Goal: Feedback & Contribution: Contribute content

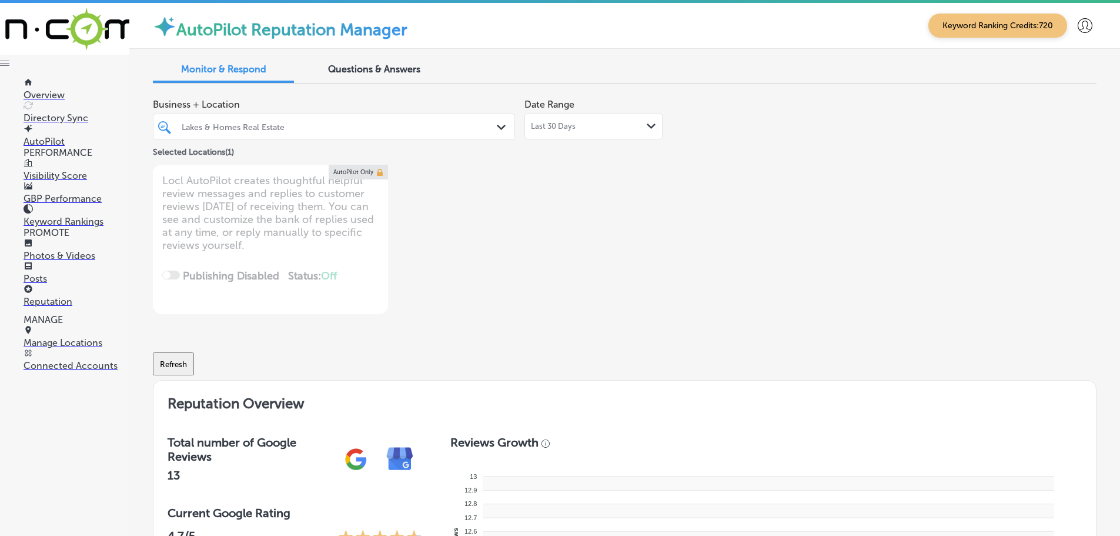
click at [487, 125] on div "Lakes & Homes Real Estate" at bounding box center [340, 127] width 316 height 10
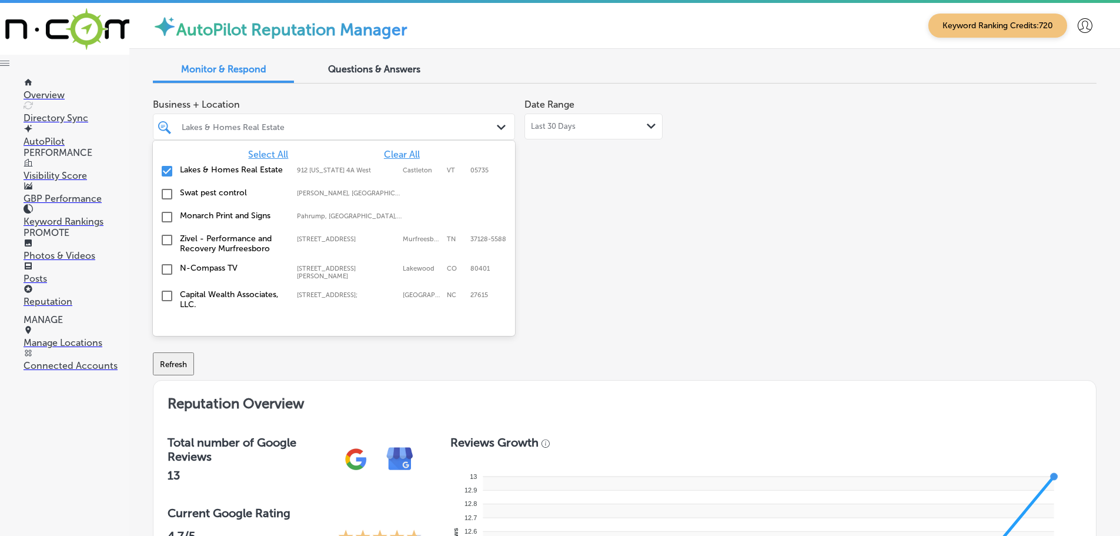
click at [253, 151] on span "Select All" at bounding box center [268, 154] width 40 height 11
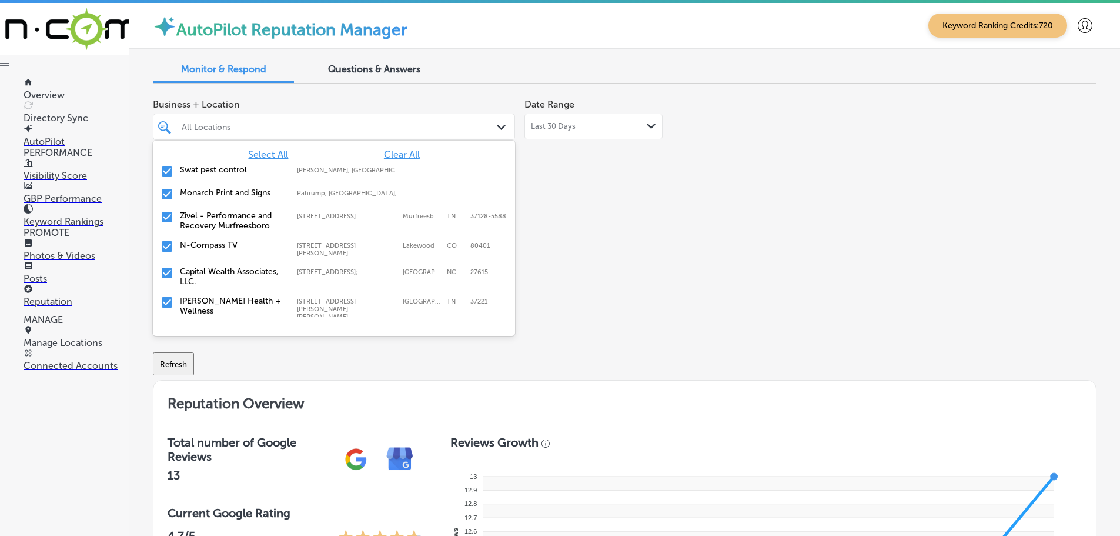
click at [543, 222] on div "Business + Location option [STREET_ADDRESS]. 149 results available. Use Up and …" at bounding box center [436, 203] width 566 height 221
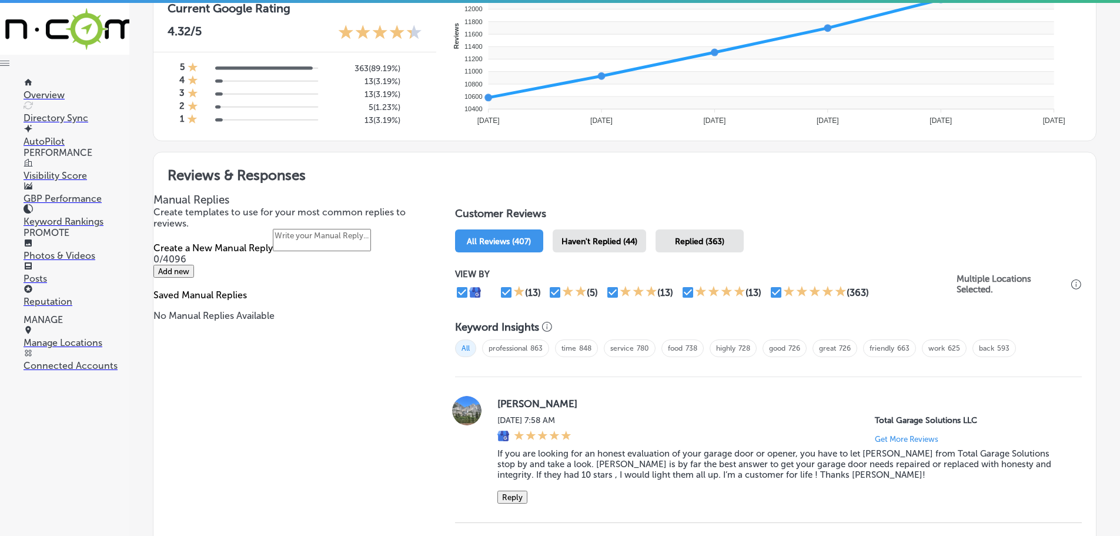
scroll to position [588, 0]
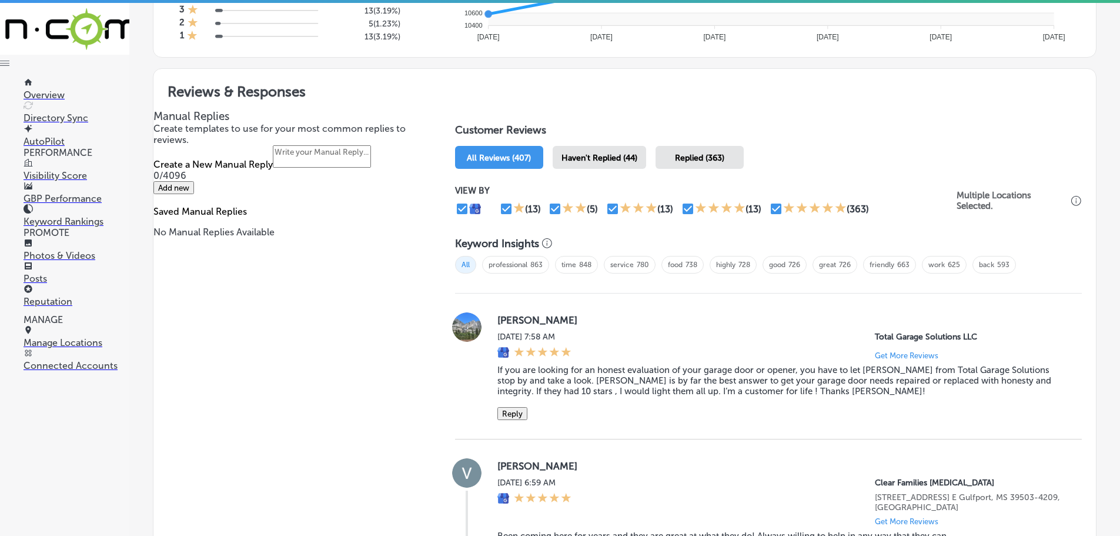
click at [607, 159] on span "Haven't Replied (44)" at bounding box center [599, 158] width 76 height 10
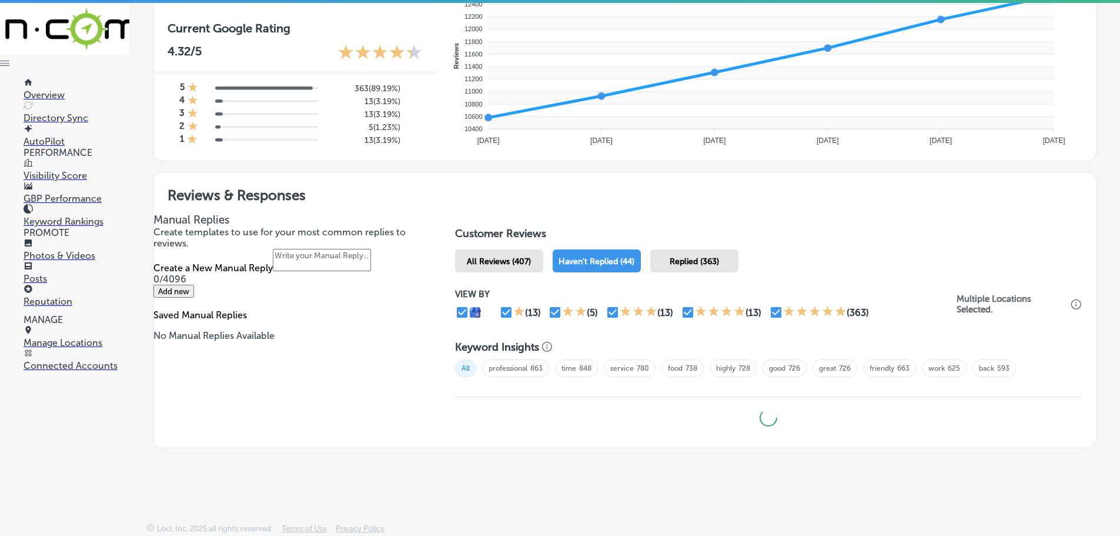
scroll to position [484, 0]
type textarea "x"
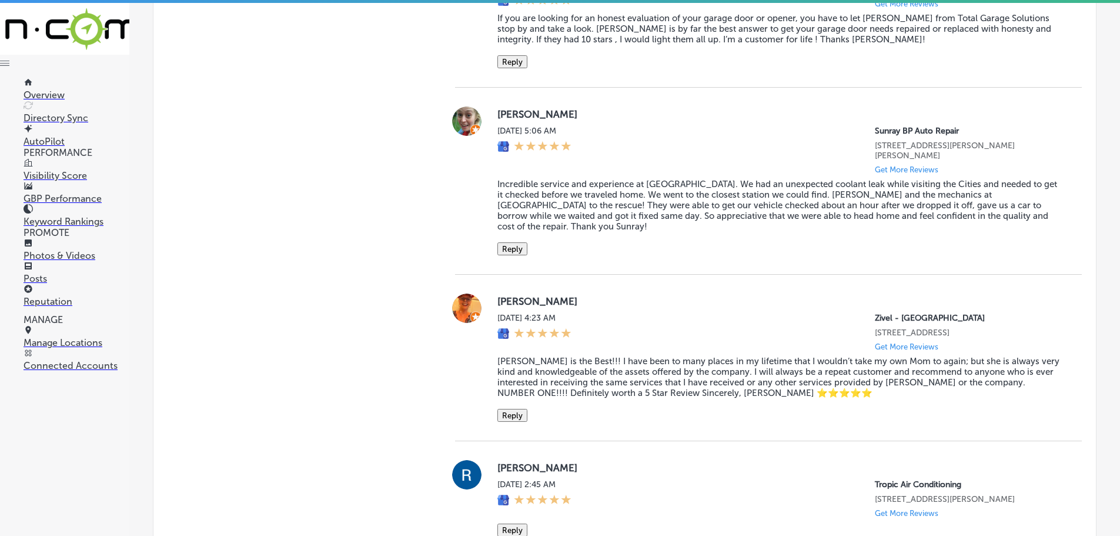
scroll to position [941, 0]
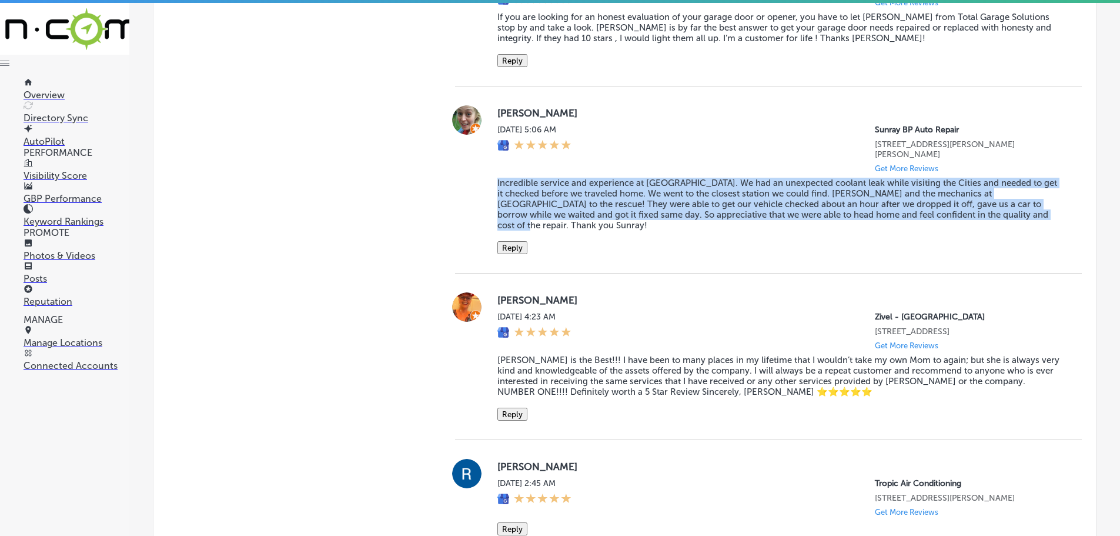
drag, startPoint x: 494, startPoint y: 177, endPoint x: 1005, endPoint y: 218, distance: 512.5
click at [1005, 218] on div "[PERSON_NAME] [DATE] 5:06 AM Sunray BP Auto Repair [STREET_ADDRESS][PERSON_NAME…" at bounding box center [768, 179] width 627 height 149
click at [516, 241] on button "Reply" at bounding box center [512, 247] width 30 height 13
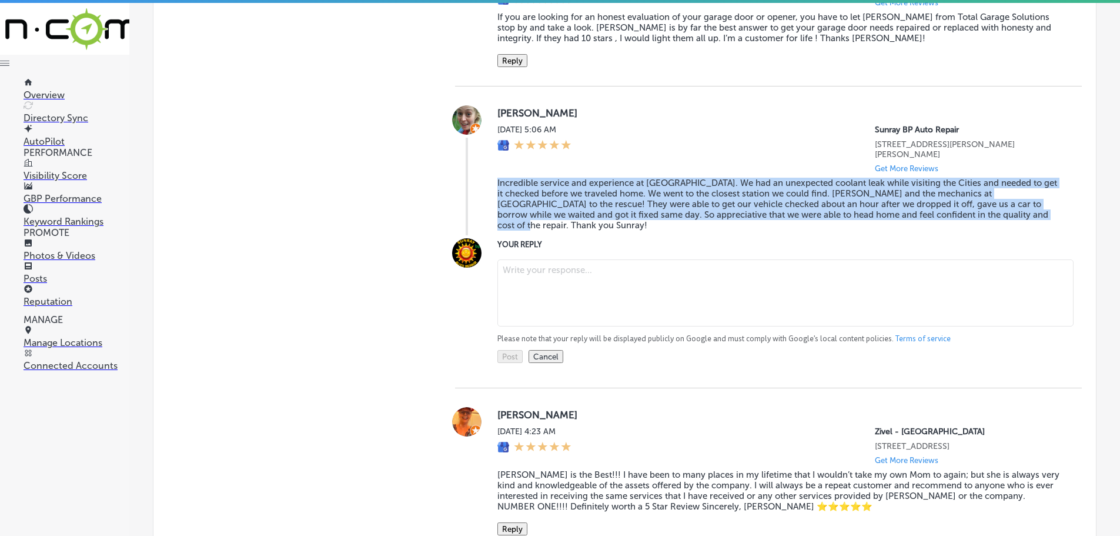
click at [558, 259] on textarea at bounding box center [785, 292] width 576 height 67
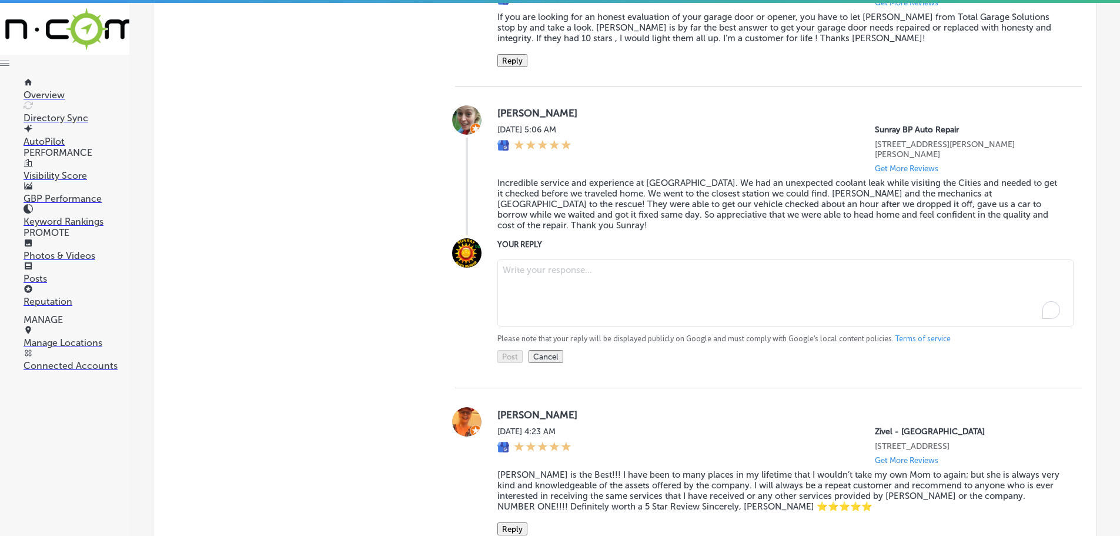
paste textarea "Thank you so much for your kind words! We’re glad we could help you with your c…"
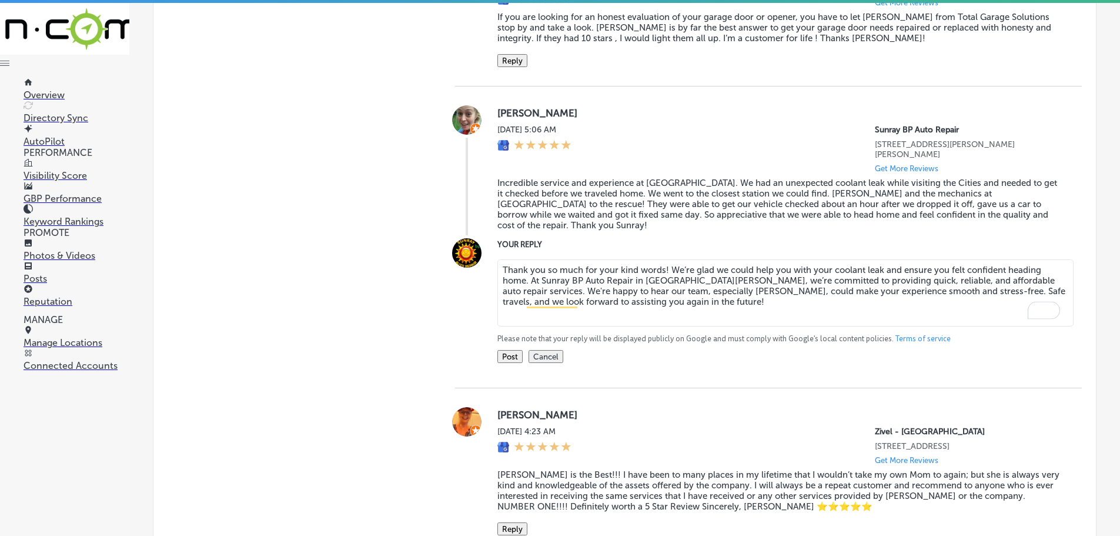
click at [661, 259] on textarea "Thank you so much for your kind words! We’re glad we could help you with your c…" at bounding box center [785, 292] width 576 height 67
type textarea "Thank you so much for your kind words, [PERSON_NAME]! We’re glad we could help …"
click at [504, 350] on button "Post" at bounding box center [509, 356] width 25 height 13
type textarea "x"
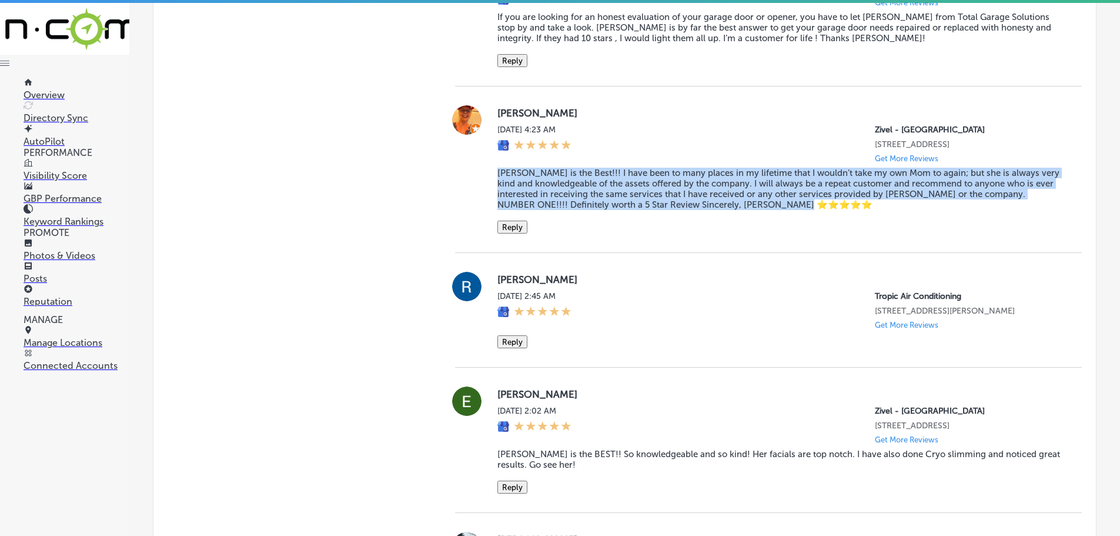
drag, startPoint x: 486, startPoint y: 188, endPoint x: 825, endPoint y: 227, distance: 341.5
click at [825, 227] on div "[PERSON_NAME] [DATE] 4:23 AM Zivel - [GEOGRAPHIC_DATA] [STREET_ADDRESS] Get Mor…" at bounding box center [768, 169] width 627 height 128
copy blockquote "[PERSON_NAME] is the Best!!! I have been to many places in my lifetime that I w…"
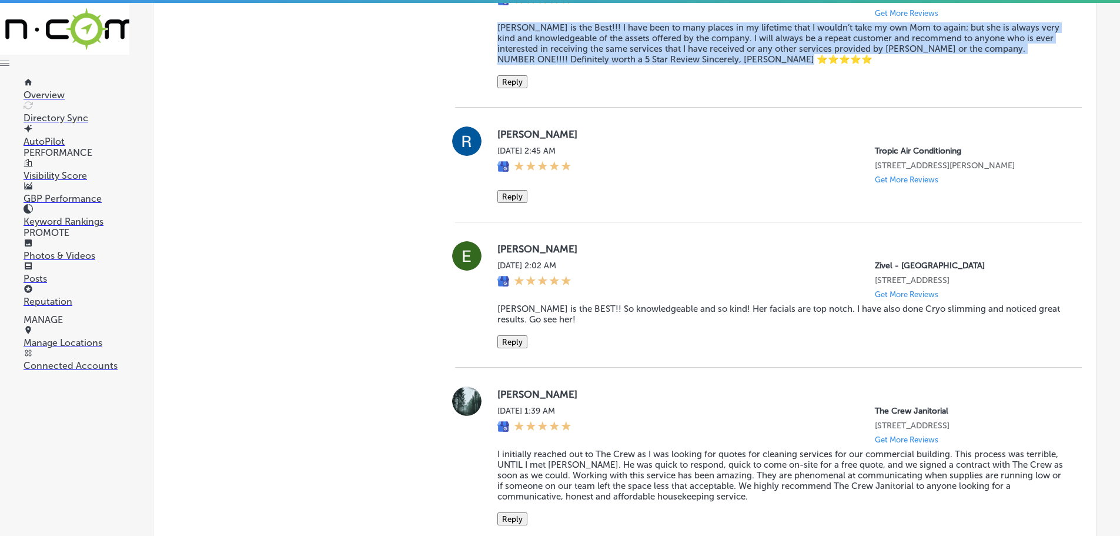
scroll to position [1117, 0]
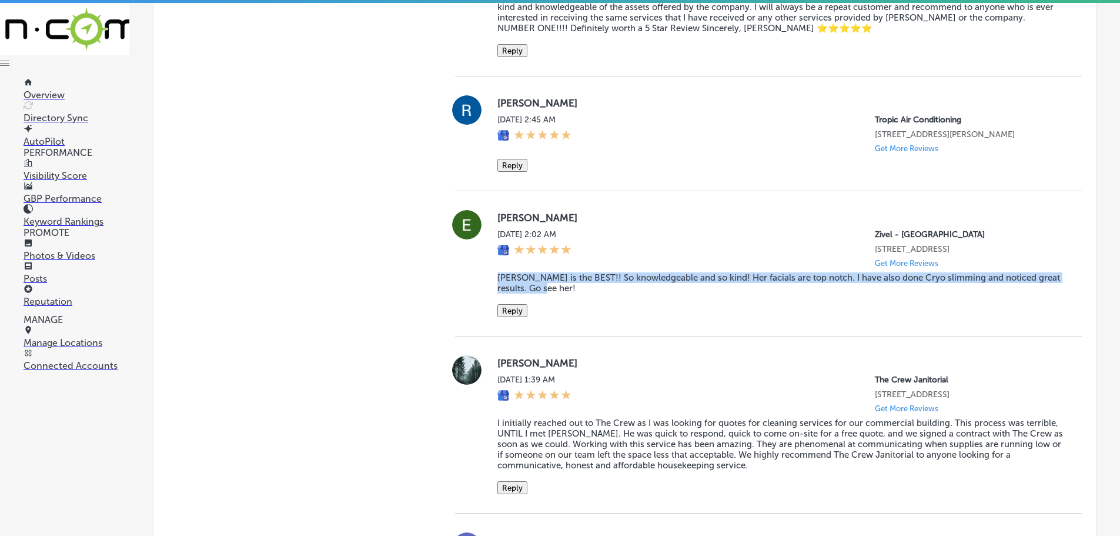
drag, startPoint x: 488, startPoint y: 312, endPoint x: 551, endPoint y: 322, distance: 63.6
click at [551, 317] on div "[PERSON_NAME] [DATE] 2:02 AM Zivel - [GEOGRAPHIC_DATA] [STREET_ADDRESS] Get Mor…" at bounding box center [768, 263] width 627 height 107
copy blockquote "[PERSON_NAME] is the BEST!! So knowledgeable and so kind! Her facials are top n…"
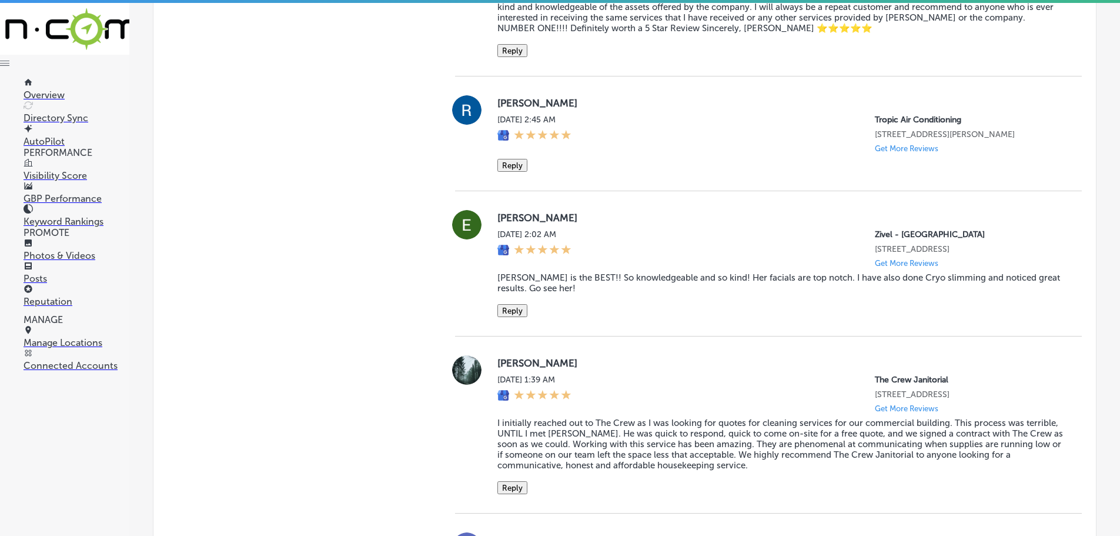
click at [615, 228] on div "[PERSON_NAME] [DATE] 2:02 AM Zivel - [GEOGRAPHIC_DATA] [STREET_ADDRESS] Get Mor…" at bounding box center [768, 263] width 627 height 145
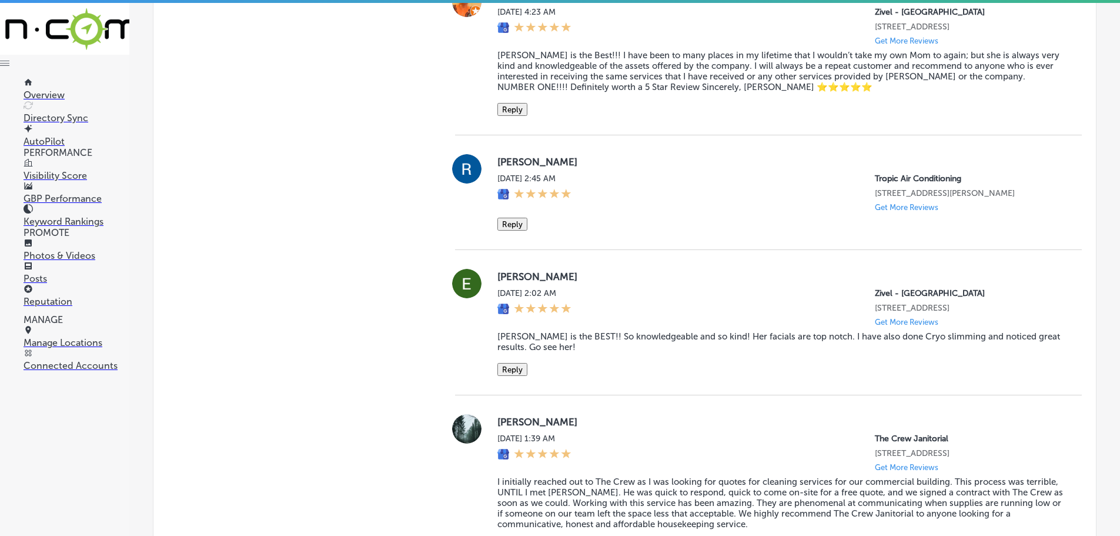
click at [511, 135] on div "[PERSON_NAME] [DATE] 4:23 AM Zivel - [GEOGRAPHIC_DATA] [STREET_ADDRESS] Get Mor…" at bounding box center [768, 52] width 627 height 166
click at [513, 116] on button "Reply" at bounding box center [512, 109] width 30 height 13
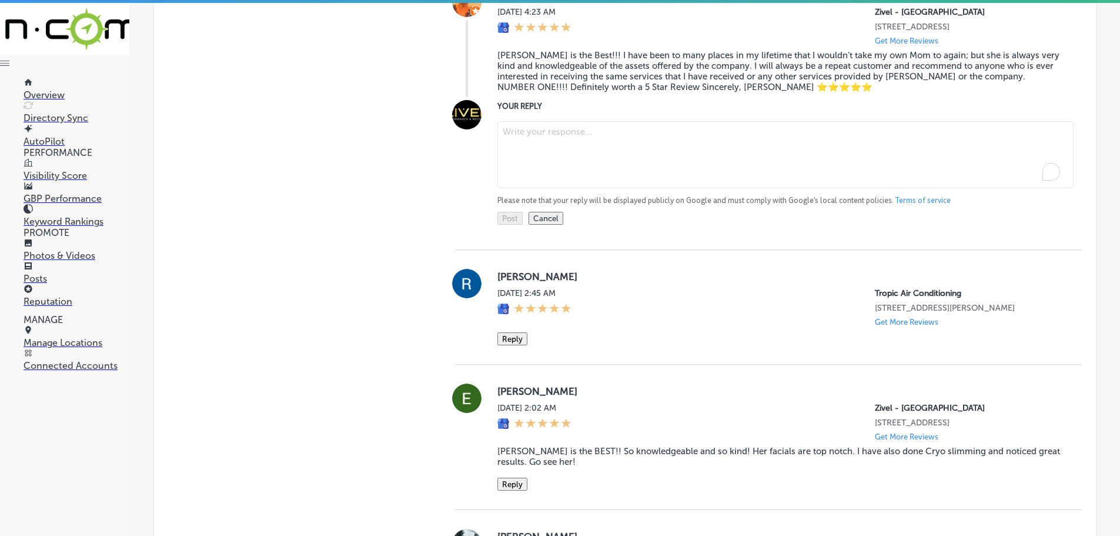
click at [557, 158] on textarea "To enrich screen reader interactions, please activate Accessibility in Grammarl…" at bounding box center [785, 154] width 576 height 67
click at [536, 156] on textarea "To enrich screen reader interactions, please activate Accessibility in Grammarl…" at bounding box center [785, 154] width 576 height 67
paste textarea "Thank you so much, [PERSON_NAME], for your wonderful review! We’re so glad to h…"
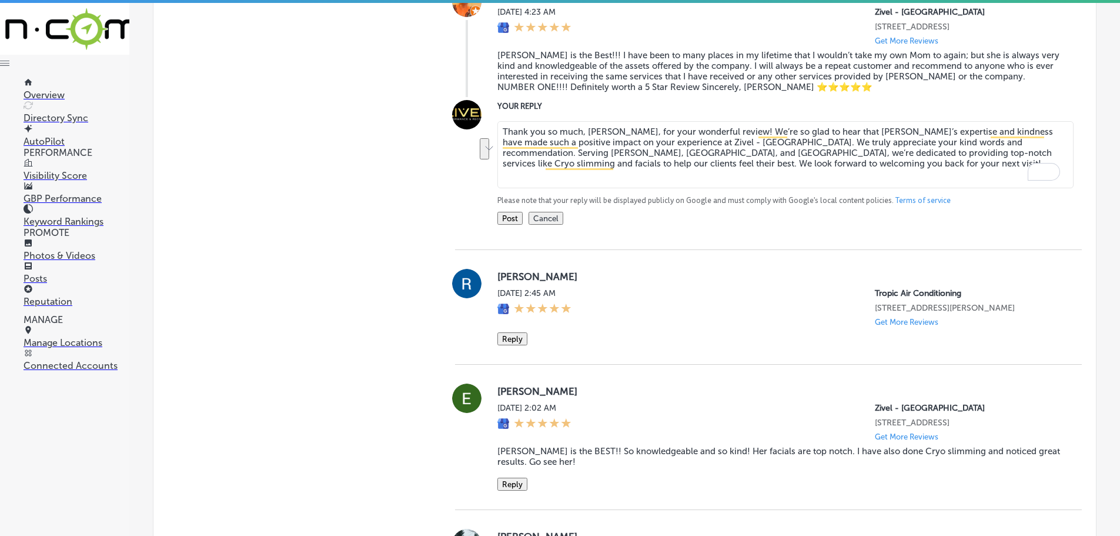
drag, startPoint x: 1017, startPoint y: 156, endPoint x: 652, endPoint y: 171, distance: 364.8
click at [652, 171] on textarea "Thank you so much, [PERSON_NAME], for your wonderful review! We’re so glad to h…" at bounding box center [785, 154] width 576 height 67
type textarea "Thank you so much, [PERSON_NAME], for your wonderful review! We’re so glad to h…"
click at [504, 225] on button "Post" at bounding box center [509, 218] width 25 height 13
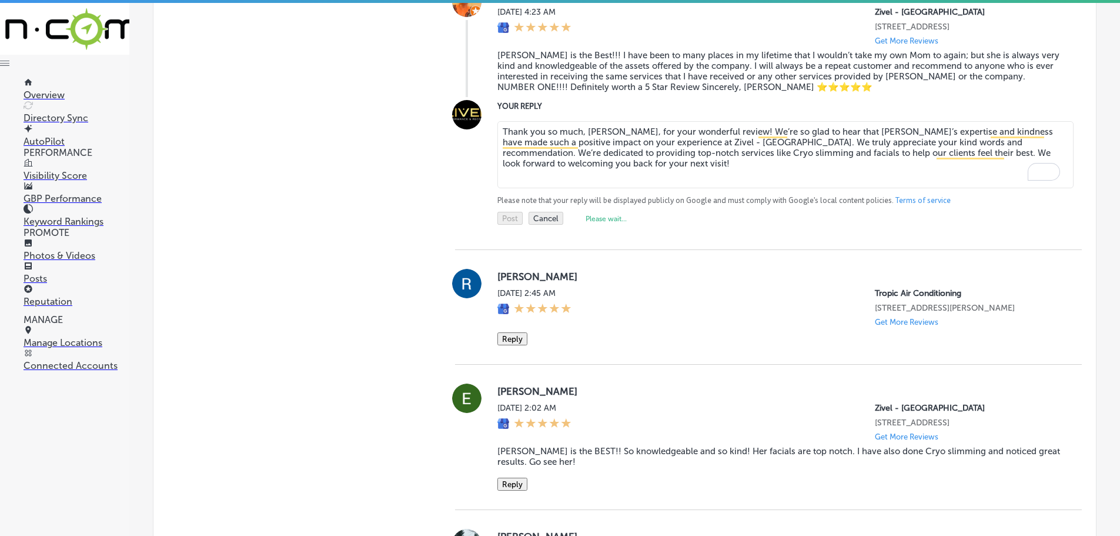
type textarea "x"
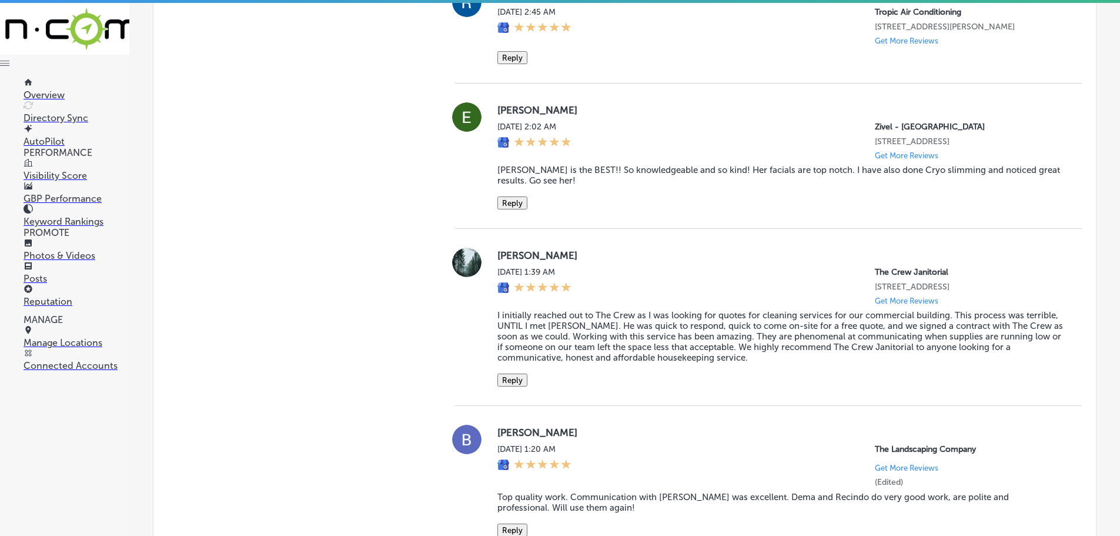
click at [512, 209] on button "Reply" at bounding box center [512, 202] width 30 height 13
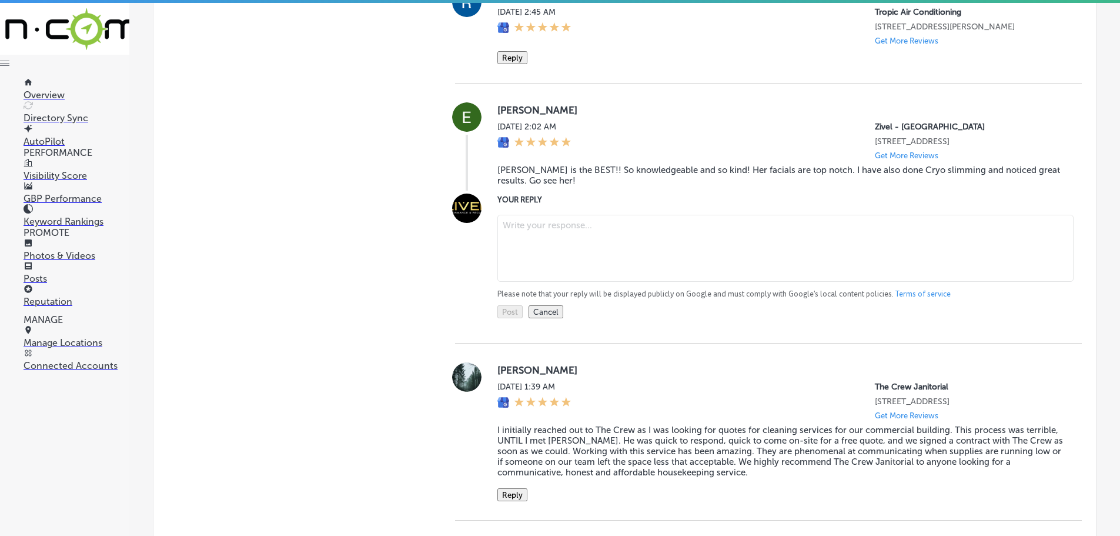
click at [544, 254] on textarea at bounding box center [785, 248] width 576 height 67
paste textarea "Thank you for the fantastic review! We’re so glad you’ve had great results with…"
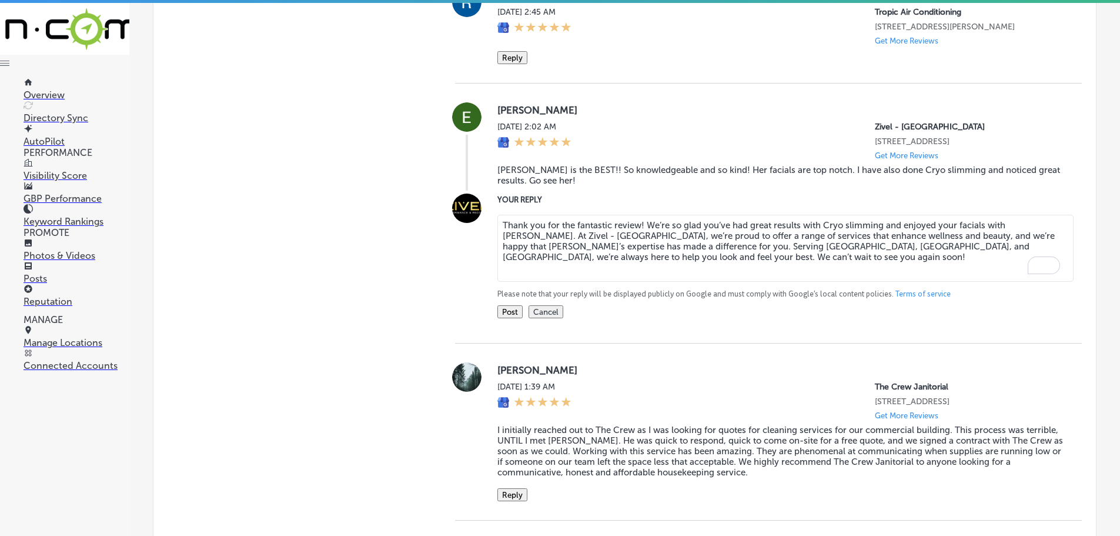
click at [638, 245] on textarea "Thank you for the fantastic review! We’re so glad you’ve had great results with…" at bounding box center [785, 248] width 576 height 67
drag, startPoint x: 639, startPoint y: 244, endPoint x: 574, endPoint y: 242, distance: 65.3
click at [574, 242] on textarea "Thank you for the fantastic review, [PERSON_NAME]! We’re so glad you’ve had gre…" at bounding box center [785, 248] width 576 height 67
drag, startPoint x: 666, startPoint y: 265, endPoint x: 875, endPoint y: 265, distance: 209.3
click at [875, 265] on textarea "Thank you for the great feedback, [PERSON_NAME]! We’re so glad you’ve had great…" at bounding box center [785, 248] width 576 height 67
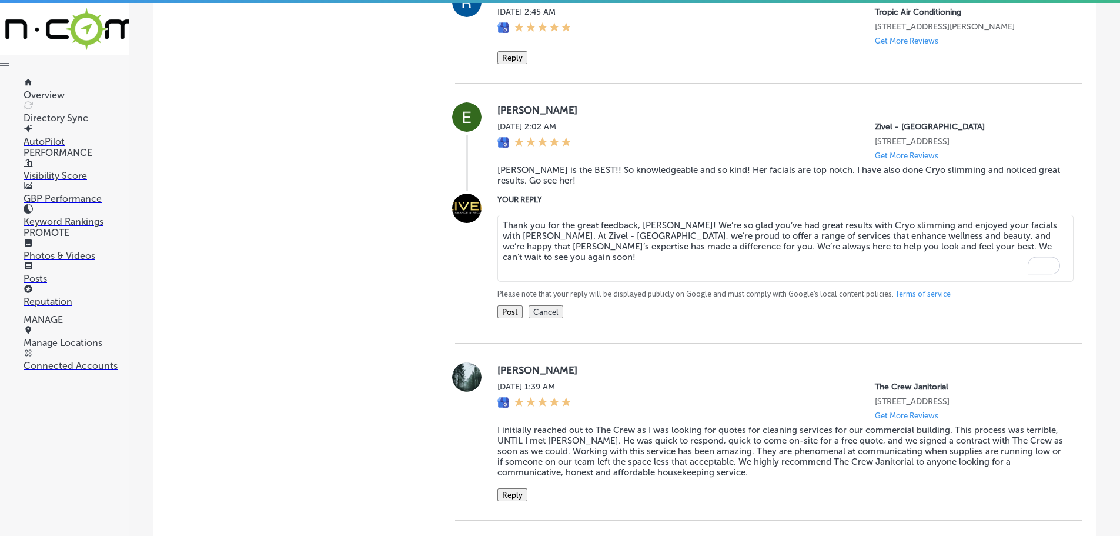
type textarea "Thank you for the great feedback, [PERSON_NAME]! We’re so glad you’ve had great…"
click at [509, 318] on button "Post" at bounding box center [509, 311] width 25 height 13
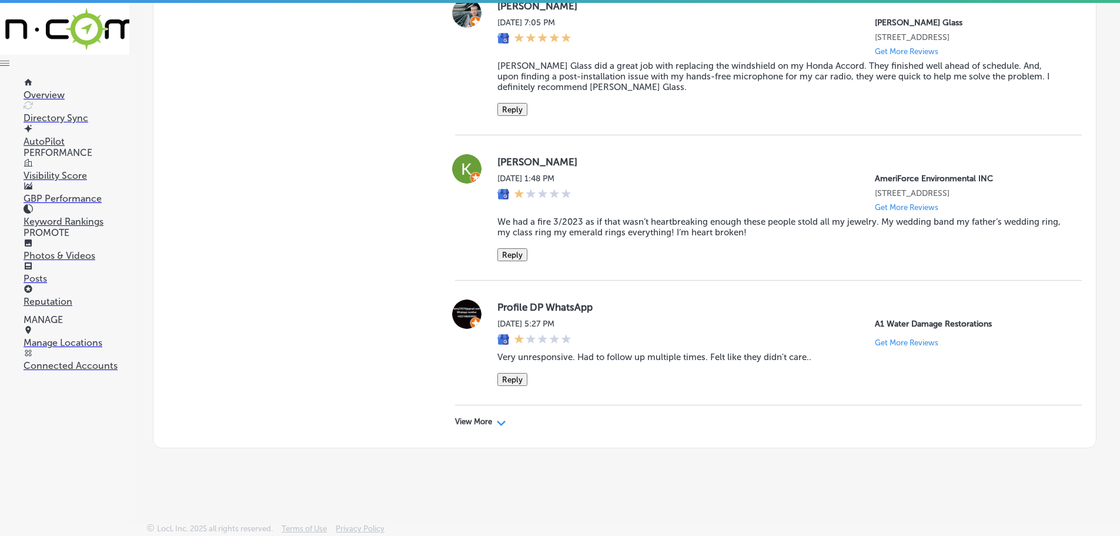
scroll to position [2982, 0]
click at [486, 418] on p "View More" at bounding box center [473, 421] width 37 height 9
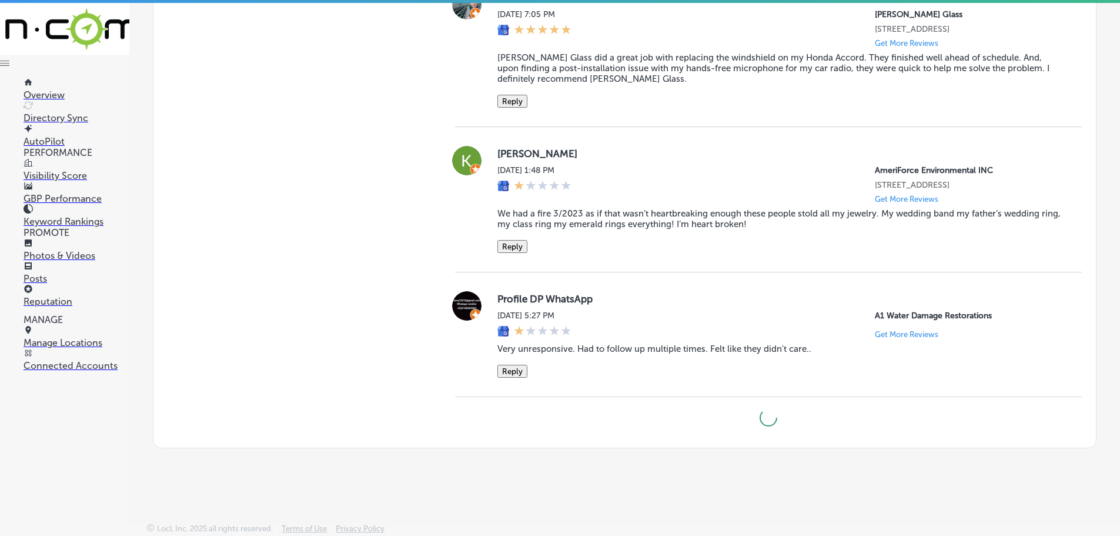
type textarea "x"
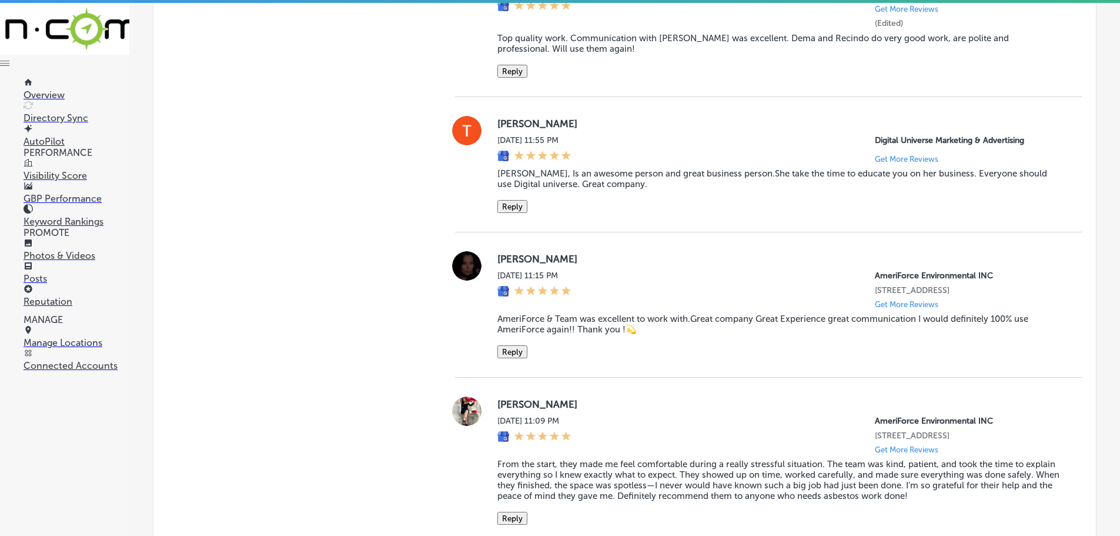
scroll to position [1335, 0]
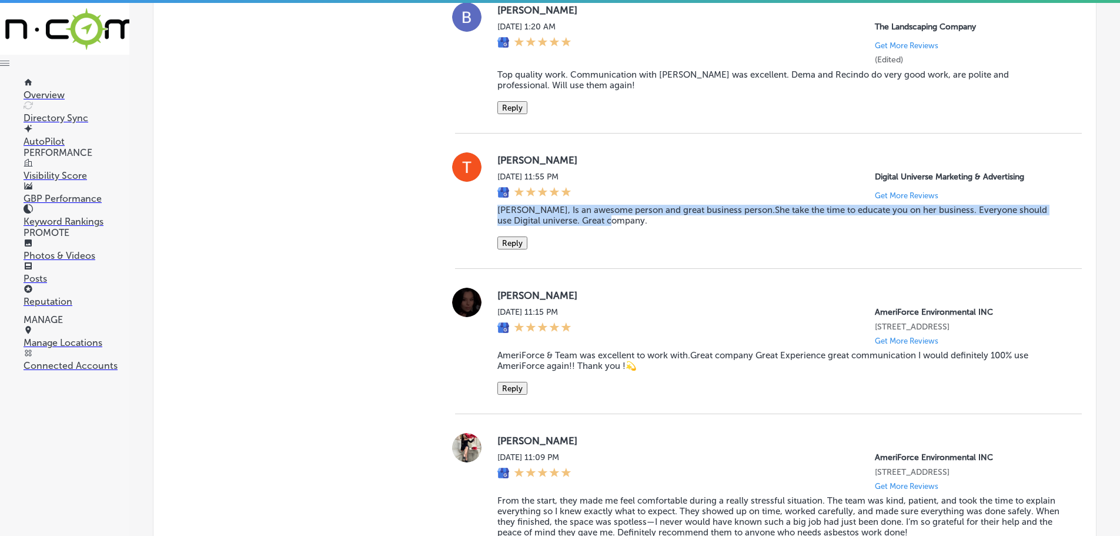
drag, startPoint x: 489, startPoint y: 242, endPoint x: 662, endPoint y: 245, distance: 172.9
click at [662, 245] on div "[PERSON_NAME] [DATE] 11:55 PM Digital Universe Marketing & Advertising Get More…" at bounding box center [768, 200] width 627 height 97
copy blockquote "[PERSON_NAME], Is an awesome person and great business person.She take the time…"
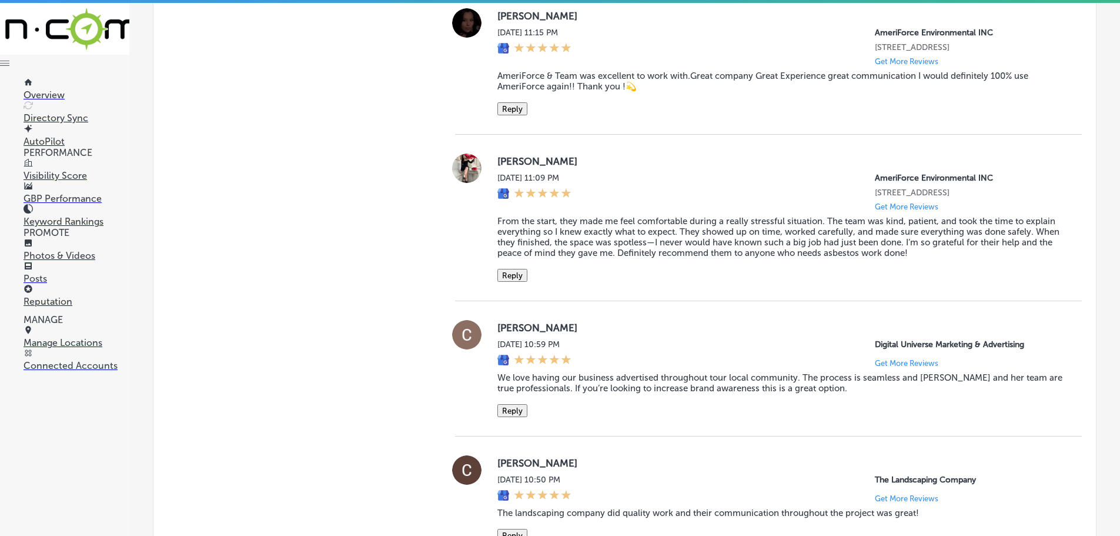
scroll to position [1629, 0]
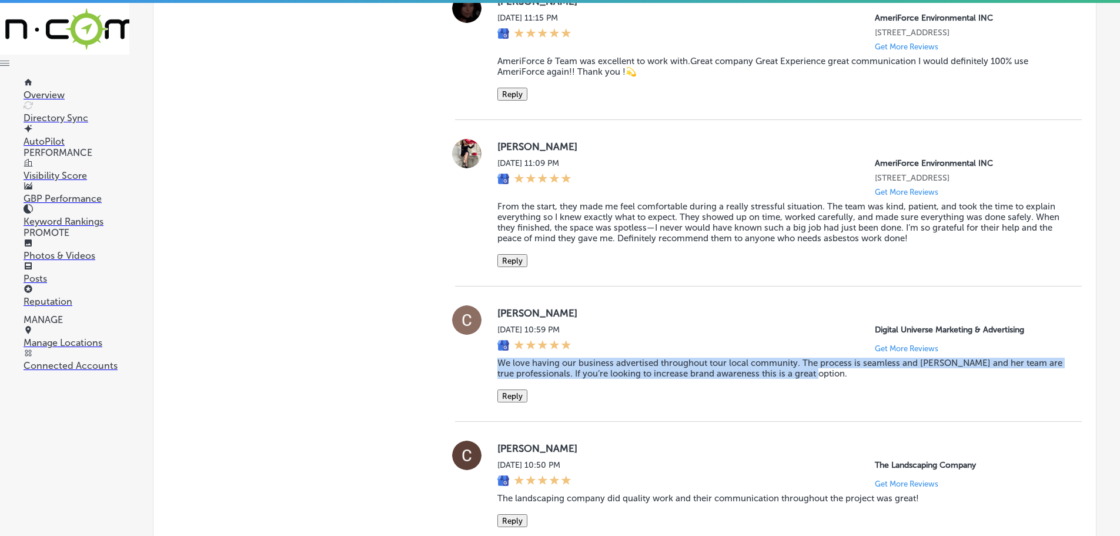
drag, startPoint x: 513, startPoint y: 433, endPoint x: 835, endPoint y: 437, distance: 321.6
click at [835, 402] on div "[PERSON_NAME] [DATE] 10:59 PM Digital Universe Marketing & Advertising Get More…" at bounding box center [768, 353] width 627 height 97
copy blockquote "We love having our business advertised throughout tour local community. The pro…"
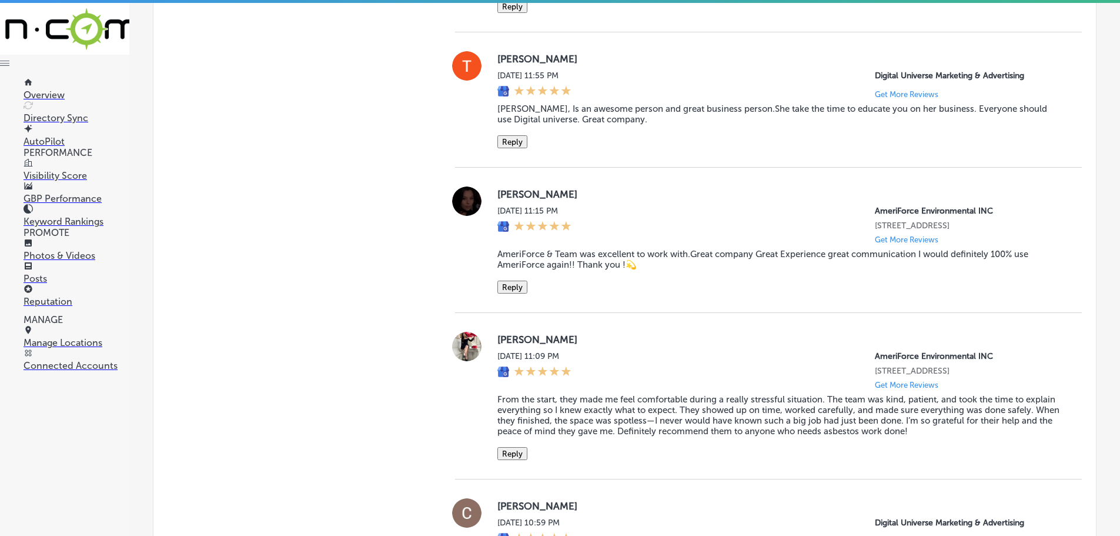
scroll to position [1453, 0]
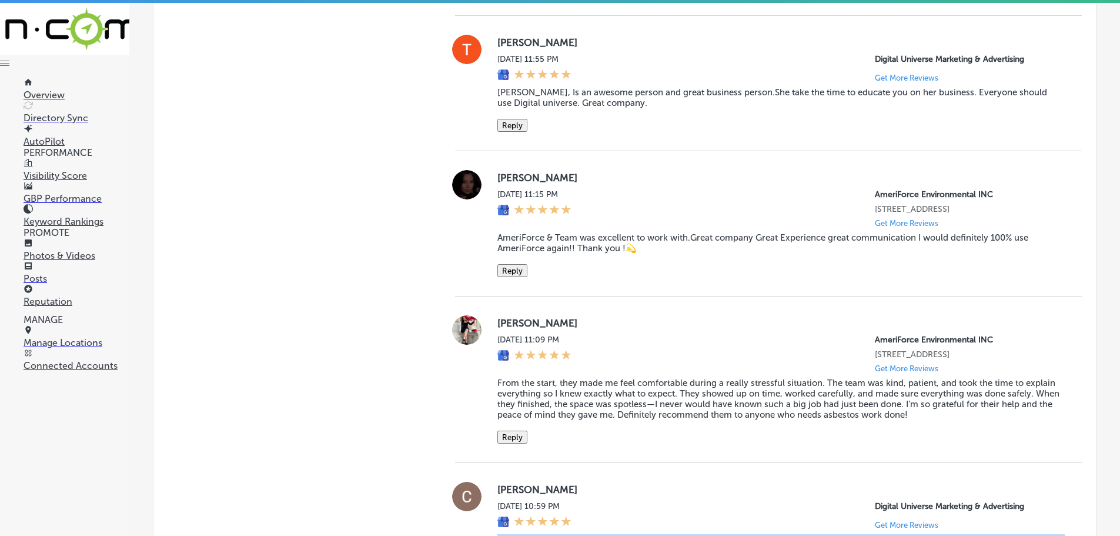
click at [502, 132] on button "Reply" at bounding box center [512, 125] width 30 height 13
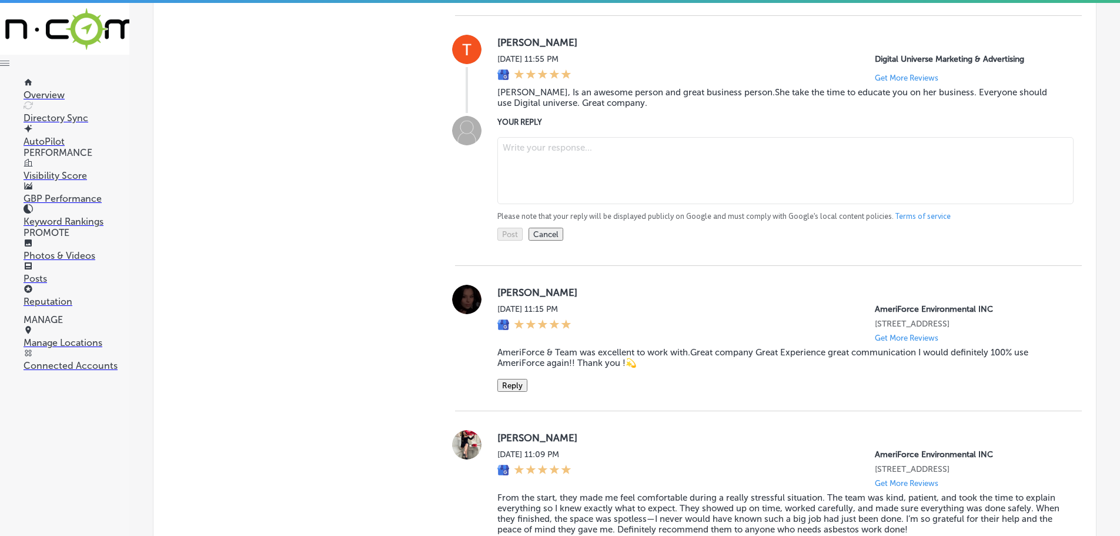
click at [525, 188] on textarea at bounding box center [785, 170] width 576 height 67
paste textarea "Thank you for the kind words! We're so glad that [PERSON_NAME] has been able to…"
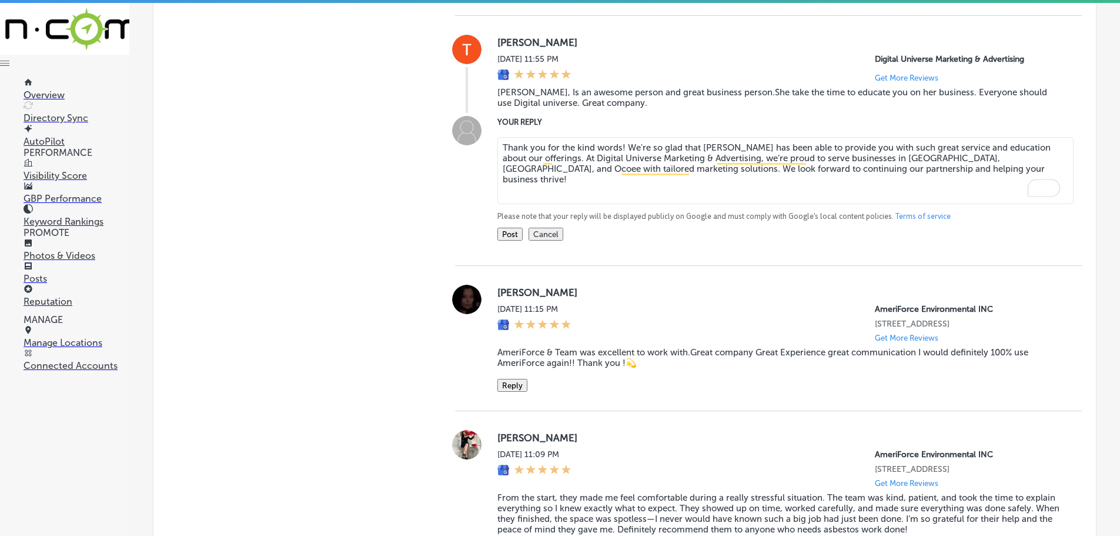
drag, startPoint x: 619, startPoint y: 178, endPoint x: 639, endPoint y: 175, distance: 19.6
click at [620, 177] on textarea "Thank you for the kind words! We're so glad that [PERSON_NAME] has been able to…" at bounding box center [785, 170] width 576 height 67
drag, startPoint x: 922, startPoint y: 189, endPoint x: 980, endPoint y: 189, distance: 58.2
click at [980, 189] on textarea "Thank you for the kind words, [PERSON_NAME]! We're so glad that [PERSON_NAME] h…" at bounding box center [785, 170] width 576 height 67
drag, startPoint x: 982, startPoint y: 188, endPoint x: 1007, endPoint y: 189, distance: 24.7
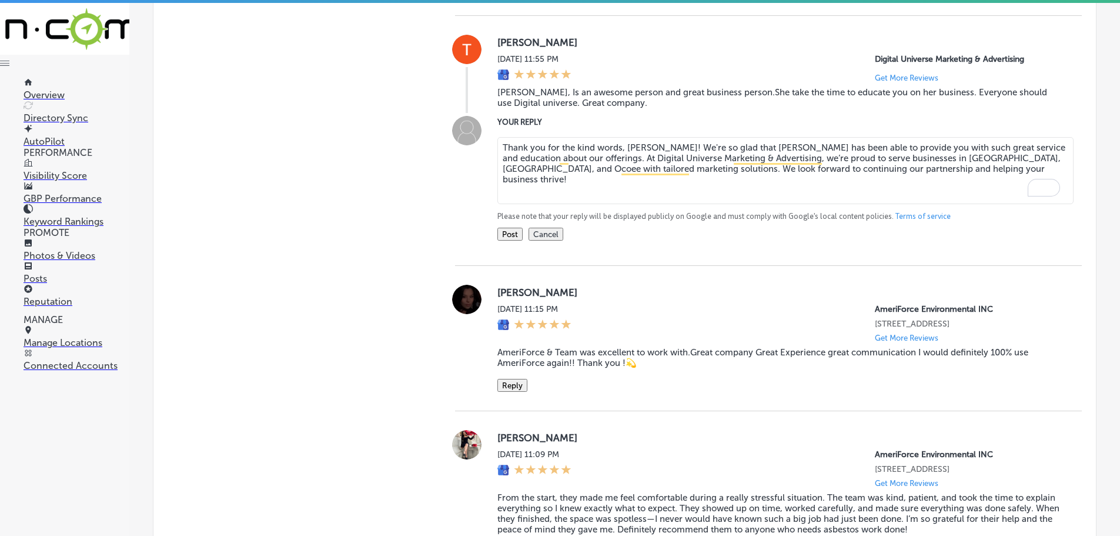
click at [1007, 189] on textarea "Thank you for the kind words, [PERSON_NAME]! We're so glad that [PERSON_NAME] h…" at bounding box center [785, 170] width 576 height 67
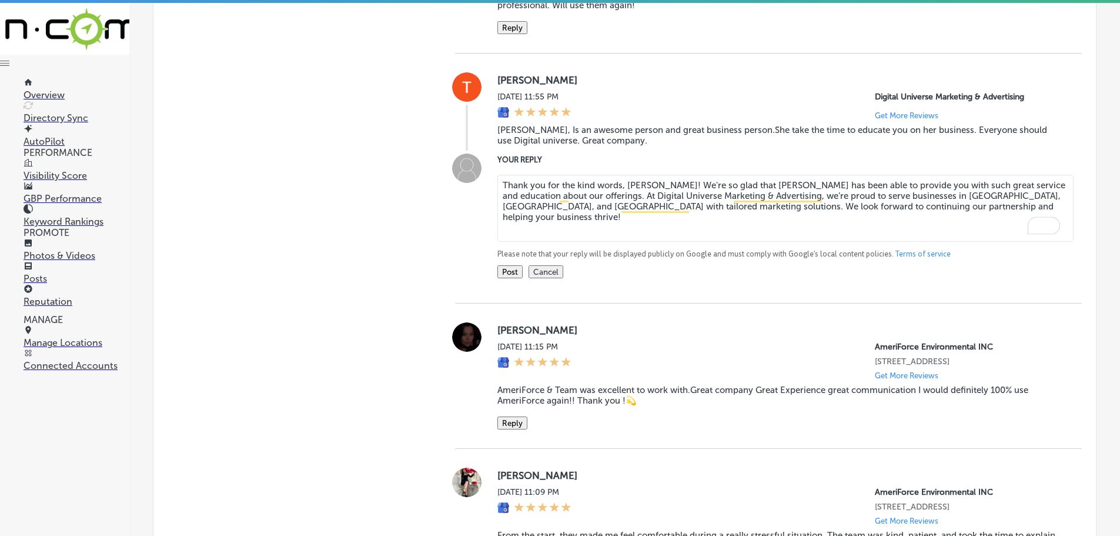
scroll to position [1394, 0]
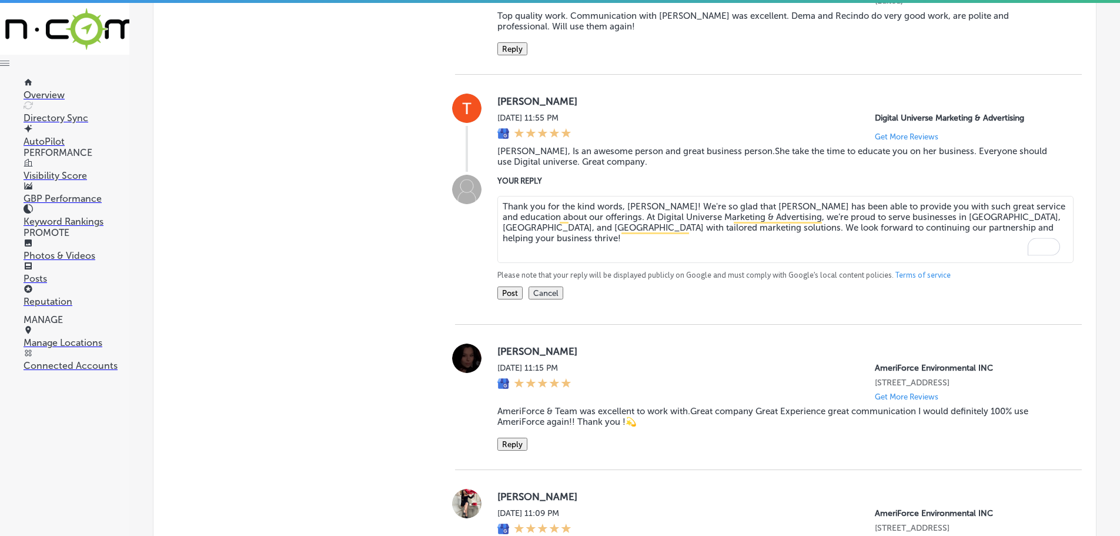
type textarea "Thank you for the kind words, [PERSON_NAME]! We're so glad that [PERSON_NAME] h…"
click at [512, 299] on button "Post" at bounding box center [509, 292] width 25 height 13
type textarea "x"
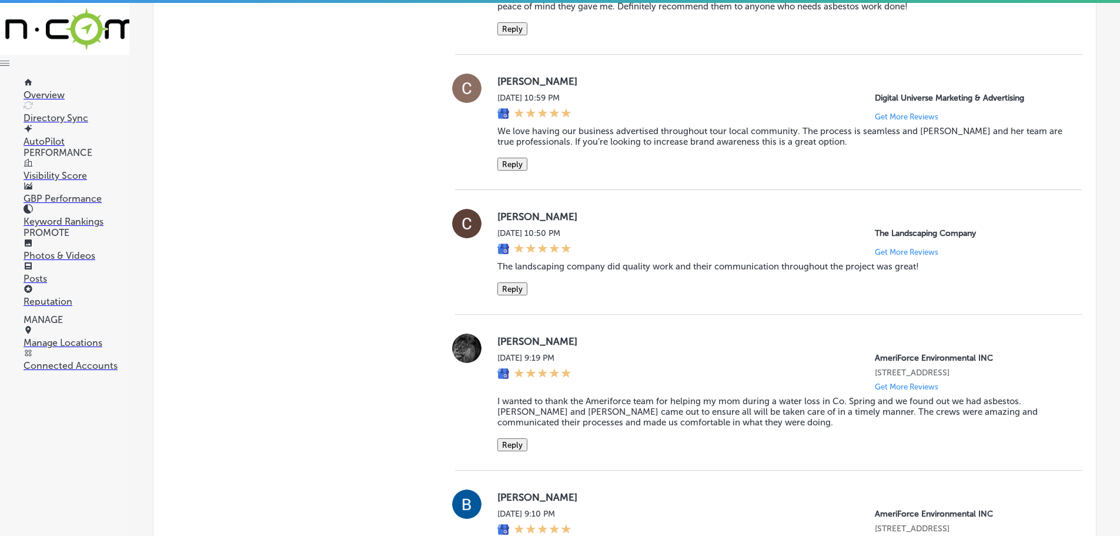
scroll to position [1747, 0]
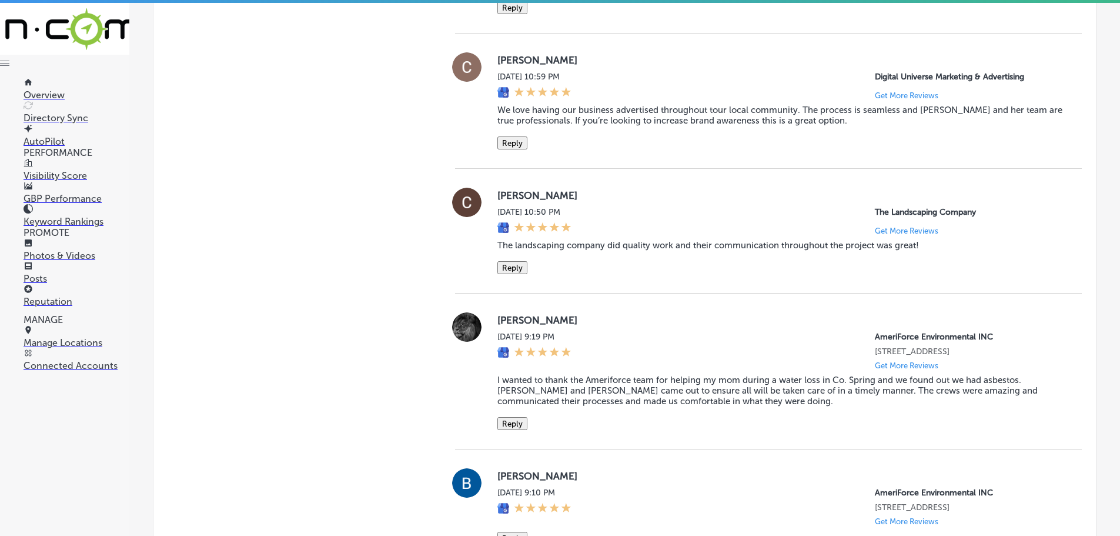
click at [518, 149] on button "Reply" at bounding box center [512, 142] width 30 height 13
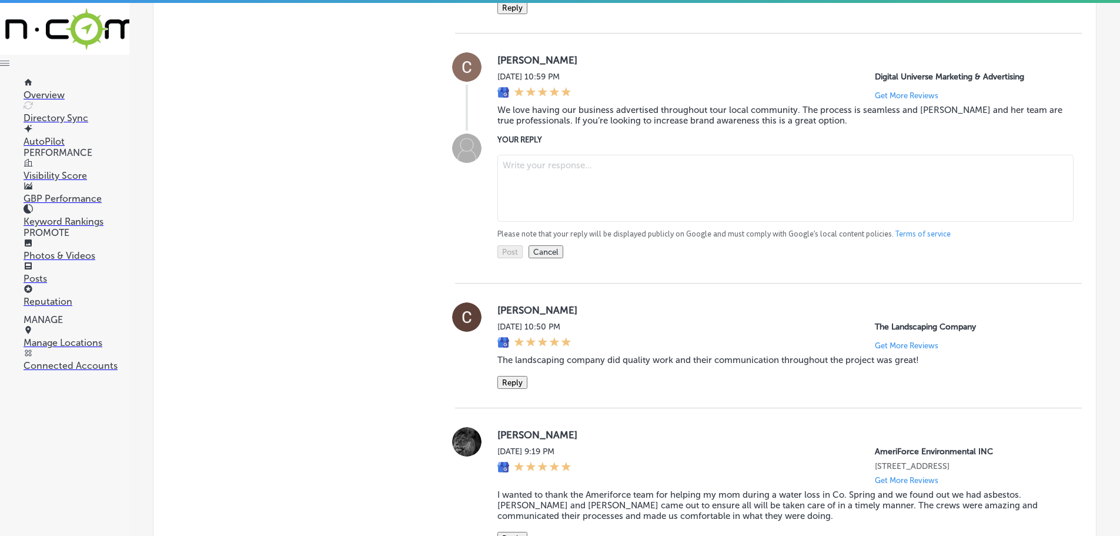
click at [556, 221] on textarea at bounding box center [785, 188] width 576 height 67
paste textarea "We appreciate your feedback! It’s wonderful to hear that Digital Universe Marke…"
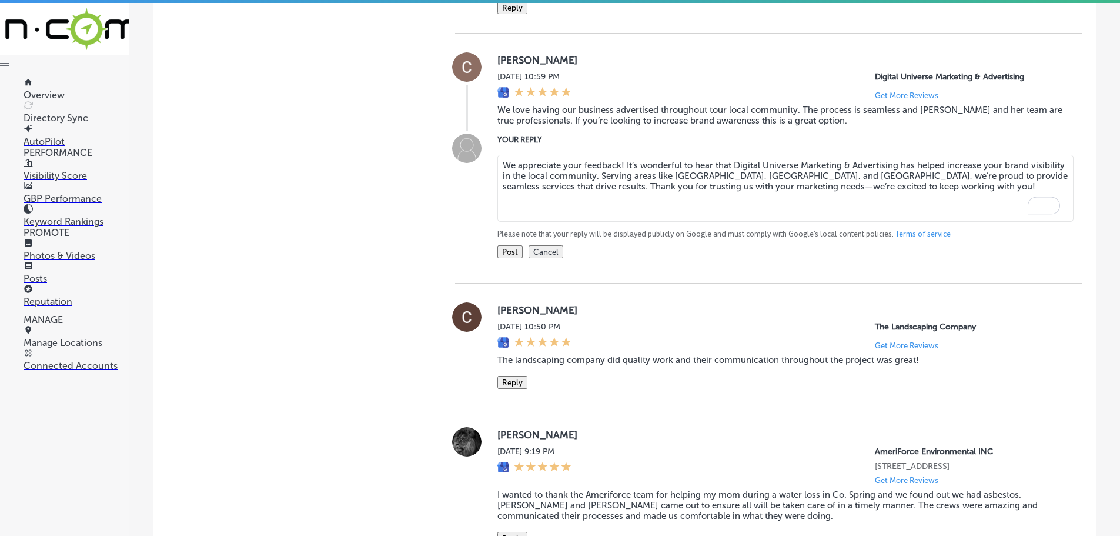
click at [619, 221] on textarea "We appreciate your feedback! It’s wonderful to hear that Digital Universe Marke…" at bounding box center [785, 188] width 576 height 67
drag, startPoint x: 771, startPoint y: 236, endPoint x: 796, endPoint y: 236, distance: 24.7
click at [796, 222] on textarea "We appreciate your feedback, [PERSON_NAME]! It’s wonderful to hear that Digital…" at bounding box center [785, 188] width 576 height 67
type textarea "We appreciate your feedback, [PERSON_NAME]! It’s wonderful to hear that Digital…"
click at [509, 258] on button "Post" at bounding box center [509, 251] width 25 height 13
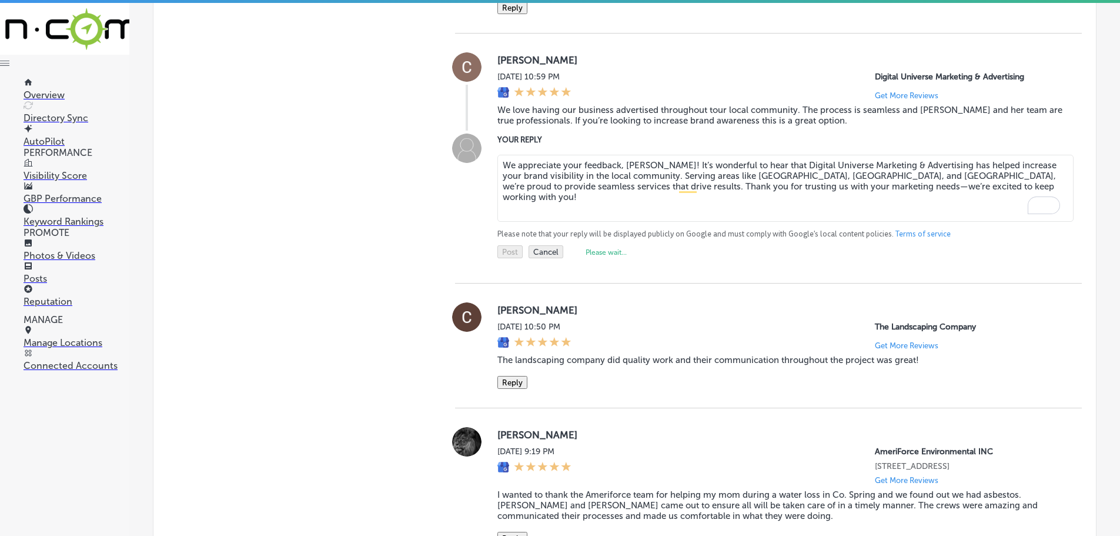
type textarea "x"
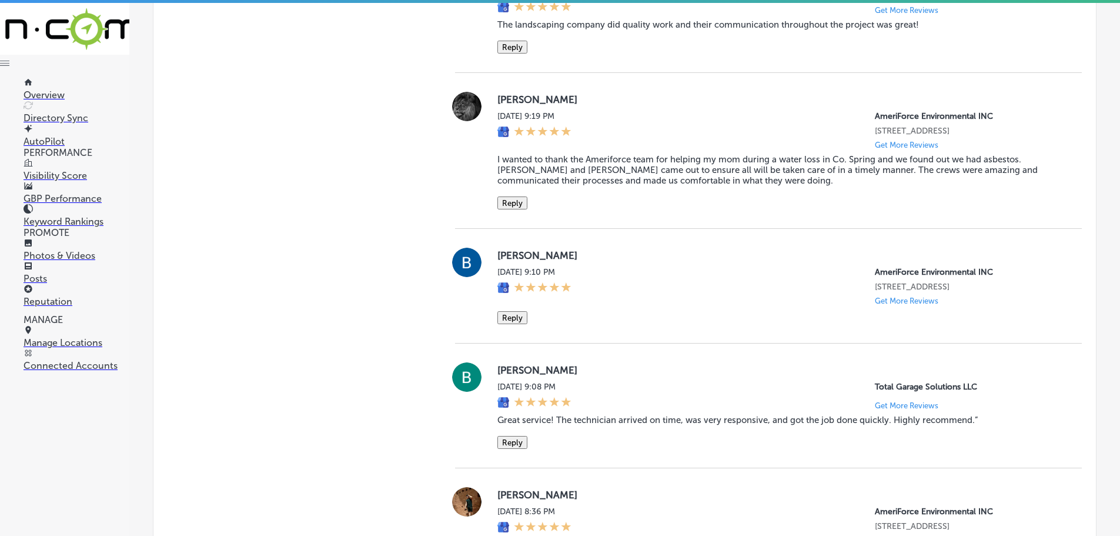
scroll to position [1806, 0]
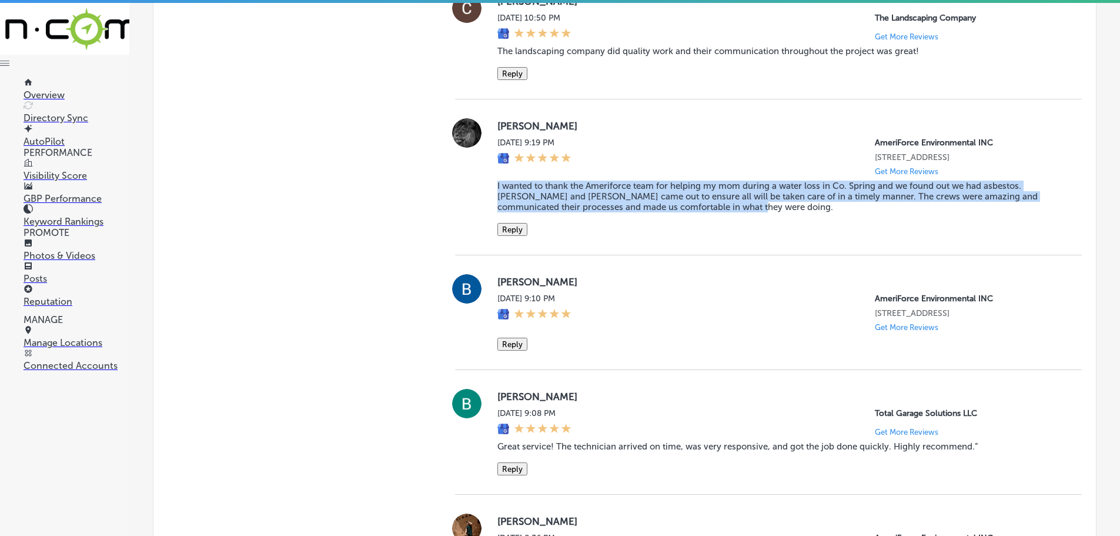
drag, startPoint x: 489, startPoint y: 262, endPoint x: 804, endPoint y: 283, distance: 315.9
click at [804, 236] on div "[PERSON_NAME] [DATE] 9:19 PM AmeriForce Environmental INC [STREET_ADDRESS] Get …" at bounding box center [768, 177] width 627 height 118
copy blockquote "I wanted to thank the Ameriforce team for helping my mom during a water loss in…"
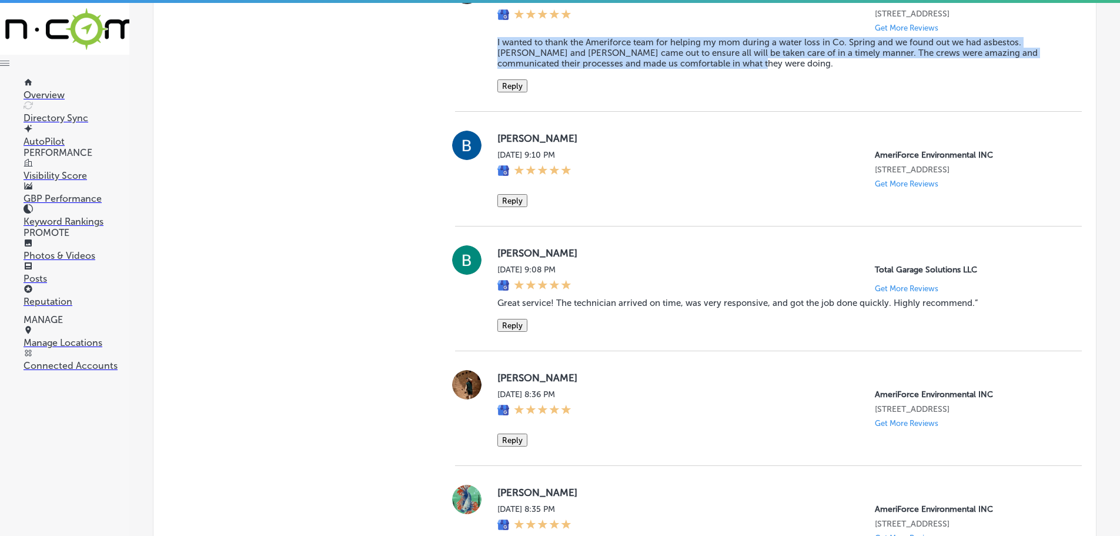
scroll to position [1923, 0]
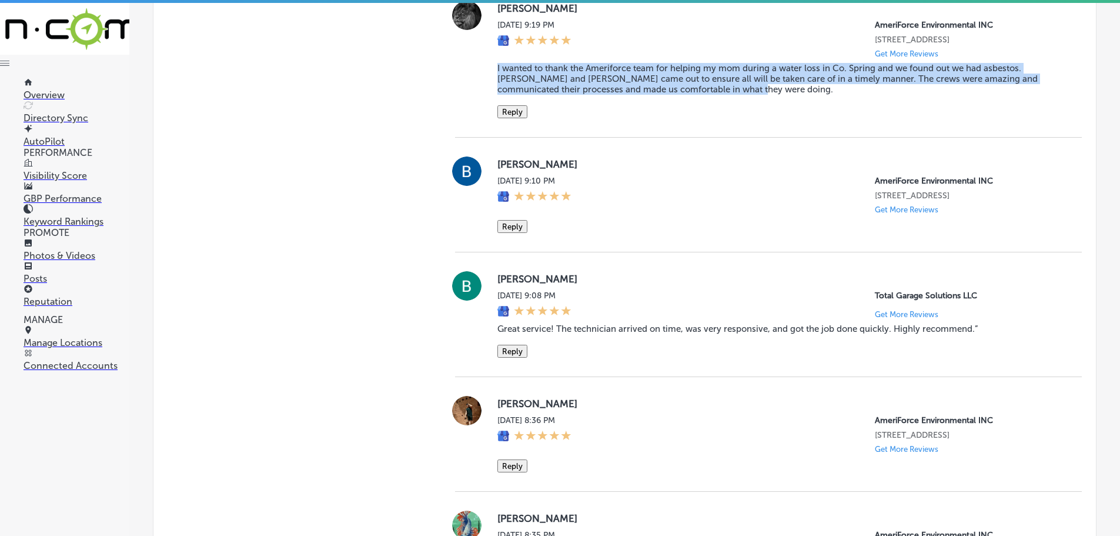
click at [510, 118] on button "Reply" at bounding box center [512, 111] width 30 height 13
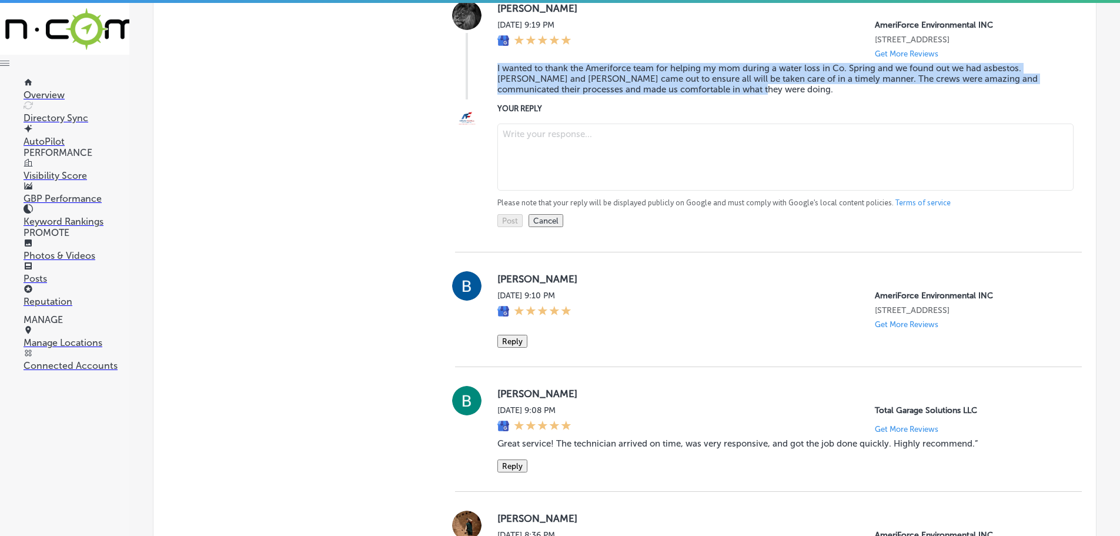
click at [558, 190] on textarea at bounding box center [785, 156] width 576 height 67
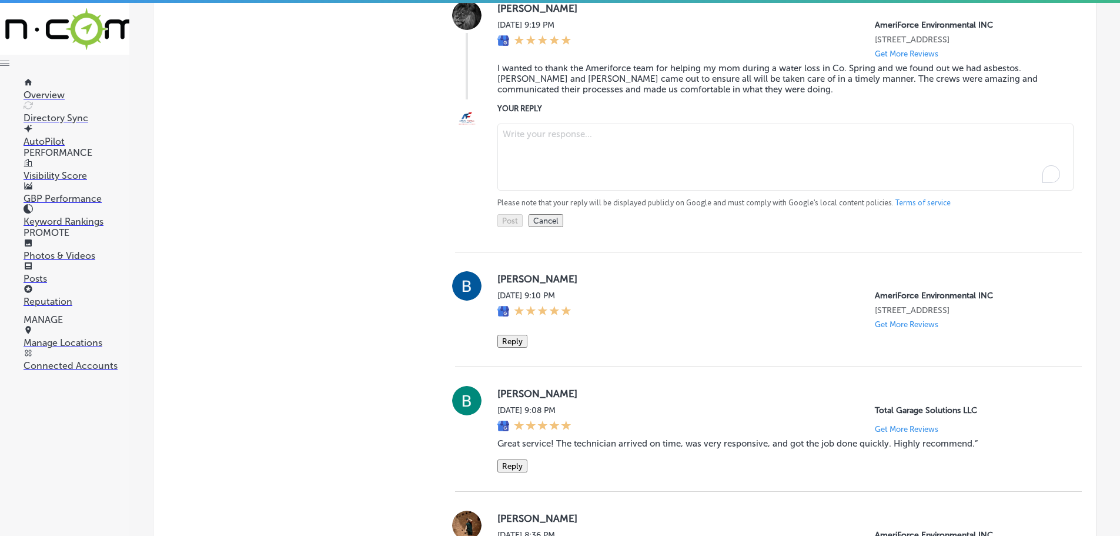
paste textarea "Thank you for your kind words! We’re so happy that [PERSON_NAME] and [PERSON_NA…"
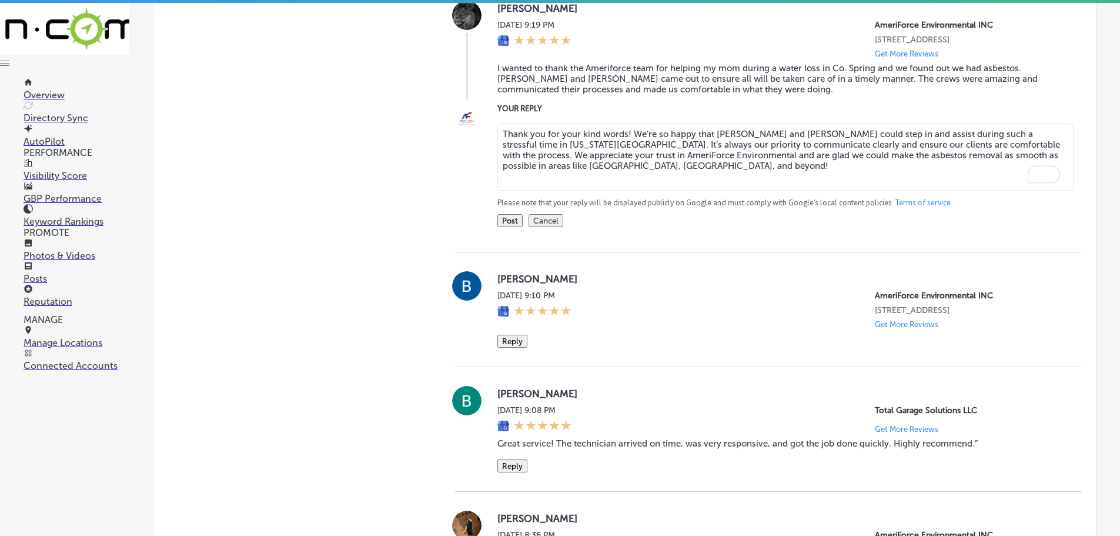
click at [620, 190] on textarea "Thank you for your kind words! We’re so happy that [PERSON_NAME] and [PERSON_NA…" at bounding box center [785, 156] width 576 height 67
click at [624, 190] on textarea "Thank you for your kind words! We’re so happy that [PERSON_NAME] and [PERSON_NA…" at bounding box center [785, 156] width 576 height 67
type textarea "Thank you for your kind words, [PERSON_NAME]! We’re so happy that [PERSON_NAME]…"
click at [510, 227] on button "Post" at bounding box center [509, 220] width 25 height 13
type textarea "x"
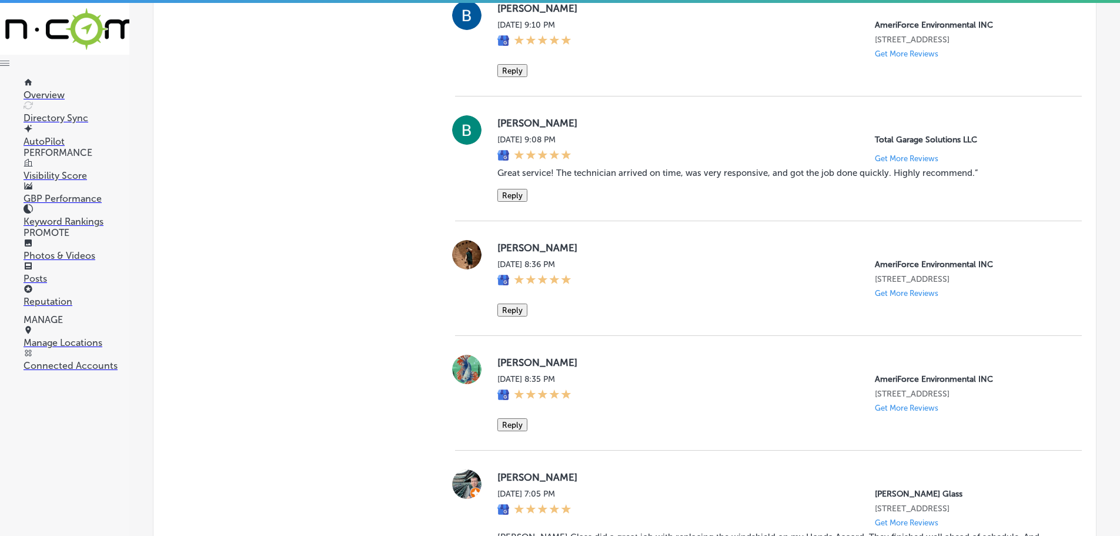
click at [523, 77] on button "Reply" at bounding box center [512, 70] width 30 height 13
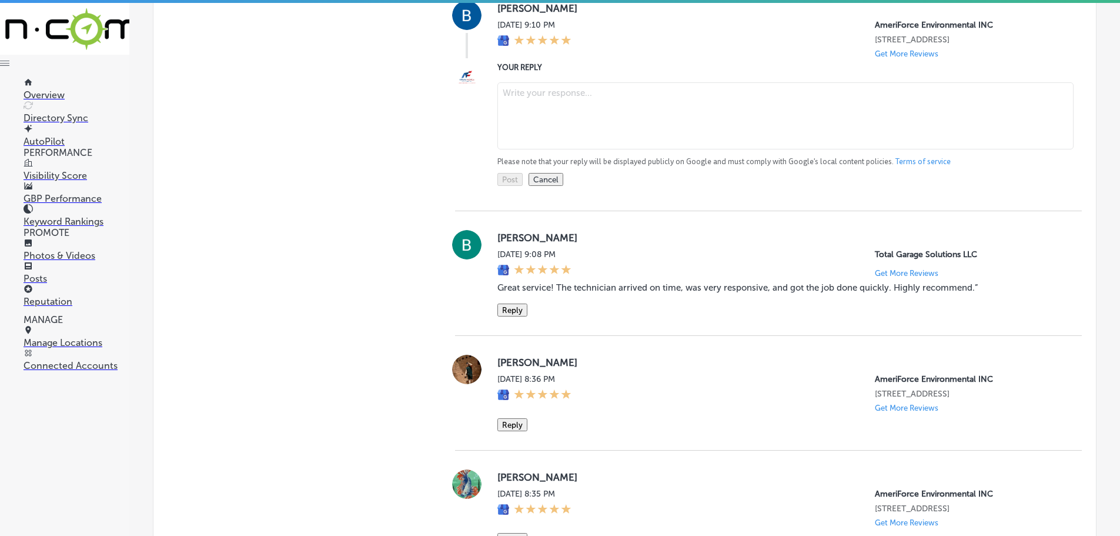
click at [563, 149] on textarea at bounding box center [785, 115] width 576 height 67
paste textarea "Thank you for the 5-star rating! We appreciate you taking the time to share you…"
type textarea "Thank you for the 5-star rating! We appreciate you taking the time to share you…"
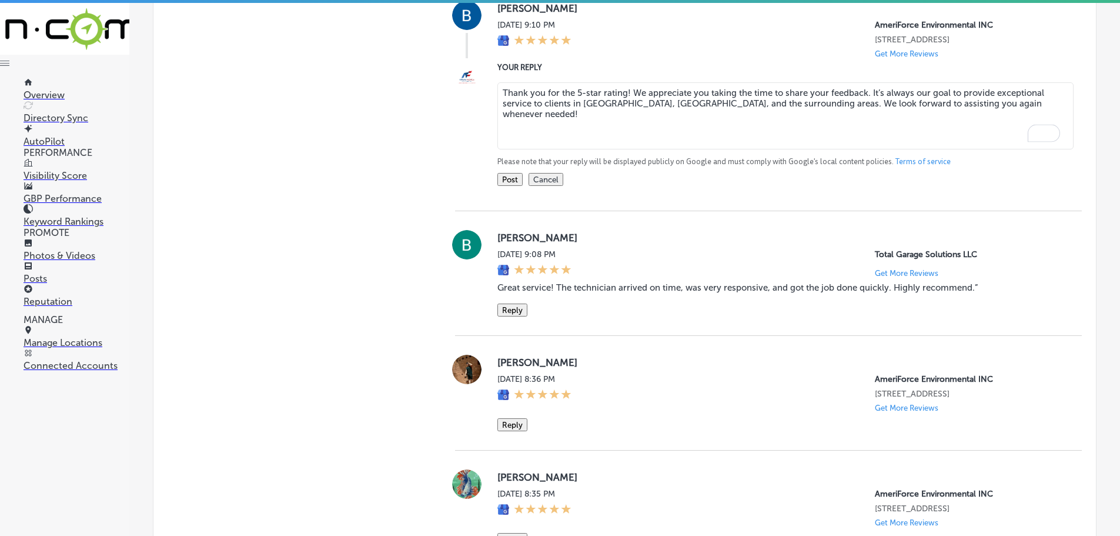
click at [624, 149] on textarea "Thank you for the 5-star rating! We appreciate you taking the time to share you…" at bounding box center [785, 115] width 576 height 67
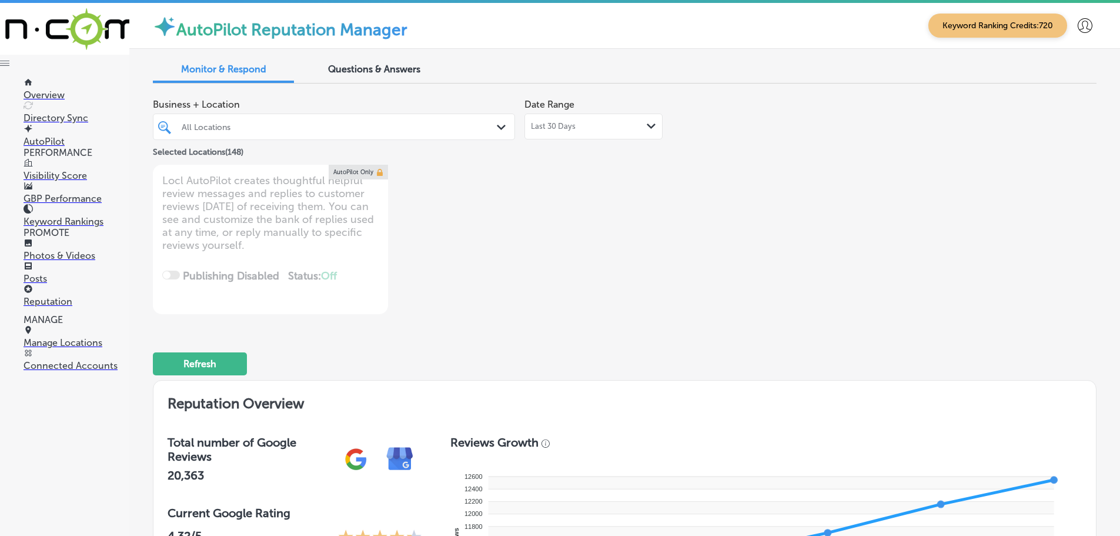
scroll to position [1923, 0]
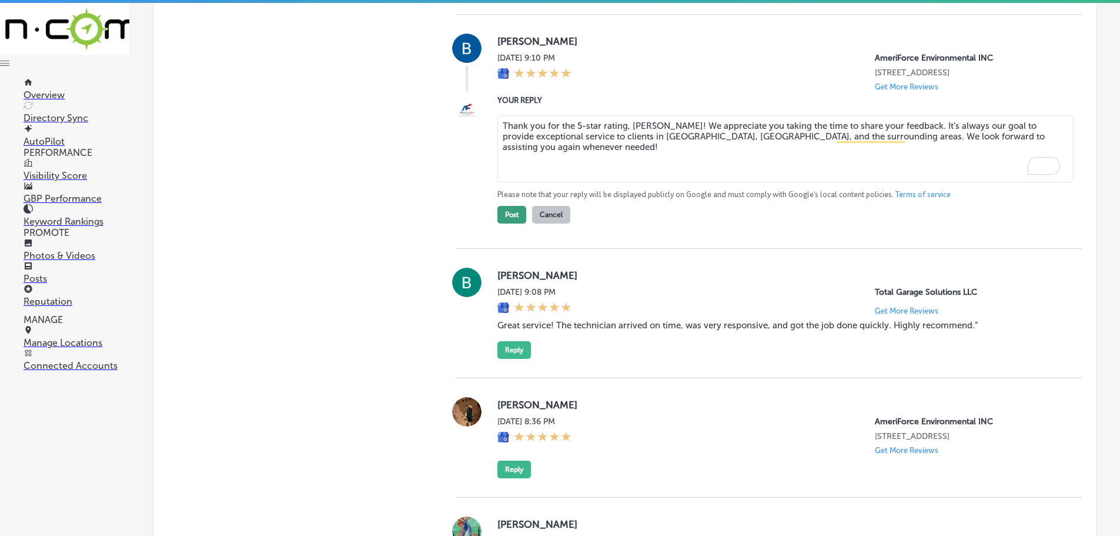
type textarea "Thank you for the 5-star rating, Brandon! We appreciate you taking the time to …"
click at [514, 223] on button "Post" at bounding box center [511, 215] width 29 height 18
type textarea "x"
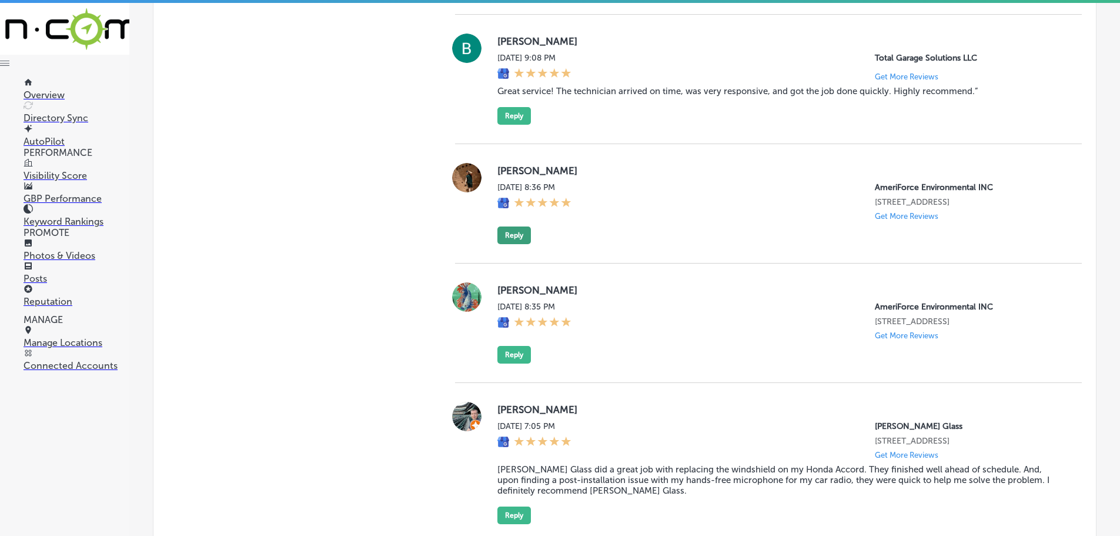
click at [516, 244] on button "Reply" at bounding box center [514, 235] width 34 height 18
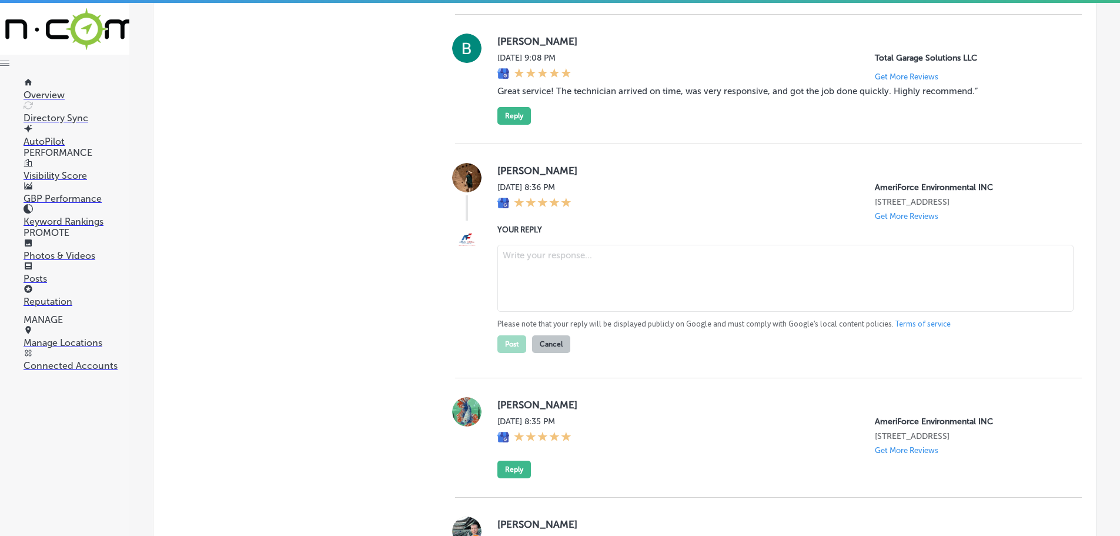
click at [540, 304] on textarea at bounding box center [785, 278] width 576 height 67
paste textarea "Thank you for the 5 stars! We truly appreciate your positive feedback and are a…"
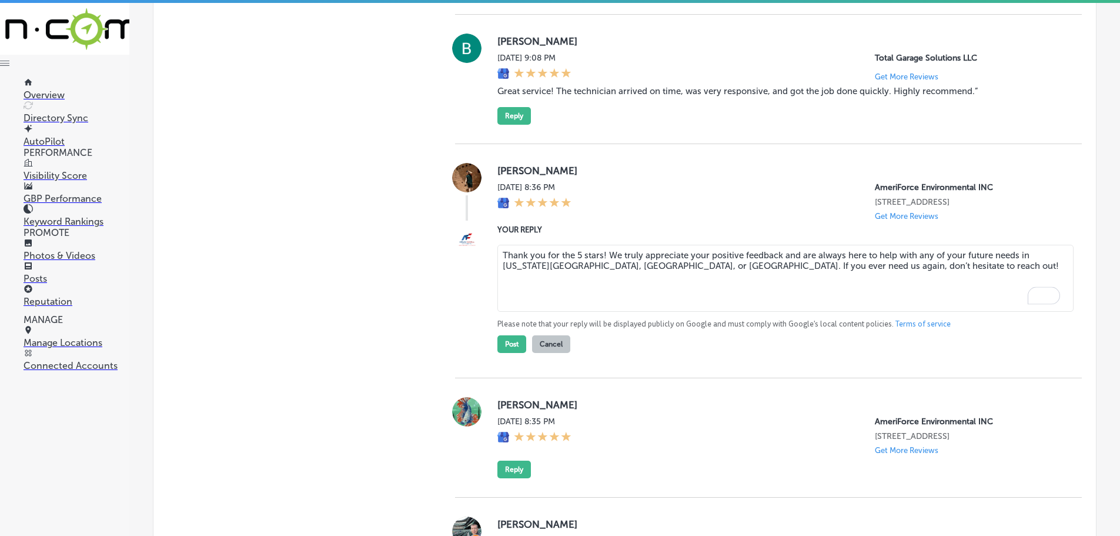
click at [600, 294] on textarea "Thank you for the 5 stars! We truly appreciate your positive feedback and are a…" at bounding box center [785, 278] width 576 height 67
click at [505, 308] on textarea "Thank you for the 5 stars, Samuel! We truly appreciate your positive feedback a…" at bounding box center [785, 278] width 576 height 67
type textarea "Thank you for the 5 stars, Samuel! We truly appreciate your positive feedback a…"
click at [509, 353] on button "Post" at bounding box center [511, 344] width 29 height 18
type textarea "x"
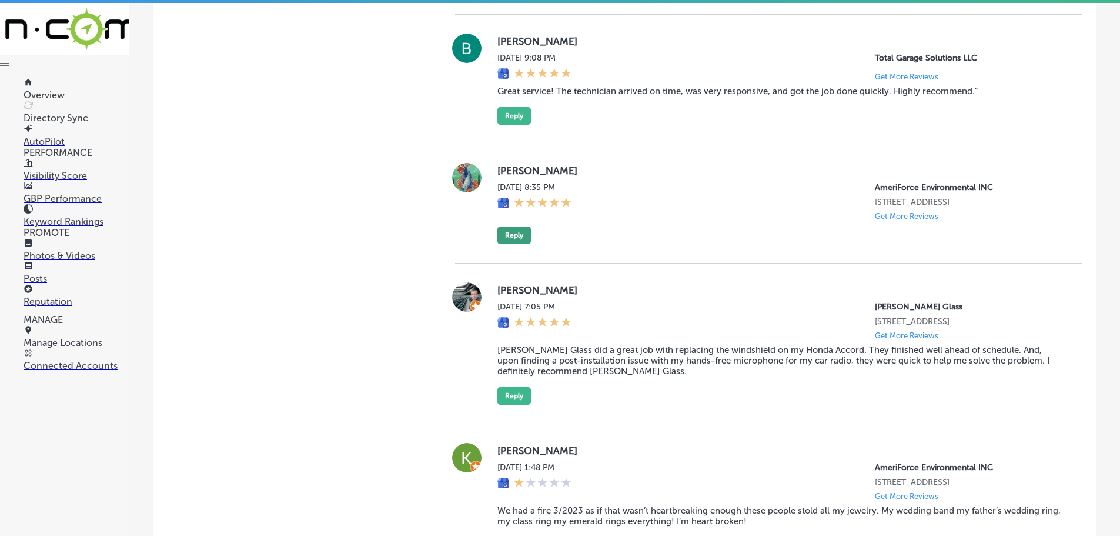
click at [516, 244] on button "Reply" at bounding box center [514, 235] width 34 height 18
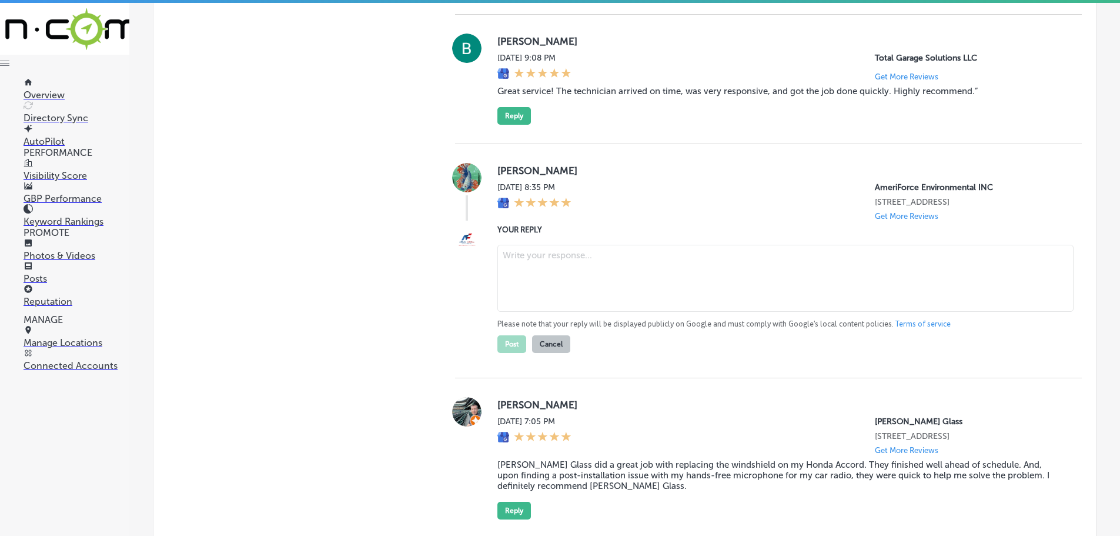
click at [540, 312] on textarea at bounding box center [785, 278] width 576 height 67
paste textarea "Thank you for the 5 stars! We’re grateful for your support and are glad we coul…"
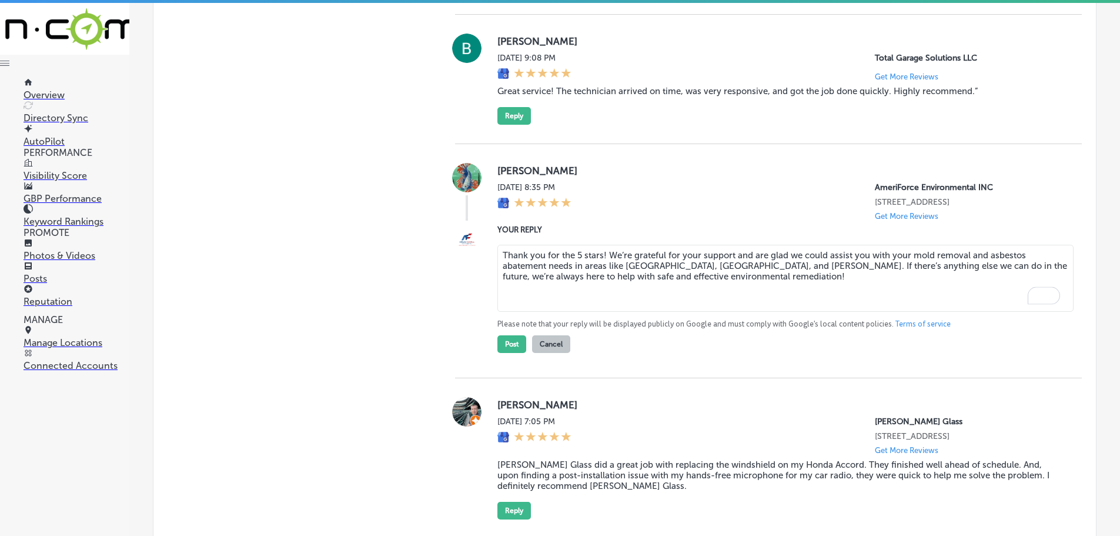
click at [601, 296] on textarea "Thank you for the 5 stars! We’re grateful for your support and are glad we coul…" at bounding box center [785, 278] width 576 height 67
drag, startPoint x: 570, startPoint y: 307, endPoint x: 620, endPoint y: 308, distance: 49.4
click at [620, 308] on textarea "Thank you for the 5 stars, Arnaldo! We’re grateful for your support and are gla…" at bounding box center [785, 278] width 576 height 67
type textarea "Thank you for the 5 stars, Arnaldo! We’re grateful for your support and are gla…"
click at [504, 353] on button "Post" at bounding box center [511, 344] width 29 height 18
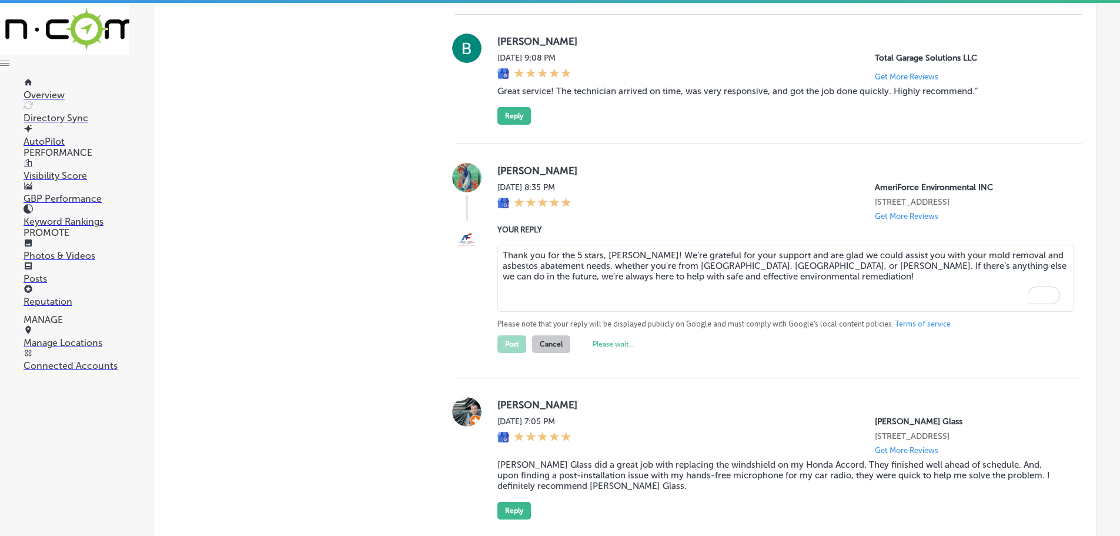
type textarea "x"
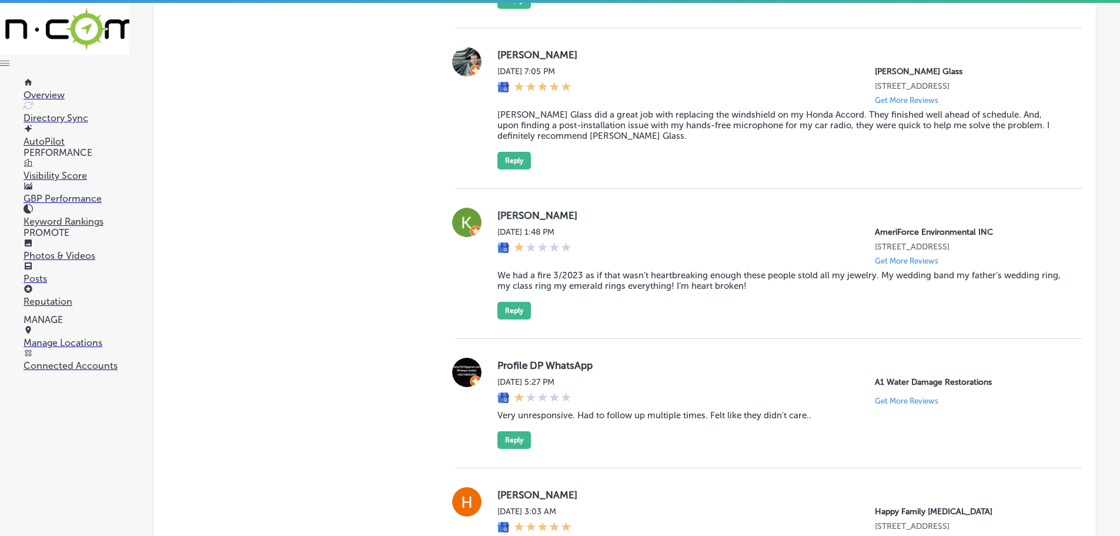
scroll to position [2041, 0]
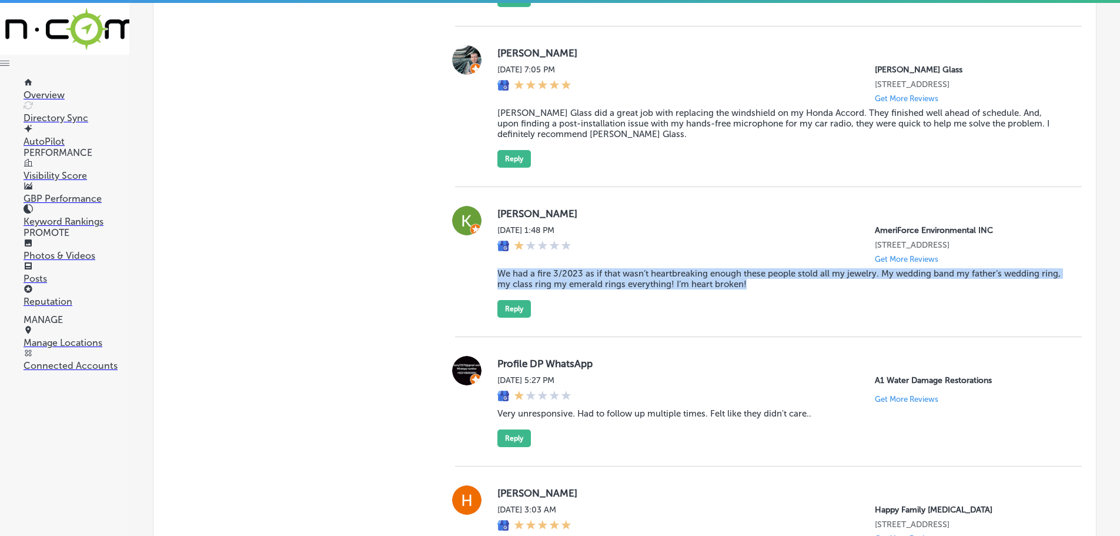
drag, startPoint x: 493, startPoint y: 312, endPoint x: 767, endPoint y: 326, distance: 274.3
click at [767, 317] on div "Kim Vint Wed, Sep 17, 2025 1:48 PM AmeriForce Environmental INC 11455 W Interst…" at bounding box center [768, 262] width 627 height 112
copy blockquote "We had a fire 3/2023 as if that wasn’t heartbreaking enough these people stold …"
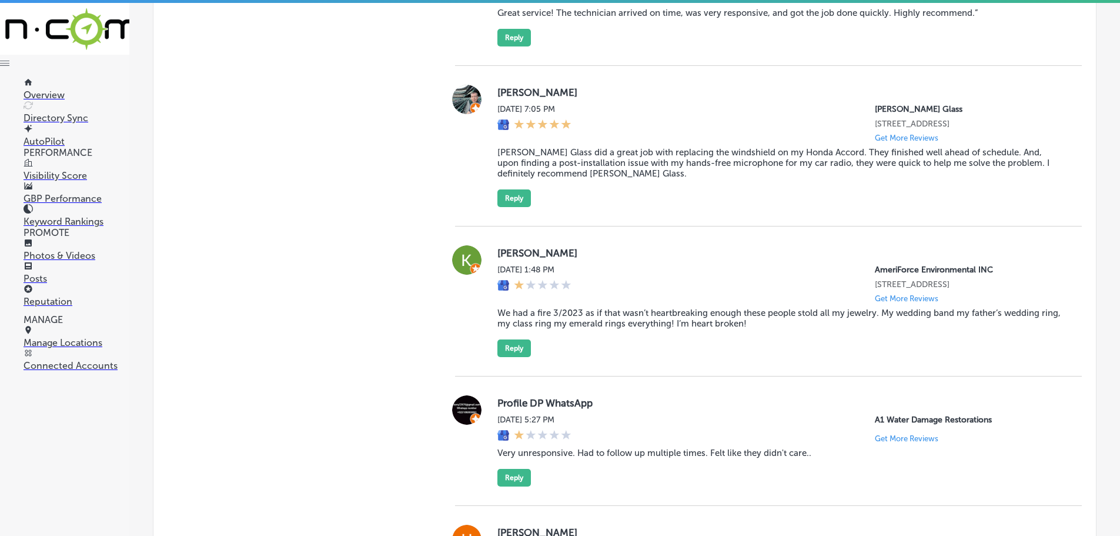
scroll to position [1982, 0]
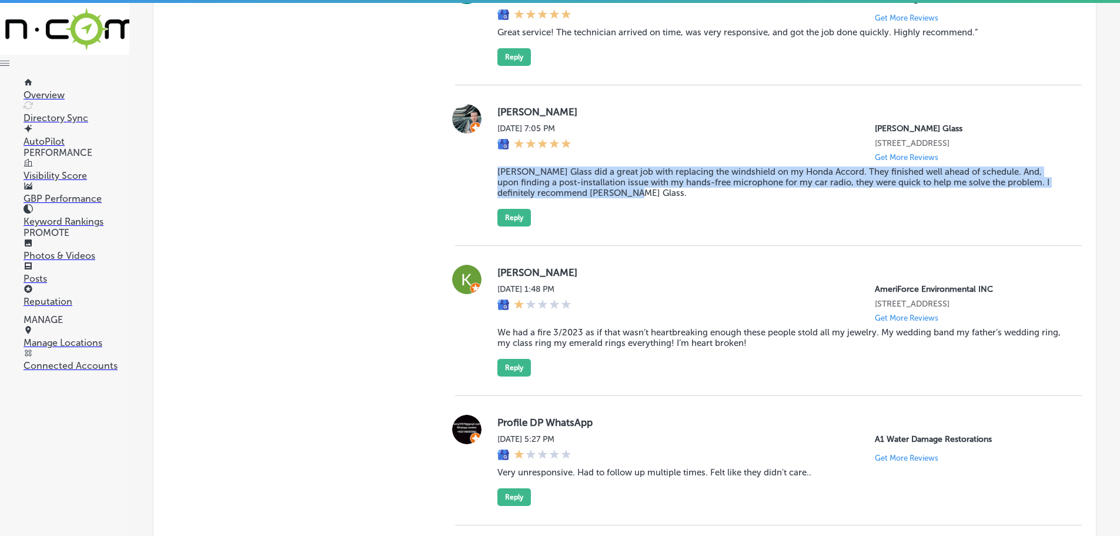
drag, startPoint x: 491, startPoint y: 200, endPoint x: 652, endPoint y: 231, distance: 164.0
click at [652, 226] on div "Kyle Riley Wed, Sep 17, 2025 7:05 PM Critelli Glass 20 North 31st Street Billin…" at bounding box center [768, 165] width 627 height 122
copy blockquote "Critelli Glass did a great job with replacing the windshield on my Honda Accord…"
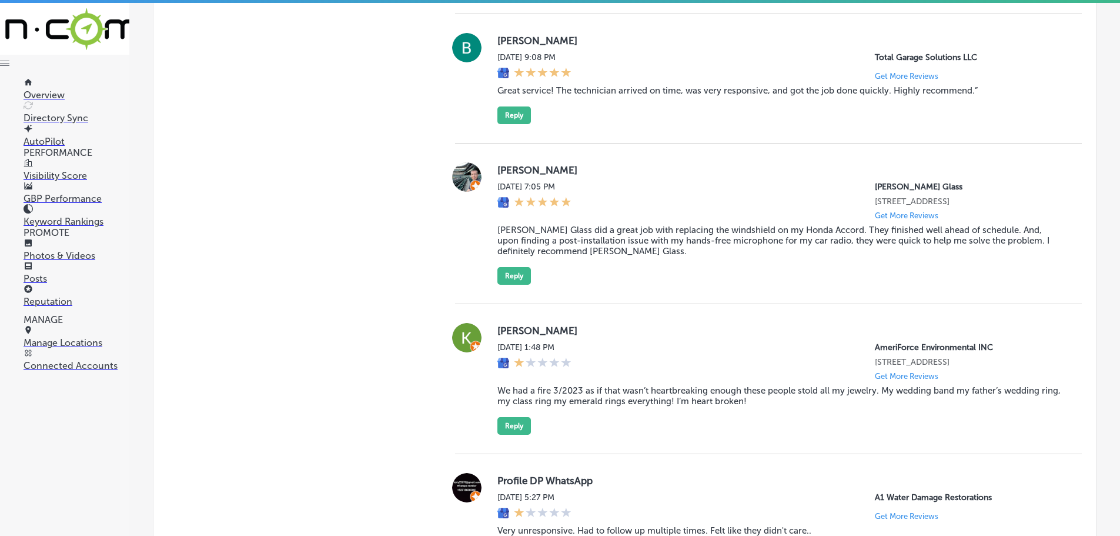
scroll to position [1913, 0]
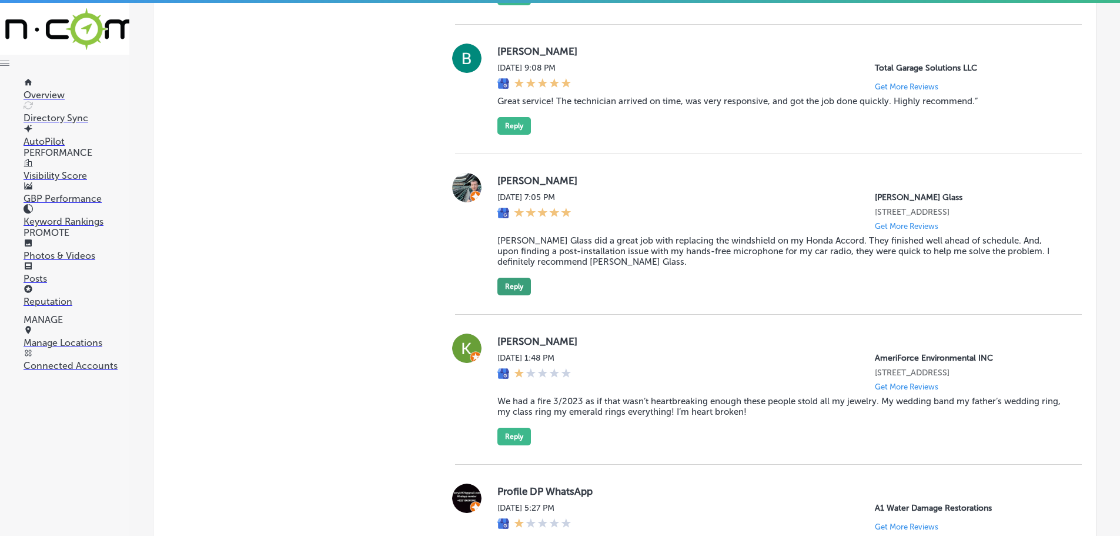
click at [503, 295] on button "Reply" at bounding box center [514, 287] width 34 height 18
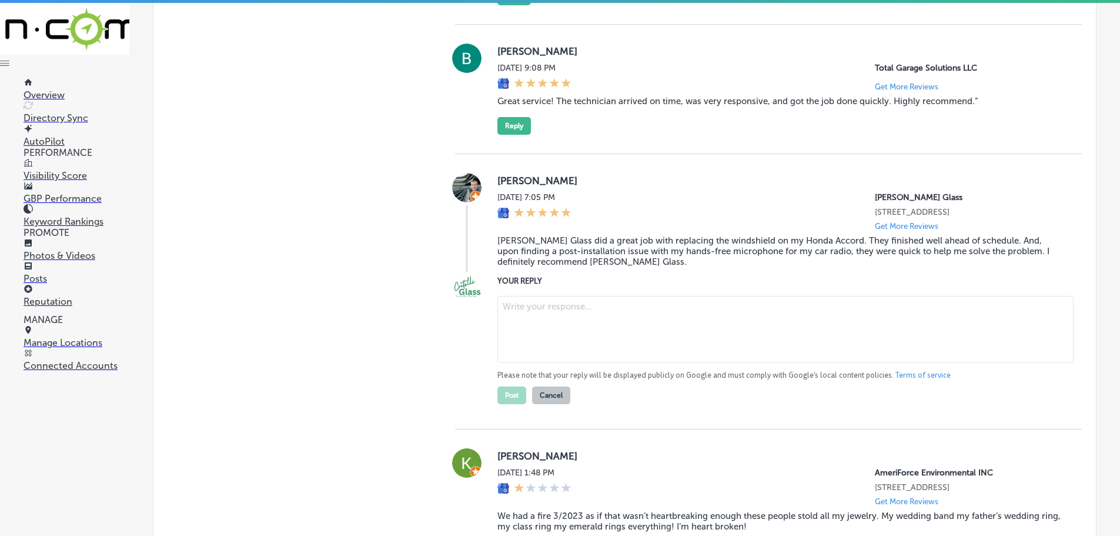
click at [544, 343] on textarea at bounding box center [785, 329] width 576 height 67
paste textarea "Thank you so much for your kind words! We’re happy to hear that Critelli Glass …"
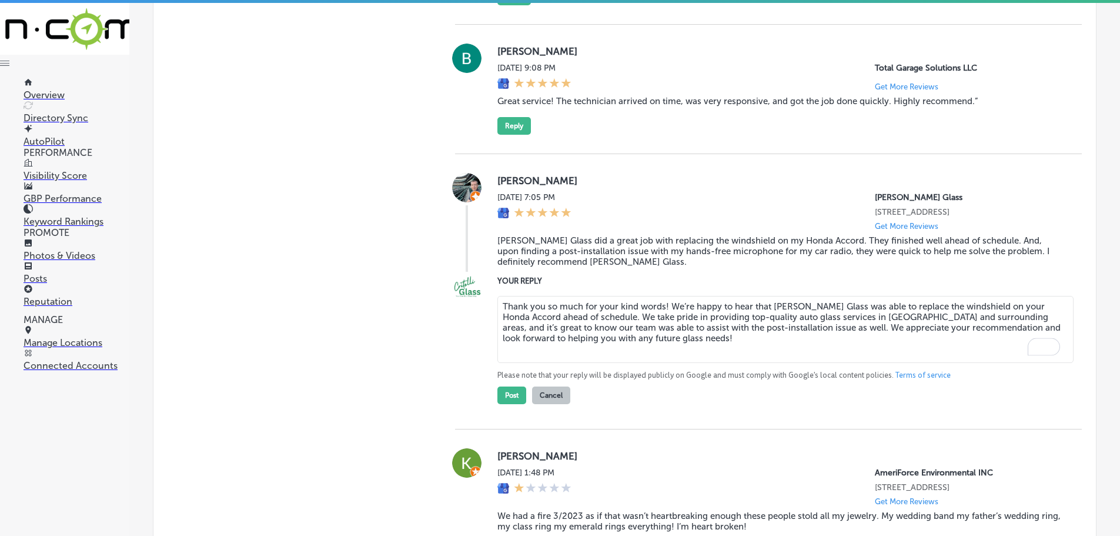
click at [662, 335] on textarea "Thank you so much for your kind words! We’re happy to hear that Critelli Glass …" at bounding box center [785, 329] width 576 height 67
type textarea "Thank you so much for your kind words, Kyle! We’re happy to hear that Critelli …"
click at [517, 404] on button "Post" at bounding box center [511, 395] width 29 height 18
type textarea "x"
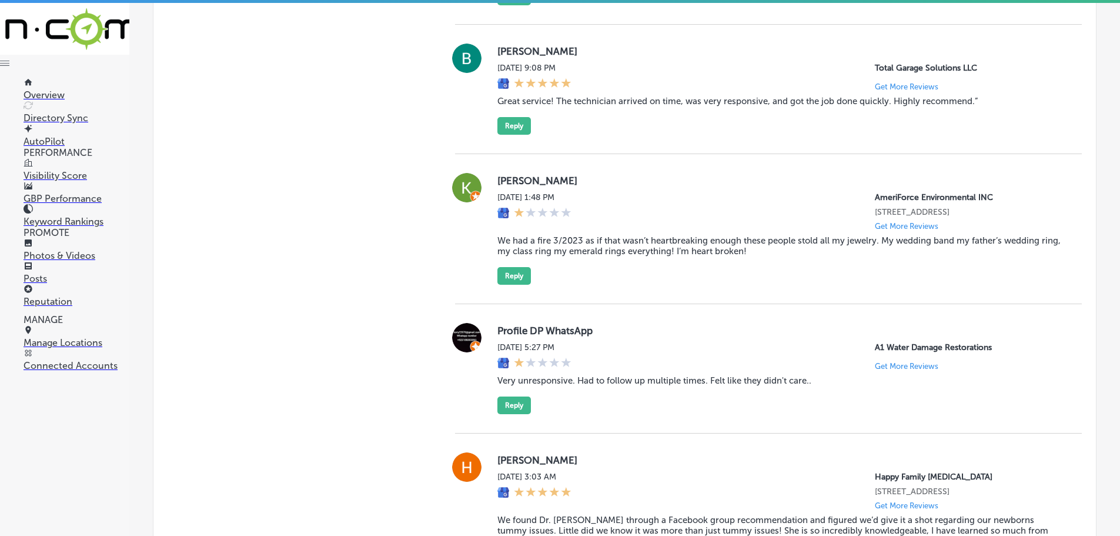
click at [55, 275] on link "Posts" at bounding box center [77, 273] width 106 height 22
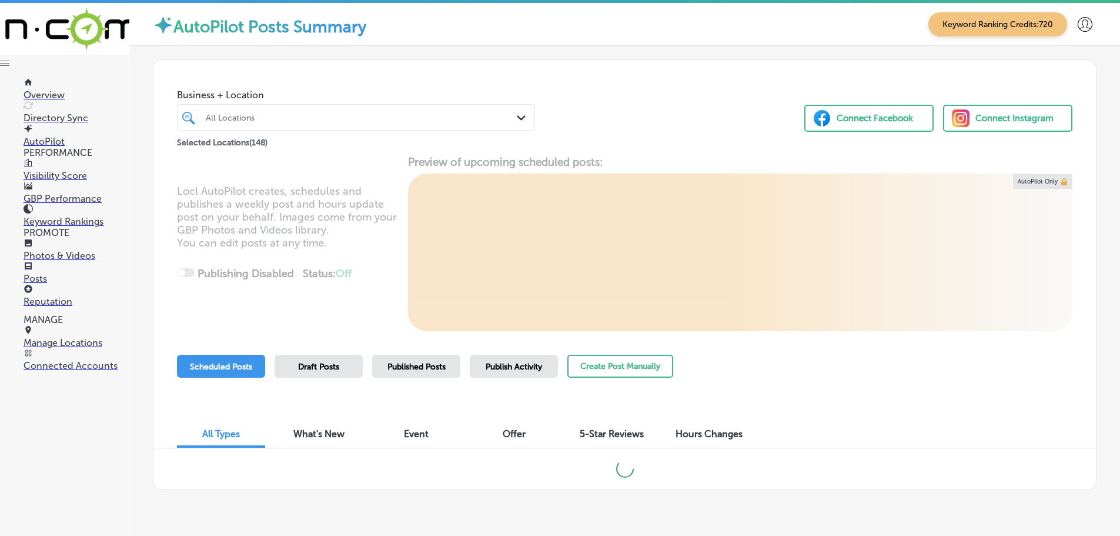
click at [517, 115] on div "Path Created with Sketch." at bounding box center [523, 118] width 13 height 13
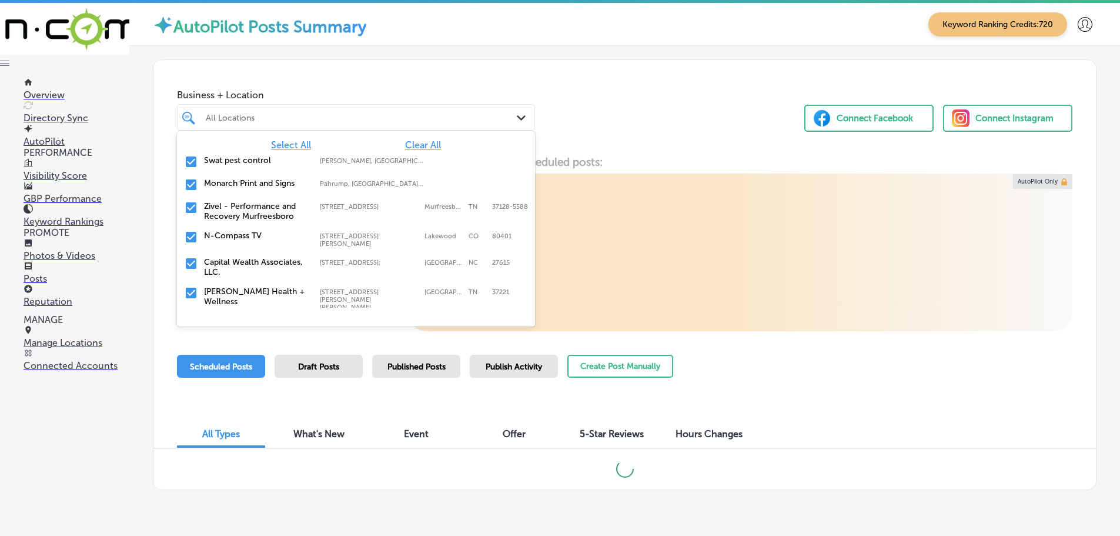
click at [410, 140] on span "Clear All" at bounding box center [423, 144] width 36 height 11
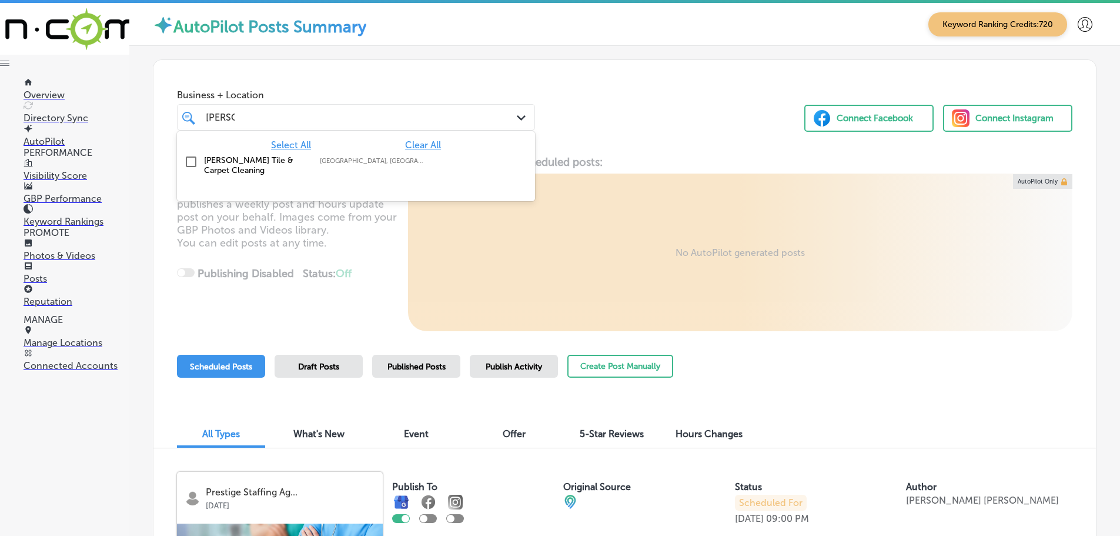
click at [271, 166] on label "[PERSON_NAME] Tile & Carpet Cleaning" at bounding box center [256, 165] width 104 height 20
type input "baxter"
click at [644, 132] on div "Business + Location option focused, 2 of 149. 2 results available for search te…" at bounding box center [624, 104] width 942 height 89
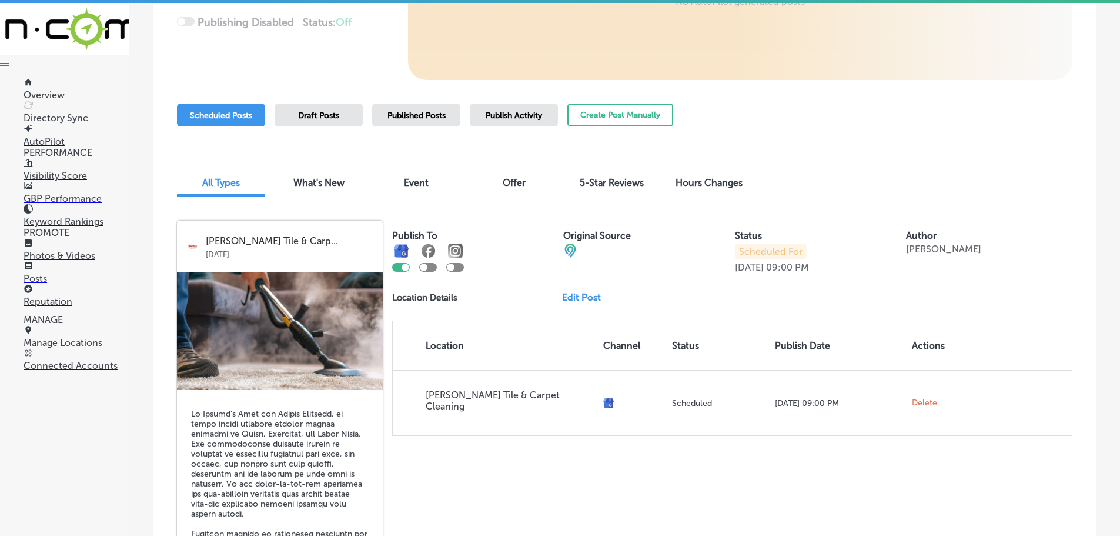
scroll to position [176, 0]
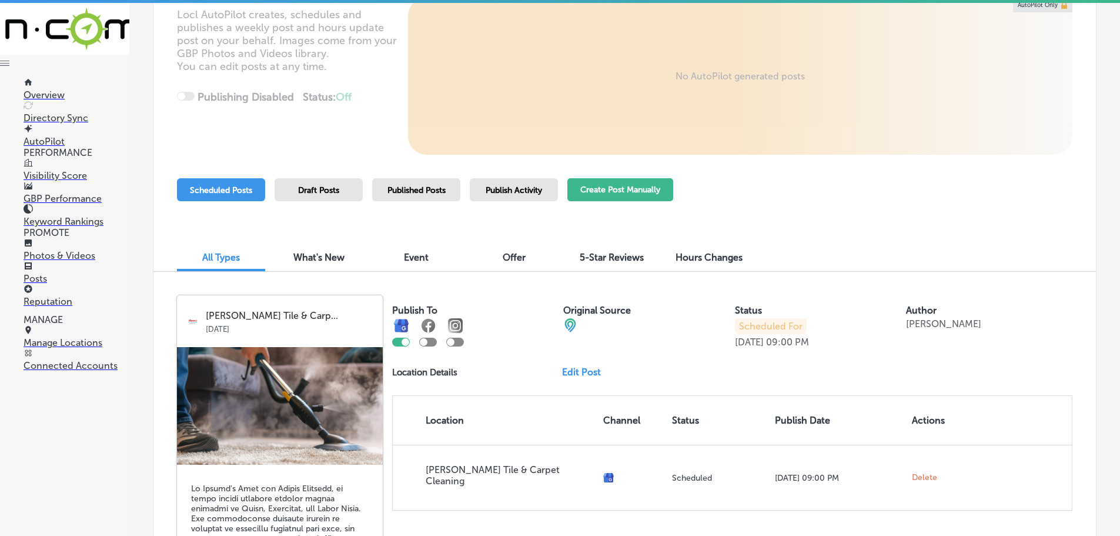
click at [644, 189] on button "Create Post Manually" at bounding box center [620, 189] width 106 height 23
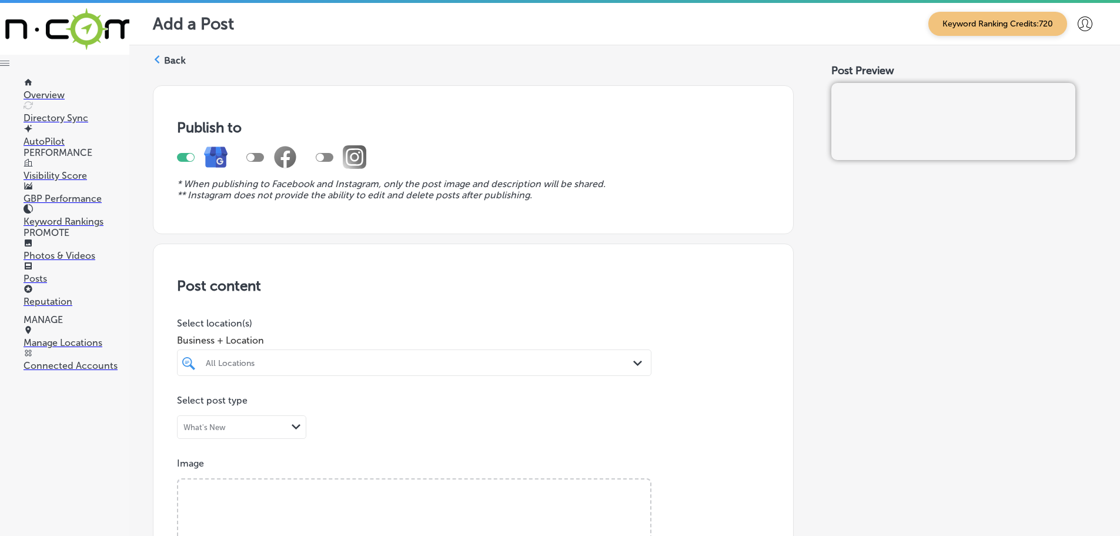
click at [427, 362] on div "All Locations" at bounding box center [414, 362] width 429 height 18
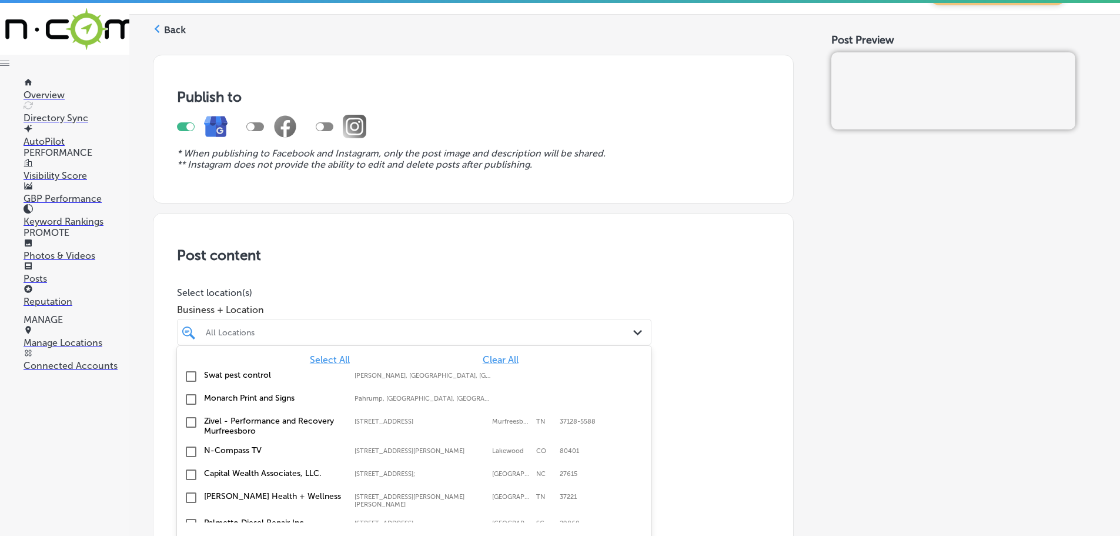
scroll to position [41, 0]
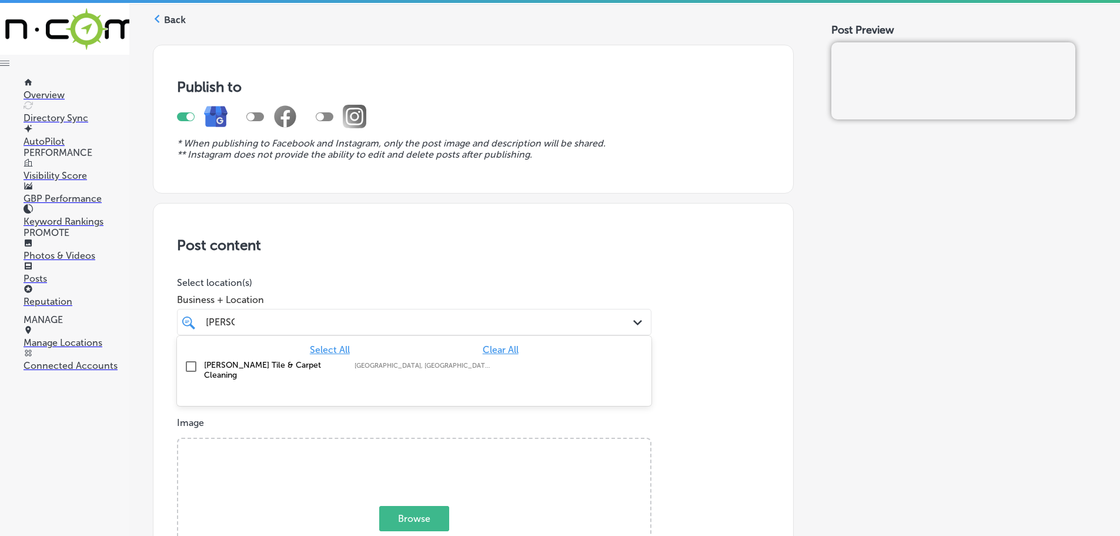
click at [299, 364] on label "[PERSON_NAME] Tile & Carpet Cleaning" at bounding box center [273, 370] width 139 height 20
type input "baxter"
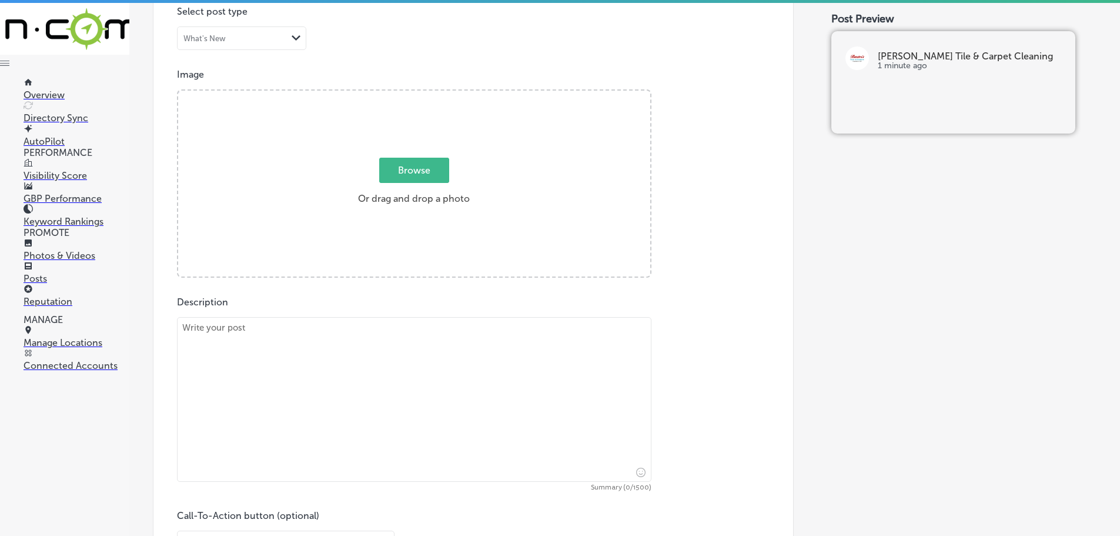
scroll to position [393, 0]
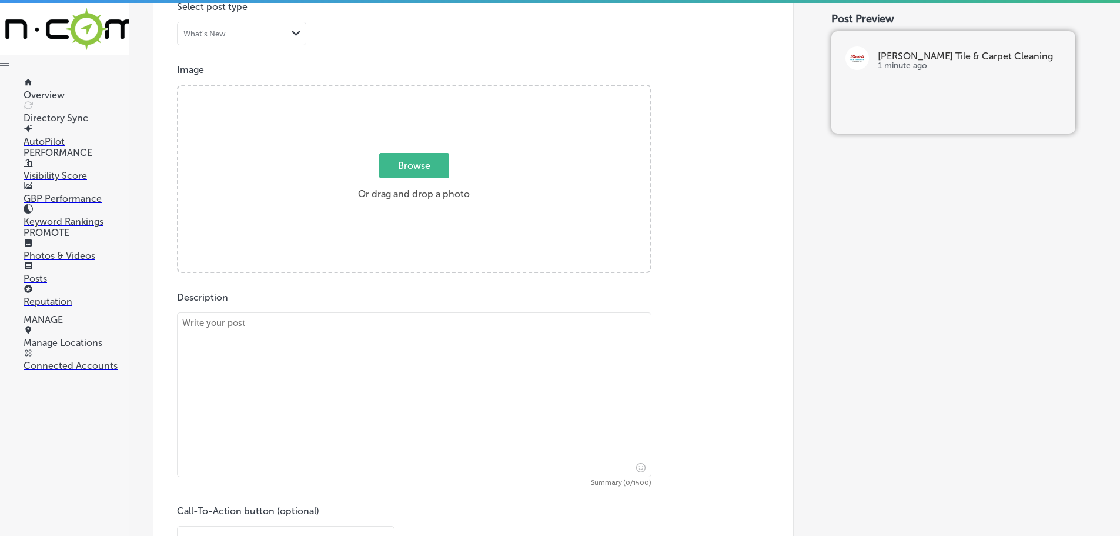
click at [328, 343] on textarea at bounding box center [414, 394] width 474 height 165
paste textarea "Get your home ready for the spooky season with our Halloween cleaning specials!…"
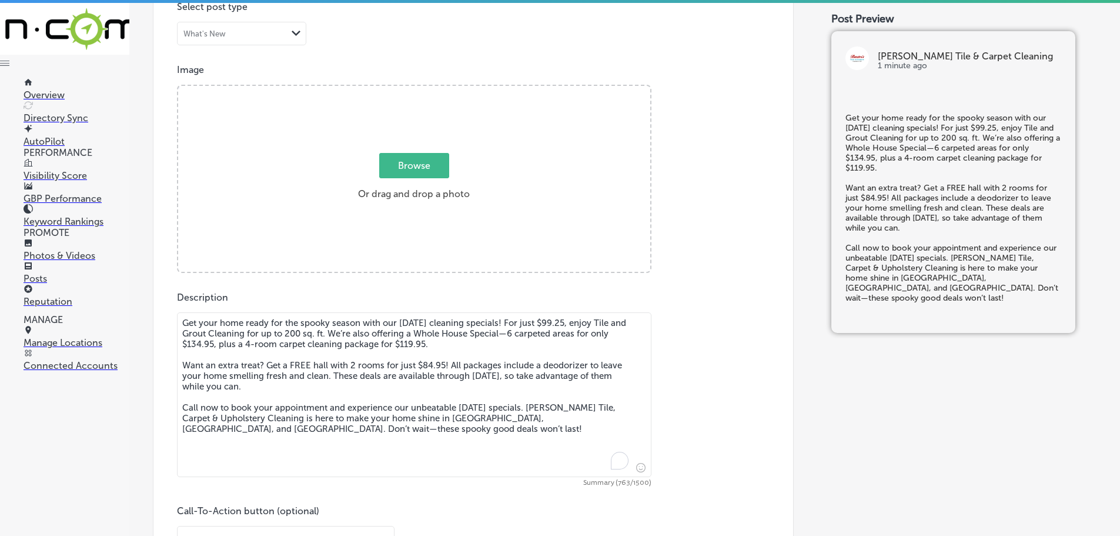
type textarea "Get your home ready for the spooky season with our Halloween cleaning specials!…"
click at [415, 162] on span "Browse" at bounding box center [414, 165] width 70 height 25
click at [415, 89] on input "Browse Or drag and drop a photo" at bounding box center [414, 88] width 472 height 4
type input "C:\fakepath\Baxters549_B-HiRes.jpg"
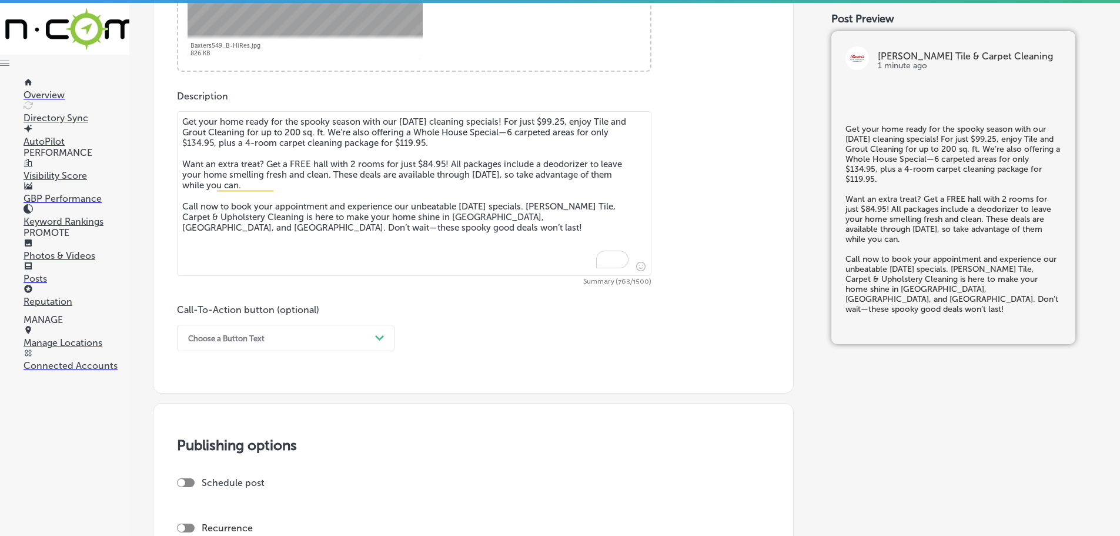
scroll to position [629, 0]
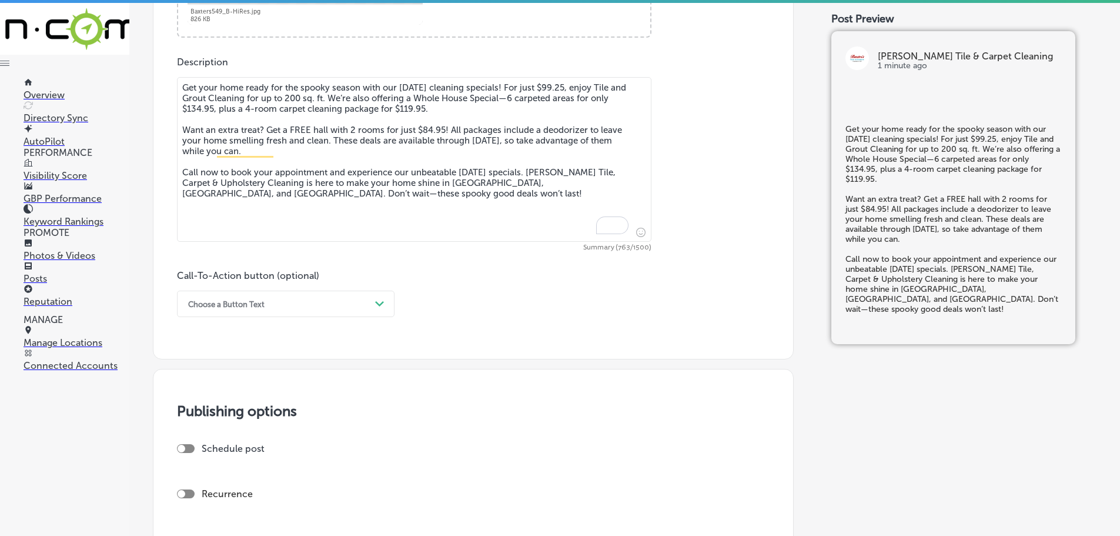
click at [352, 306] on div "Choose a Button Text" at bounding box center [276, 304] width 188 height 18
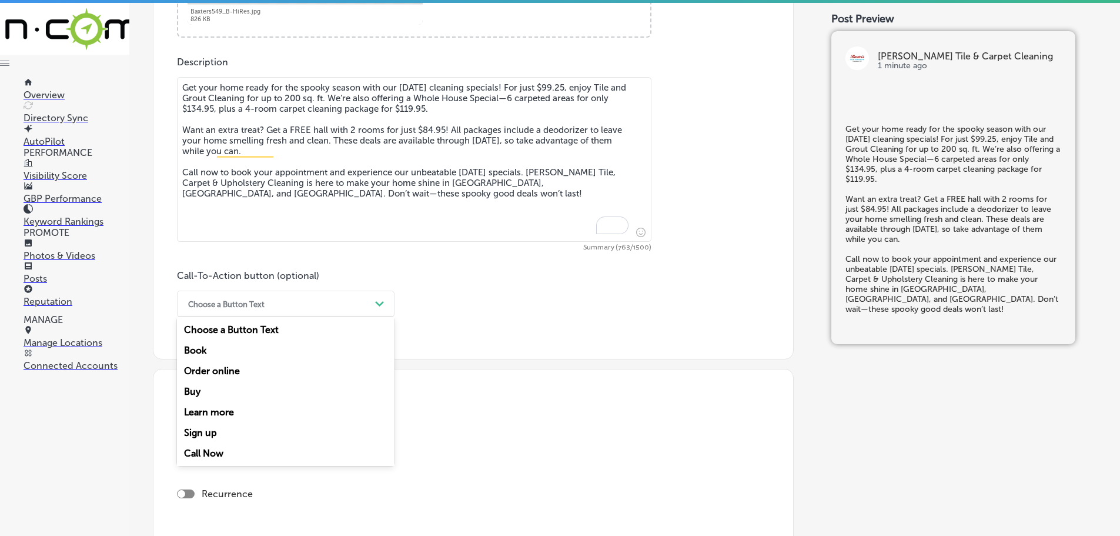
click at [215, 449] on div "Call Now" at bounding box center [286, 453] width 218 height 21
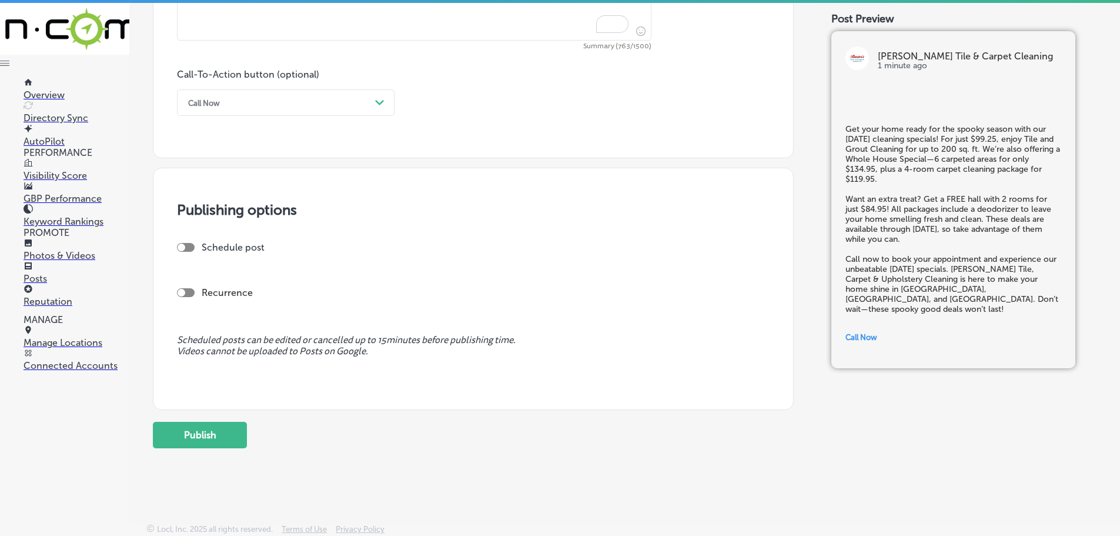
scroll to position [830, 0]
click at [189, 246] on div at bounding box center [186, 246] width 18 height 9
checkbox input "true"
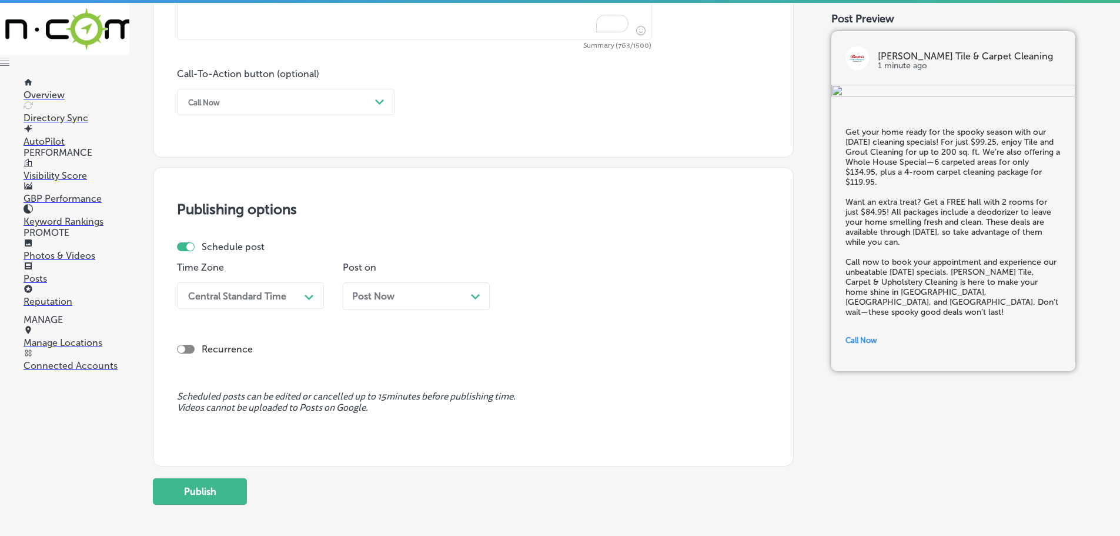
click at [283, 293] on div "Central Standard Time" at bounding box center [237, 295] width 98 height 11
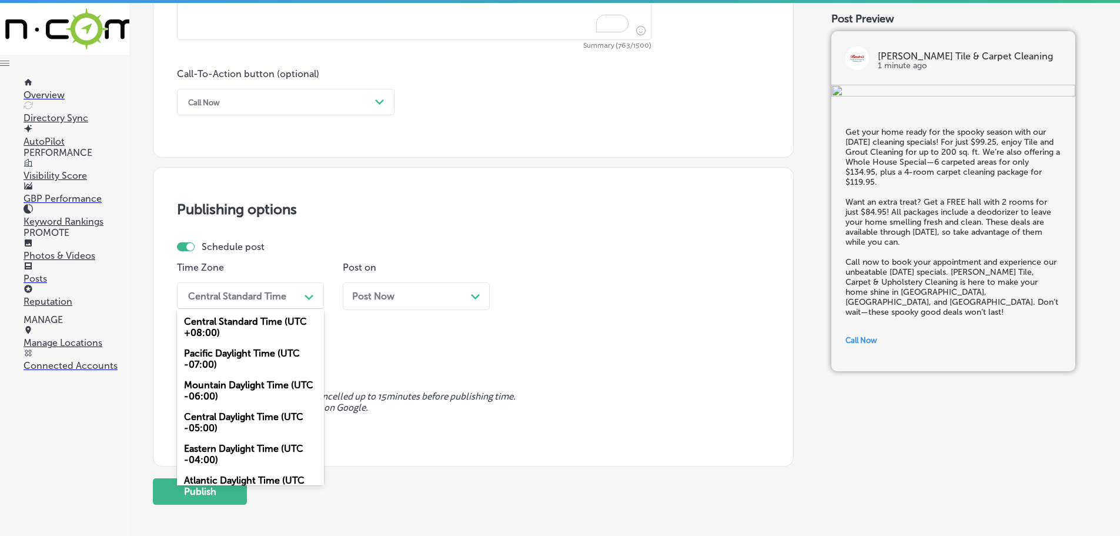
click at [250, 399] on div "Mountain Daylight Time (UTC -06:00)" at bounding box center [250, 391] width 147 height 32
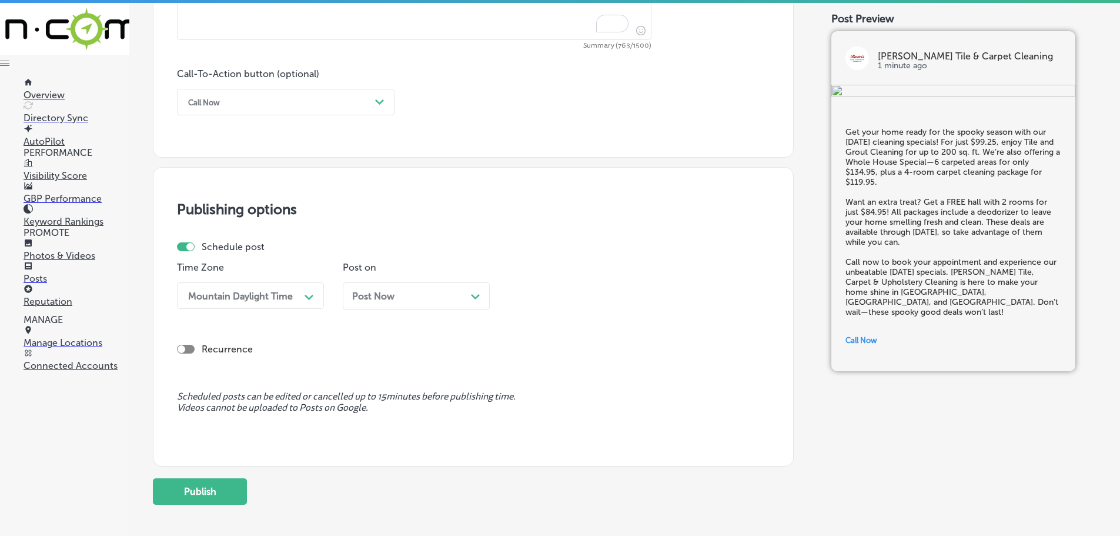
click at [481, 293] on div "Post Now Path Created with Sketch." at bounding box center [416, 296] width 147 height 28
click at [586, 295] on div "09:45 AM" at bounding box center [573, 295] width 118 height 21
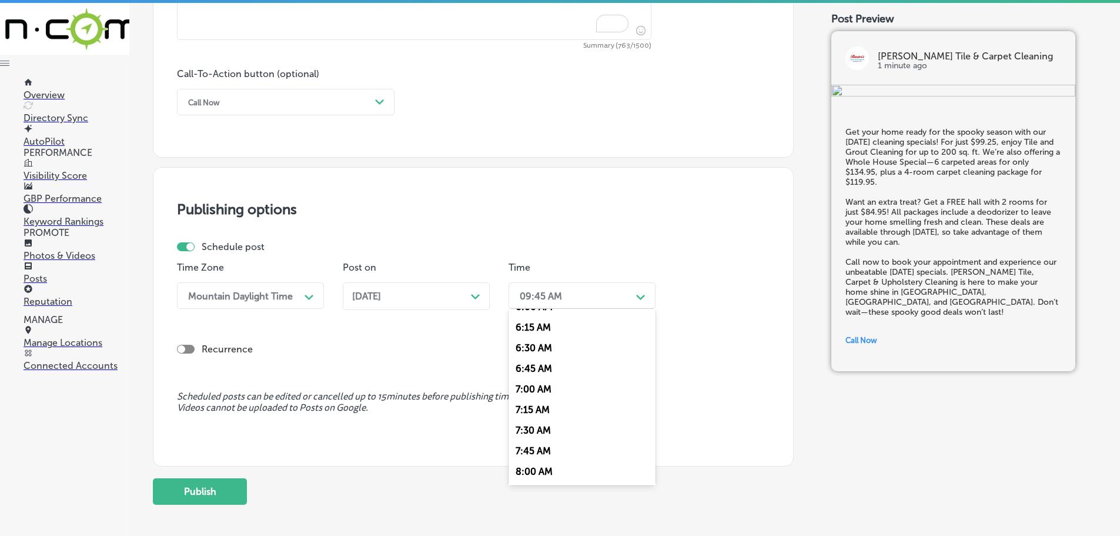
scroll to position [529, 0]
click at [547, 363] on div "7:00 AM" at bounding box center [582, 368] width 147 height 21
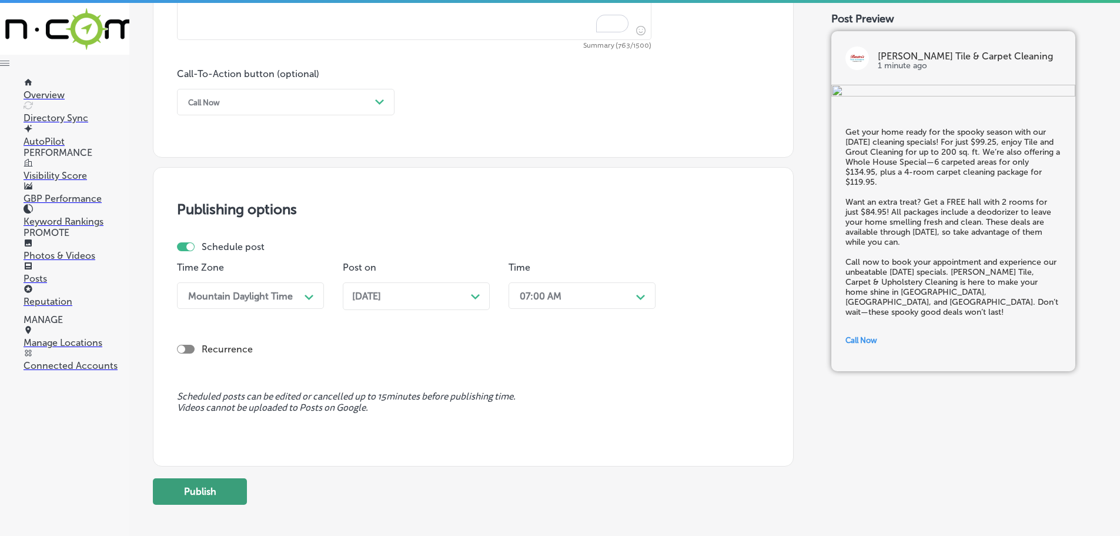
click at [226, 490] on button "Publish" at bounding box center [200, 491] width 94 height 26
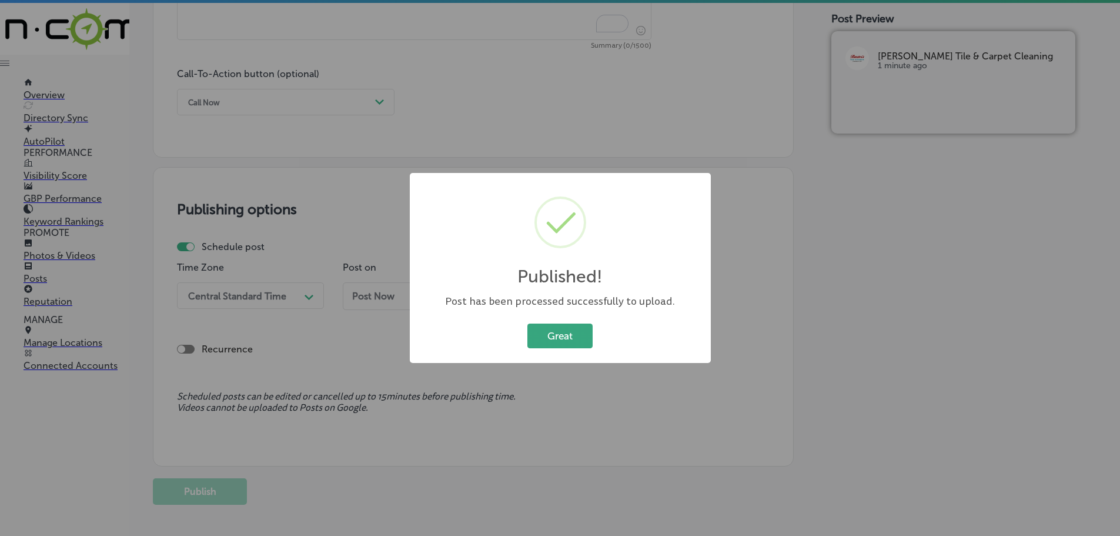
click at [540, 337] on button "Great" at bounding box center [559, 335] width 65 height 24
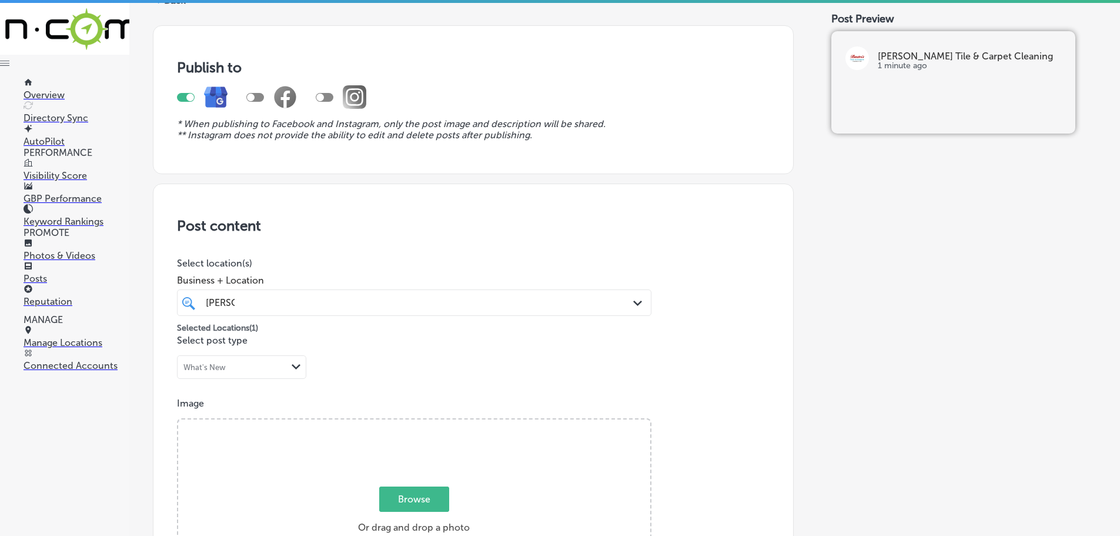
scroll to position [0, 0]
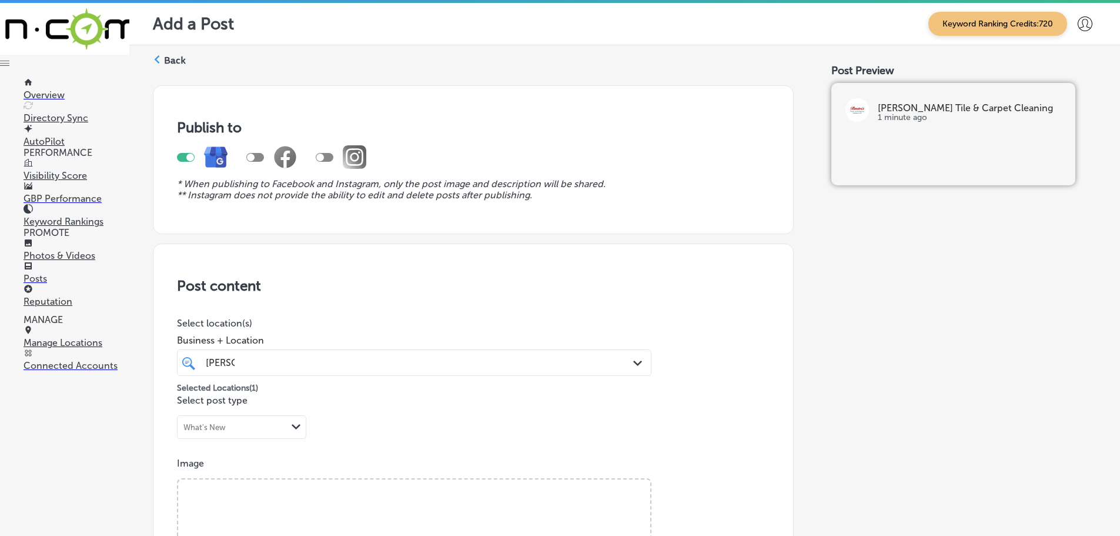
click at [156, 58] on polygon at bounding box center [157, 59] width 5 height 8
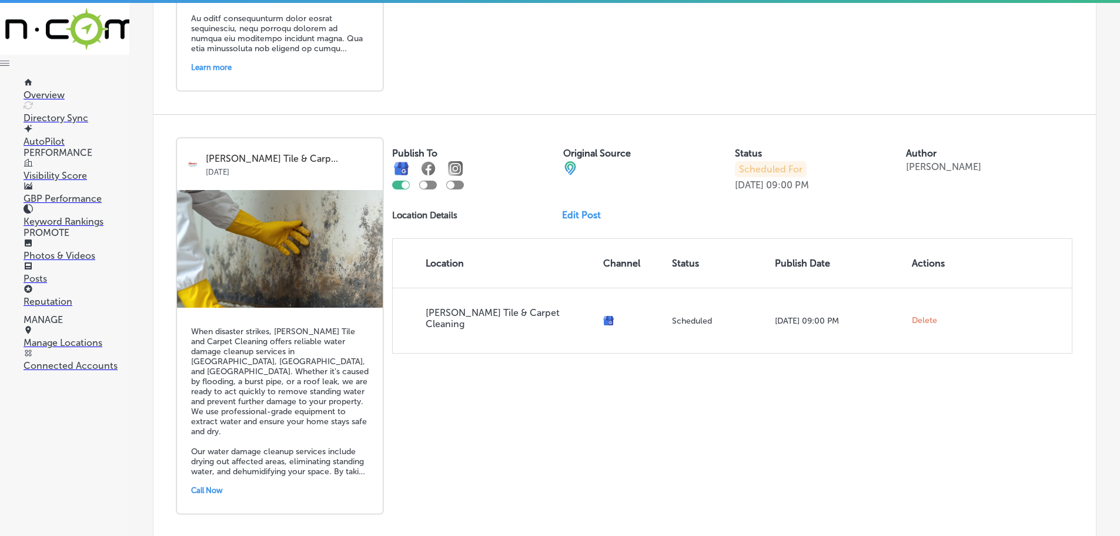
scroll to position [2568, 0]
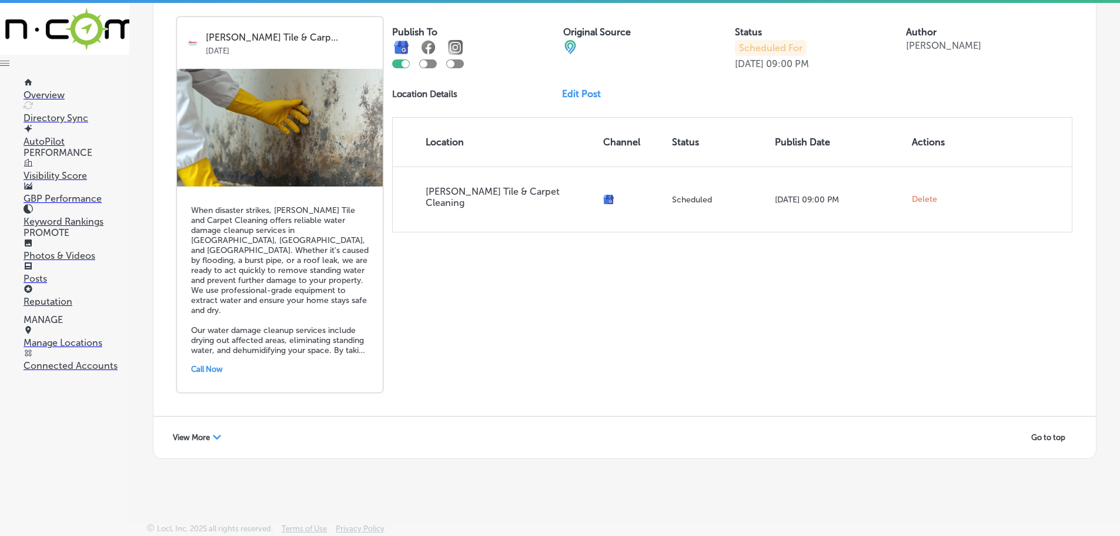
click at [206, 437] on span "View More" at bounding box center [191, 437] width 37 height 9
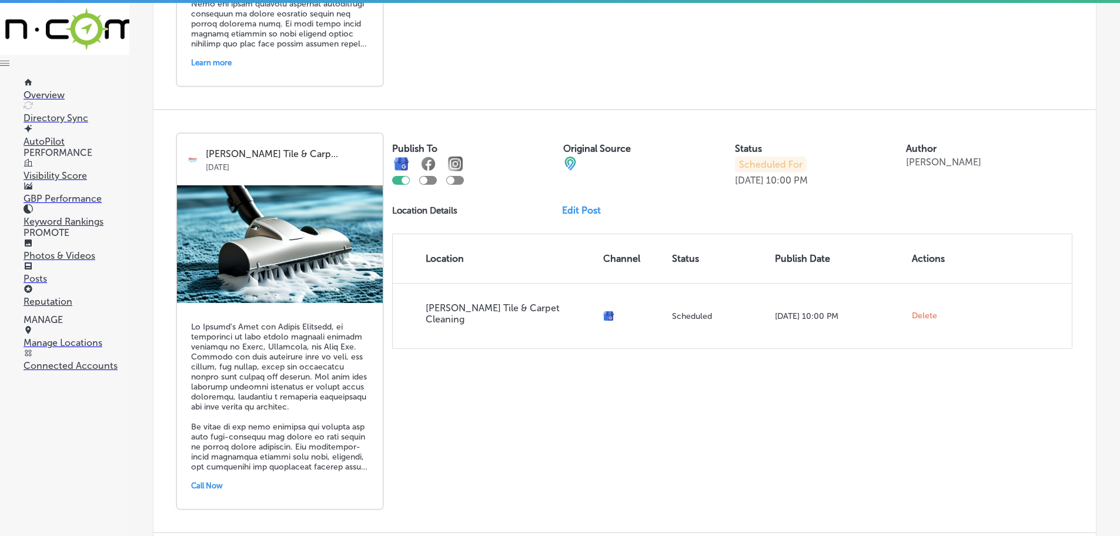
scroll to position [3296, 0]
click at [577, 209] on link "Edit Post" at bounding box center [586, 211] width 48 height 11
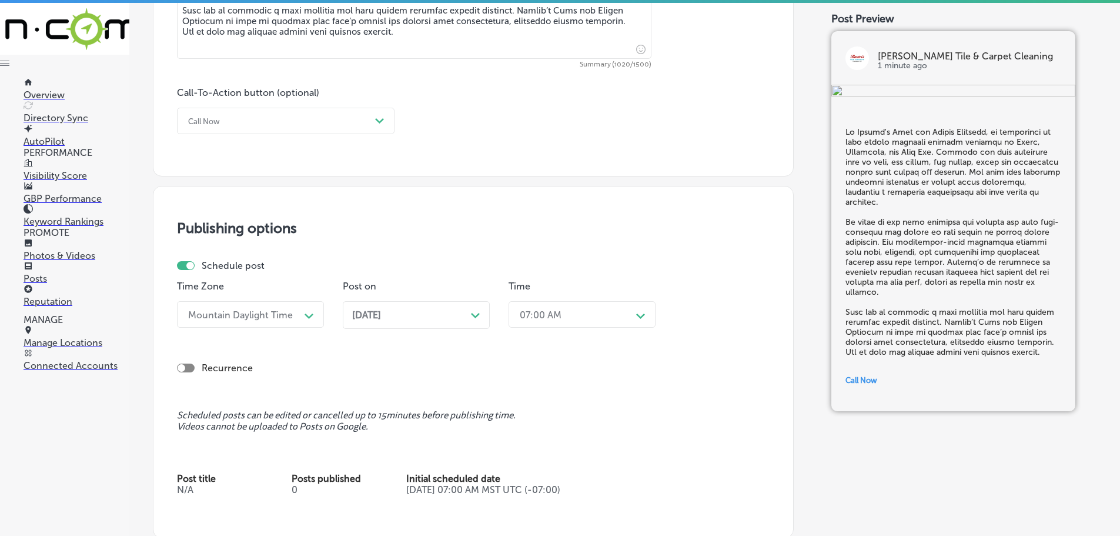
scroll to position [823, 0]
click at [450, 310] on div "Nov 03, 2025 Path Created with Sketch." at bounding box center [416, 312] width 128 height 11
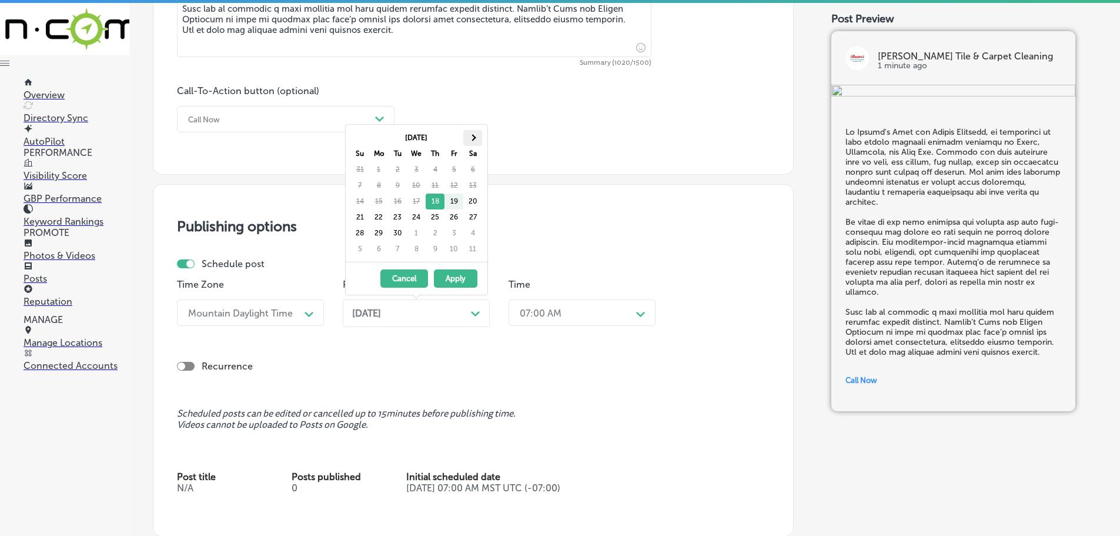
click at [473, 131] on th at bounding box center [472, 138] width 19 height 16
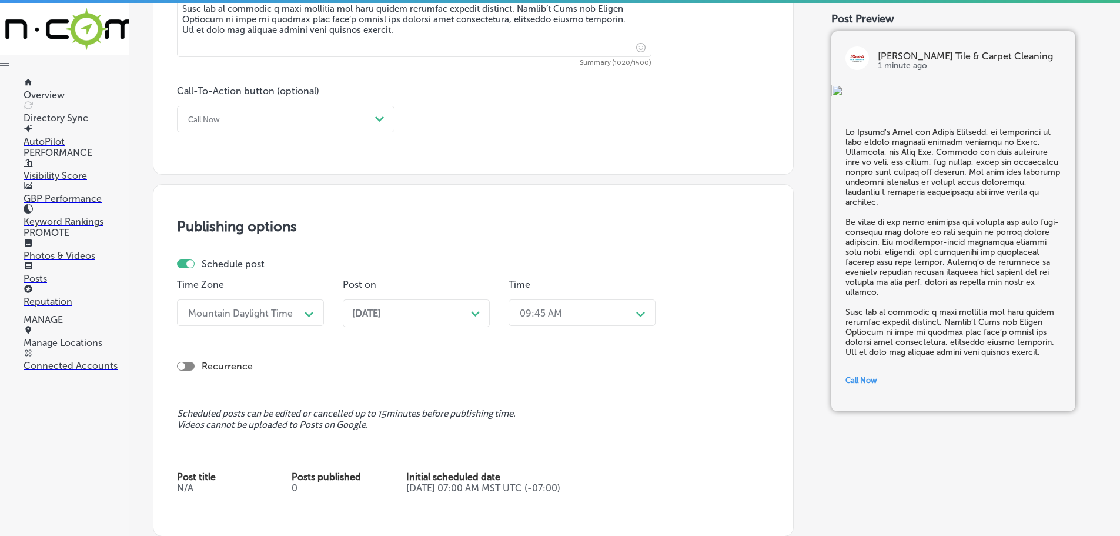
click at [622, 312] on div "09:45 AM" at bounding box center [573, 312] width 118 height 21
click at [539, 389] on div "7:00 AM" at bounding box center [582, 385] width 147 height 21
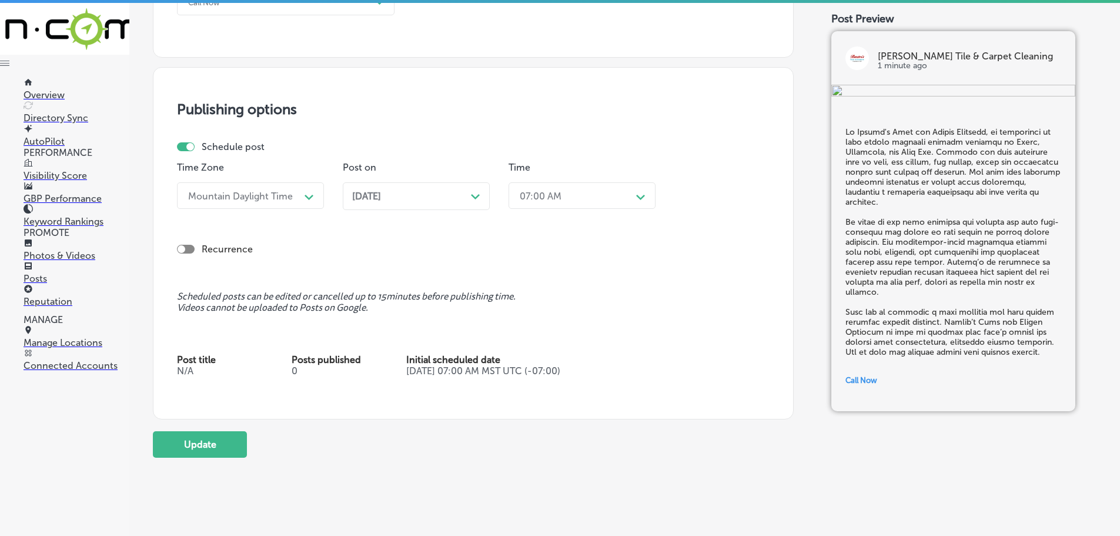
scroll to position [941, 0]
click at [222, 442] on button "Update" at bounding box center [200, 443] width 94 height 26
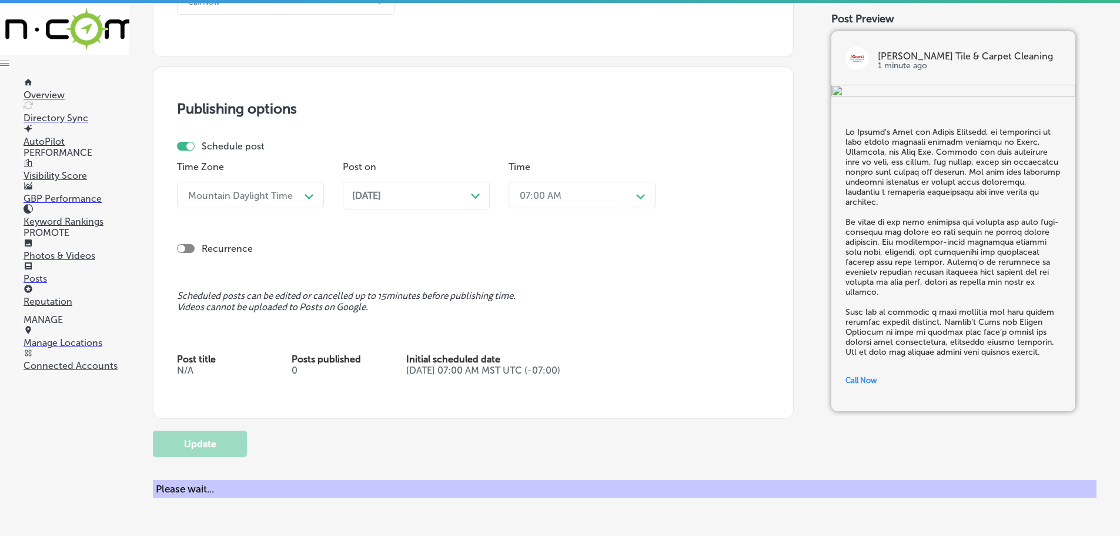
checkbox input "true"
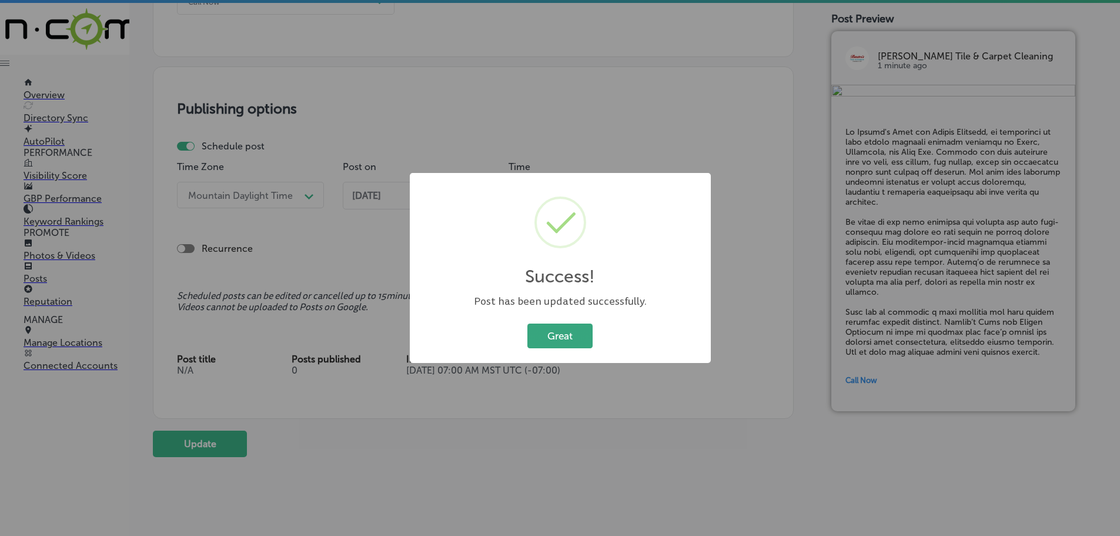
click at [583, 335] on button "Great" at bounding box center [559, 335] width 65 height 24
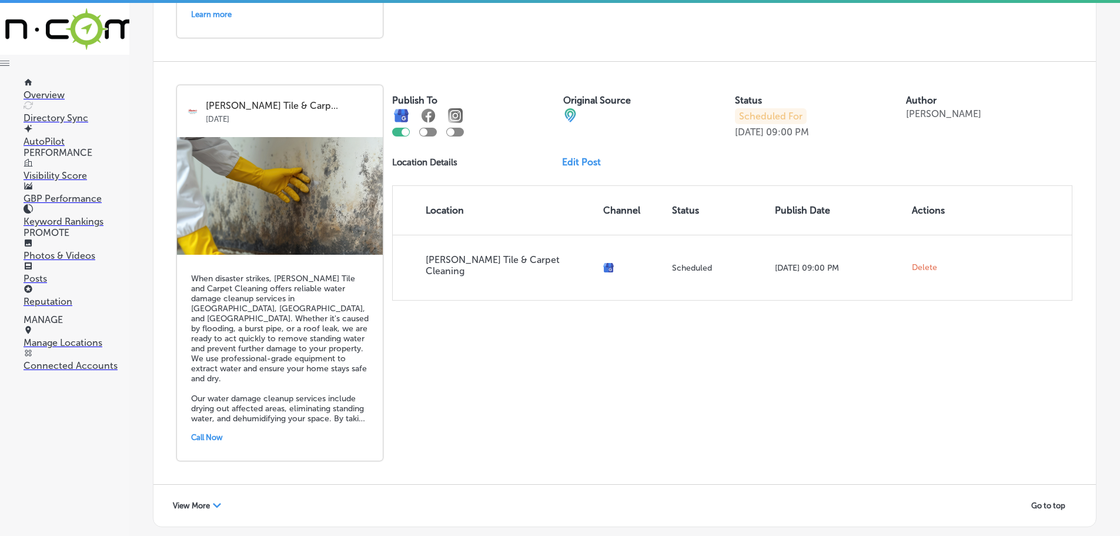
scroll to position [2568, 0]
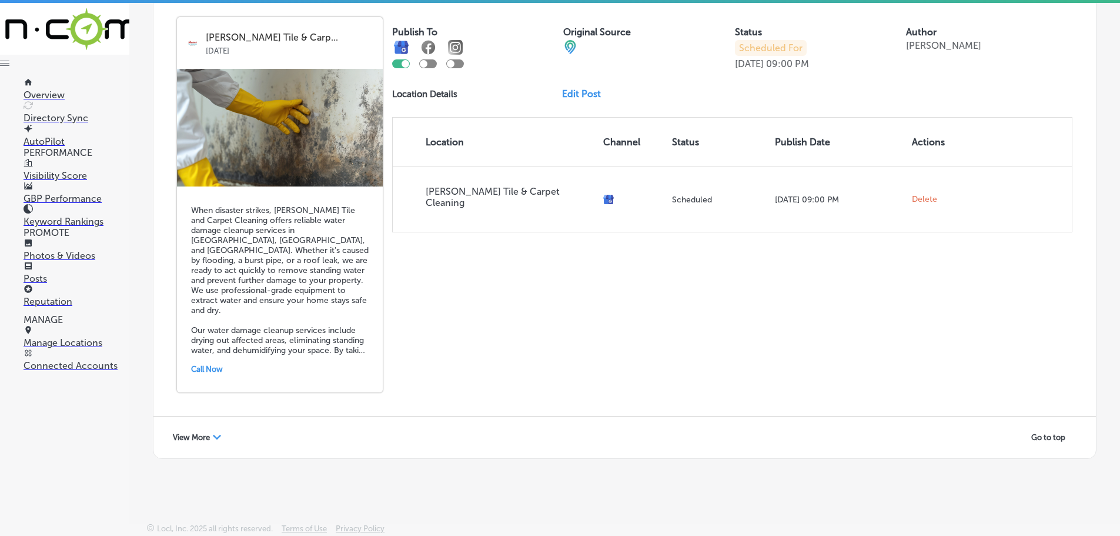
click at [190, 437] on span "View More" at bounding box center [191, 437] width 37 height 9
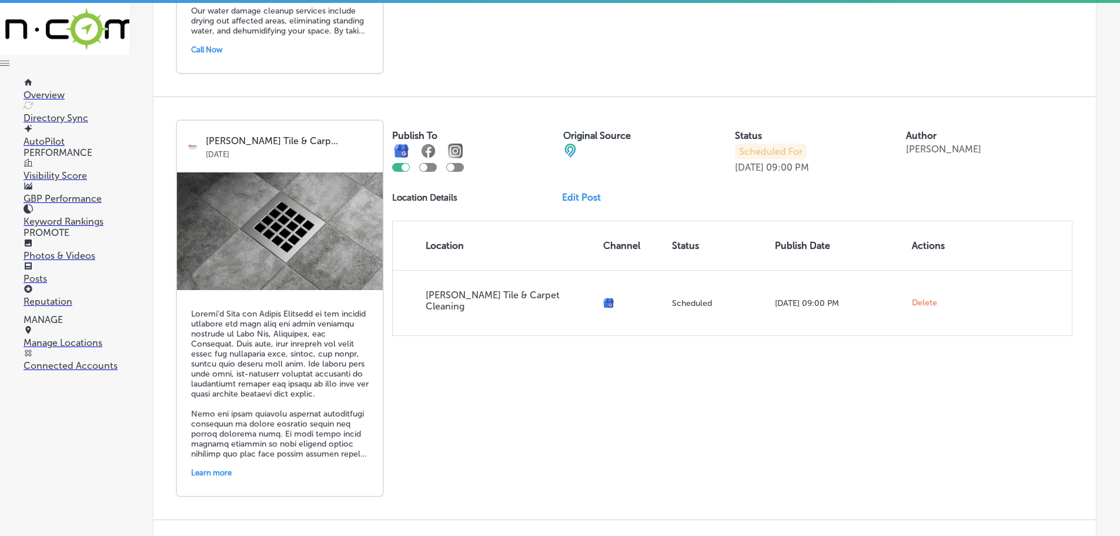
scroll to position [2885, 0]
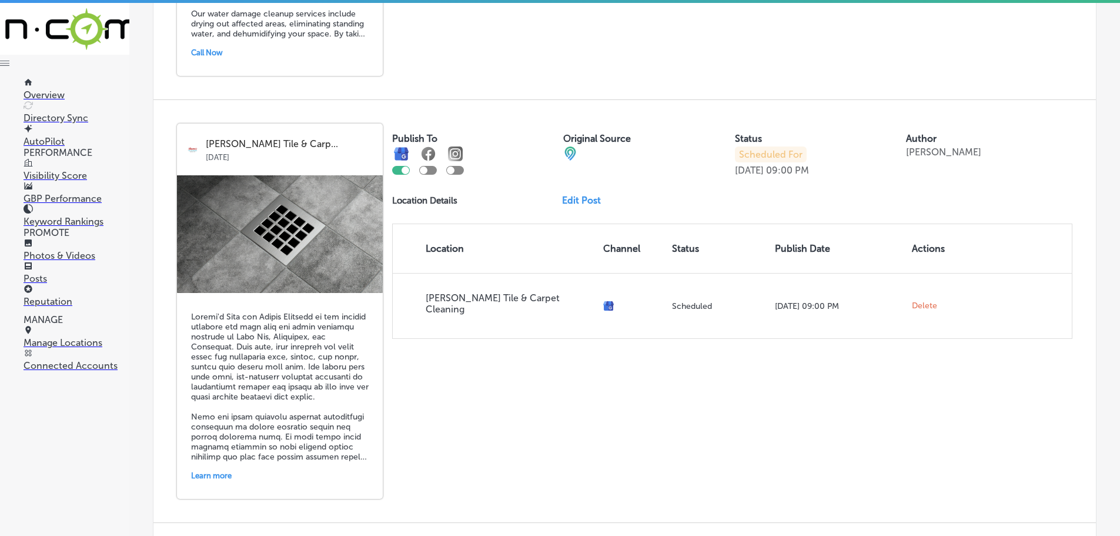
click at [579, 205] on link "Edit Post" at bounding box center [586, 200] width 48 height 11
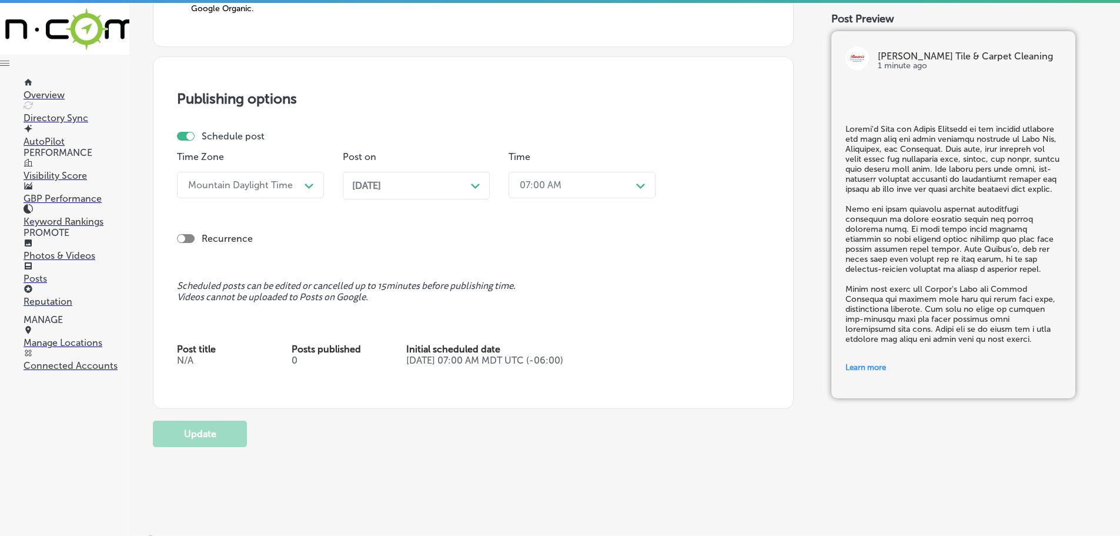
scroll to position [1058, 0]
click at [436, 175] on div "Oct 27, 2025 Path Created with Sketch." at bounding box center [416, 185] width 147 height 28
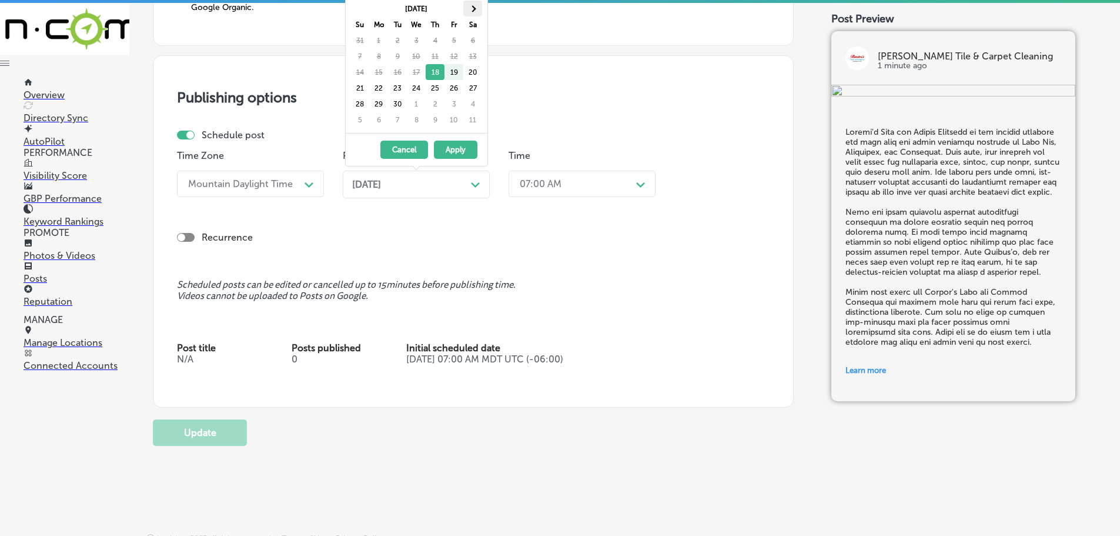
click at [473, 10] on span at bounding box center [472, 8] width 6 height 6
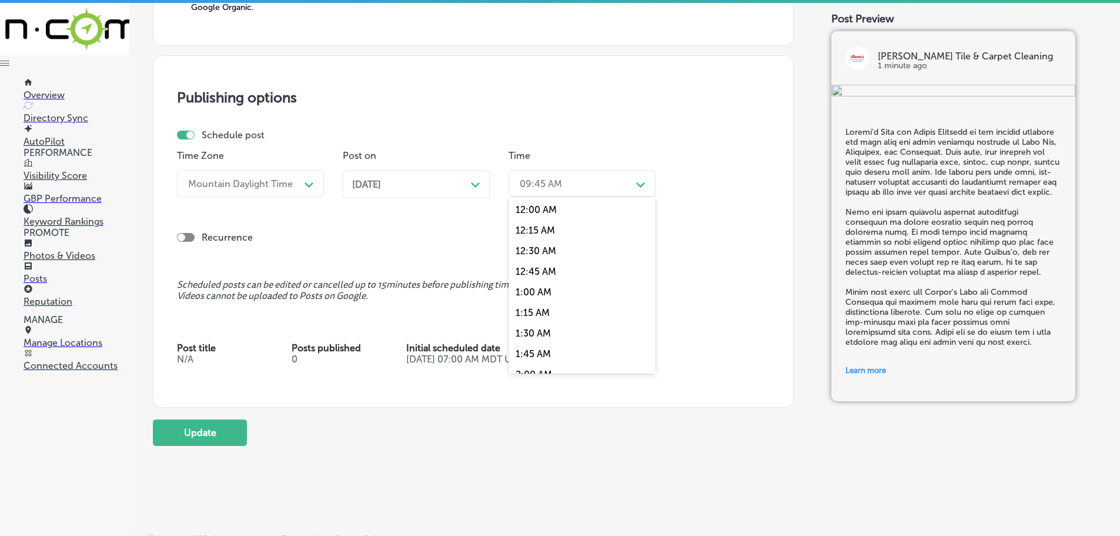
click at [591, 187] on div "09:45 AM" at bounding box center [573, 183] width 118 height 21
click at [543, 315] on div "7:00 AM" at bounding box center [582, 315] width 147 height 21
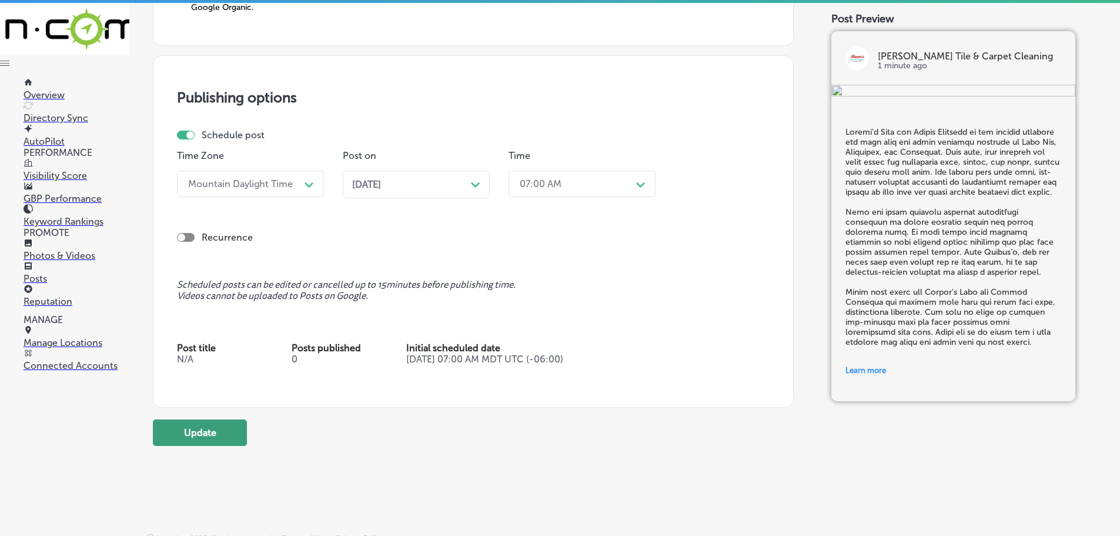
click at [186, 442] on button "Update" at bounding box center [200, 432] width 94 height 26
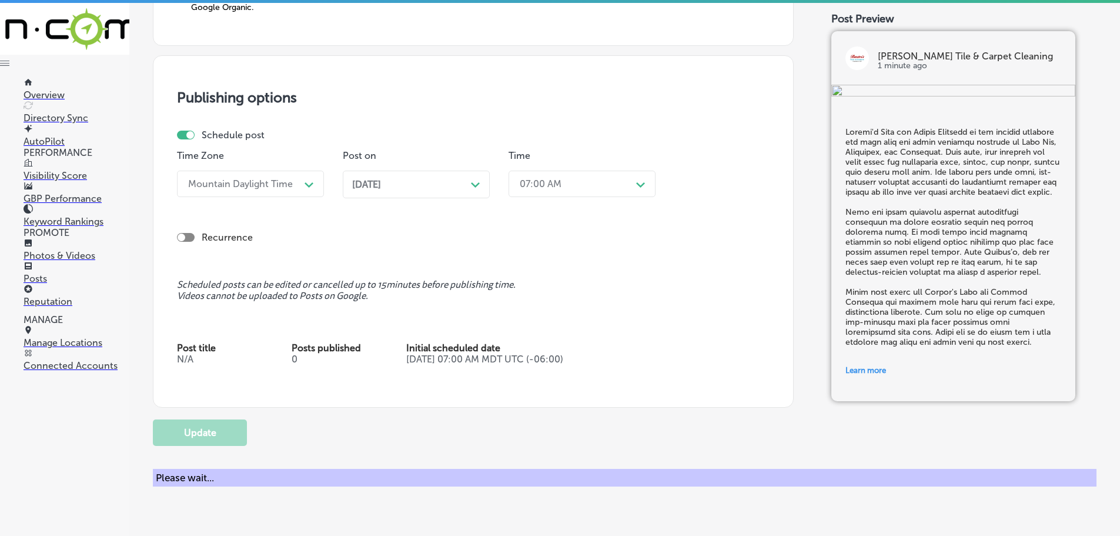
checkbox input "true"
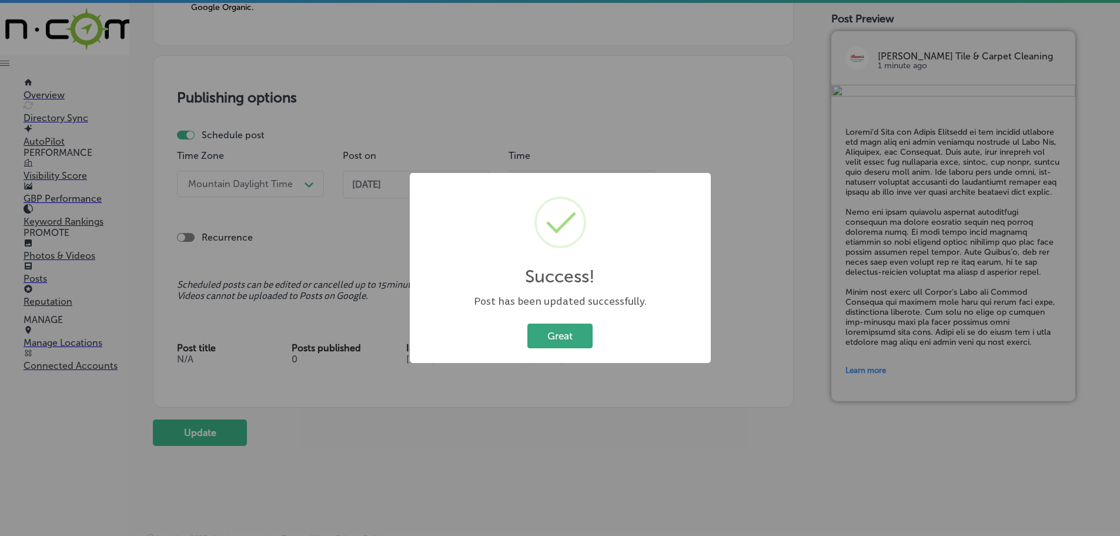
click at [540, 345] on button "Great" at bounding box center [559, 335] width 65 height 24
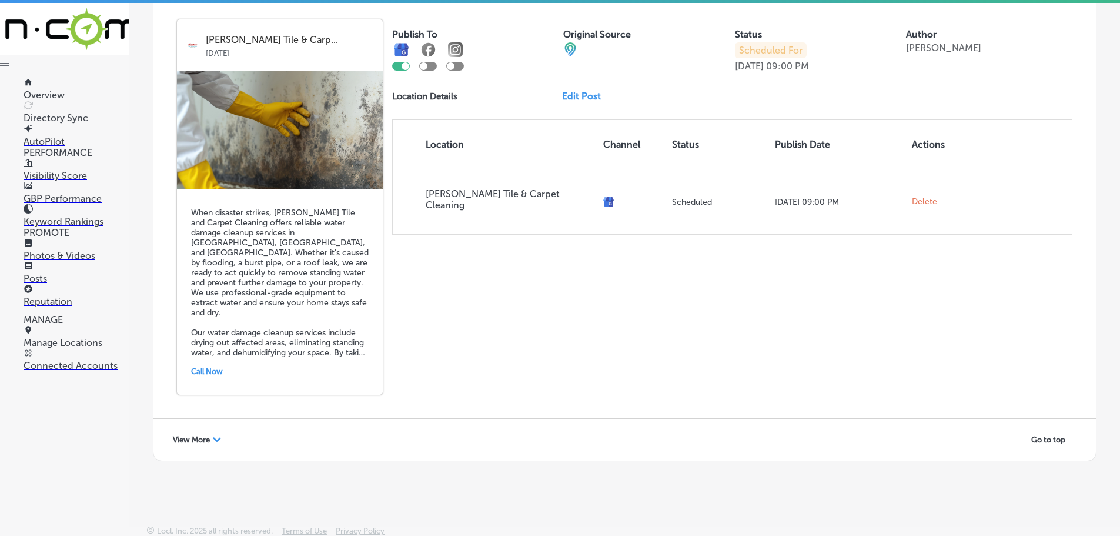
scroll to position [2568, 0]
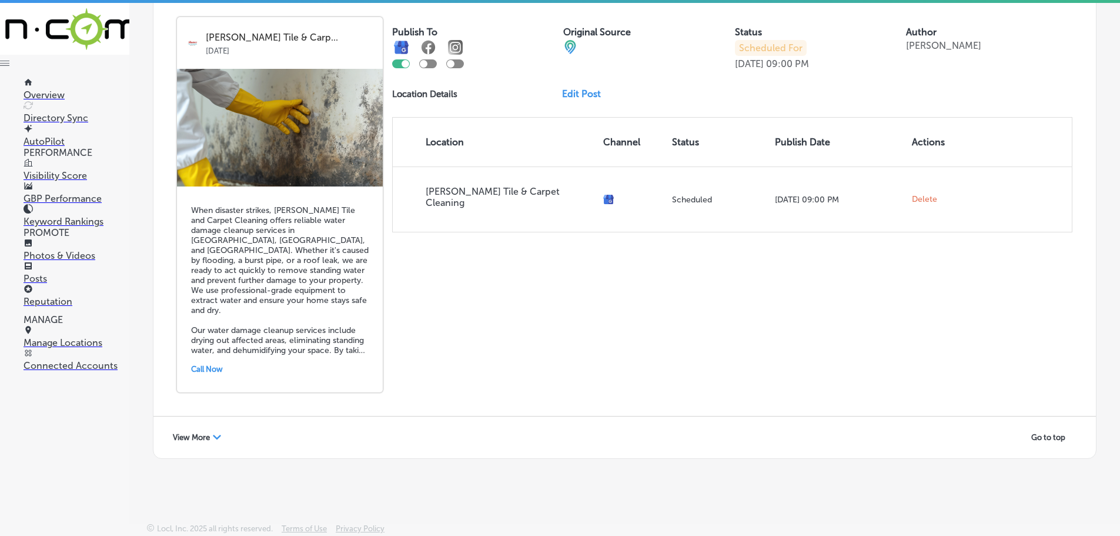
click at [202, 436] on span "View More" at bounding box center [191, 437] width 37 height 9
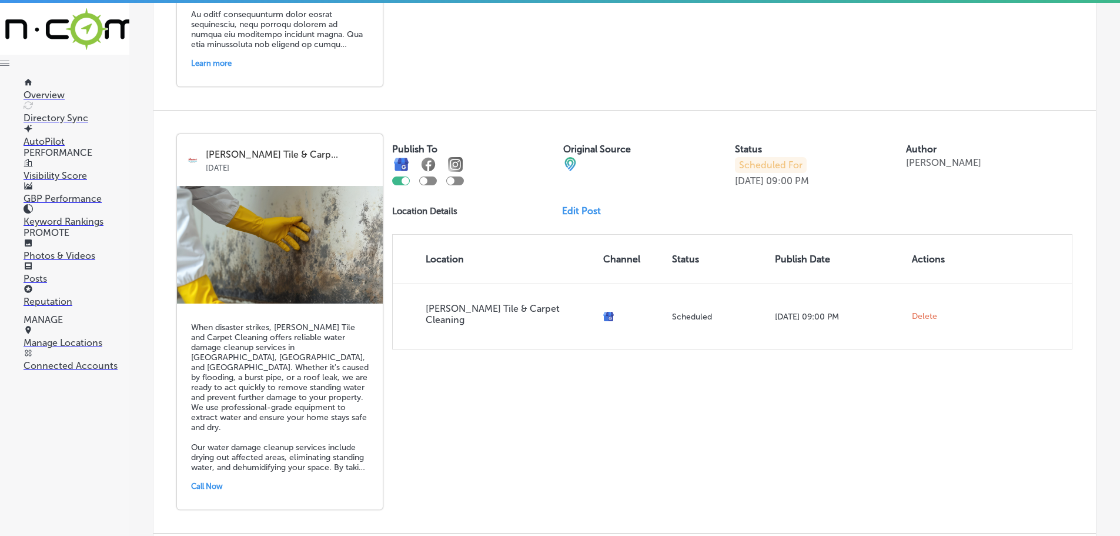
scroll to position [2451, 0]
click at [574, 214] on link "Edit Post" at bounding box center [586, 211] width 48 height 11
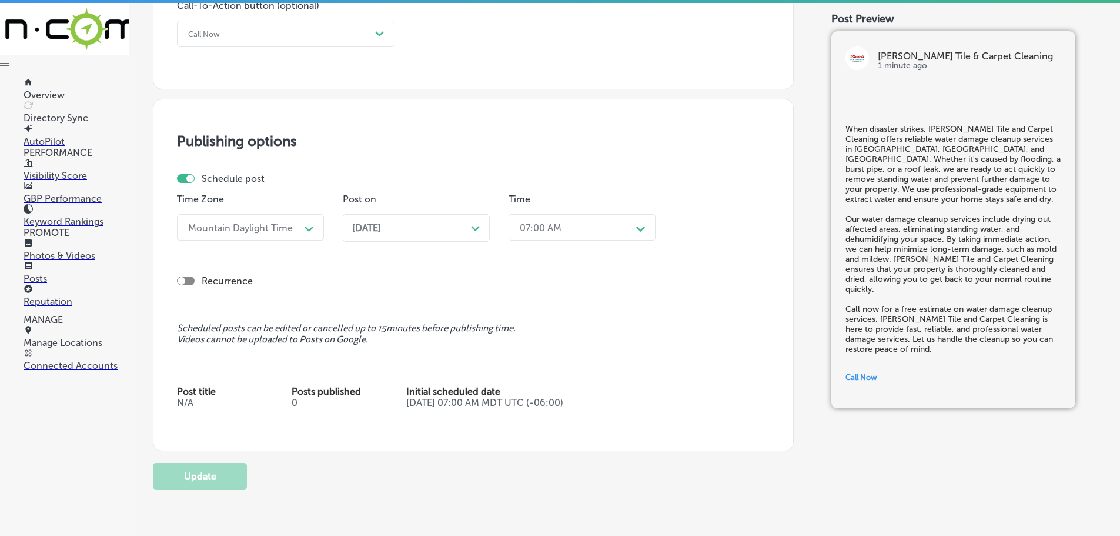
scroll to position [941, 0]
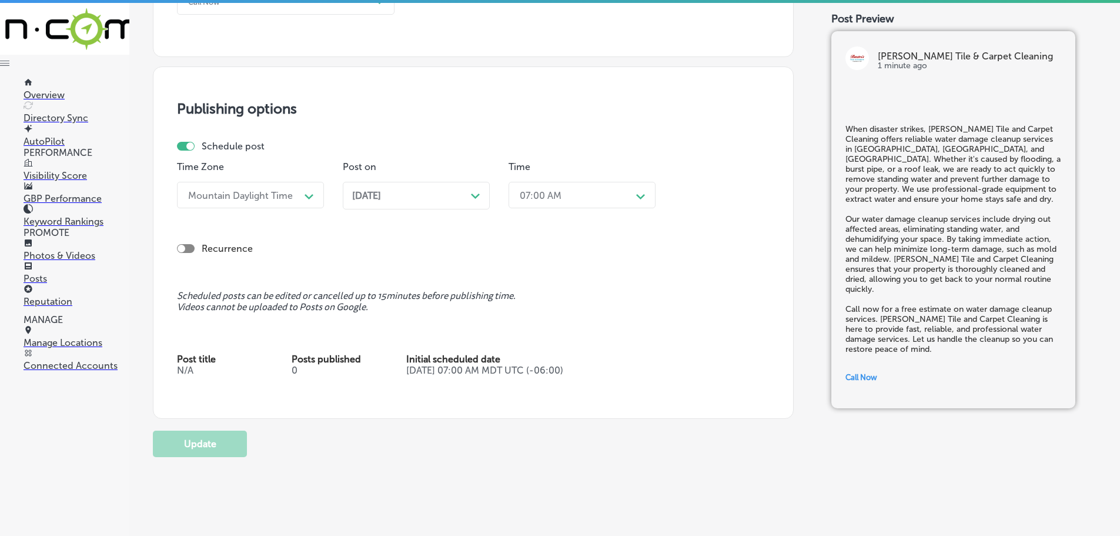
click at [482, 198] on div "Oct 20, 2025 Path Created with Sketch." at bounding box center [416, 196] width 147 height 28
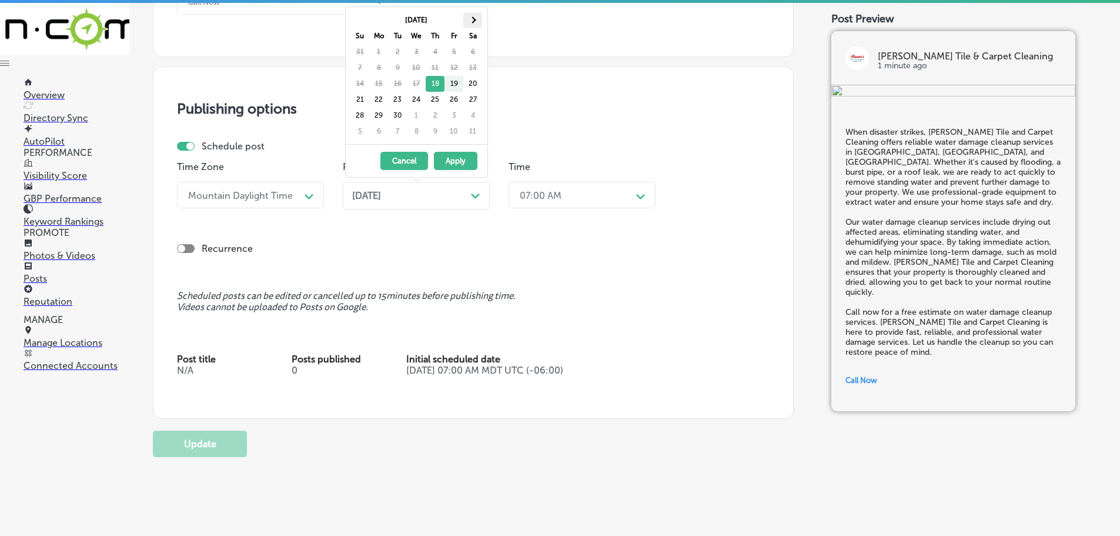
click at [468, 19] on th at bounding box center [472, 20] width 19 height 16
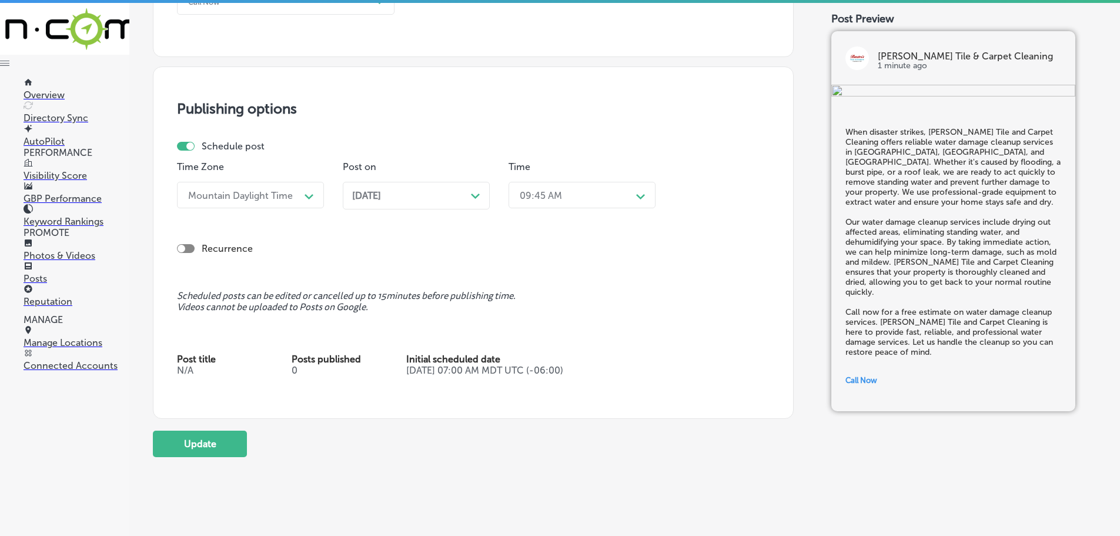
click at [584, 197] on div "09:45 AM" at bounding box center [573, 195] width 118 height 21
click at [529, 323] on div "7:00 AM" at bounding box center [582, 326] width 147 height 21
click at [188, 440] on button "Update" at bounding box center [200, 443] width 94 height 26
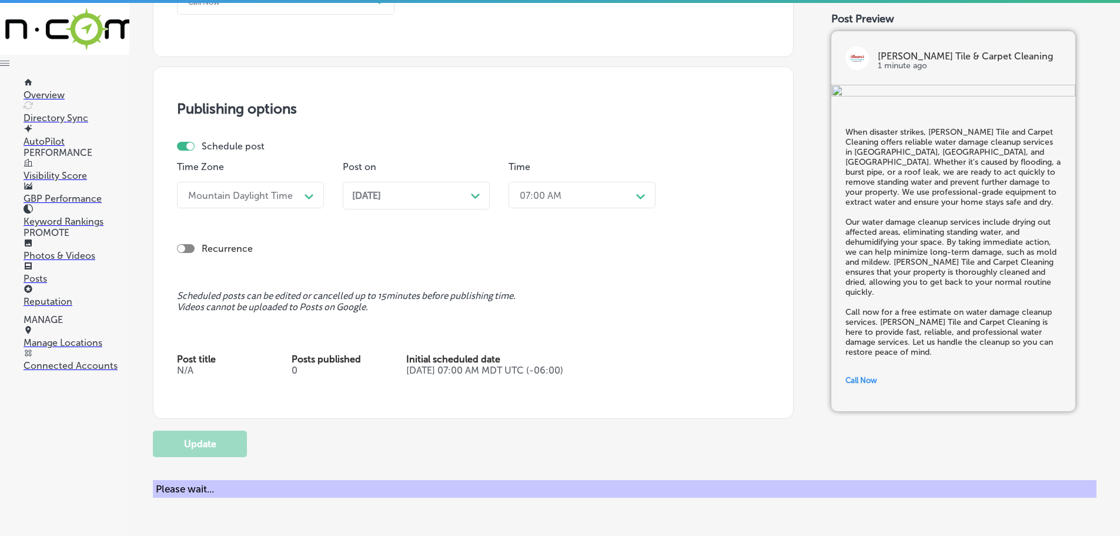
checkbox input "true"
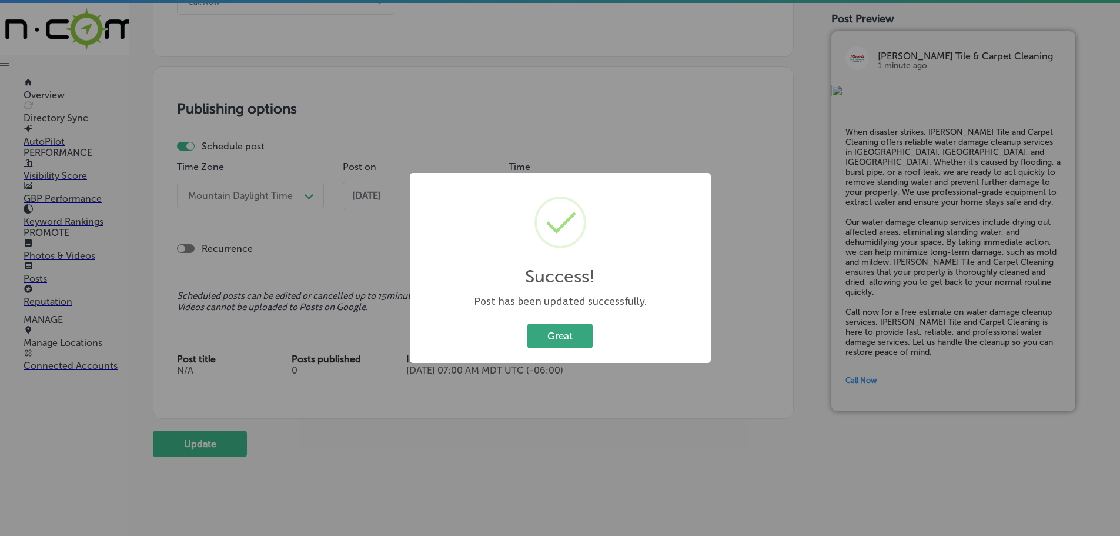
click at [545, 339] on button "Great" at bounding box center [559, 335] width 65 height 24
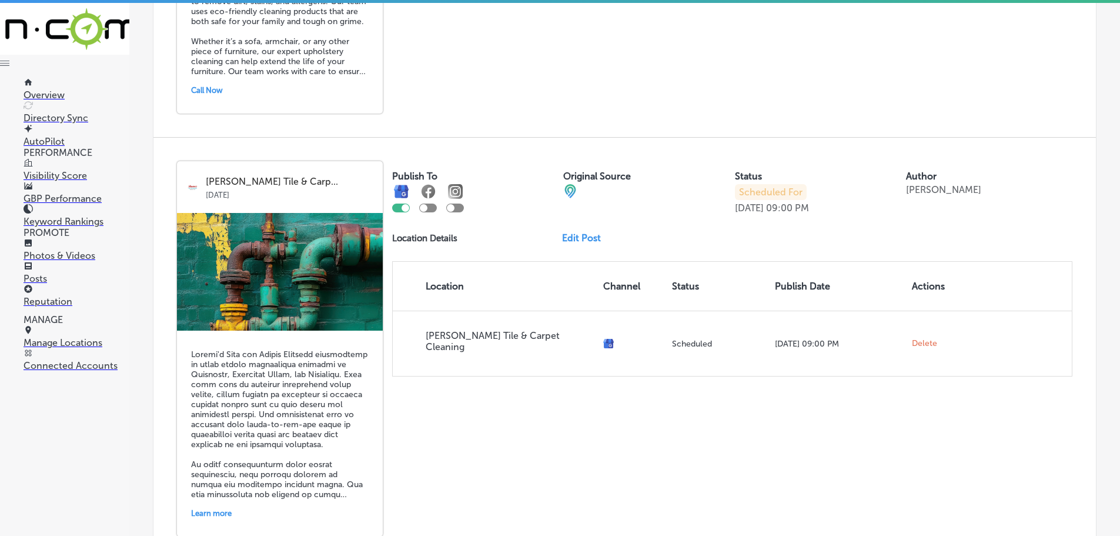
scroll to position [1999, 0]
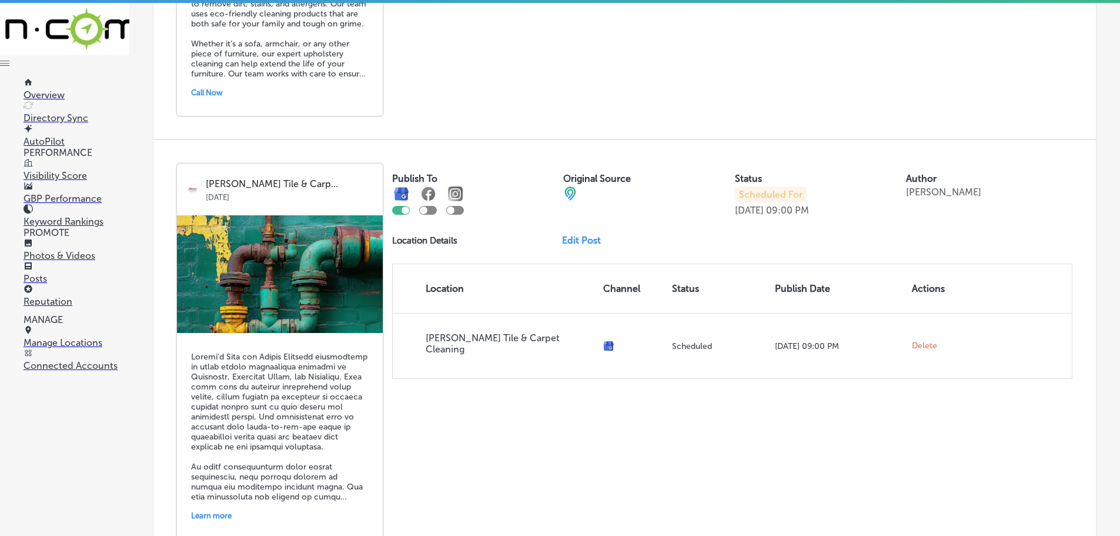
click at [579, 235] on link "Edit Post" at bounding box center [586, 240] width 48 height 11
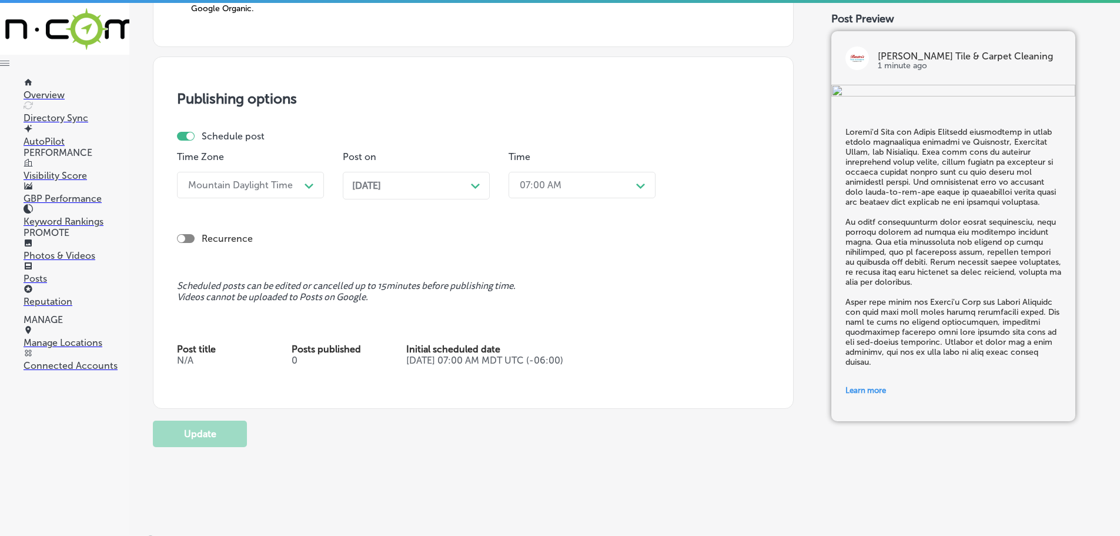
scroll to position [1058, 0]
click at [473, 181] on div "Path Created with Sketch." at bounding box center [475, 183] width 9 height 9
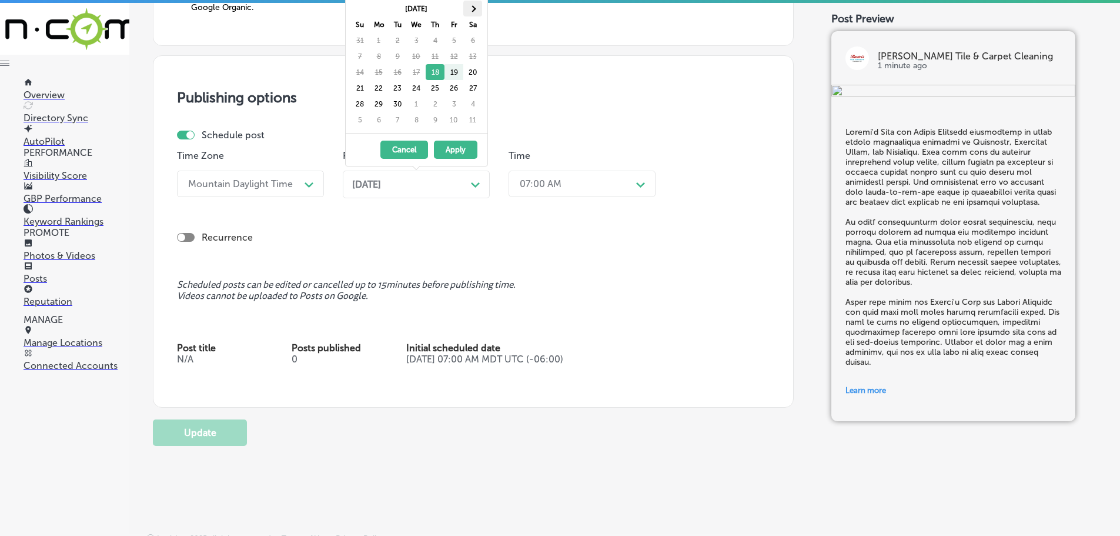
click at [469, 12] on th at bounding box center [472, 9] width 19 height 16
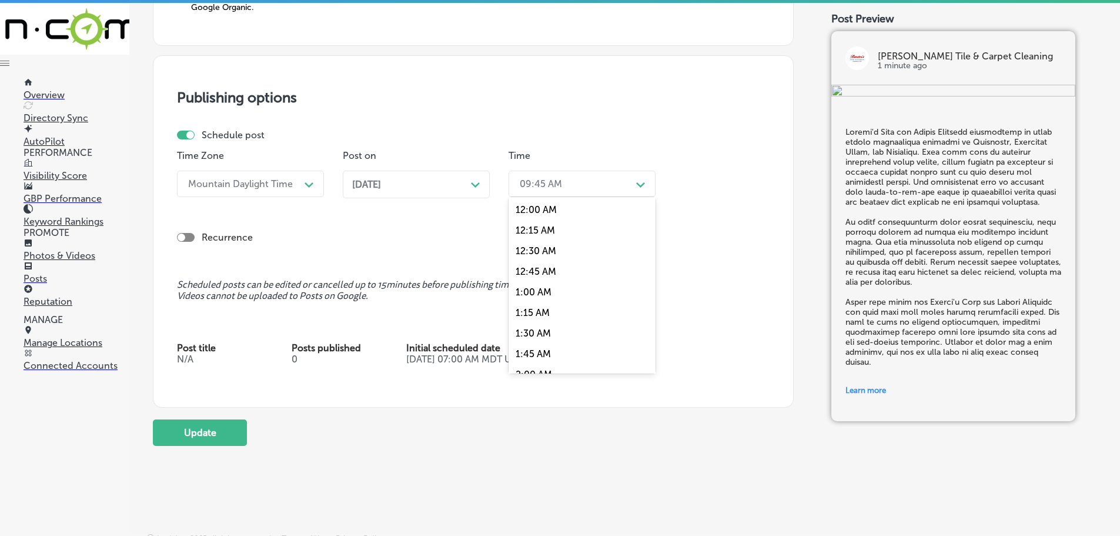
click at [628, 183] on div "09:45 AM" at bounding box center [573, 183] width 118 height 21
click at [546, 315] on div "7:00 AM" at bounding box center [582, 315] width 147 height 21
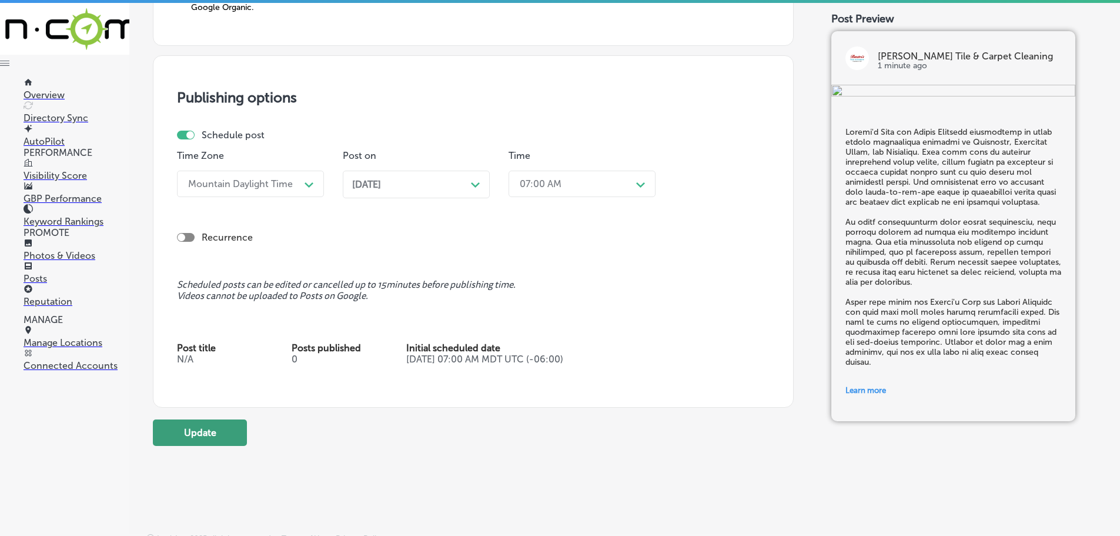
click at [168, 427] on button "Update" at bounding box center [200, 432] width 94 height 26
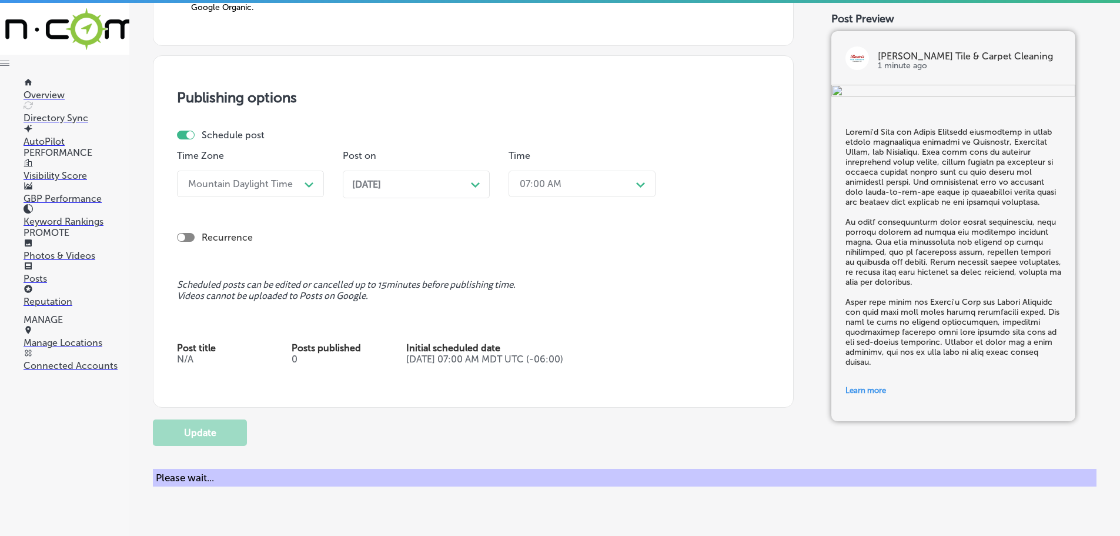
checkbox input "true"
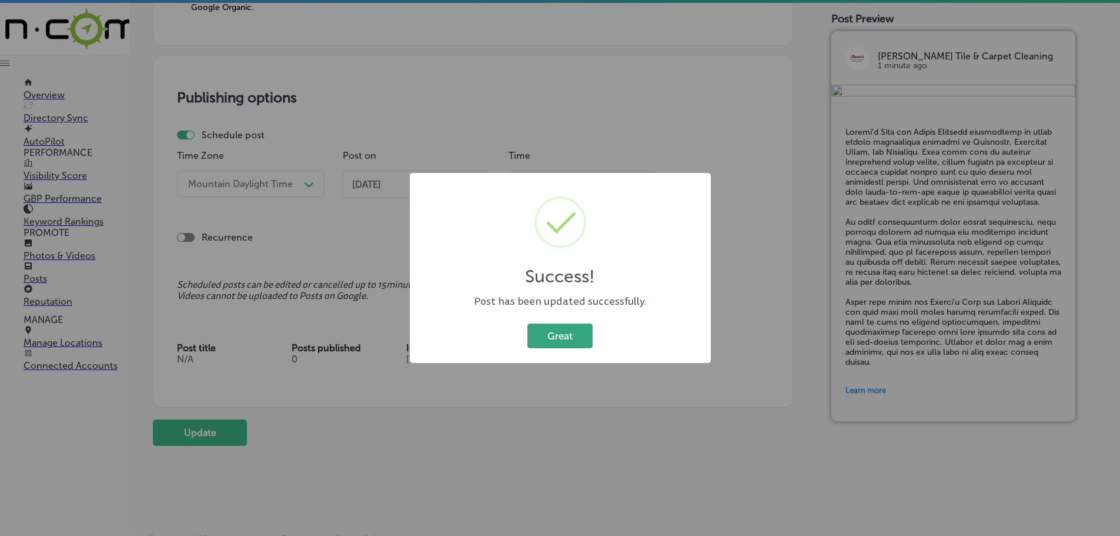
click at [536, 335] on button "Great" at bounding box center [559, 335] width 65 height 24
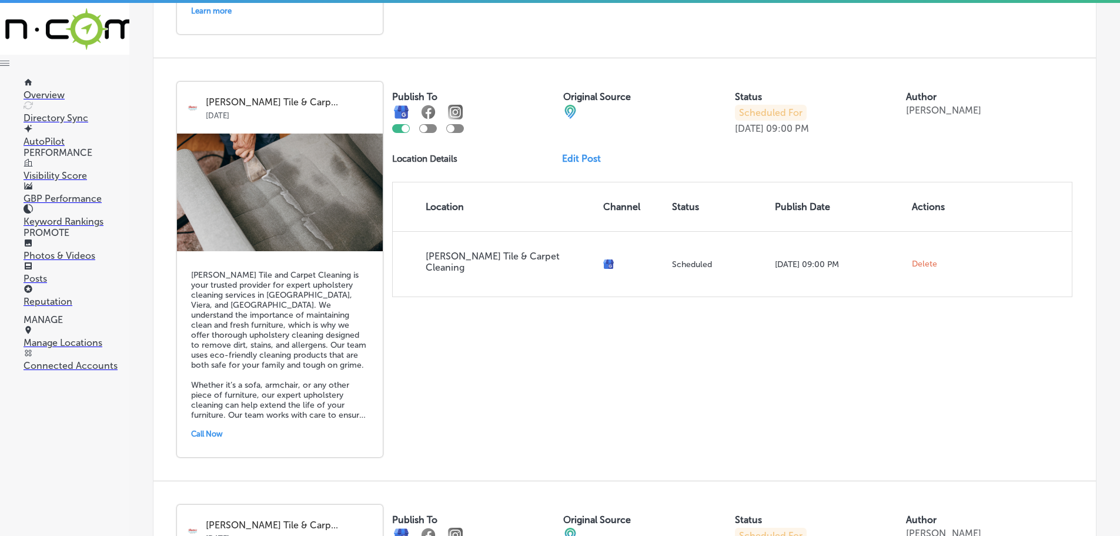
scroll to position [1646, 0]
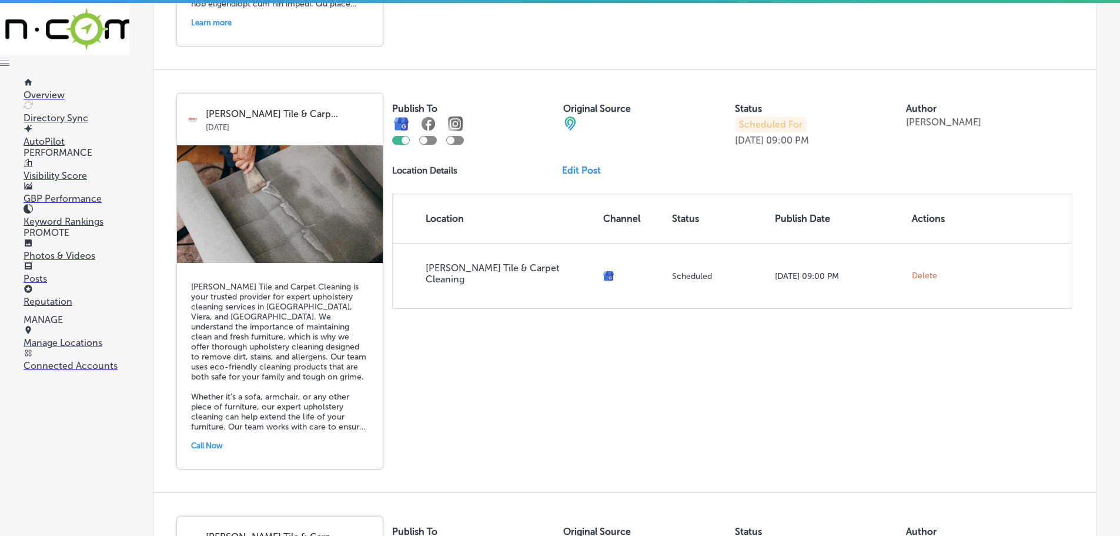
click at [566, 173] on link "Edit Post" at bounding box center [586, 170] width 48 height 11
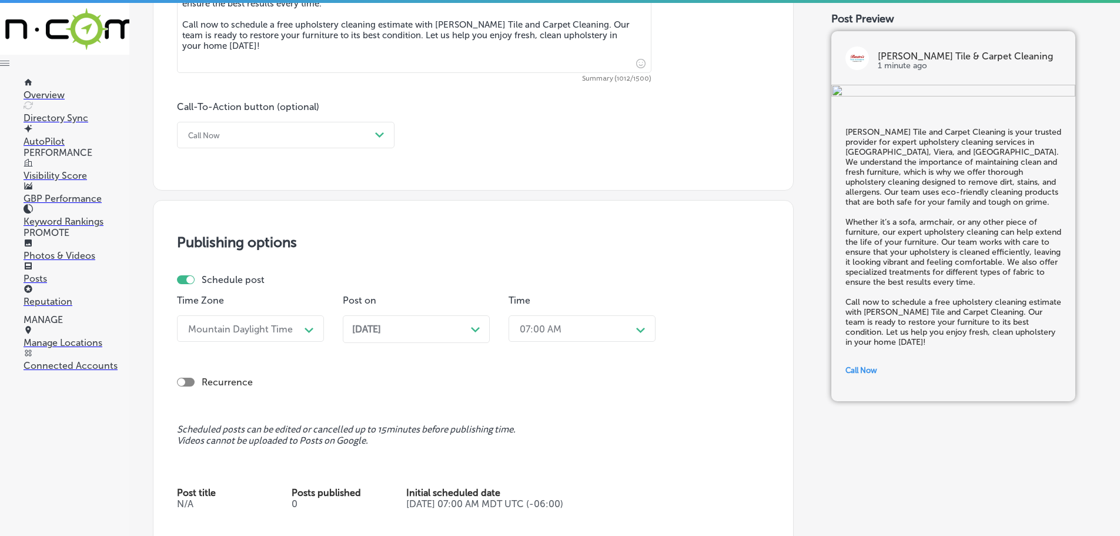
scroll to position [823, 0]
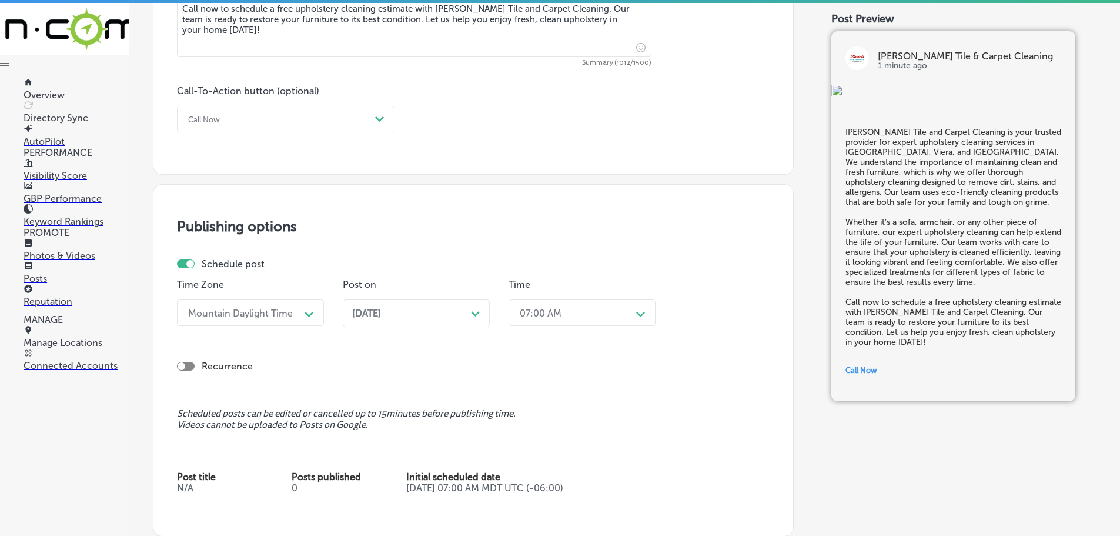
click at [477, 314] on polygon at bounding box center [475, 313] width 9 height 5
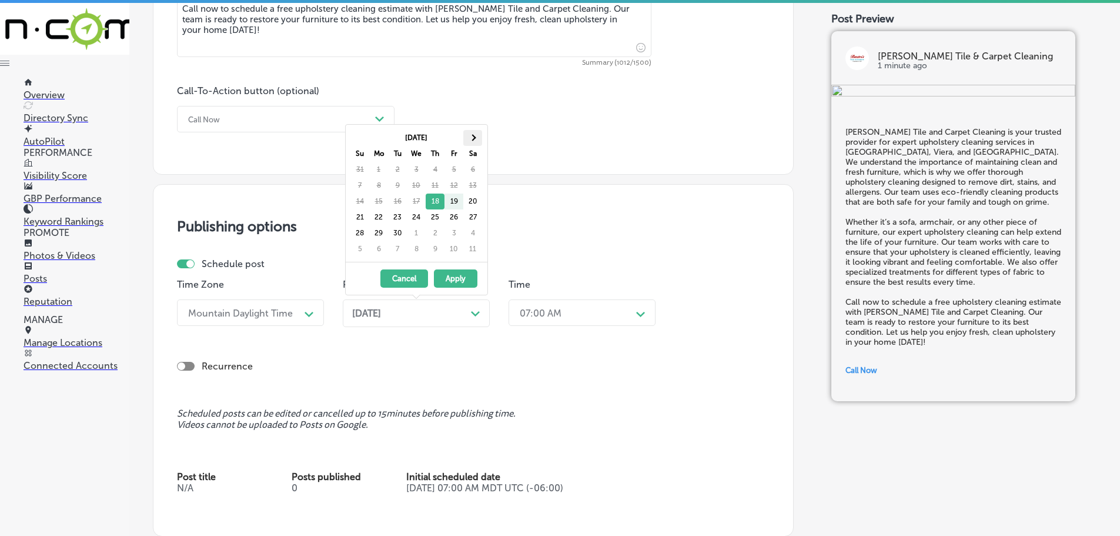
click at [472, 141] on span at bounding box center [472, 137] width 6 height 6
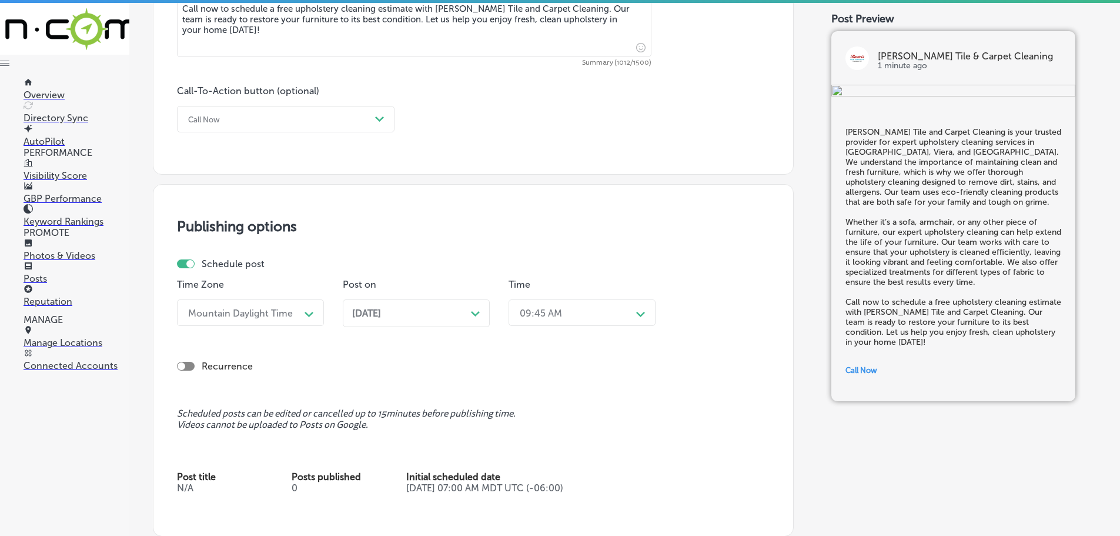
click at [562, 309] on div "09:45 AM" at bounding box center [573, 312] width 118 height 21
click at [540, 440] on div "7:00 AM" at bounding box center [582, 444] width 147 height 21
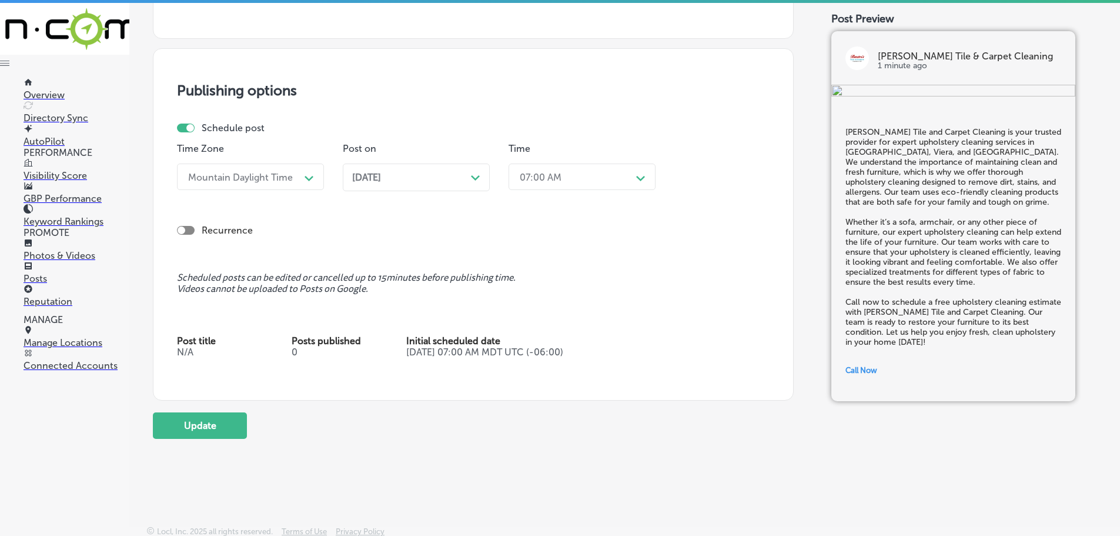
scroll to position [962, 0]
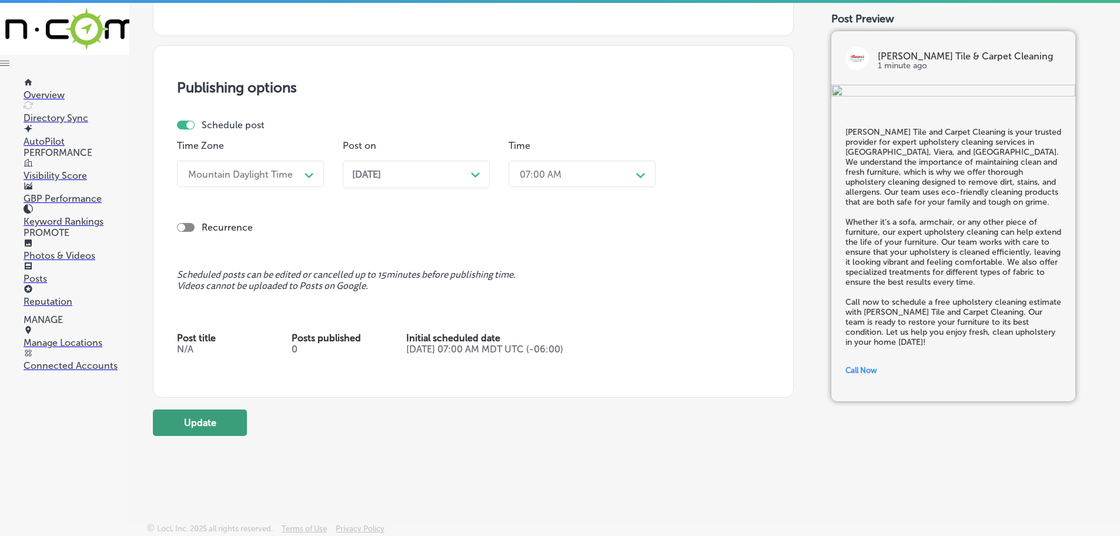
click at [215, 436] on button "Update" at bounding box center [200, 422] width 94 height 26
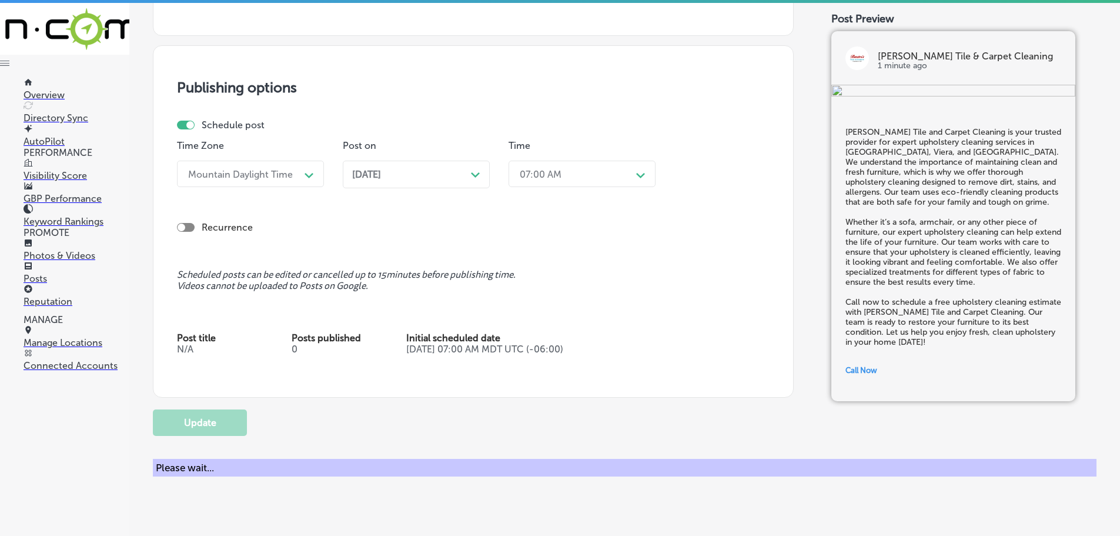
checkbox input "true"
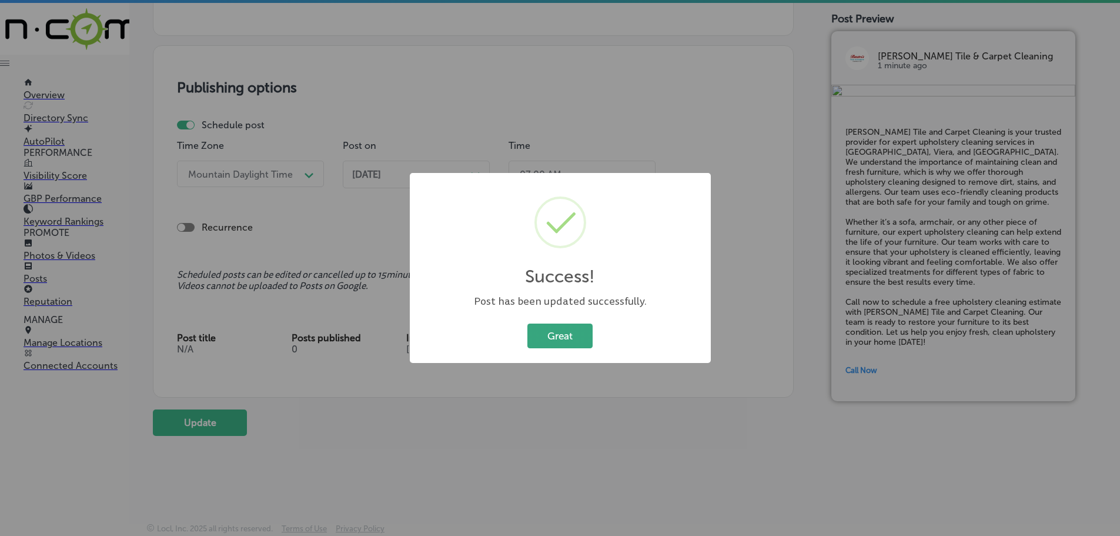
click at [557, 343] on button "Great" at bounding box center [559, 335] width 65 height 24
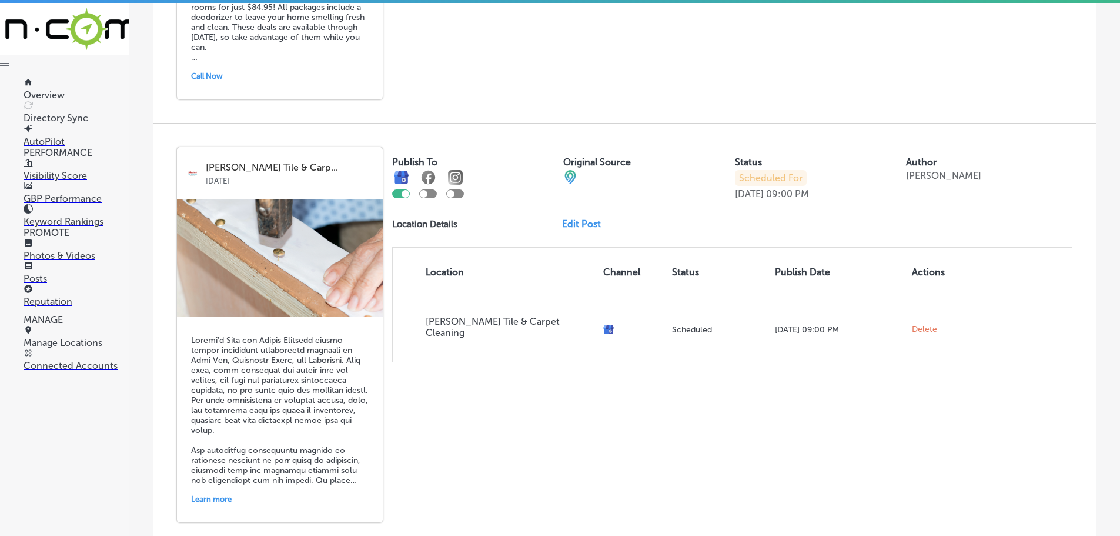
scroll to position [1117, 0]
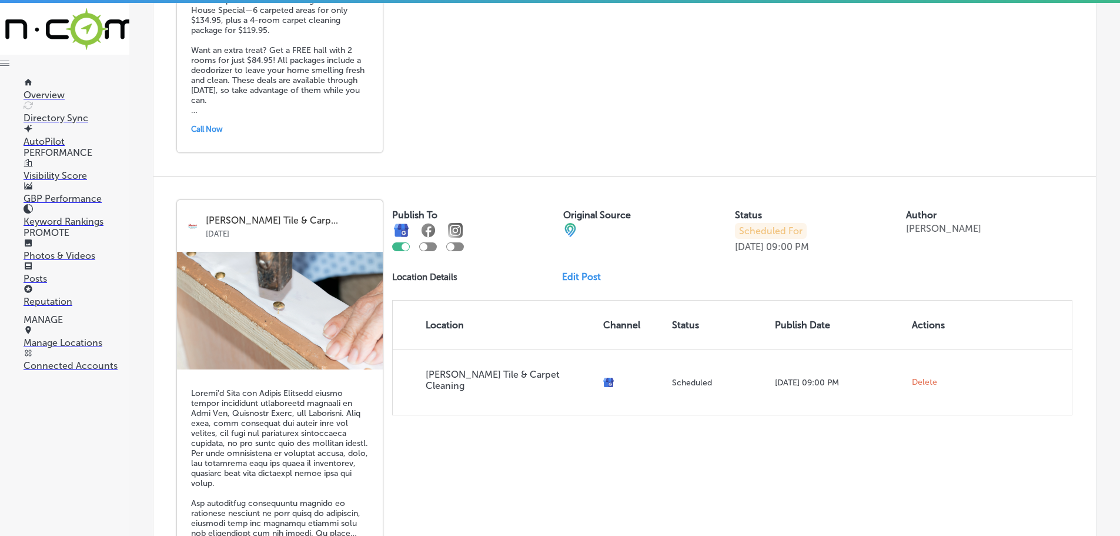
click at [584, 274] on link "Edit Post" at bounding box center [586, 276] width 48 height 11
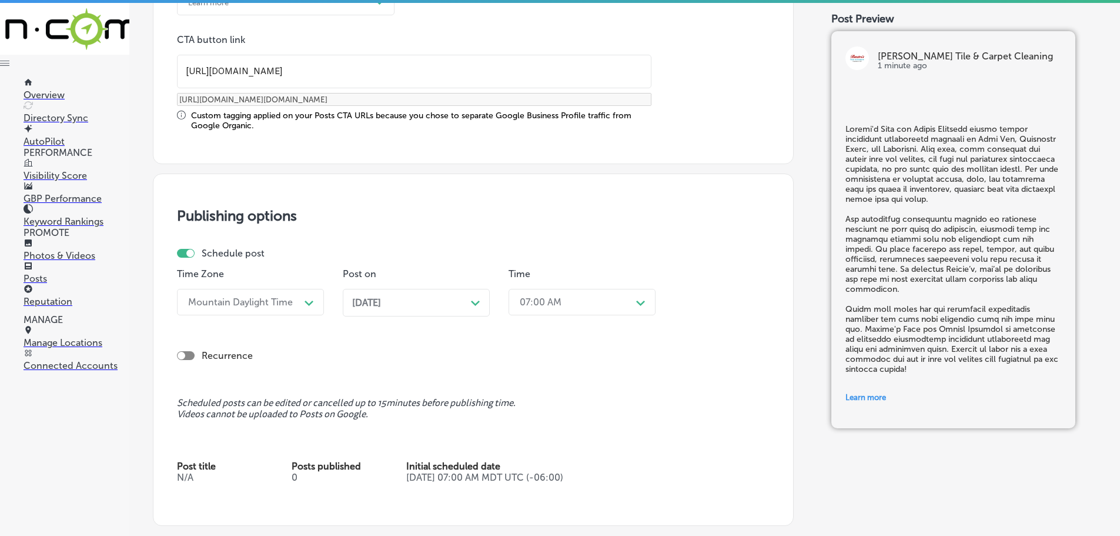
scroll to position [941, 0]
click at [473, 307] on div "Sep 29, 2025 Path Created with Sketch." at bounding box center [416, 301] width 128 height 11
click at [564, 299] on div "09:45 AM" at bounding box center [573, 301] width 118 height 21
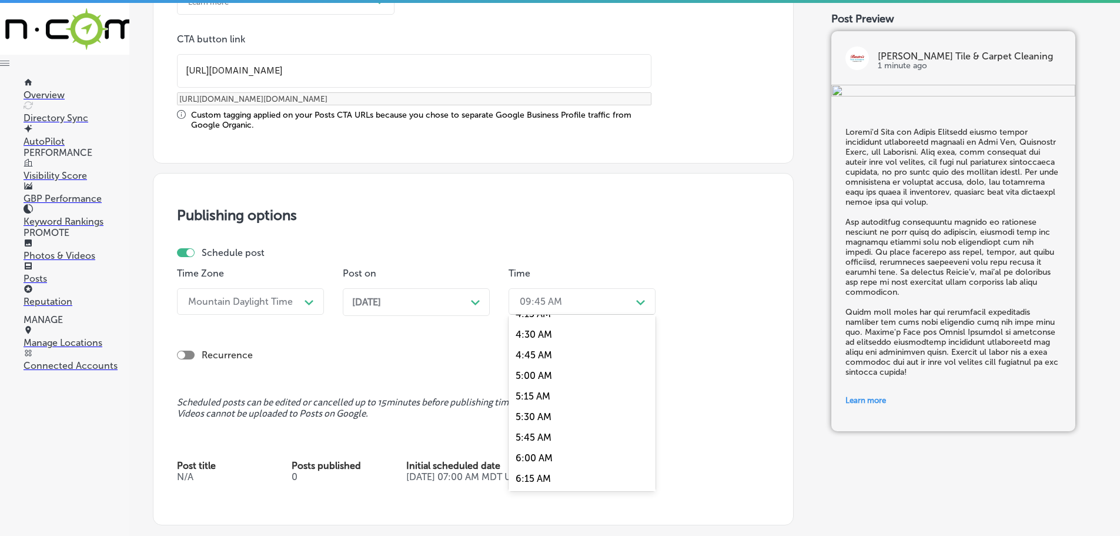
scroll to position [470, 0]
click at [549, 425] on div "7:00 AM" at bounding box center [582, 433] width 147 height 21
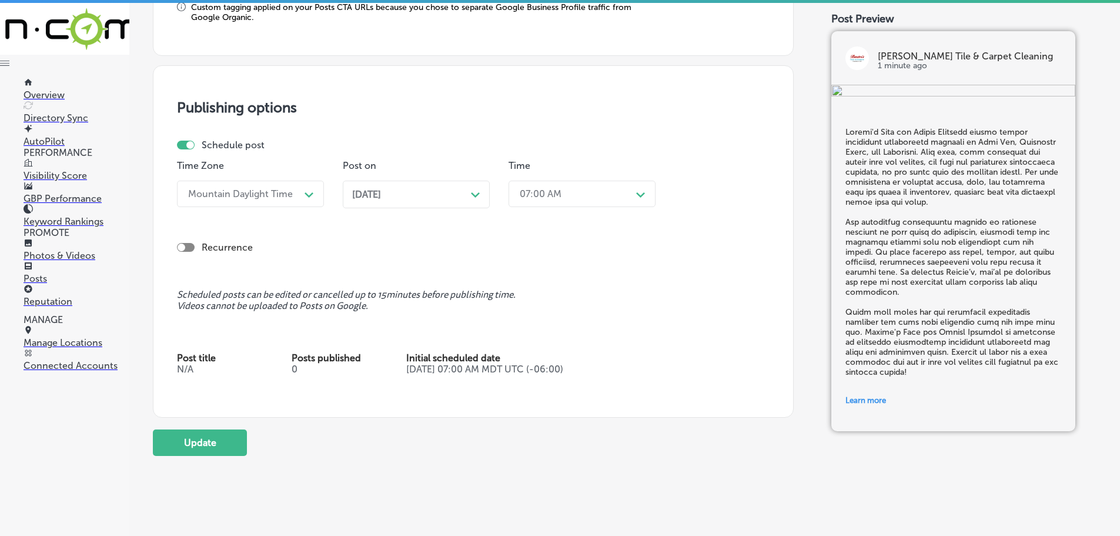
scroll to position [1068, 0]
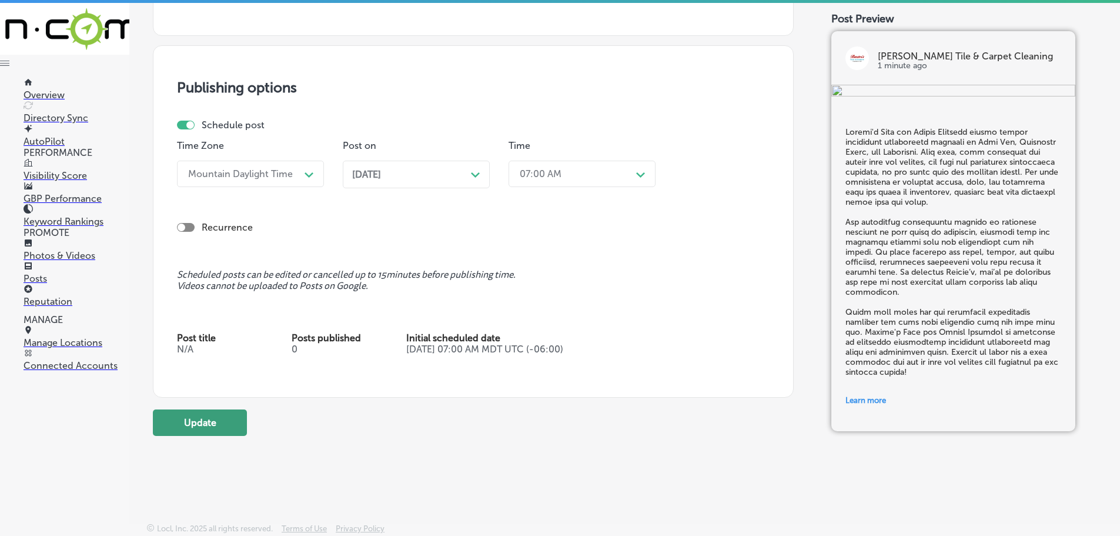
click at [210, 423] on button "Update" at bounding box center [200, 422] width 94 height 26
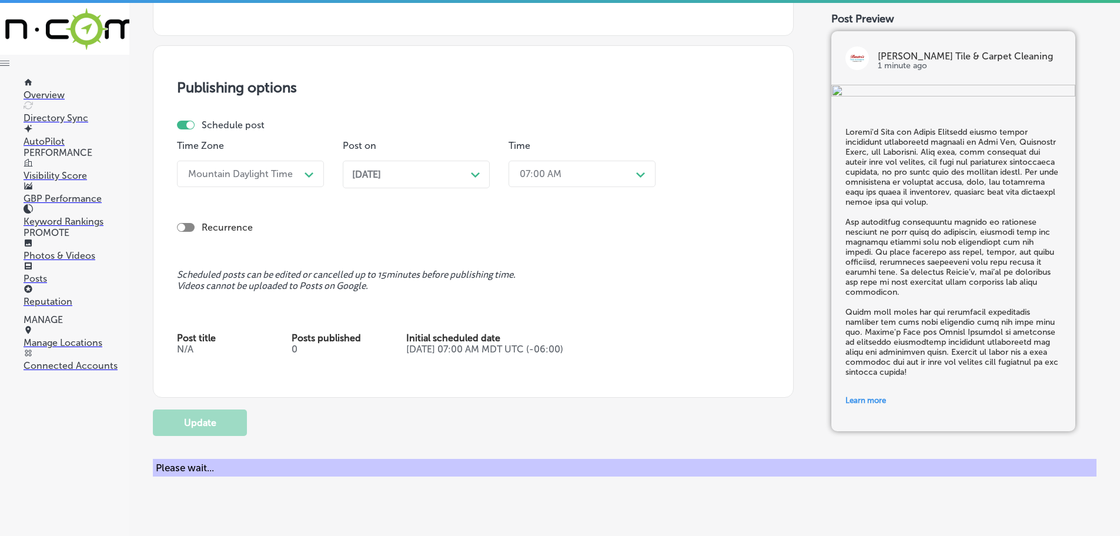
checkbox input "true"
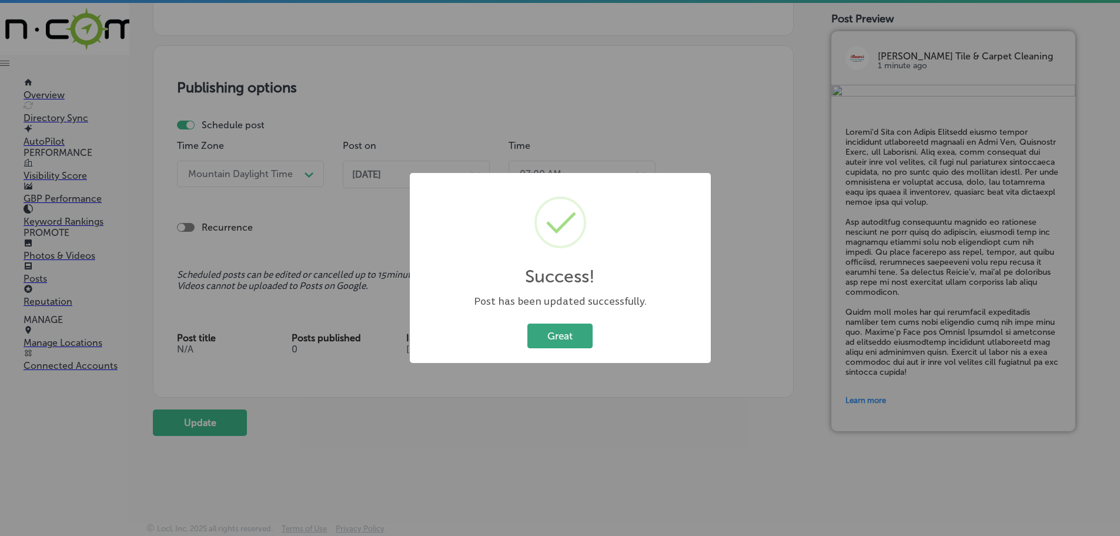
click at [550, 342] on button "Great" at bounding box center [559, 335] width 65 height 24
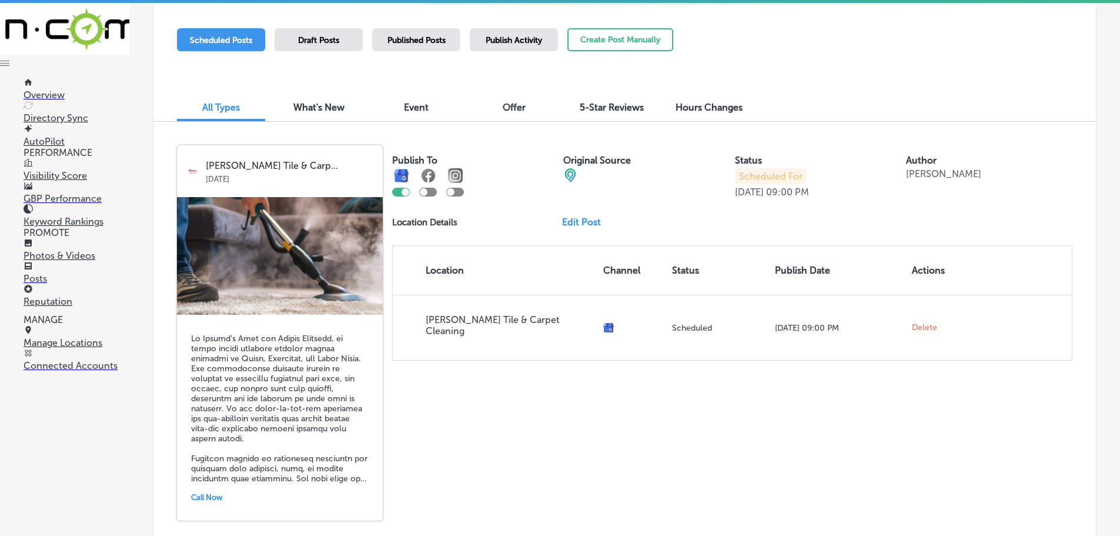
scroll to position [325, 0]
click at [581, 223] on link "Edit Post" at bounding box center [586, 223] width 48 height 11
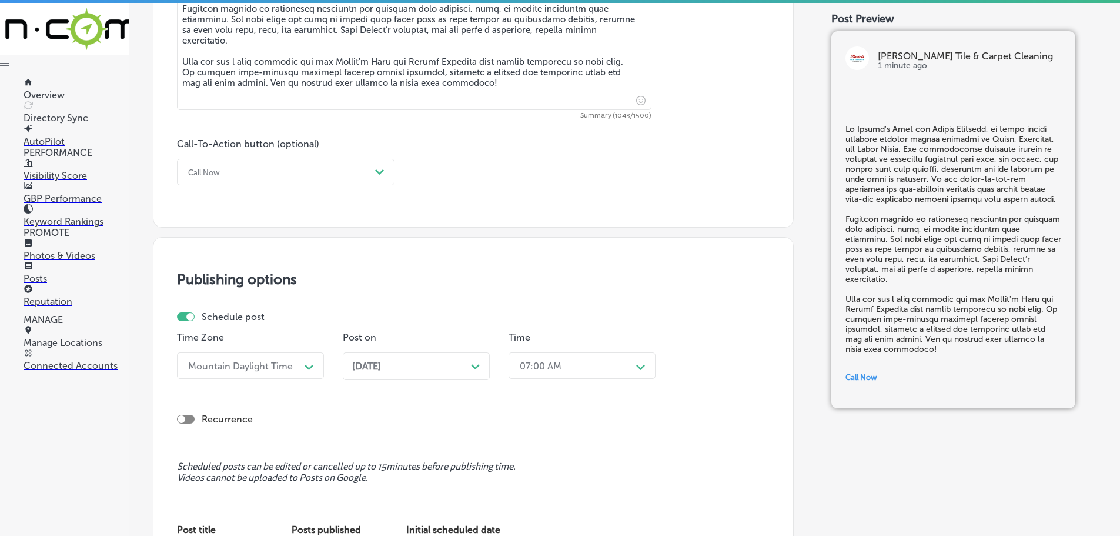
scroll to position [941, 0]
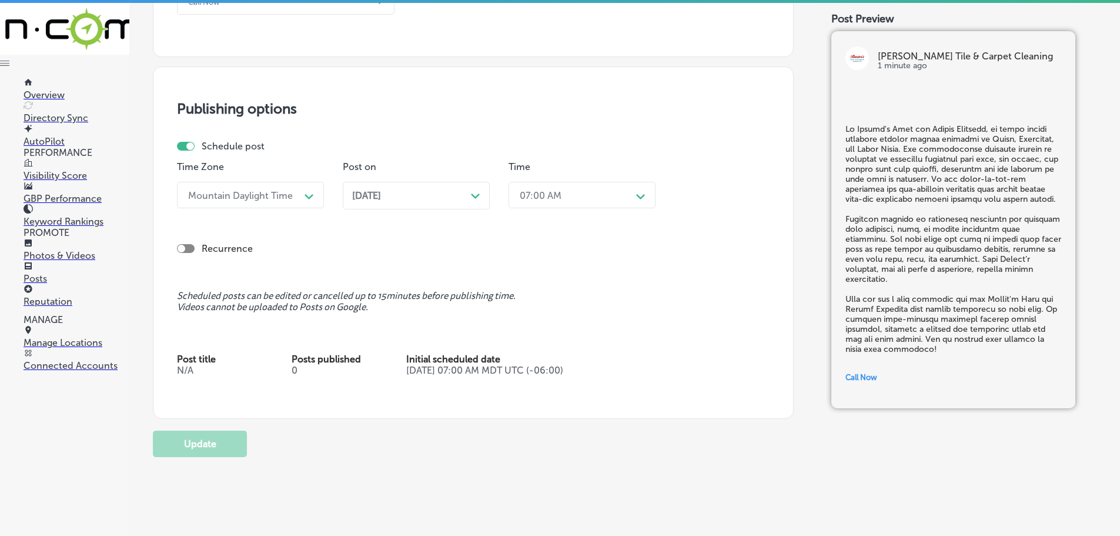
click at [458, 205] on div "Sep 22, 2025 Path Created with Sketch." at bounding box center [416, 196] width 147 height 28
click at [581, 198] on div "09:45 AM" at bounding box center [573, 195] width 118 height 21
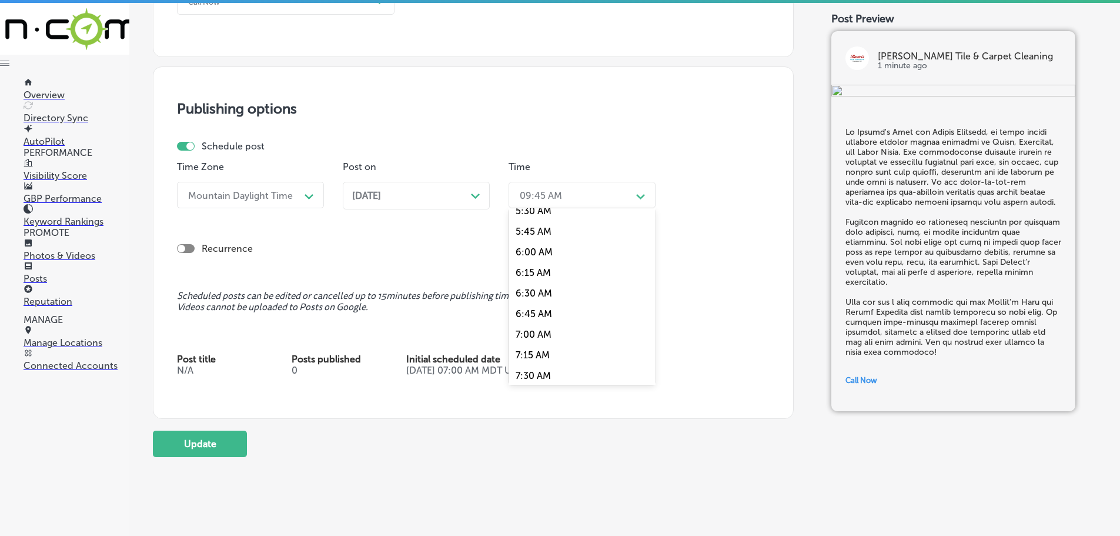
scroll to position [470, 0]
click at [536, 325] on div "7:00 AM" at bounding box center [582, 326] width 147 height 21
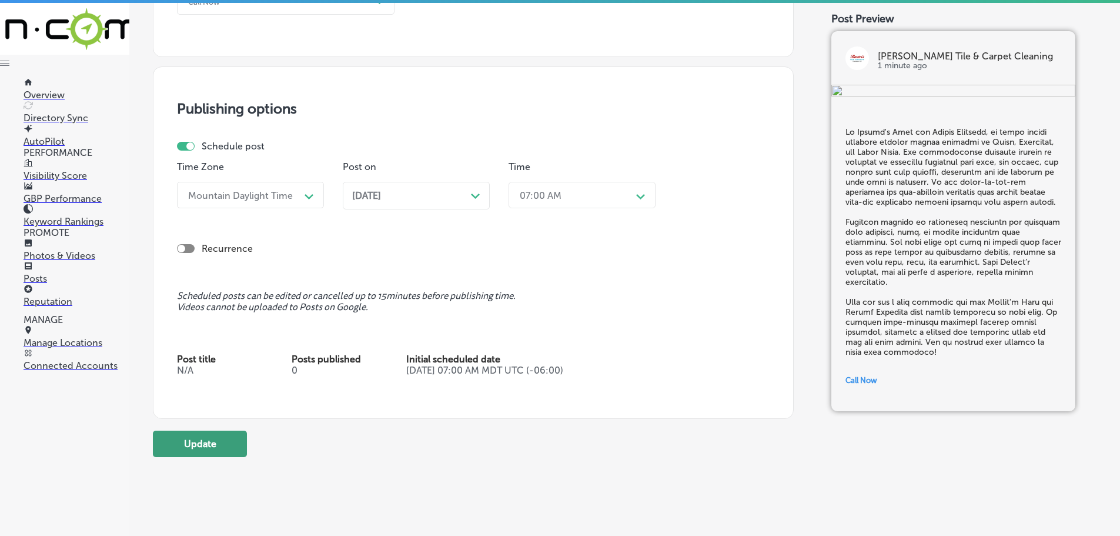
click at [206, 449] on button "Update" at bounding box center [200, 443] width 94 height 26
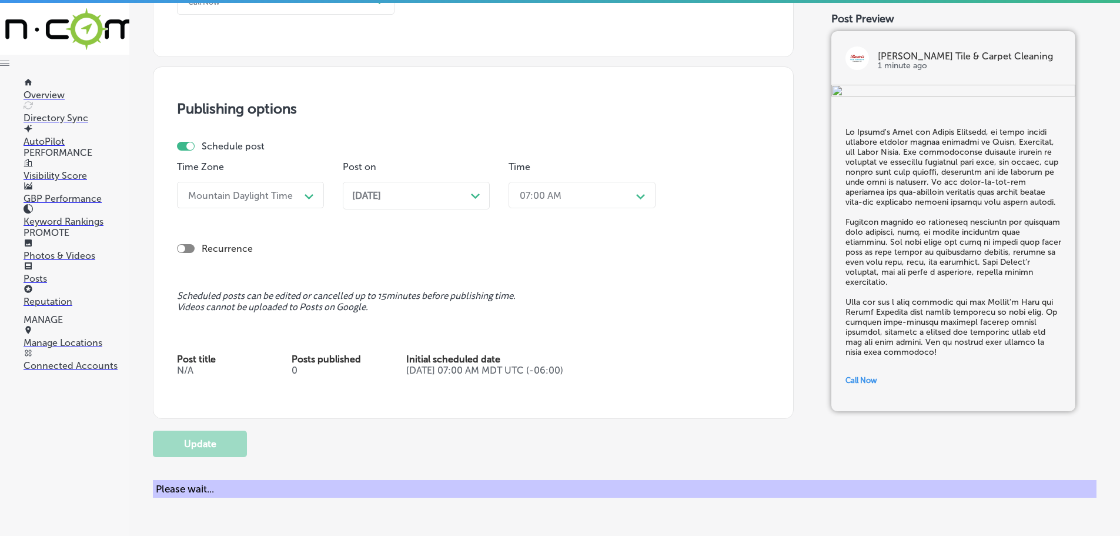
checkbox input "true"
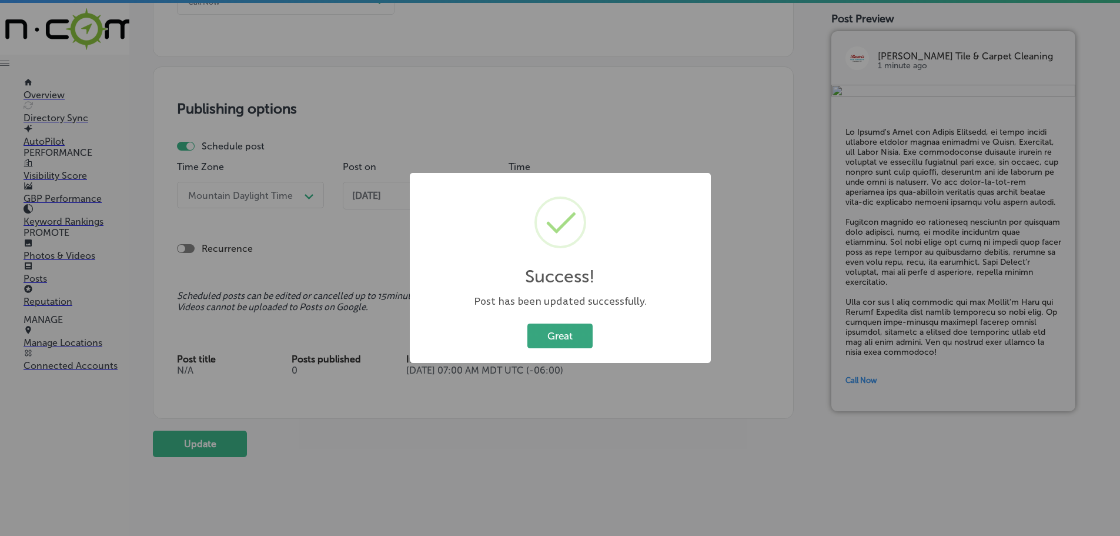
click at [557, 333] on button "Great" at bounding box center [559, 335] width 65 height 24
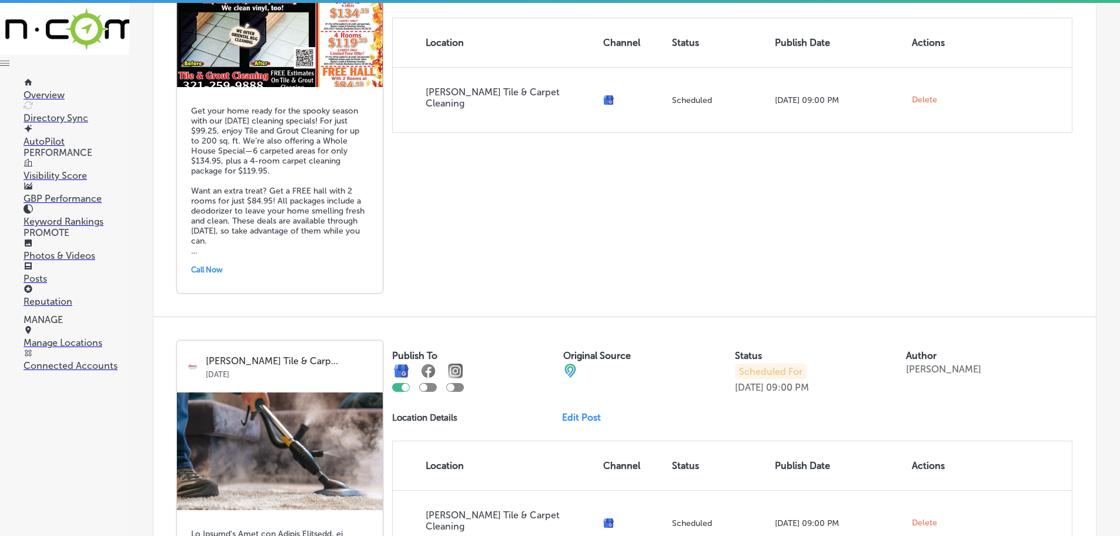
scroll to position [560, 0]
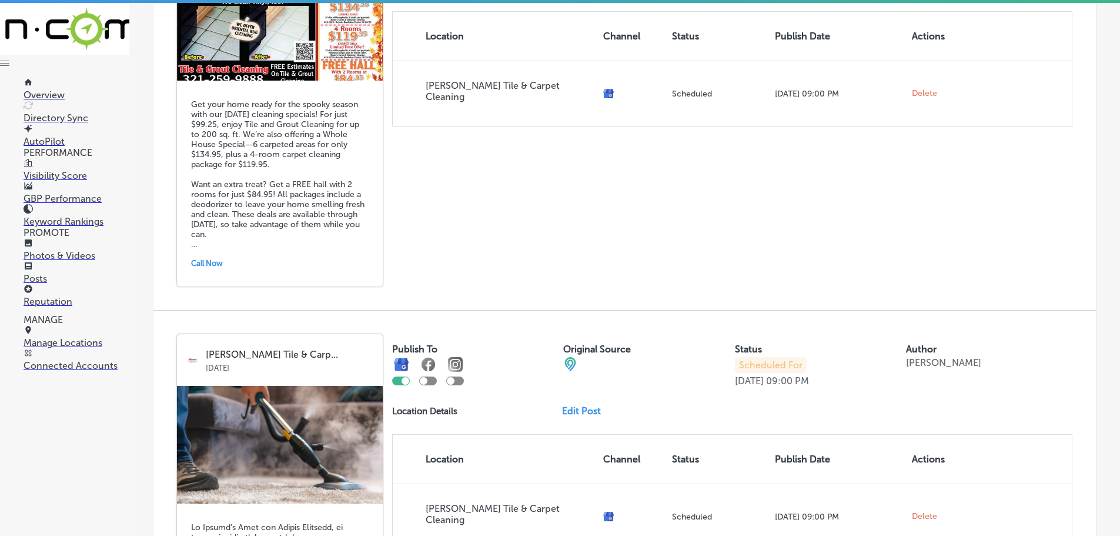
click at [59, 252] on p "Photos & Videos" at bounding box center [77, 255] width 106 height 11
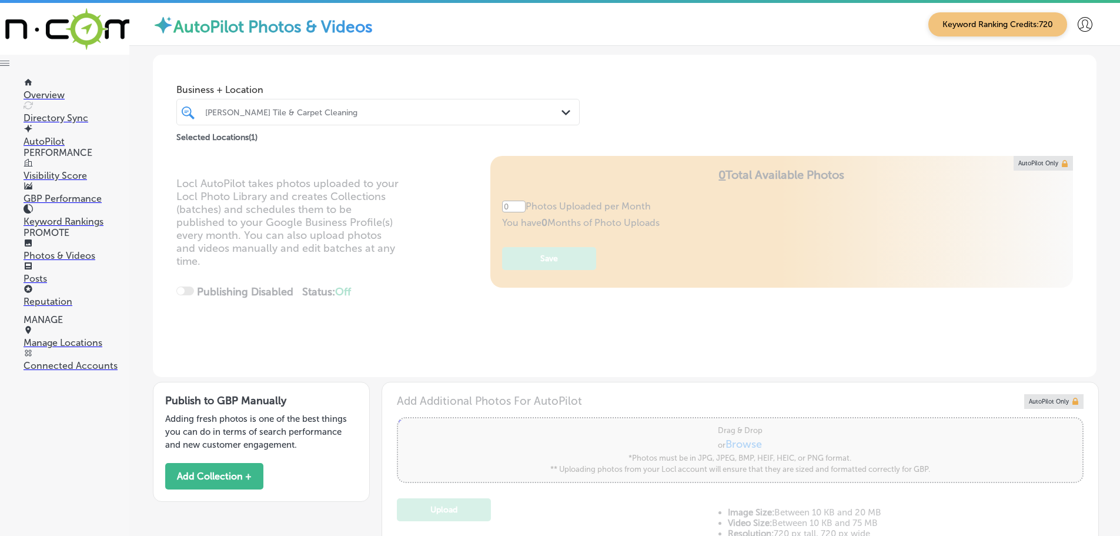
type input "5"
click at [561, 110] on icon "Path Created with Sketch." at bounding box center [565, 112] width 9 height 5
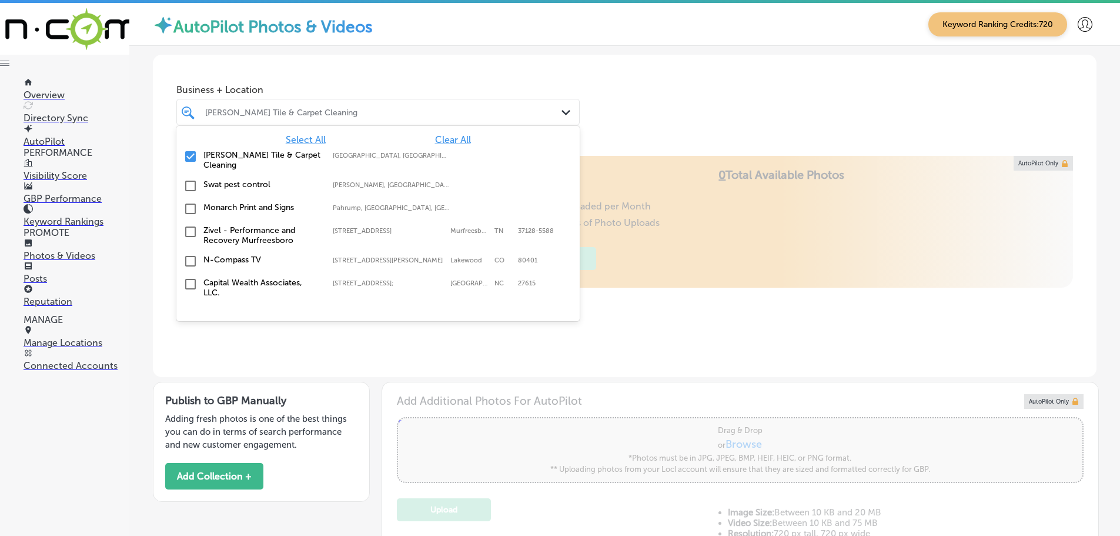
click at [452, 140] on span "Clear All" at bounding box center [453, 139] width 36 height 11
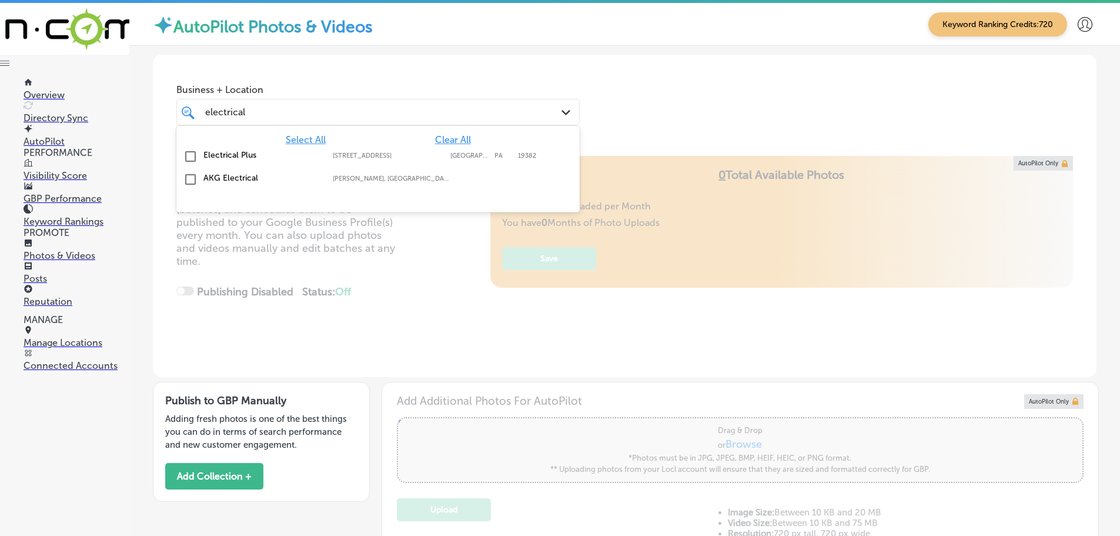
click at [205, 156] on label "Electrical Plus" at bounding box center [262, 155] width 118 height 10
type input "electrical"
click at [670, 113] on div "Business + Location option 313 S Bolmar Street, selected. option 313 S Bolmar S…" at bounding box center [625, 99] width 944 height 89
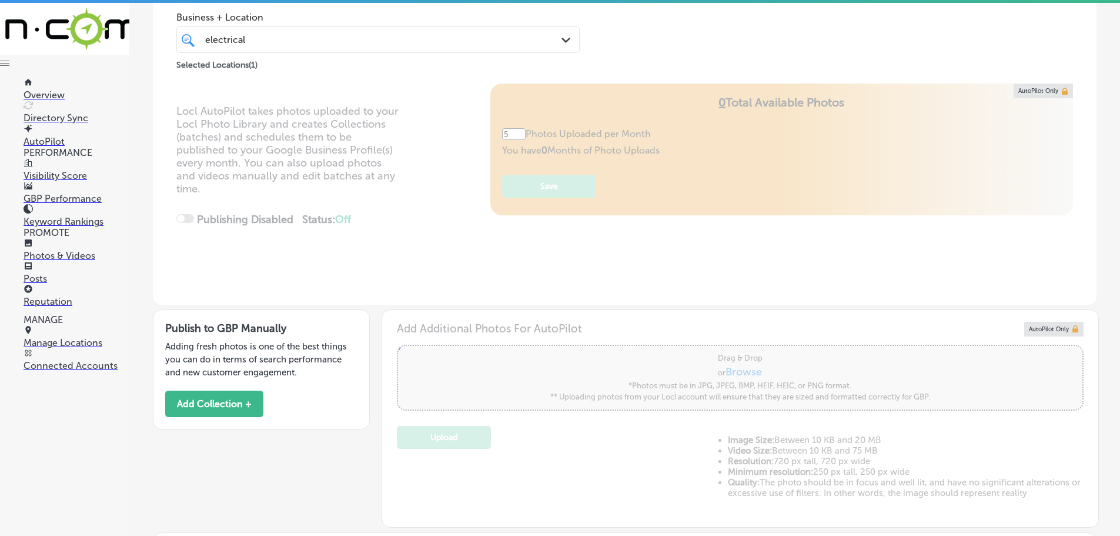
scroll to position [176, 0]
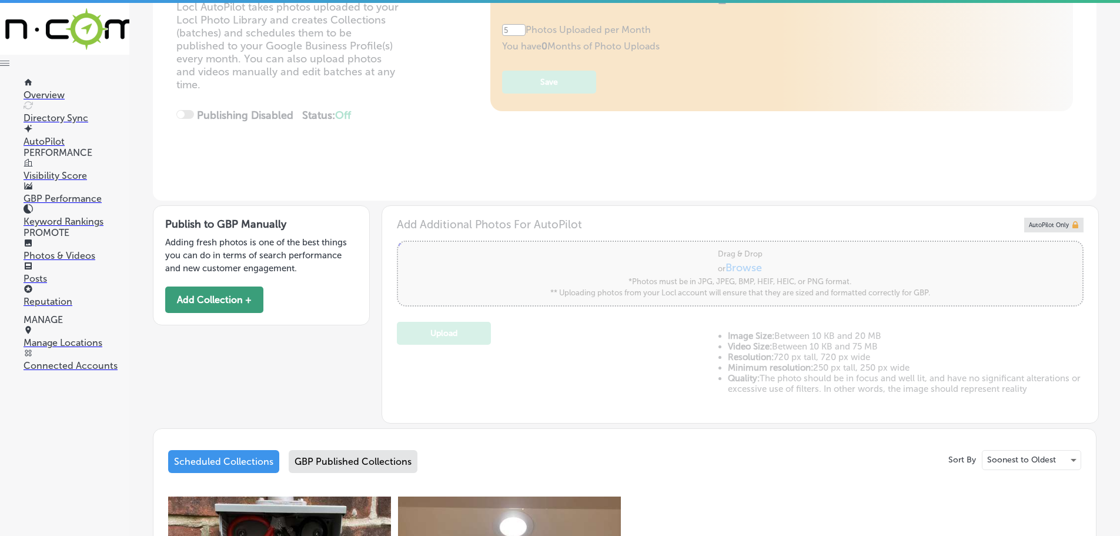
click at [212, 305] on button "Add Collection +" at bounding box center [214, 299] width 98 height 26
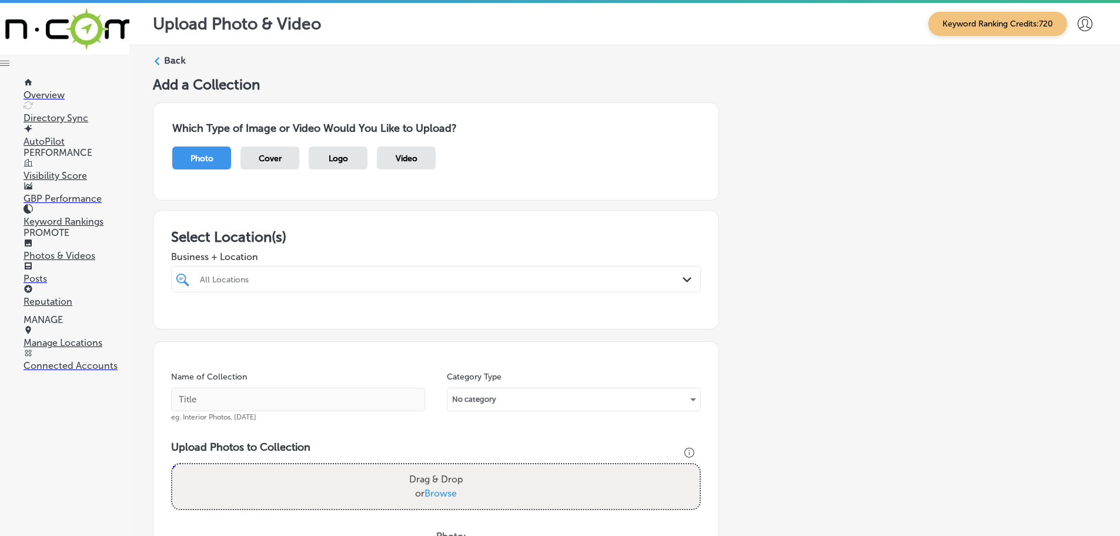
click at [659, 279] on div "All Locations" at bounding box center [442, 279] width 484 height 10
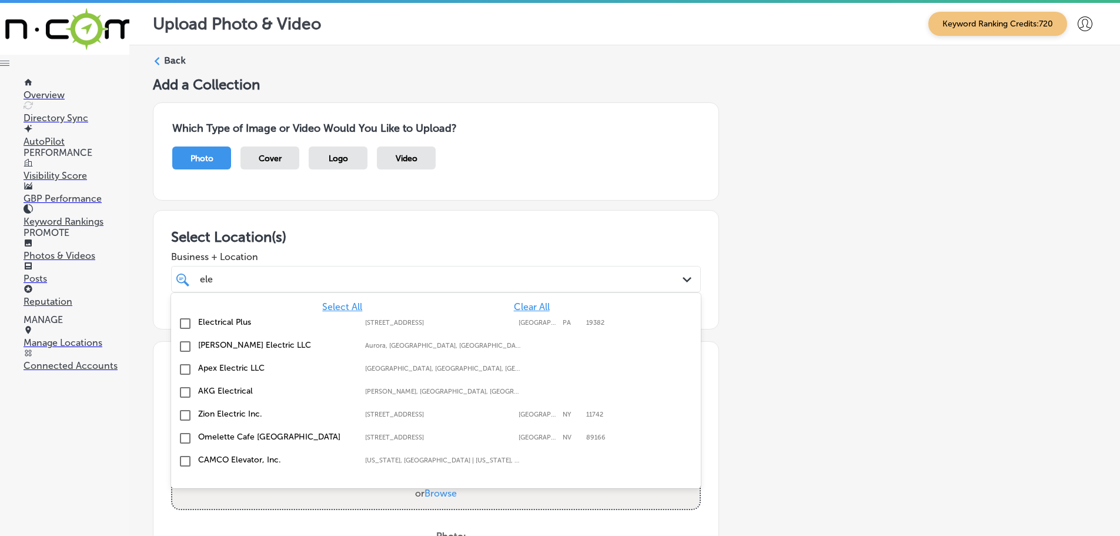
click at [232, 322] on label "Electrical Plus" at bounding box center [275, 322] width 155 height 10
type input "ele"
drag, startPoint x: 395, startPoint y: 265, endPoint x: 399, endPoint y: 258, distance: 7.7
click at [396, 265] on div "Business + Location option 313 S Bolmar Street, selected. option 313 S Bolmar S…" at bounding box center [436, 268] width 530 height 47
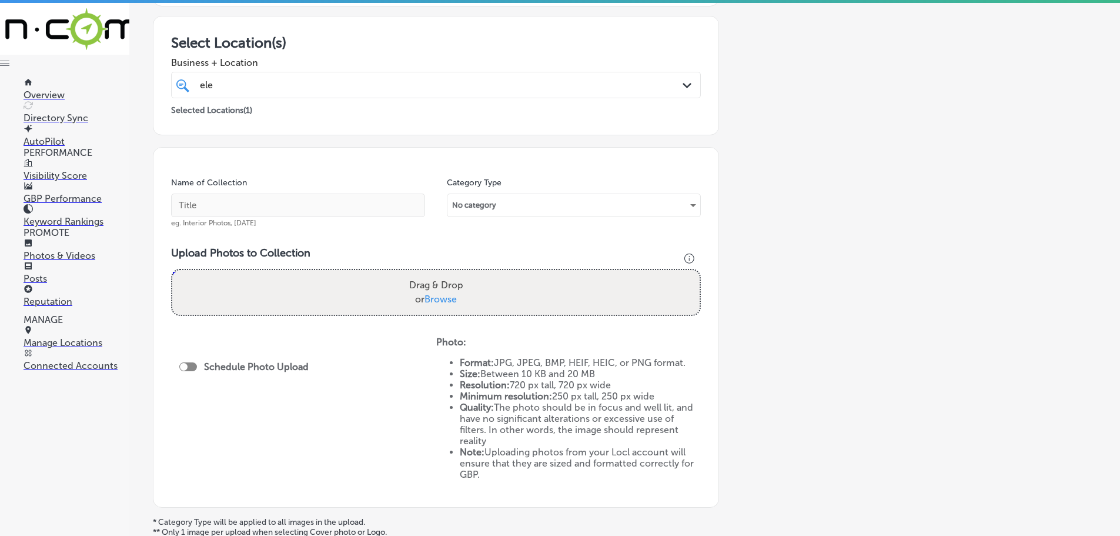
scroll to position [235, 0]
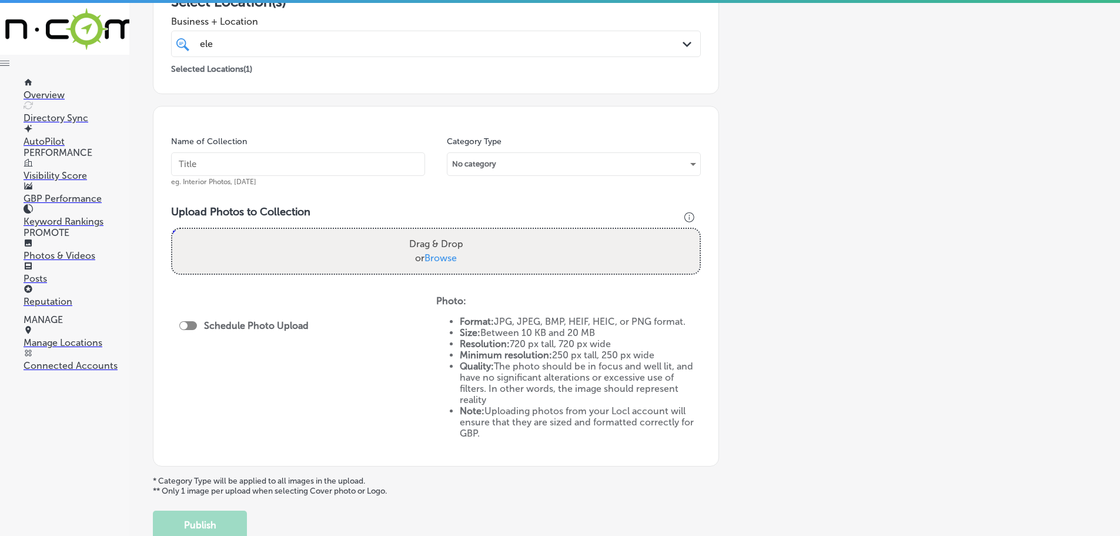
click at [444, 258] on span "Browse" at bounding box center [441, 257] width 32 height 11
click at [444, 232] on input "Drag & Drop or Browse" at bounding box center [435, 231] width 527 height 4
type input "C:\fakepath\138723109_10157524307986969_8576951647667681826_n.png"
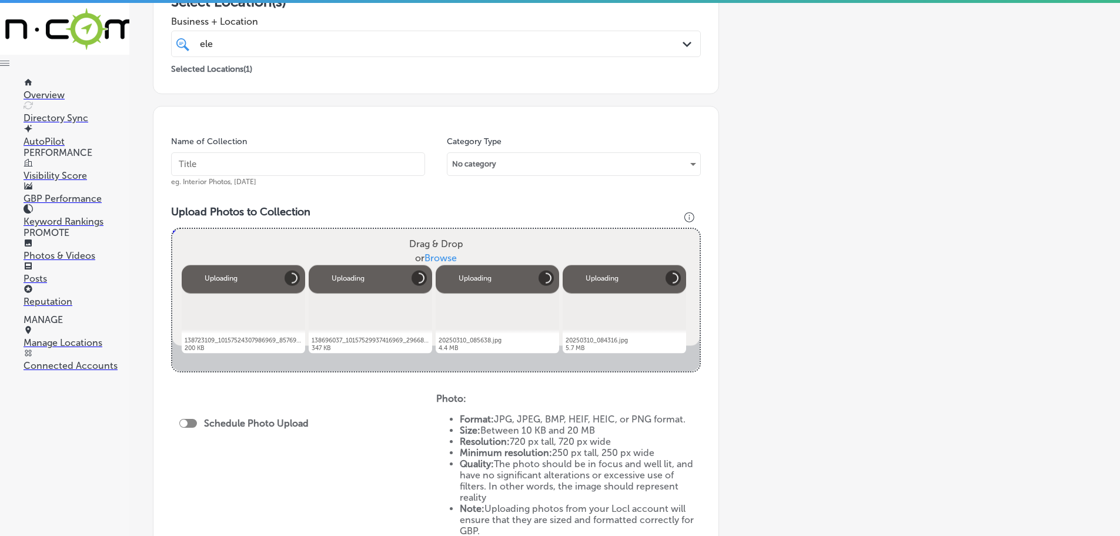
click at [255, 162] on input "text" at bounding box center [298, 164] width 254 height 24
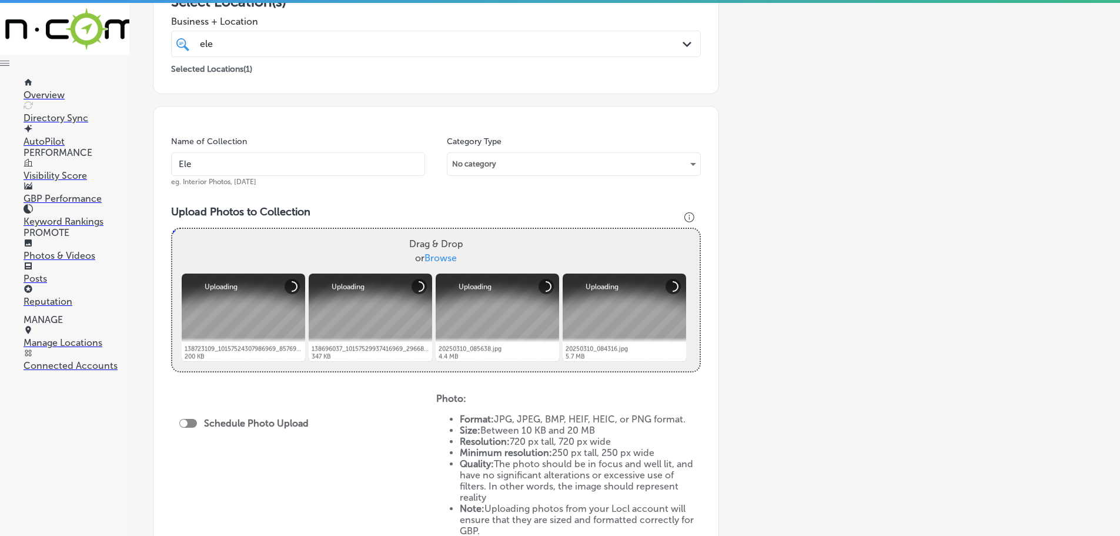
type input "Electrical Plus"
click at [190, 421] on div at bounding box center [188, 423] width 18 height 9
checkbox input "true"
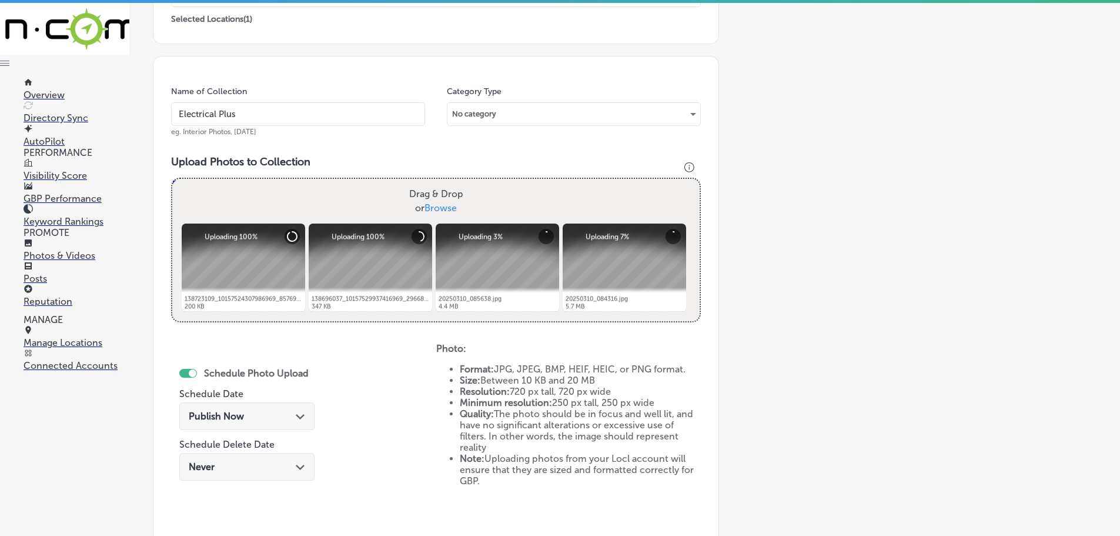
scroll to position [412, 0]
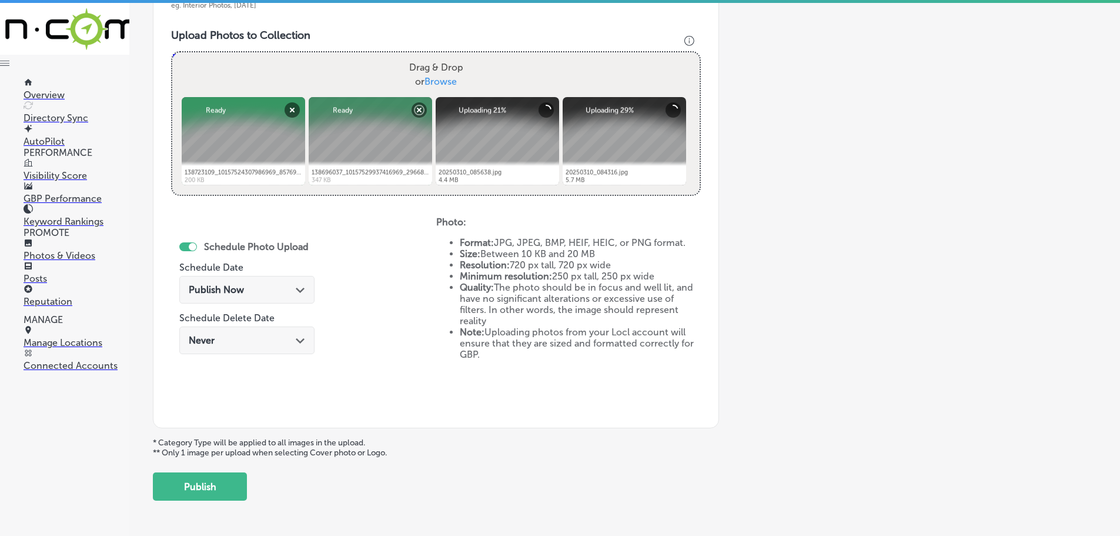
click at [298, 292] on polygon at bounding box center [300, 290] width 9 height 5
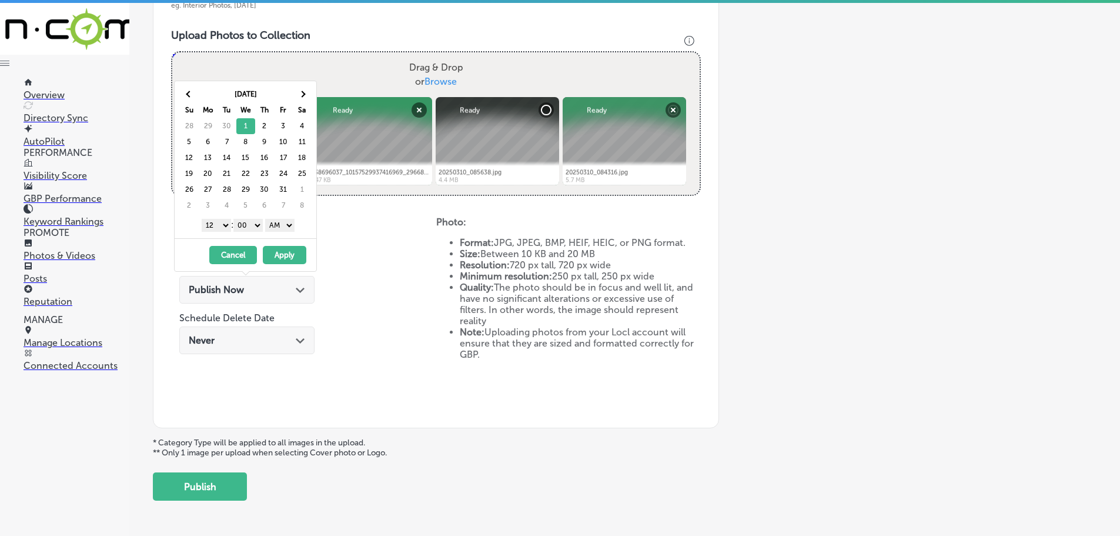
click at [220, 227] on select "1 2 3 4 5 6 7 8 9 10 11 12" at bounding box center [216, 225] width 29 height 13
click at [290, 222] on select "AM PM" at bounding box center [279, 225] width 29 height 13
click at [290, 251] on button "Apply" at bounding box center [285, 255] width 44 height 18
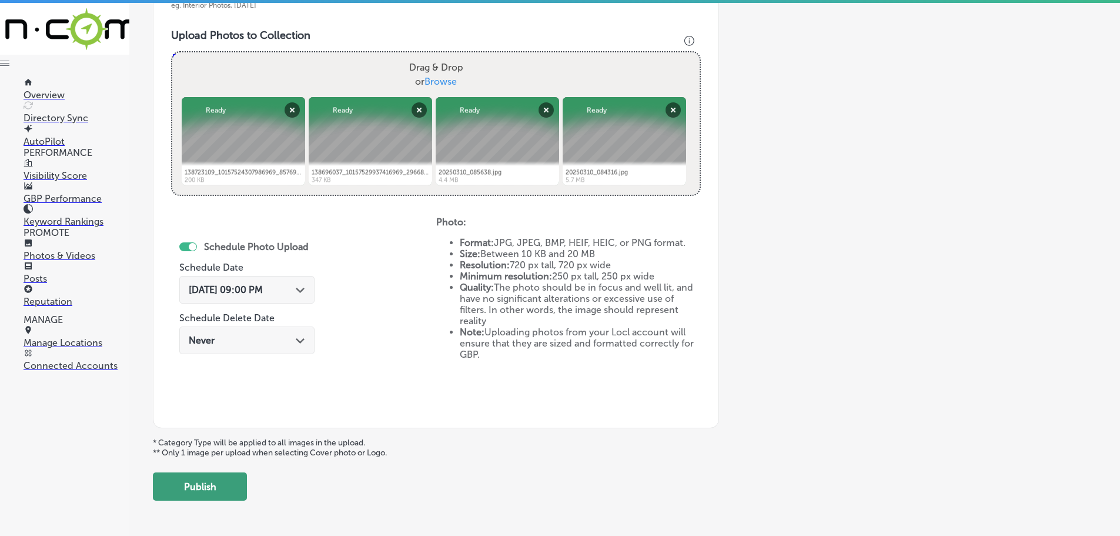
click at [209, 491] on button "Publish" at bounding box center [200, 486] width 94 height 28
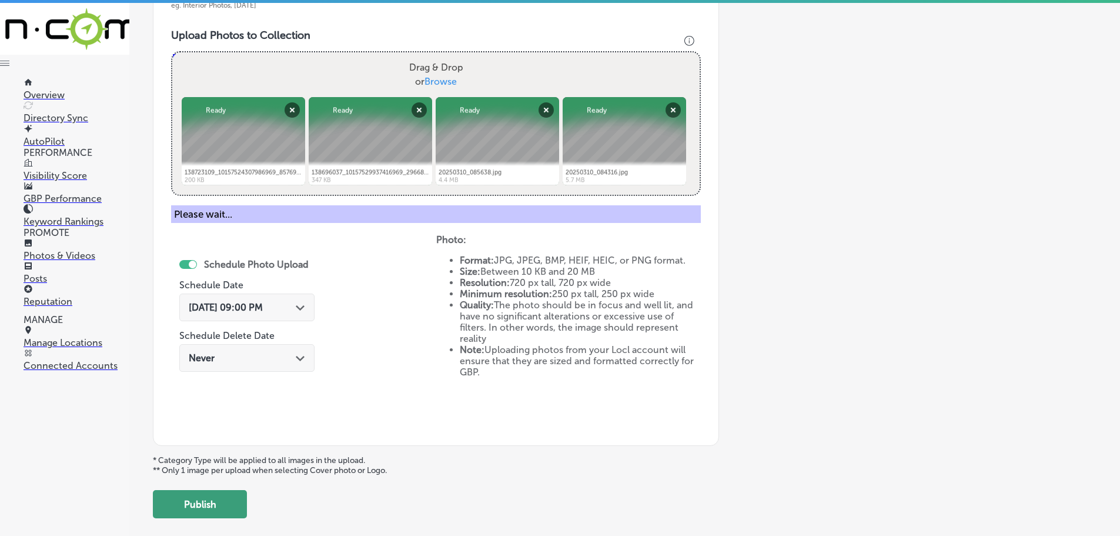
scroll to position [356, 0]
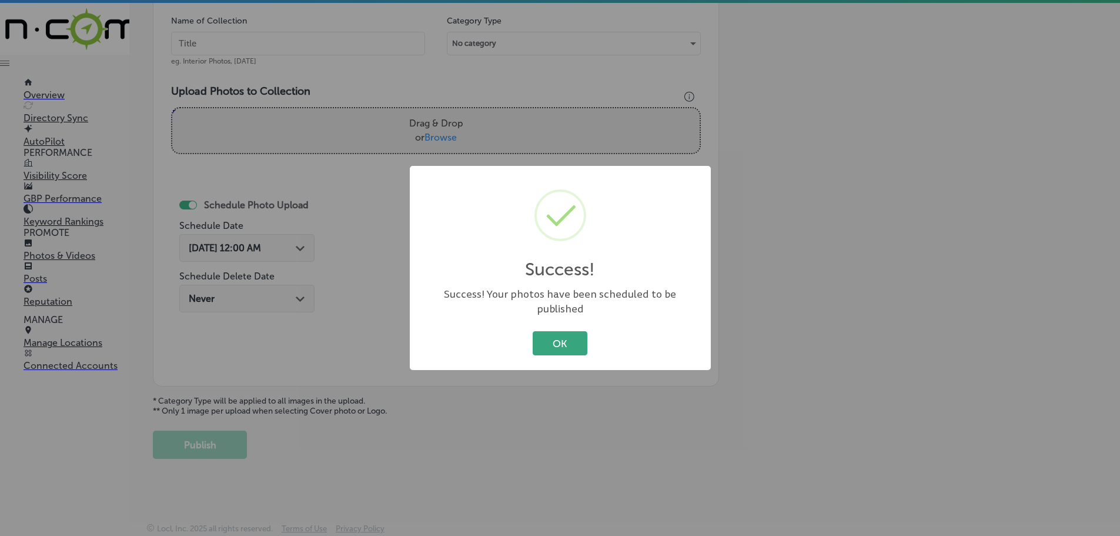
click at [554, 336] on button "OK" at bounding box center [560, 343] width 55 height 24
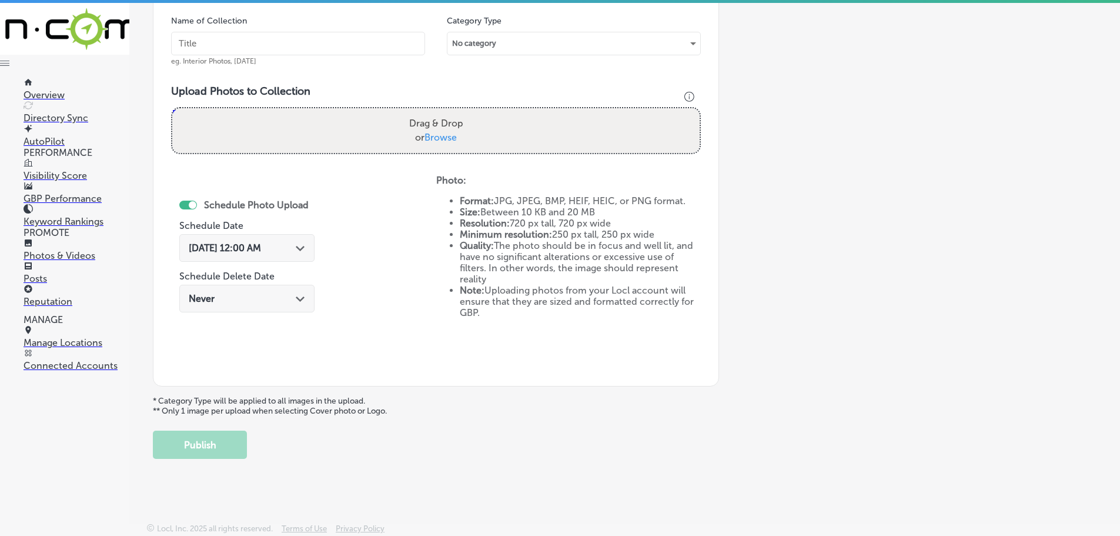
click at [440, 138] on span "Browse" at bounding box center [441, 137] width 32 height 11
click at [440, 112] on input "Drag & Drop or Browse" at bounding box center [435, 110] width 527 height 4
type input "C:\fakepath\144473840_10157564167976969_3345271611341962657_n.png"
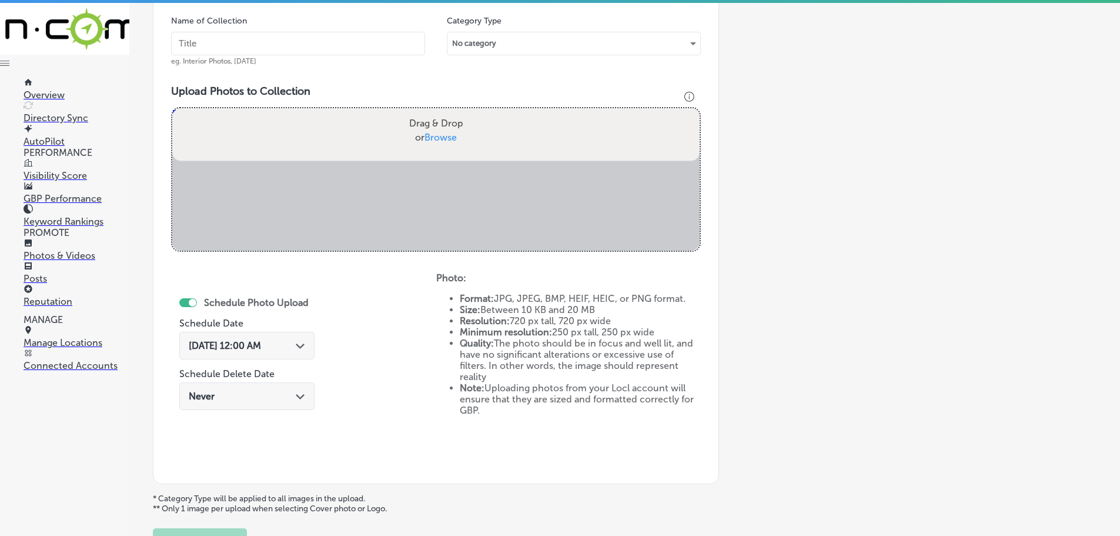
click at [284, 44] on input "text" at bounding box center [298, 44] width 254 height 24
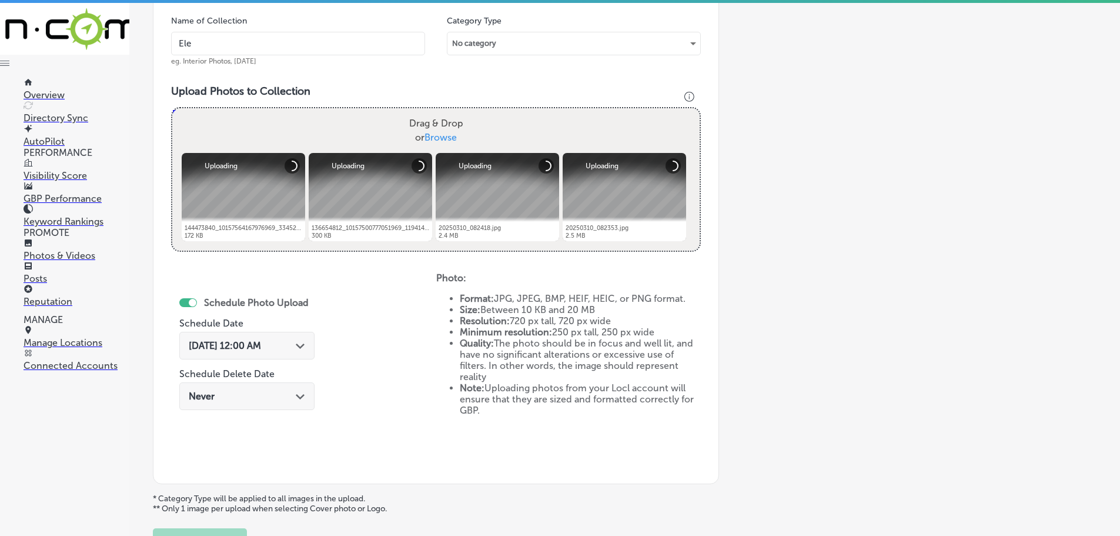
type input "Electrical Plus"
click at [298, 352] on div "Sep 19, 2025 12:00 AM Path Created with Sketch." at bounding box center [246, 346] width 135 height 28
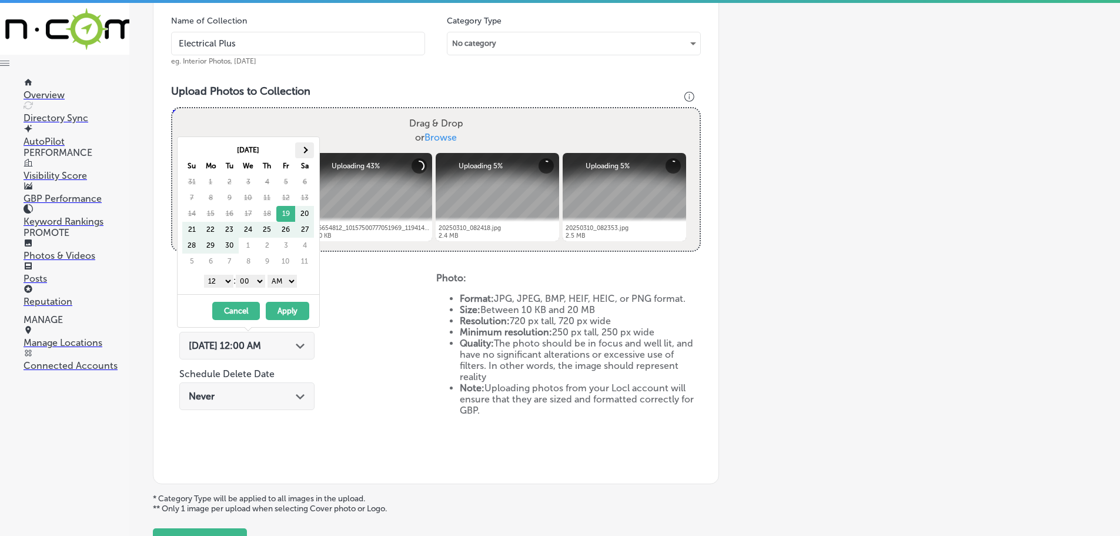
click at [303, 151] on span at bounding box center [304, 149] width 6 height 6
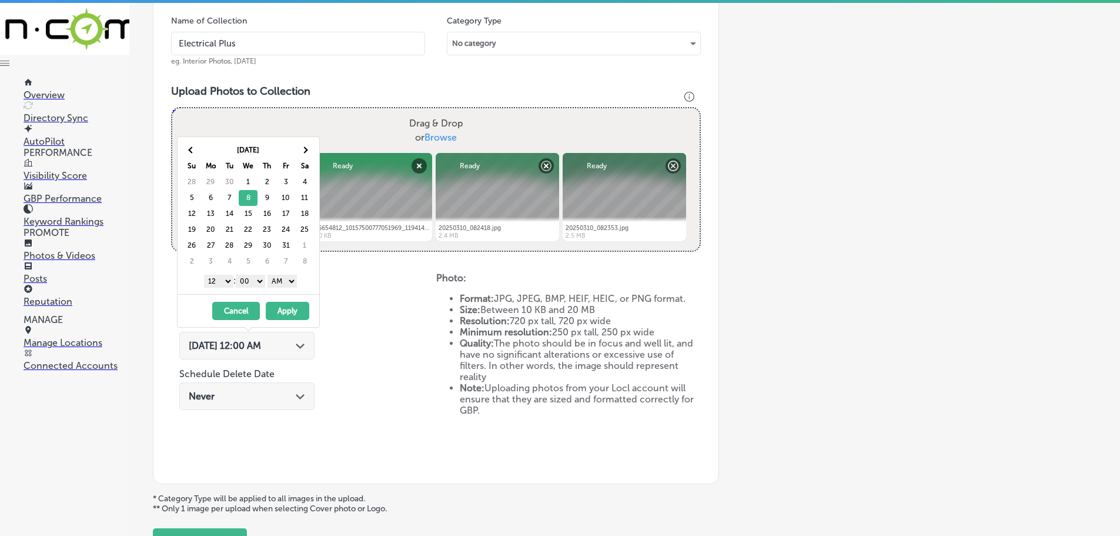
click at [222, 281] on select "1 2 3 4 5 6 7 8 9 10 11 12" at bounding box center [218, 281] width 29 height 13
click at [208, 280] on select "1 2 3 4 5 6 7 8 9 10 11 12" at bounding box center [218, 281] width 29 height 13
click at [292, 278] on select "AM PM" at bounding box center [282, 281] width 29 height 13
click at [290, 310] on button "Apply" at bounding box center [288, 311] width 44 height 18
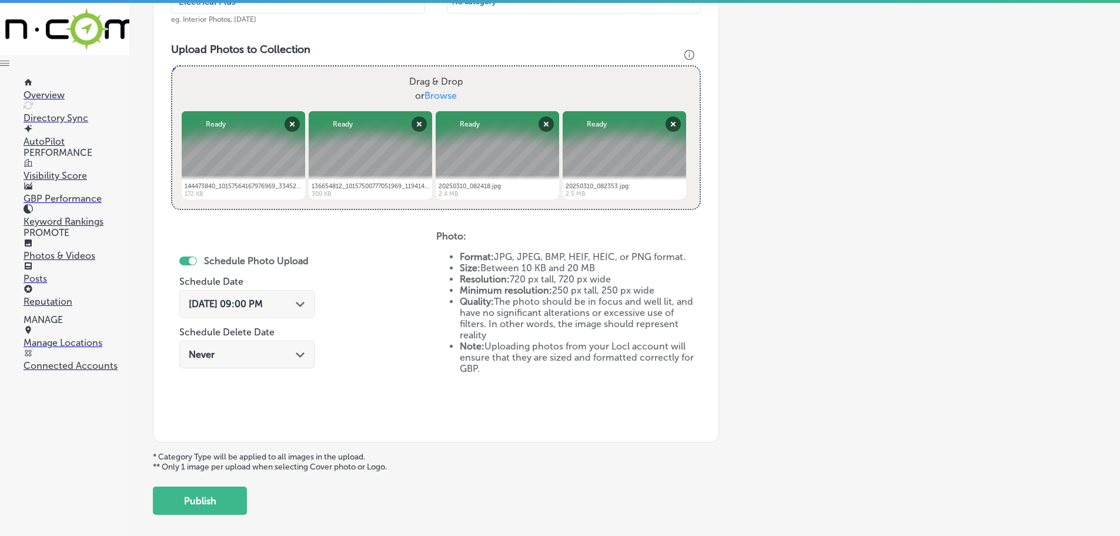
scroll to position [453, 0]
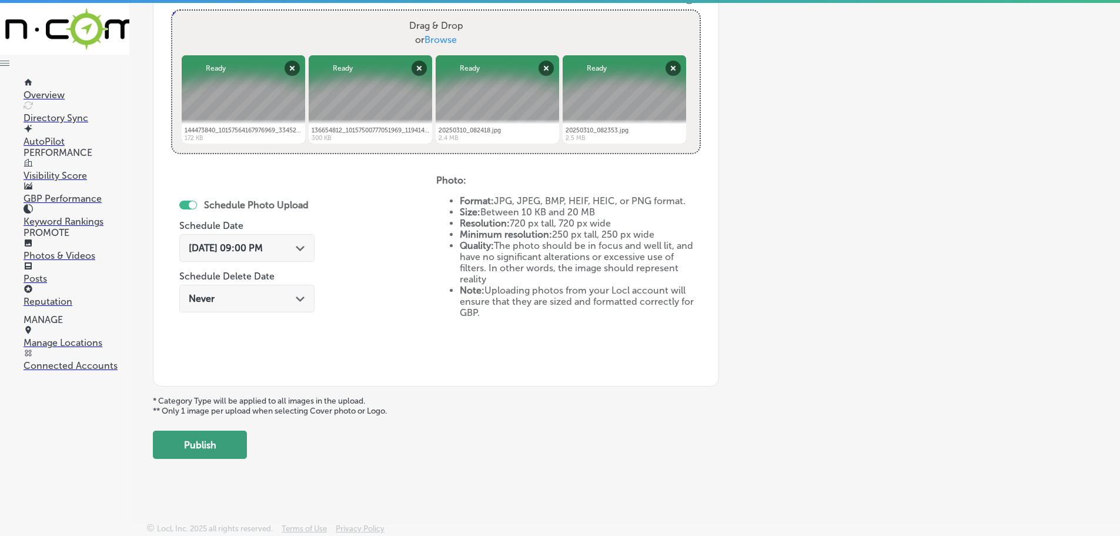
click at [205, 451] on button "Publish" at bounding box center [200, 444] width 94 height 28
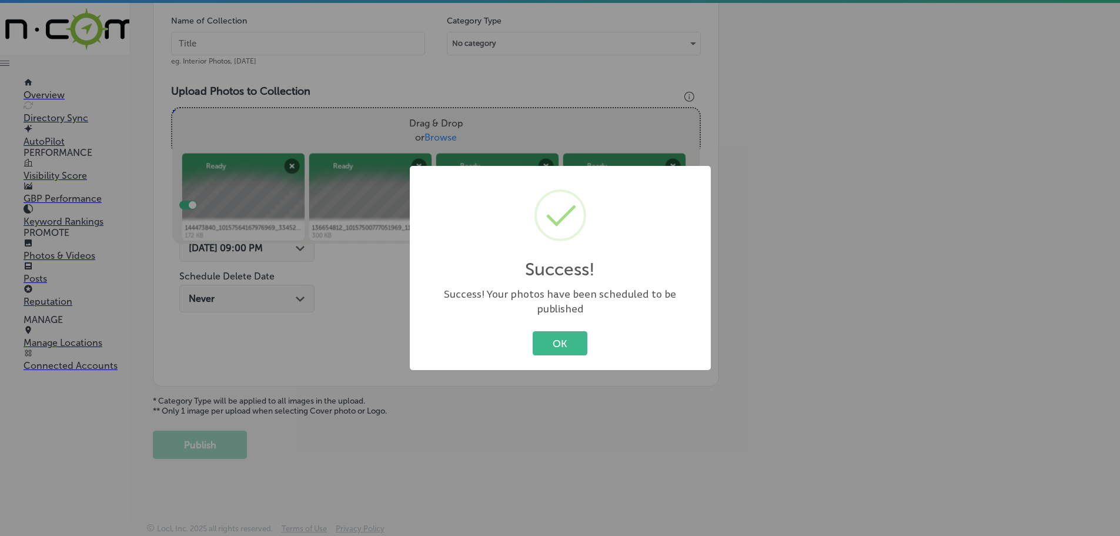
scroll to position [356, 0]
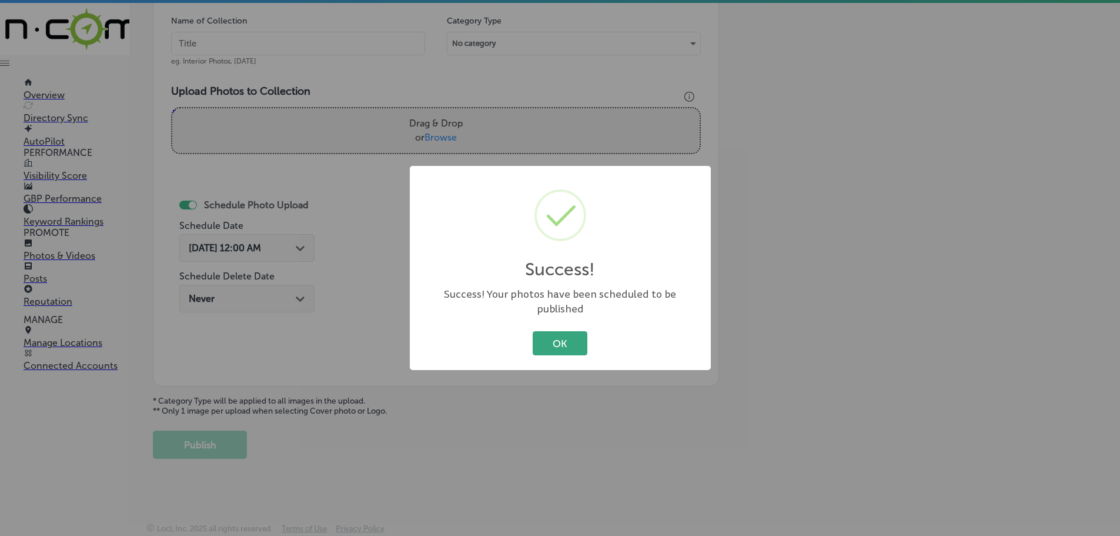
click at [533, 338] on button "OK" at bounding box center [560, 343] width 55 height 24
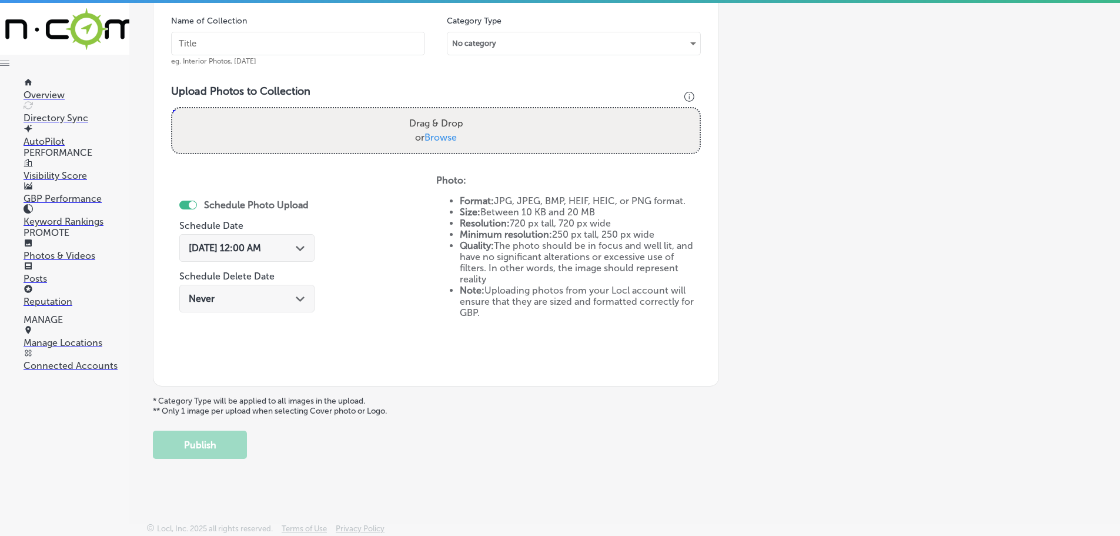
click at [447, 140] on span "Browse" at bounding box center [441, 137] width 32 height 11
click at [447, 112] on input "Drag & Drop or Browse" at bounding box center [435, 110] width 527 height 4
type input "C:\fakepath\149445276_10157593113281969_9034458939388865558_n.png"
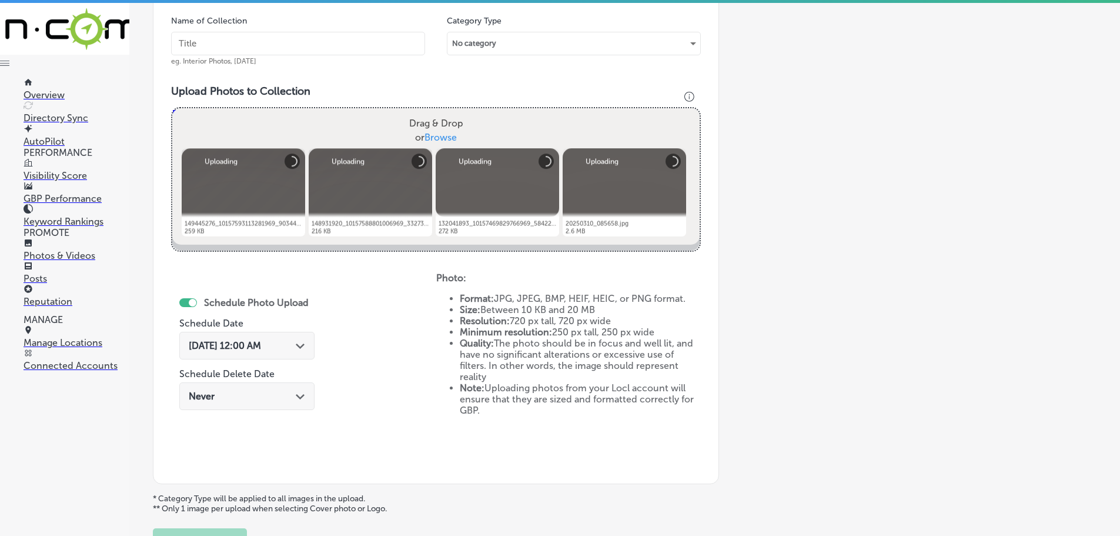
click at [296, 45] on input "text" at bounding box center [298, 44] width 254 height 24
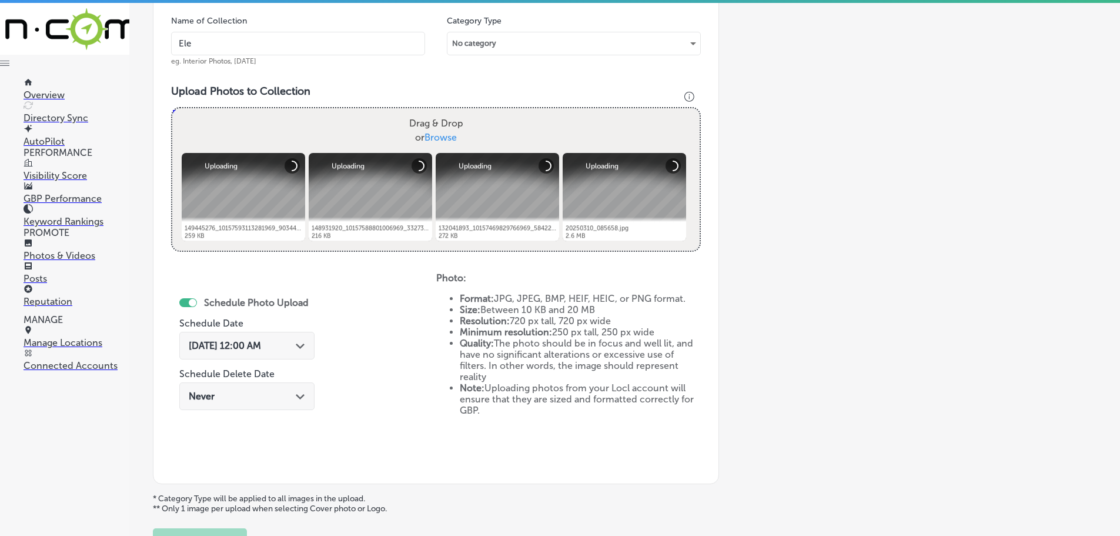
type input "Electrical Plus"
click at [301, 343] on icon "Path Created with Sketch." at bounding box center [300, 345] width 9 height 5
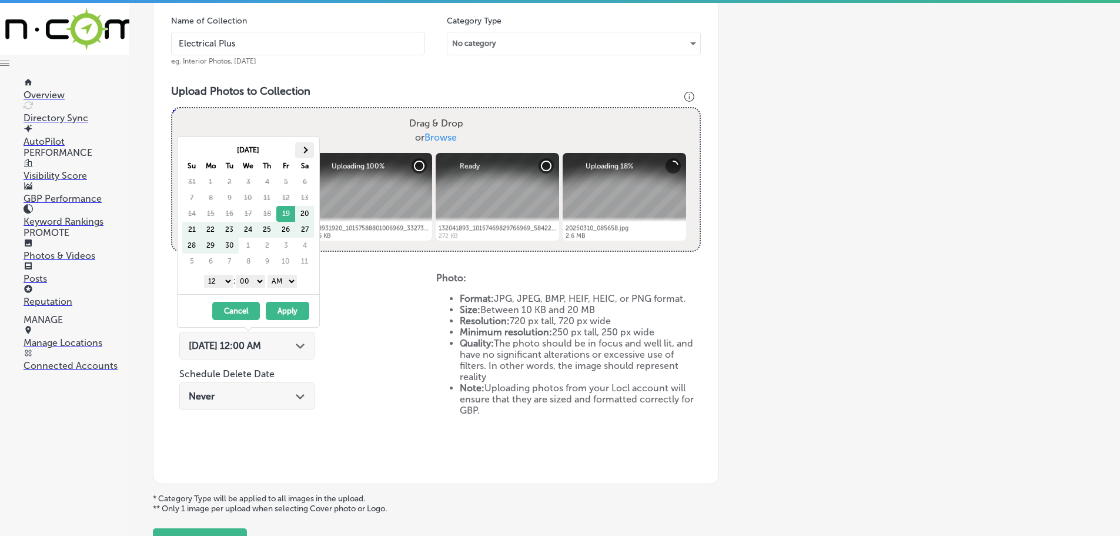
click at [303, 156] on th at bounding box center [304, 150] width 19 height 16
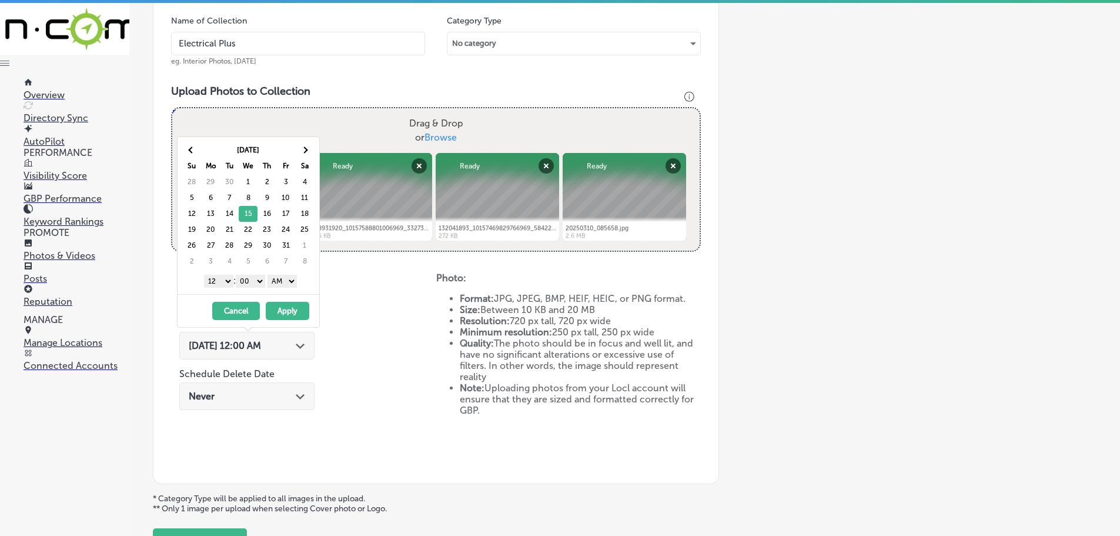
click at [216, 280] on select "1 2 3 4 5 6 7 8 9 10 11 12" at bounding box center [218, 281] width 29 height 13
click at [280, 279] on select "AM PM" at bounding box center [282, 281] width 29 height 13
click at [286, 309] on button "Apply" at bounding box center [288, 311] width 44 height 18
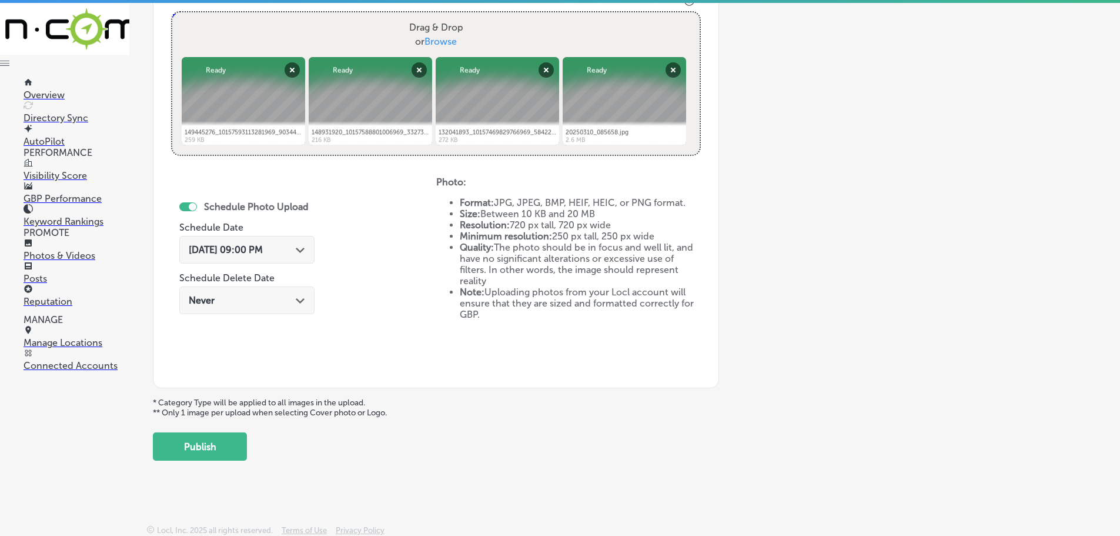
scroll to position [453, 0]
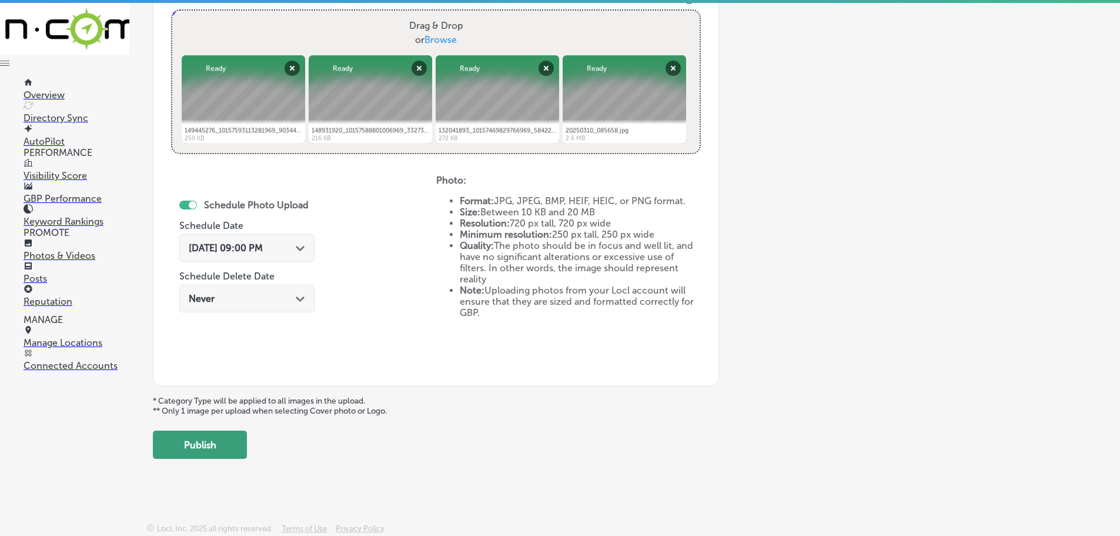
click at [221, 446] on button "Publish" at bounding box center [200, 444] width 94 height 28
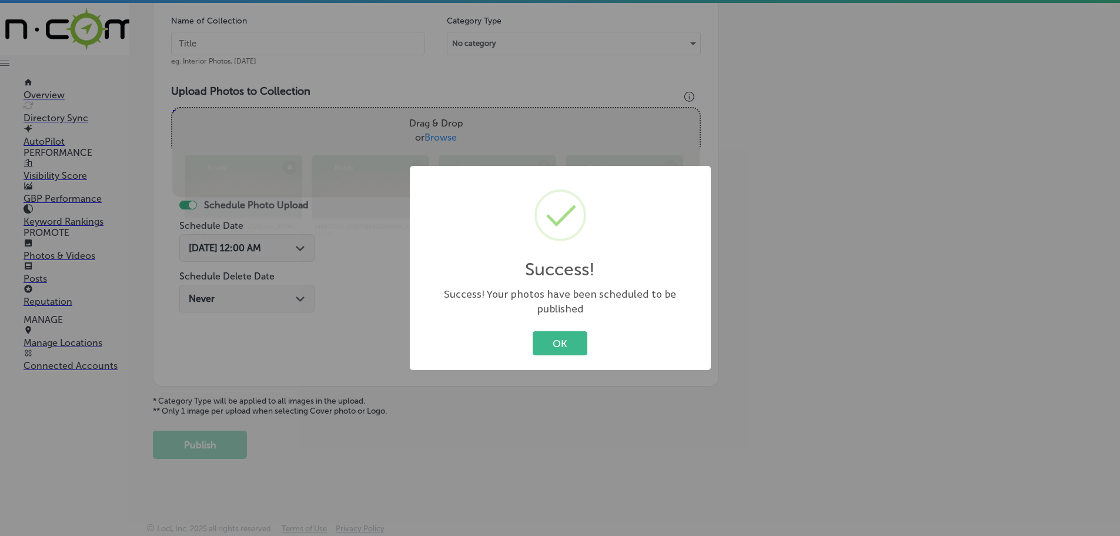
scroll to position [356, 0]
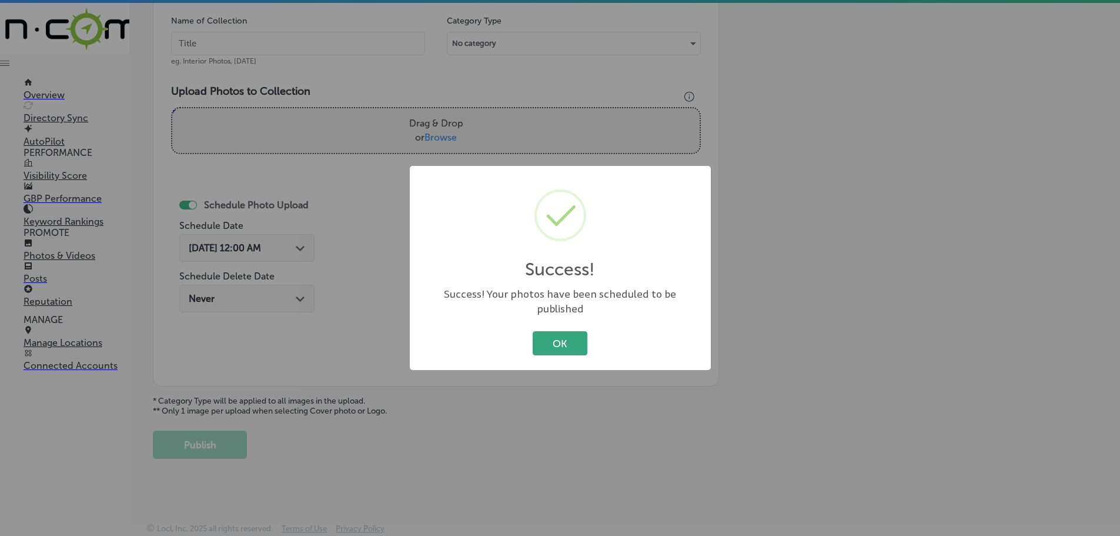
click at [573, 335] on button "OK" at bounding box center [560, 343] width 55 height 24
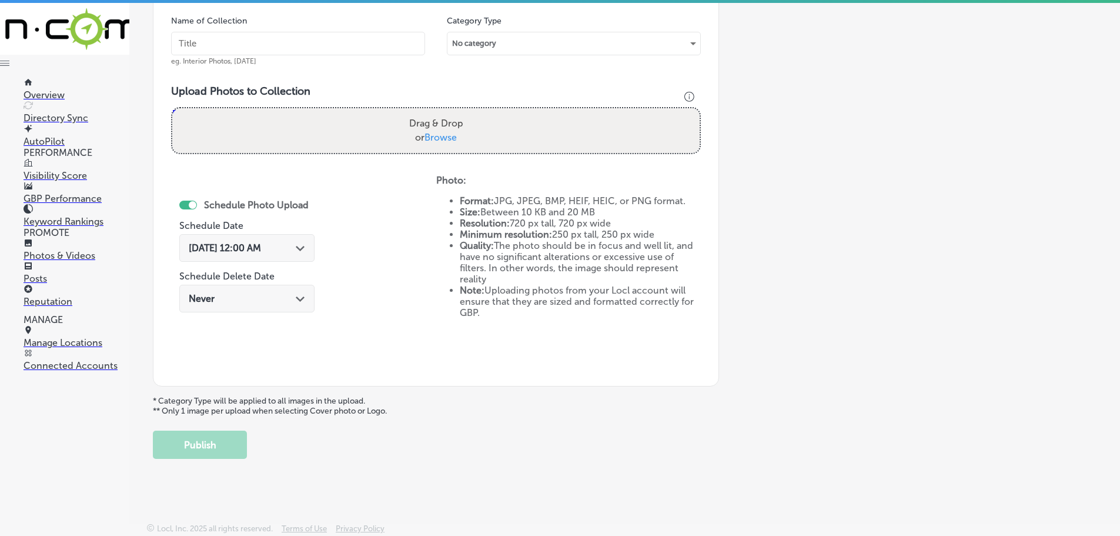
click at [443, 140] on span "Browse" at bounding box center [441, 137] width 32 height 11
click at [443, 112] on input "Drag & Drop or Browse" at bounding box center [435, 110] width 527 height 4
type input "C:\fakepath\163601652_10157670388331969_9180389944016260189_n.png"
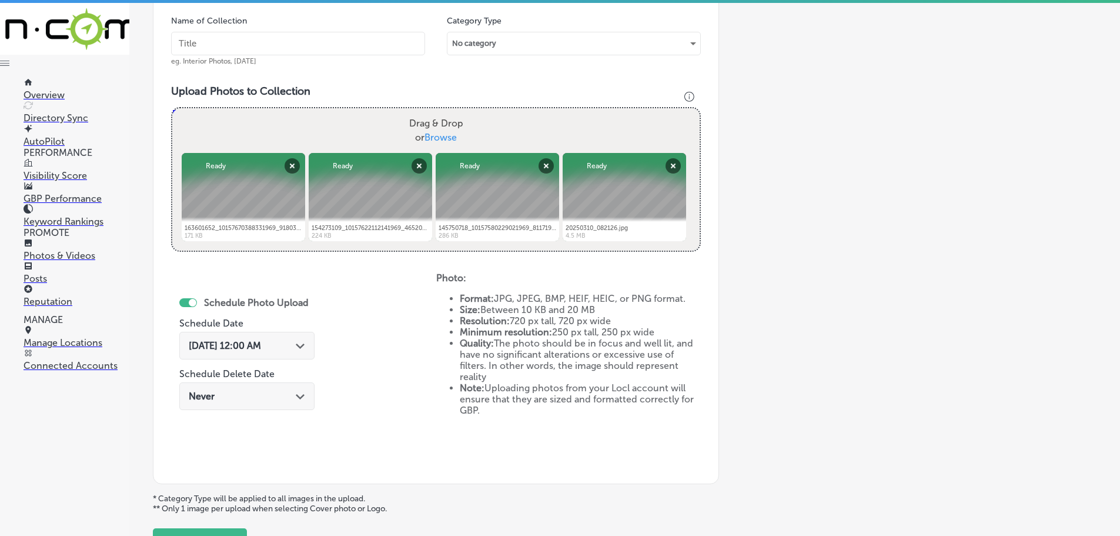
click at [259, 46] on input "text" at bounding box center [298, 44] width 254 height 24
type input "Electrical Plus"
click at [302, 347] on polygon at bounding box center [300, 345] width 9 height 5
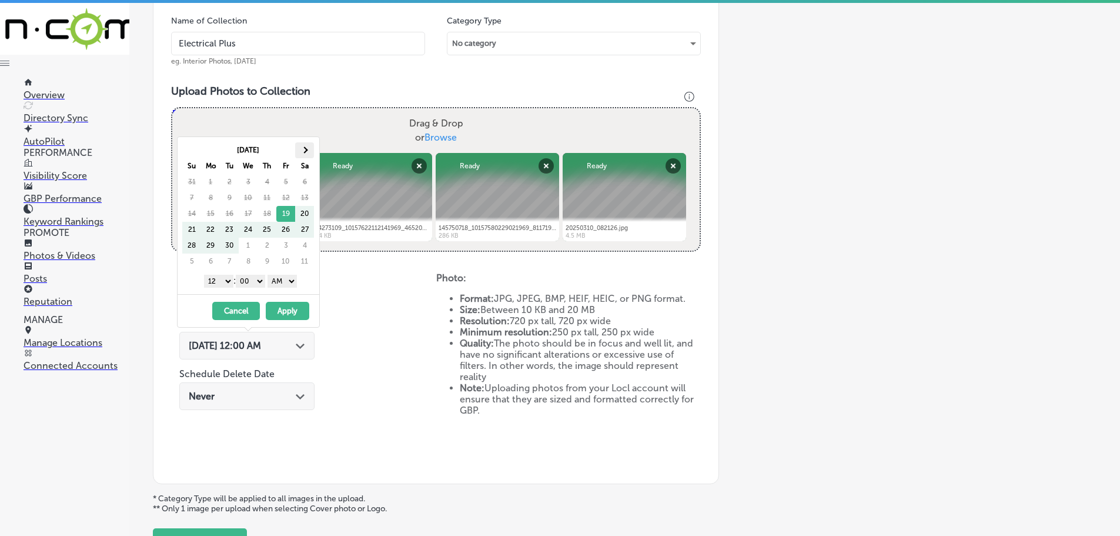
click at [305, 156] on th at bounding box center [304, 150] width 19 height 16
click at [220, 282] on select "1 2 3 4 5 6 7 8 9 10 11 12" at bounding box center [218, 281] width 29 height 13
click at [283, 283] on select "AM PM" at bounding box center [282, 281] width 29 height 13
click at [286, 309] on button "Apply" at bounding box center [288, 311] width 44 height 18
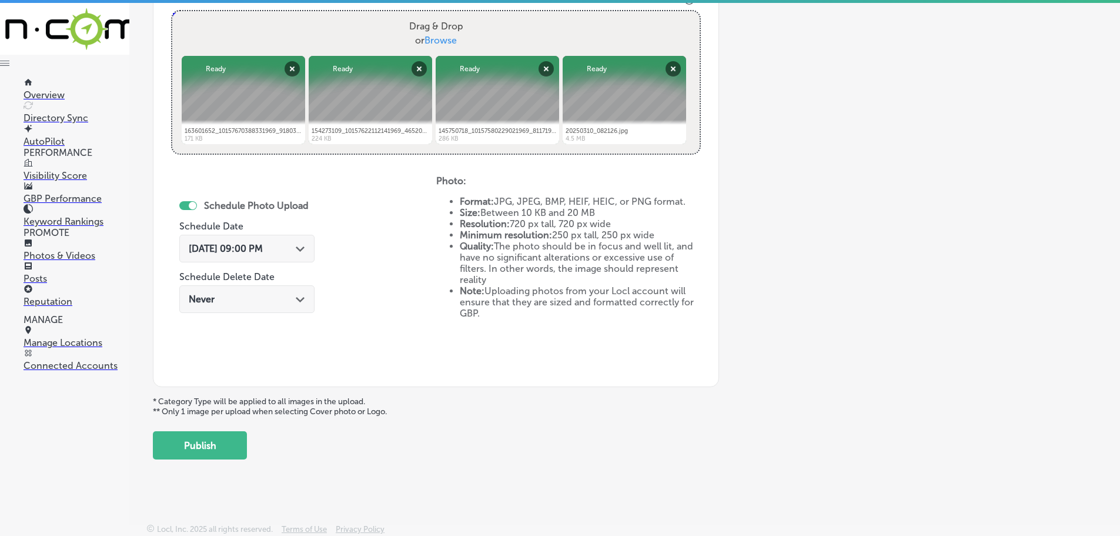
scroll to position [453, 0]
click at [215, 447] on button "Publish" at bounding box center [200, 444] width 94 height 28
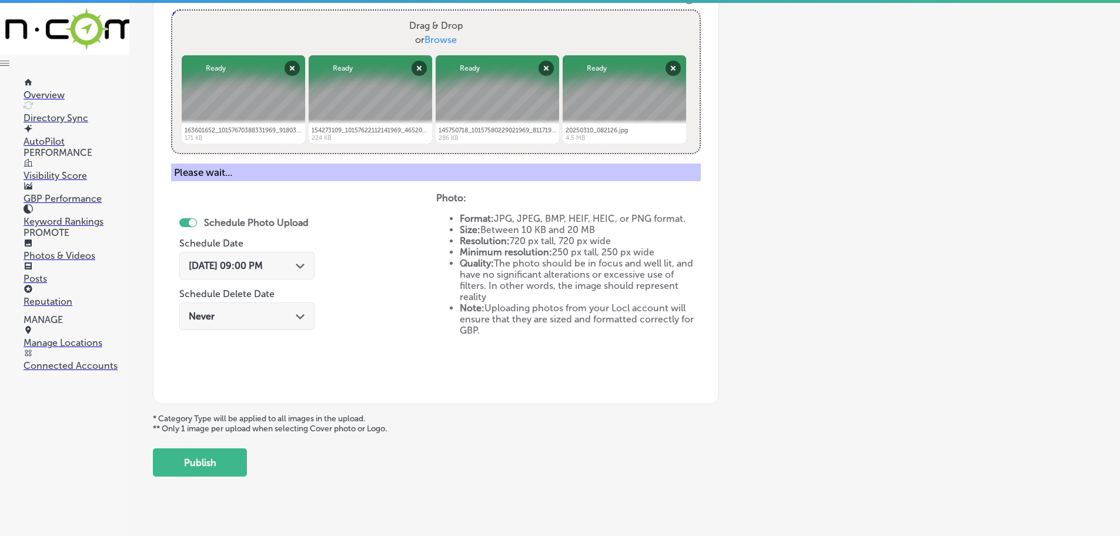
scroll to position [356, 0]
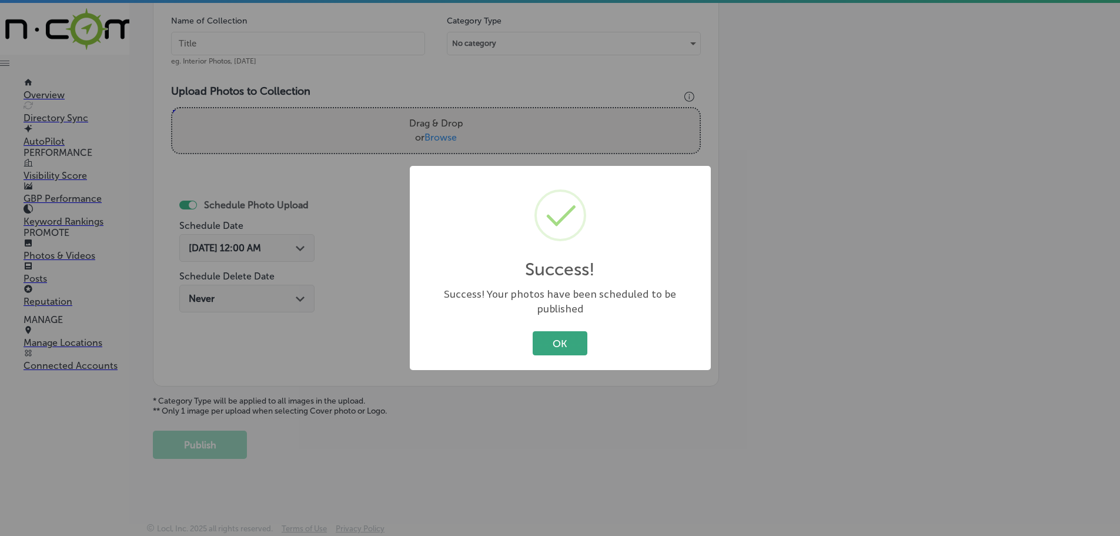
click at [550, 341] on button "OK" at bounding box center [560, 343] width 55 height 24
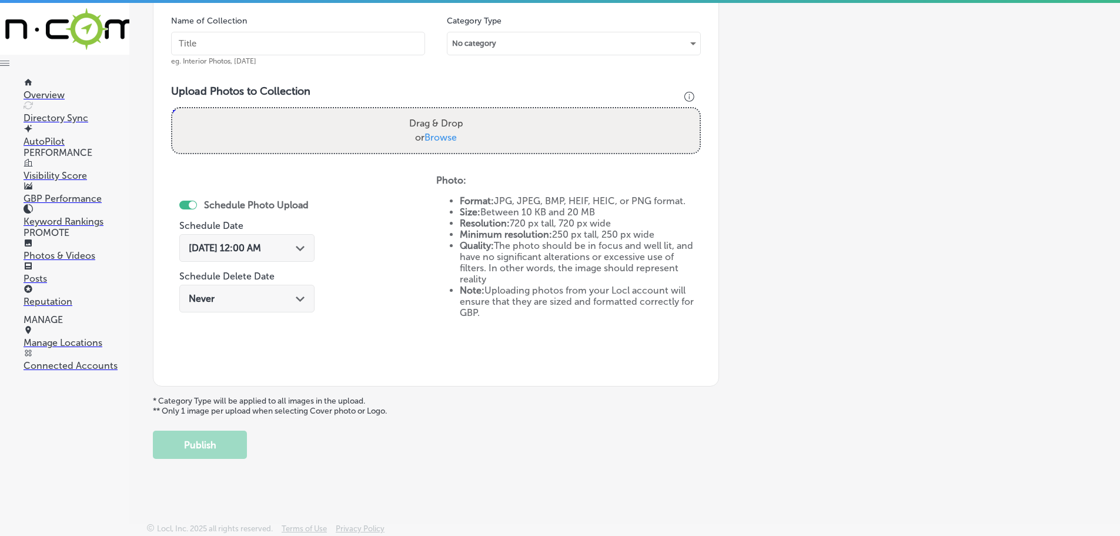
click at [440, 142] on span "Browse" at bounding box center [441, 137] width 32 height 11
click at [440, 112] on input "Drag & Drop or Browse" at bounding box center [435, 110] width 527 height 4
type input "C:\fakepath\174309699_10157719905421969_5924282751084711142_n.jpg"
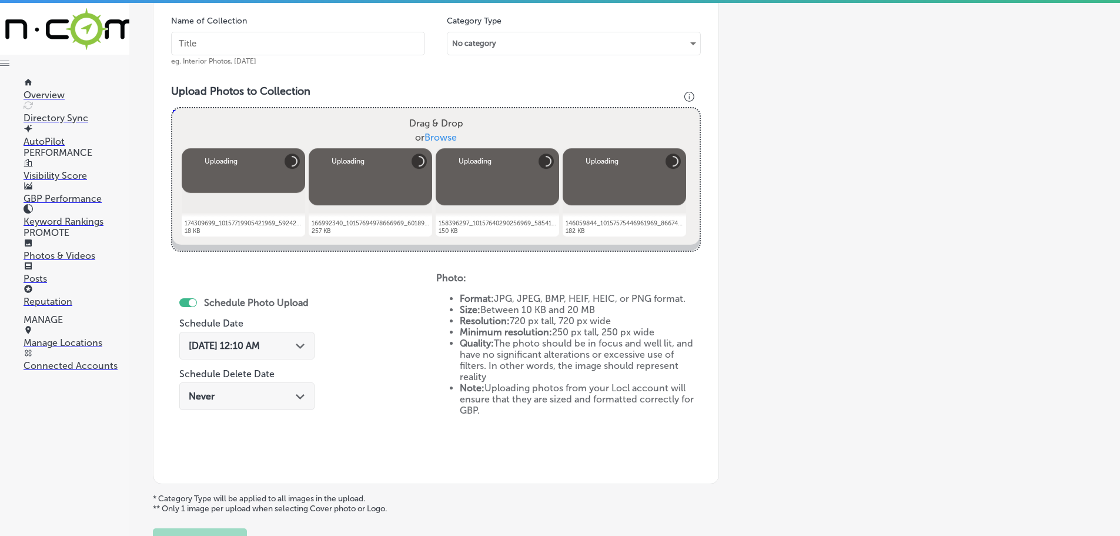
click at [280, 42] on input "text" at bounding box center [298, 44] width 254 height 24
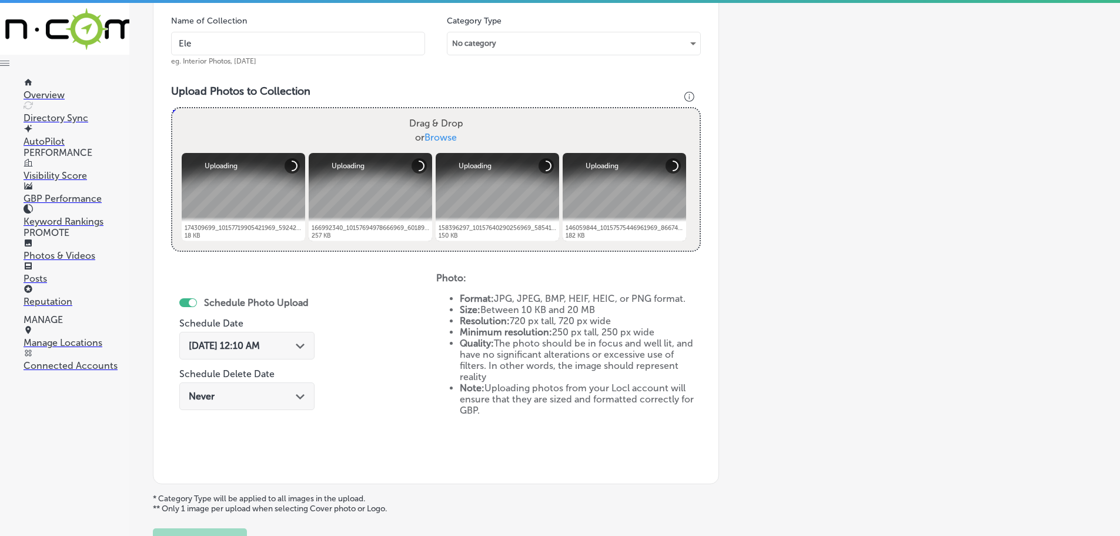
type input "Electrical Plus"
click at [299, 342] on div "Path Created with Sketch." at bounding box center [300, 344] width 9 height 9
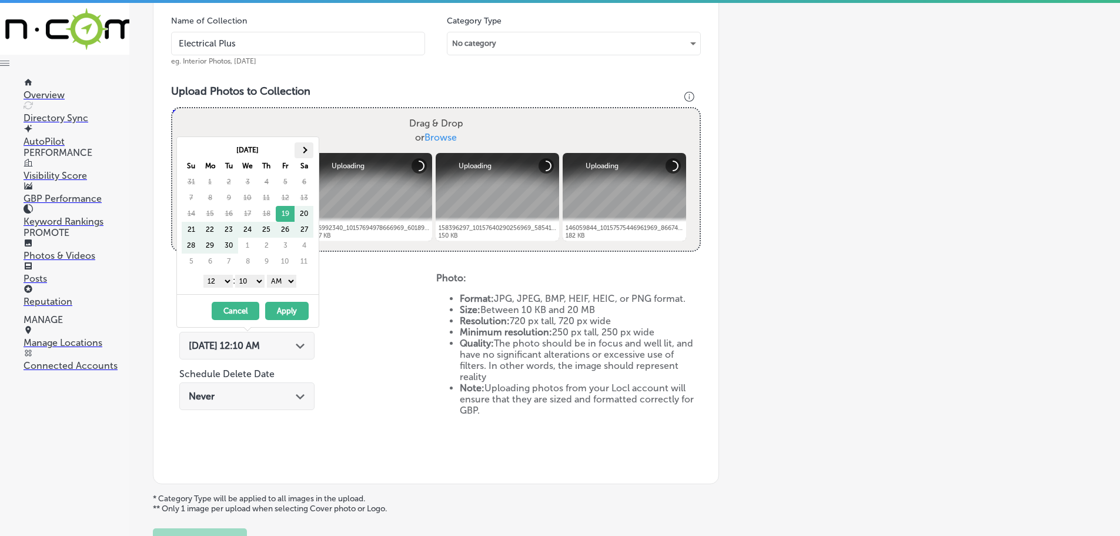
click at [302, 156] on th at bounding box center [304, 150] width 19 height 16
click at [219, 283] on select "1 2 3 4 5 6 7 8 9 10 11 12" at bounding box center [217, 281] width 29 height 13
click at [247, 279] on select "00 10 20 30 40 50" at bounding box center [249, 281] width 29 height 13
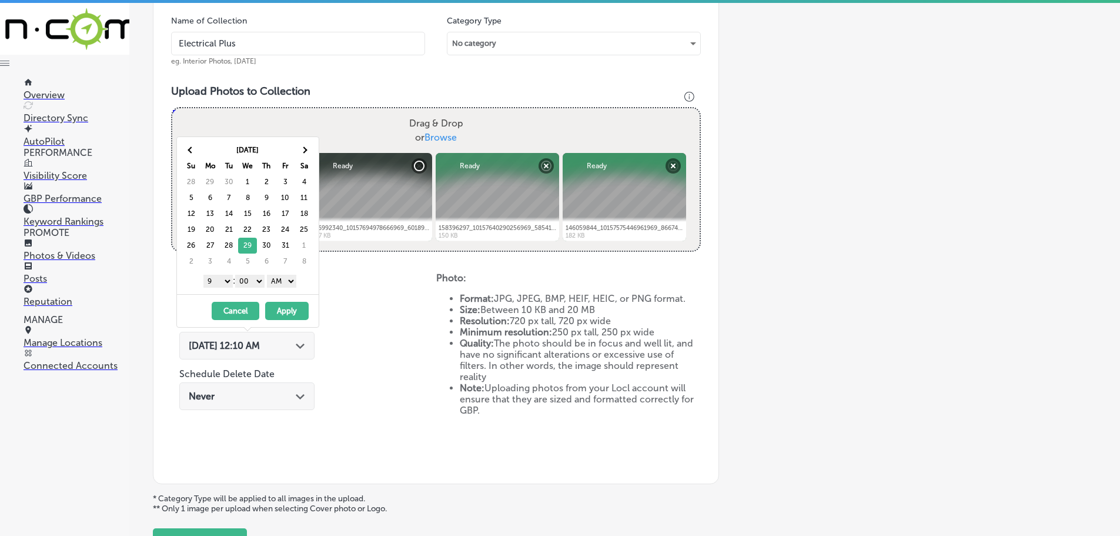
click at [287, 286] on select "AM PM" at bounding box center [281, 281] width 29 height 13
click at [288, 308] on button "Apply" at bounding box center [287, 311] width 44 height 18
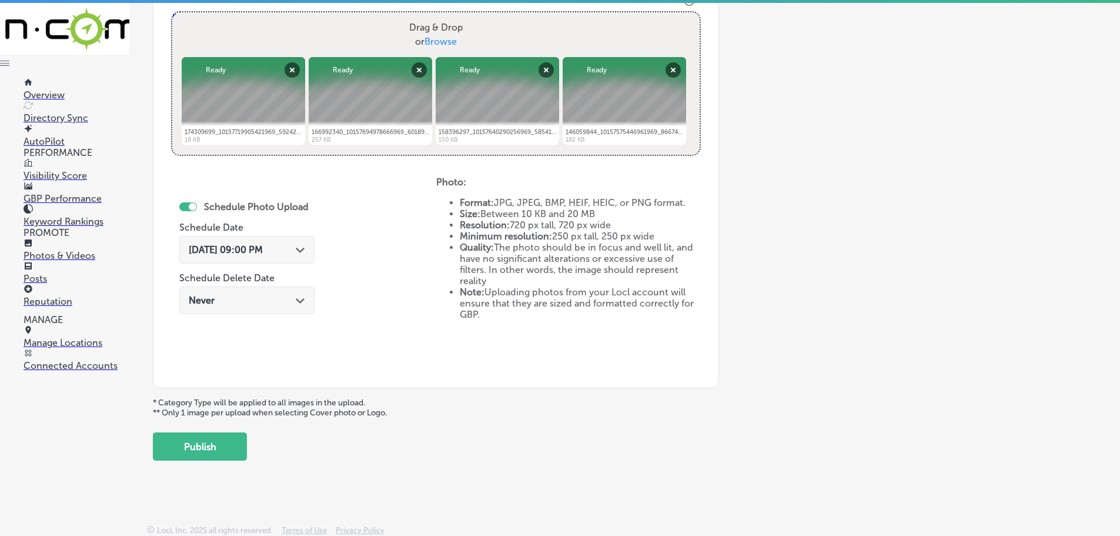
scroll to position [453, 0]
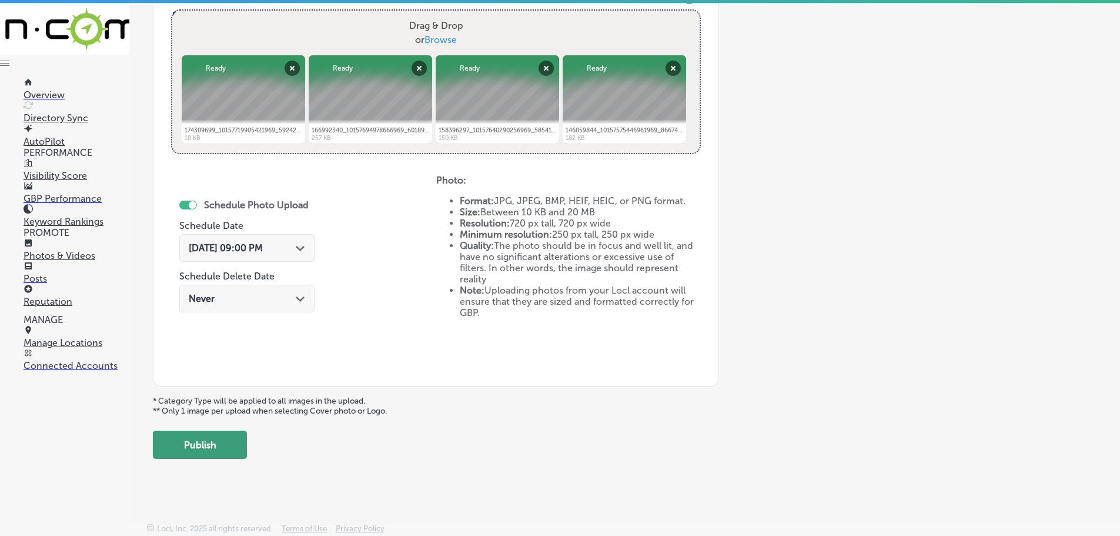
click at [218, 440] on button "Publish" at bounding box center [200, 444] width 94 height 28
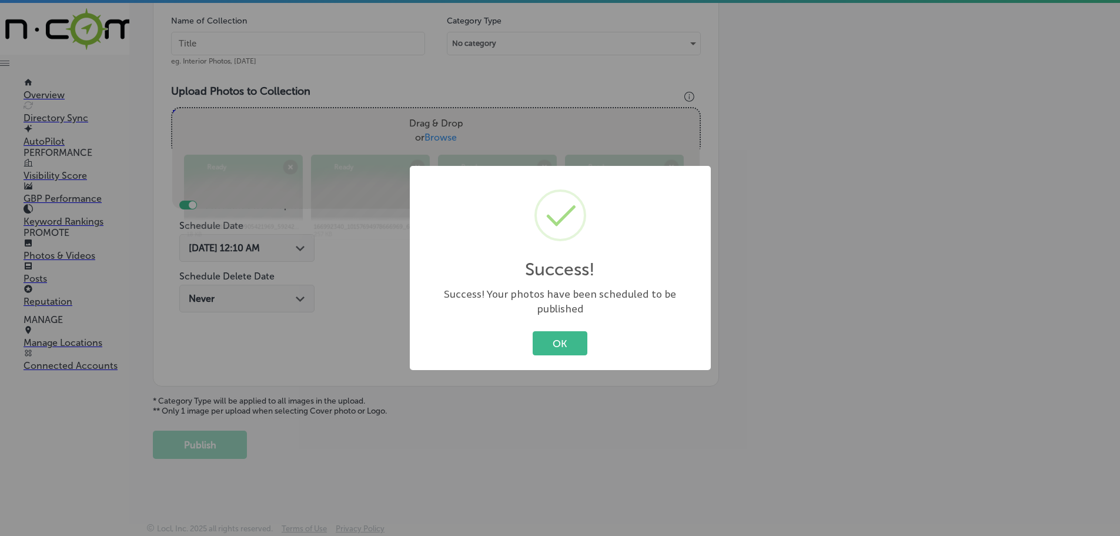
scroll to position [356, 0]
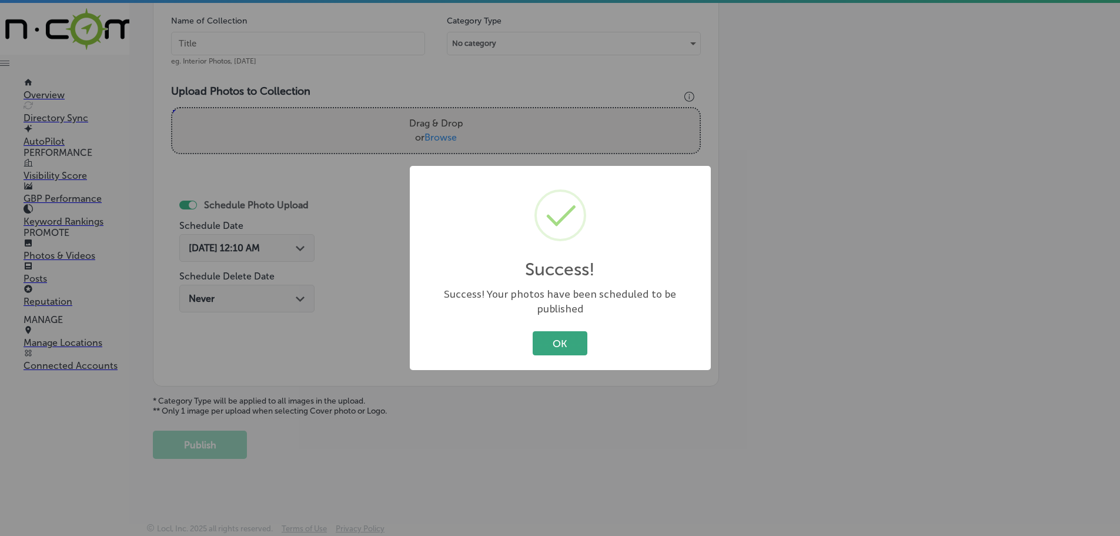
click at [574, 333] on button "OK" at bounding box center [560, 343] width 55 height 24
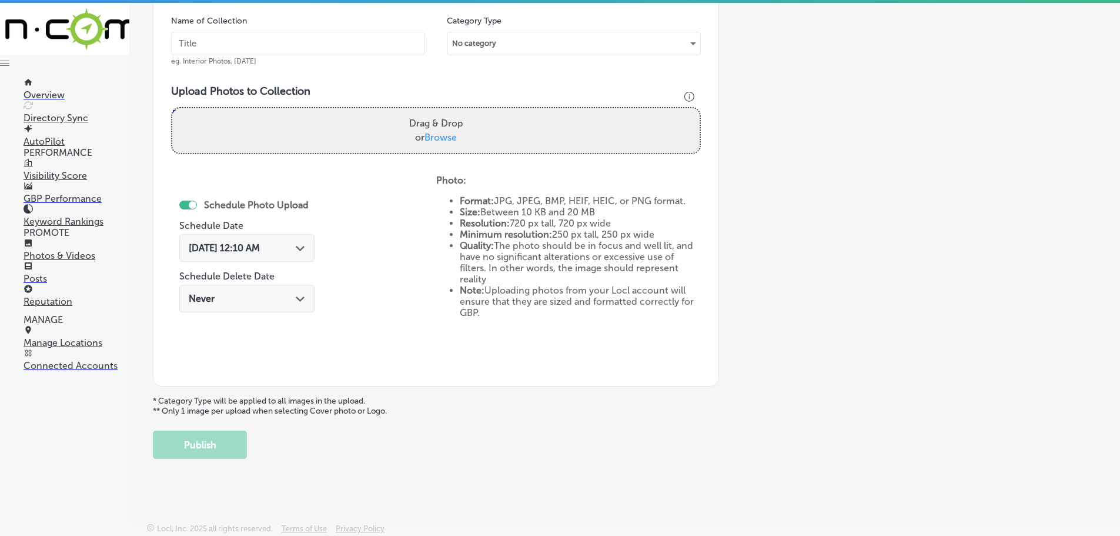
click at [436, 136] on span "Browse" at bounding box center [441, 137] width 32 height 11
click at [436, 112] on input "Drag & Drop or Browse" at bounding box center [435, 110] width 527 height 4
type input "C:\fakepath\178838577_10157741353296969_5523960985728581906_n.jpg"
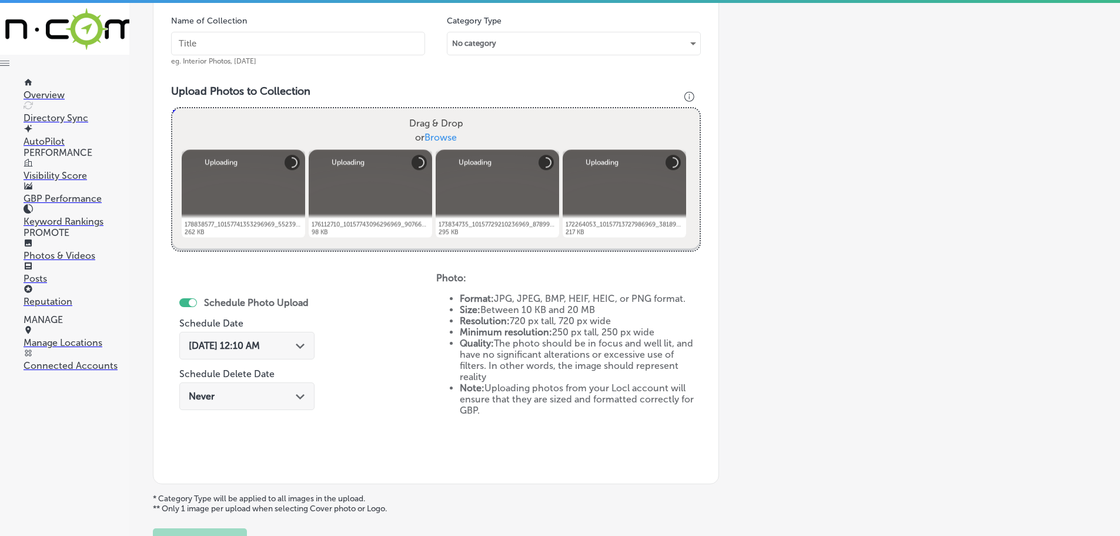
click at [280, 51] on input "text" at bounding box center [298, 44] width 254 height 24
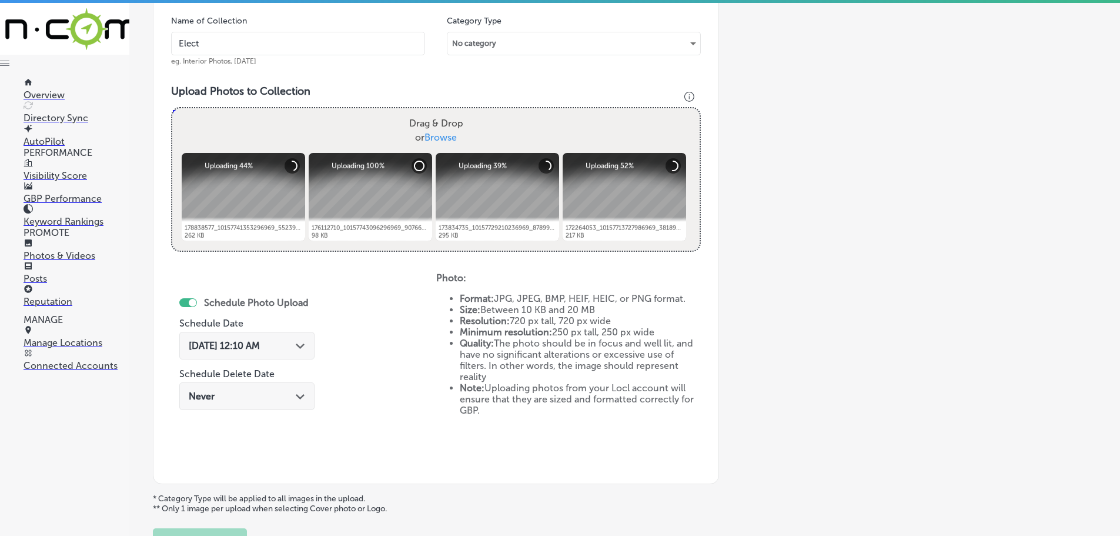
type input "Electrical Plus"
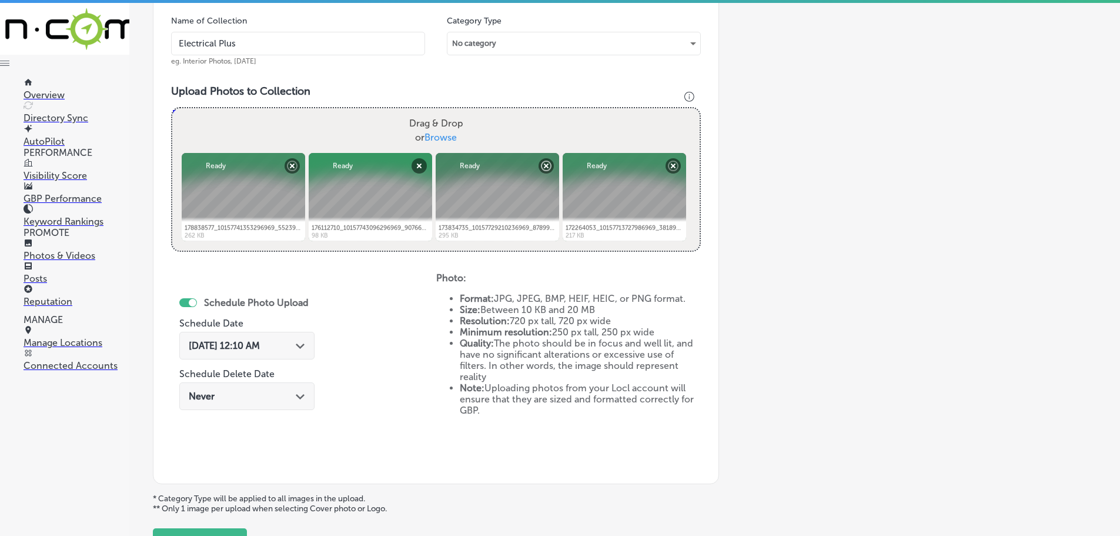
drag, startPoint x: 300, startPoint y: 346, endPoint x: 300, endPoint y: 352, distance: 5.9
click at [300, 346] on polygon at bounding box center [300, 345] width 9 height 5
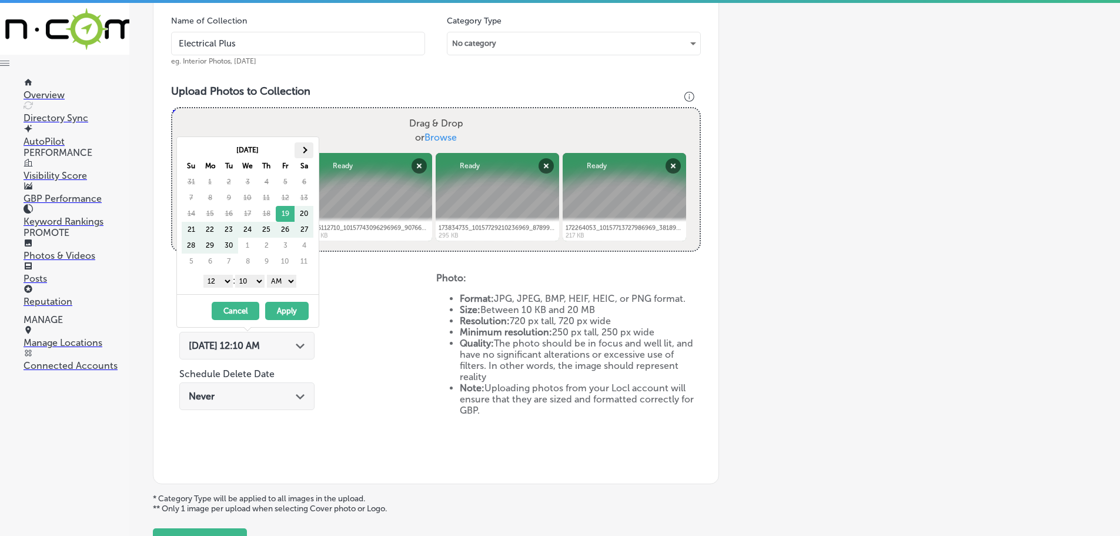
click at [300, 152] on th at bounding box center [304, 150] width 19 height 16
click at [210, 284] on select "1 2 3 4 5 6 7 8 9 10 11 12" at bounding box center [217, 281] width 29 height 13
click at [241, 275] on select "00 10 20 30 40 50" at bounding box center [249, 281] width 29 height 13
drag, startPoint x: 268, startPoint y: 288, endPoint x: 280, endPoint y: 284, distance: 13.6
click at [280, 284] on select "AM PM" at bounding box center [281, 281] width 29 height 13
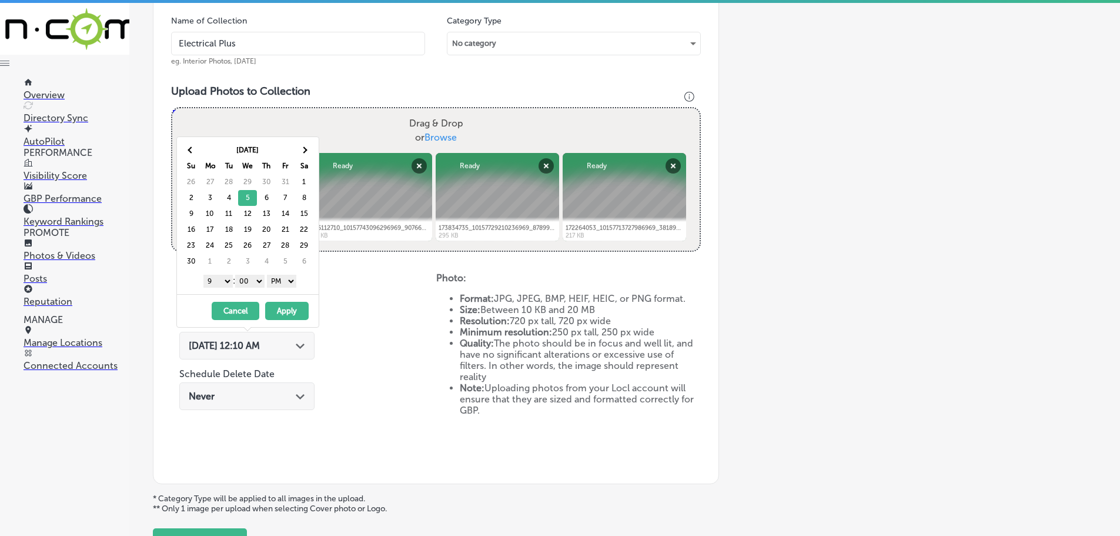
click at [289, 310] on button "Apply" at bounding box center [287, 311] width 44 height 18
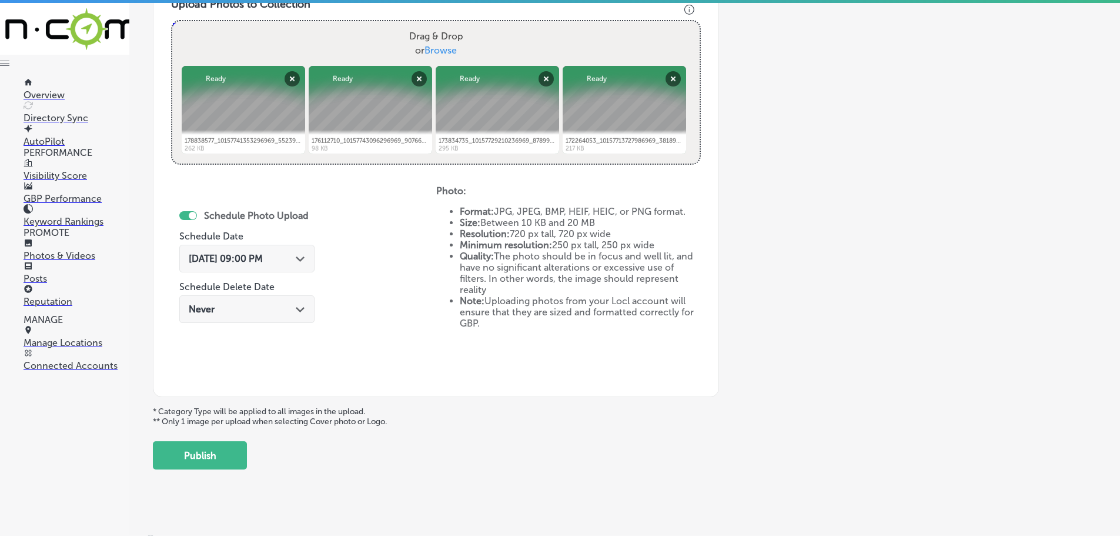
scroll to position [453, 0]
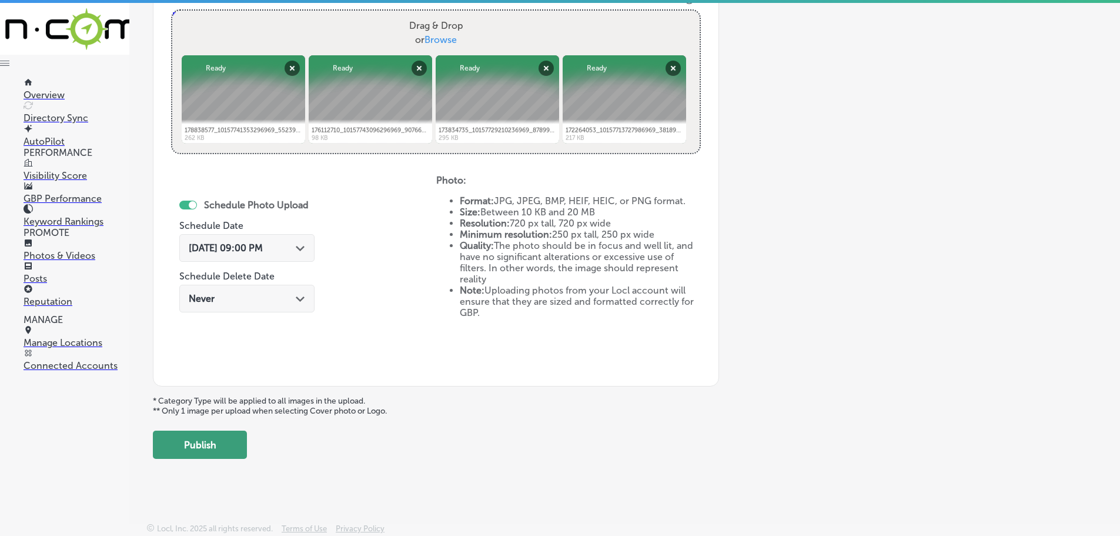
click at [201, 452] on button "Publish" at bounding box center [200, 444] width 94 height 28
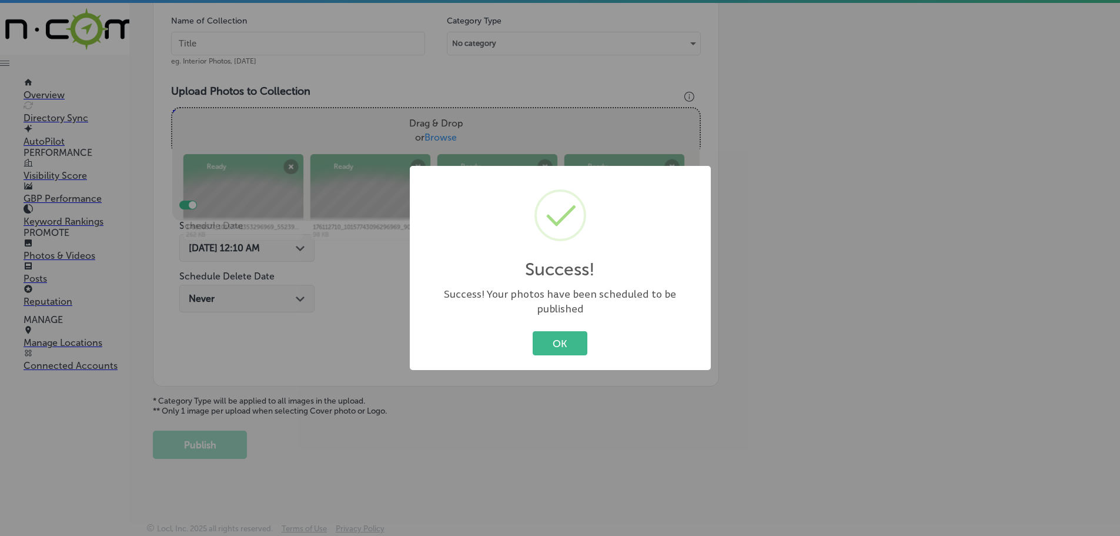
scroll to position [356, 0]
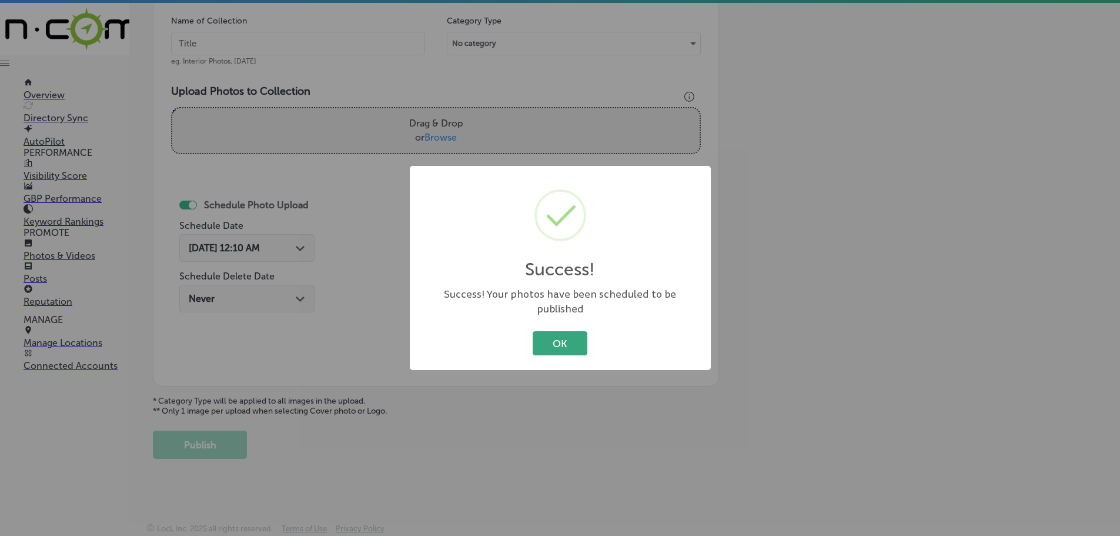
click at [554, 340] on button "OK" at bounding box center [560, 343] width 55 height 24
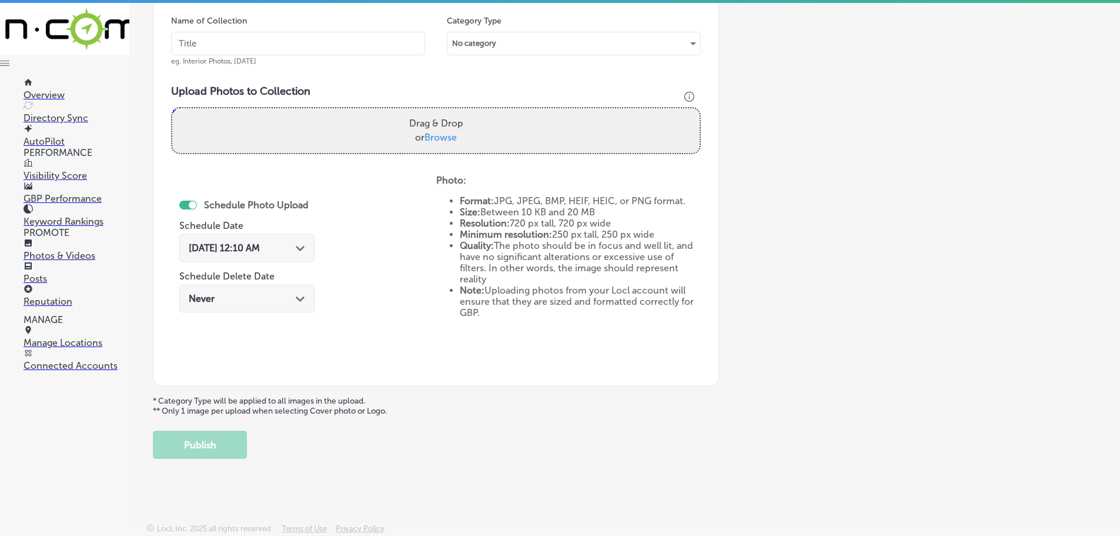
click at [449, 139] on span "Browse" at bounding box center [441, 137] width 32 height 11
click at [449, 112] on input "Drag & Drop or Browse" at bounding box center [435, 110] width 527 height 4
type input "C:\fakepath\156065120_10157631980921969_2513426091850863638_n.png"
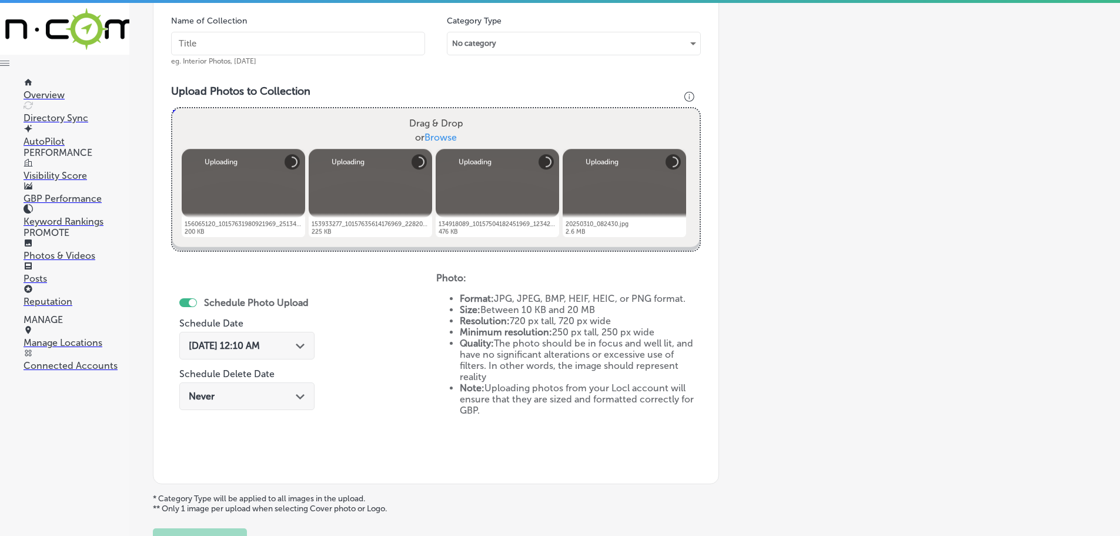
click at [295, 49] on input "text" at bounding box center [298, 44] width 254 height 24
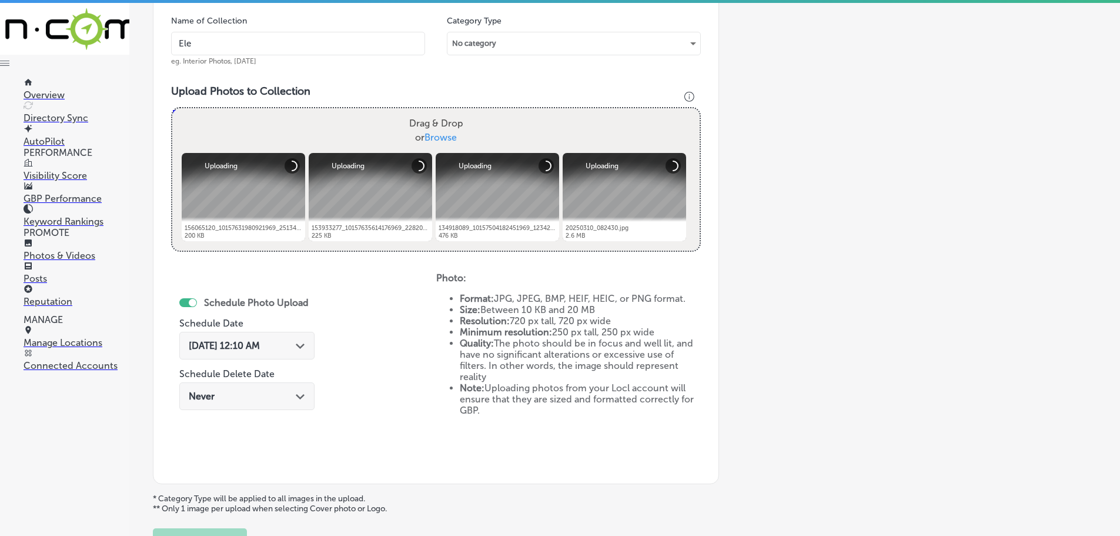
type input "Electrical Plus"
click at [305, 343] on icon "Path Created with Sketch." at bounding box center [300, 345] width 9 height 5
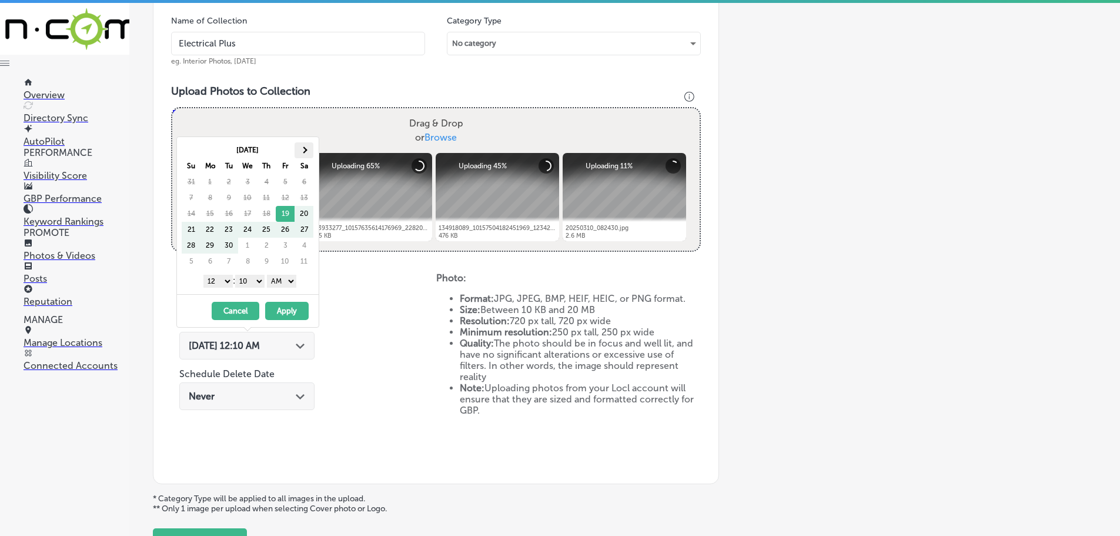
click at [309, 145] on th at bounding box center [304, 150] width 19 height 16
click at [309, 144] on th at bounding box center [304, 150] width 19 height 16
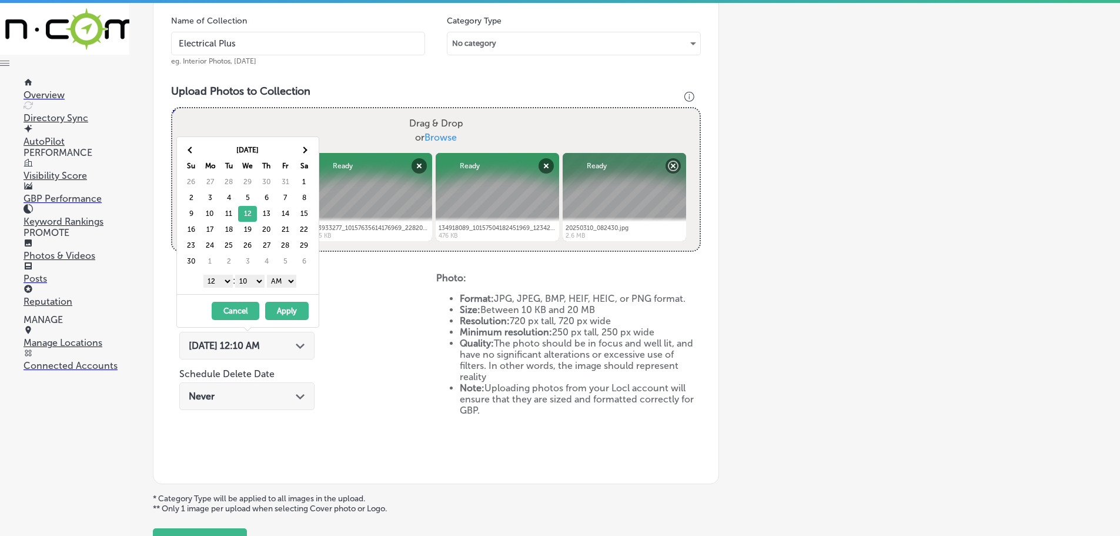
click at [214, 282] on select "1 2 3 4 5 6 7 8 9 10 11 12" at bounding box center [217, 281] width 29 height 13
click at [254, 282] on select "00 10 20 30 40 50" at bounding box center [249, 281] width 29 height 13
click at [282, 280] on select "AM PM" at bounding box center [281, 281] width 29 height 13
click at [283, 310] on button "Apply" at bounding box center [287, 311] width 44 height 18
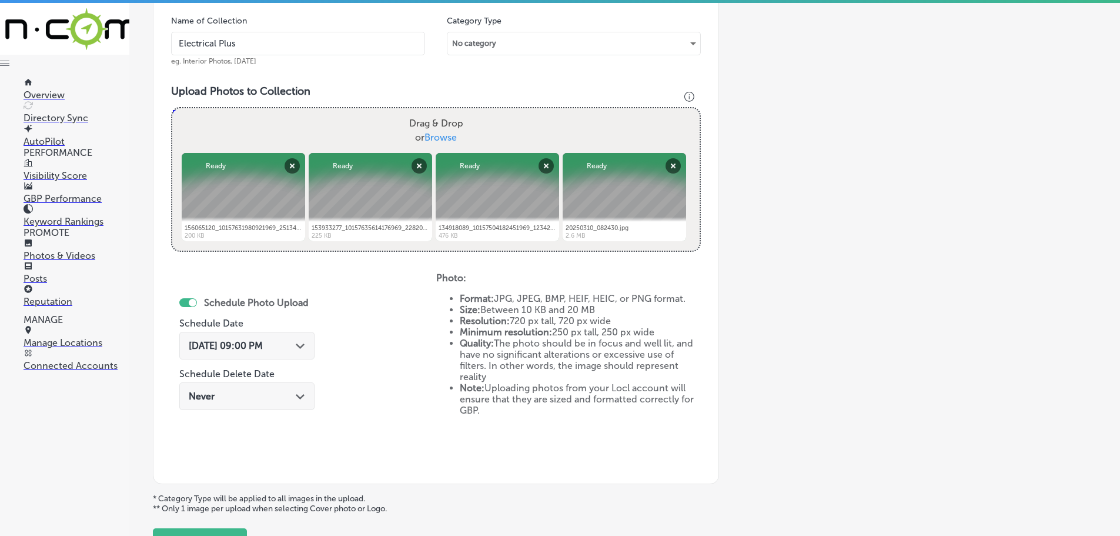
scroll to position [453, 0]
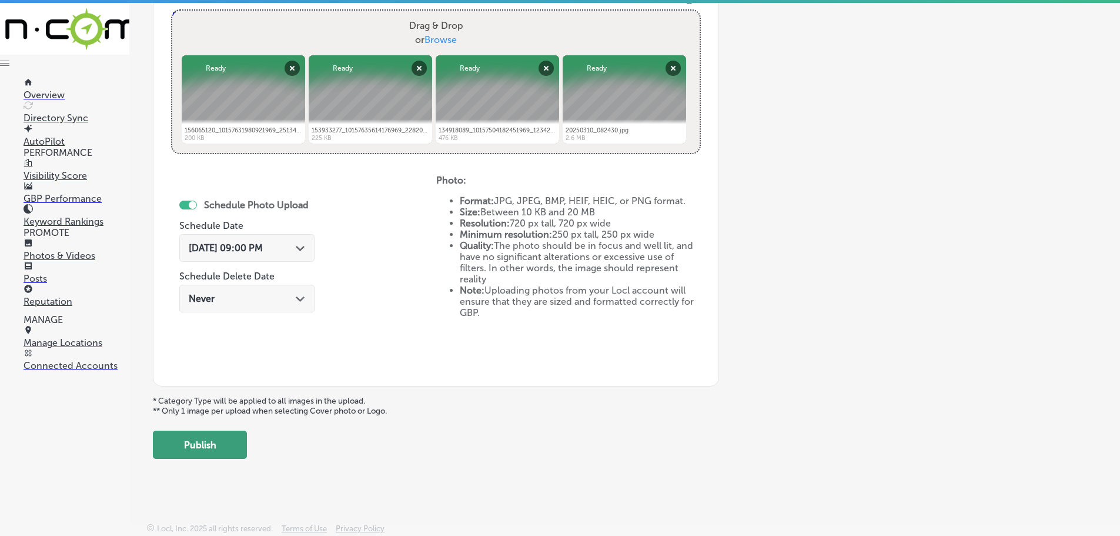
click at [216, 445] on button "Publish" at bounding box center [200, 444] width 94 height 28
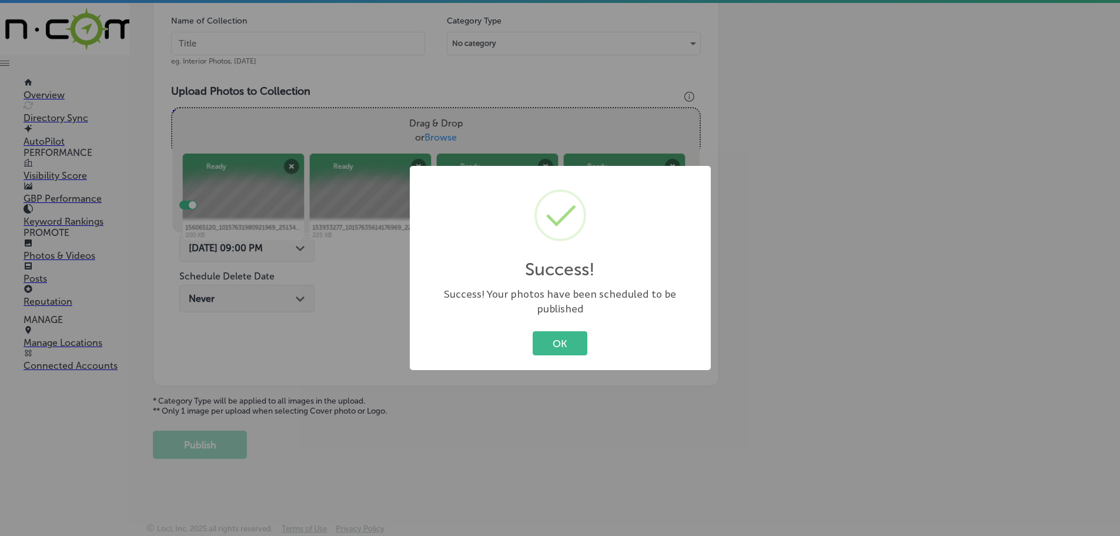
scroll to position [356, 0]
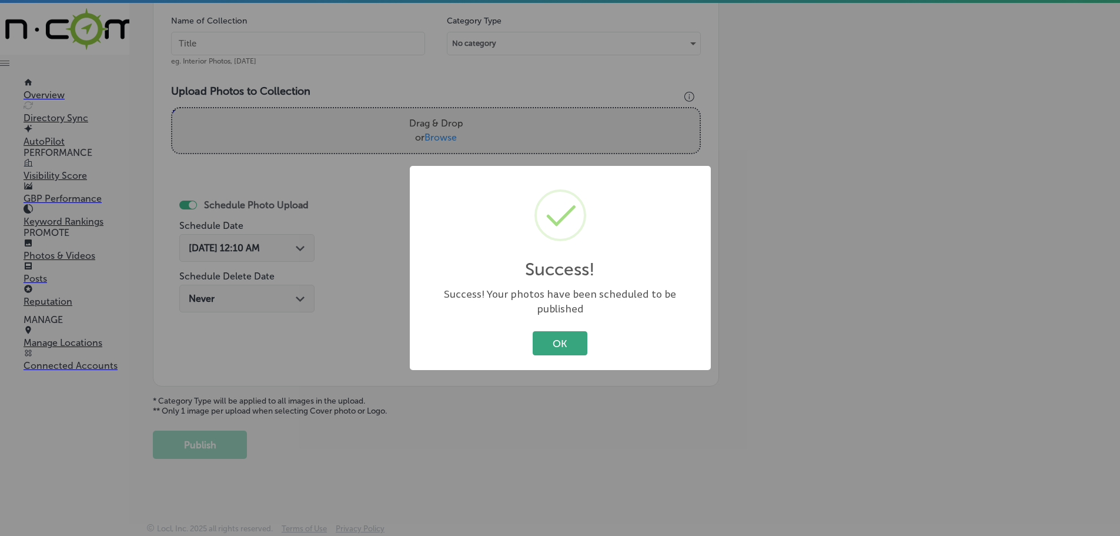
click at [552, 341] on button "OK" at bounding box center [560, 343] width 55 height 24
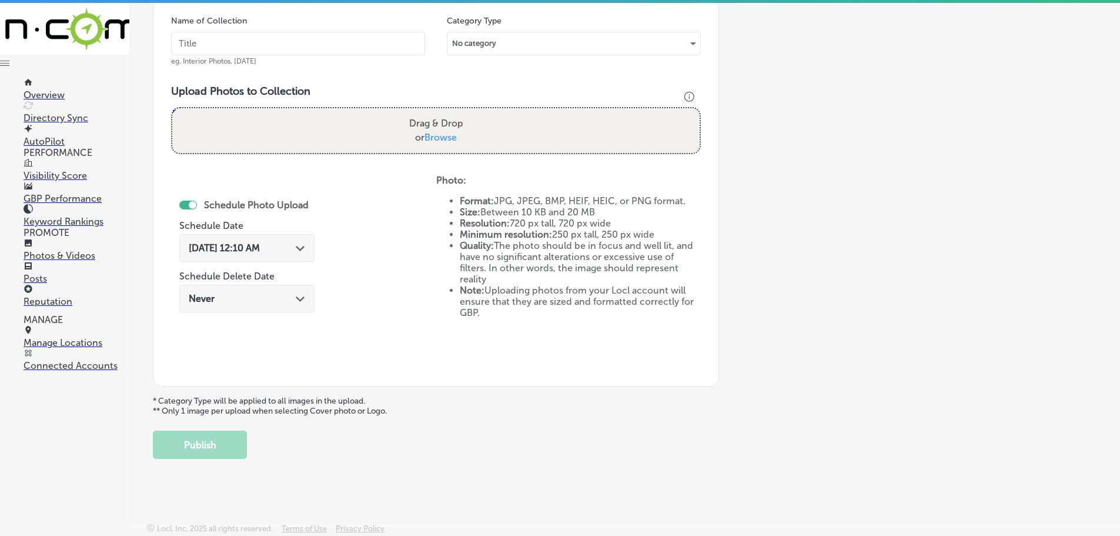
click at [436, 132] on span "Browse" at bounding box center [441, 137] width 32 height 11
click at [436, 112] on input "Drag & Drop or Browse" at bounding box center [435, 110] width 527 height 4
click at [441, 140] on span "Browse" at bounding box center [441, 137] width 32 height 11
click at [441, 112] on input "Drag & Drop or Browse" at bounding box center [435, 110] width 527 height 4
type input "C:\fakepath\151260124_10157609878331969_7073594593015949540_n.png"
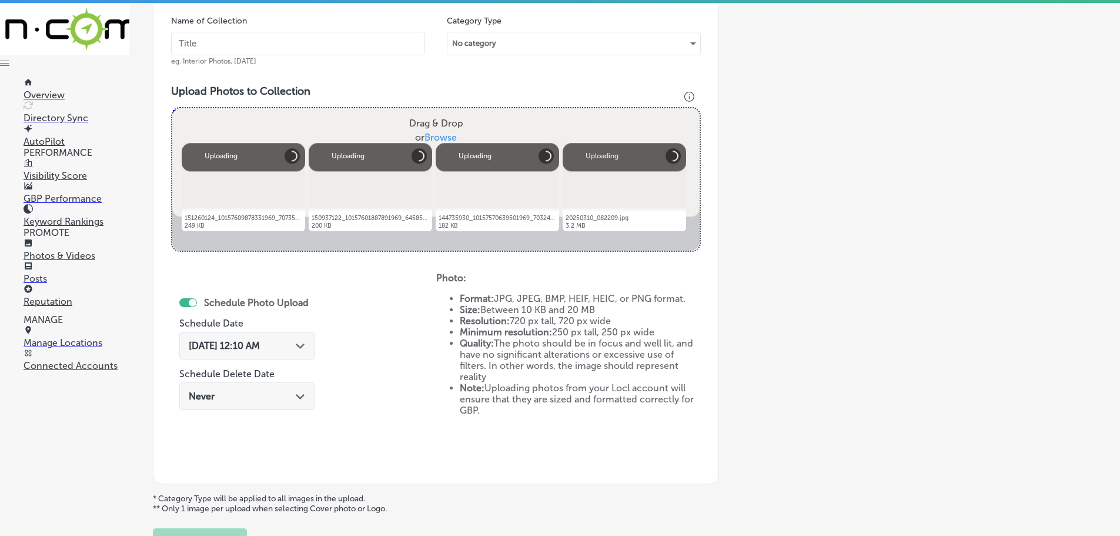
click at [307, 36] on input "text" at bounding box center [298, 44] width 254 height 24
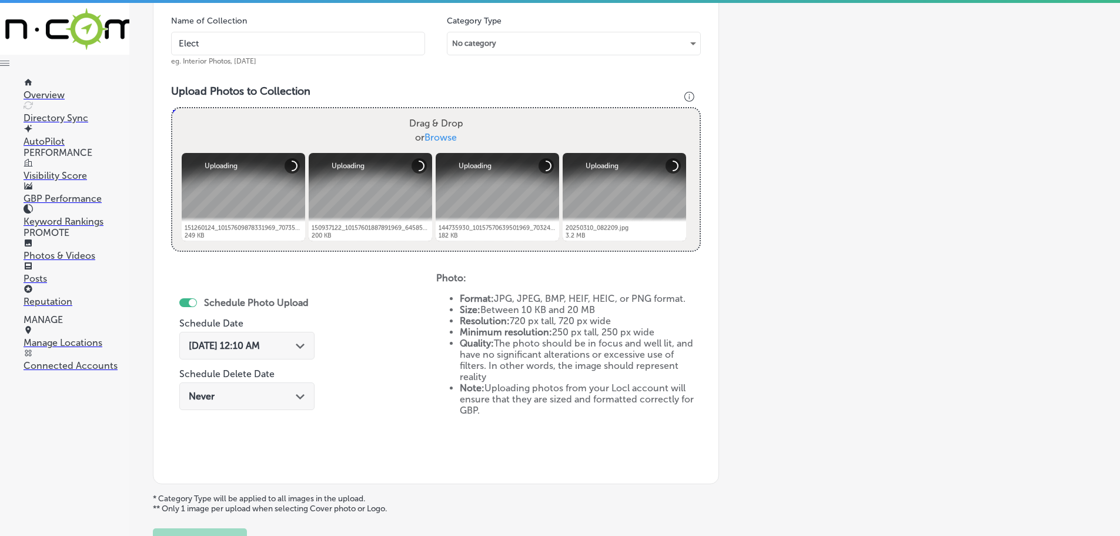
type input "Electrical Plus"
click at [300, 343] on icon "Path Created with Sketch." at bounding box center [300, 345] width 9 height 5
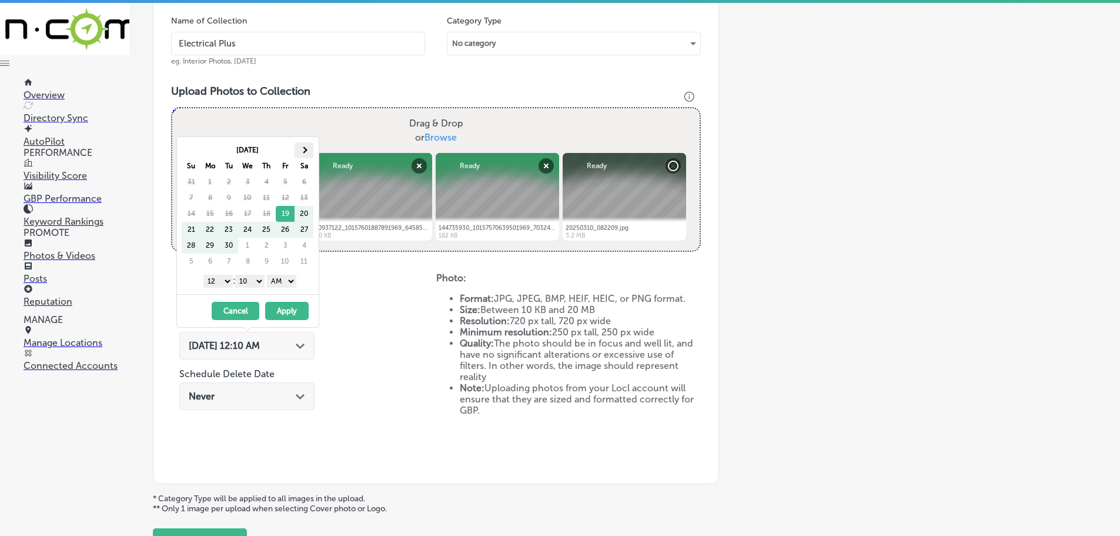
click at [304, 150] on span at bounding box center [303, 149] width 6 height 6
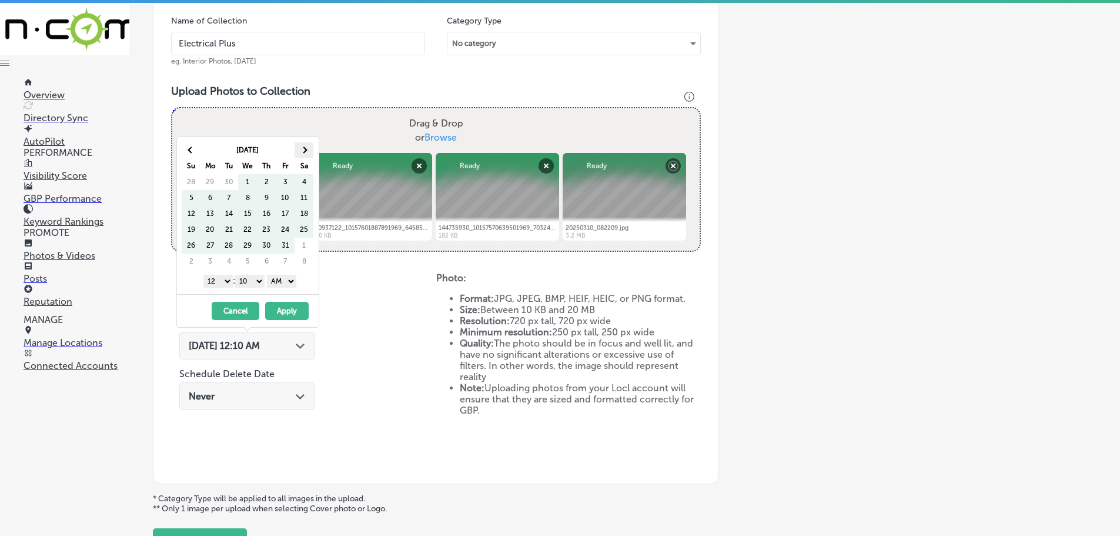
click at [303, 151] on span at bounding box center [303, 149] width 6 height 6
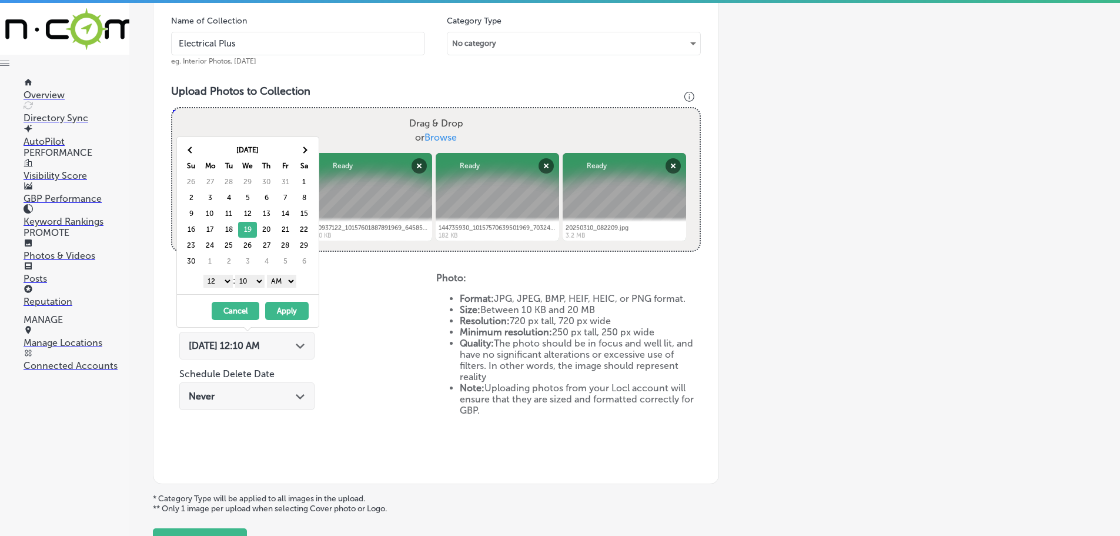
click at [216, 283] on select "1 2 3 4 5 6 7 8 9 10 11 12" at bounding box center [217, 281] width 29 height 13
click at [254, 282] on select "00 10 20 30 40 50" at bounding box center [249, 281] width 29 height 13
click at [279, 279] on select "AM PM" at bounding box center [281, 281] width 29 height 13
click at [290, 310] on button "Apply" at bounding box center [287, 311] width 44 height 18
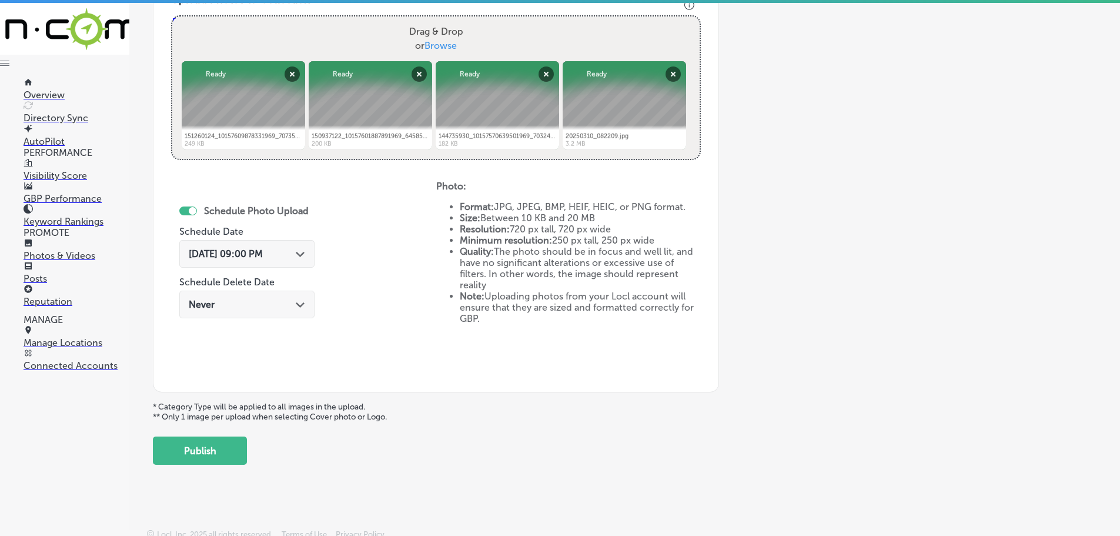
scroll to position [453, 0]
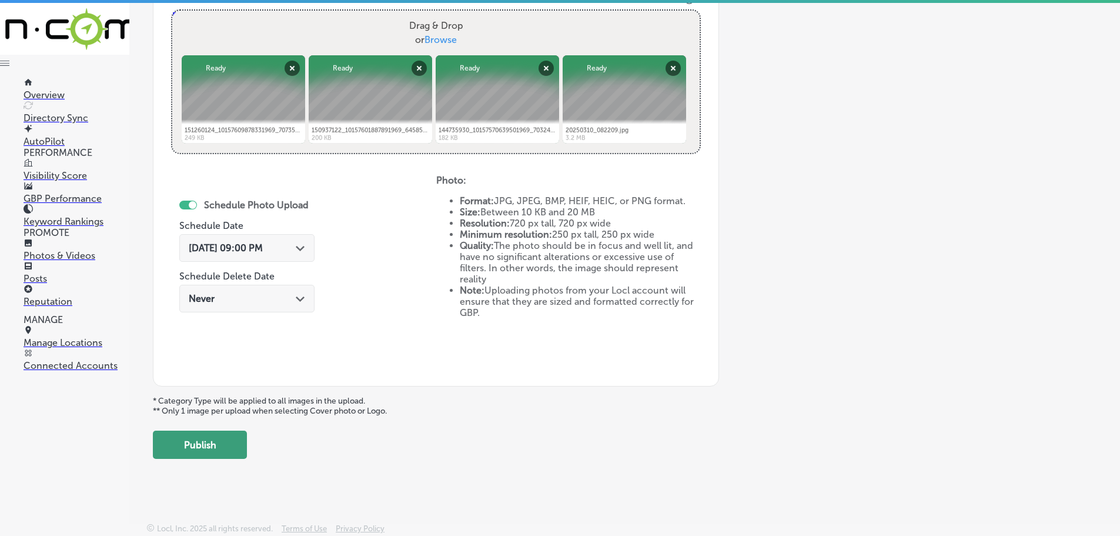
click at [228, 444] on button "Publish" at bounding box center [200, 444] width 94 height 28
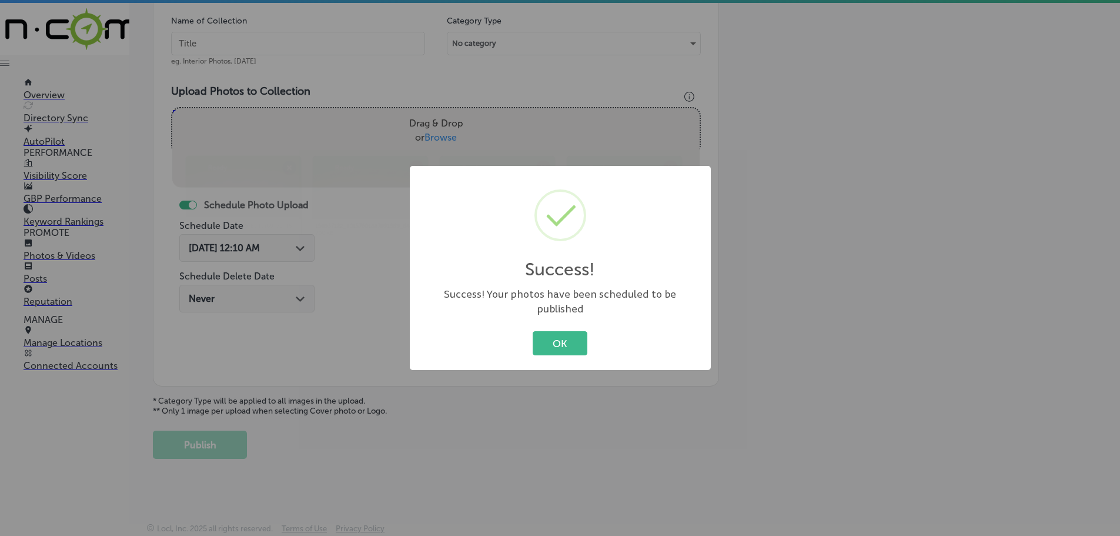
scroll to position [356, 0]
click at [562, 332] on button "OK" at bounding box center [560, 343] width 55 height 24
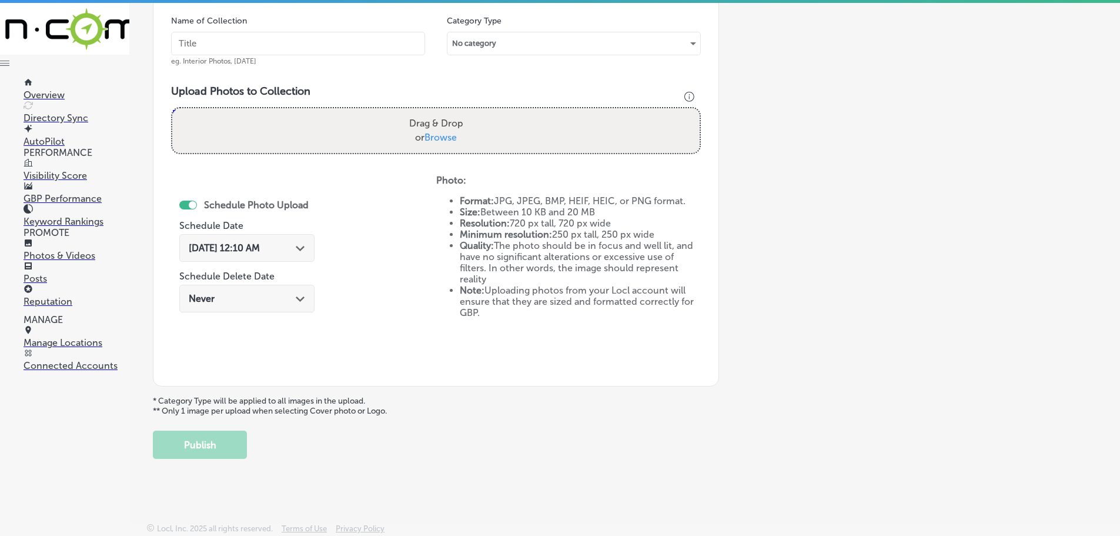
click at [452, 136] on span "Browse" at bounding box center [441, 137] width 32 height 11
click at [452, 112] on input "Drag & Drop or Browse" at bounding box center [435, 110] width 527 height 4
type input "C:\fakepath\161976376_10157663247866969_2894339523895628643_n.png"
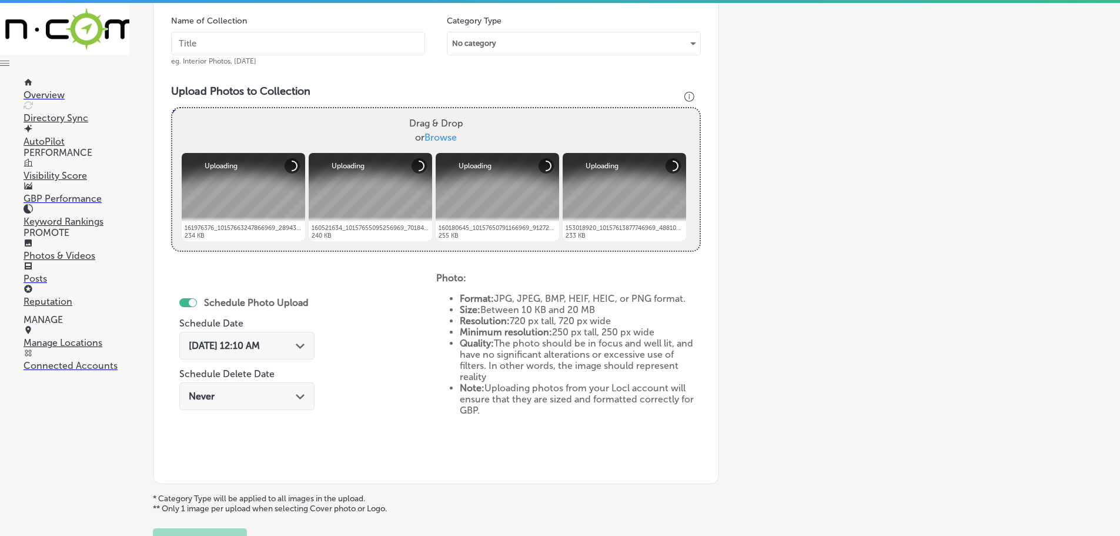
click at [278, 42] on input "text" at bounding box center [298, 44] width 254 height 24
type input "Electrical Plus"
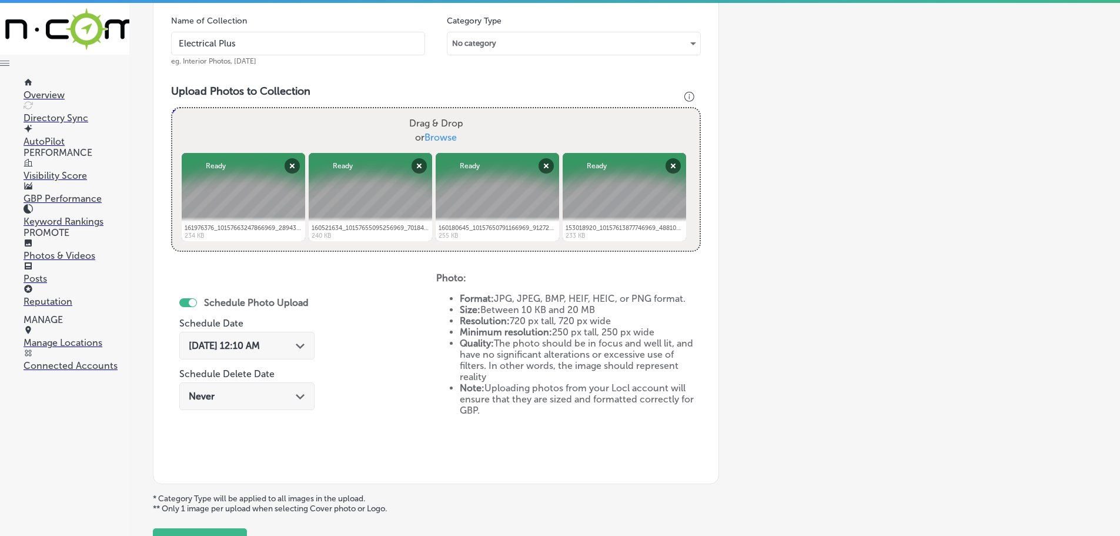
click at [300, 346] on polygon at bounding box center [300, 345] width 9 height 5
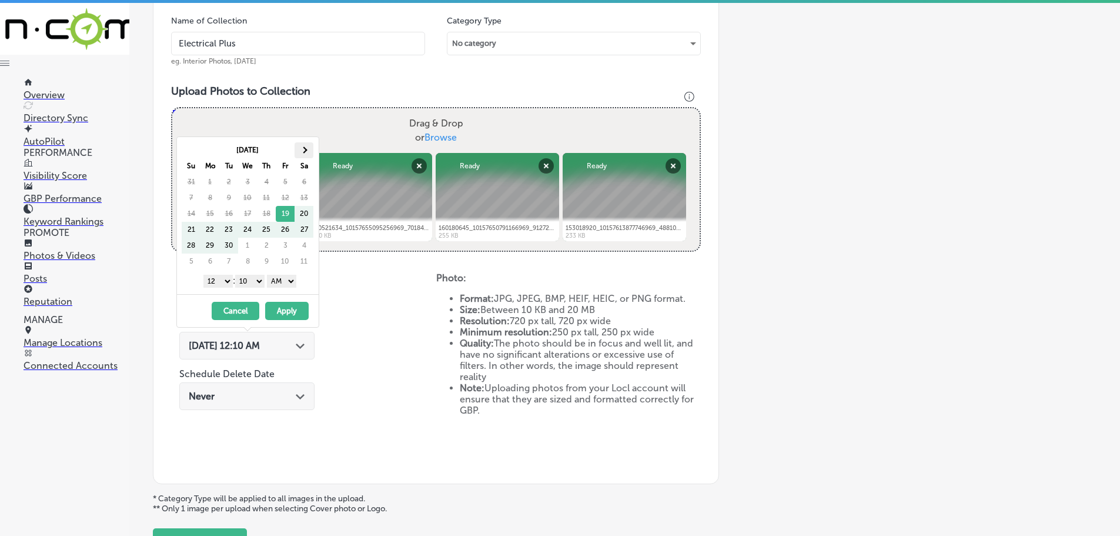
click at [302, 151] on span at bounding box center [303, 149] width 6 height 6
click at [217, 283] on select "1 2 3 4 5 6 7 8 9 10 11 12" at bounding box center [217, 281] width 29 height 13
click at [249, 278] on select "00 10 20 30 40 50" at bounding box center [249, 281] width 29 height 13
click at [283, 280] on select "AM PM" at bounding box center [281, 281] width 29 height 13
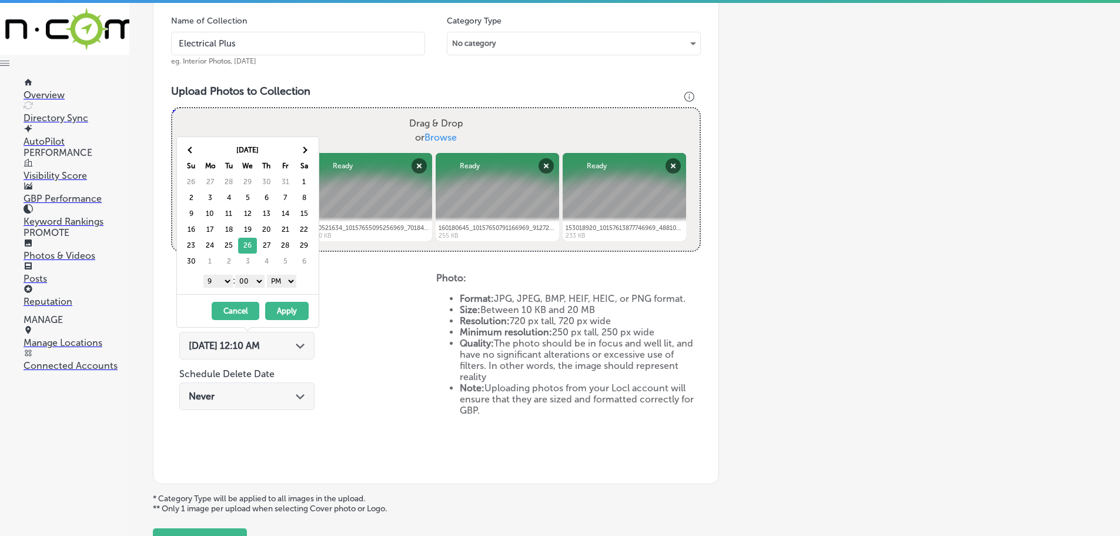
click at [285, 306] on button "Apply" at bounding box center [287, 311] width 44 height 18
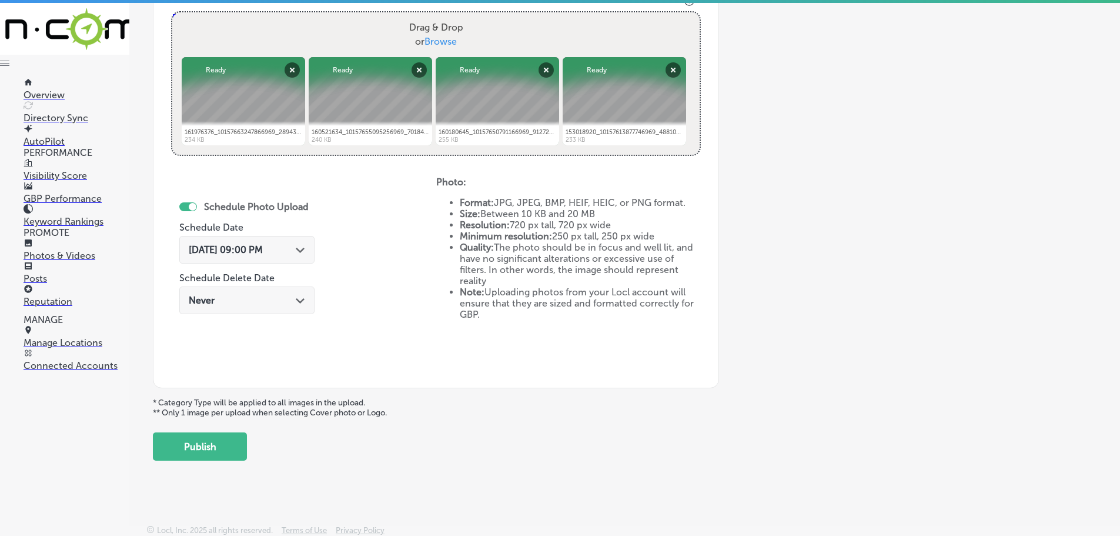
scroll to position [453, 0]
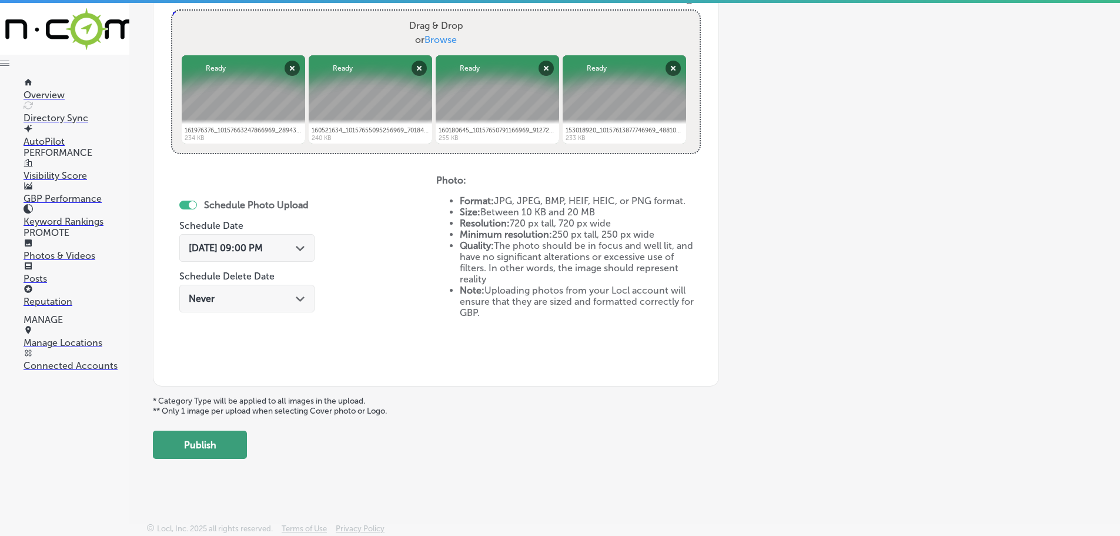
click at [190, 450] on button "Publish" at bounding box center [200, 444] width 94 height 28
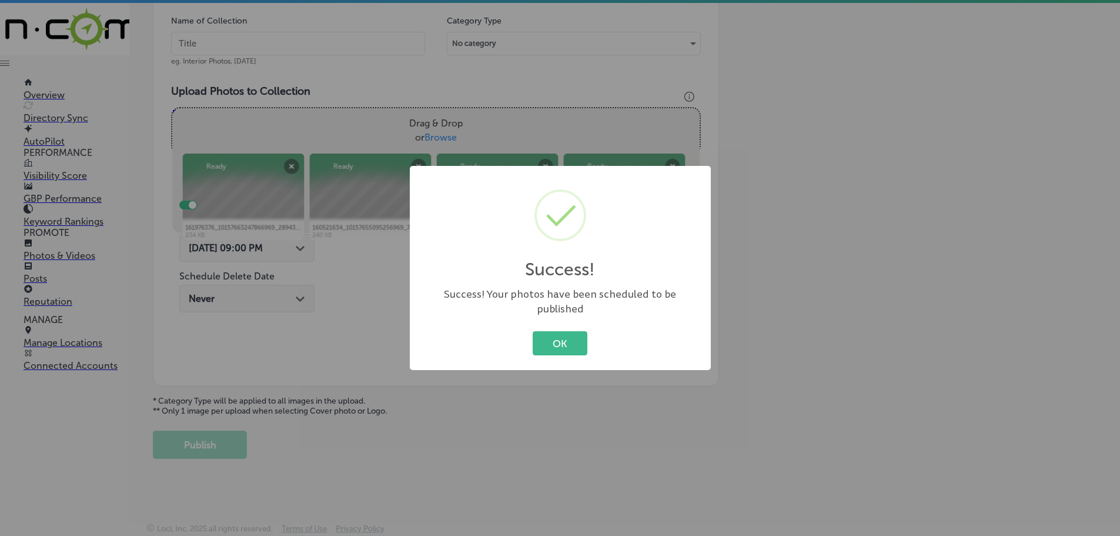
scroll to position [356, 0]
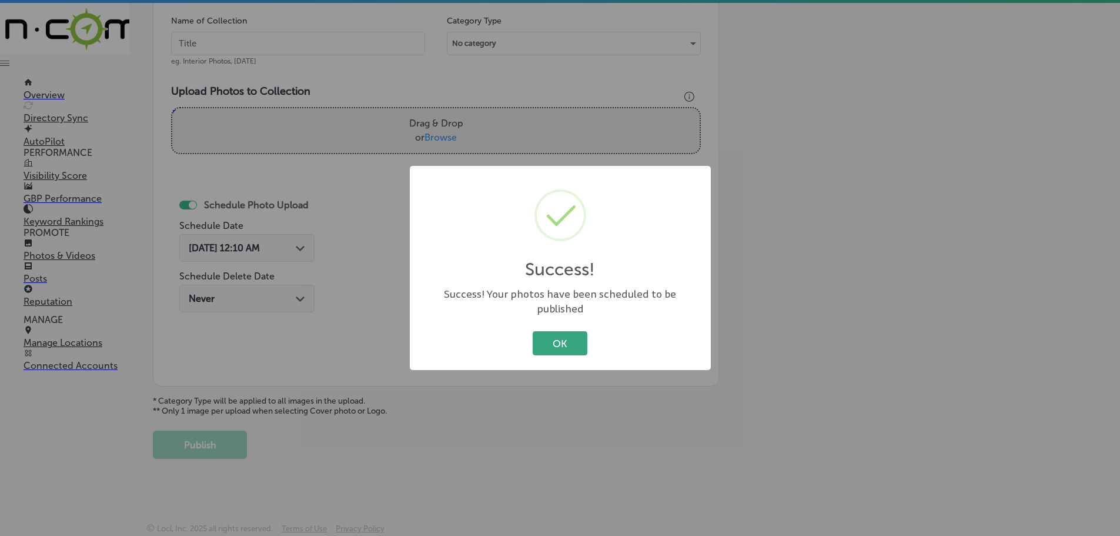
click at [550, 340] on button "OK" at bounding box center [560, 343] width 55 height 24
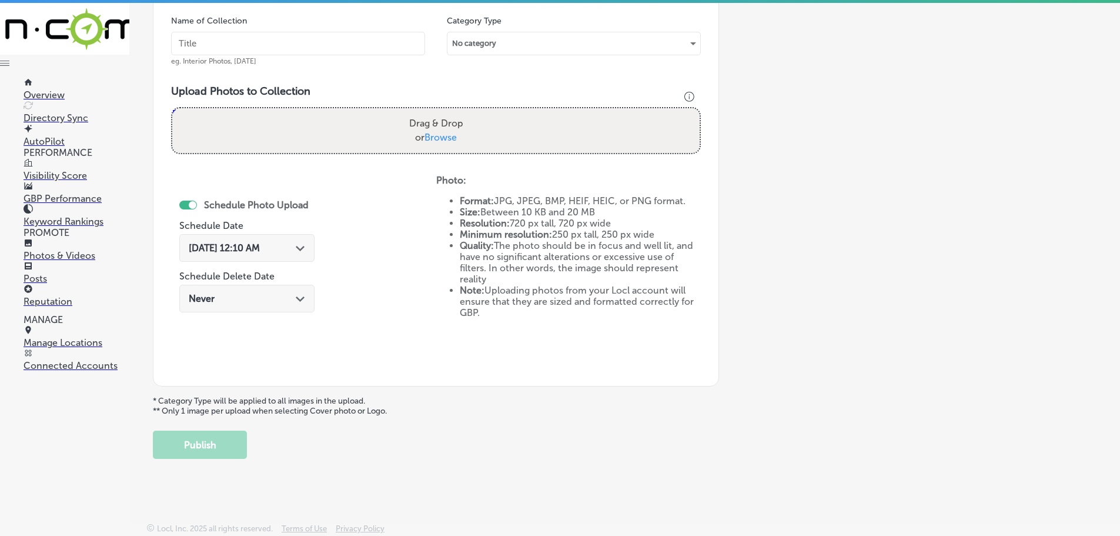
click at [444, 141] on span "Browse" at bounding box center [441, 137] width 32 height 11
click at [444, 112] on input "Drag & Drop or Browse" at bounding box center [435, 110] width 527 height 4
type input "C:\fakepath\299318137_10158502944466969_6065676591992785636_n.png"
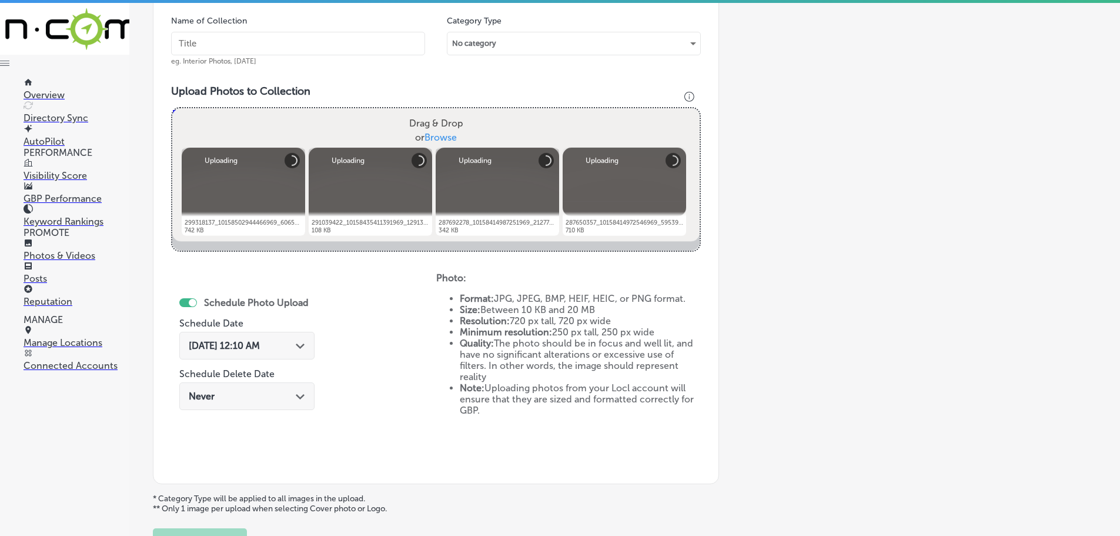
click at [235, 42] on input "text" at bounding box center [298, 44] width 254 height 24
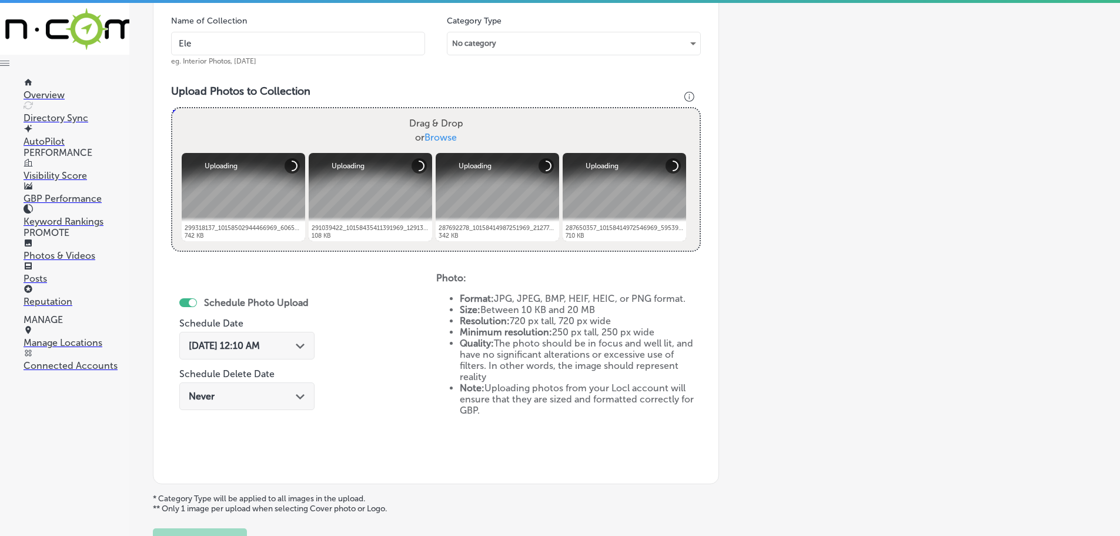
type input "Electrical Plus"
click at [302, 346] on icon "Path Created with Sketch." at bounding box center [300, 345] width 9 height 5
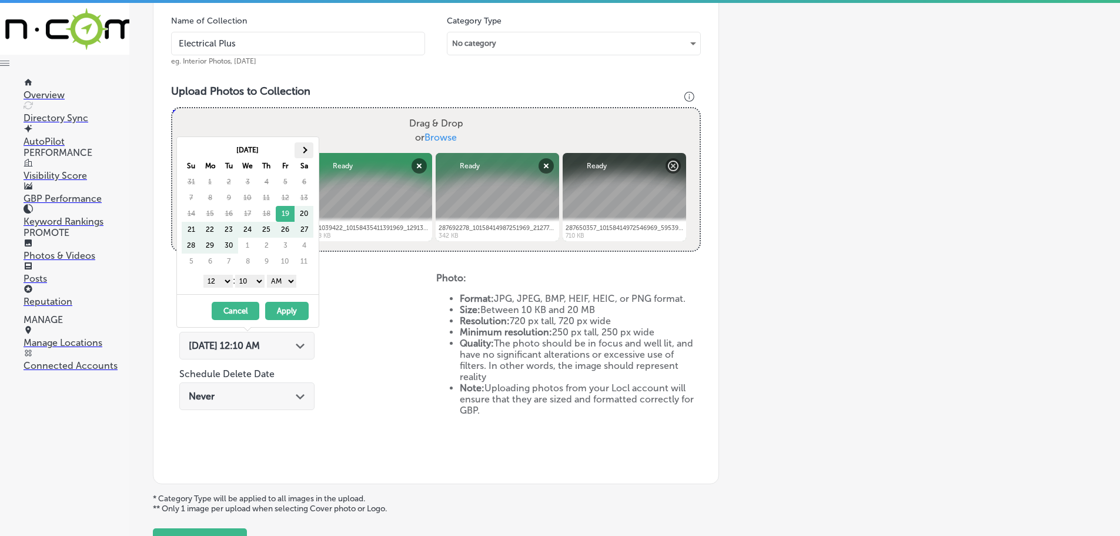
click at [299, 148] on th at bounding box center [304, 150] width 19 height 16
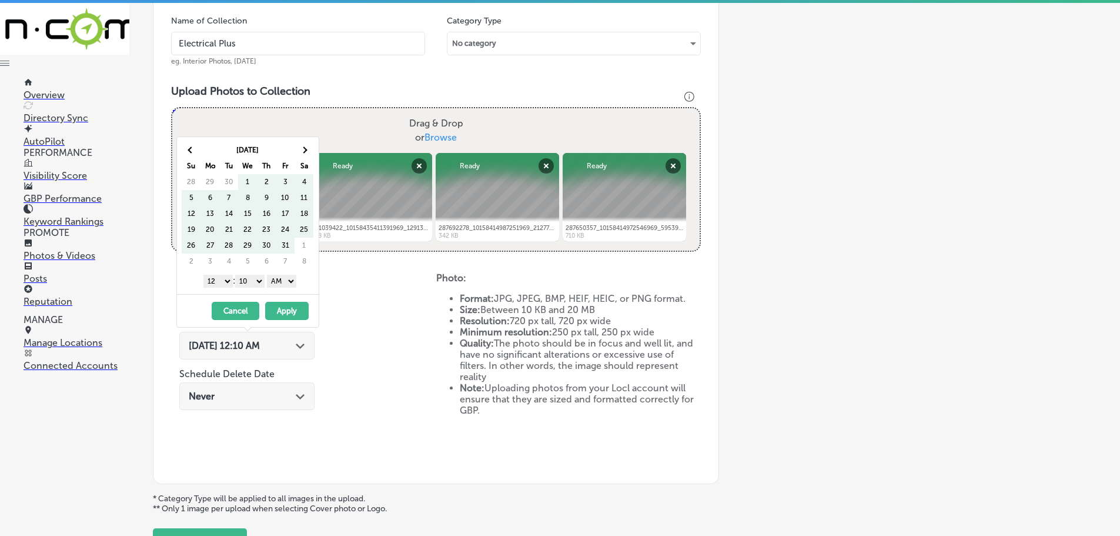
click at [300, 147] on th at bounding box center [304, 150] width 19 height 16
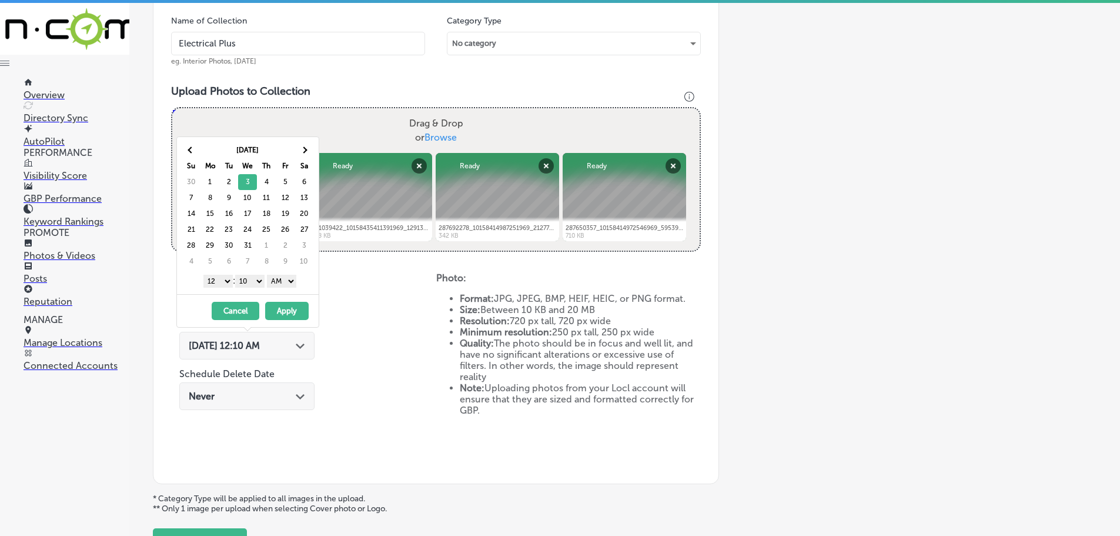
click at [218, 281] on select "1 2 3 4 5 6 7 8 9 10 11 12" at bounding box center [217, 281] width 29 height 13
click at [253, 278] on select "00 10 20 30 40 50" at bounding box center [249, 281] width 29 height 13
drag, startPoint x: 267, startPoint y: 288, endPoint x: 280, endPoint y: 287, distance: 13.0
click at [279, 283] on select "AM PM" at bounding box center [281, 281] width 29 height 13
click at [288, 311] on button "Apply" at bounding box center [287, 311] width 44 height 18
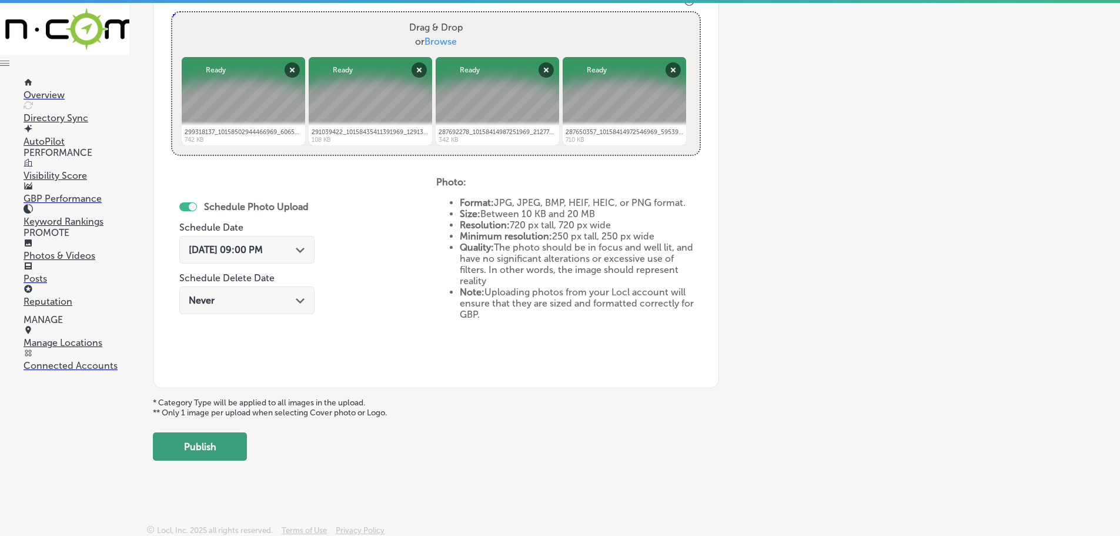
scroll to position [453, 0]
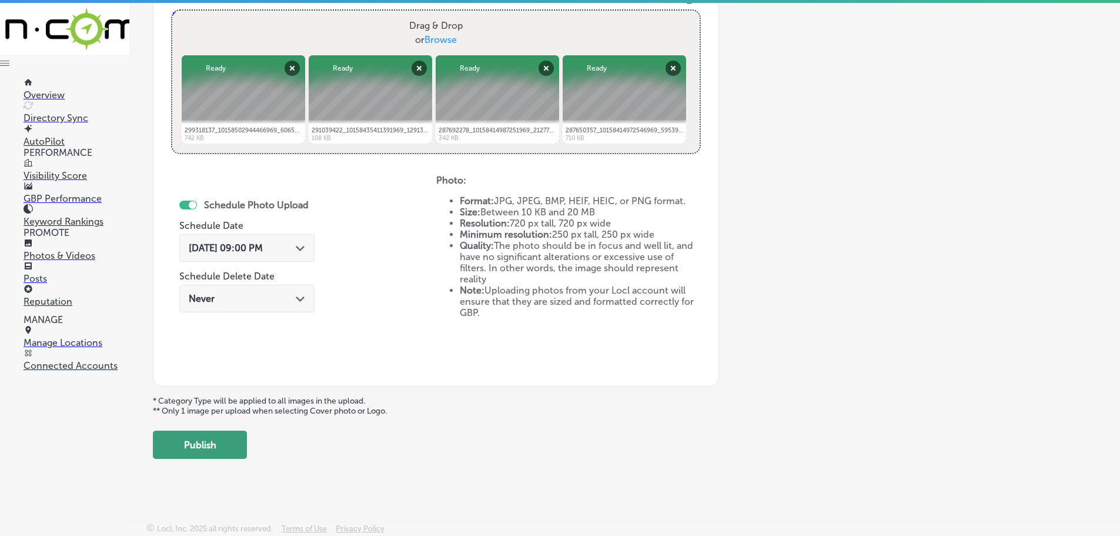
click at [213, 446] on button "Publish" at bounding box center [200, 444] width 94 height 28
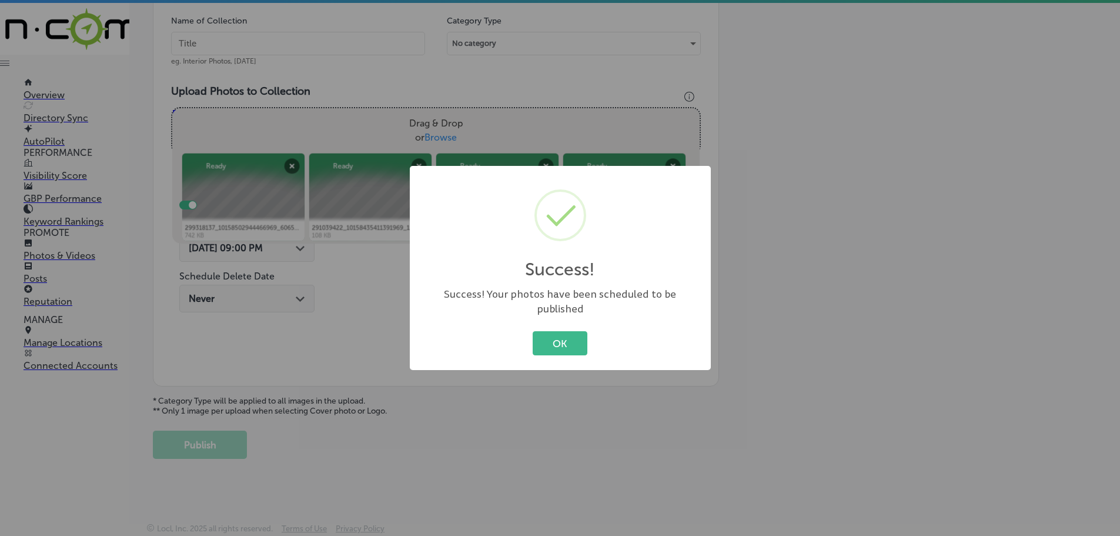
scroll to position [356, 0]
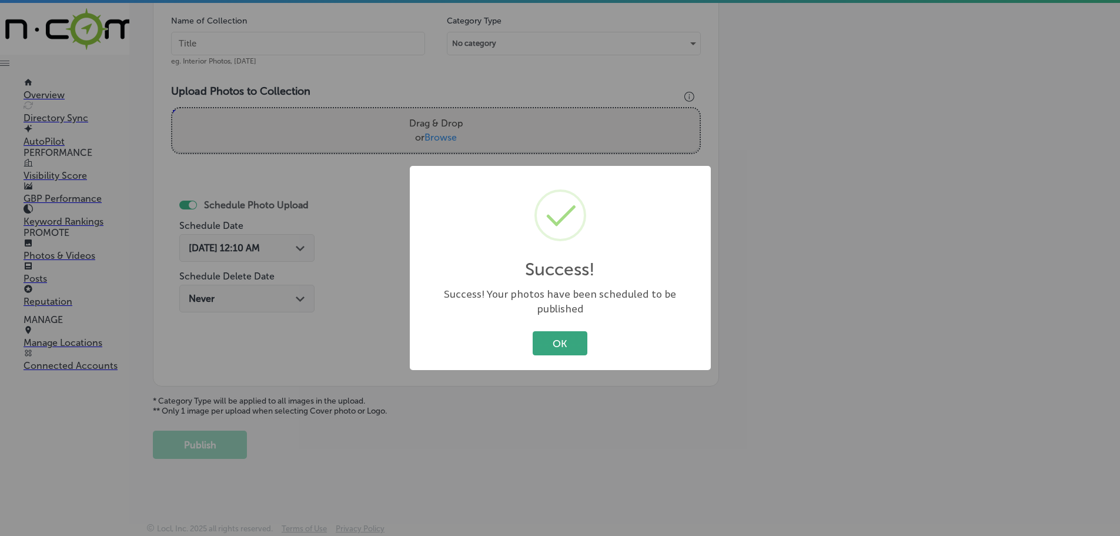
click at [563, 336] on button "OK" at bounding box center [560, 343] width 55 height 24
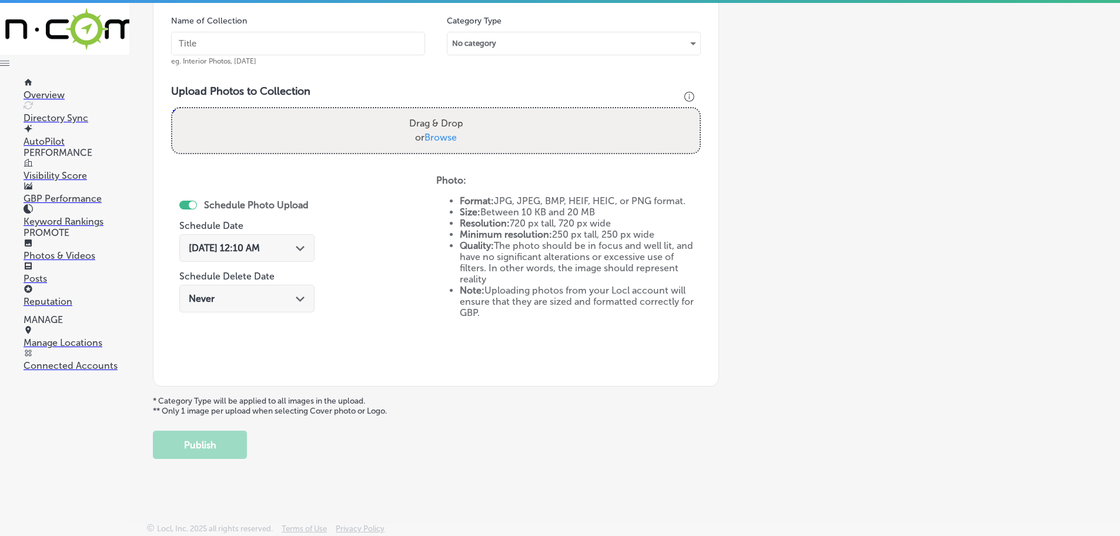
click at [433, 136] on span "Browse" at bounding box center [441, 137] width 32 height 11
click at [433, 112] on input "Drag & Drop or Browse" at bounding box center [435, 110] width 527 height 4
type input "C:\fakepath\241041017_10157976121381969_2641457372473750086_n.png"
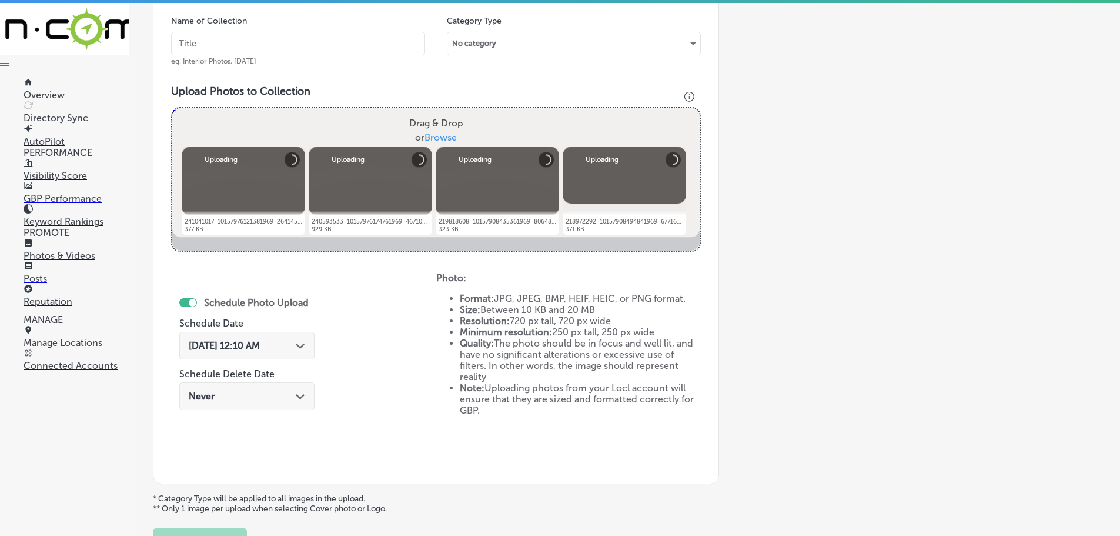
click at [319, 40] on input "text" at bounding box center [298, 44] width 254 height 24
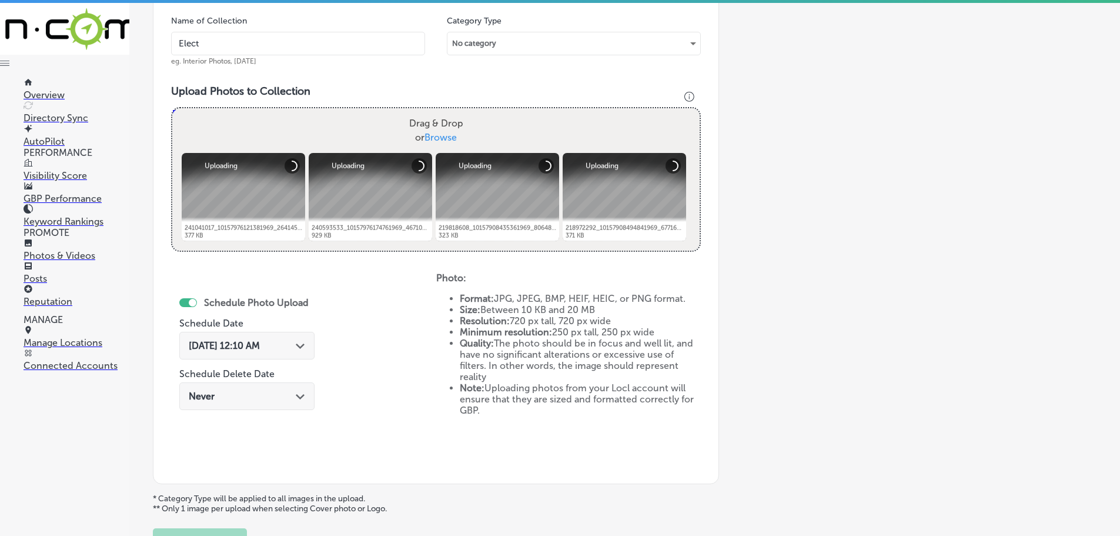
type input "Electrical Plus"
click at [293, 348] on div "Sep 19, 2025 12:10 AM Path Created with Sketch." at bounding box center [247, 345] width 116 height 11
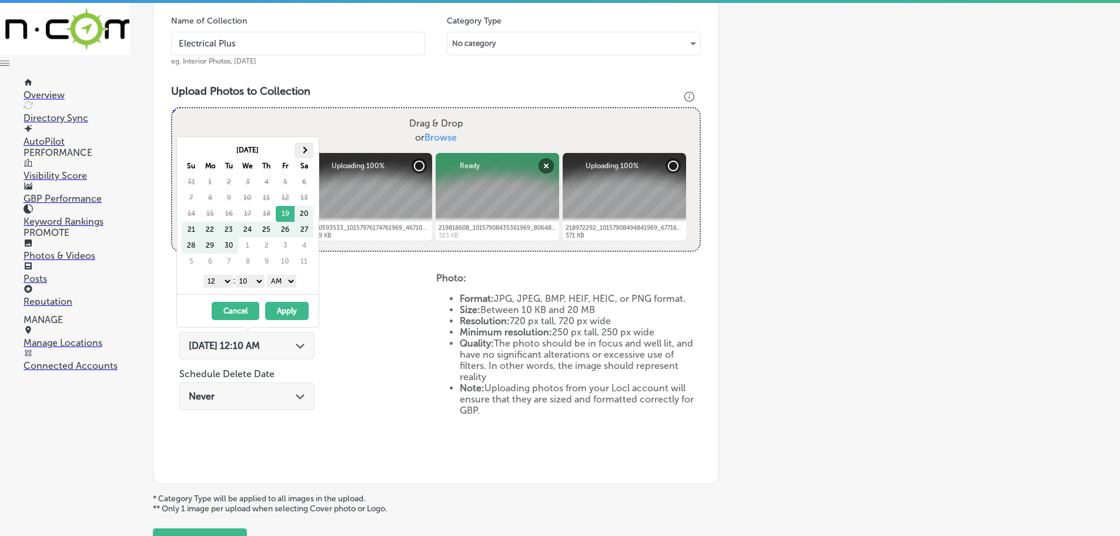
click at [308, 152] on th at bounding box center [304, 150] width 19 height 16
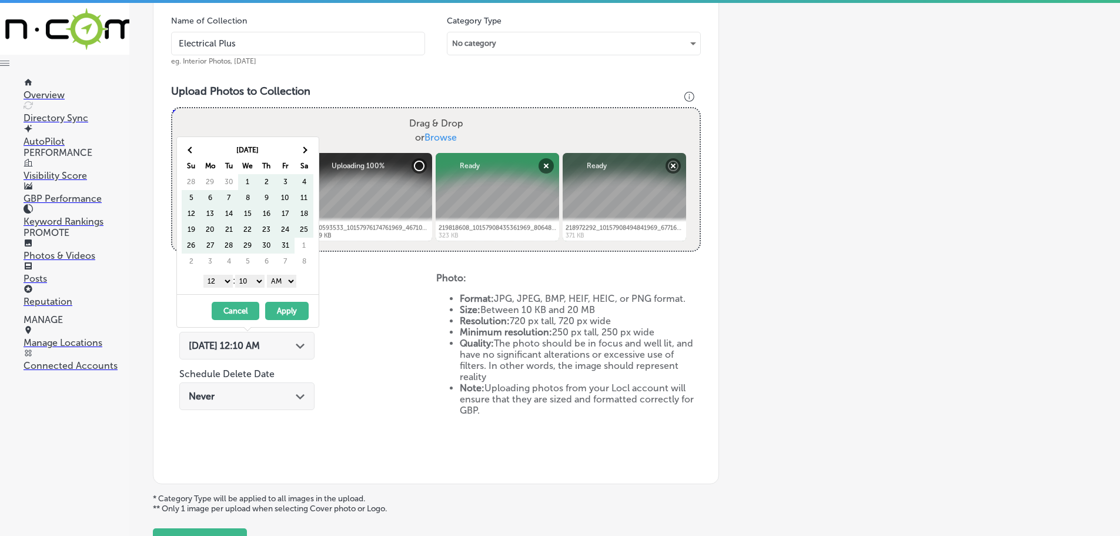
click at [308, 152] on th at bounding box center [304, 150] width 19 height 16
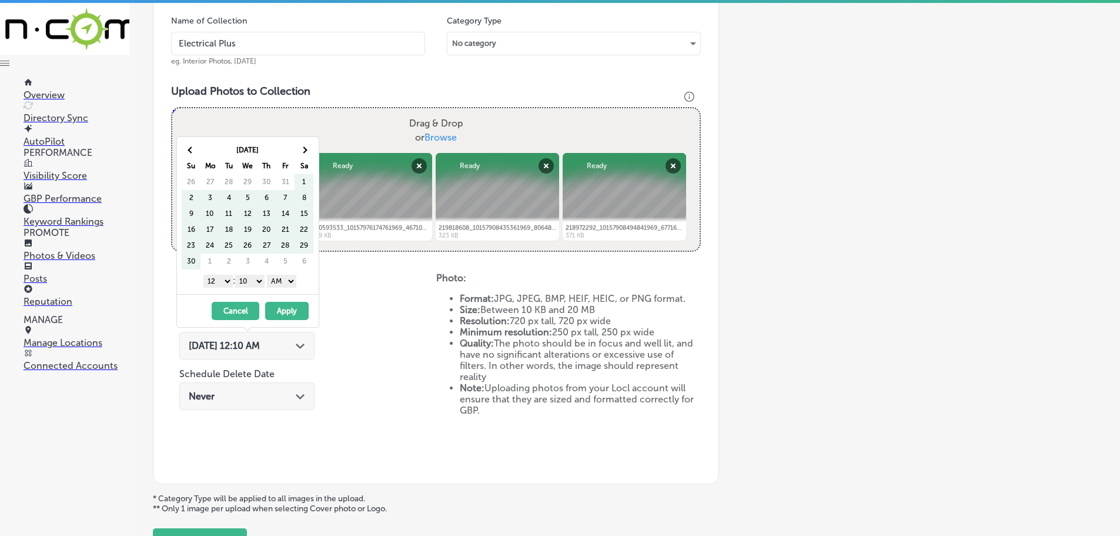
click at [308, 152] on th at bounding box center [304, 150] width 19 height 16
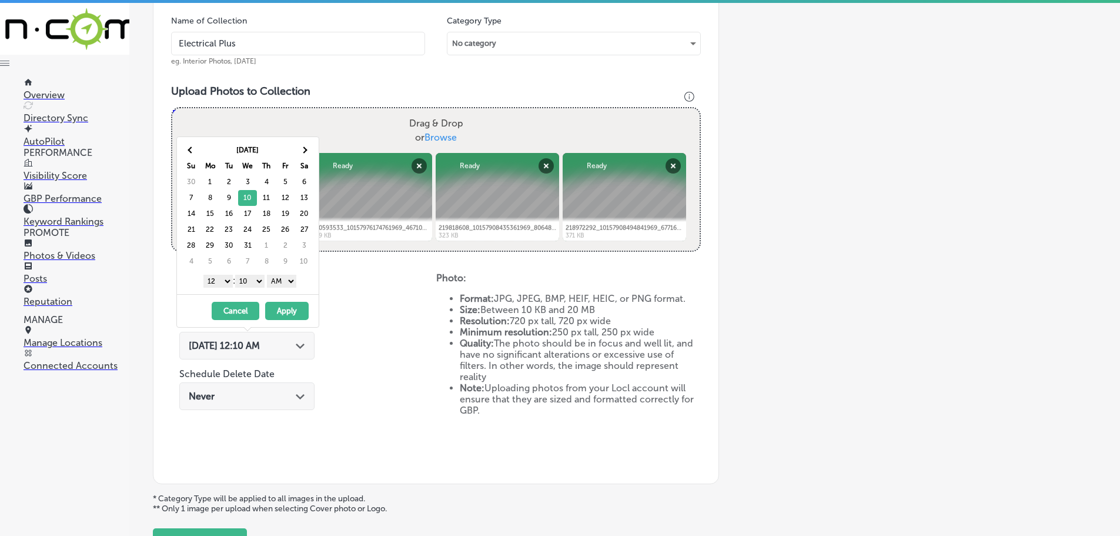
click at [210, 282] on select "1 2 3 4 5 6 7 8 9 10 11 12" at bounding box center [217, 281] width 29 height 13
click at [254, 278] on select "00 10 20 30 40 50" at bounding box center [249, 281] width 29 height 13
click at [279, 280] on select "AM PM" at bounding box center [281, 281] width 29 height 13
click at [286, 310] on button "Apply" at bounding box center [287, 311] width 44 height 18
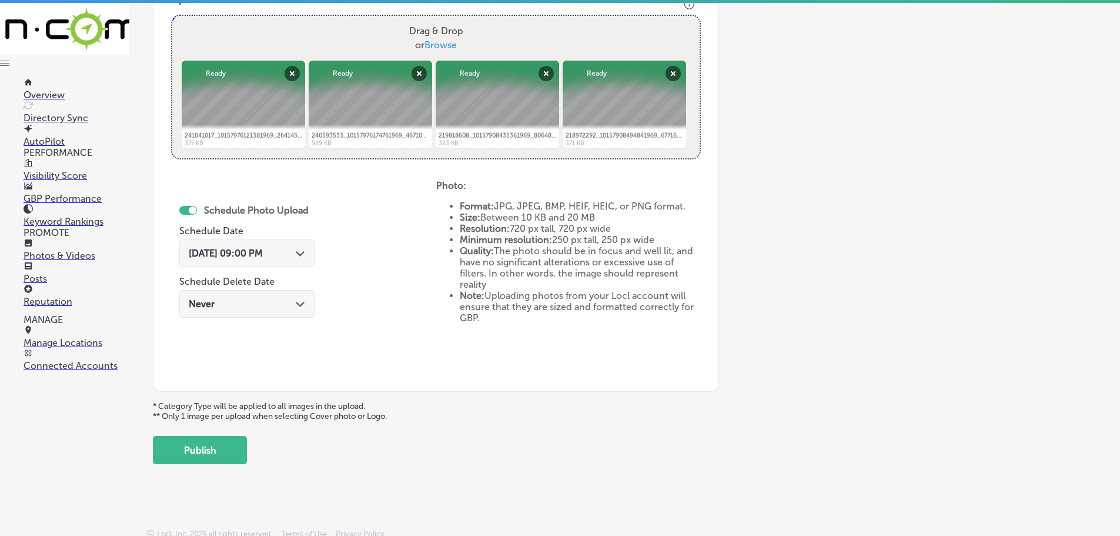
scroll to position [453, 0]
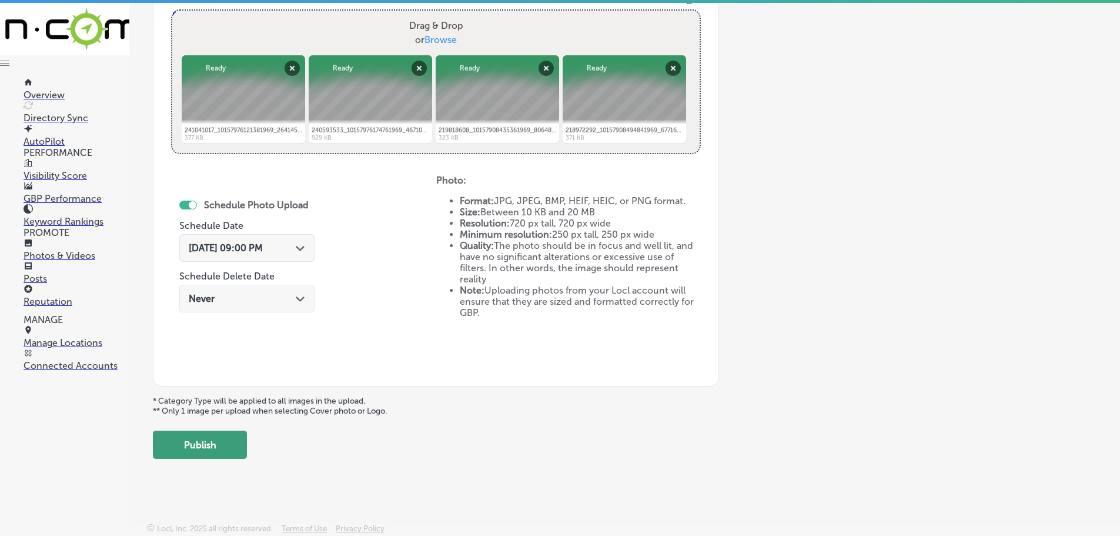
click at [232, 435] on button "Publish" at bounding box center [200, 444] width 94 height 28
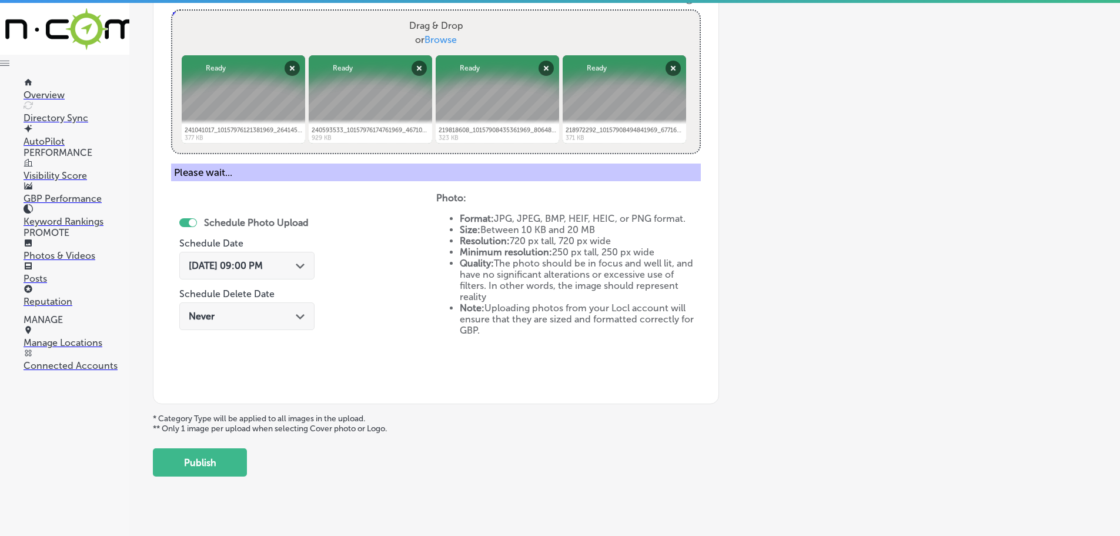
scroll to position [356, 0]
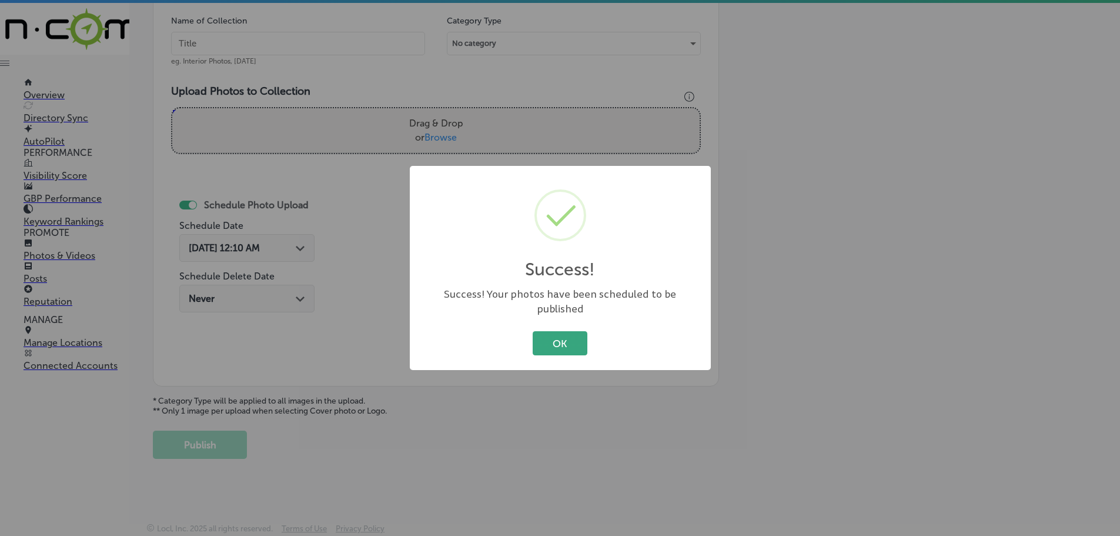
click at [547, 331] on button "OK" at bounding box center [560, 343] width 55 height 24
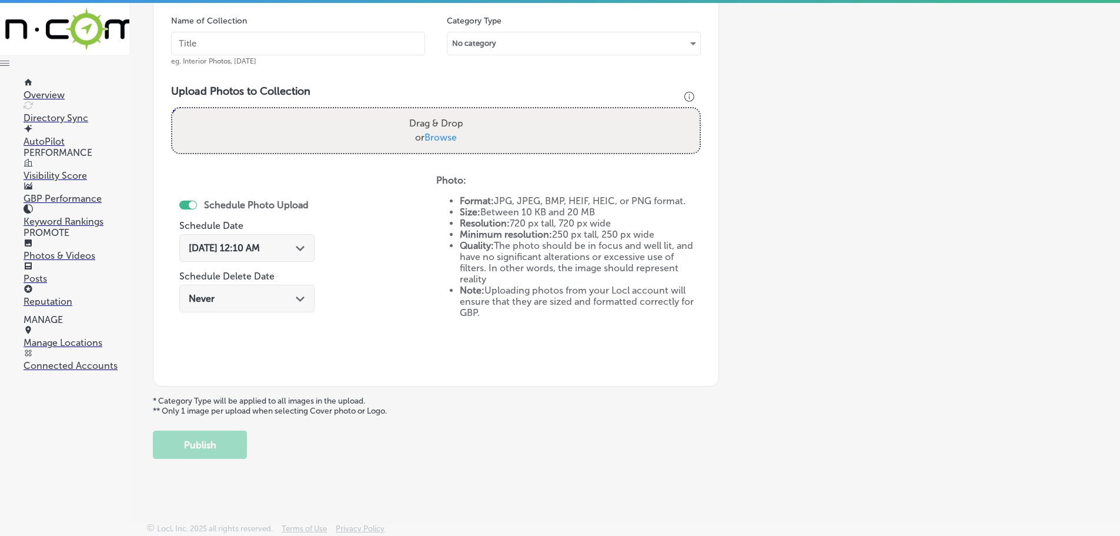
click at [440, 137] on span "Browse" at bounding box center [441, 137] width 32 height 11
click at [440, 112] on input "Drag & Drop or Browse" at bounding box center [435, 110] width 527 height 4
type input "C:\fakepath\191245552_10157799146706969_1876864995560787518_n.jpg"
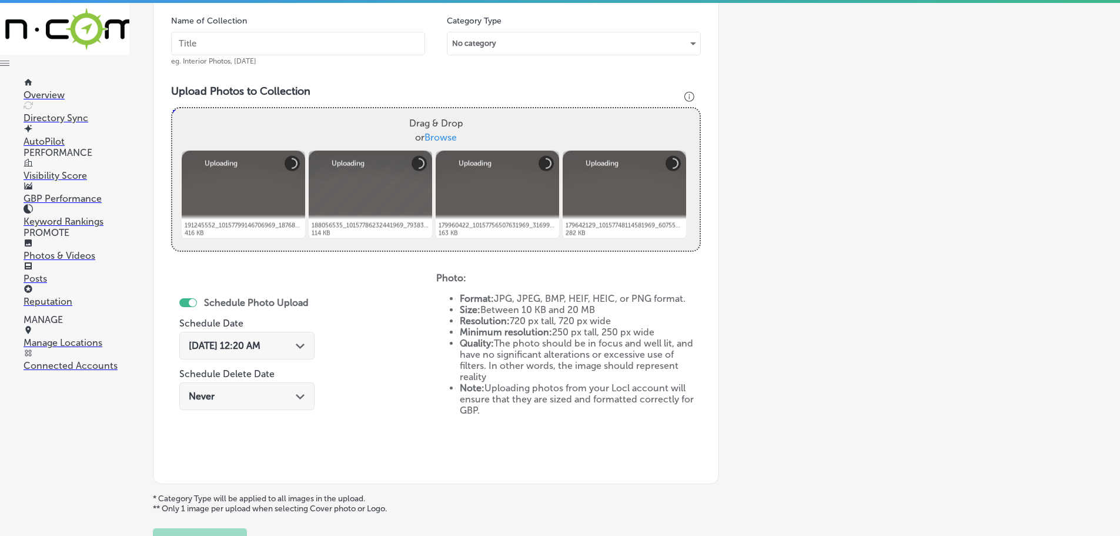
click at [321, 46] on input "text" at bounding box center [298, 44] width 254 height 24
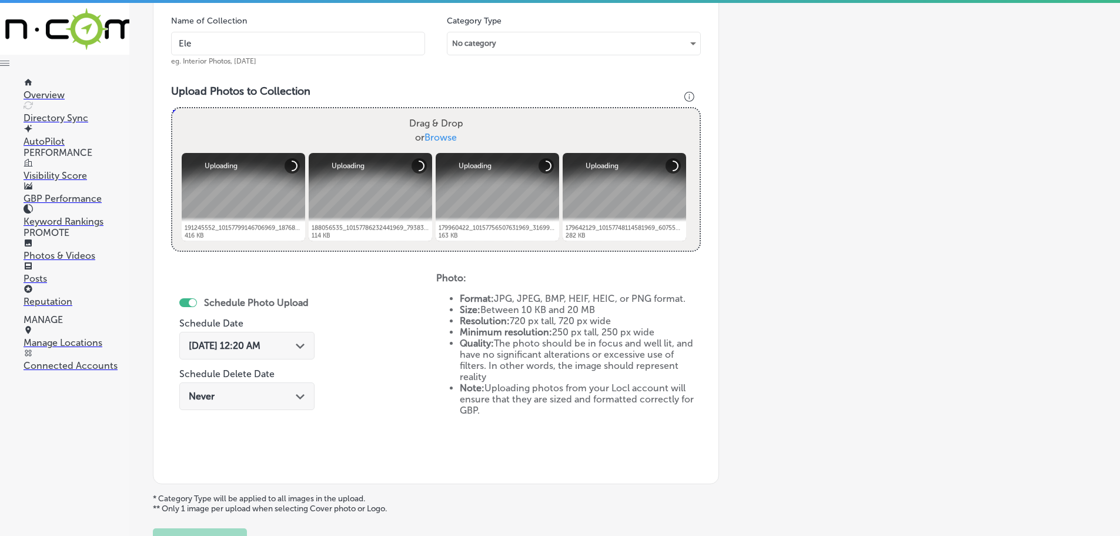
type input "Electrical Plus"
click at [300, 346] on polygon at bounding box center [300, 345] width 9 height 5
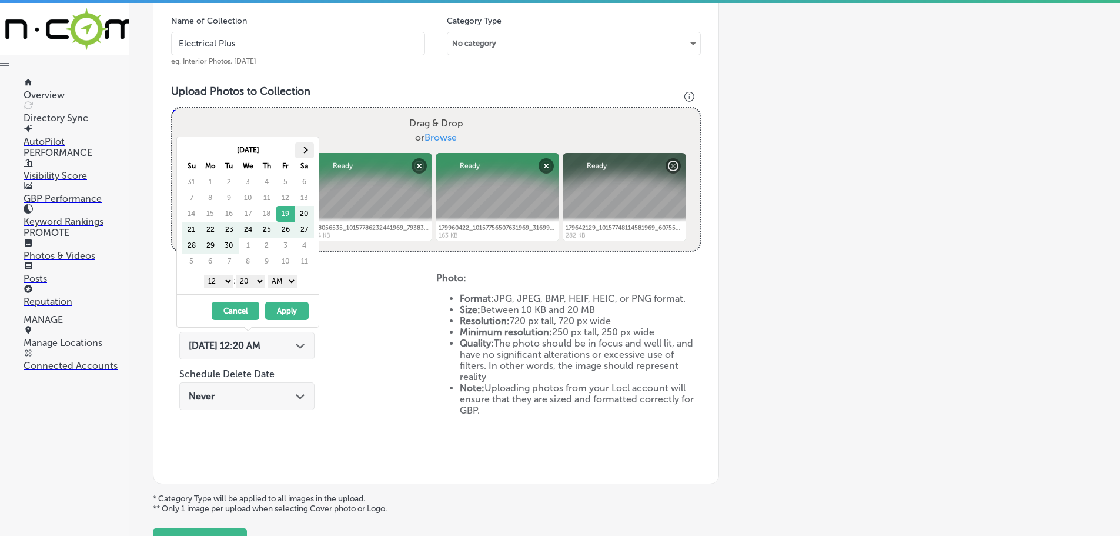
click at [310, 151] on th at bounding box center [304, 150] width 19 height 16
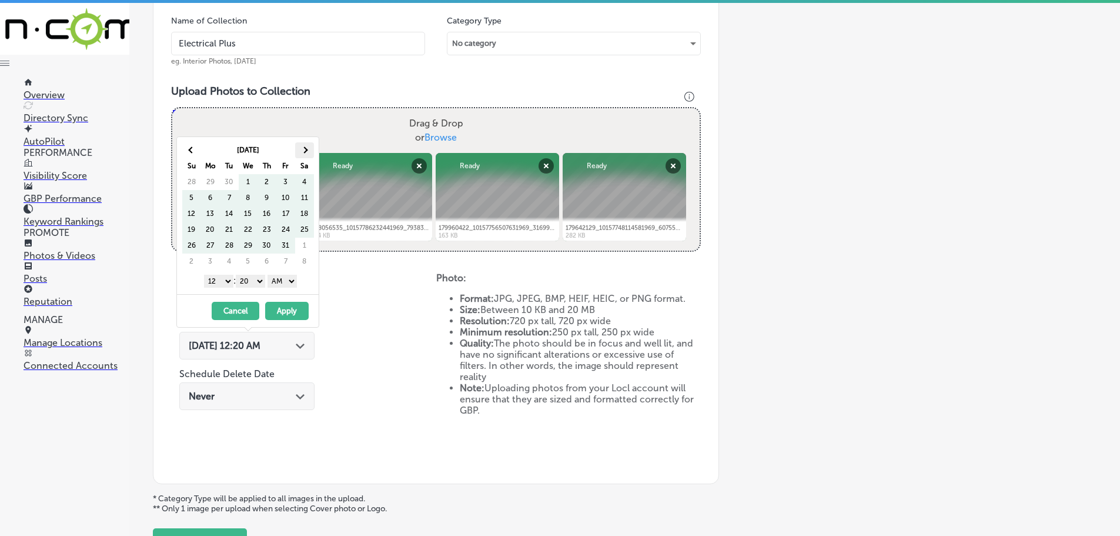
click at [310, 151] on th at bounding box center [304, 150] width 19 height 16
click at [310, 152] on th at bounding box center [304, 150] width 19 height 16
click at [220, 280] on select "1 2 3 4 5 6 7 8 9 10 11 12" at bounding box center [218, 281] width 29 height 13
click at [248, 280] on select "00 10 20 30 40 50" at bounding box center [250, 281] width 29 height 13
click at [276, 282] on select "AM PM" at bounding box center [282, 281] width 29 height 13
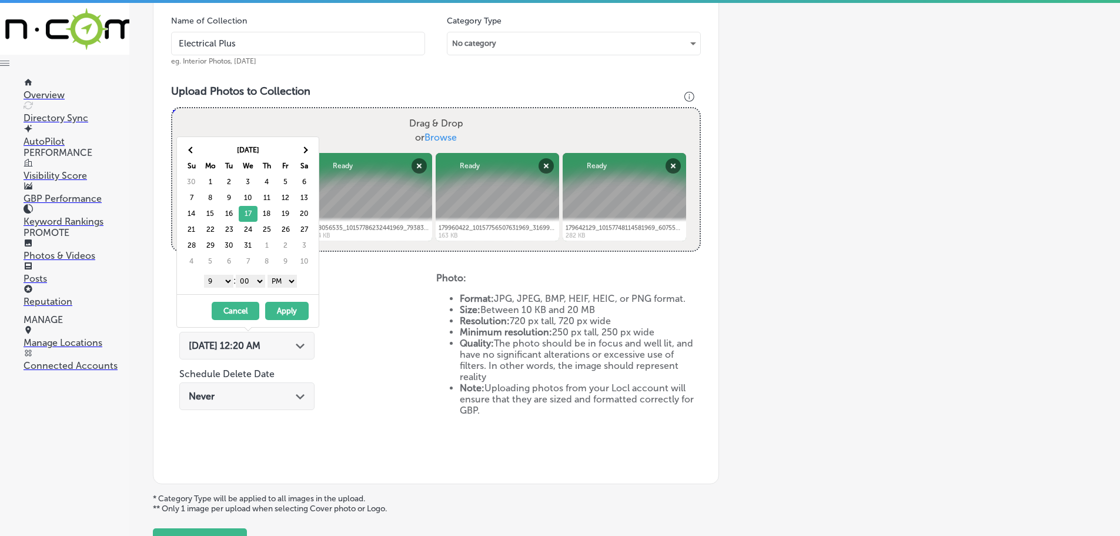
click at [287, 307] on button "Apply" at bounding box center [287, 311] width 44 height 18
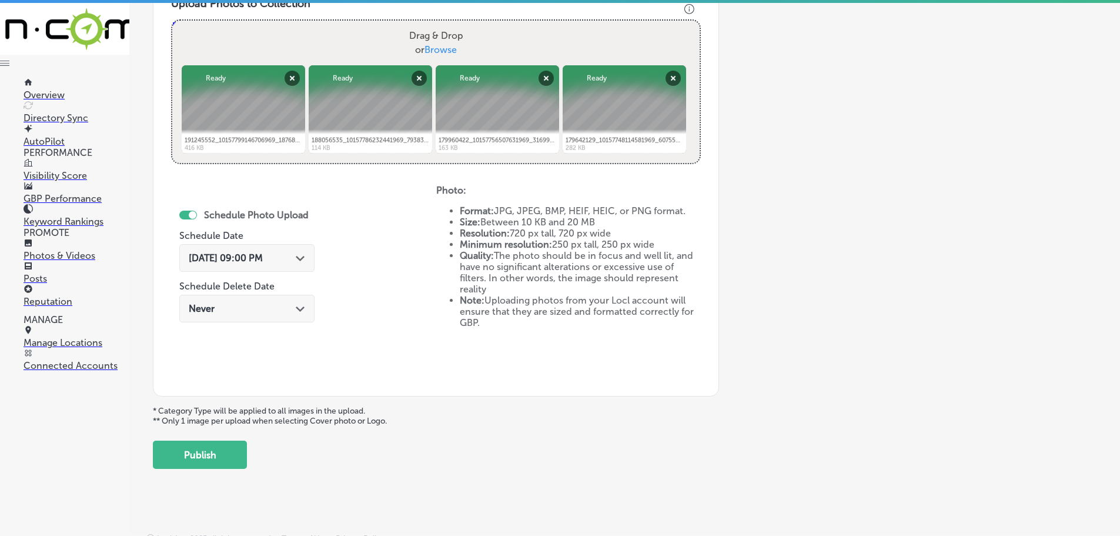
scroll to position [453, 0]
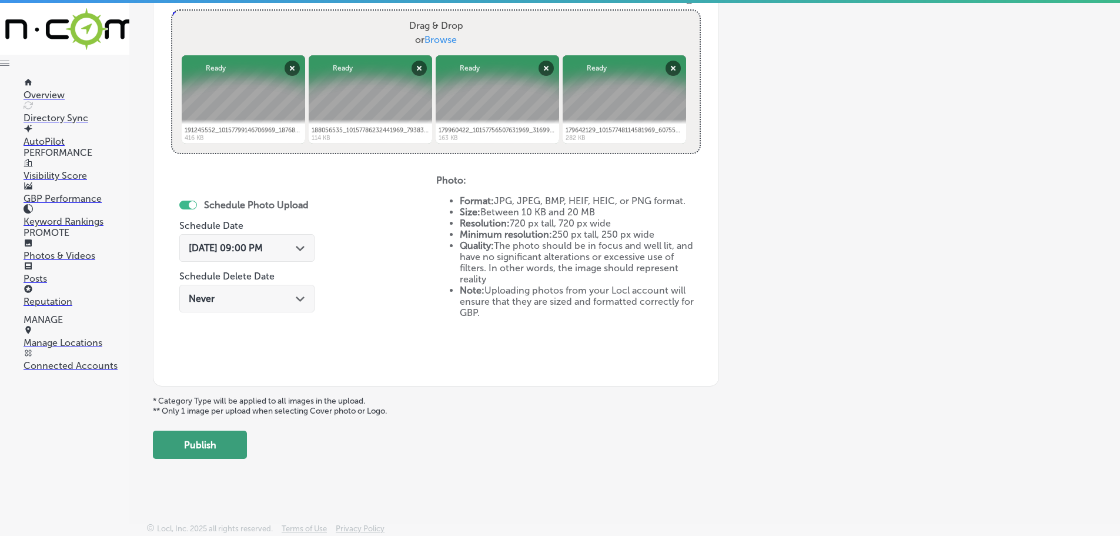
click at [206, 438] on button "Publish" at bounding box center [200, 444] width 94 height 28
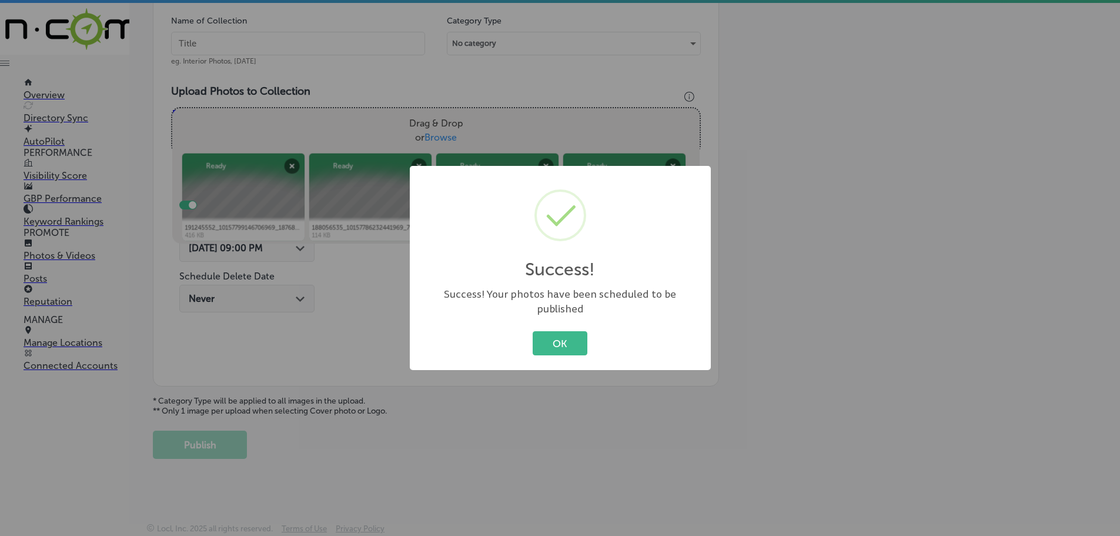
scroll to position [356, 0]
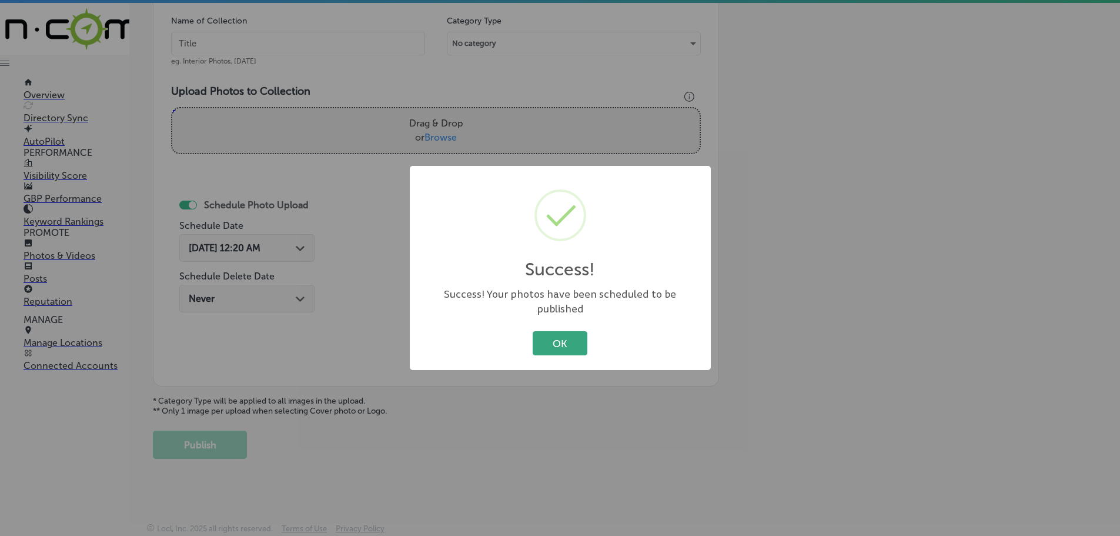
click at [551, 341] on button "OK" at bounding box center [560, 343] width 55 height 24
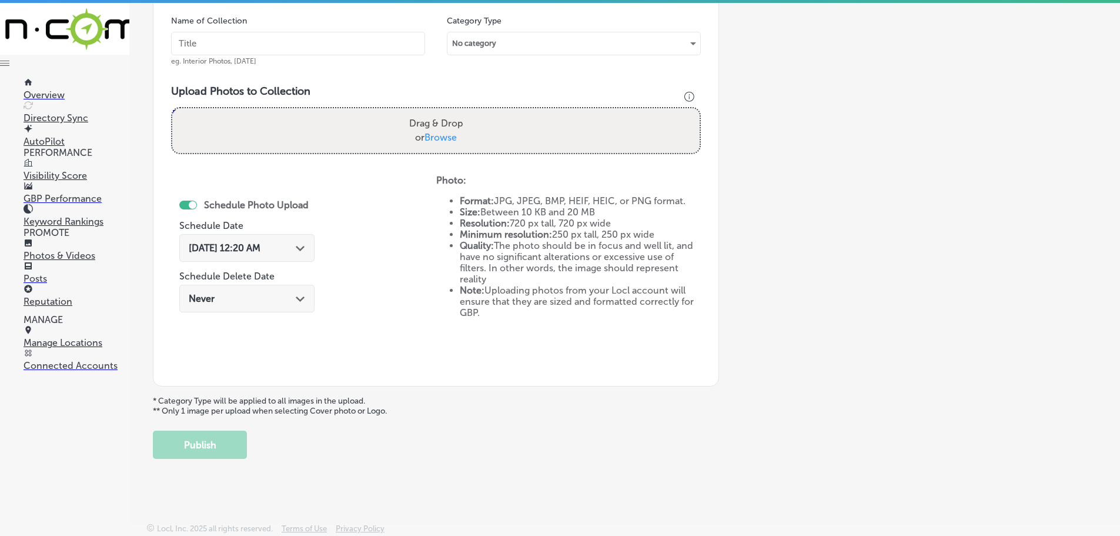
click at [439, 135] on span "Browse" at bounding box center [441, 137] width 32 height 11
click at [439, 112] on input "Drag & Drop or Browse" at bounding box center [435, 110] width 527 height 4
type input "C:\fakepath\240527413_10157976174031969_4702773593211055604_n.png"
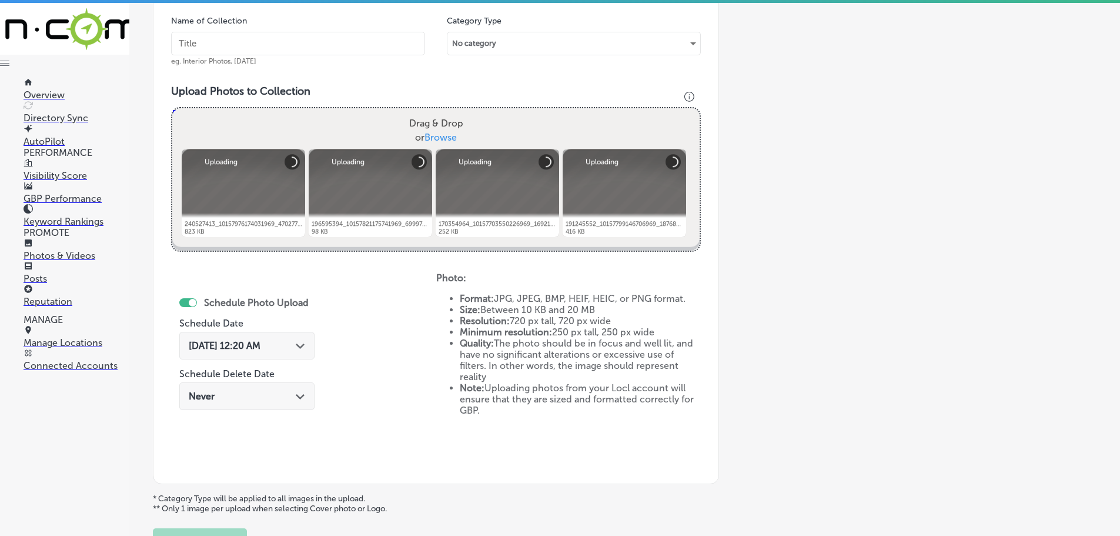
click at [330, 47] on input "text" at bounding box center [298, 44] width 254 height 24
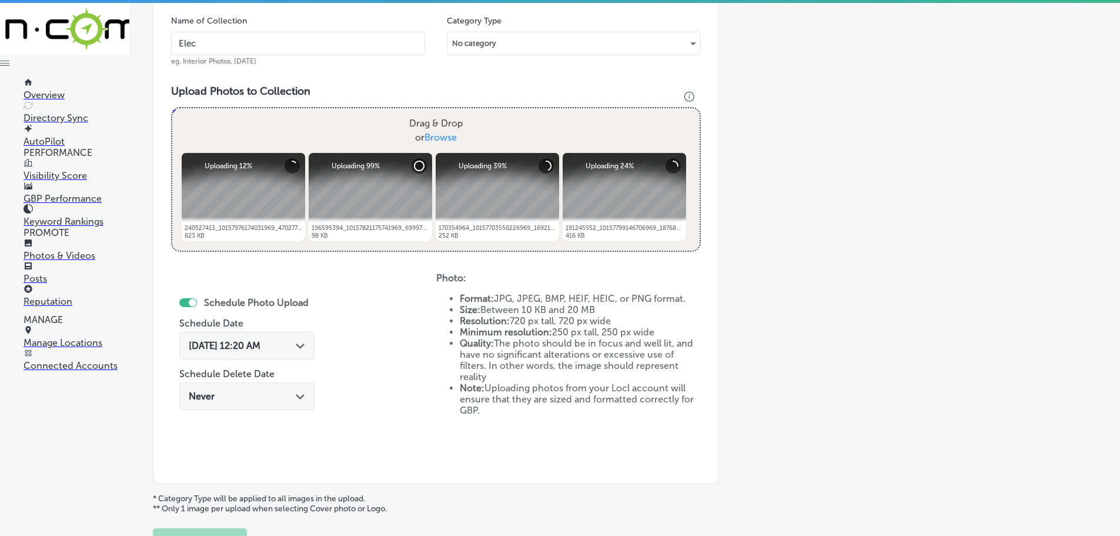
type input "Electrical Plus"
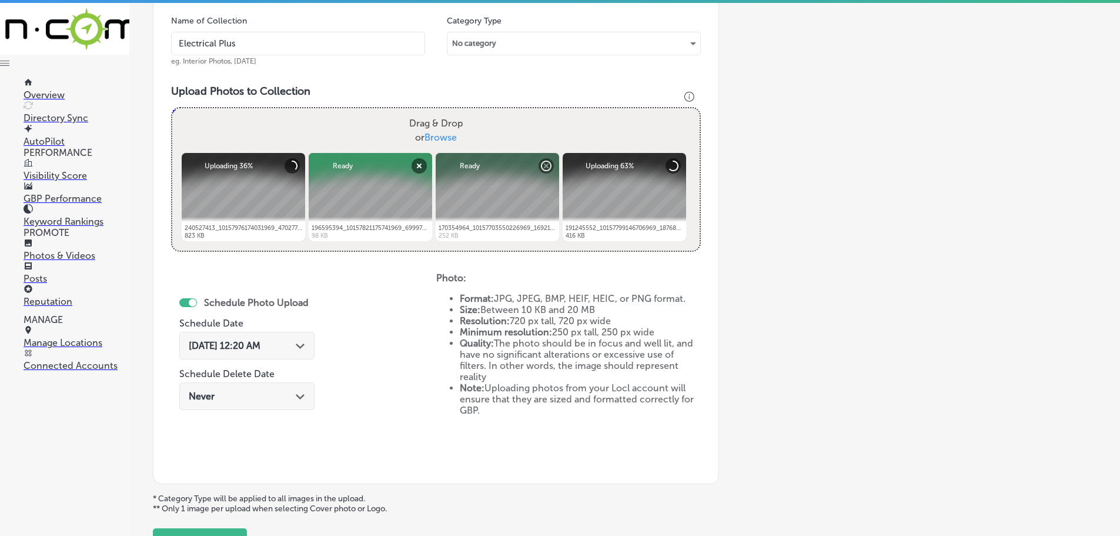
click at [305, 348] on icon "Path Created with Sketch." at bounding box center [300, 345] width 9 height 5
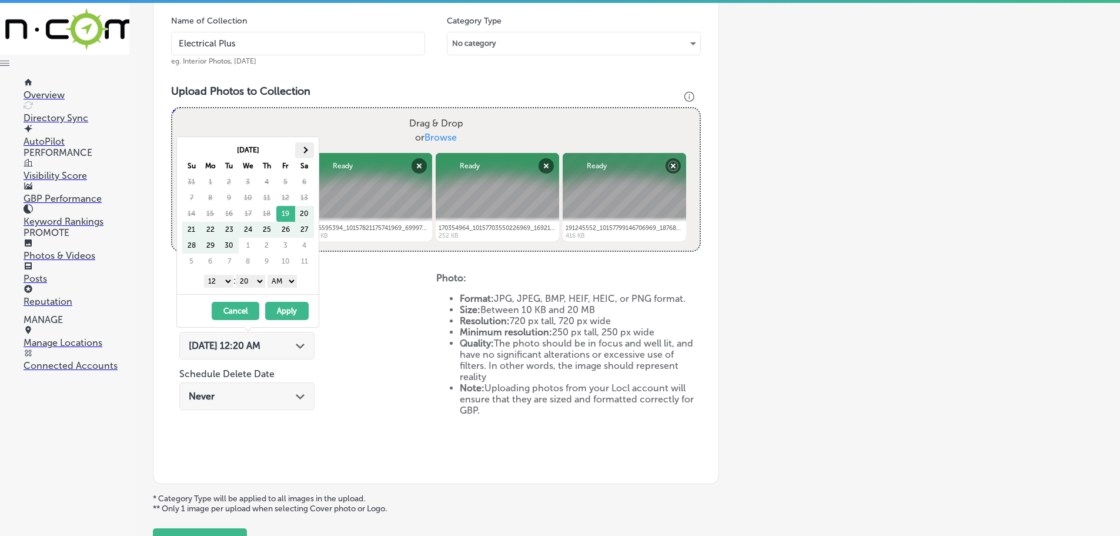
click at [312, 155] on th at bounding box center [304, 150] width 19 height 16
click at [310, 153] on th at bounding box center [304, 150] width 19 height 16
click at [216, 284] on select "1 2 3 4 5 6 7 8 9 10 11 12" at bounding box center [218, 281] width 29 height 13
click at [249, 280] on select "00 10 20 30 40 50" at bounding box center [250, 281] width 29 height 13
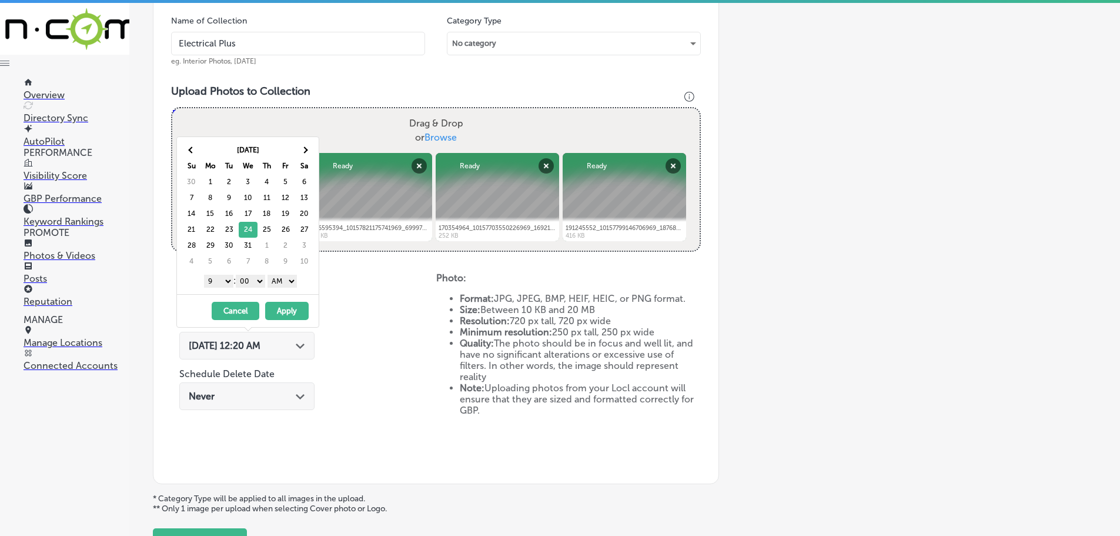
click at [283, 280] on select "AM PM" at bounding box center [282, 281] width 29 height 13
click at [292, 309] on button "Apply" at bounding box center [287, 311] width 44 height 18
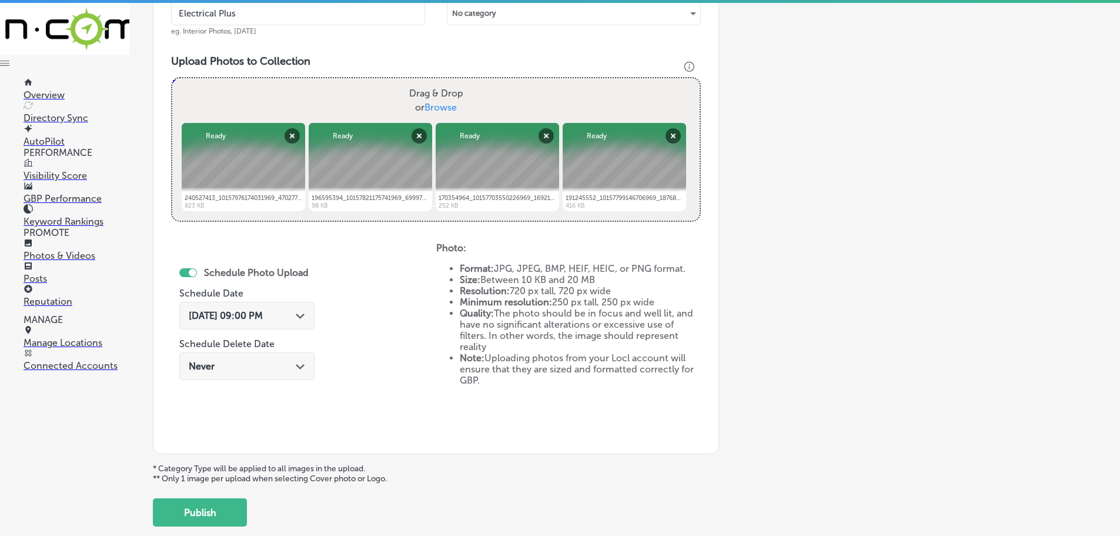
scroll to position [453, 0]
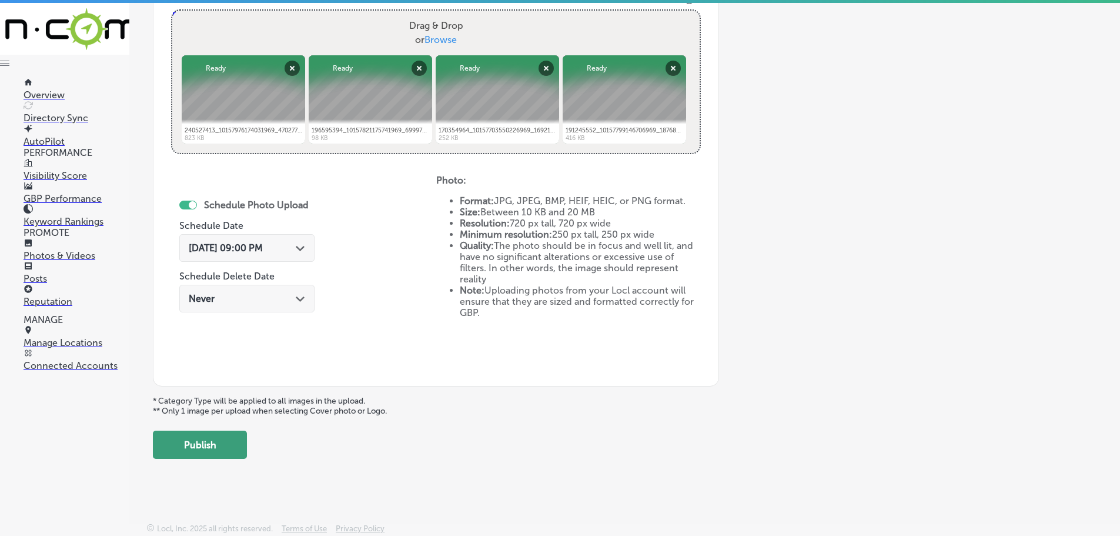
click at [230, 450] on button "Publish" at bounding box center [200, 444] width 94 height 28
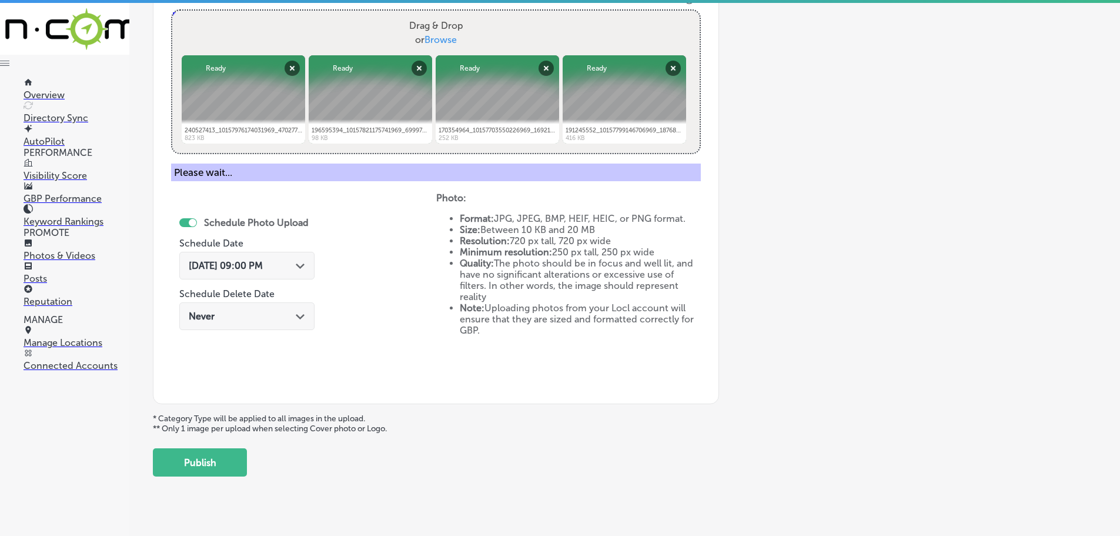
scroll to position [356, 0]
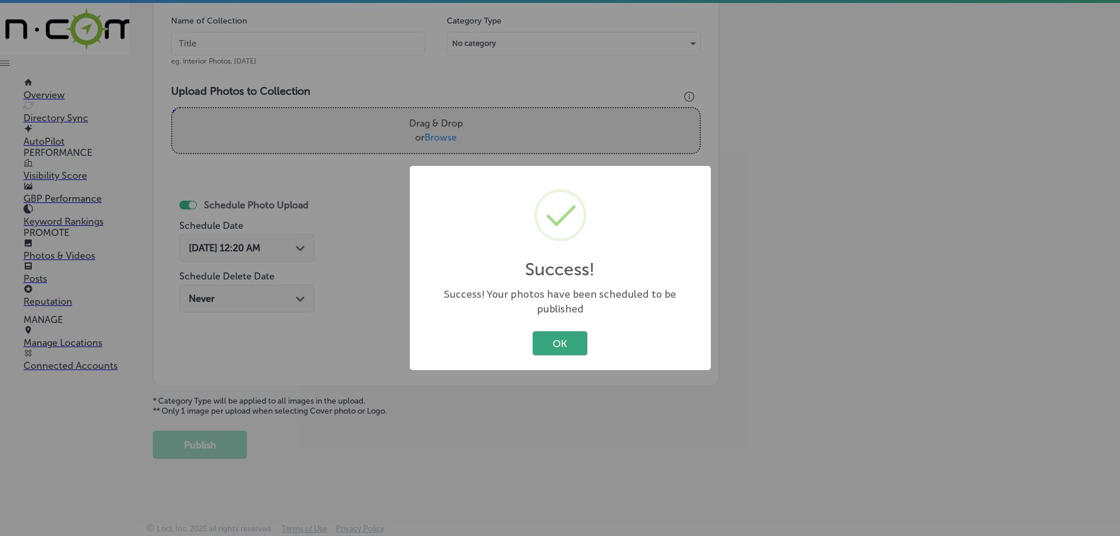
click at [559, 347] on div "OK Cancel" at bounding box center [561, 343] width 278 height 31
click at [563, 337] on button "OK" at bounding box center [560, 343] width 55 height 24
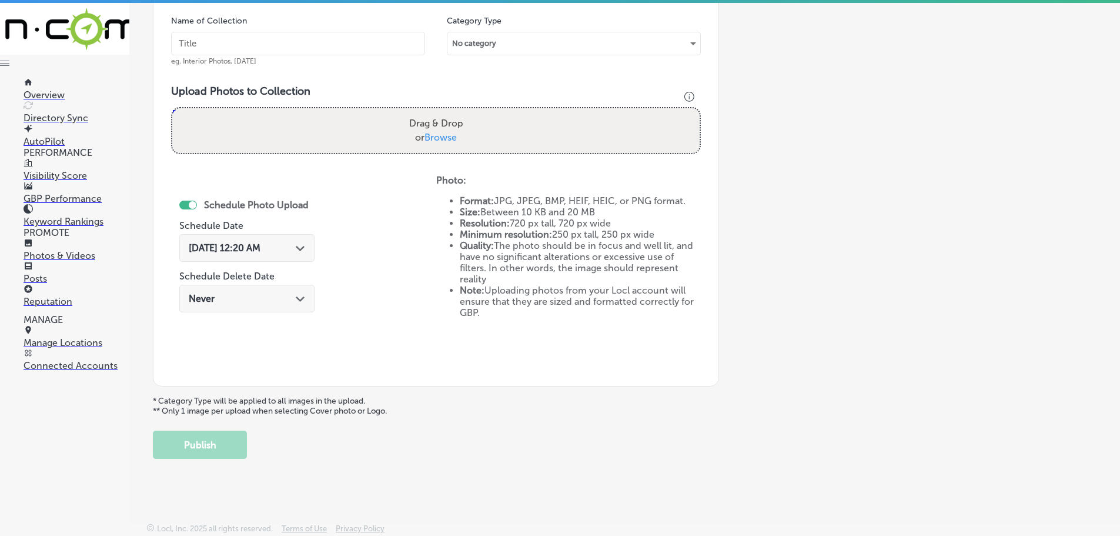
click at [440, 138] on span "Browse" at bounding box center [441, 137] width 32 height 11
click at [440, 112] on input "Drag & Drop or Browse" at bounding box center [435, 110] width 527 height 4
type input "C:\fakepath\241662821_10157987600646969_3047348161181013835_n.png"
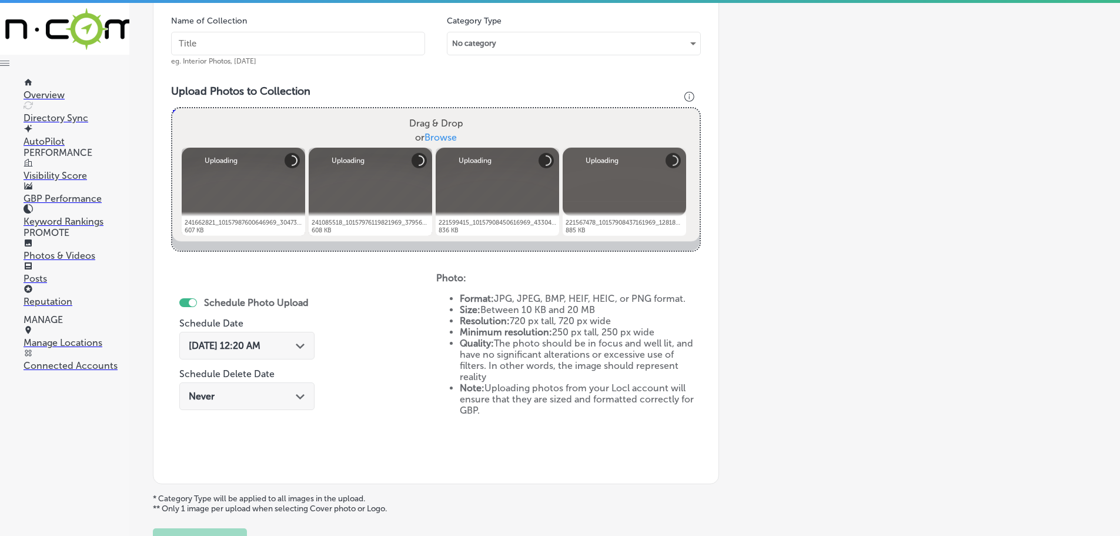
click at [290, 45] on input "text" at bounding box center [298, 44] width 254 height 24
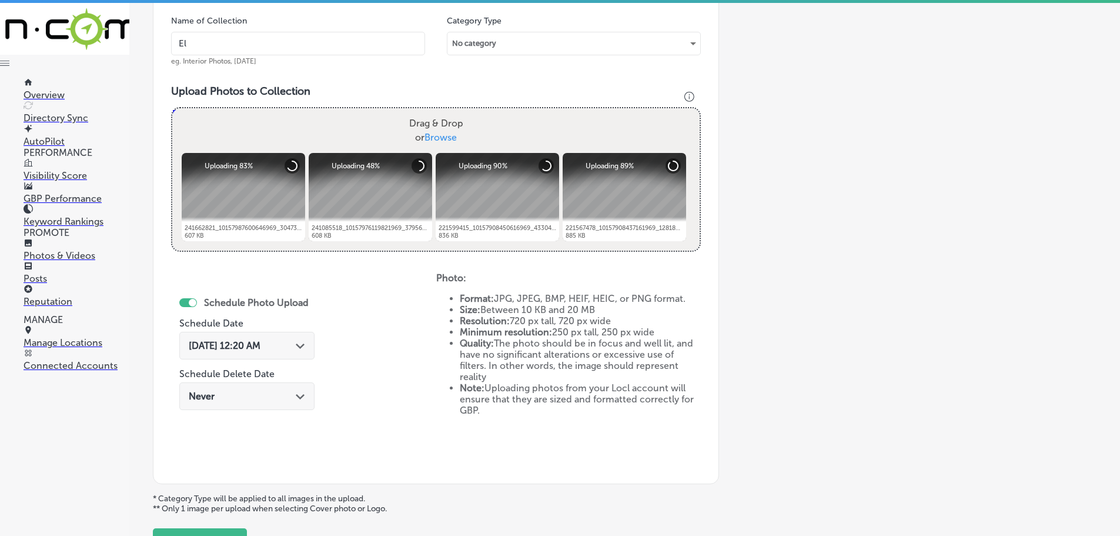
type input "Electrical Plus"
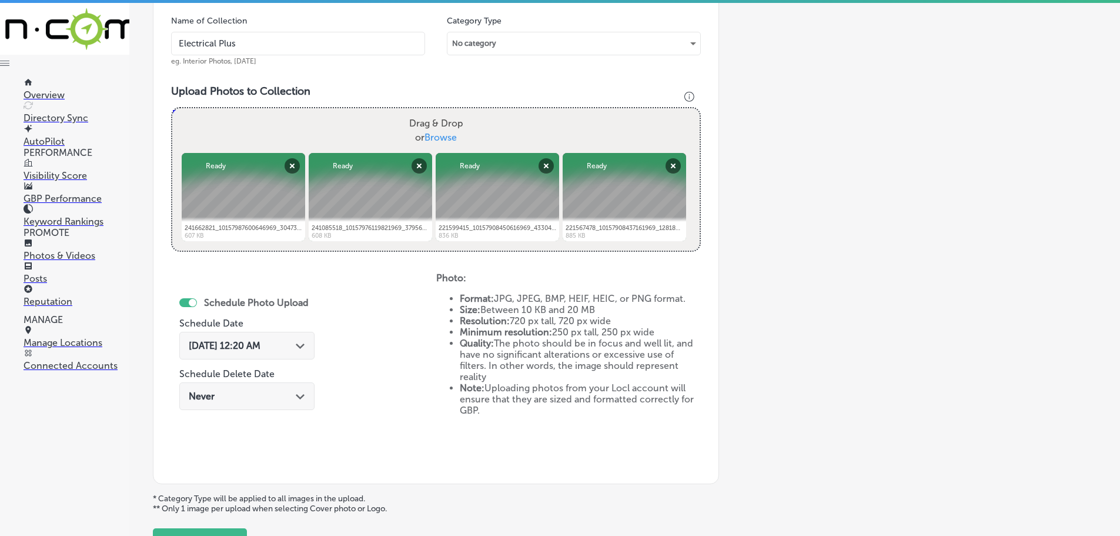
click at [301, 348] on icon "Path Created with Sketch." at bounding box center [300, 345] width 9 height 5
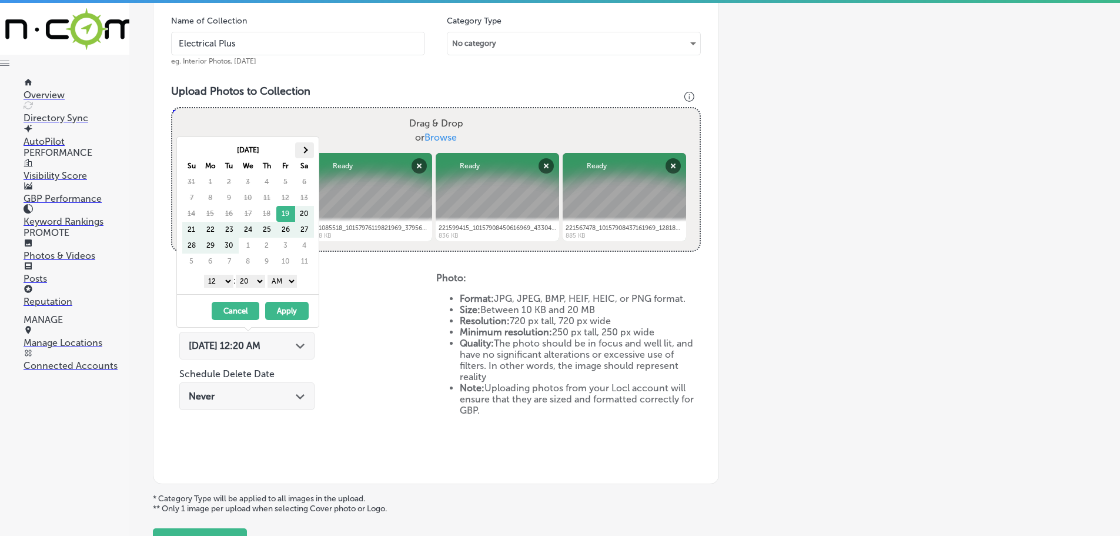
click at [308, 152] on th at bounding box center [304, 150] width 19 height 16
click at [308, 151] on th at bounding box center [304, 150] width 19 height 16
click at [308, 152] on th at bounding box center [304, 150] width 19 height 16
click at [213, 282] on select "1 2 3 4 5 6 7 8 9 10 11 12" at bounding box center [218, 281] width 29 height 13
click at [250, 279] on select "00 10 20 30 40 50" at bounding box center [250, 281] width 29 height 13
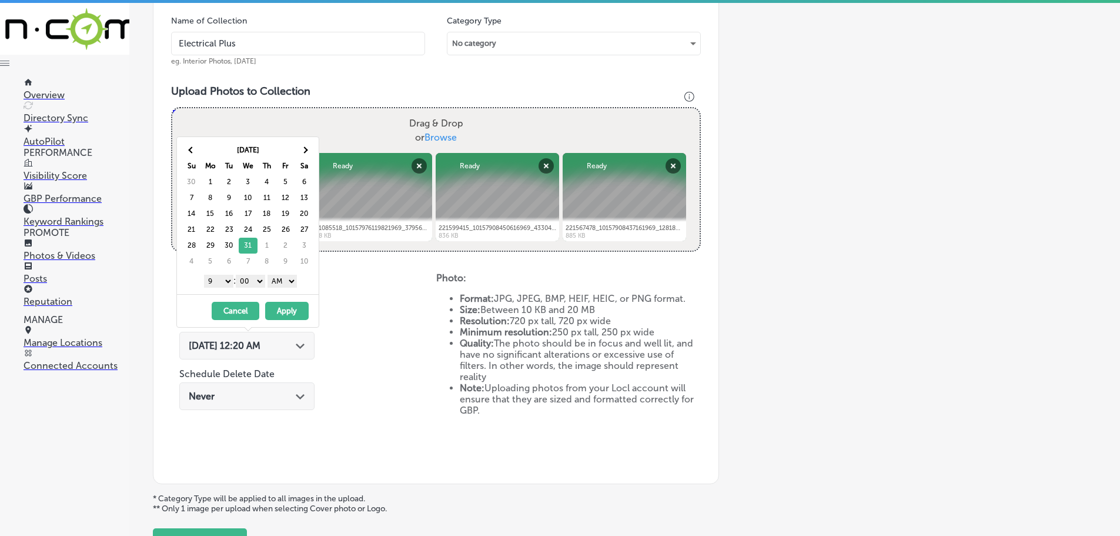
click at [275, 280] on select "AM PM" at bounding box center [282, 281] width 29 height 13
click at [290, 307] on button "Apply" at bounding box center [287, 311] width 44 height 18
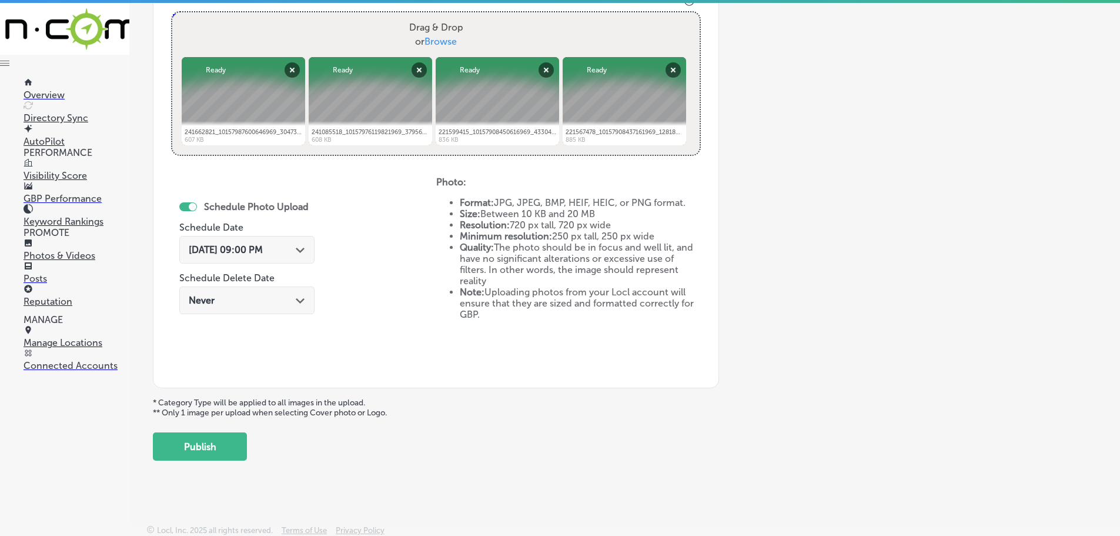
scroll to position [453, 0]
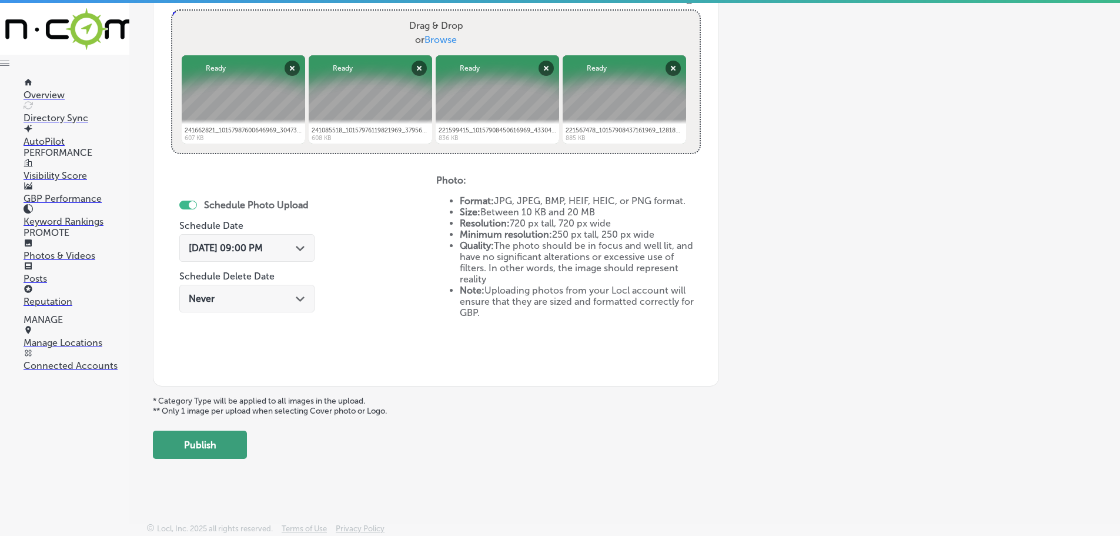
click at [225, 448] on button "Publish" at bounding box center [200, 444] width 94 height 28
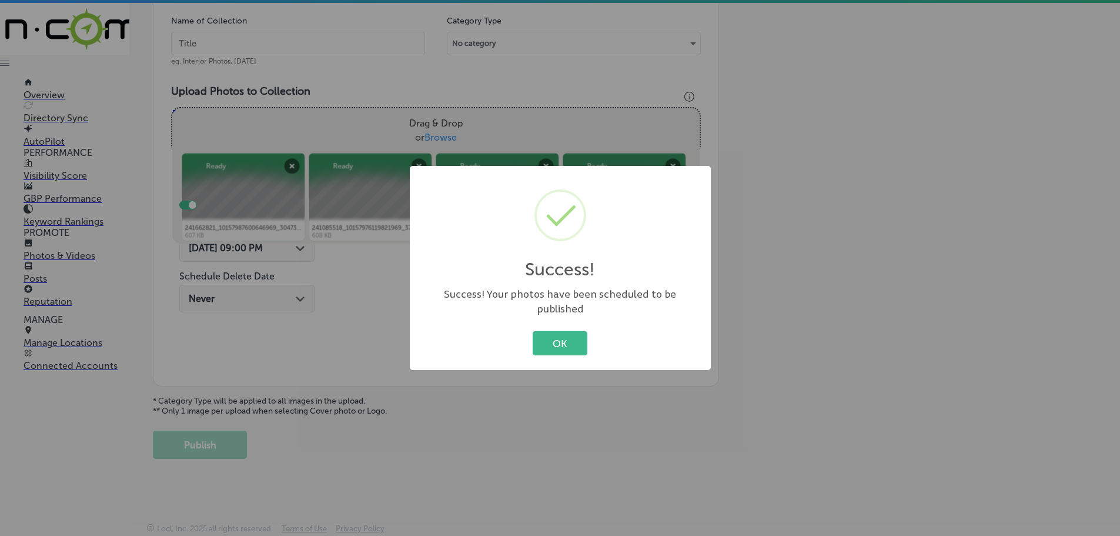
scroll to position [356, 0]
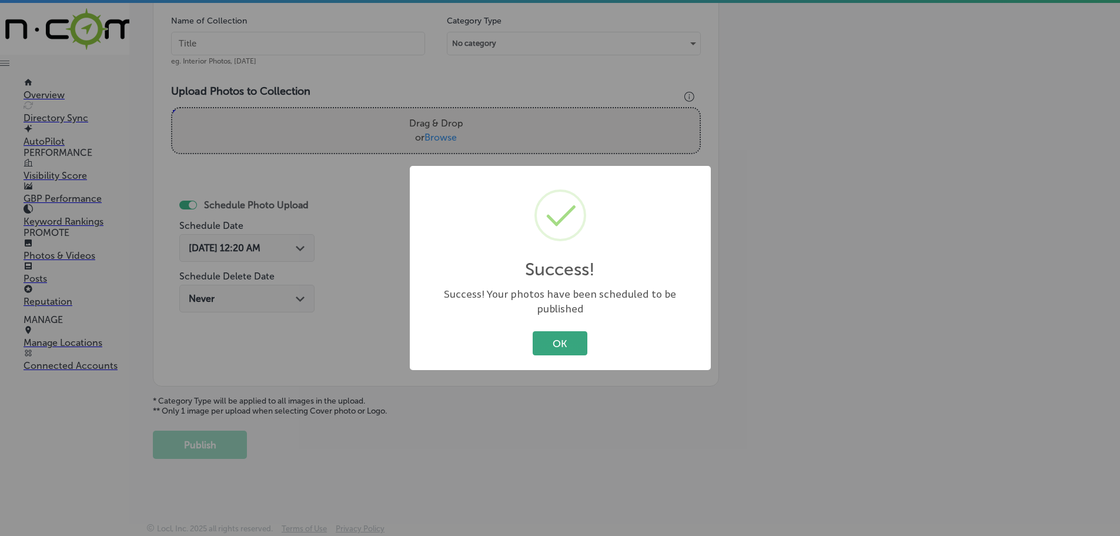
click at [552, 334] on button "OK" at bounding box center [560, 343] width 55 height 24
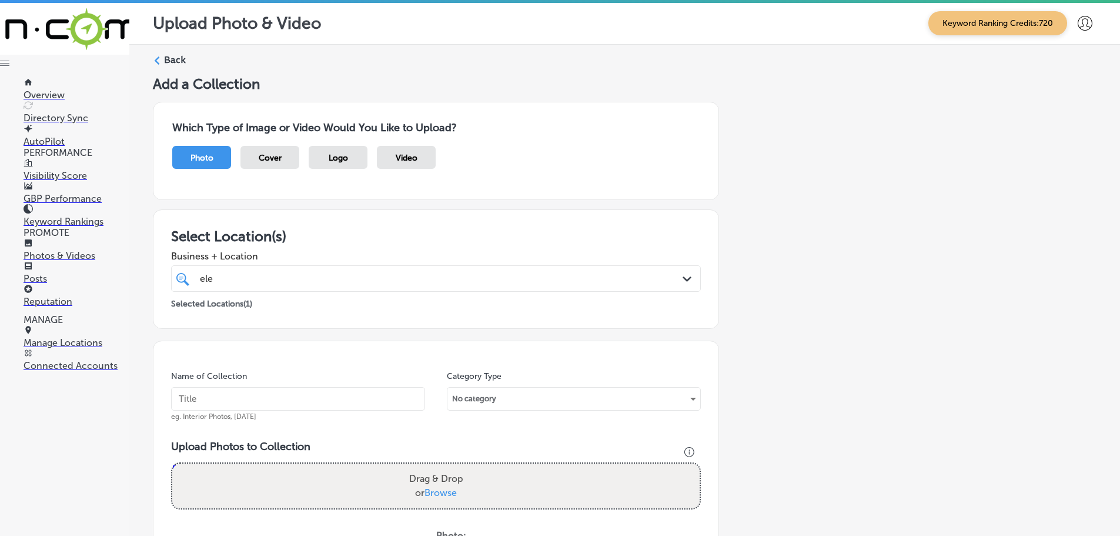
scroll to position [0, 0]
click at [161, 58] on div "Back" at bounding box center [625, 65] width 944 height 22
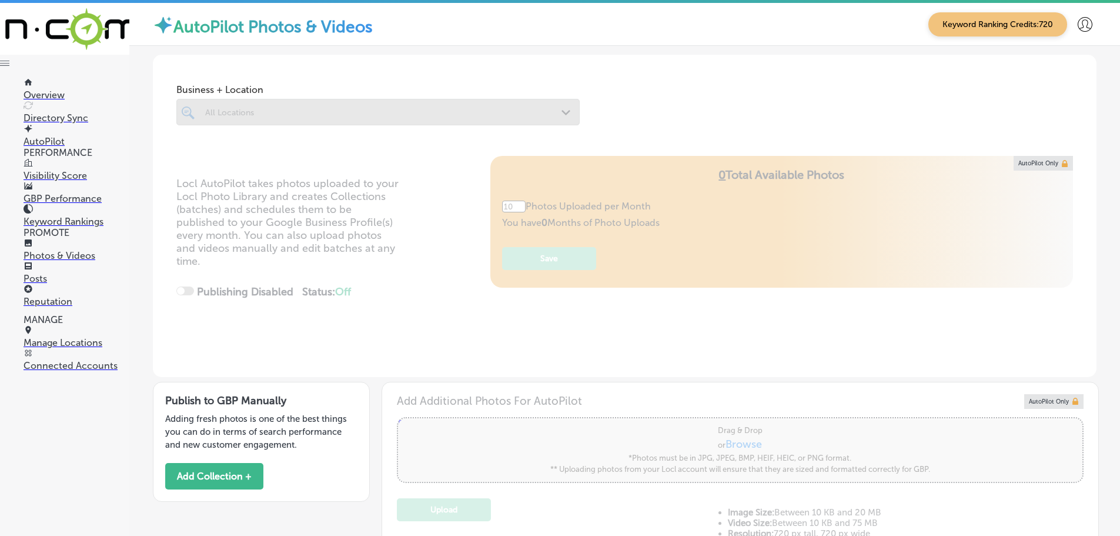
type input "5"
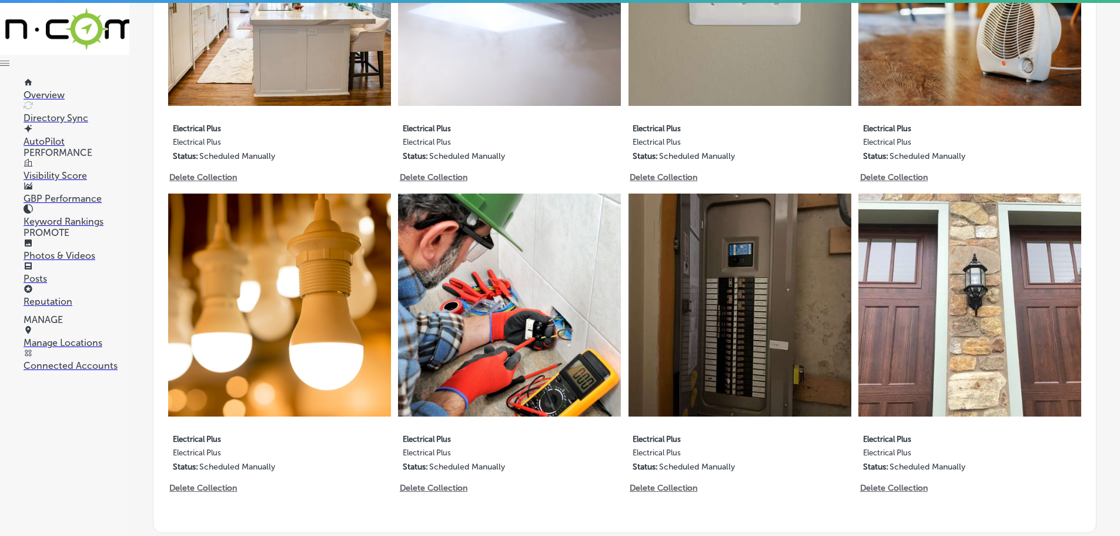
scroll to position [1411, 0]
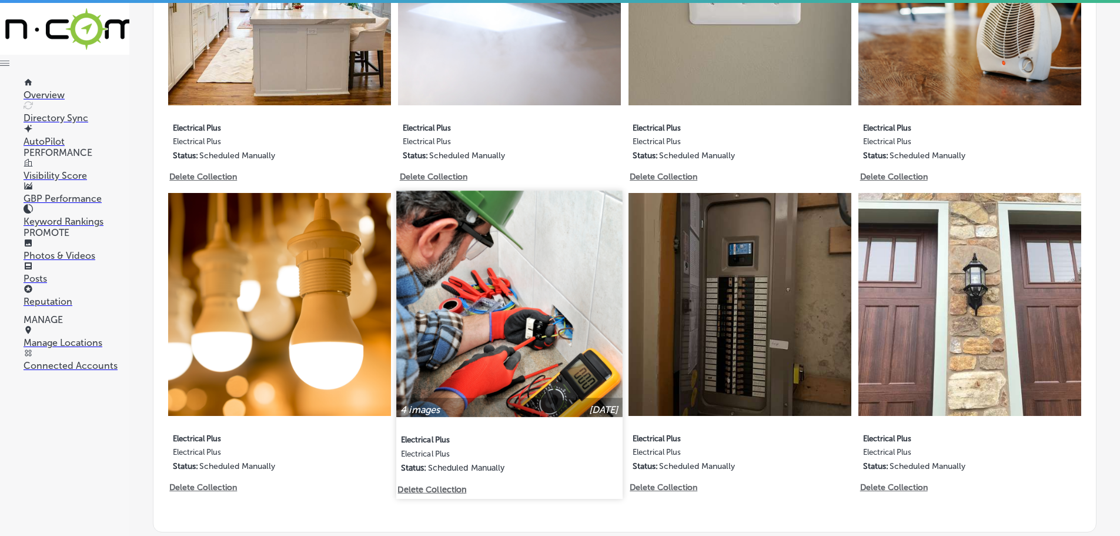
click at [570, 333] on img at bounding box center [510, 304] width 226 height 226
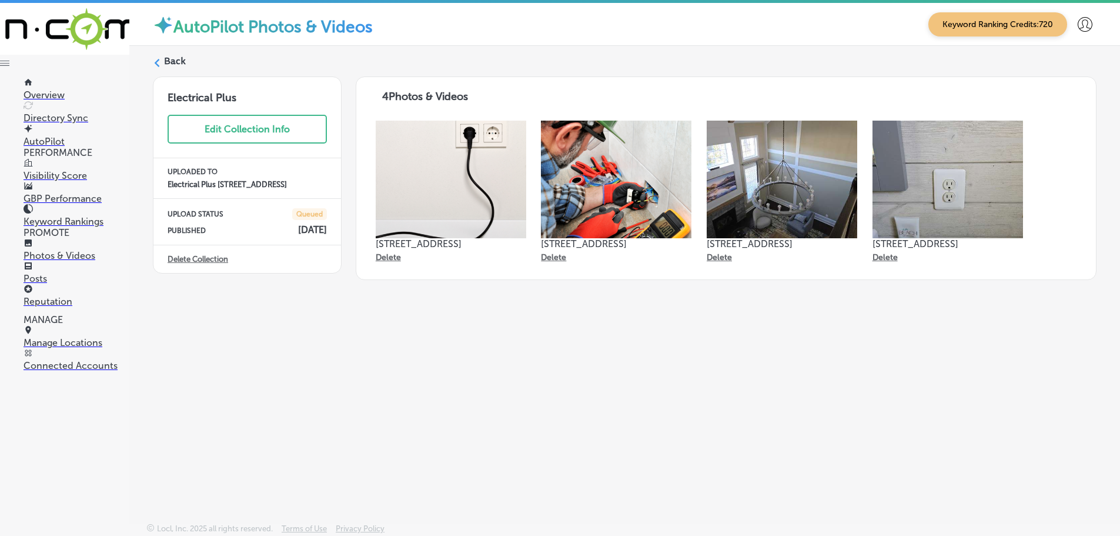
click at [175, 58] on label "Back" at bounding box center [175, 61] width 22 height 13
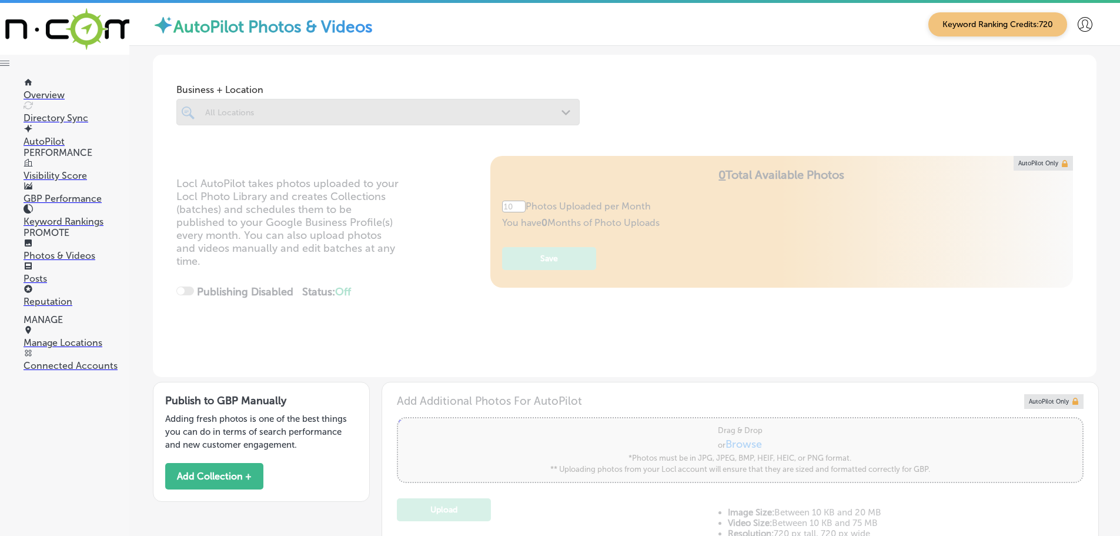
type input "5"
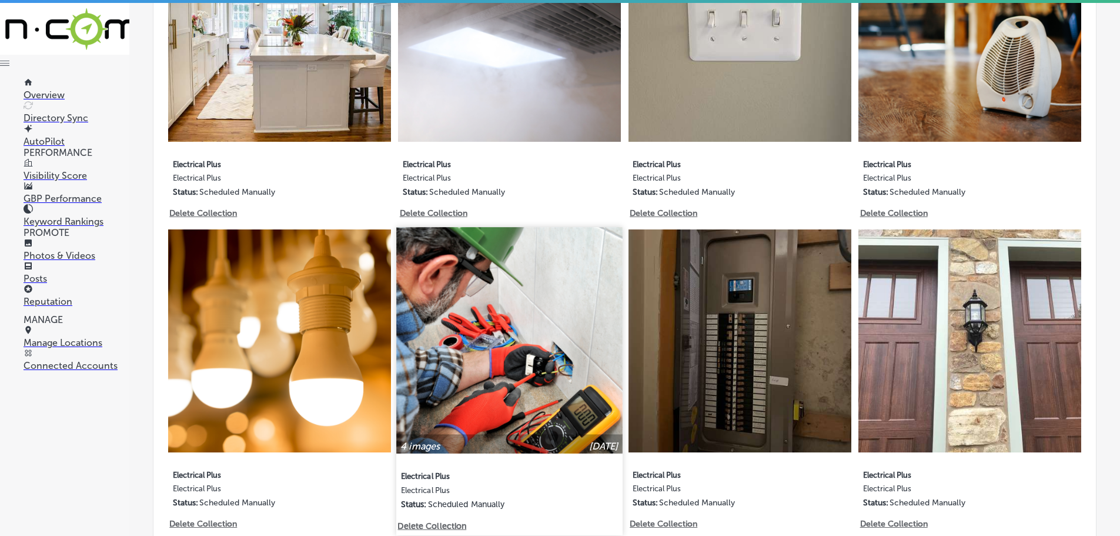
scroll to position [1474, 0]
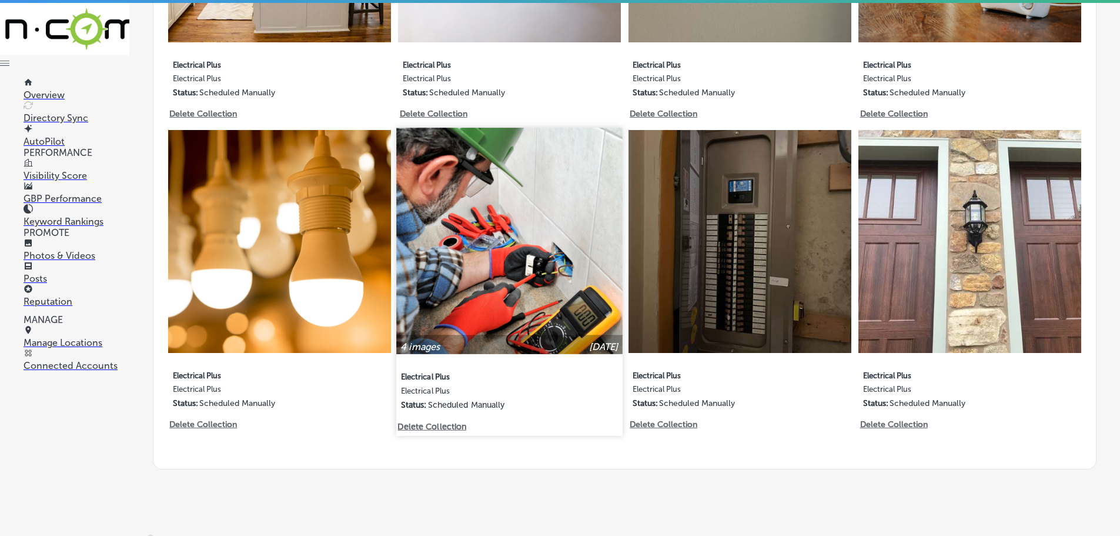
click at [449, 421] on p "Delete Collection" at bounding box center [431, 426] width 67 height 10
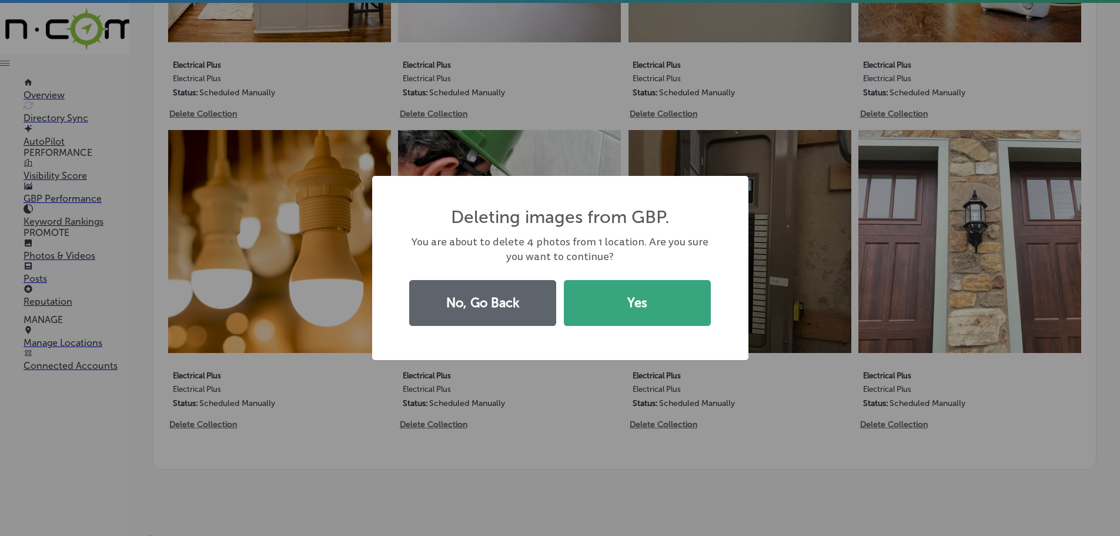
click at [624, 305] on button "Yes" at bounding box center [637, 303] width 147 height 46
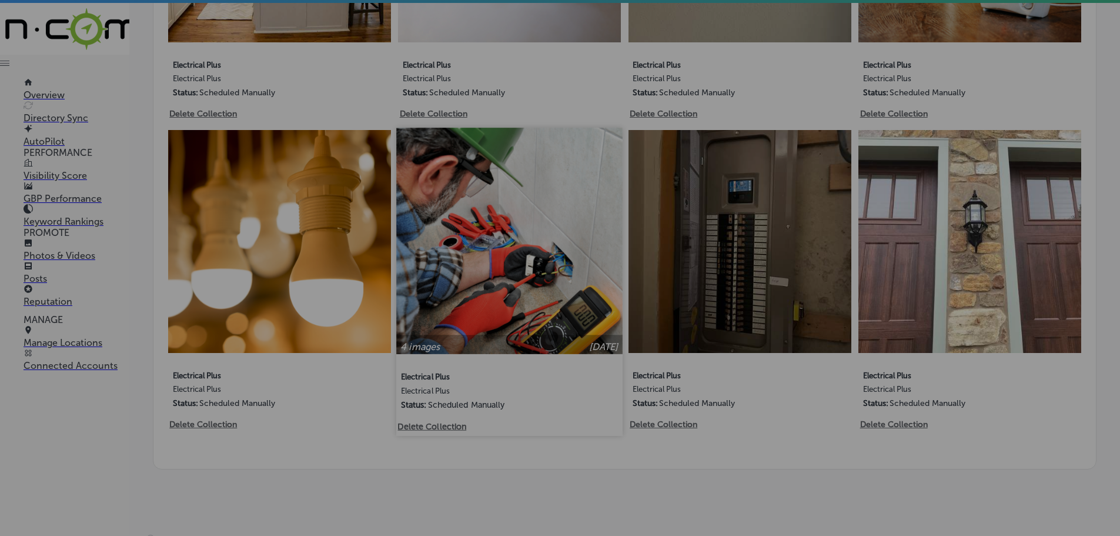
scroll to position [1490, 0]
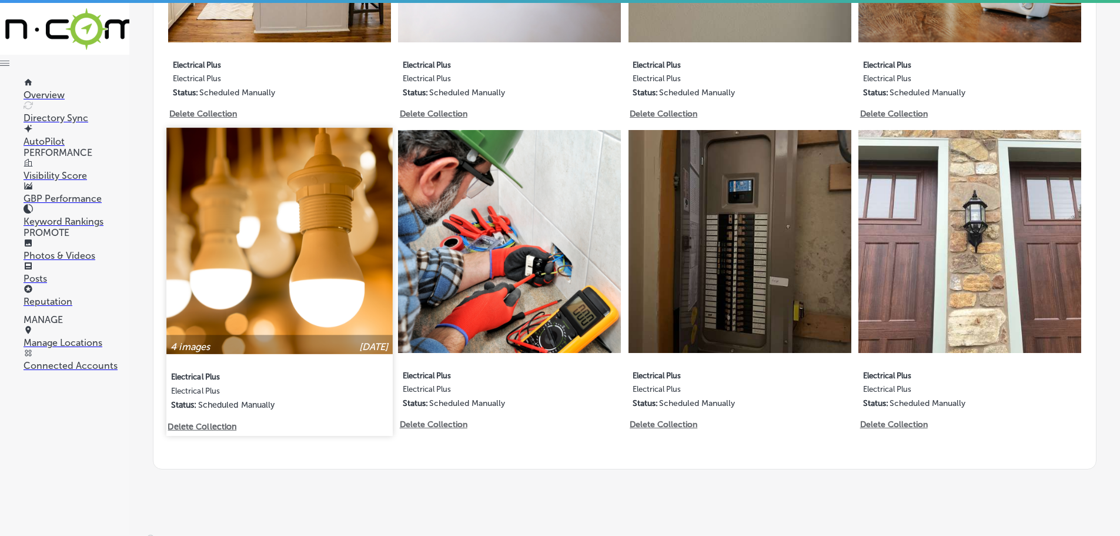
click at [216, 421] on p "Delete Collection" at bounding box center [201, 426] width 67 height 10
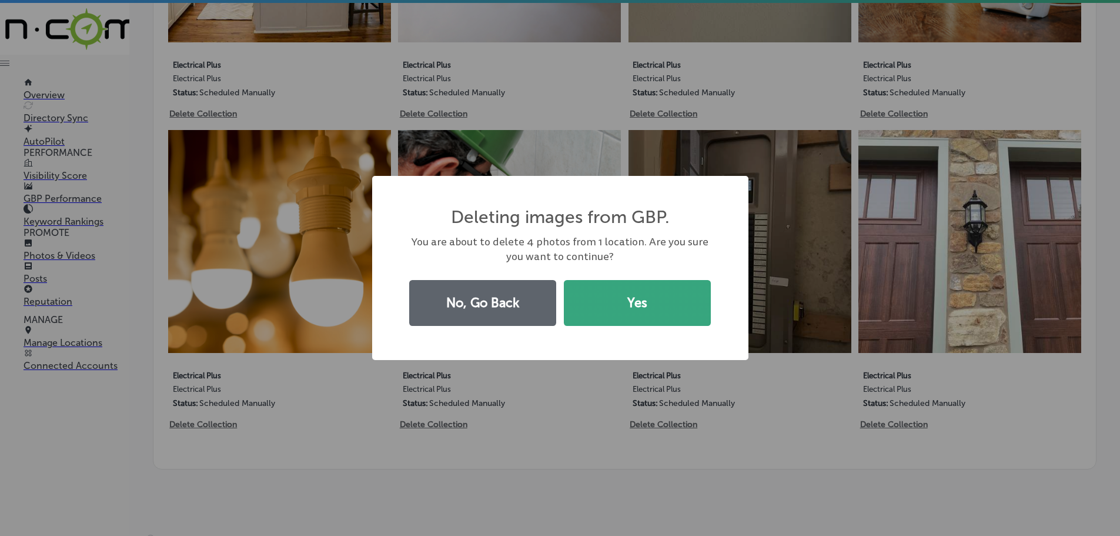
click at [645, 307] on button "Yes" at bounding box center [637, 303] width 147 height 46
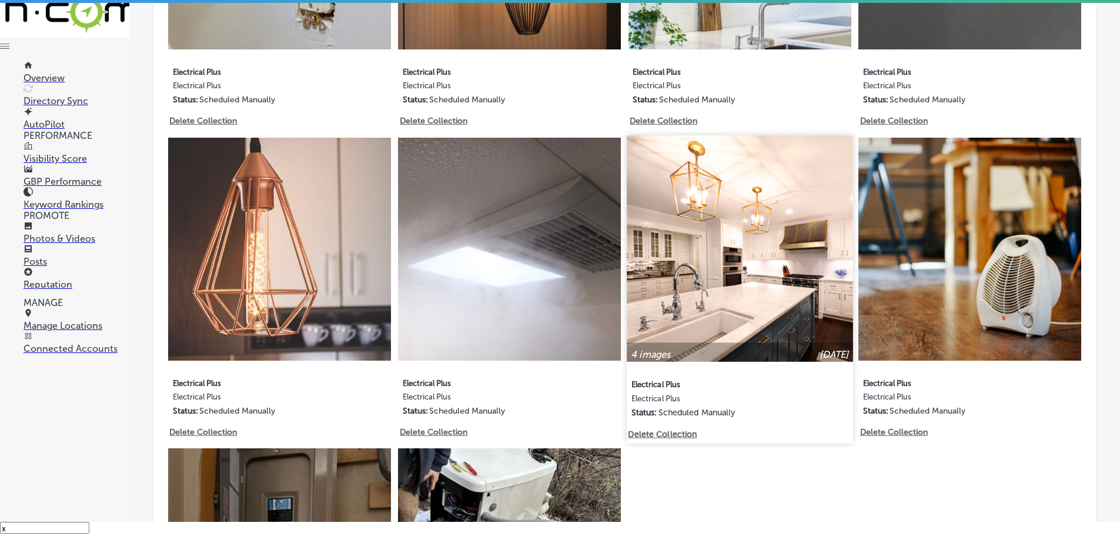
scroll to position [1137, 0]
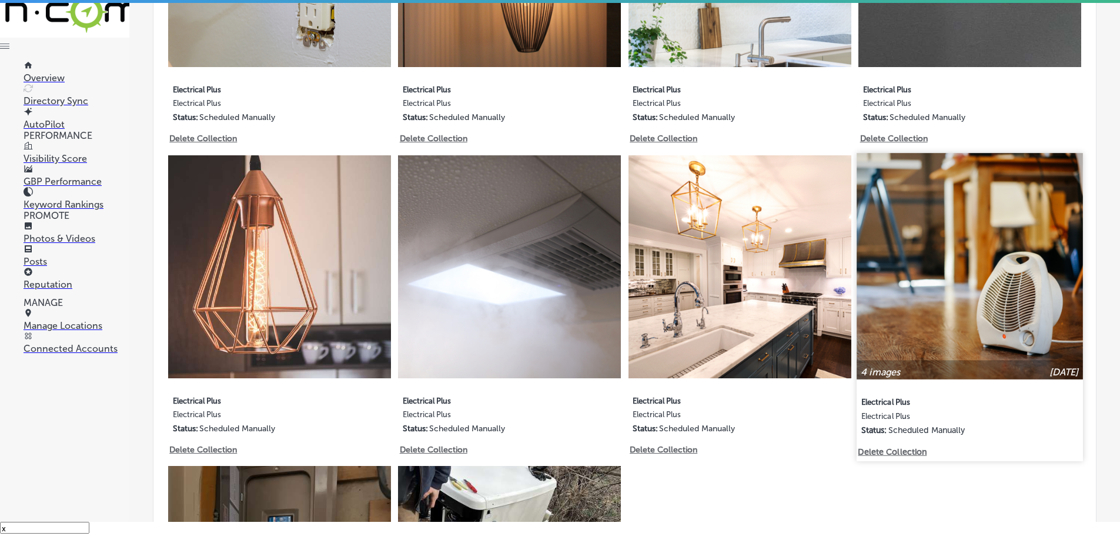
click at [908, 446] on p "Delete Collection" at bounding box center [891, 451] width 67 height 10
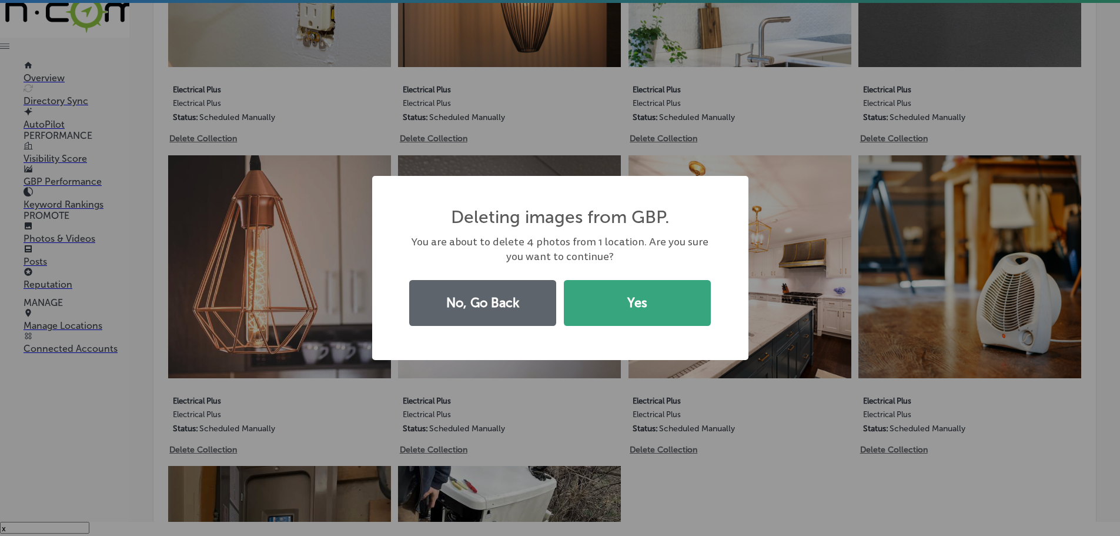
click at [642, 311] on button "Yes" at bounding box center [637, 303] width 147 height 46
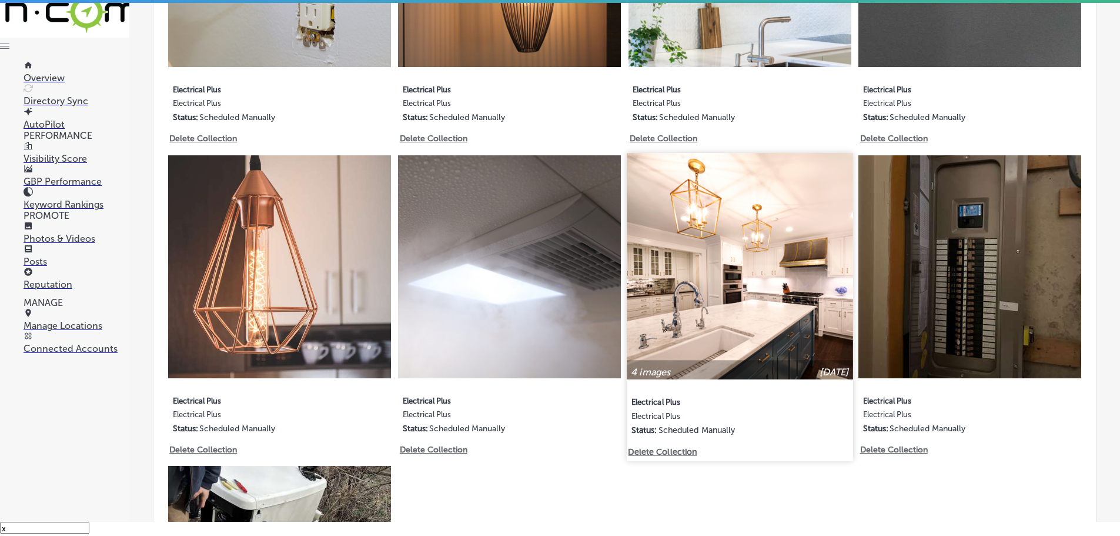
click at [675, 446] on p "Delete Collection" at bounding box center [661, 451] width 67 height 10
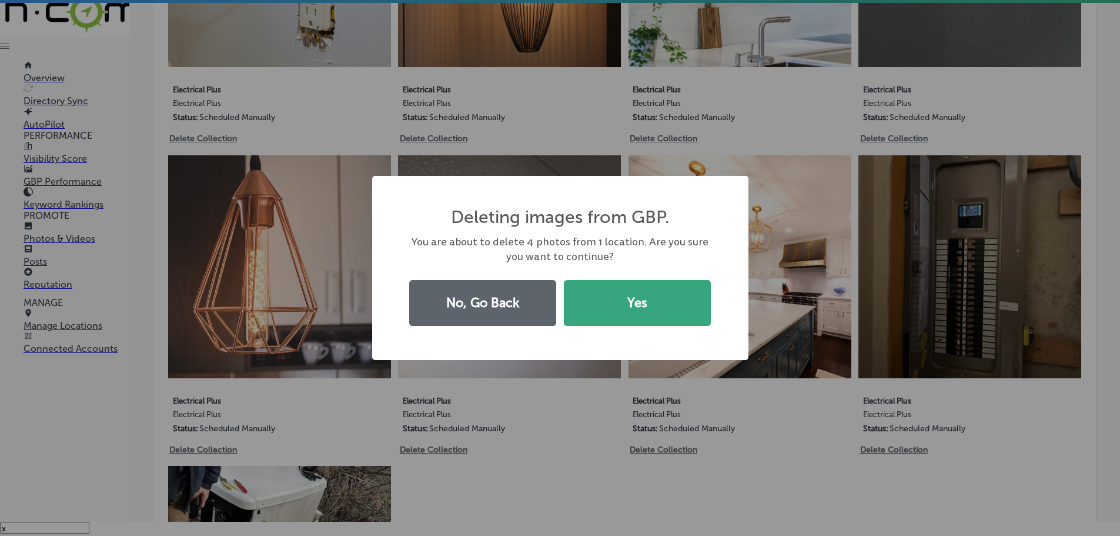
click at [647, 288] on button "Yes" at bounding box center [637, 303] width 147 height 46
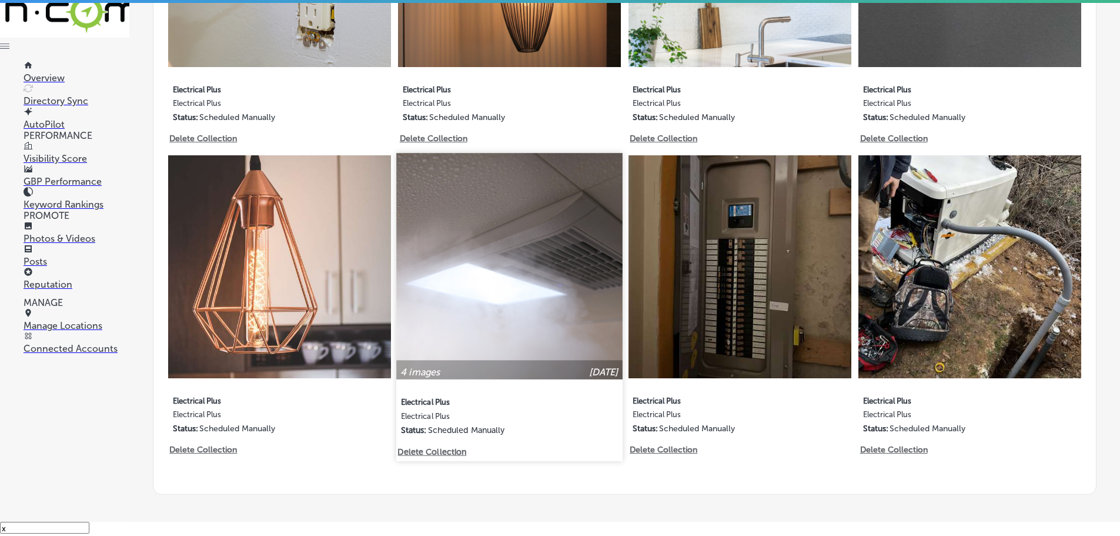
click at [442, 446] on p "Delete Collection" at bounding box center [431, 451] width 67 height 10
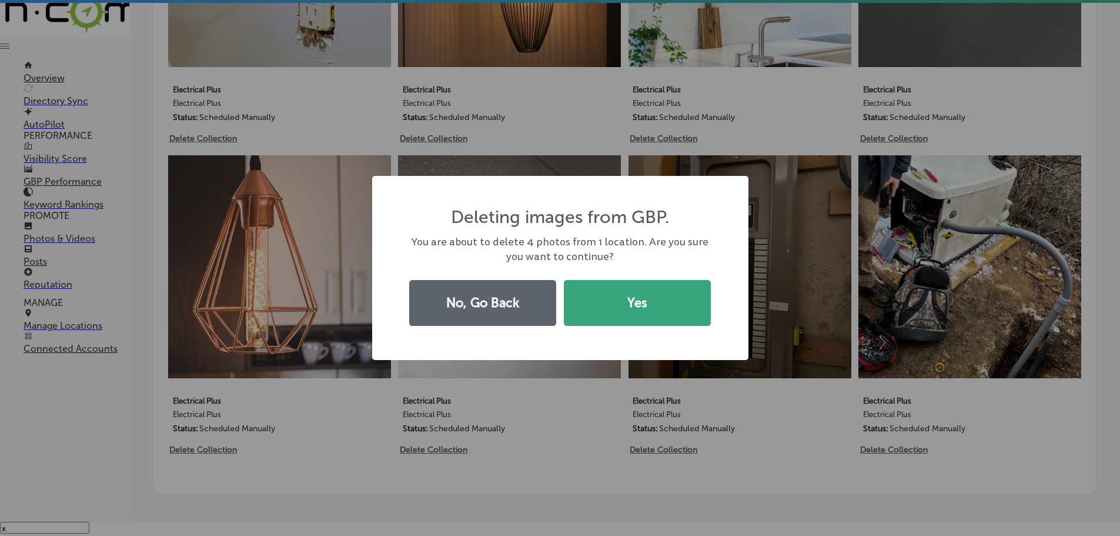
click at [636, 315] on button "Yes" at bounding box center [637, 303] width 147 height 46
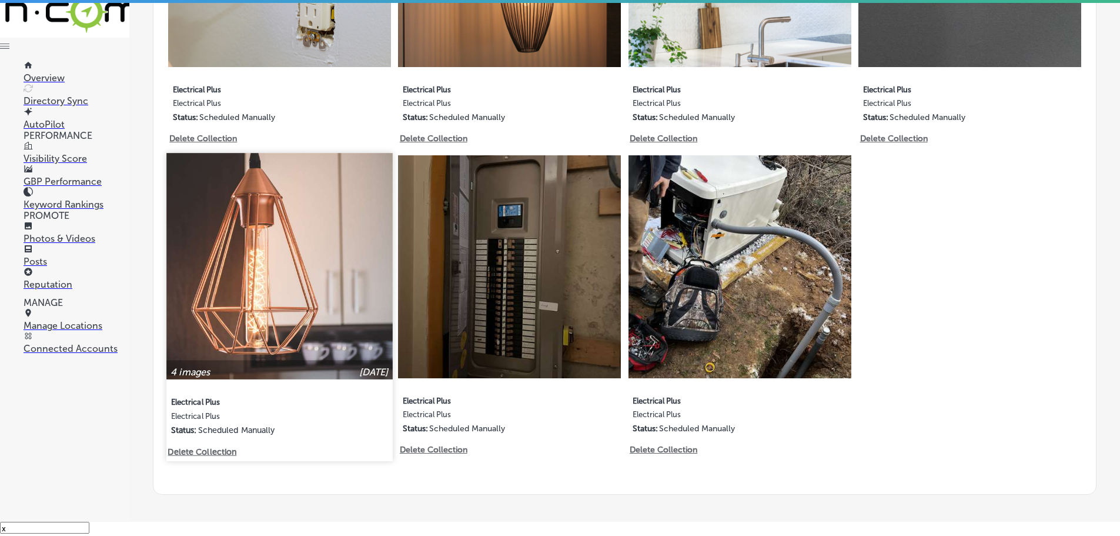
click at [226, 446] on p "Delete Collection" at bounding box center [201, 451] width 67 height 10
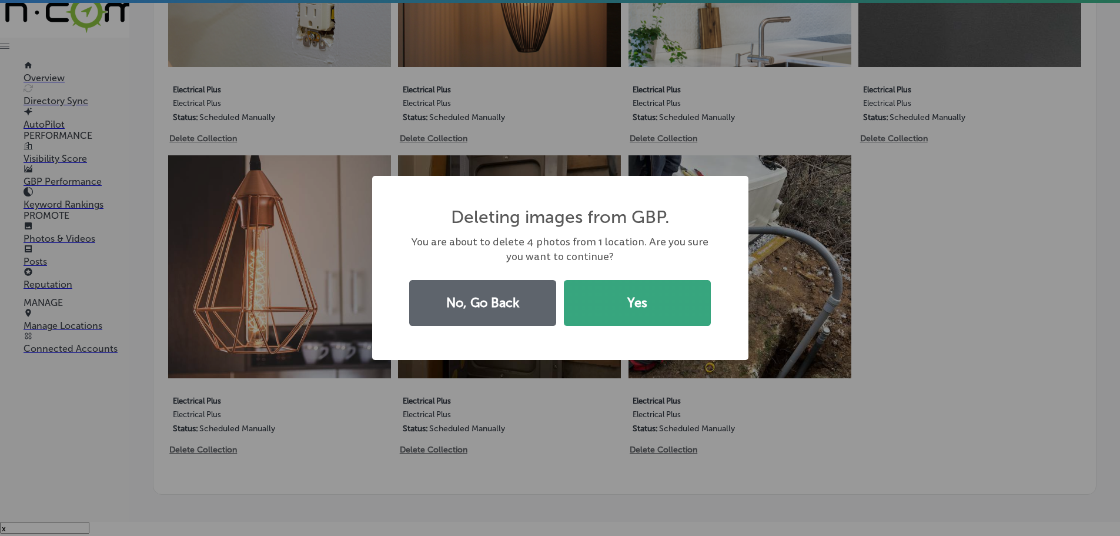
click at [626, 305] on button "Yes" at bounding box center [637, 303] width 147 height 46
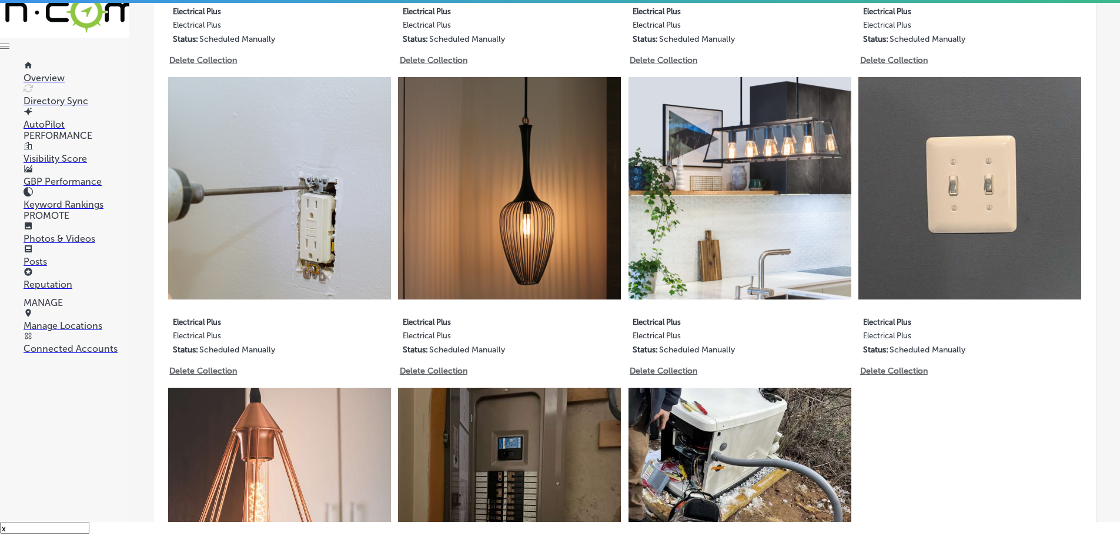
scroll to position [902, 0]
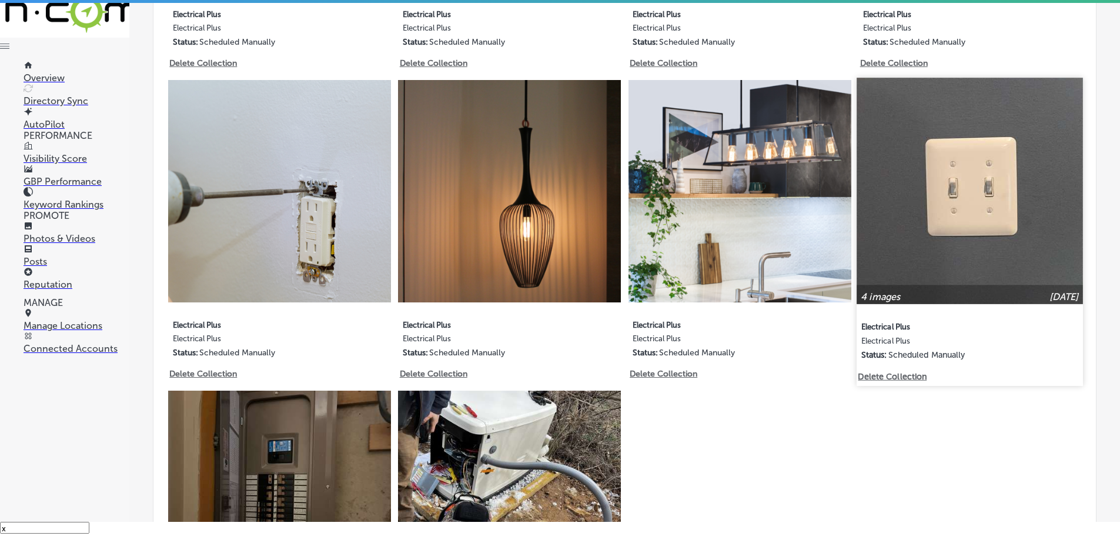
click at [907, 371] on p "Delete Collection" at bounding box center [891, 376] width 67 height 10
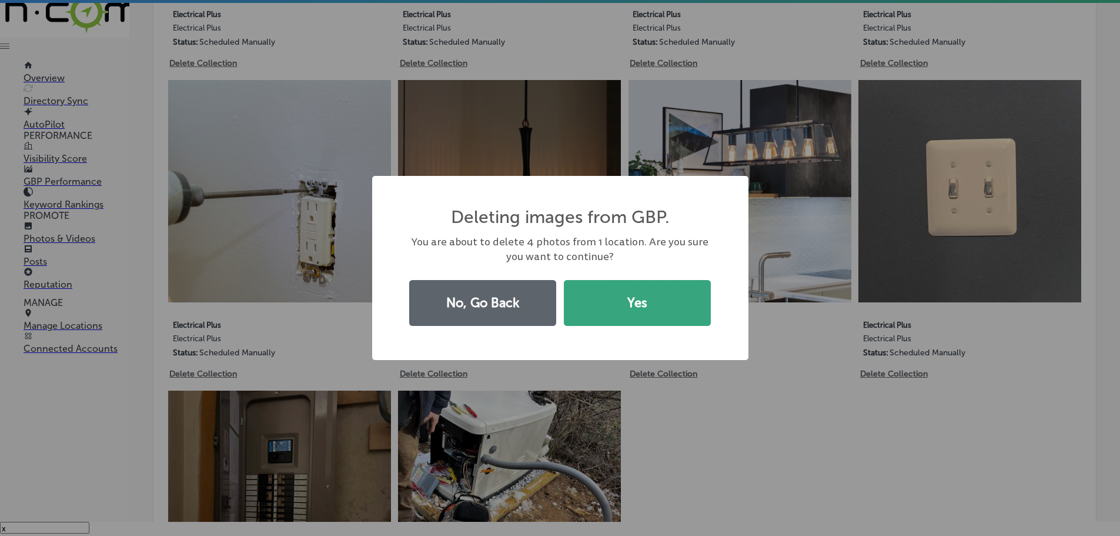
click at [636, 309] on button "Yes" at bounding box center [637, 303] width 147 height 46
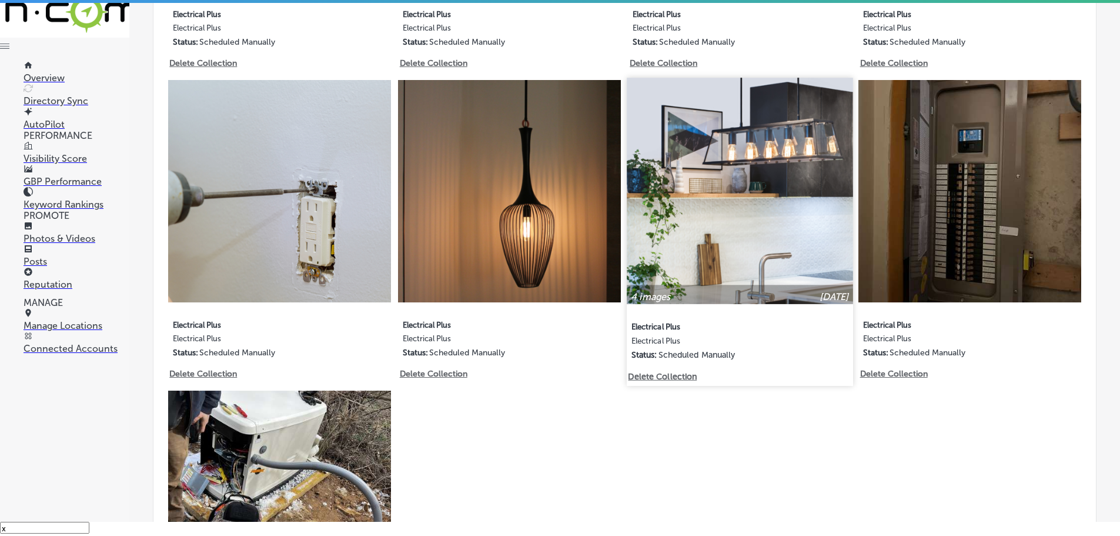
click at [682, 371] on p "Delete Collection" at bounding box center [661, 376] width 67 height 10
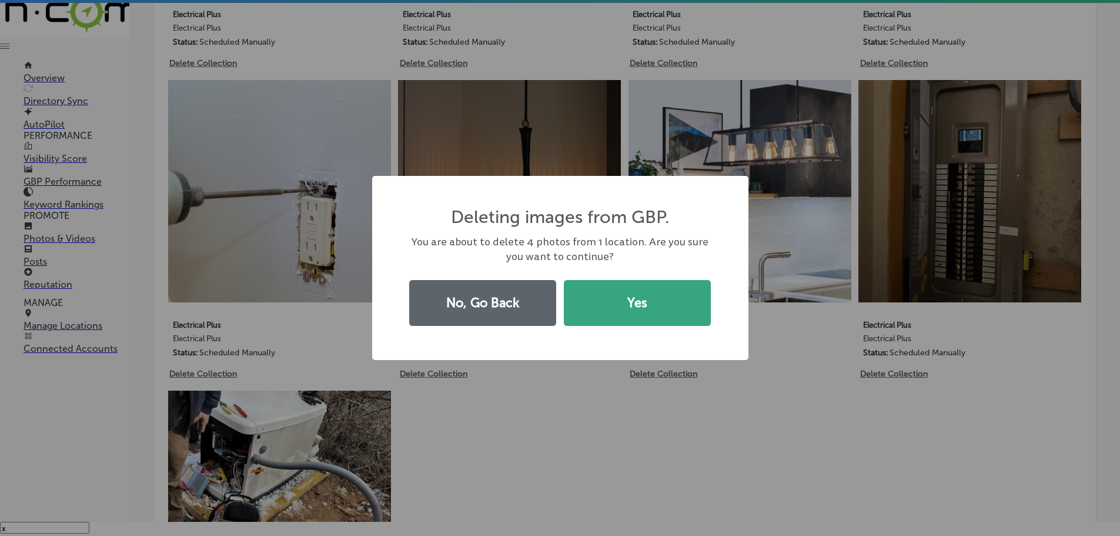
click at [671, 293] on button "Yes" at bounding box center [637, 303] width 147 height 46
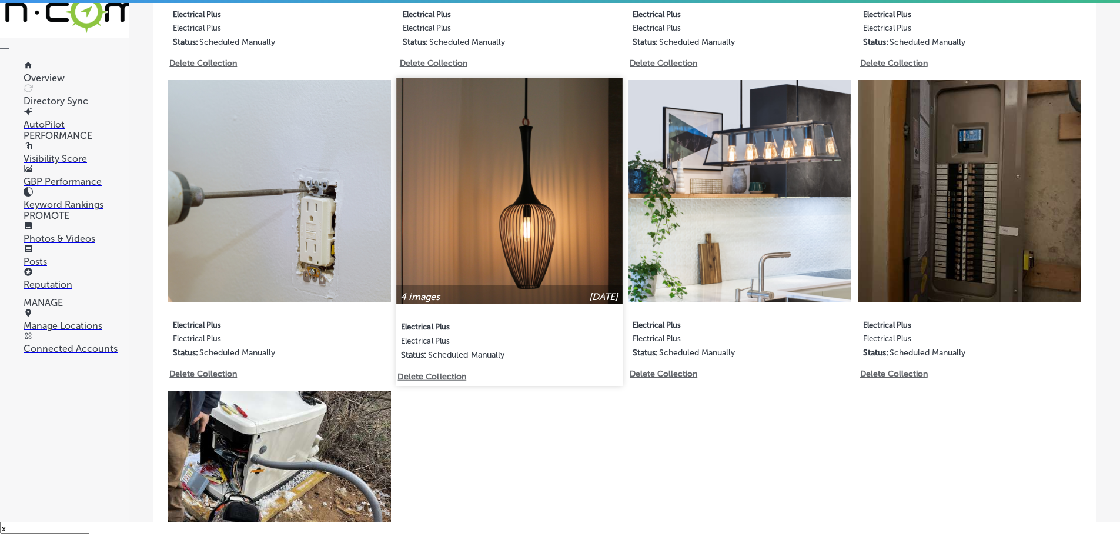
scroll to position [874, 0]
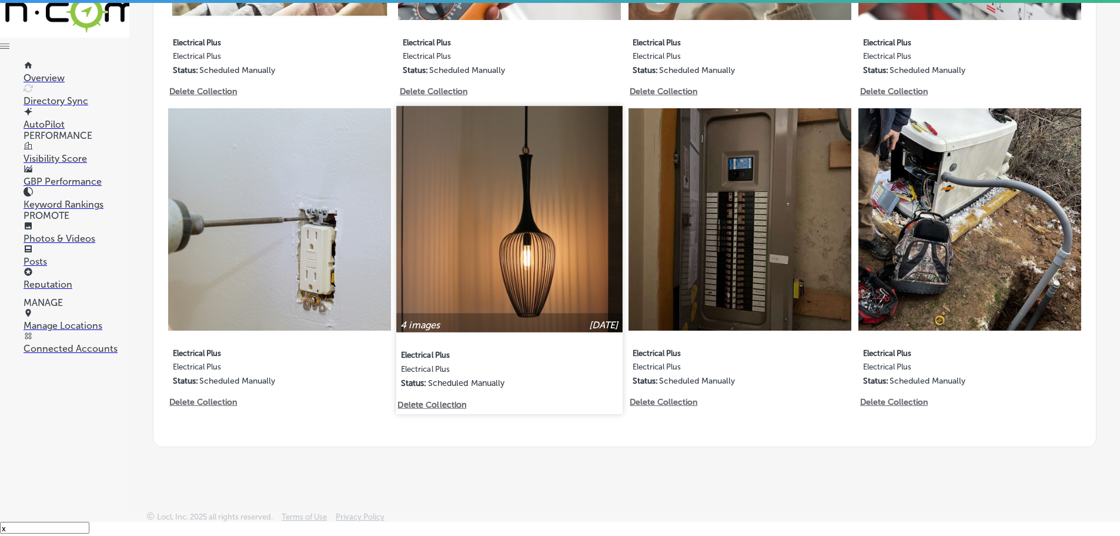
click at [440, 399] on p "Delete Collection" at bounding box center [431, 404] width 67 height 10
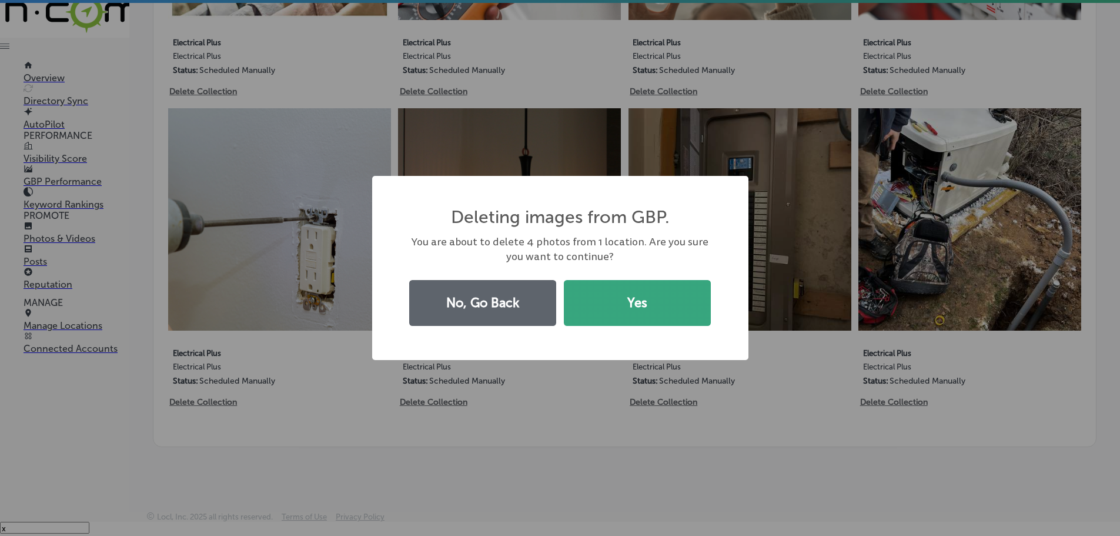
click at [615, 314] on button "Yes" at bounding box center [637, 303] width 147 height 46
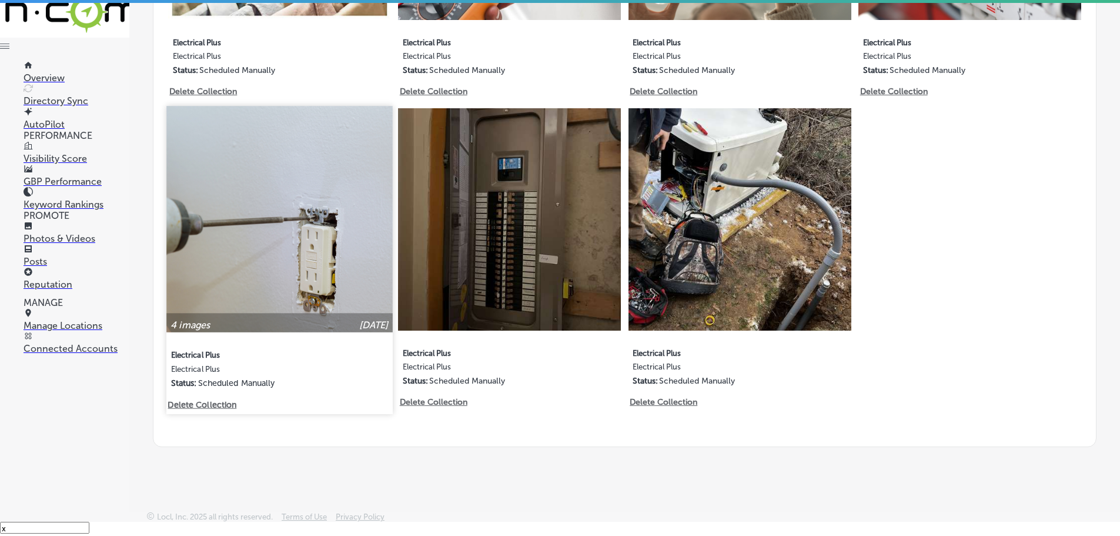
click at [215, 399] on p "Delete Collection" at bounding box center [201, 404] width 67 height 10
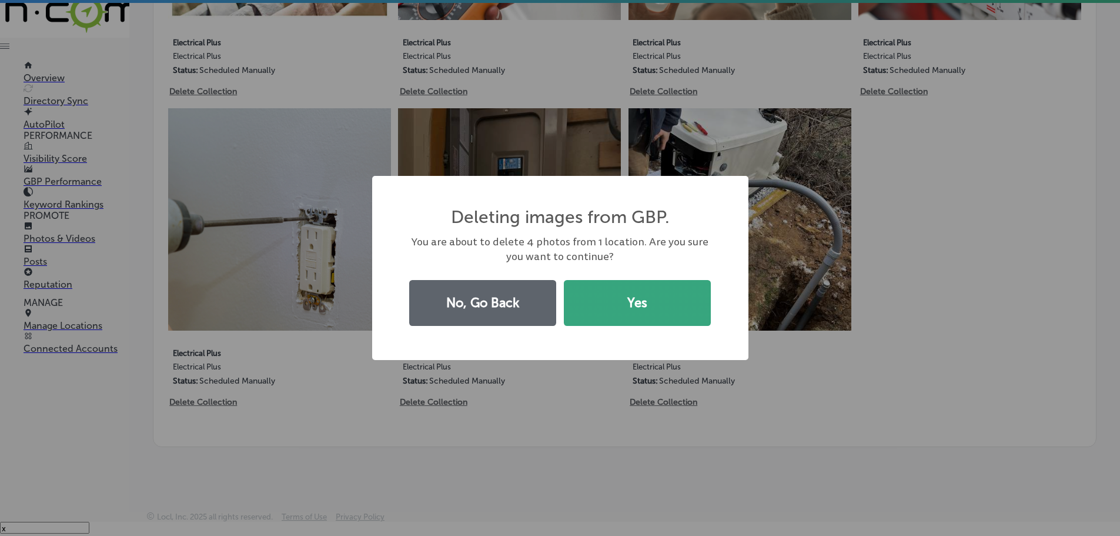
click at [657, 301] on button "Yes" at bounding box center [637, 303] width 147 height 46
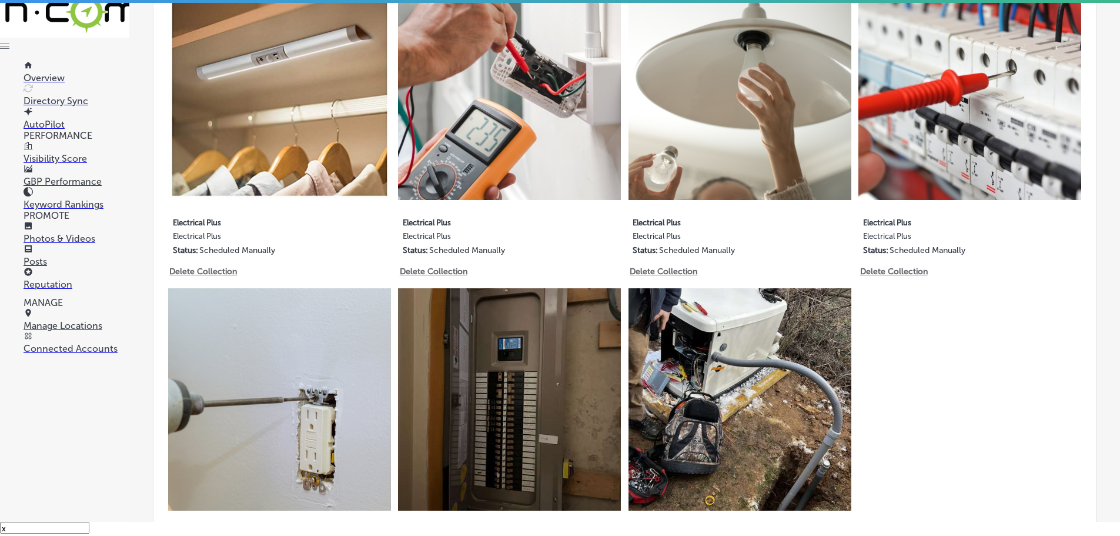
scroll to position [697, 0]
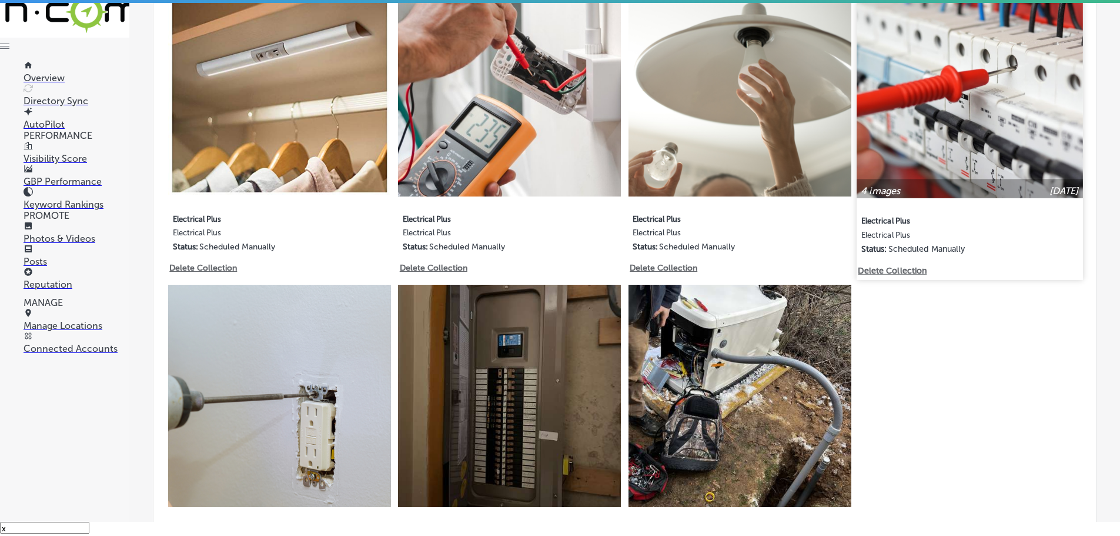
click at [903, 268] on p "Delete Collection" at bounding box center [891, 270] width 67 height 10
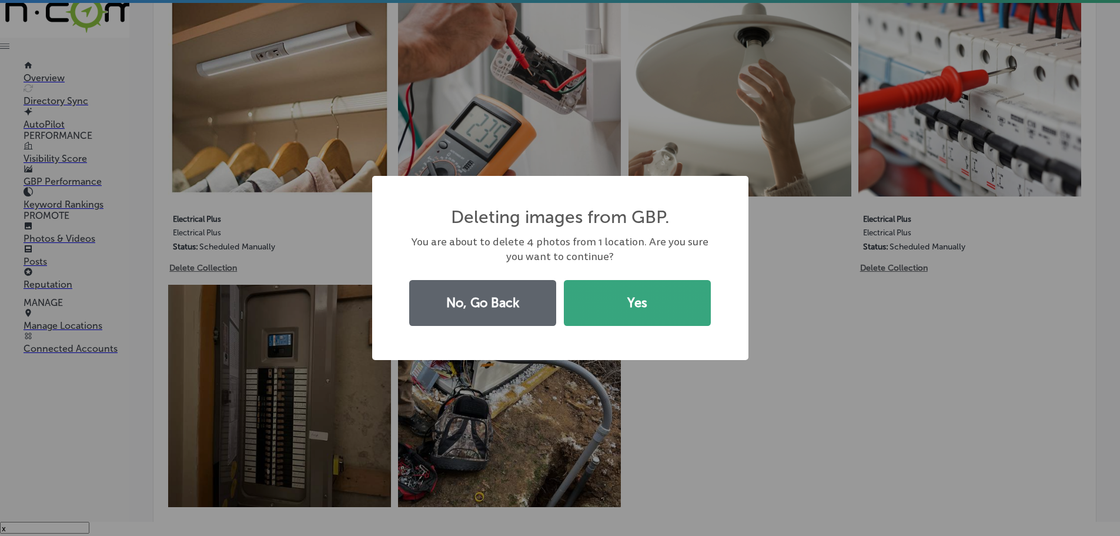
click at [612, 310] on button "Yes" at bounding box center [637, 303] width 147 height 46
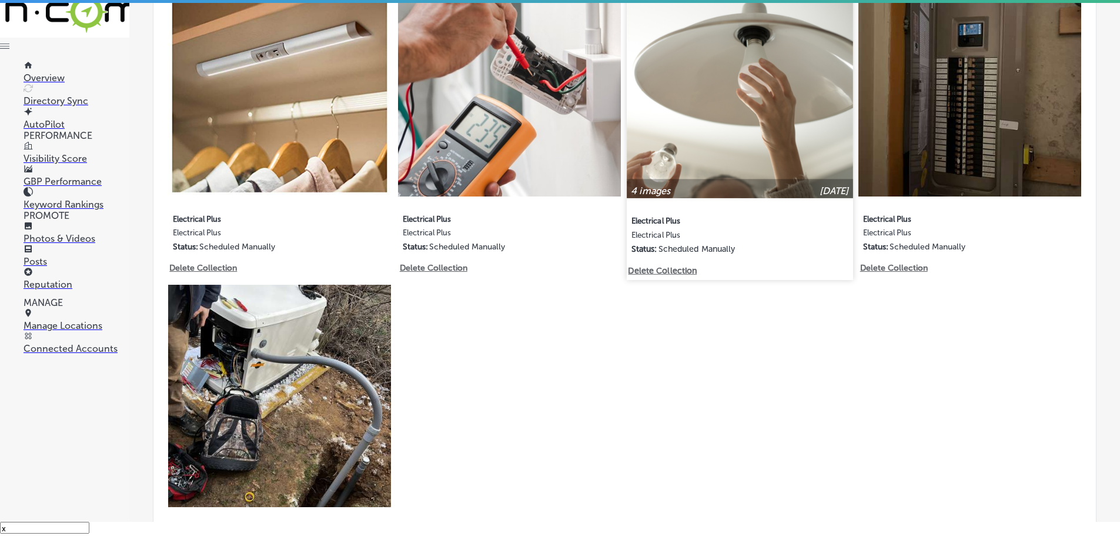
click at [661, 267] on p "Delete Collection" at bounding box center [661, 270] width 67 height 10
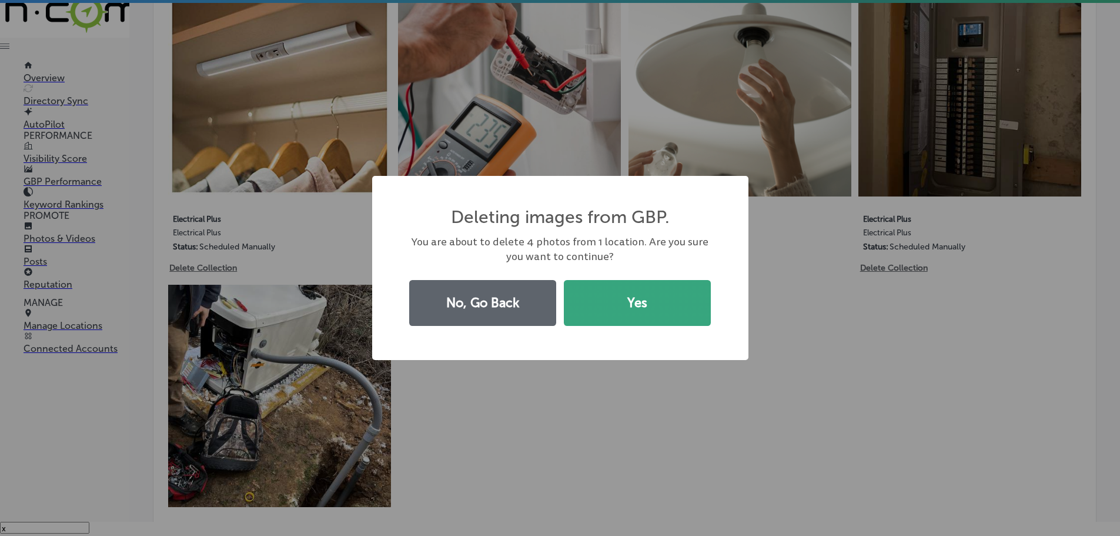
click at [659, 302] on button "Yes" at bounding box center [637, 303] width 147 height 46
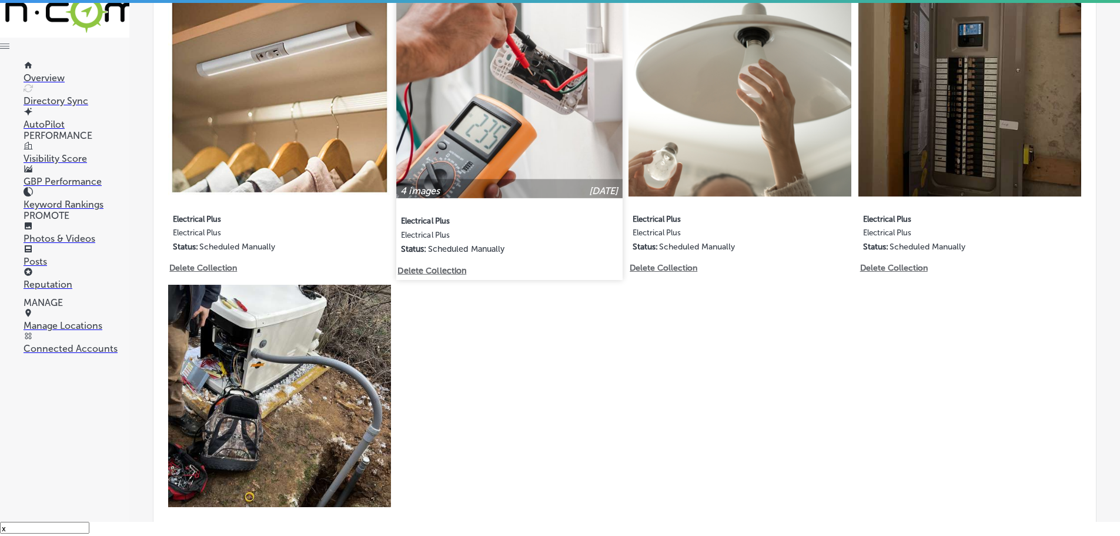
scroll to position [566, 0]
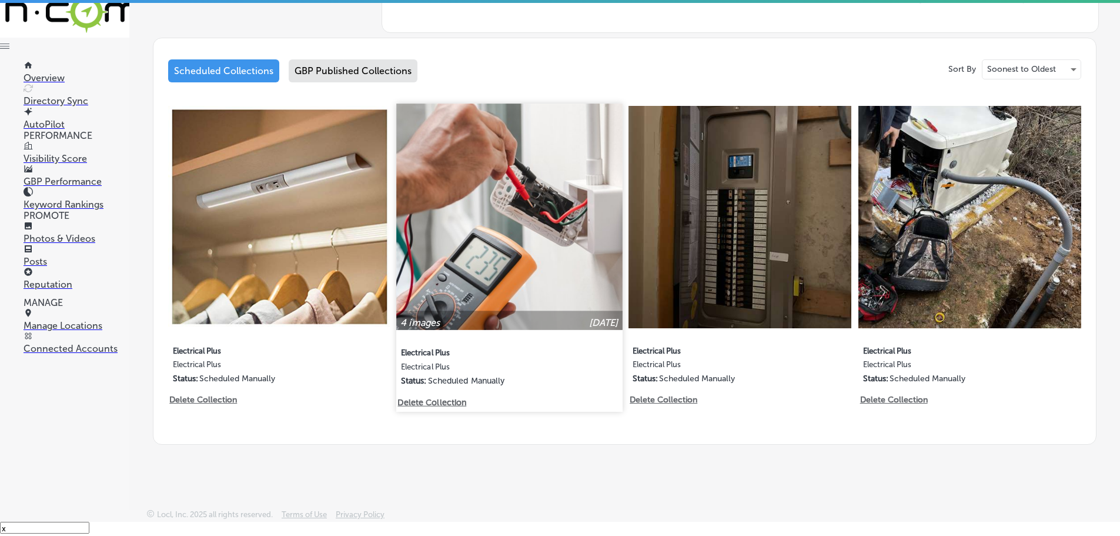
click at [435, 268] on img at bounding box center [510, 216] width 226 height 226
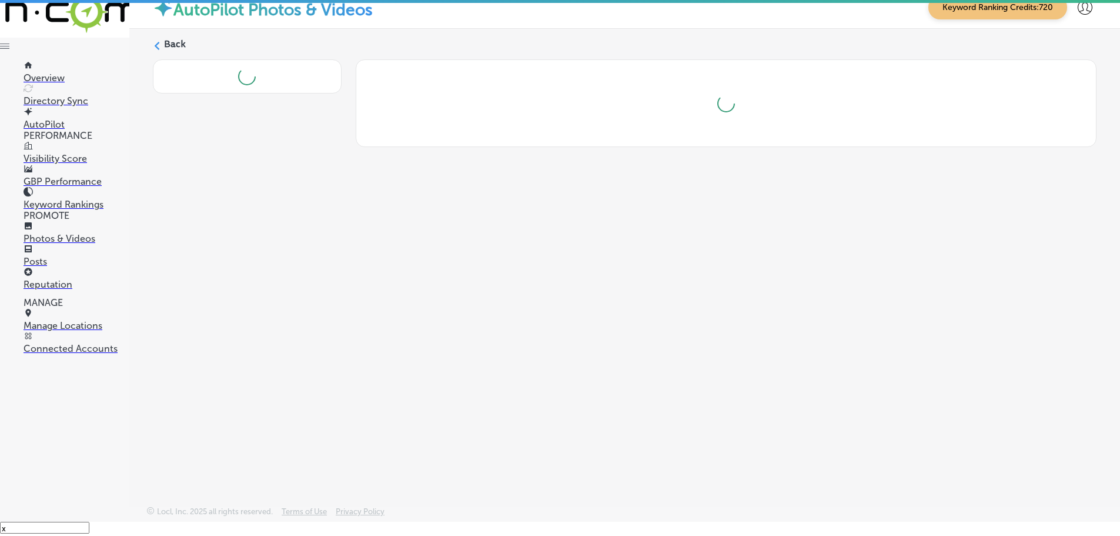
click at [162, 45] on div "Back" at bounding box center [625, 49] width 944 height 22
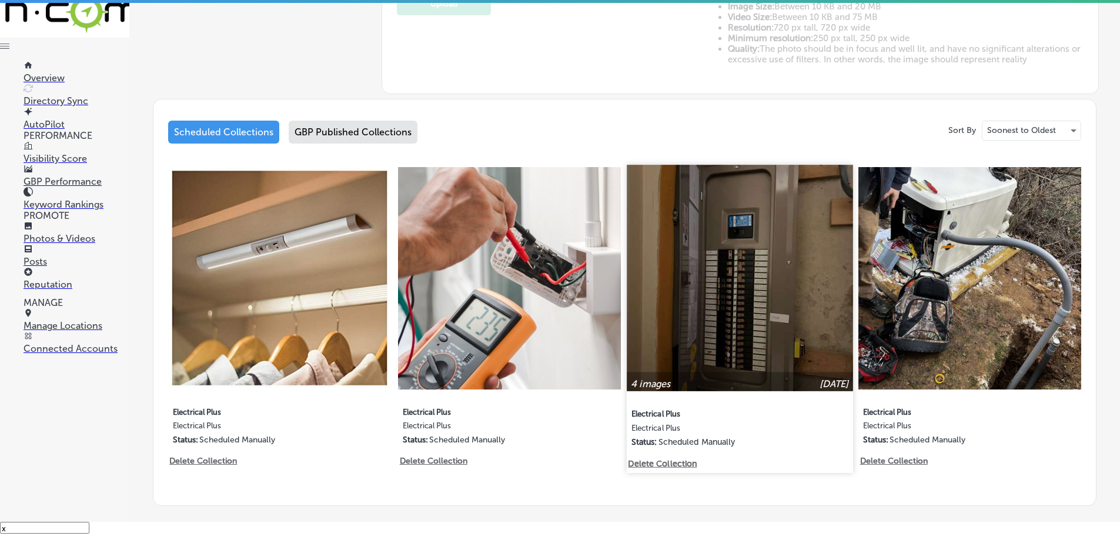
scroll to position [529, 0]
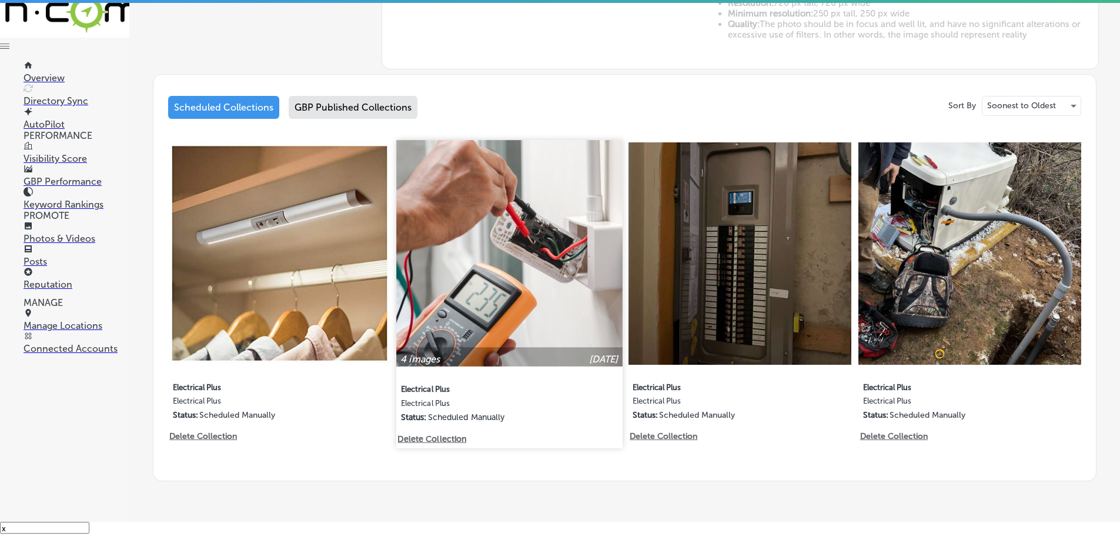
click at [436, 436] on p "Delete Collection" at bounding box center [431, 438] width 67 height 10
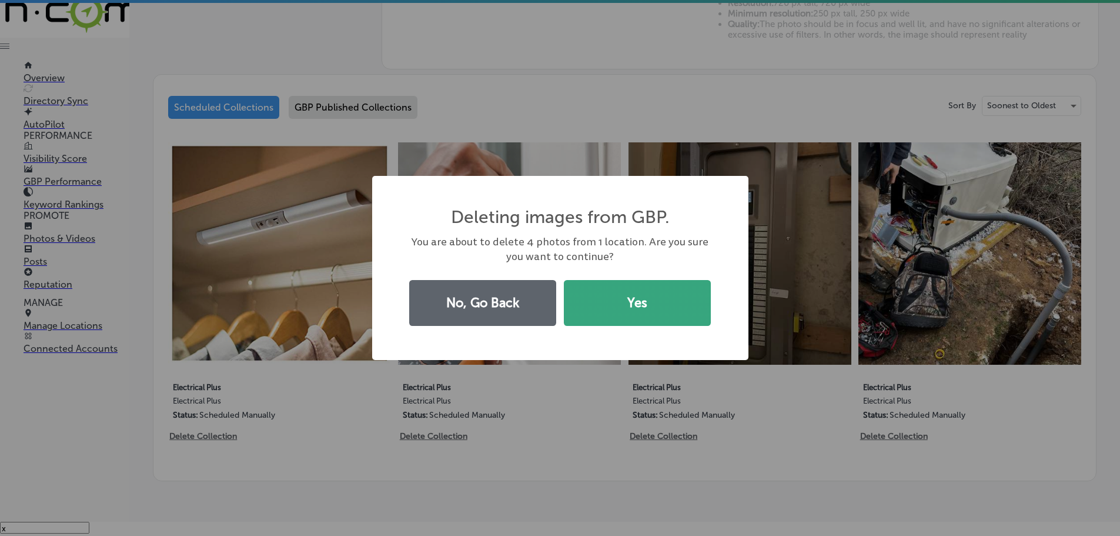
click at [609, 309] on button "Yes" at bounding box center [637, 303] width 147 height 46
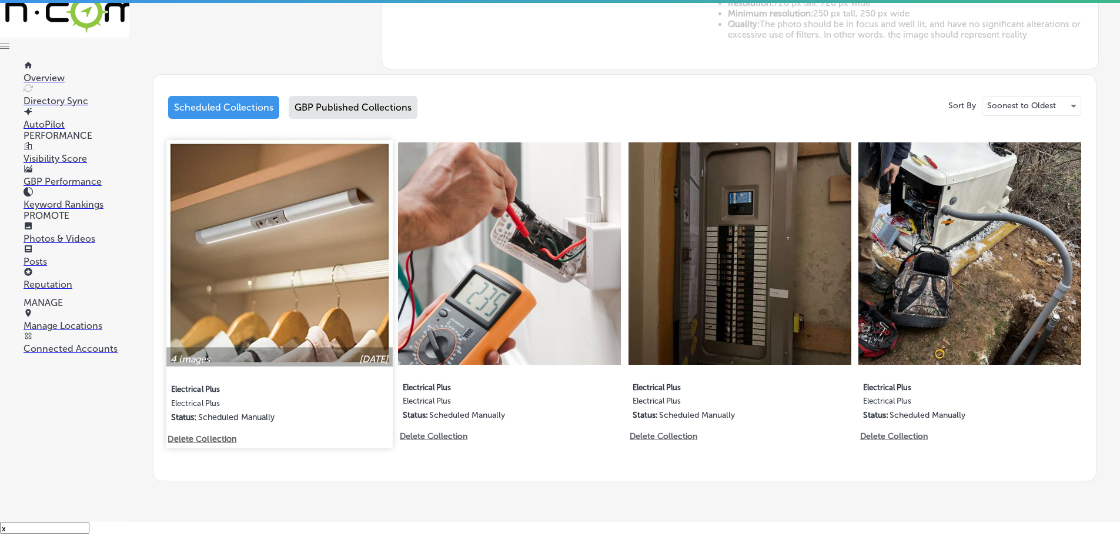
type input "5"
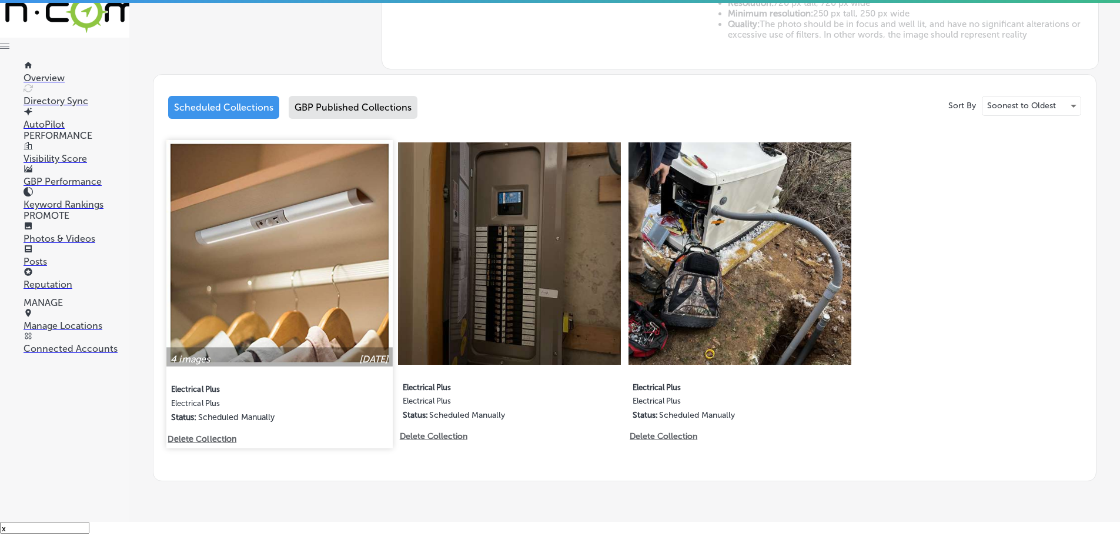
click at [186, 435] on p "Delete Collection" at bounding box center [201, 438] width 67 height 10
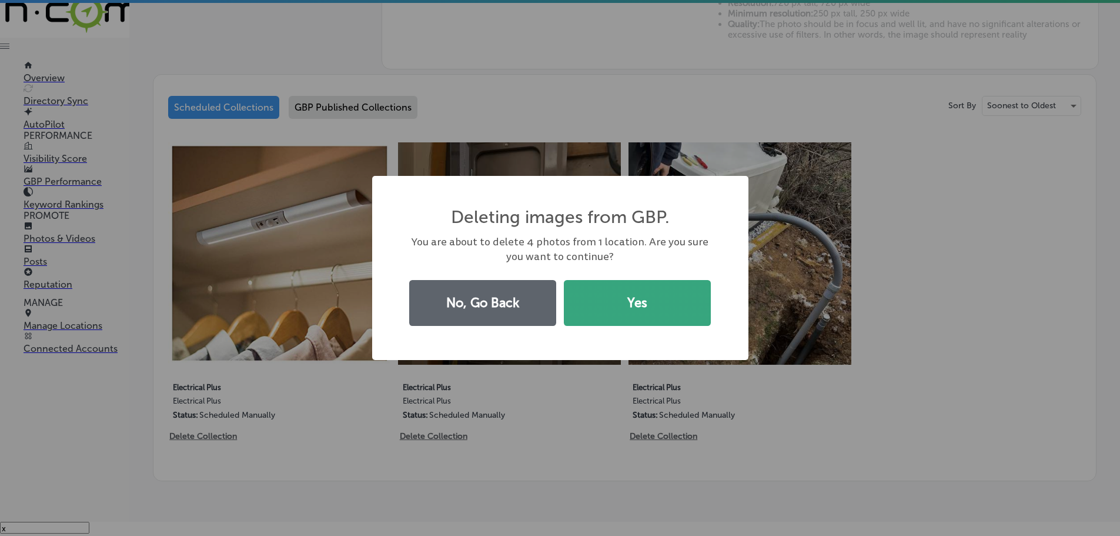
click at [617, 300] on button "Yes" at bounding box center [637, 303] width 147 height 46
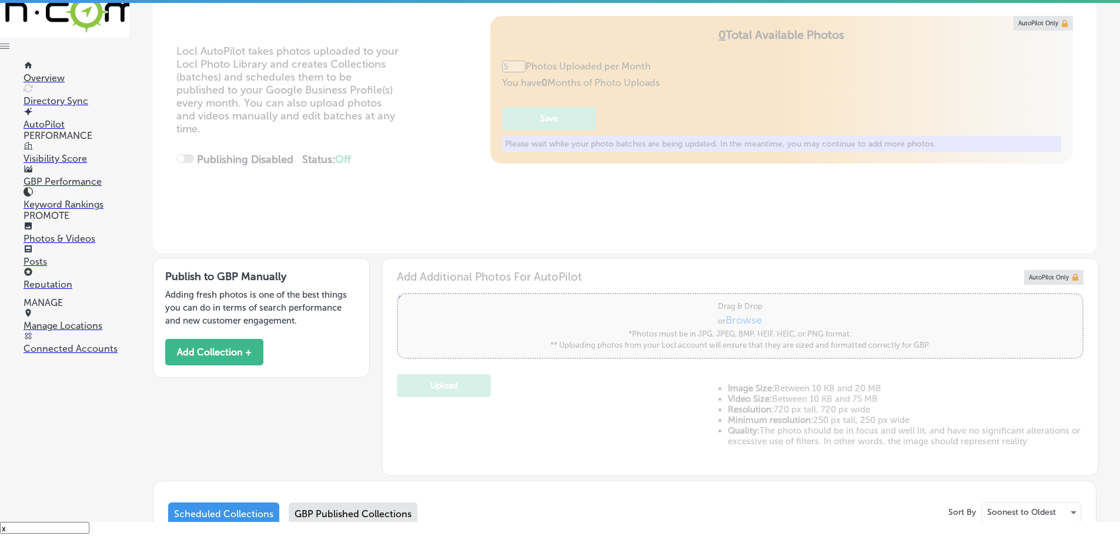
scroll to position [118, 0]
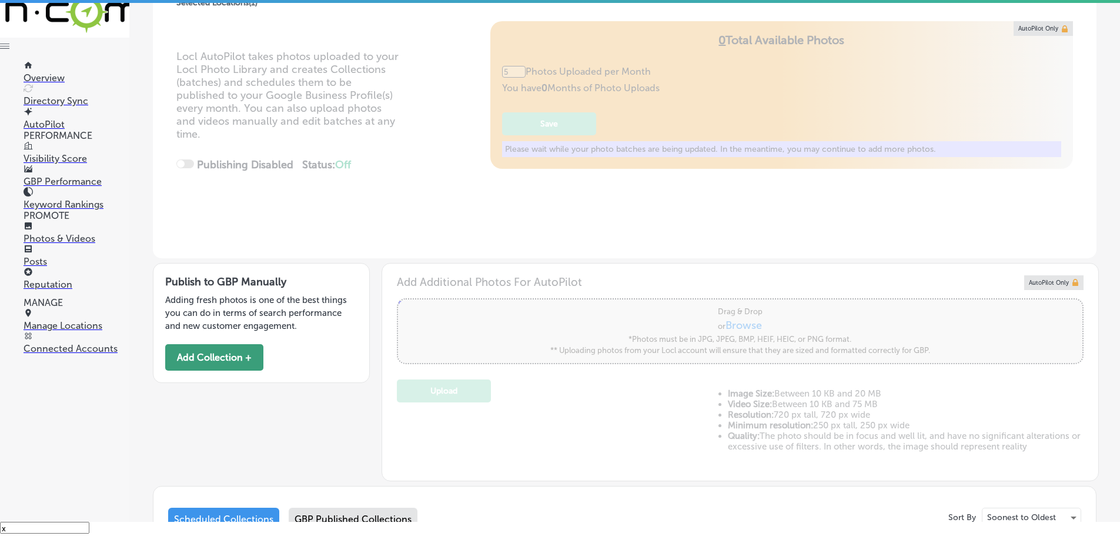
click at [220, 356] on button "Add Collection +" at bounding box center [214, 357] width 98 height 26
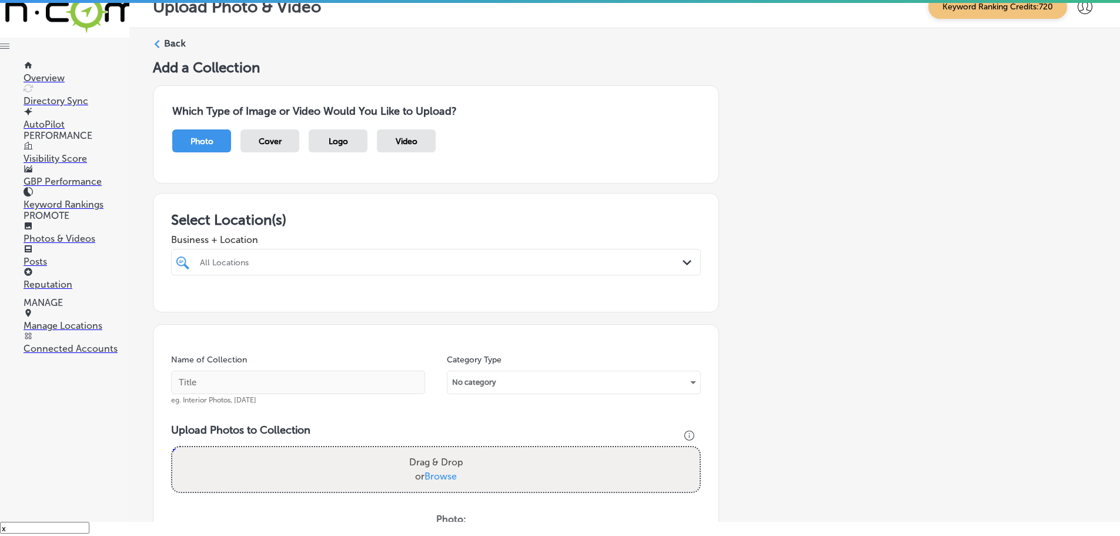
click at [479, 260] on div "All Locations" at bounding box center [442, 262] width 484 height 10
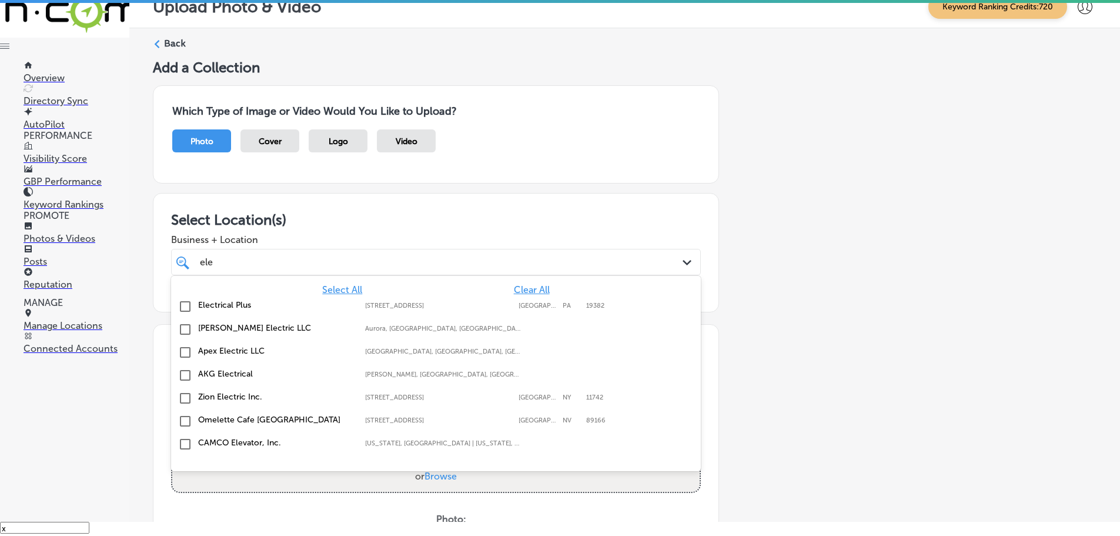
click at [233, 302] on label "Electrical Plus" at bounding box center [275, 305] width 155 height 10
type input "ele"
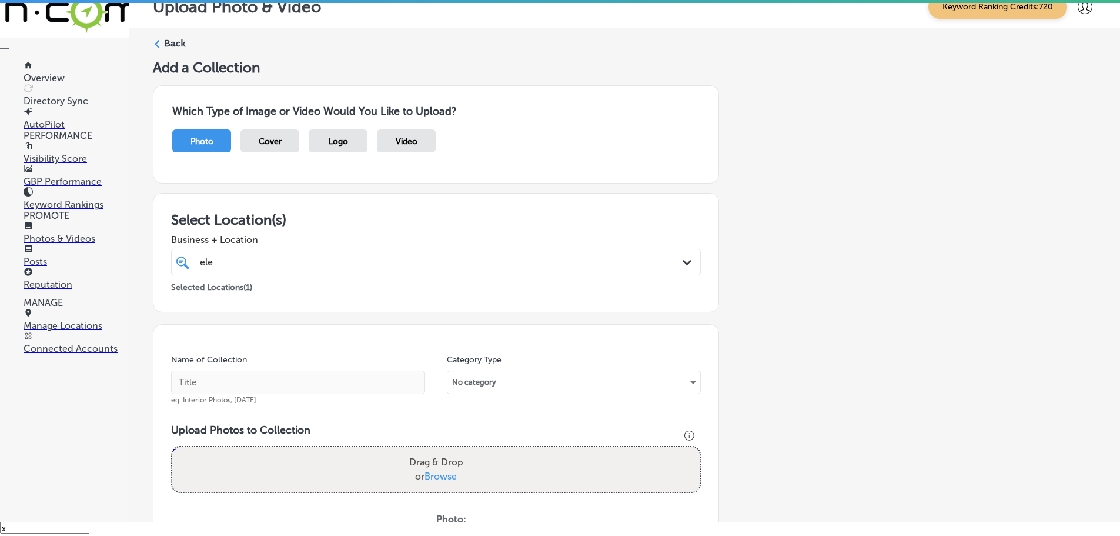
click at [330, 225] on h3 "Select Location(s)" at bounding box center [436, 219] width 530 height 17
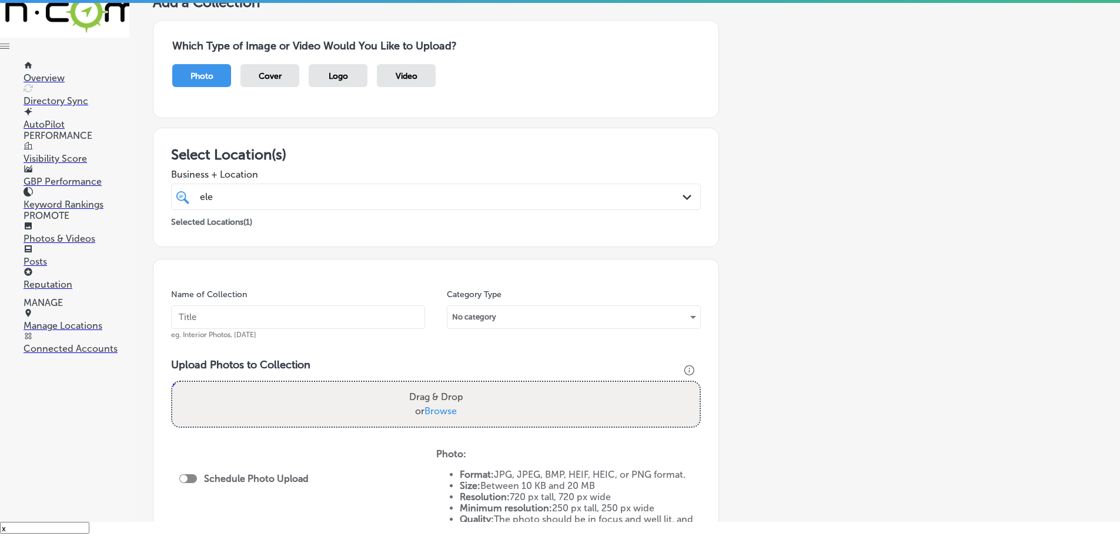
scroll to position [176, 0]
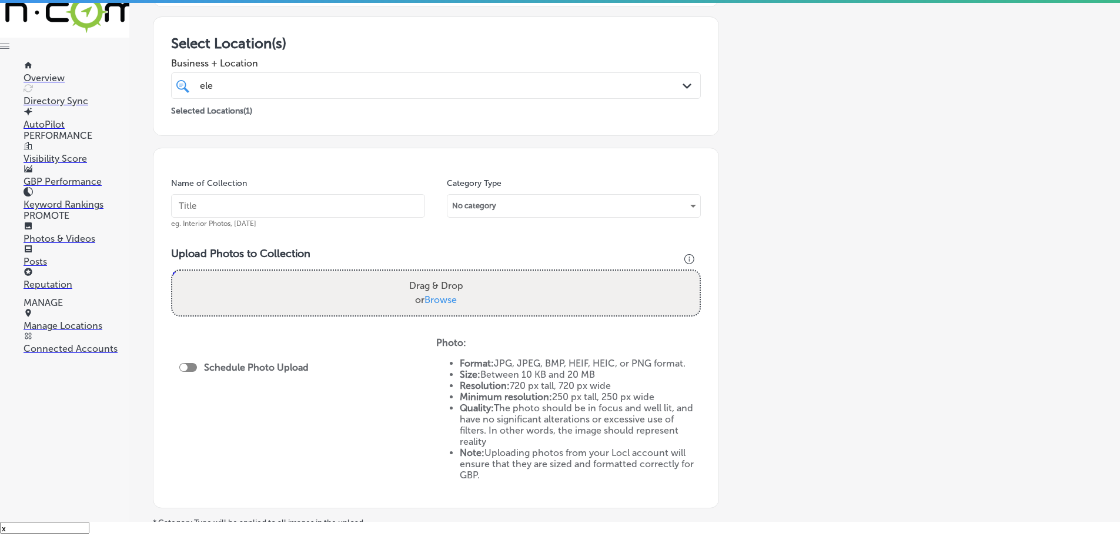
click at [440, 300] on span "Browse" at bounding box center [441, 299] width 32 height 11
click at [440, 274] on input "Drag & Drop or Browse" at bounding box center [435, 272] width 527 height 4
type input "C:\fakepath\20250310_082353.jpg"
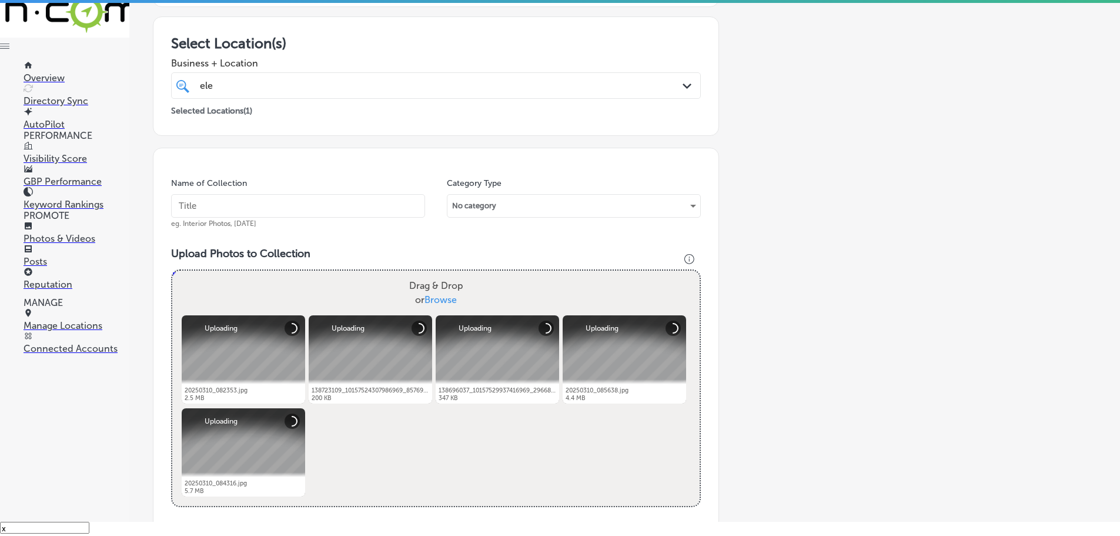
click at [295, 207] on input "text" at bounding box center [298, 206] width 254 height 24
type input "Electrical Plus"
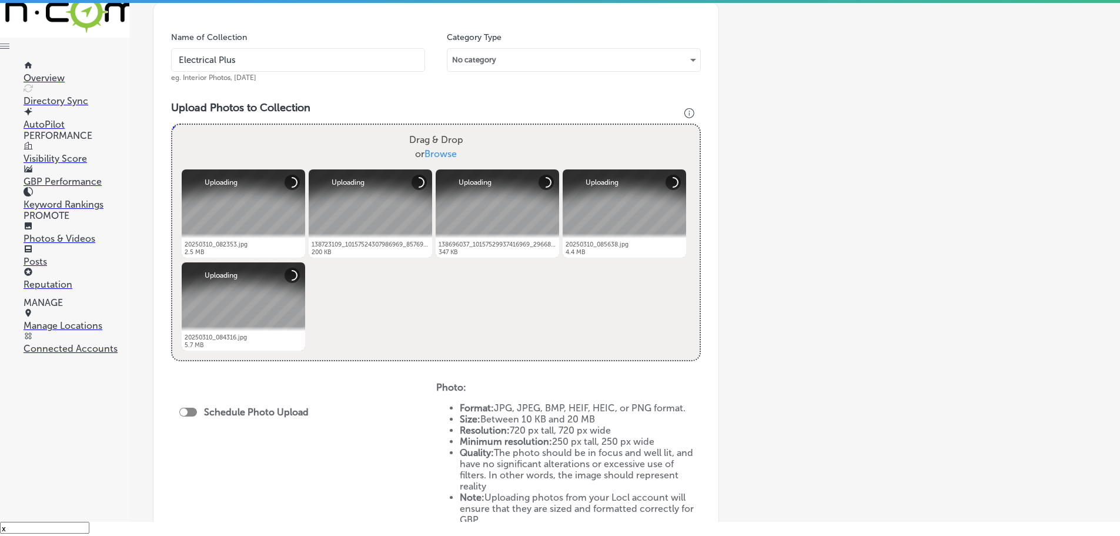
scroll to position [353, 0]
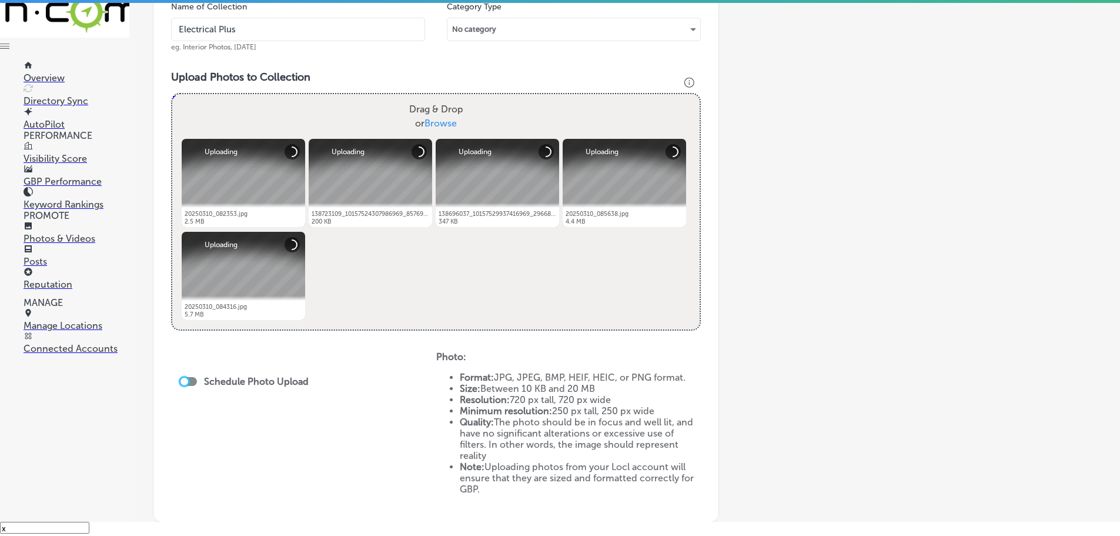
click at [186, 382] on div at bounding box center [185, 381] width 8 height 8
checkbox input "true"
click at [298, 423] on icon "Path Created with Sketch." at bounding box center [300, 424] width 9 height 5
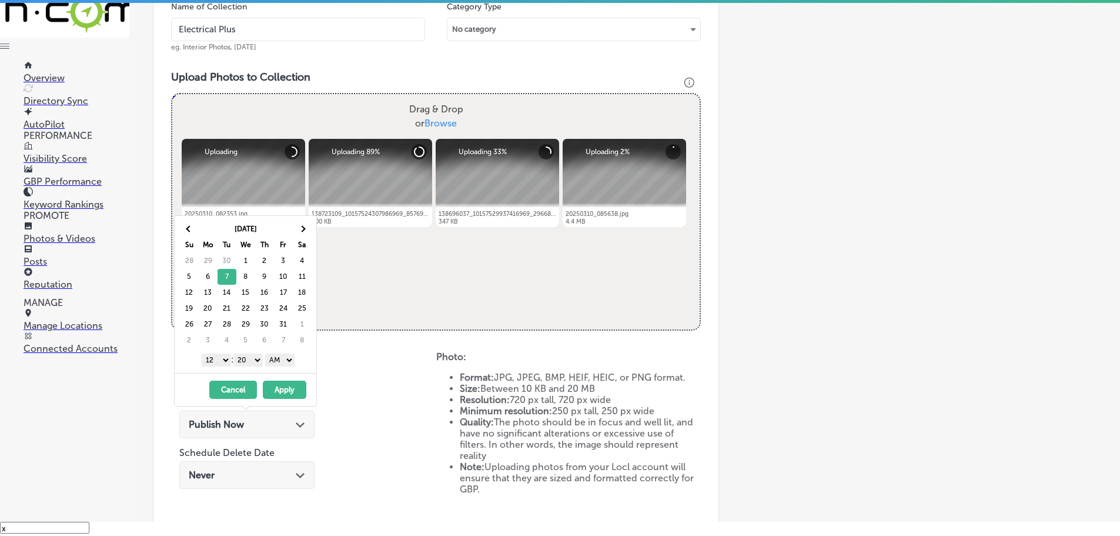
click at [217, 364] on select "1 2 3 4 5 6 7 8 9 10 11 12" at bounding box center [216, 359] width 29 height 13
click at [248, 362] on select "00 10 20 30 40 50" at bounding box center [247, 359] width 29 height 13
click at [276, 362] on select "AM PM" at bounding box center [279, 359] width 29 height 13
click at [286, 387] on button "Apply" at bounding box center [285, 389] width 44 height 18
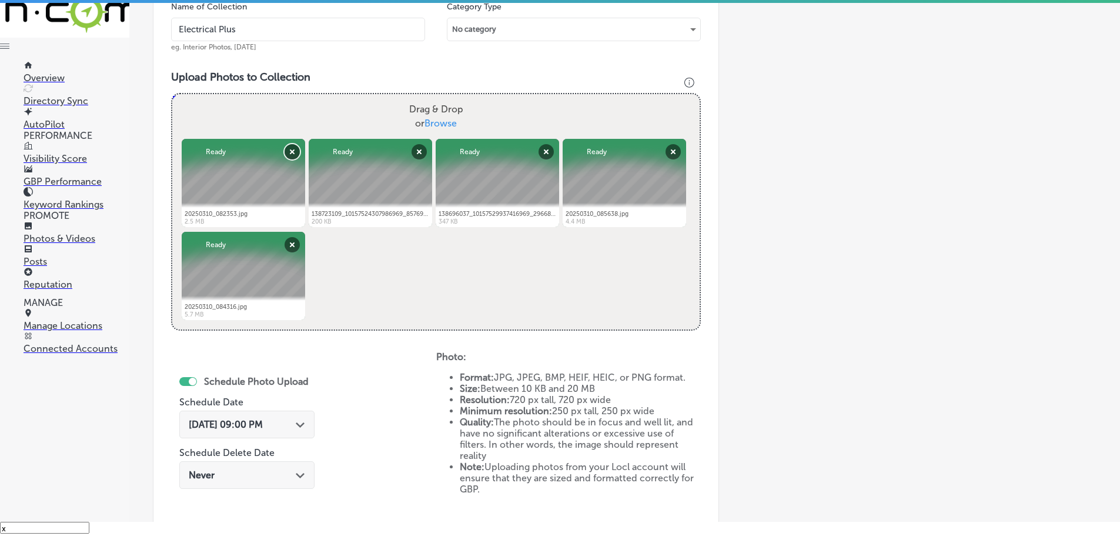
click at [296, 151] on button "Remove" at bounding box center [292, 151] width 15 height 15
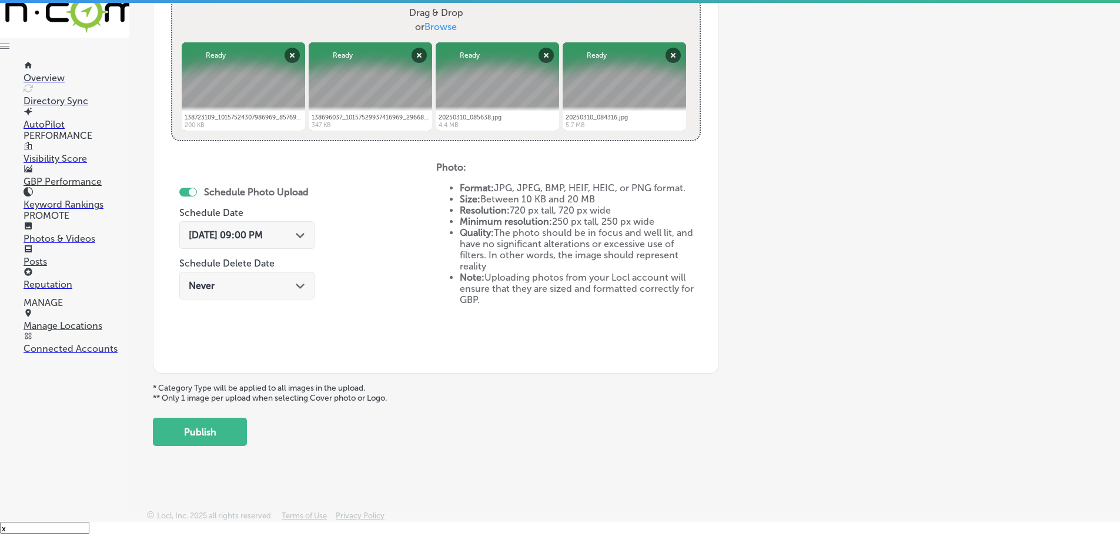
scroll to position [453, 0]
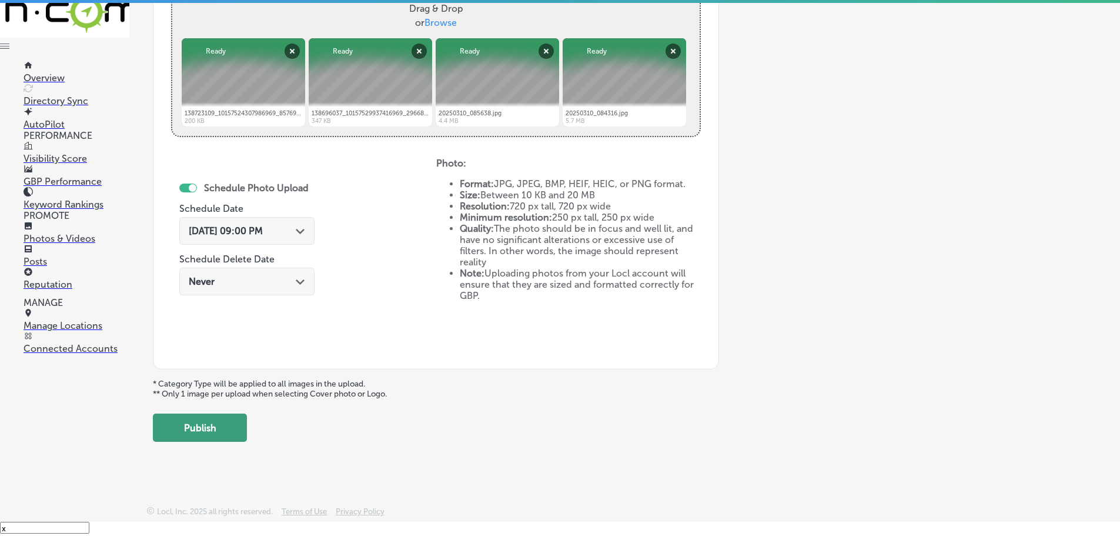
click at [171, 427] on button "Publish" at bounding box center [200, 427] width 94 height 28
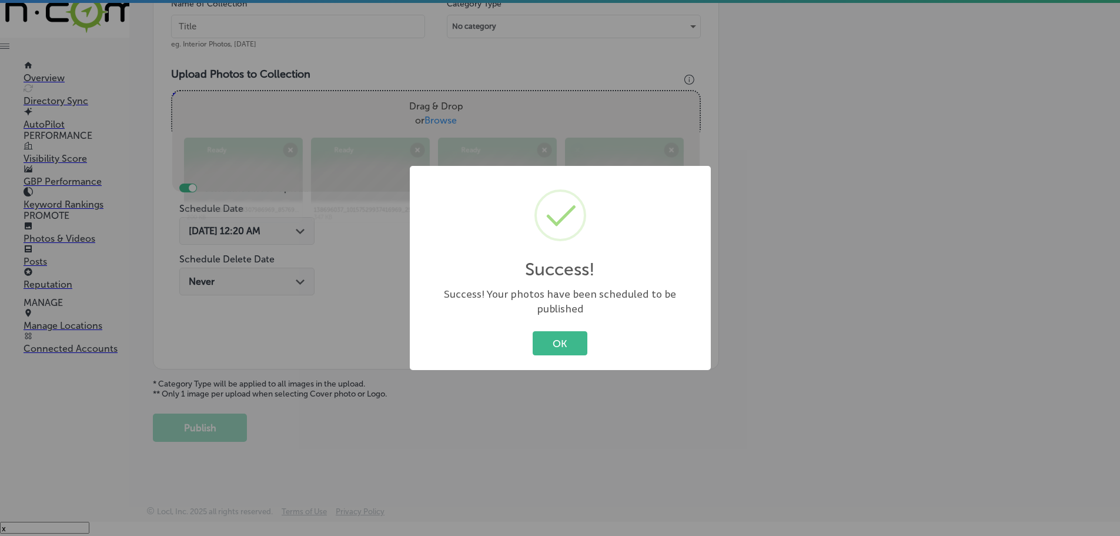
scroll to position [356, 0]
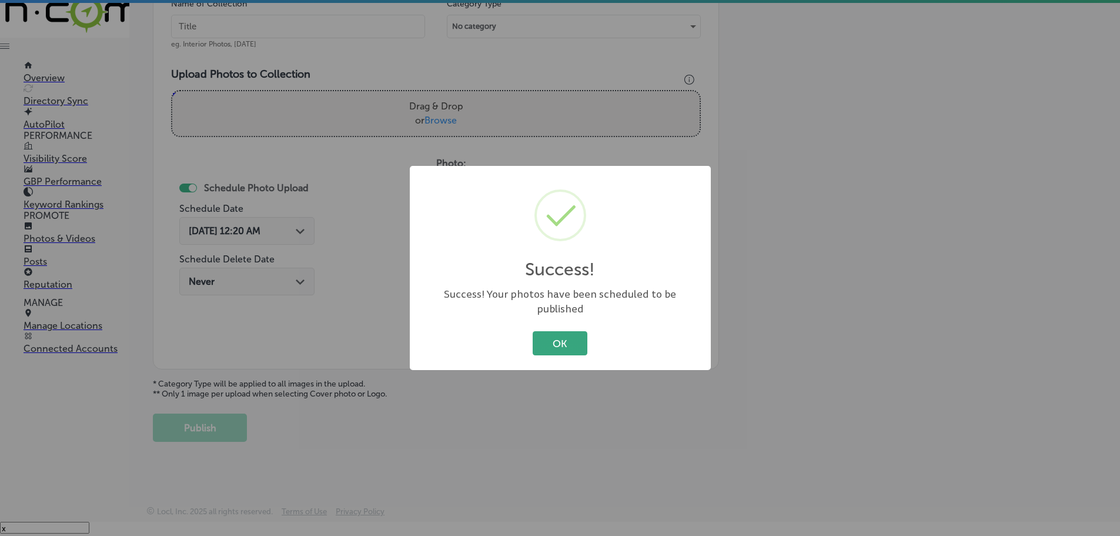
click at [553, 340] on button "OK" at bounding box center [560, 343] width 55 height 24
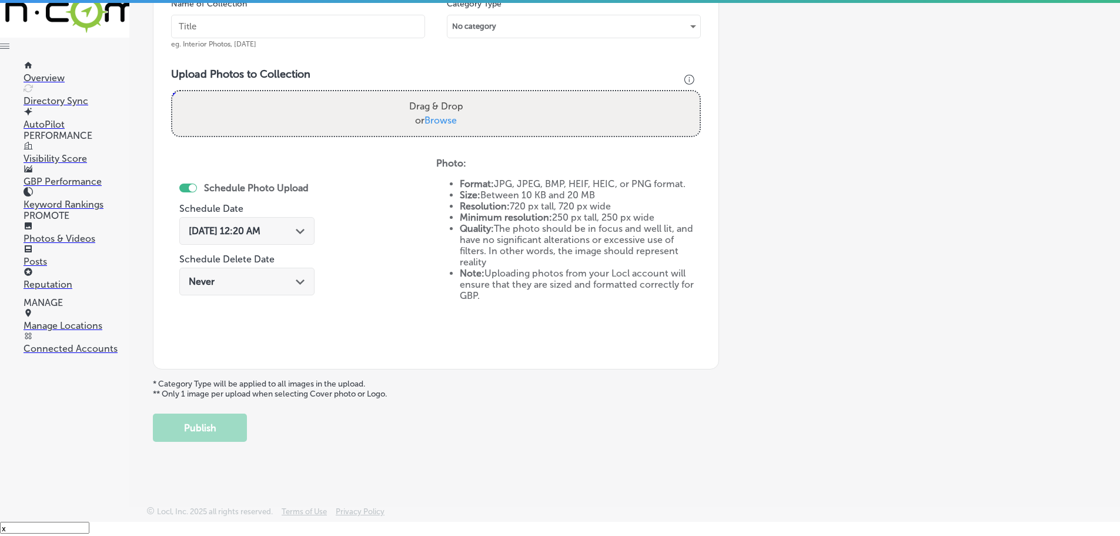
click at [444, 116] on span "Browse" at bounding box center [441, 120] width 32 height 11
click at [444, 95] on input "Drag & Drop or Browse" at bounding box center [435, 93] width 527 height 4
type input "C:\fakepath\20250310_085658.jpg"
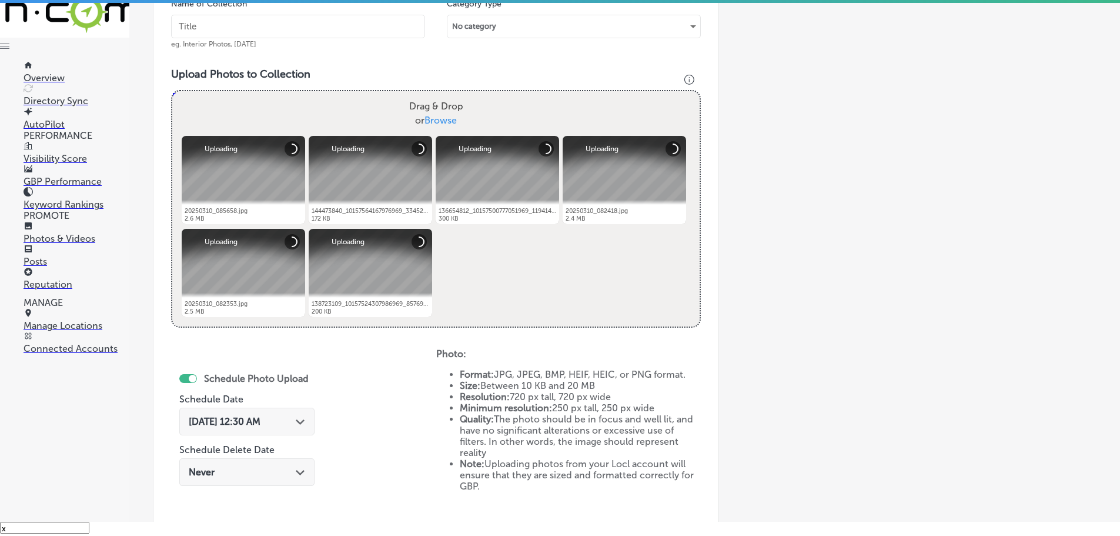
click at [322, 28] on input "text" at bounding box center [298, 27] width 254 height 24
type input "Electrical Plus"
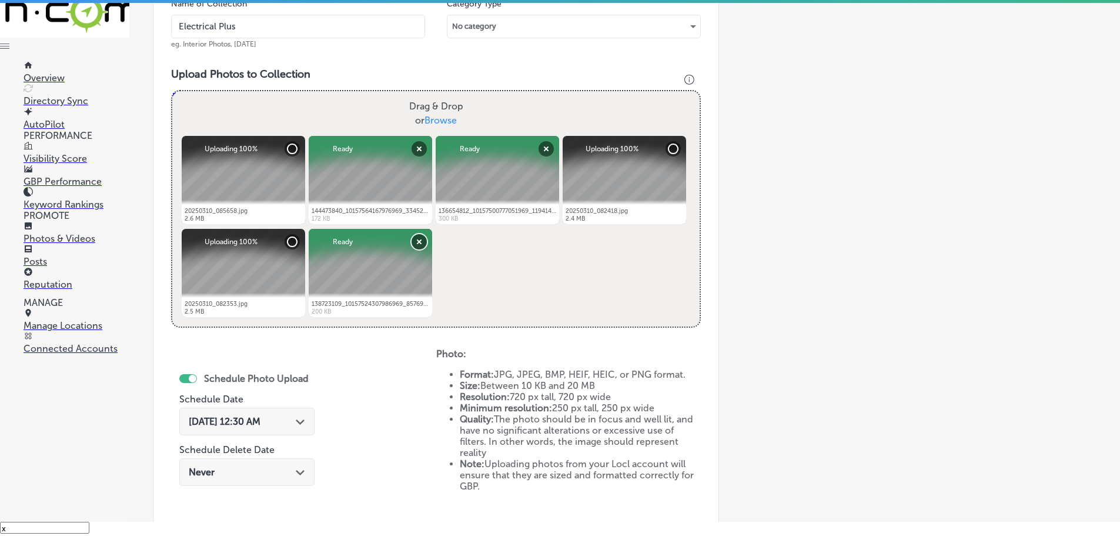
click at [416, 245] on button "Remove" at bounding box center [419, 241] width 15 height 15
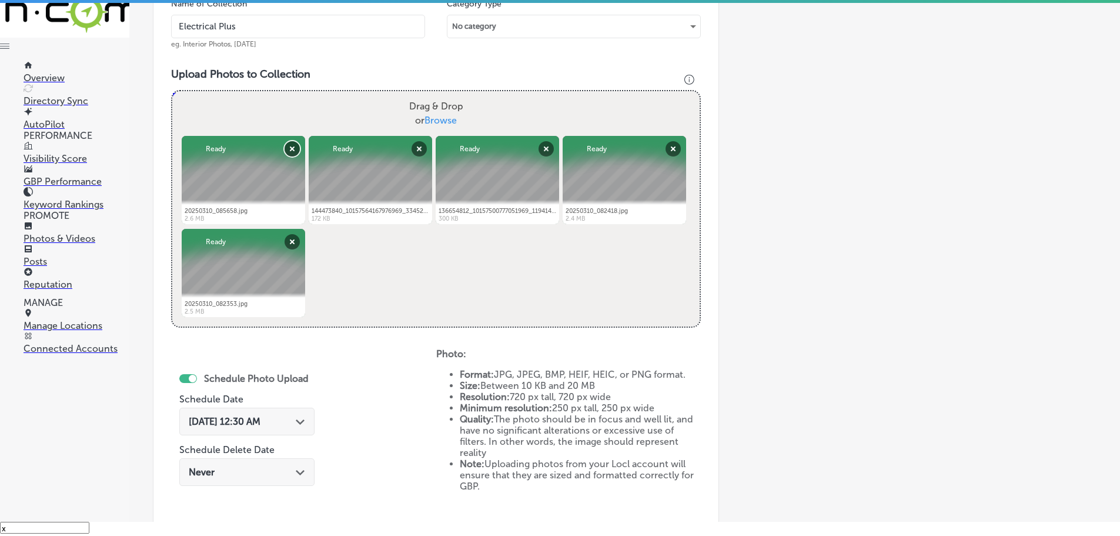
click at [289, 152] on button "Remove" at bounding box center [292, 148] width 15 height 15
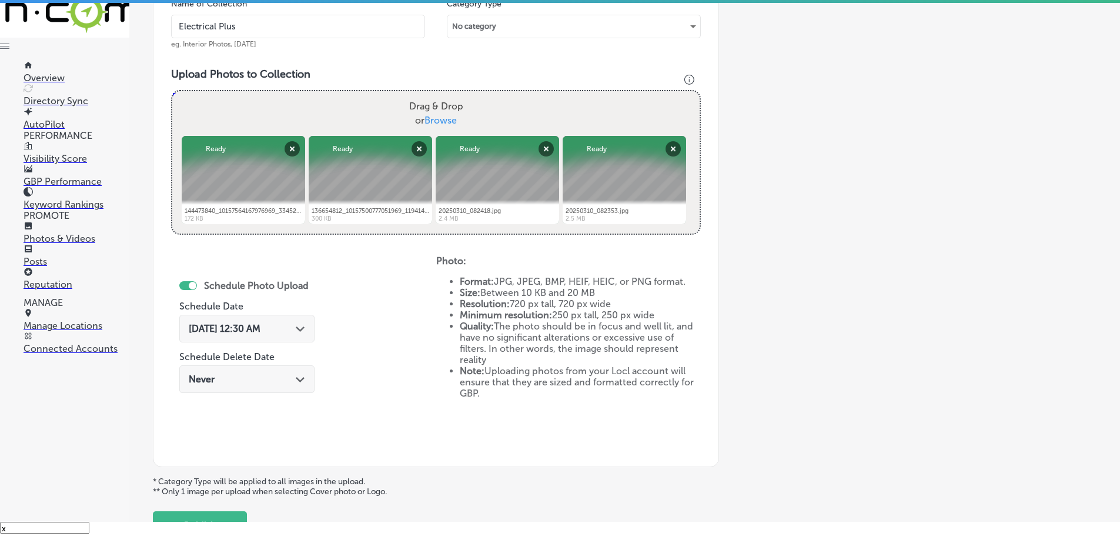
click at [302, 326] on icon "Path Created with Sketch." at bounding box center [300, 328] width 9 height 5
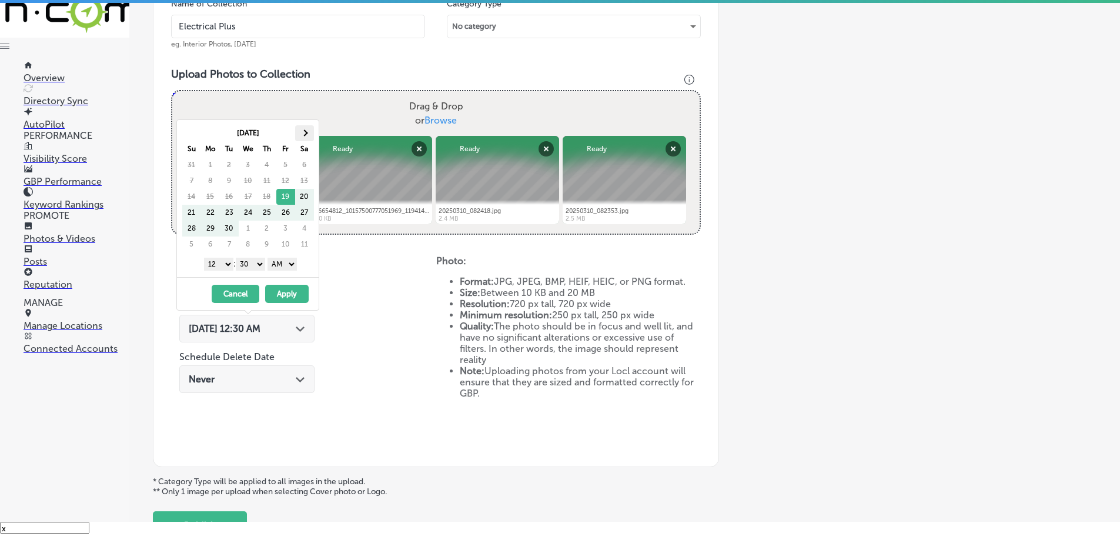
click at [298, 129] on th at bounding box center [304, 133] width 19 height 16
click at [221, 265] on select "1 2 3 4 5 6 7 8 9 10 11 12" at bounding box center [218, 264] width 29 height 13
click at [252, 266] on select "00 10 20 30 40 50" at bounding box center [250, 264] width 29 height 13
click at [284, 263] on select "AM PM" at bounding box center [282, 264] width 29 height 13
click at [292, 289] on button "Apply" at bounding box center [287, 294] width 44 height 18
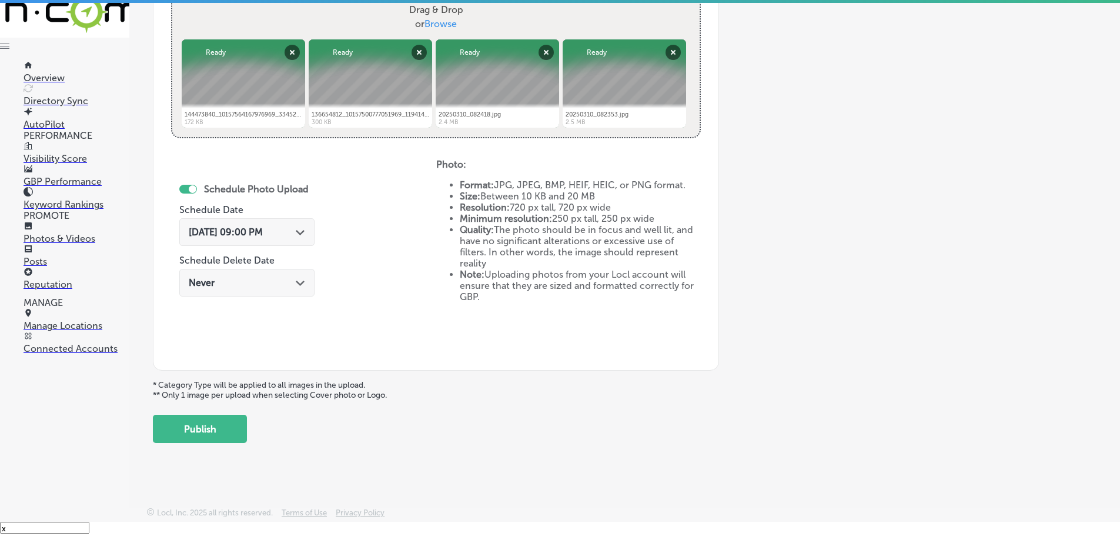
scroll to position [453, 0]
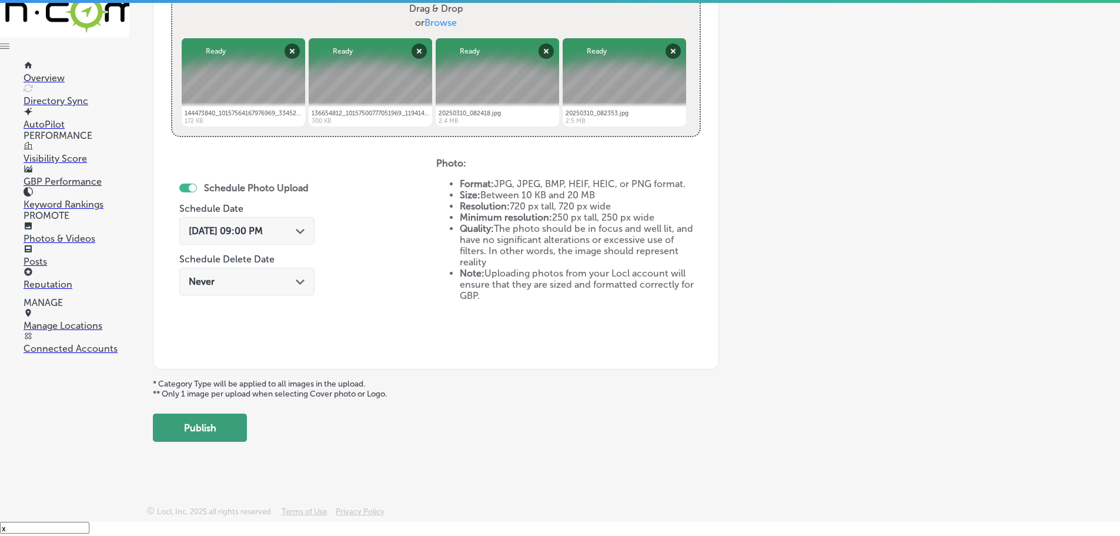
click at [203, 424] on button "Publish" at bounding box center [200, 427] width 94 height 28
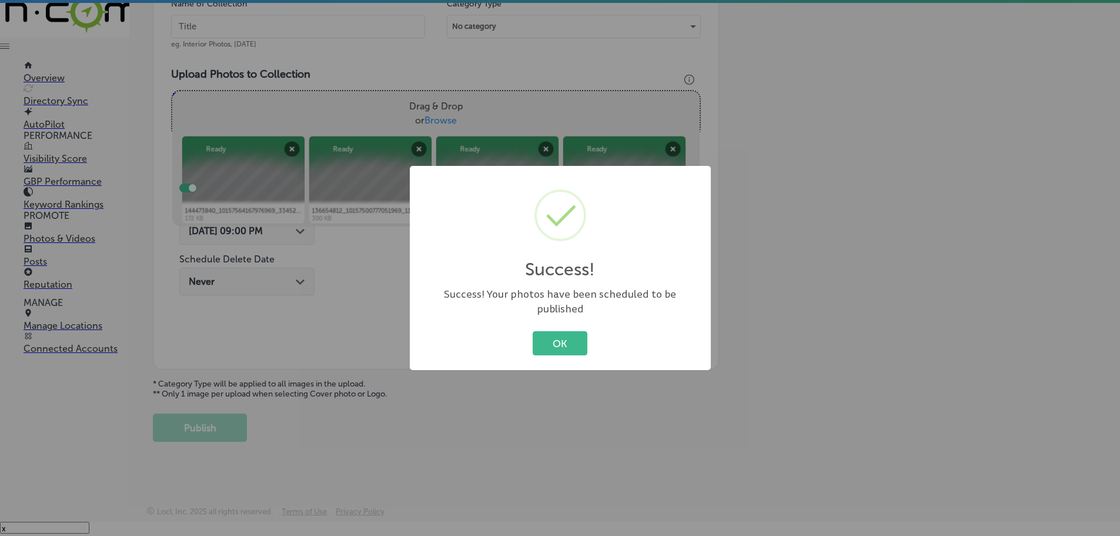
scroll to position [356, 0]
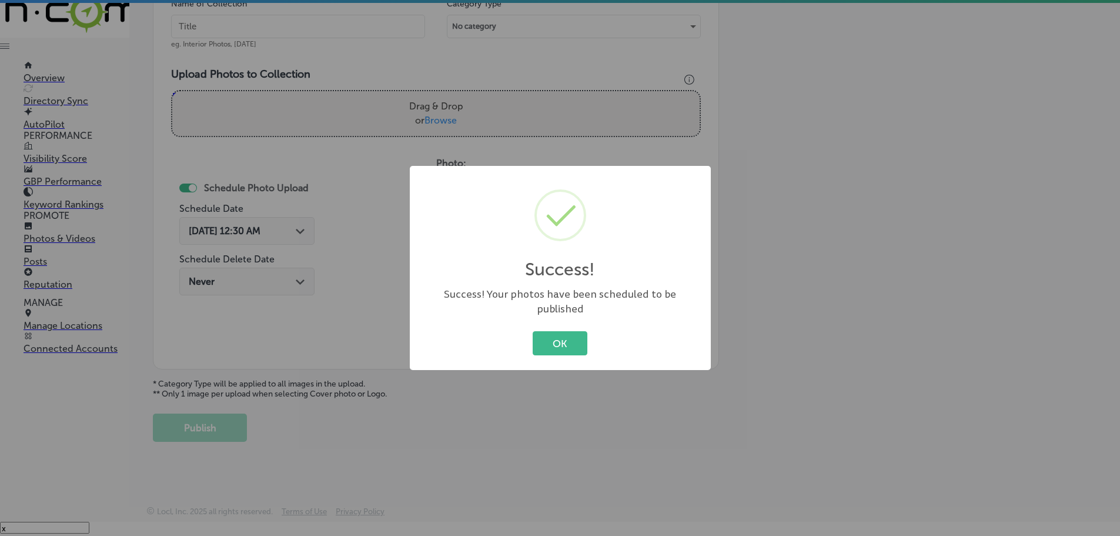
click at [531, 336] on div "OK Cancel" at bounding box center [561, 343] width 278 height 31
click at [551, 335] on button "OK" at bounding box center [560, 343] width 55 height 24
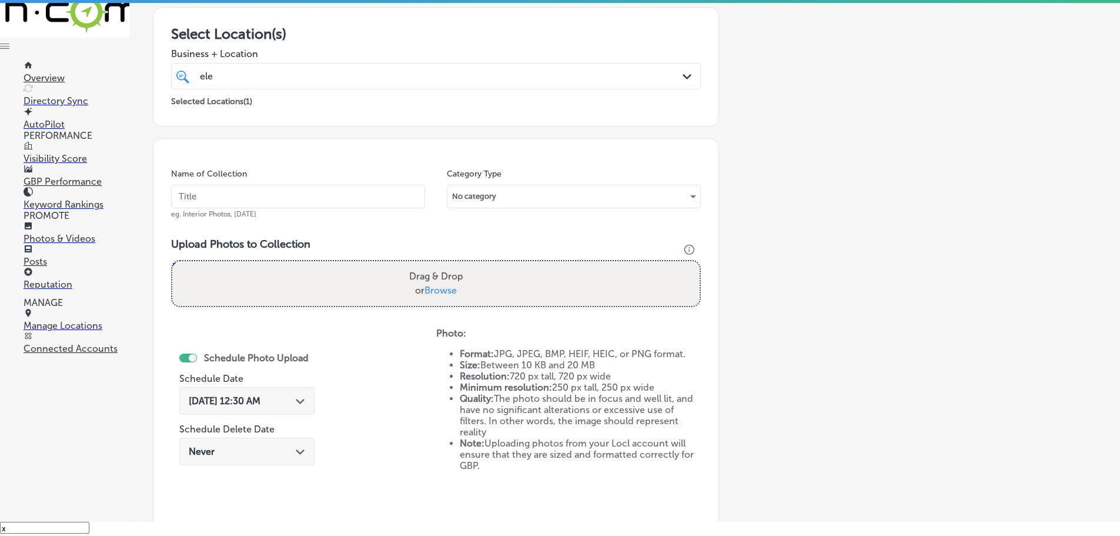
scroll to position [179, 0]
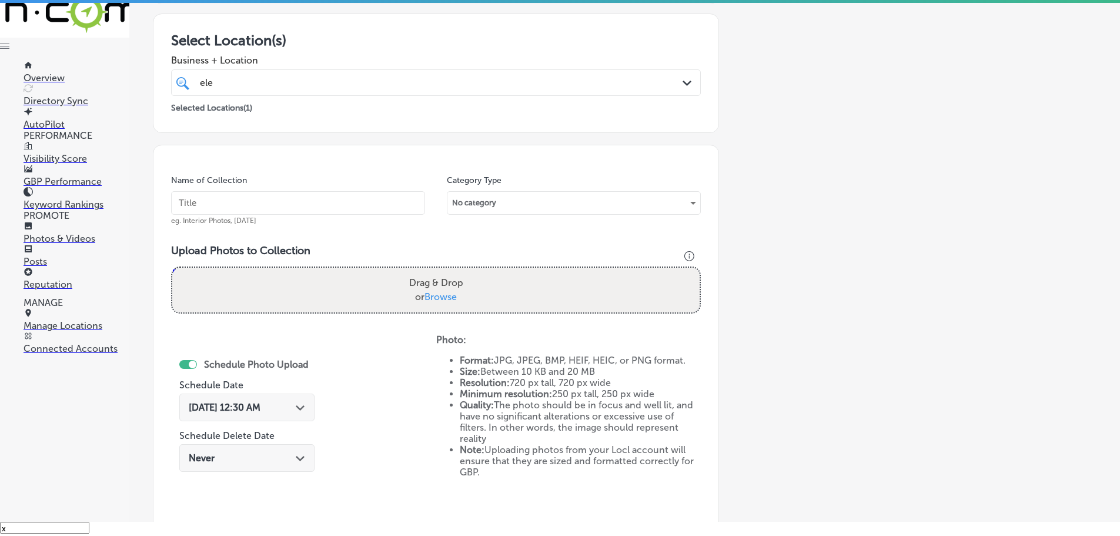
click at [444, 301] on span "Browse" at bounding box center [441, 296] width 32 height 11
click at [444, 271] on input "Drag & Drop or Browse" at bounding box center [435, 270] width 527 height 4
type input "C:\fakepath\20250310_082126.jpg"
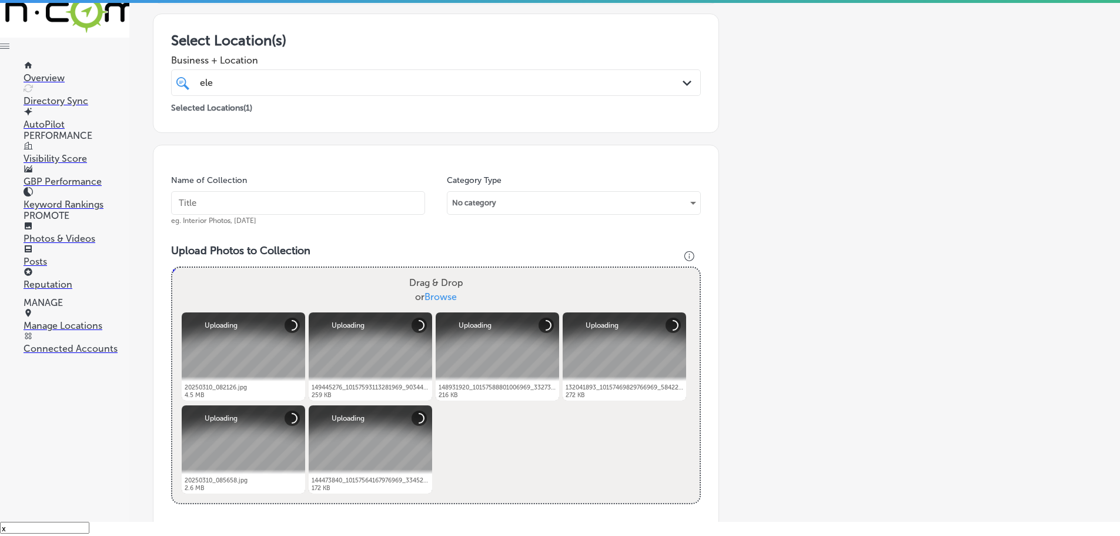
click at [270, 204] on input "text" at bounding box center [298, 203] width 254 height 24
type input "Electrical Plus"
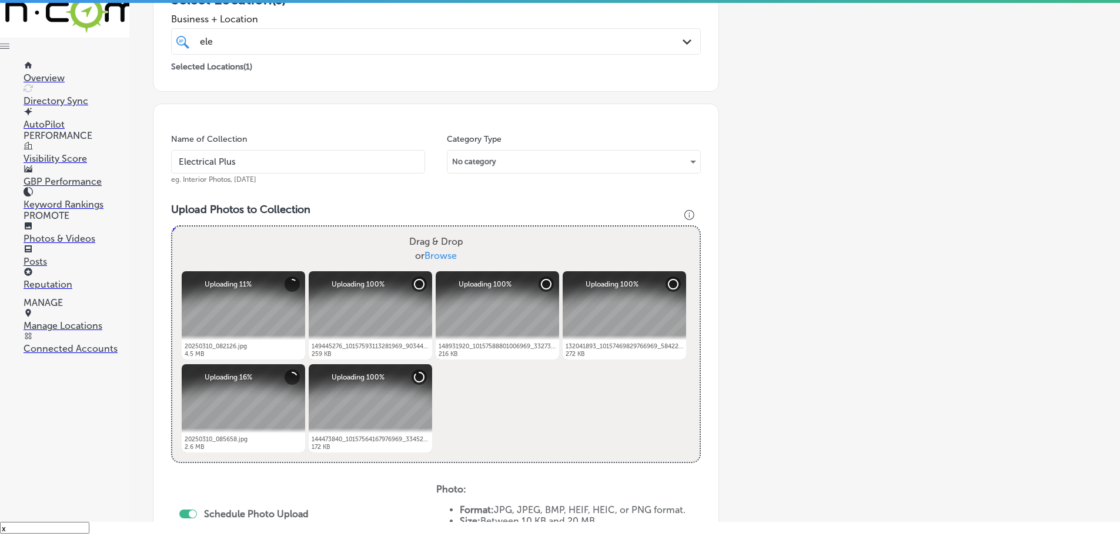
scroll to position [297, 0]
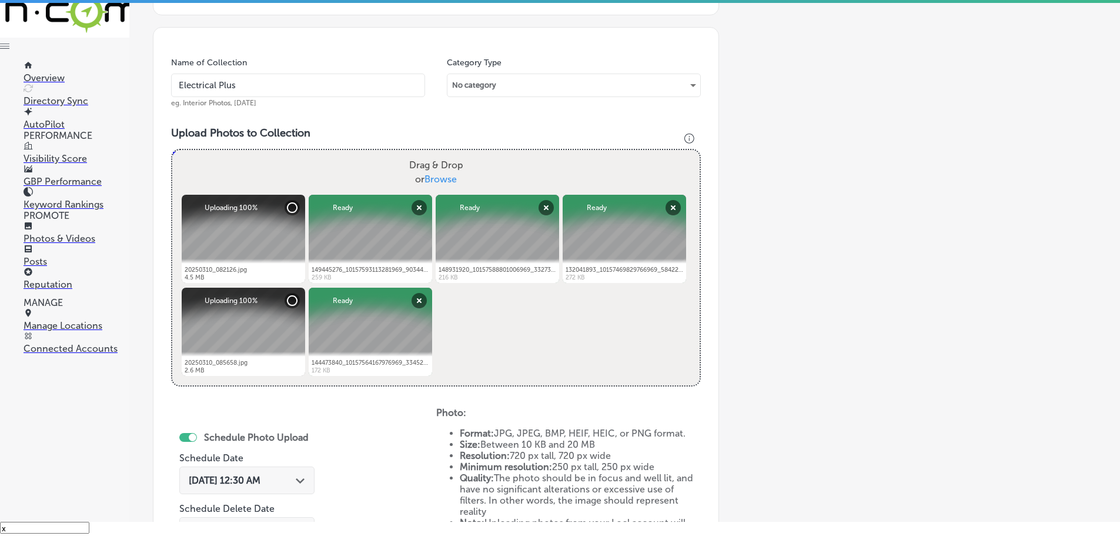
click at [298, 478] on icon "Path Created with Sketch." at bounding box center [300, 480] width 9 height 5
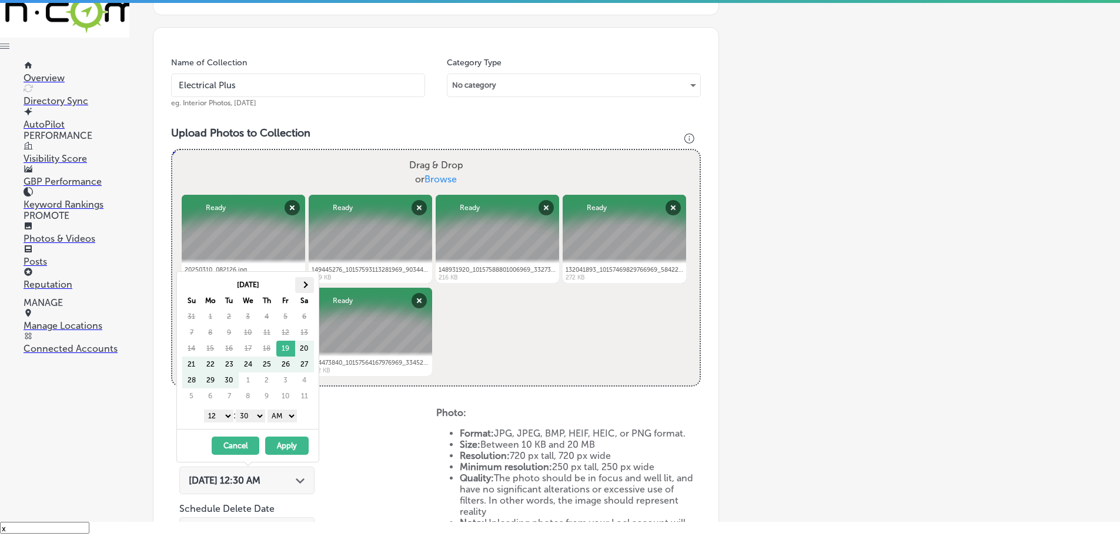
click at [304, 278] on th at bounding box center [304, 285] width 19 height 16
click at [223, 417] on select "1 2 3 4 5 6 7 8 9 10 11 12" at bounding box center [218, 415] width 29 height 13
click at [255, 413] on select "00 10 20 30 40 50" at bounding box center [250, 415] width 29 height 13
click at [278, 417] on select "AM PM" at bounding box center [282, 415] width 29 height 13
click at [289, 440] on button "Apply" at bounding box center [287, 445] width 44 height 18
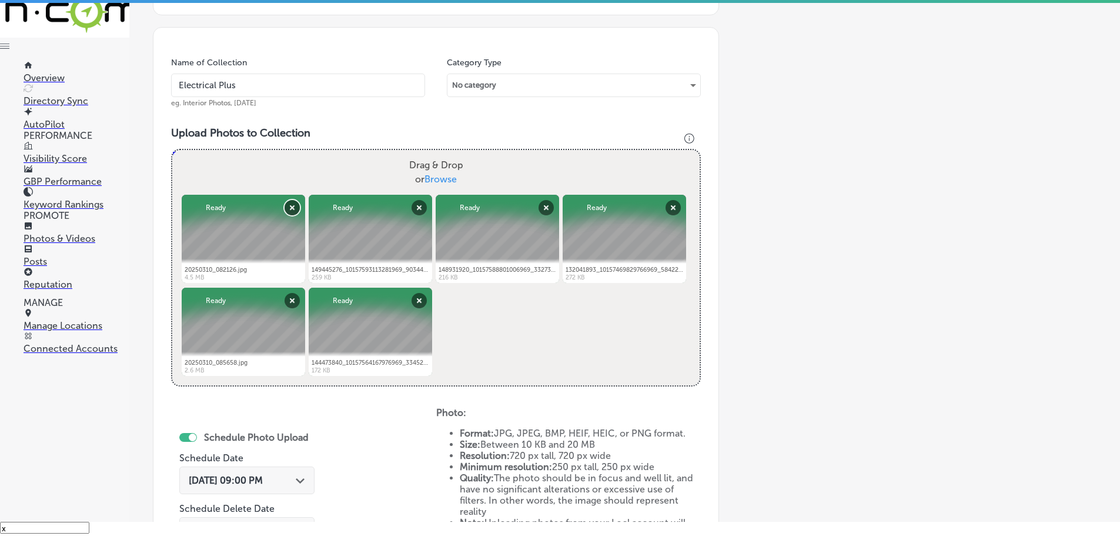
drag, startPoint x: 289, startPoint y: 209, endPoint x: 349, endPoint y: 279, distance: 92.6
click at [290, 209] on button "Remove" at bounding box center [292, 207] width 15 height 15
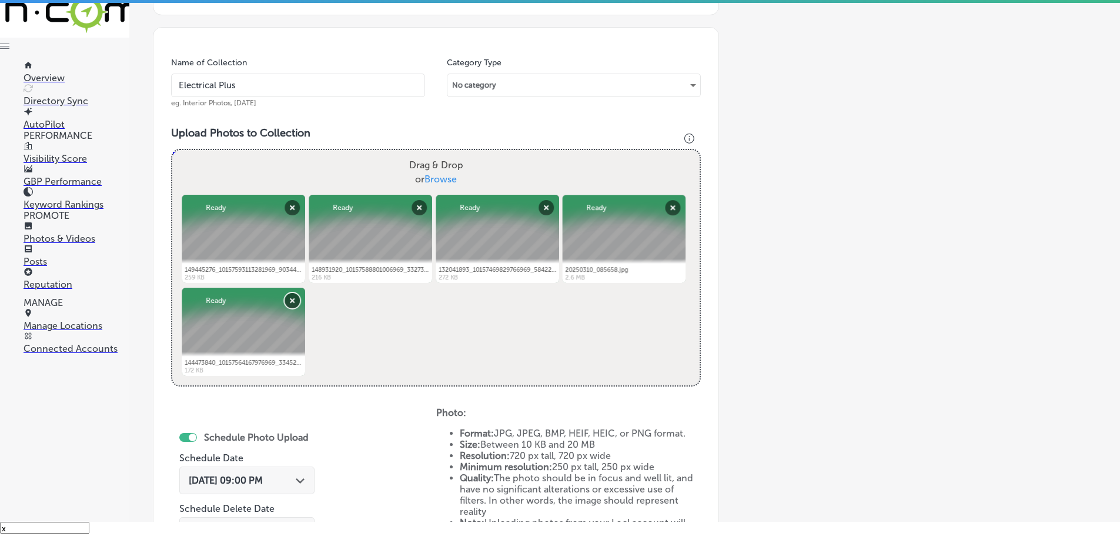
click at [289, 299] on button "Remove" at bounding box center [292, 300] width 15 height 15
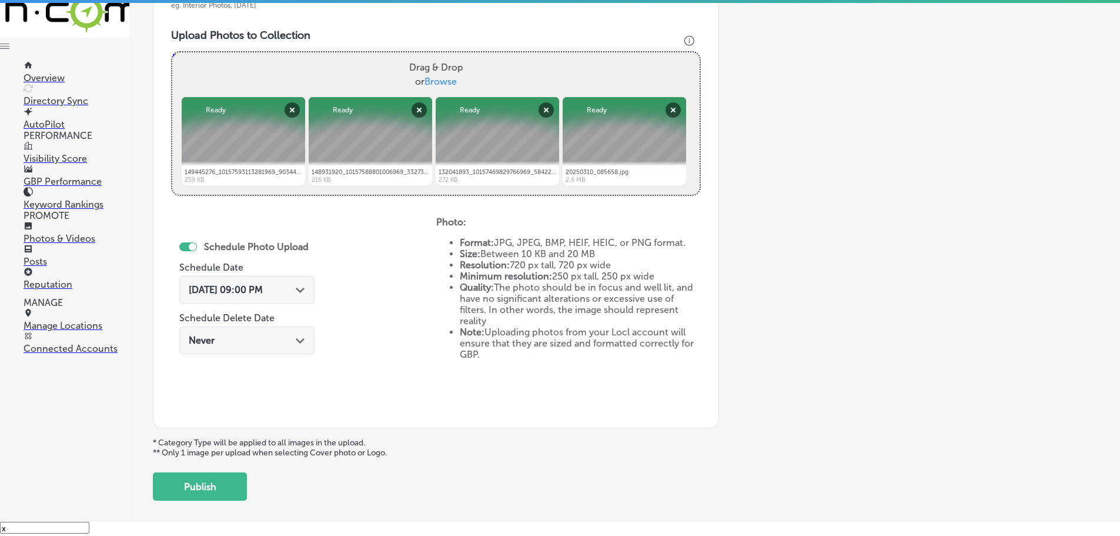
scroll to position [415, 0]
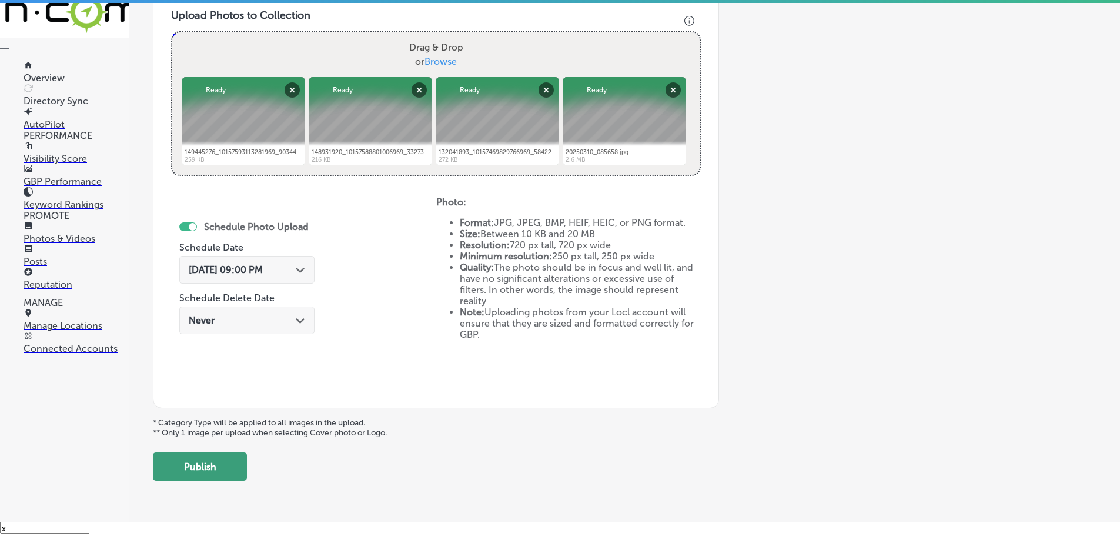
click at [223, 470] on button "Publish" at bounding box center [200, 466] width 94 height 28
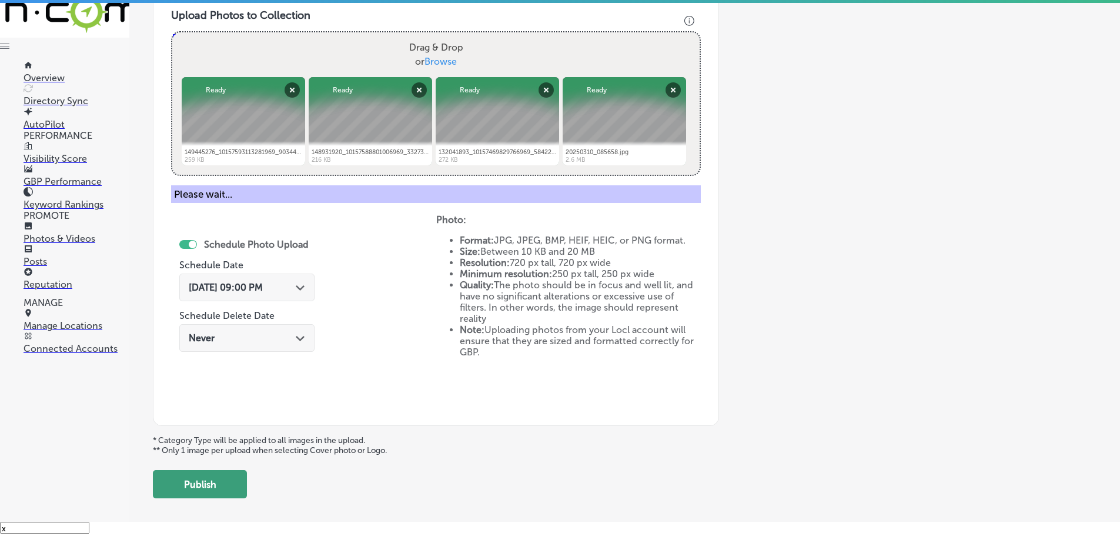
scroll to position [356, 0]
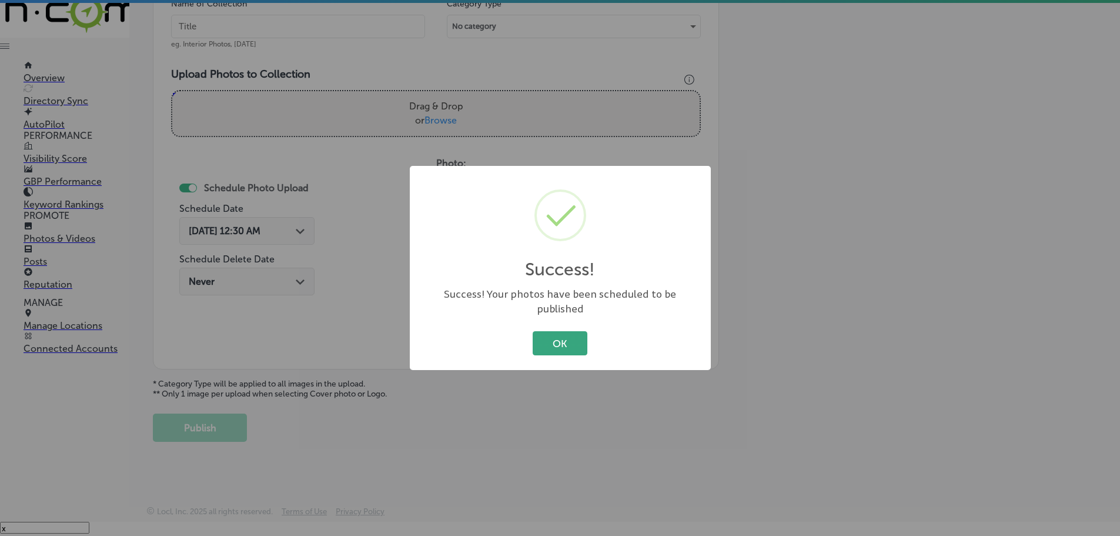
click at [566, 342] on button "OK" at bounding box center [560, 343] width 55 height 24
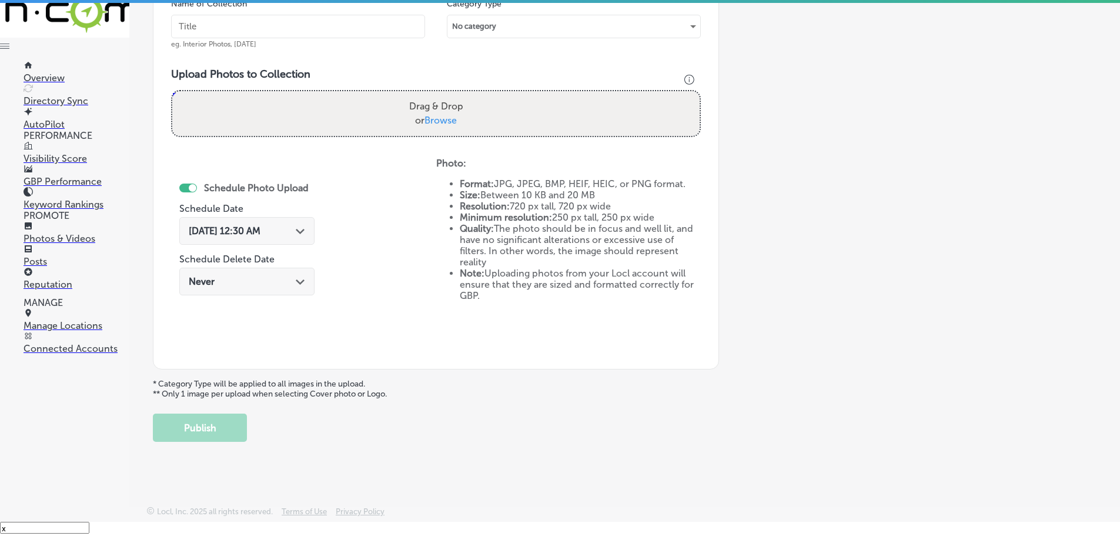
click at [437, 118] on span "Browse" at bounding box center [441, 120] width 32 height 11
click at [437, 95] on input "Drag & Drop or Browse" at bounding box center [435, 93] width 527 height 4
type input "C:\fakepath\154273109_10157622112141969_4652011571209722923_n.png"
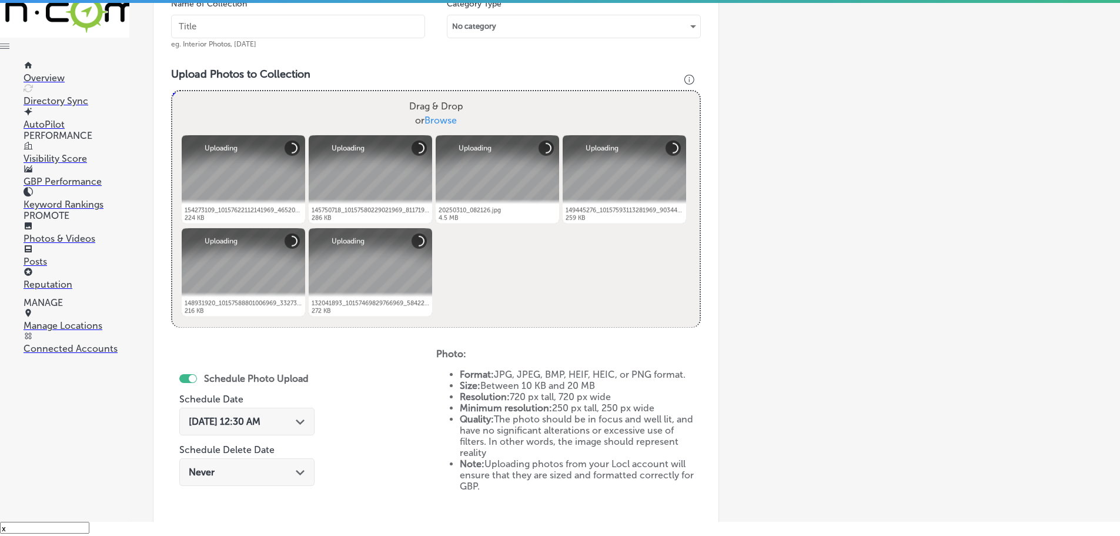
click at [307, 22] on input "text" at bounding box center [298, 27] width 254 height 24
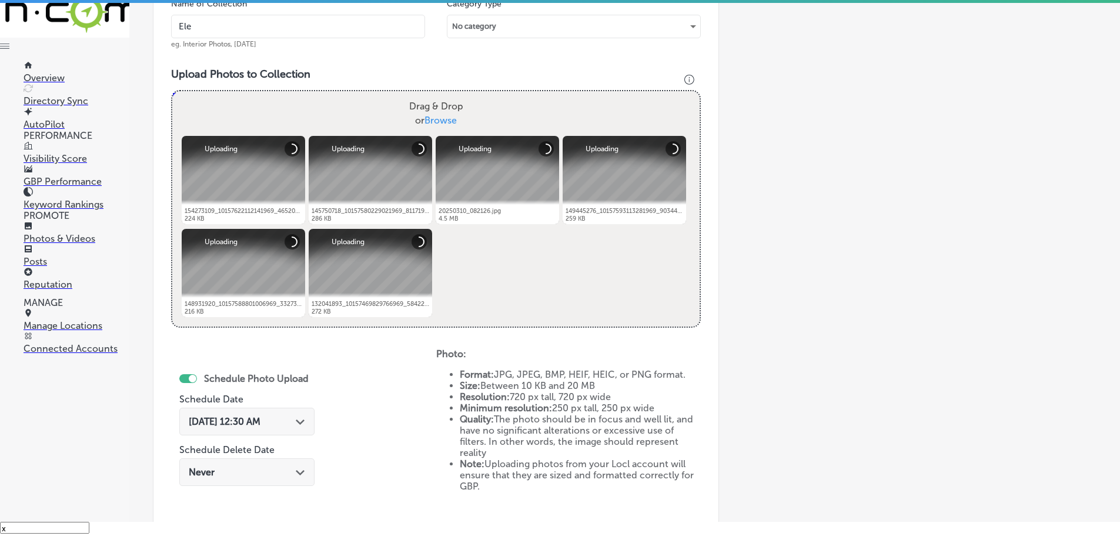
type input "Electrical Plus"
click at [302, 422] on icon "Path Created with Sketch." at bounding box center [300, 421] width 9 height 5
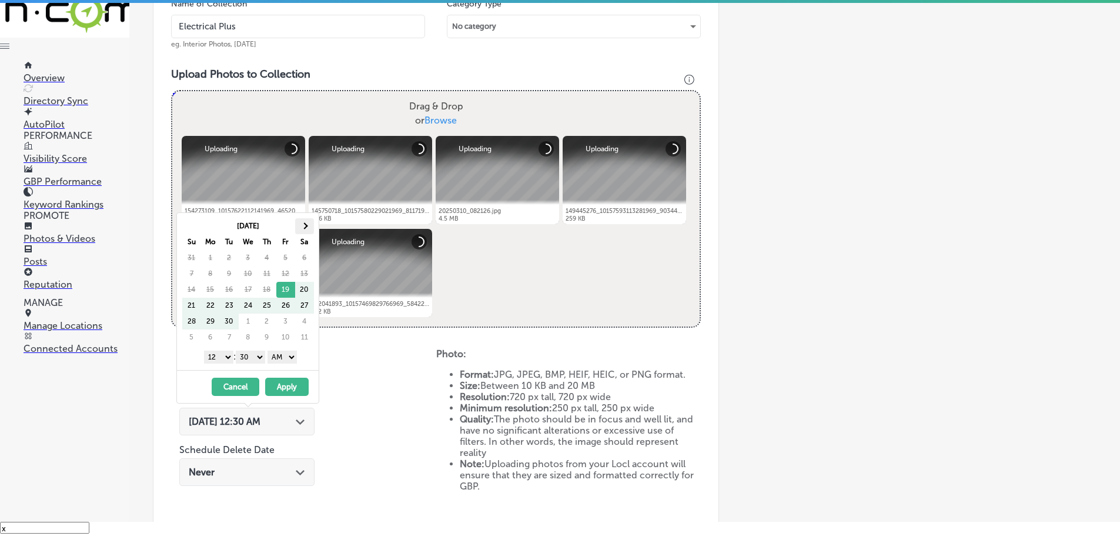
click at [305, 226] on span at bounding box center [304, 225] width 6 height 6
click at [223, 358] on select "1 2 3 4 5 6 7 8 9 10 11 12" at bounding box center [218, 356] width 29 height 13
click at [252, 352] on select "00 10 20 30 40 50" at bounding box center [250, 356] width 29 height 13
click at [281, 356] on select "AM PM" at bounding box center [282, 356] width 29 height 13
click at [288, 385] on button "Apply" at bounding box center [287, 386] width 44 height 18
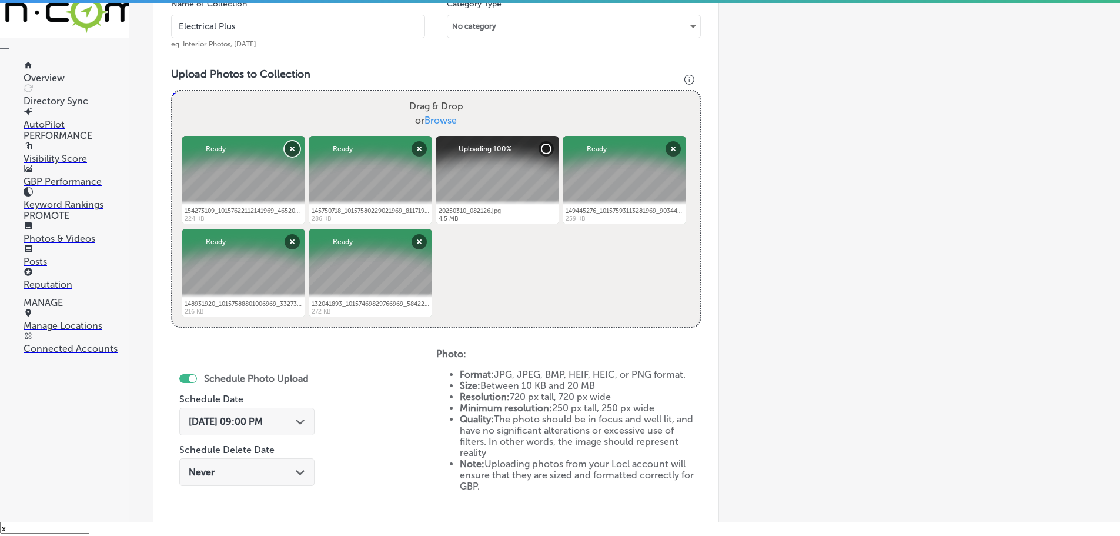
click at [291, 144] on button "Remove" at bounding box center [292, 148] width 15 height 15
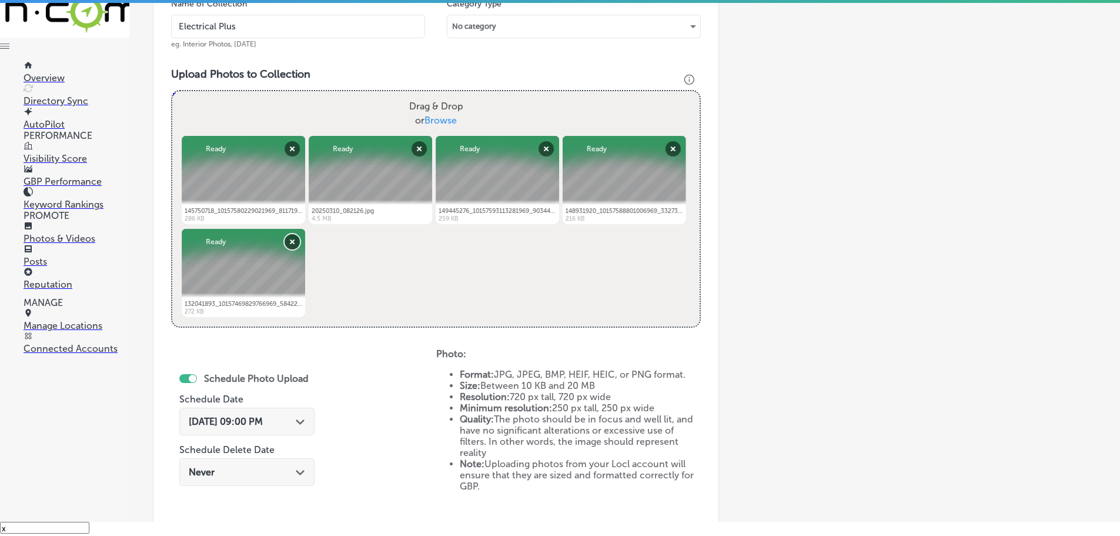
click at [293, 238] on button "Remove" at bounding box center [292, 241] width 15 height 15
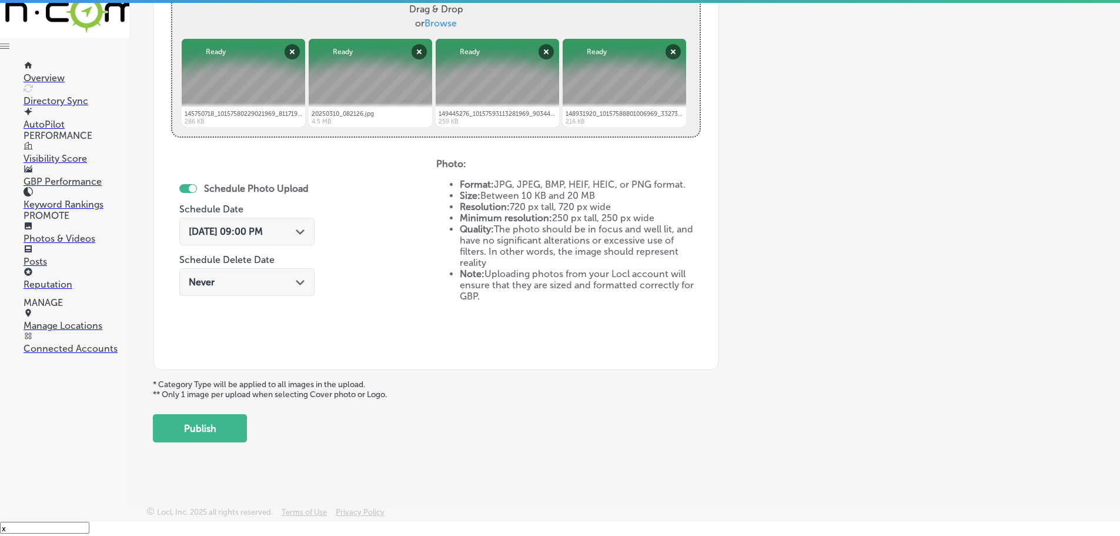
scroll to position [453, 0]
click at [233, 422] on button "Publish" at bounding box center [200, 427] width 94 height 28
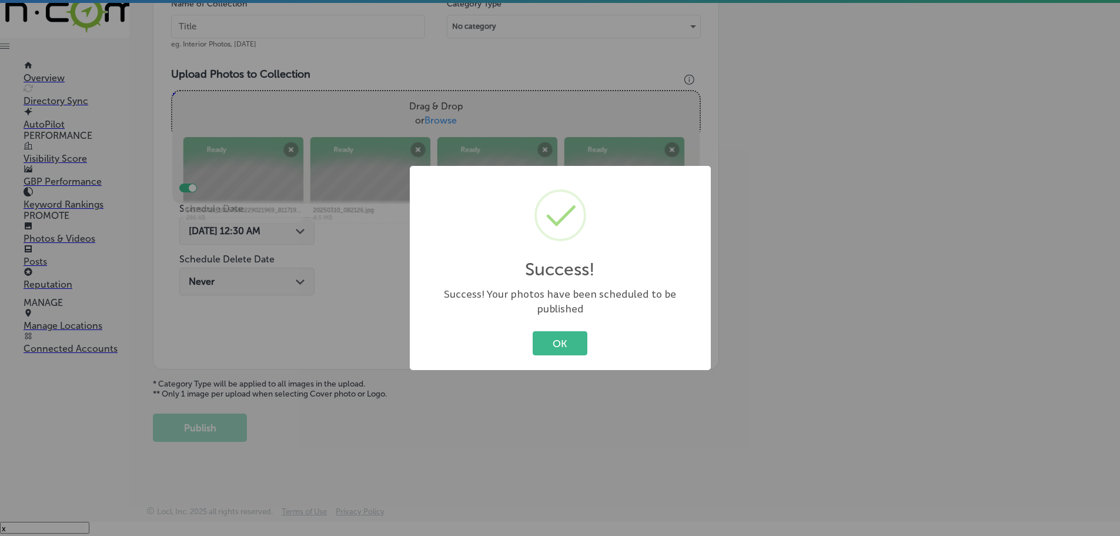
scroll to position [356, 0]
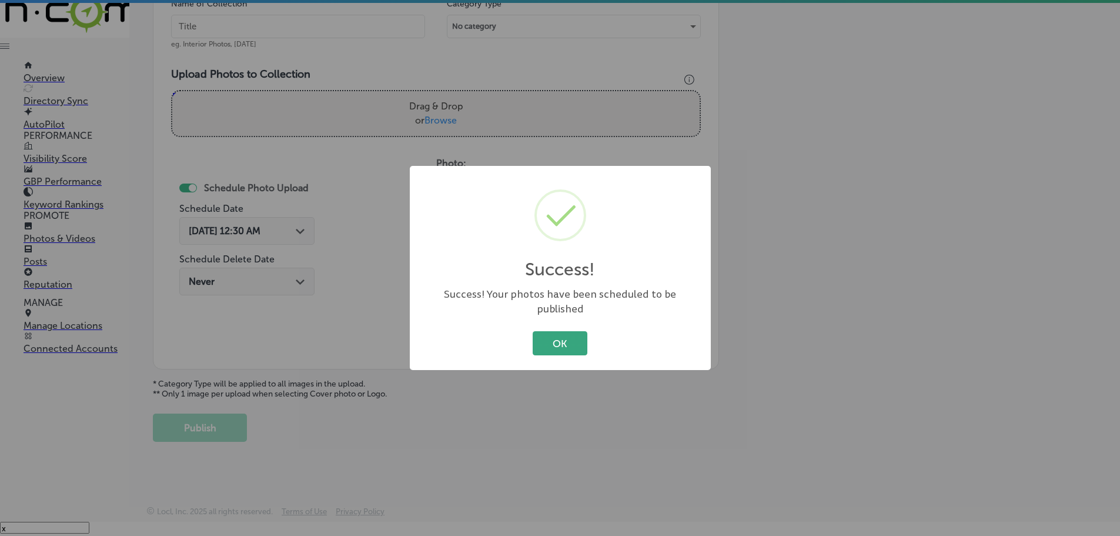
click at [562, 338] on button "OK" at bounding box center [560, 343] width 55 height 24
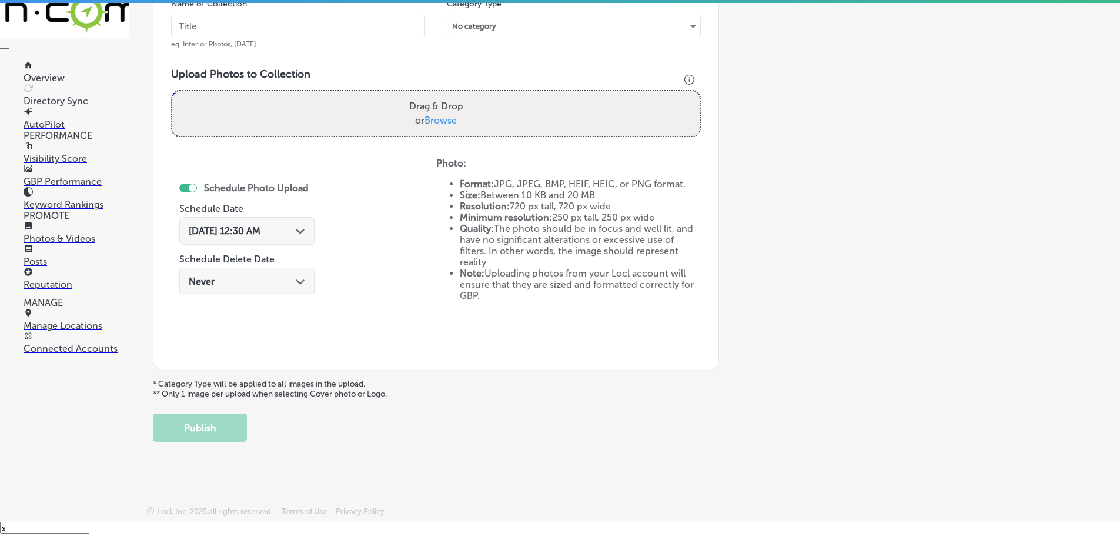
click at [442, 121] on span "Browse" at bounding box center [441, 120] width 32 height 11
click at [442, 95] on input "Drag & Drop or Browse" at bounding box center [435, 93] width 527 height 4
type input "C:\fakepath\146059844_10157575446961969_8667401842118783983_n.png"
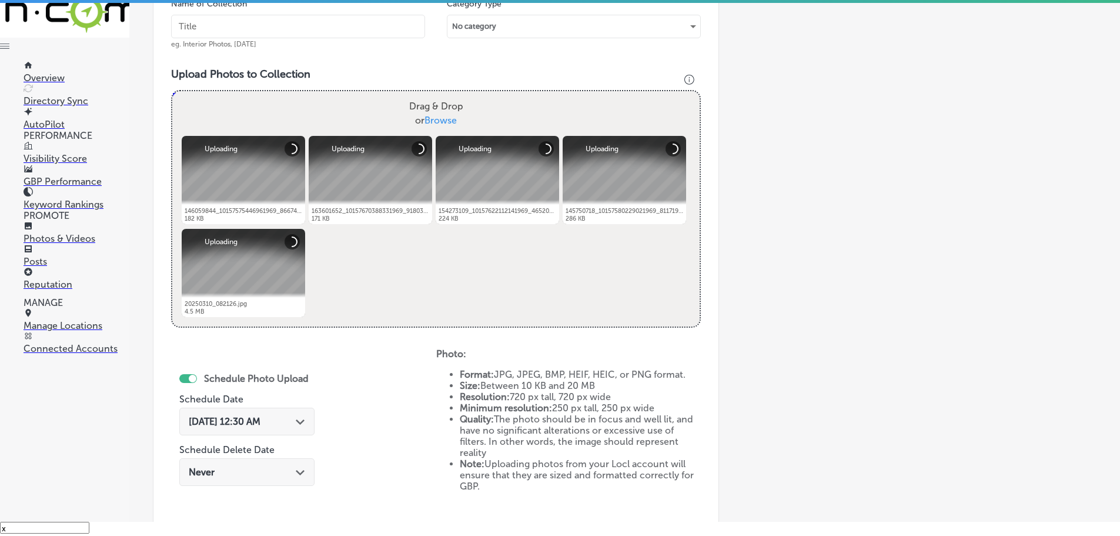
click at [292, 423] on div "Sep 19, 2025 12:30 AM Path Created with Sketch." at bounding box center [247, 421] width 116 height 11
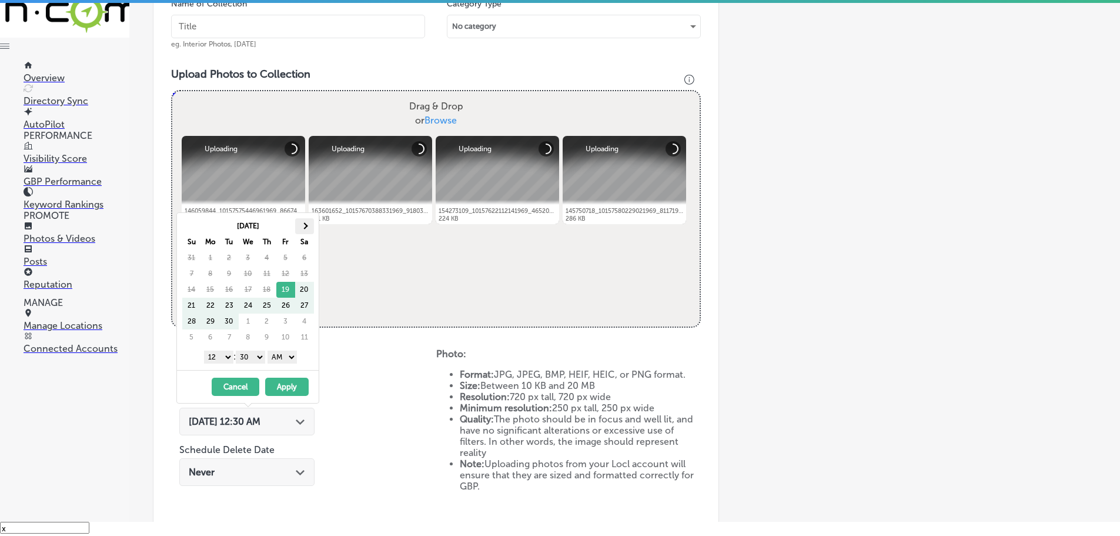
click at [305, 220] on th at bounding box center [304, 226] width 19 height 16
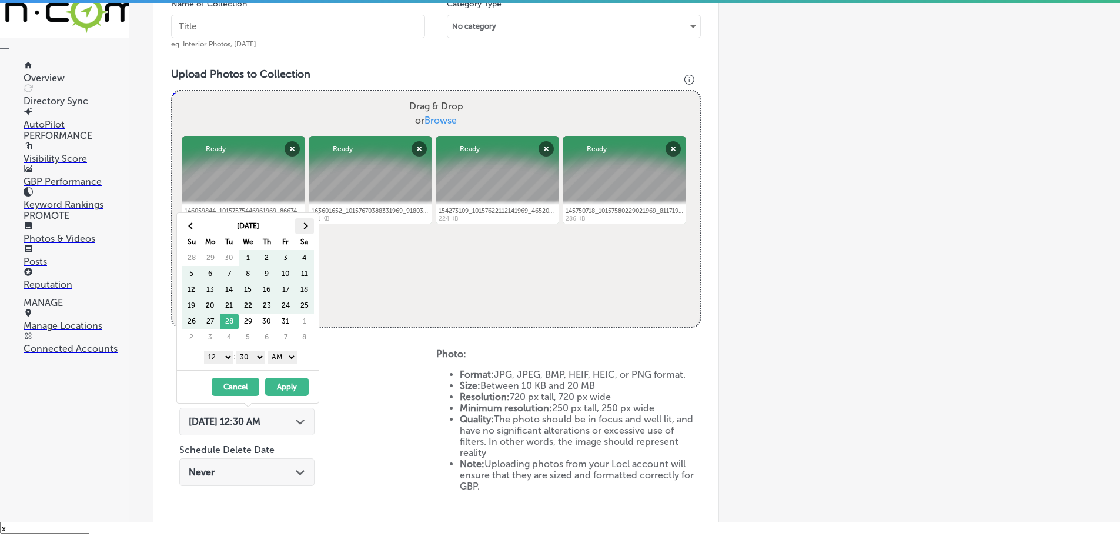
click at [307, 226] on th at bounding box center [304, 226] width 19 height 16
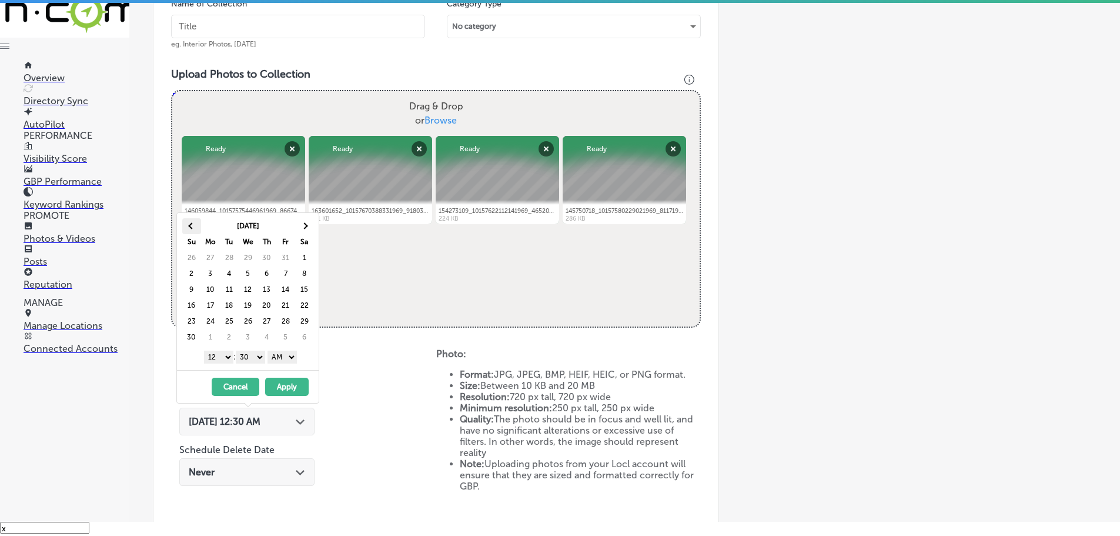
click at [192, 222] on span at bounding box center [191, 225] width 6 height 6
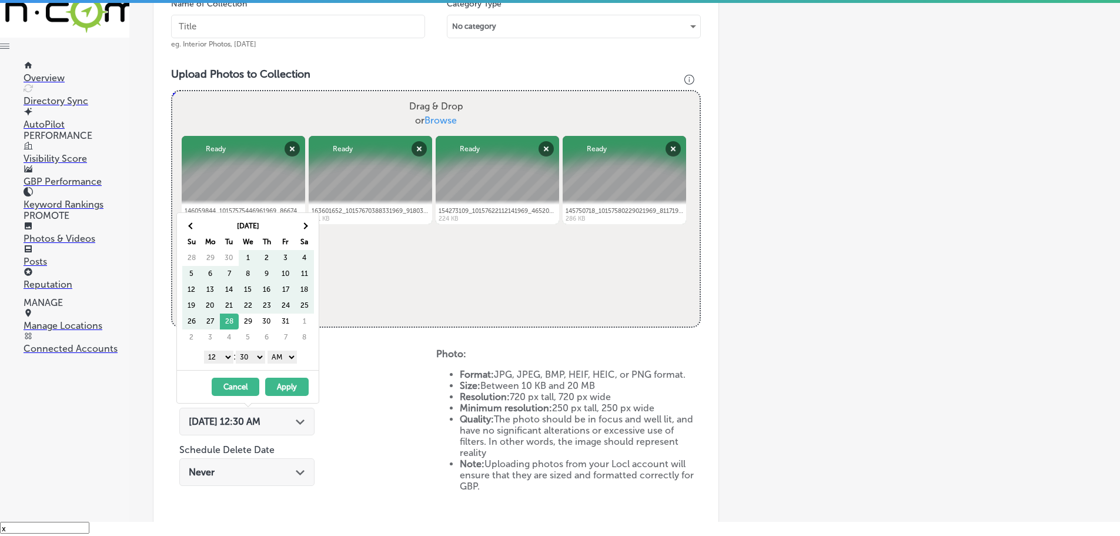
click at [233, 383] on button "Cancel" at bounding box center [236, 386] width 48 height 18
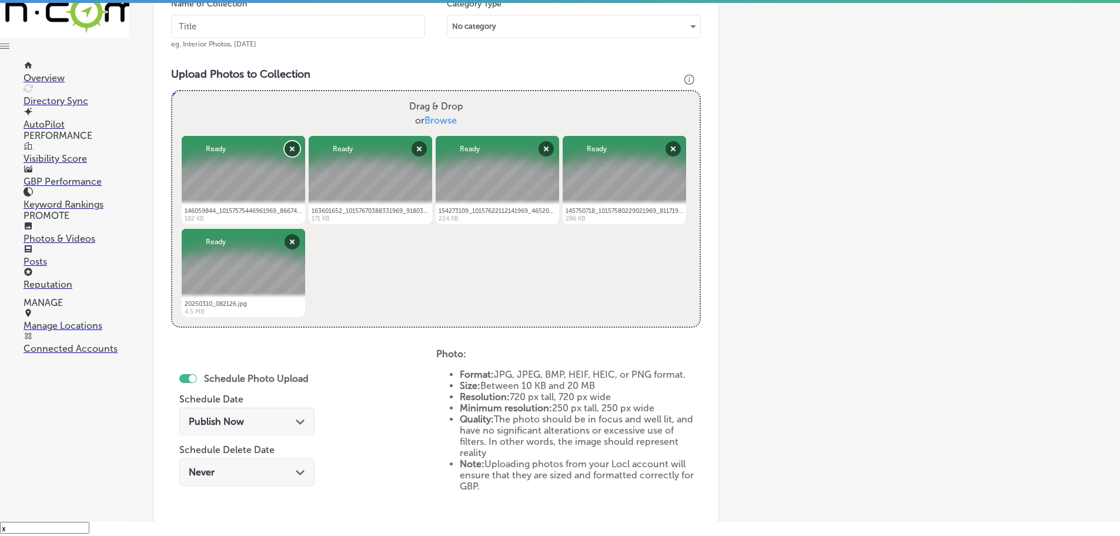
click at [286, 150] on button "Remove" at bounding box center [292, 148] width 15 height 15
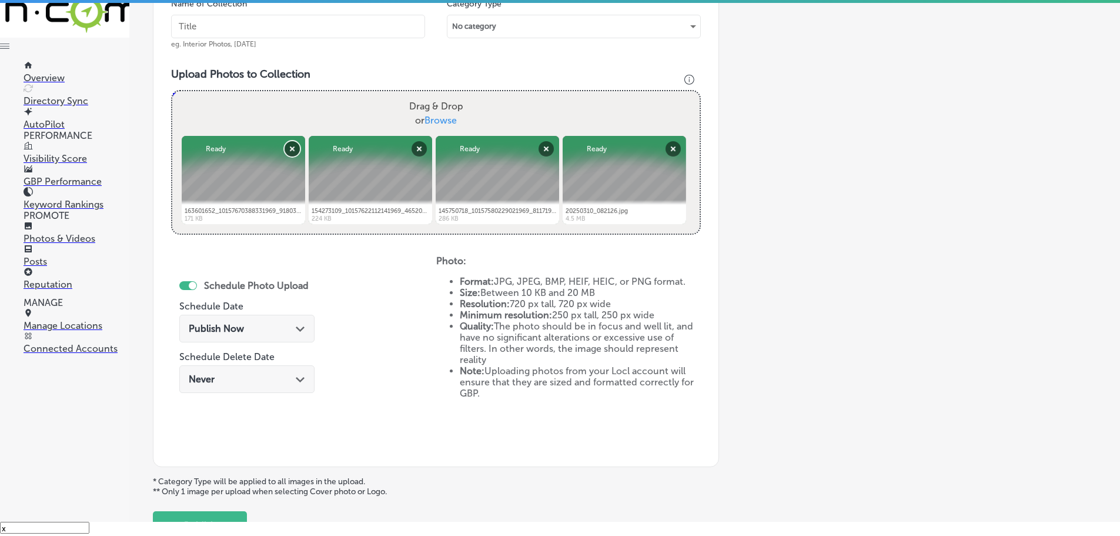
click at [287, 148] on button "Remove" at bounding box center [292, 148] width 15 height 15
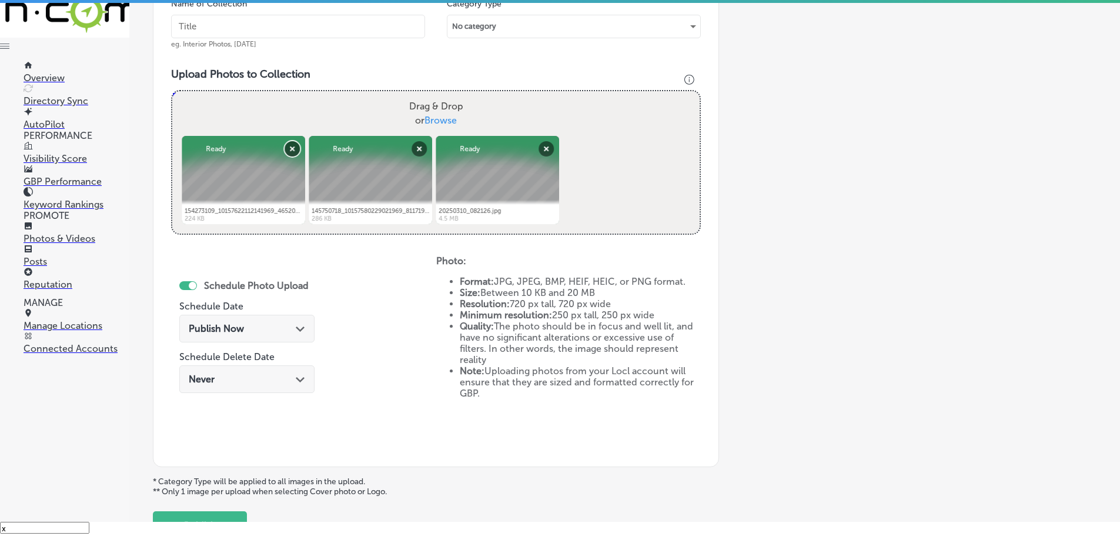
click at [297, 148] on button "Remove" at bounding box center [292, 148] width 15 height 15
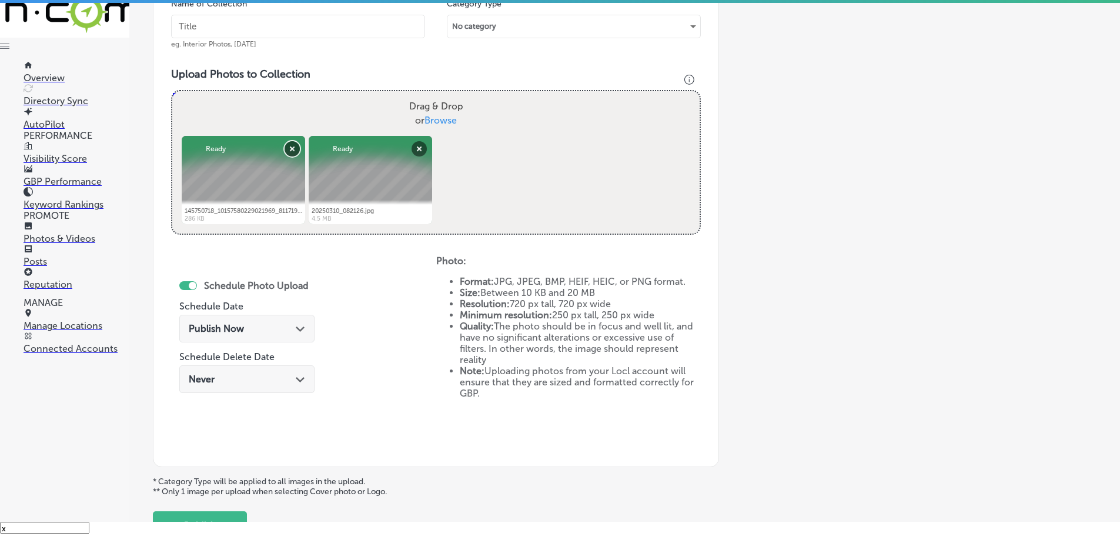
click at [292, 146] on button "Remove" at bounding box center [292, 148] width 15 height 15
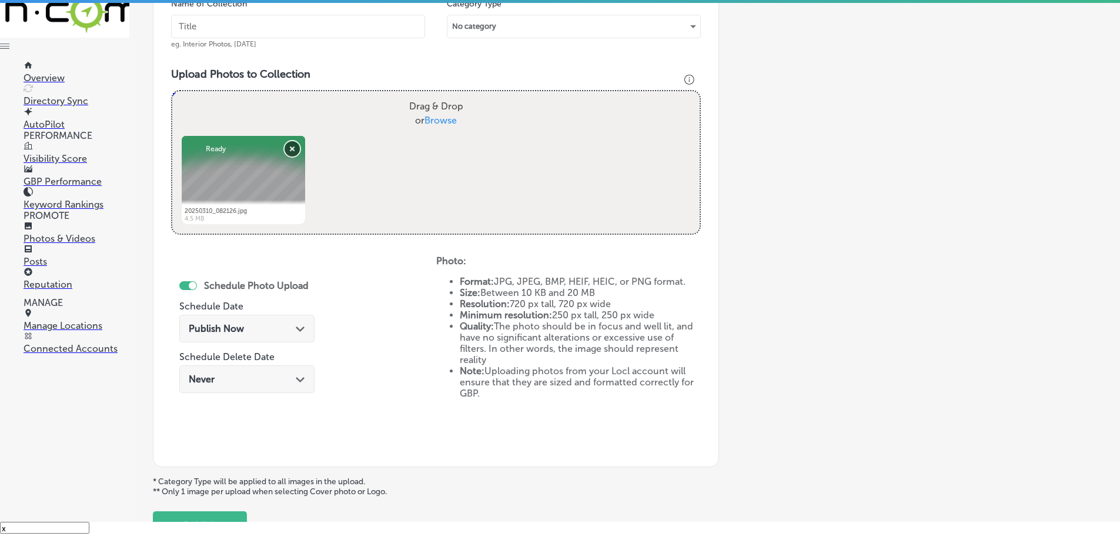
drag, startPoint x: 290, startPoint y: 148, endPoint x: 342, endPoint y: 139, distance: 53.1
click at [291, 148] on button "Remove" at bounding box center [292, 148] width 15 height 15
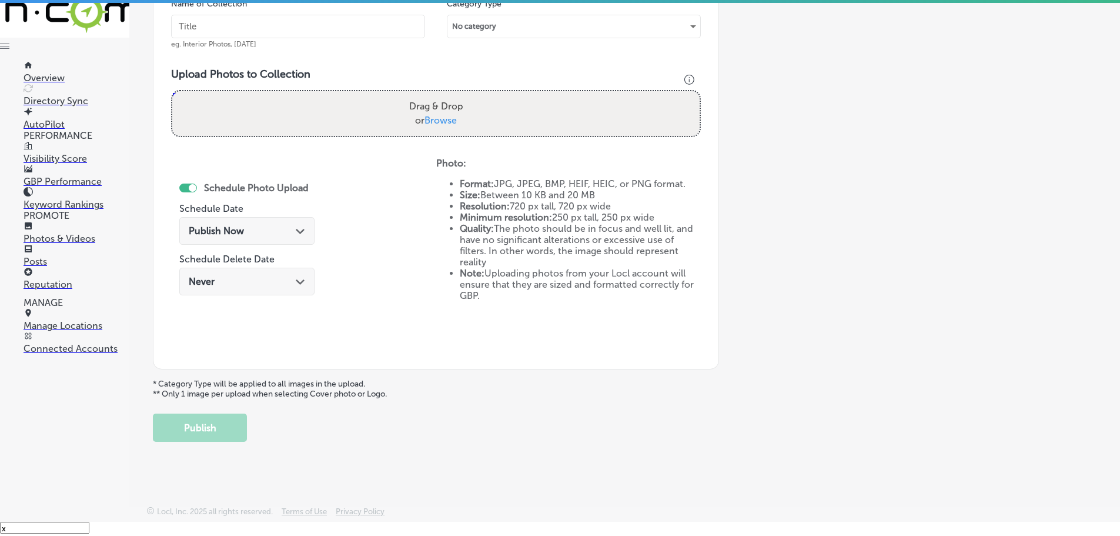
click at [439, 120] on span "Browse" at bounding box center [441, 120] width 32 height 11
click at [439, 95] on input "Drag & Drop or Browse" at bounding box center [435, 93] width 527 height 4
type input "C:\fakepath\172264053_10157713727986969_3818972323799918611_n.jpg"
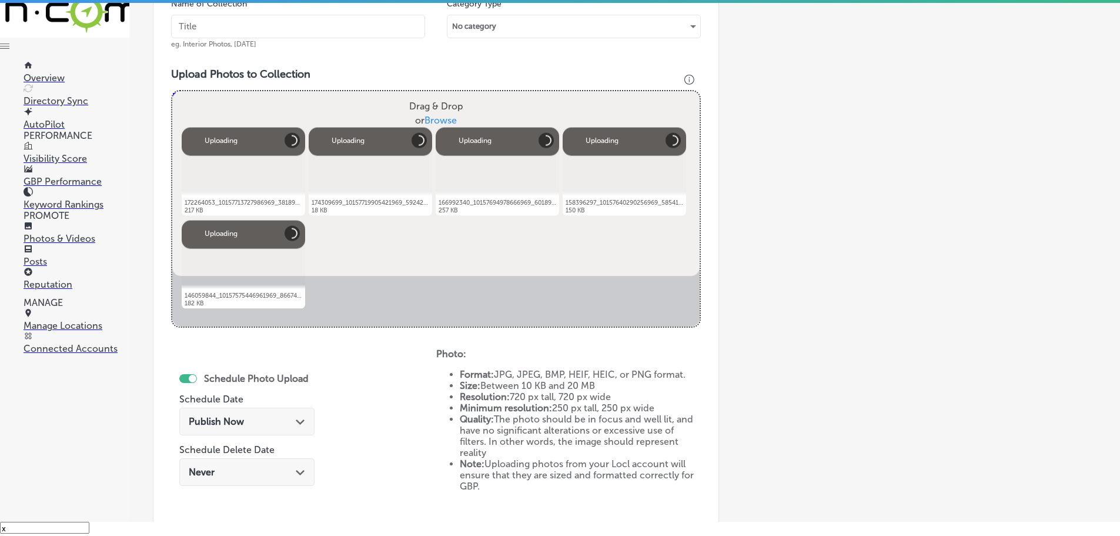
click at [309, 20] on input "text" at bounding box center [298, 27] width 254 height 24
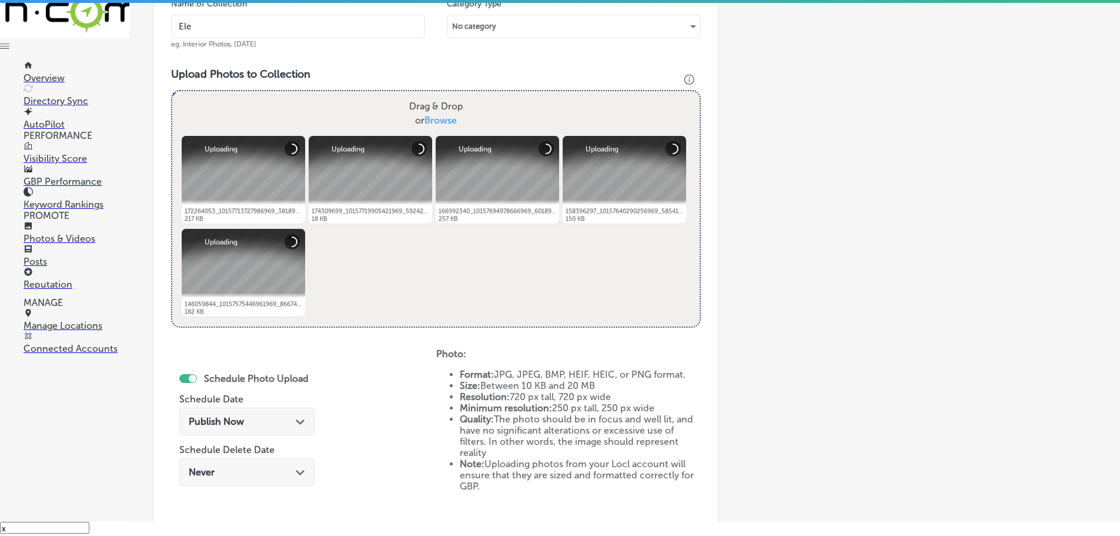
type input "Electrical Plus"
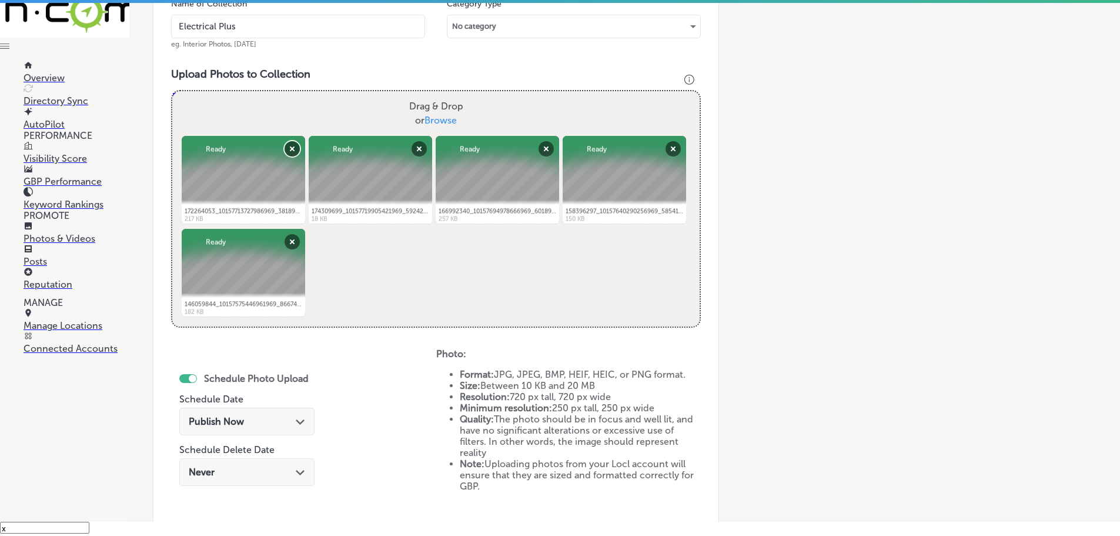
click at [289, 147] on button "Remove" at bounding box center [292, 148] width 15 height 15
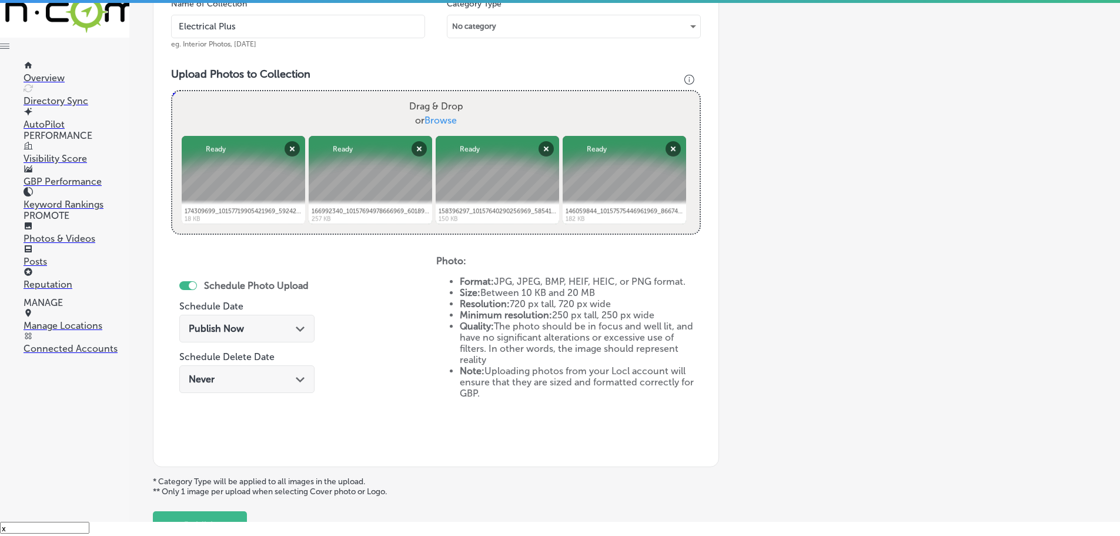
click at [296, 331] on icon "Path Created with Sketch." at bounding box center [300, 328] width 9 height 5
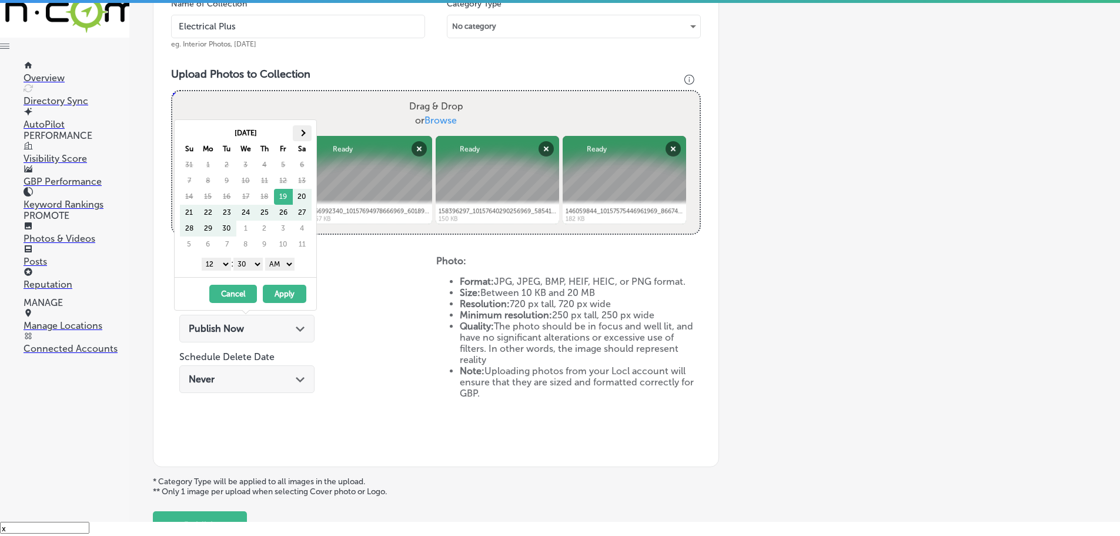
click at [299, 135] on th at bounding box center [302, 133] width 19 height 16
click at [219, 260] on select "1 2 3 4 5 6 7 8 9 10 11 12" at bounding box center [216, 264] width 29 height 13
click at [246, 261] on select "00 10 20 30 40 50" at bounding box center [247, 264] width 29 height 13
click at [284, 263] on select "AM PM" at bounding box center [279, 264] width 29 height 13
click at [288, 292] on button "Apply" at bounding box center [285, 294] width 44 height 18
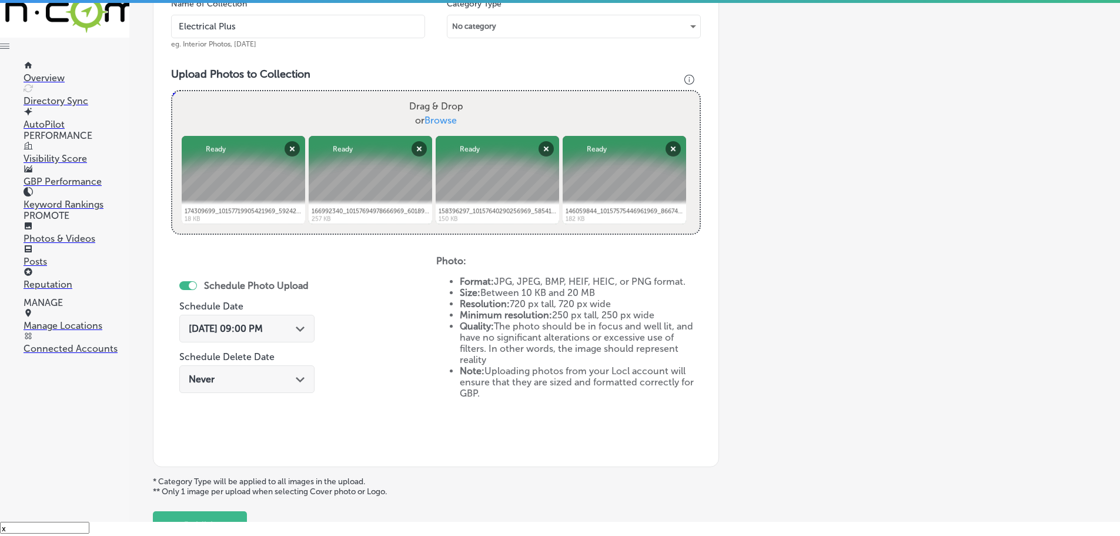
scroll to position [453, 0]
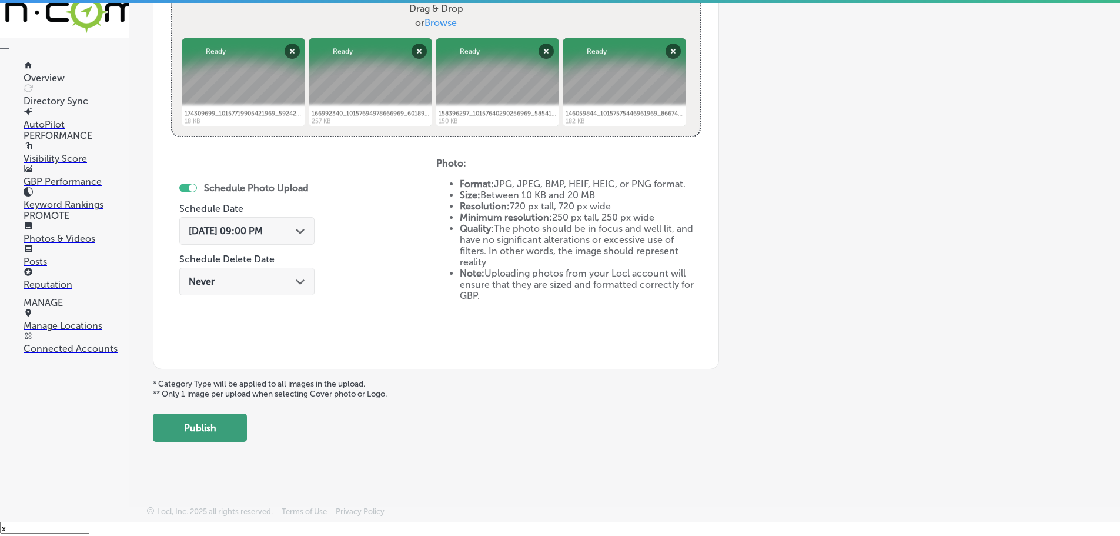
click at [219, 426] on button "Publish" at bounding box center [200, 427] width 94 height 28
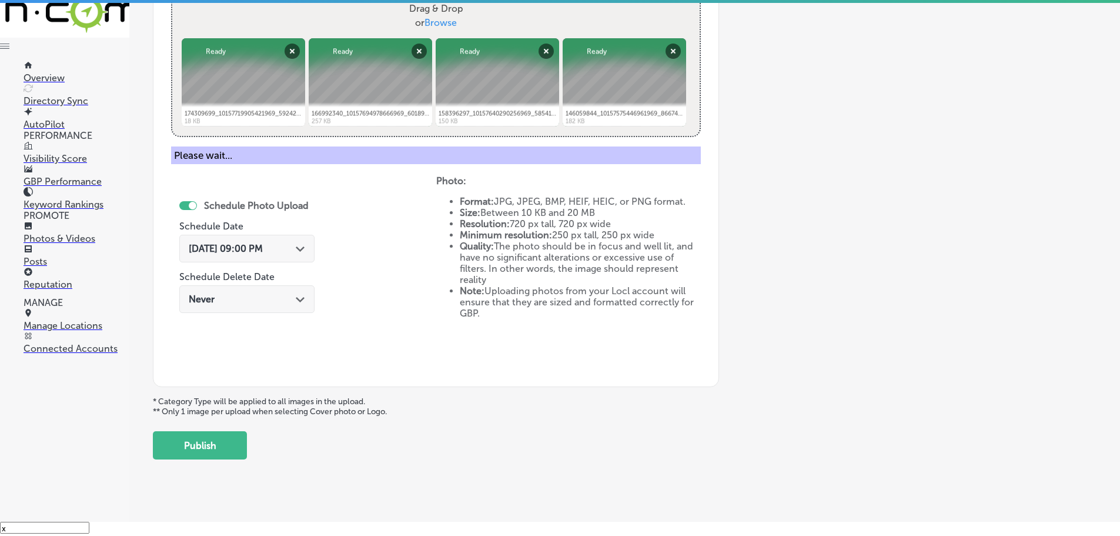
scroll to position [356, 0]
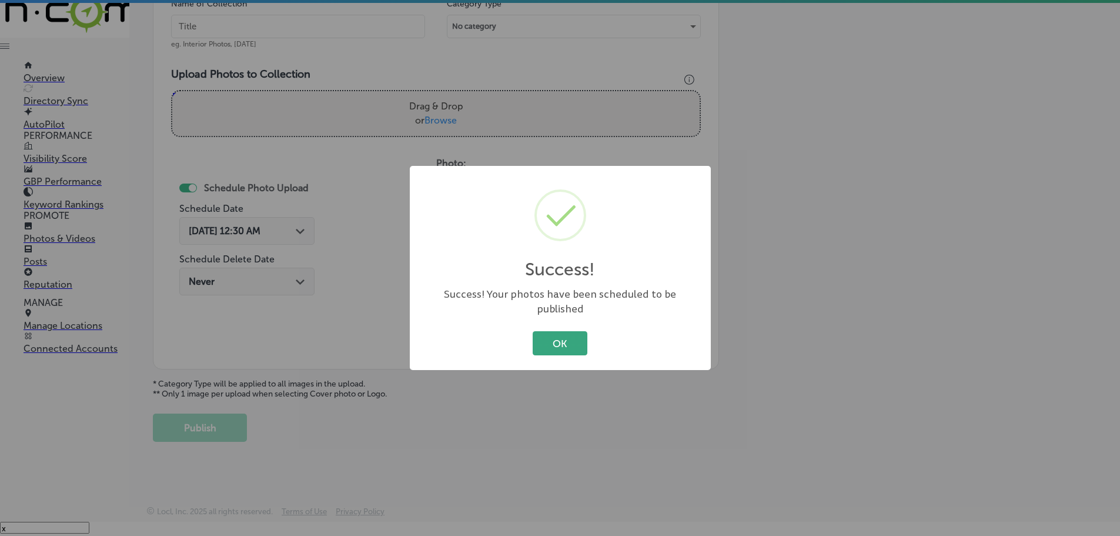
click at [560, 346] on button "OK" at bounding box center [560, 343] width 55 height 24
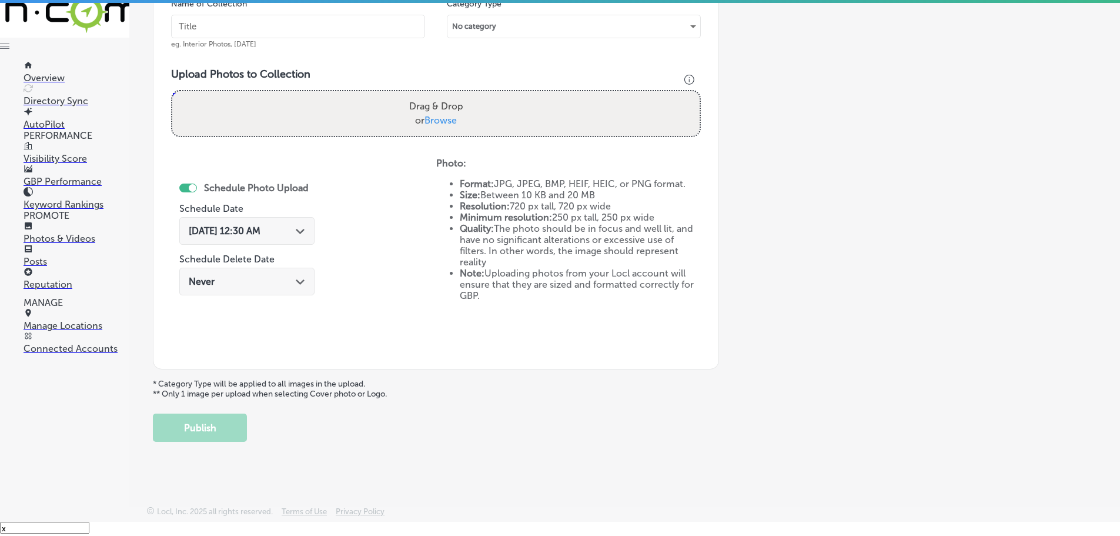
click at [443, 121] on span "Browse" at bounding box center [441, 120] width 32 height 11
click at [443, 95] on input "Drag & Drop or Browse" at bounding box center [435, 93] width 527 height 4
type input "C:\fakepath\20250310_082430.jpg"
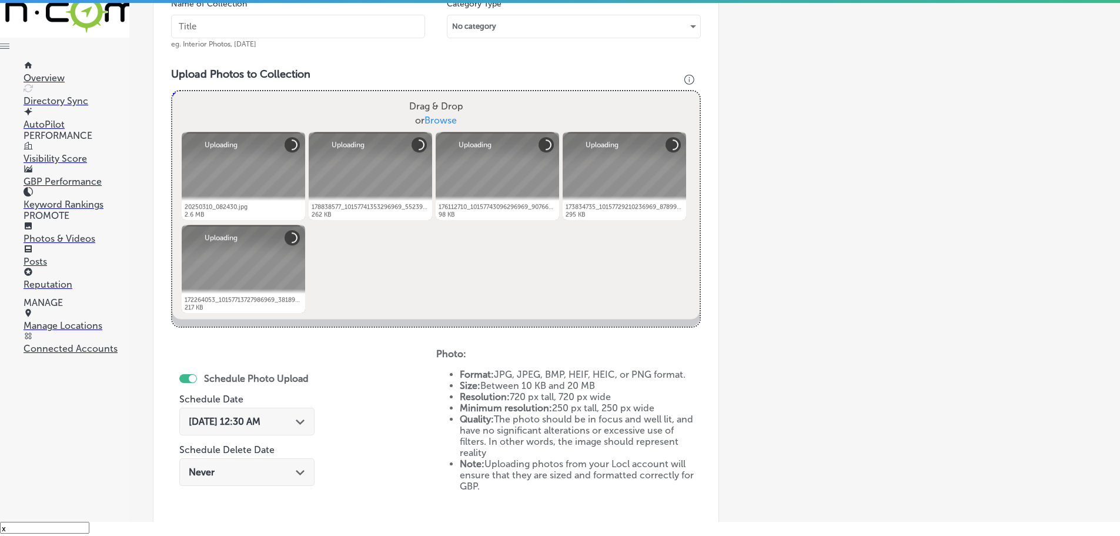
click at [273, 34] on input "text" at bounding box center [298, 27] width 254 height 24
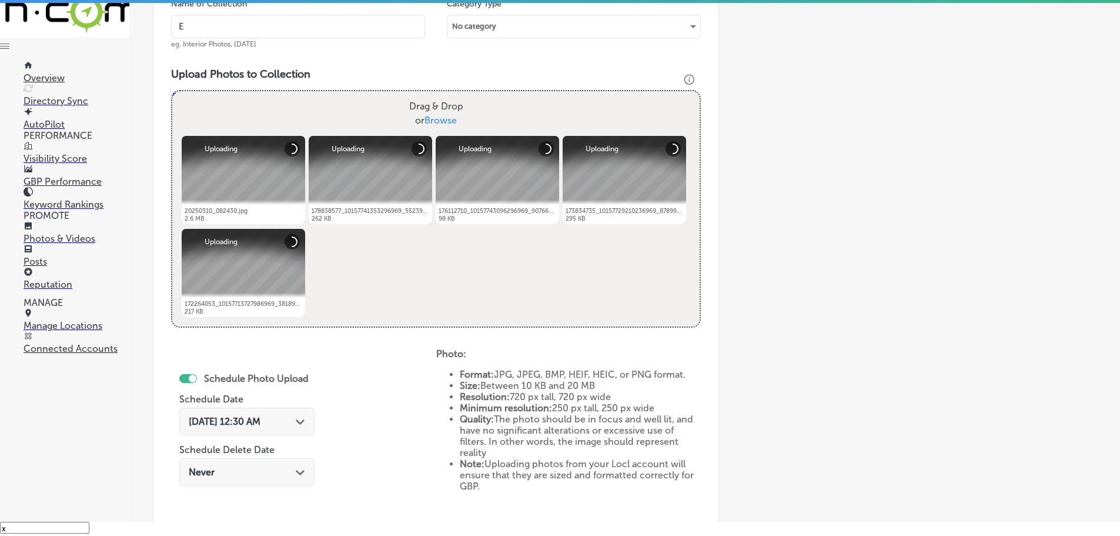
click at [270, 31] on input "E" at bounding box center [298, 27] width 254 height 24
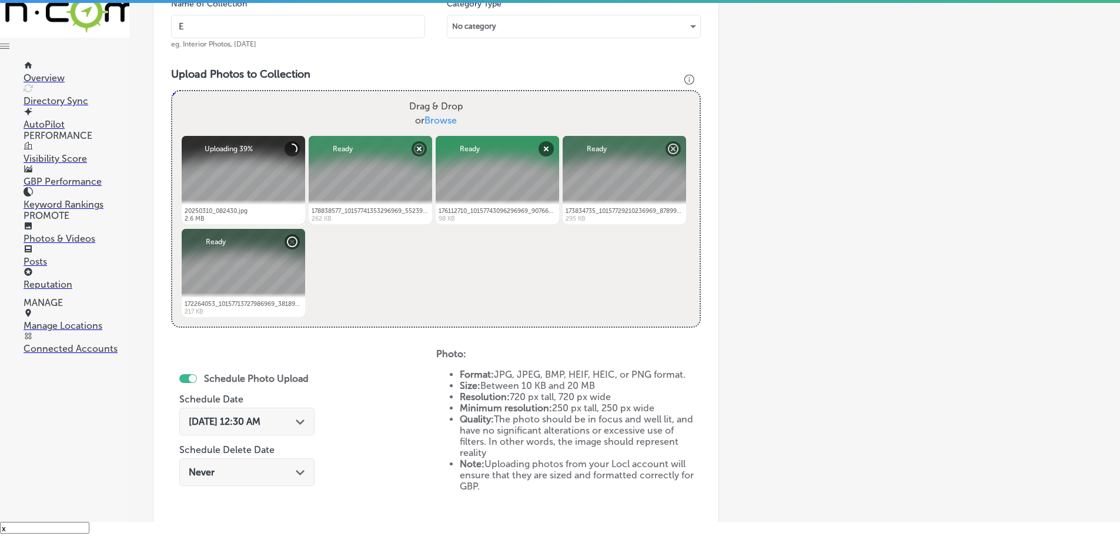
type input "Electrical Plus"
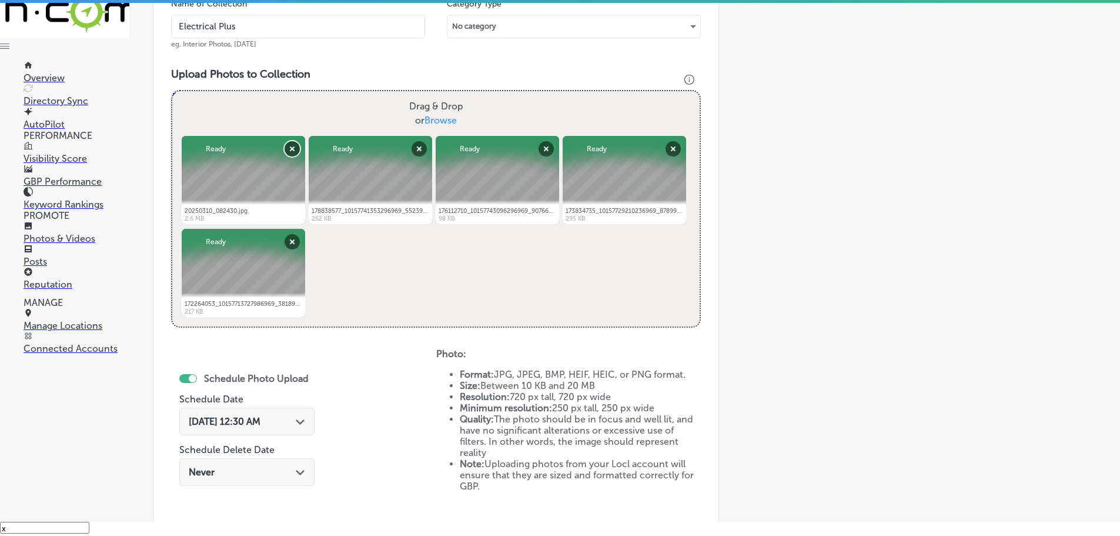
click at [291, 148] on button "Remove" at bounding box center [292, 148] width 15 height 15
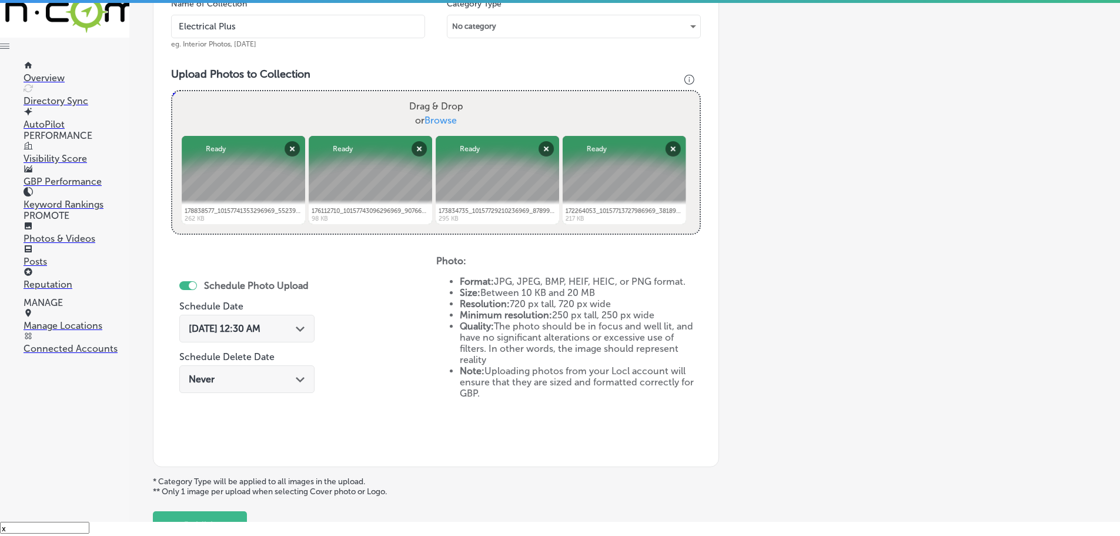
click at [307, 325] on div "Sep 19, 2025 12:30 AM Path Created with Sketch." at bounding box center [246, 329] width 135 height 28
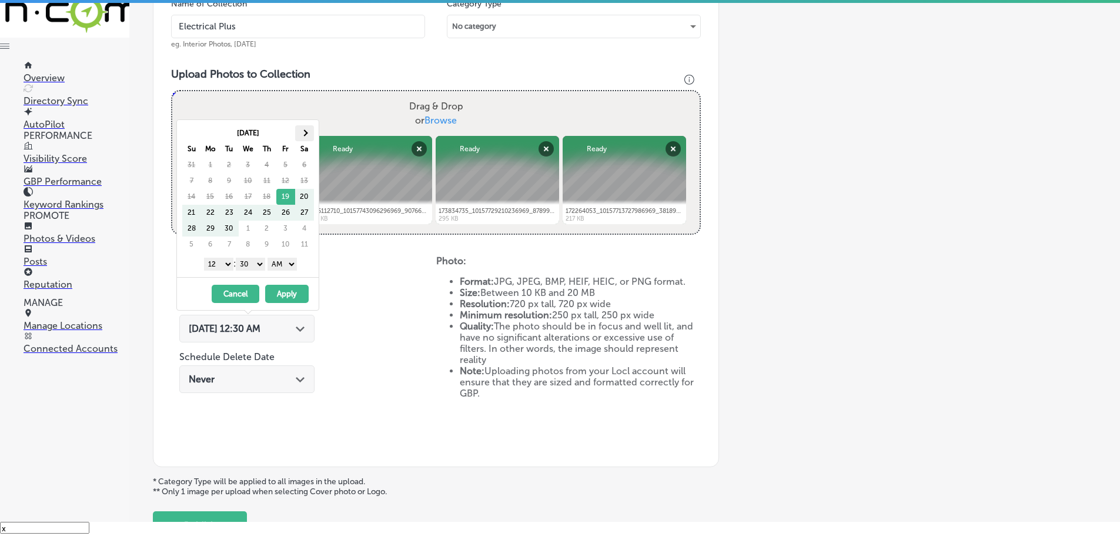
click at [307, 131] on th at bounding box center [304, 133] width 19 height 16
click at [225, 267] on select "1 2 3 4 5 6 7 8 9 10 11 12" at bounding box center [218, 264] width 29 height 13
click at [244, 261] on select "00 10 20 30 40 50" at bounding box center [250, 264] width 29 height 13
click at [279, 263] on select "AM PM" at bounding box center [282, 264] width 29 height 13
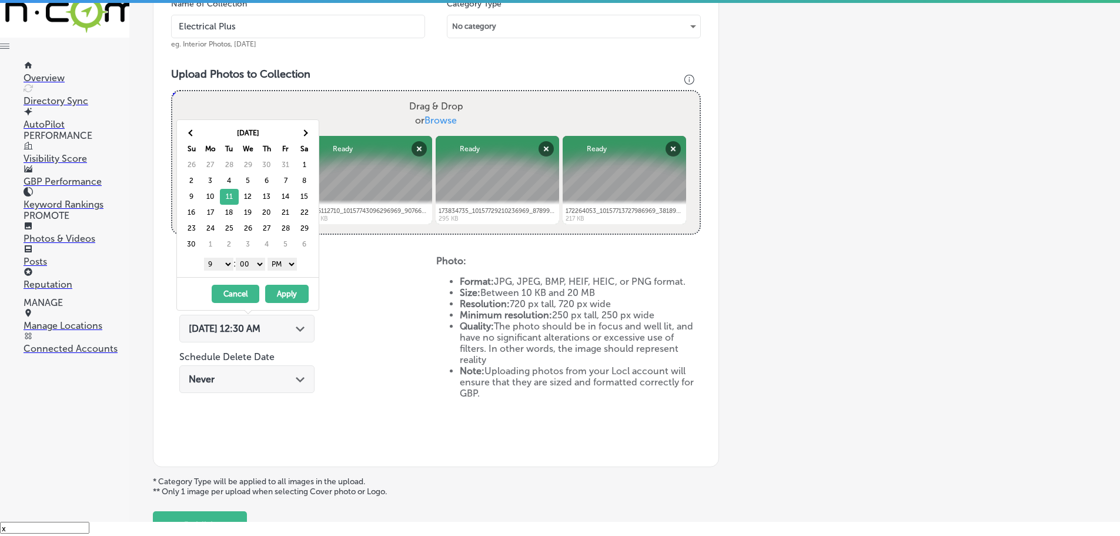
click at [285, 290] on button "Apply" at bounding box center [287, 294] width 44 height 18
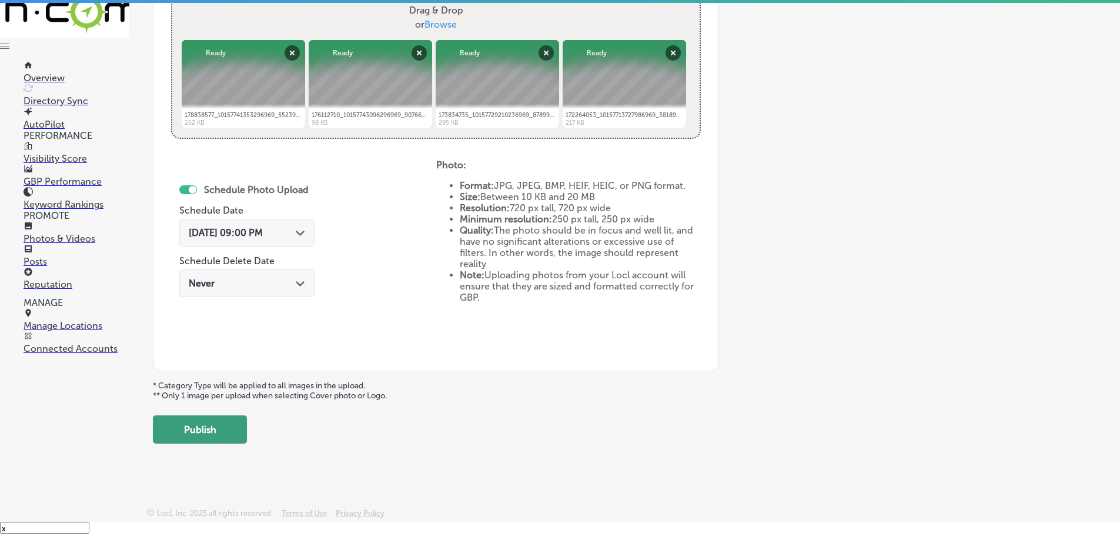
scroll to position [453, 0]
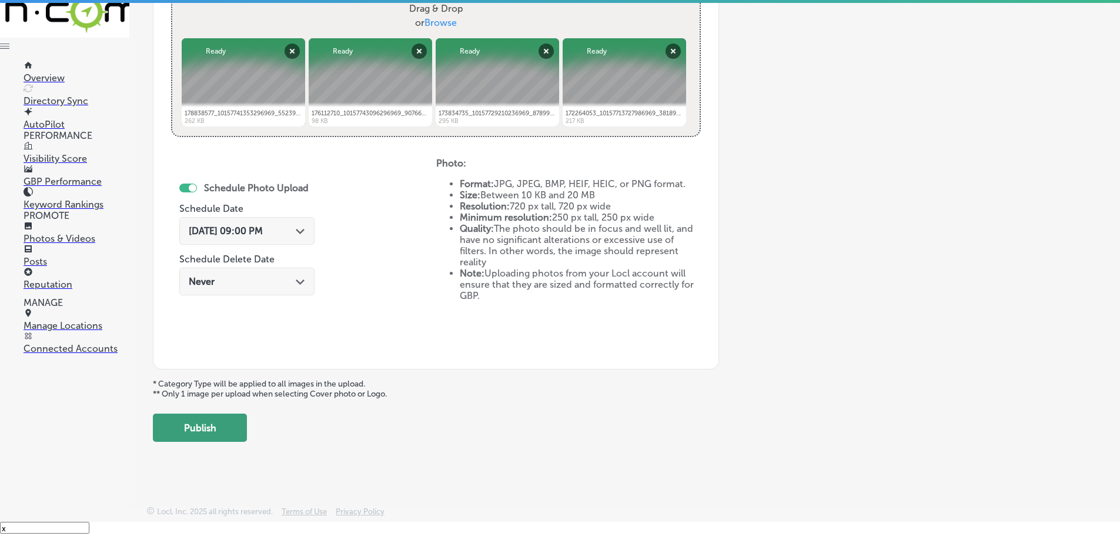
click at [196, 428] on button "Publish" at bounding box center [200, 427] width 94 height 28
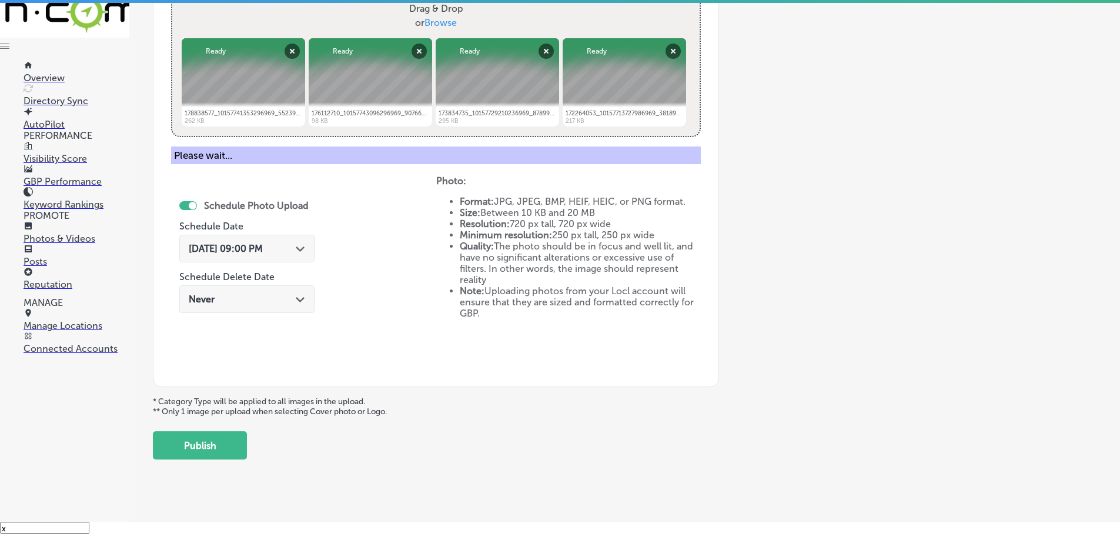
scroll to position [356, 0]
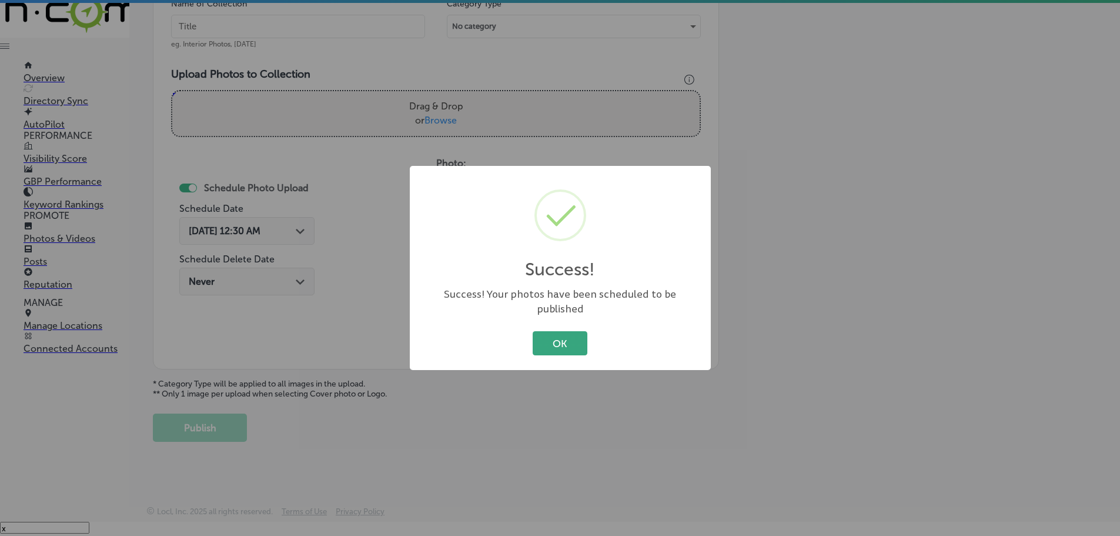
click at [569, 337] on button "OK" at bounding box center [560, 343] width 55 height 24
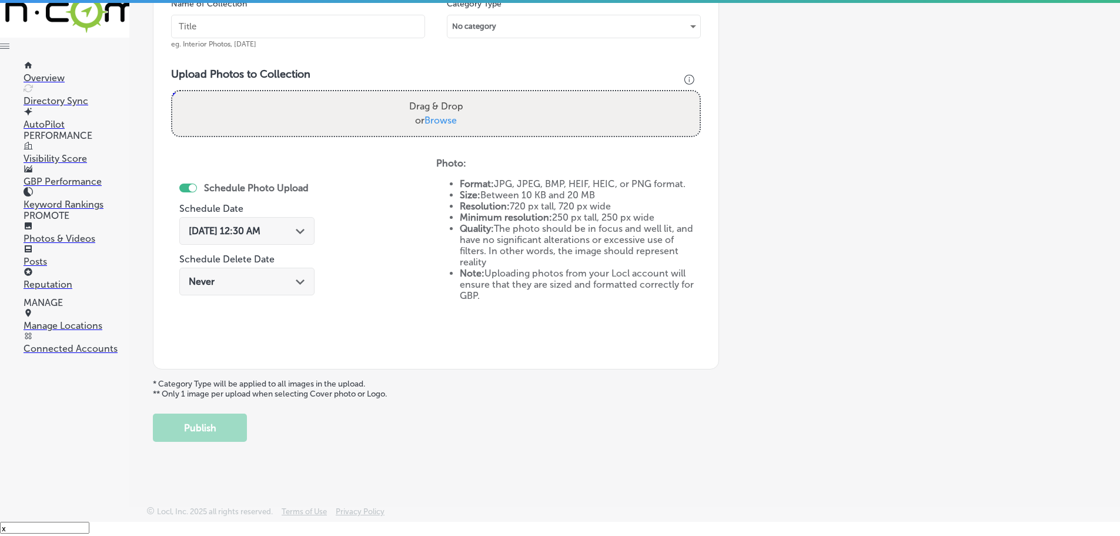
click at [425, 122] on span "Browse" at bounding box center [441, 120] width 32 height 11
click at [423, 95] on input "Drag & Drop or Browse" at bounding box center [435, 93] width 527 height 4
type input "C:\fakepath\20250310_082209.jpg"
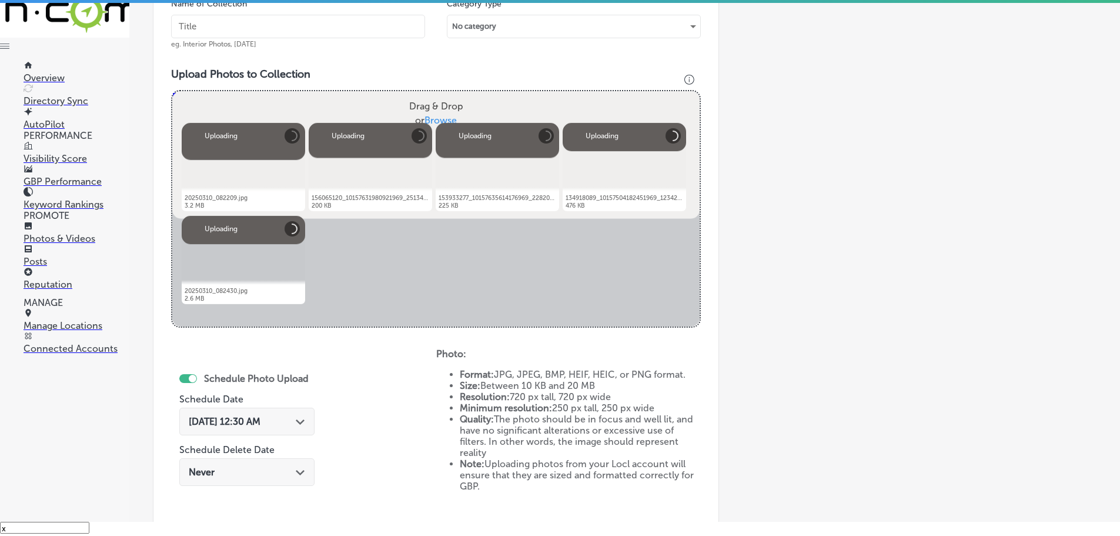
click at [255, 27] on input "text" at bounding box center [298, 27] width 254 height 24
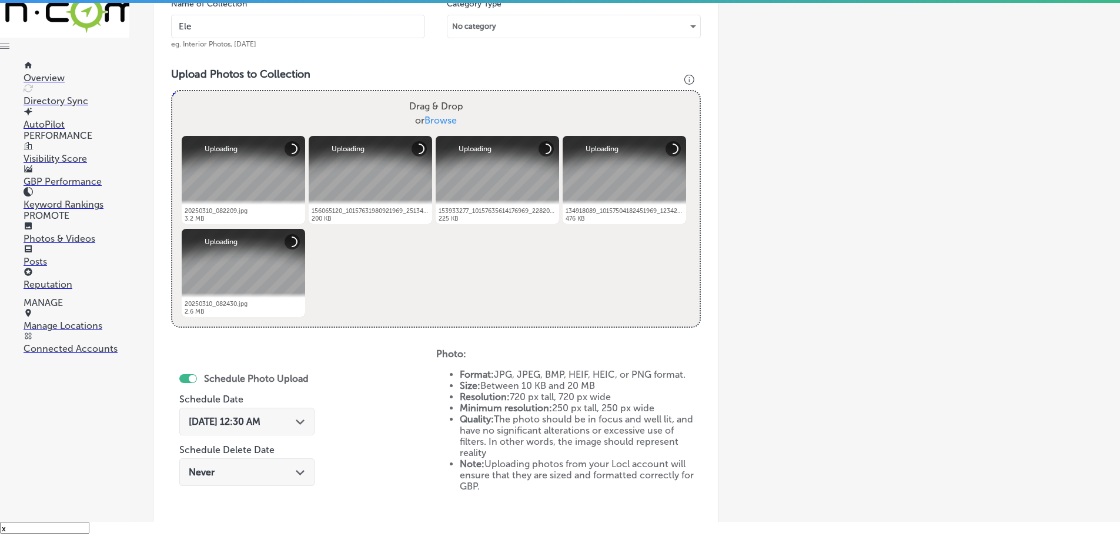
type input "Electrical Plus"
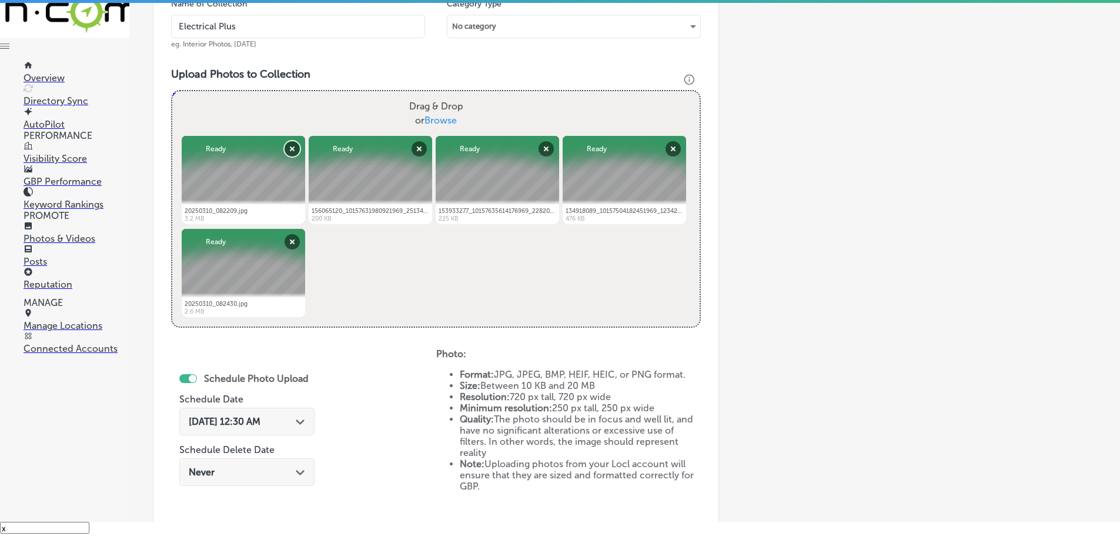
click at [289, 149] on button "Remove" at bounding box center [292, 148] width 15 height 15
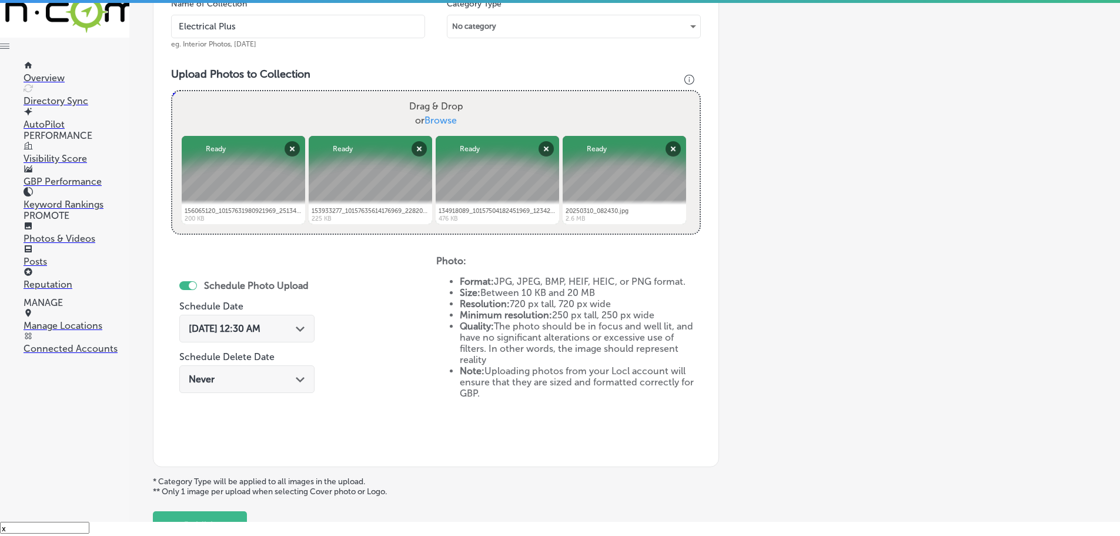
drag, startPoint x: 300, startPoint y: 327, endPoint x: 301, endPoint y: 321, distance: 5.9
click at [301, 327] on icon "Path Created with Sketch." at bounding box center [300, 328] width 9 height 5
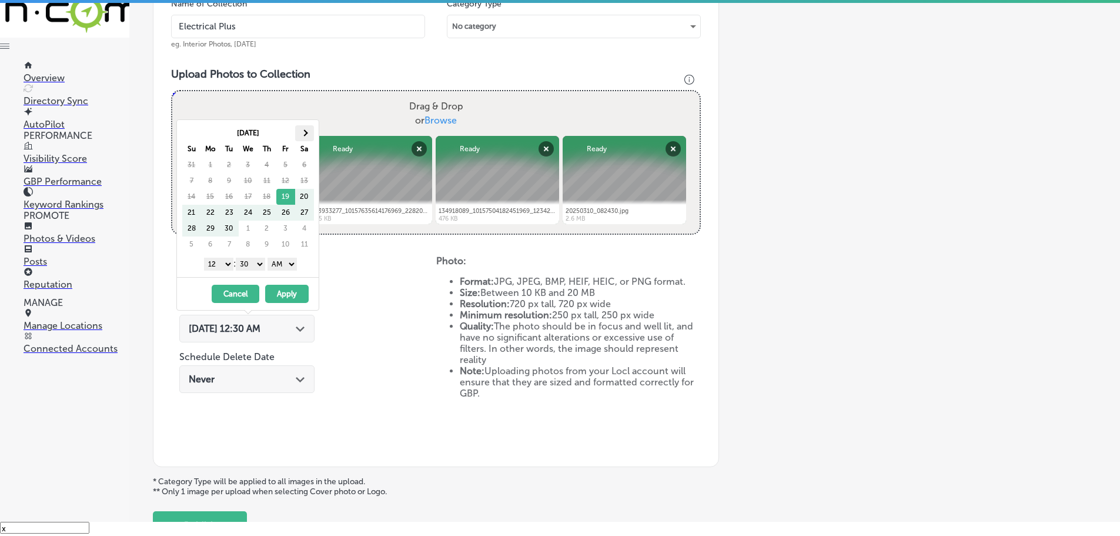
click at [305, 132] on span at bounding box center [304, 132] width 6 height 6
click at [218, 260] on select "1 2 3 4 5 6 7 8 9 10 11 12" at bounding box center [218, 264] width 29 height 13
click at [250, 259] on select "00 10 20 30 40 50" at bounding box center [250, 264] width 29 height 13
click at [283, 263] on select "AM PM" at bounding box center [282, 264] width 29 height 13
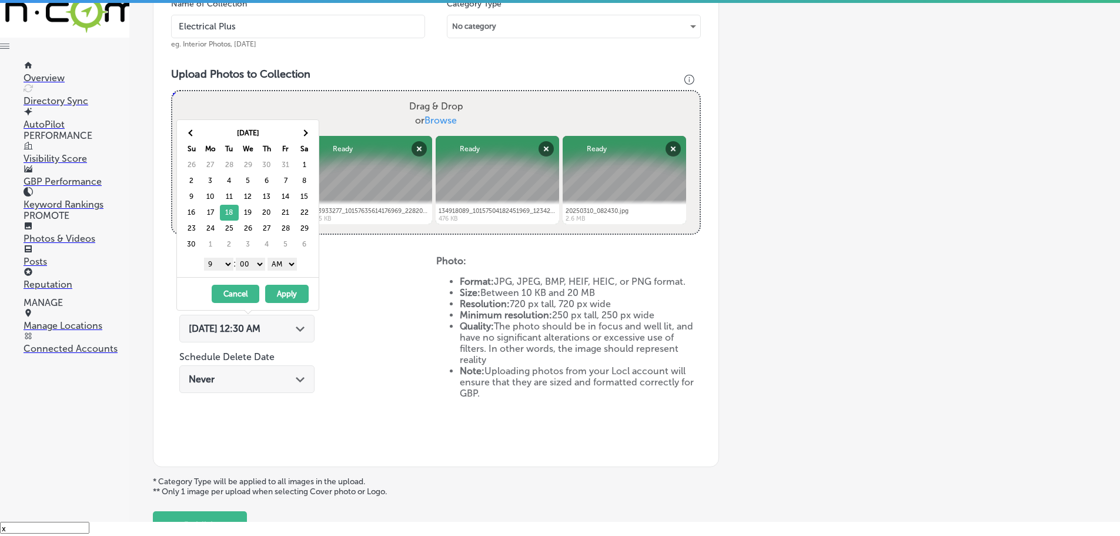
click at [269, 258] on select "AM PM" at bounding box center [282, 264] width 29 height 13
click at [281, 263] on select "AM PM" at bounding box center [282, 264] width 29 height 13
click at [288, 287] on button "Apply" at bounding box center [287, 294] width 44 height 18
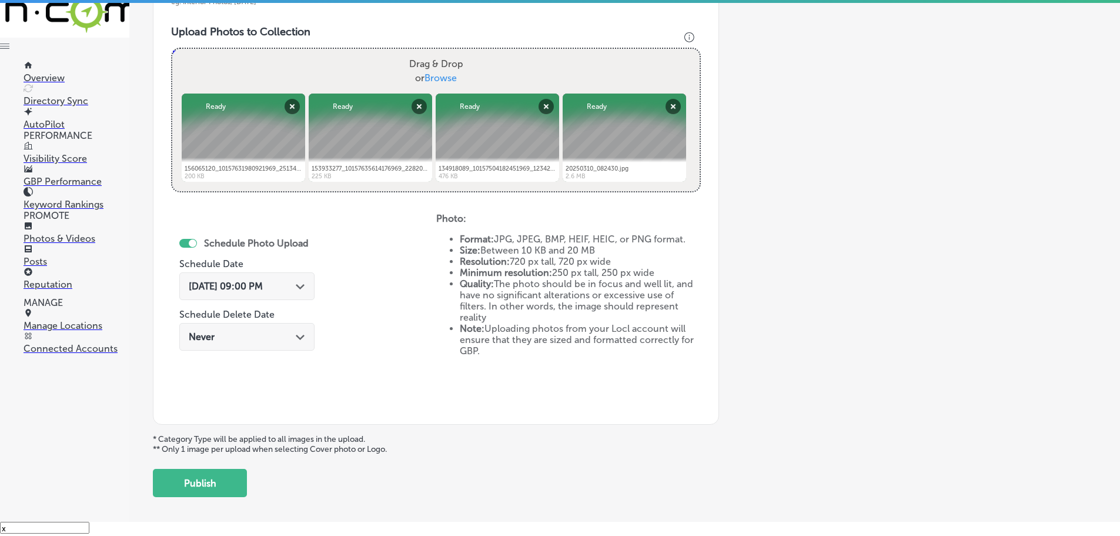
scroll to position [453, 0]
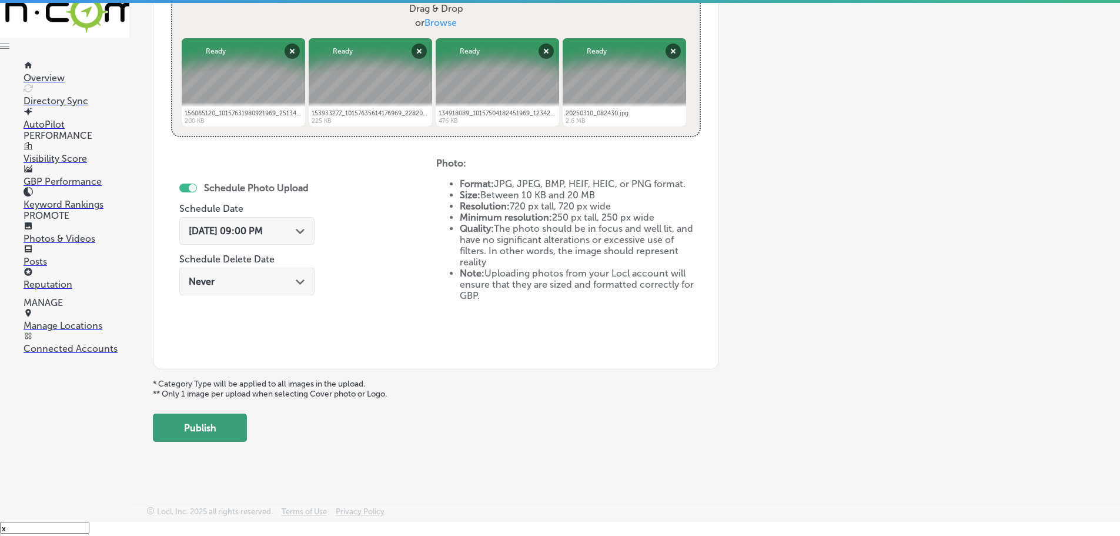
click at [218, 427] on button "Publish" at bounding box center [200, 427] width 94 height 28
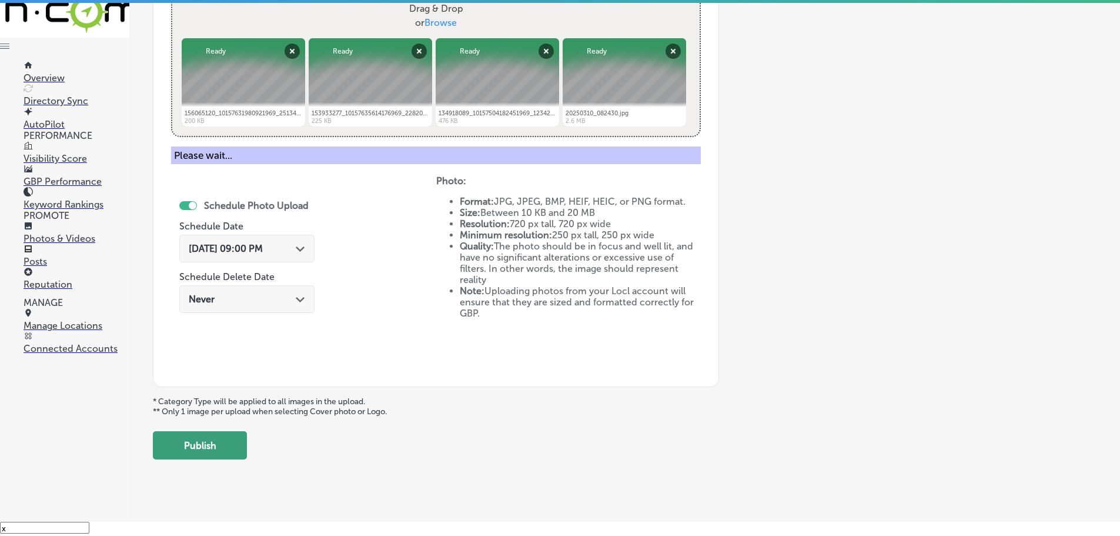
scroll to position [356, 0]
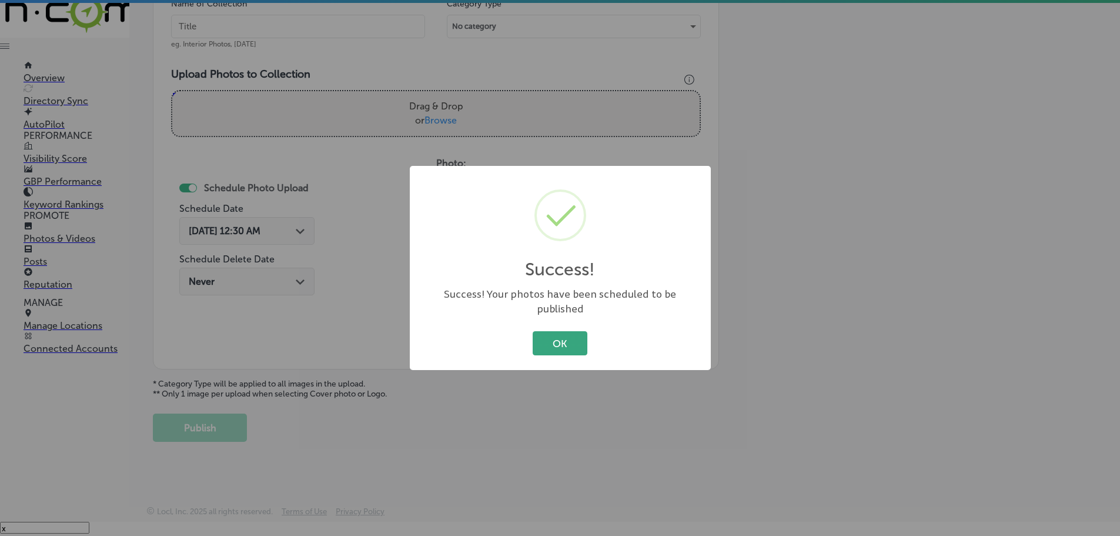
click at [573, 343] on button "OK" at bounding box center [560, 343] width 55 height 24
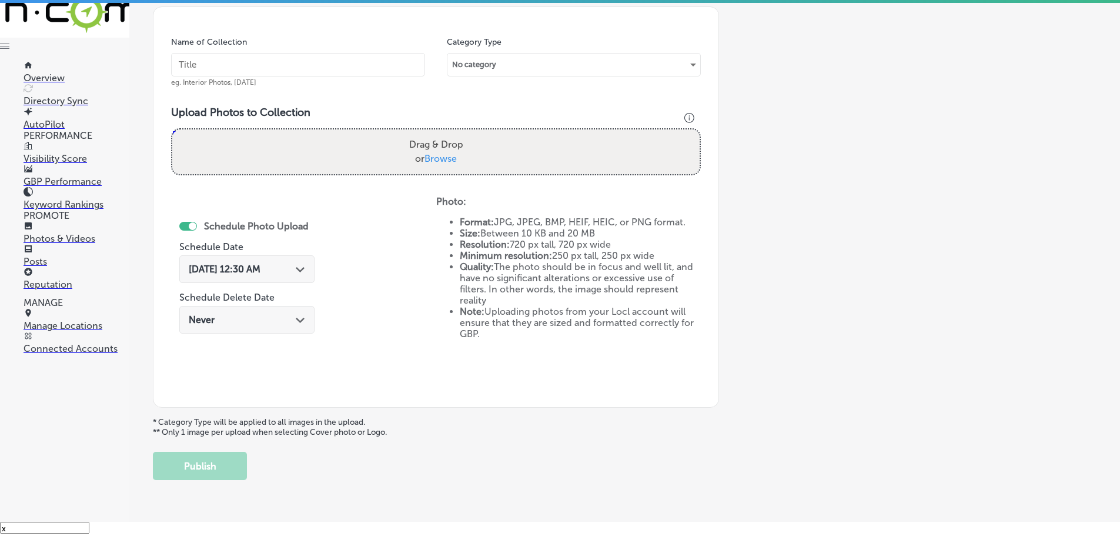
scroll to position [297, 0]
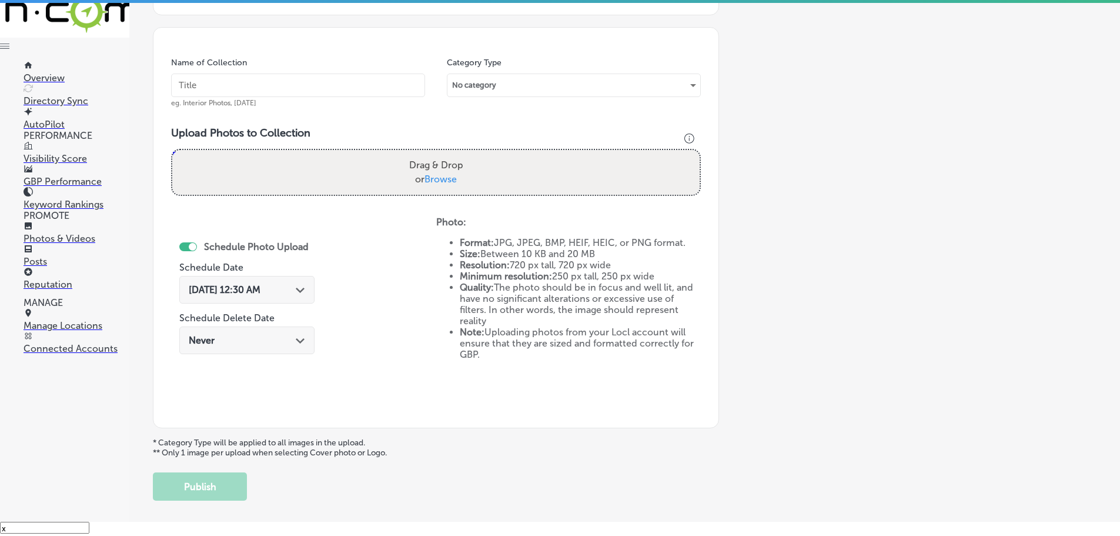
click at [447, 186] on label "Drag & Drop or Browse" at bounding box center [436, 172] width 63 height 38
click at [447, 153] on input "Drag & Drop or Browse" at bounding box center [435, 152] width 527 height 4
type input "C:\fakepath\153018920_10157613877746969_4881097002408139837_n.png"
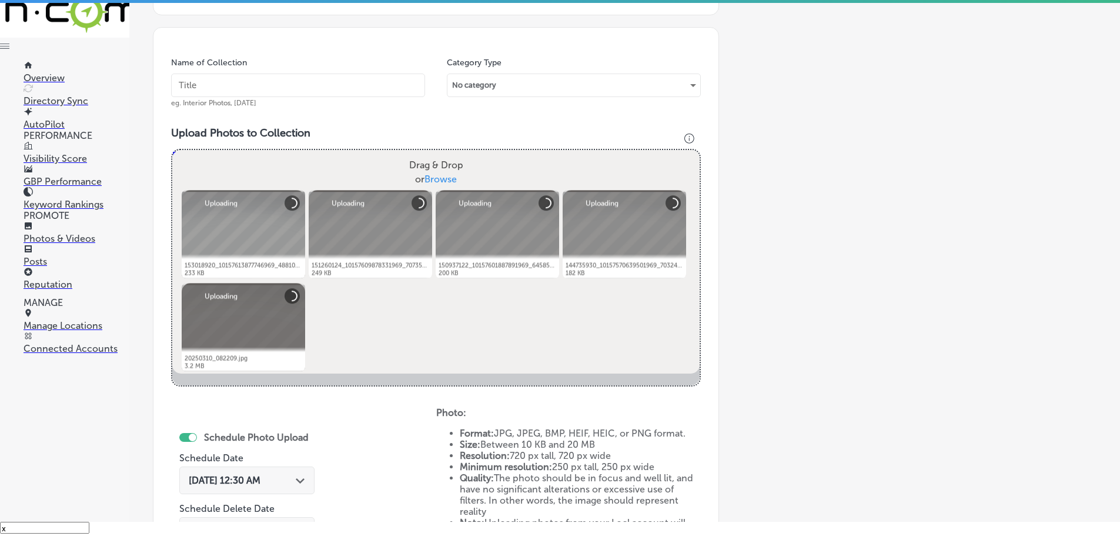
click at [335, 91] on input "text" at bounding box center [298, 85] width 254 height 24
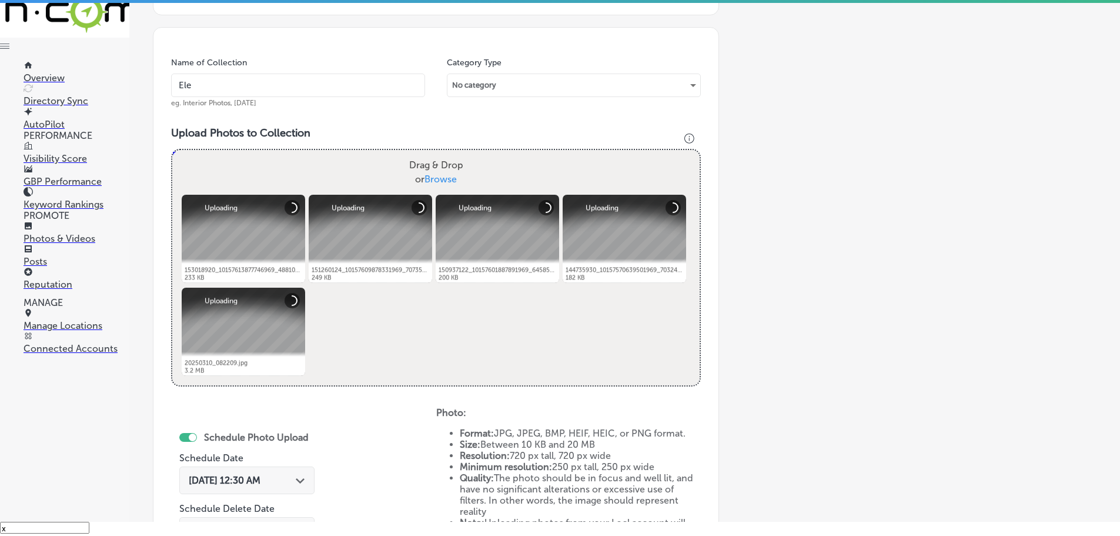
type input "Electrical Plus"
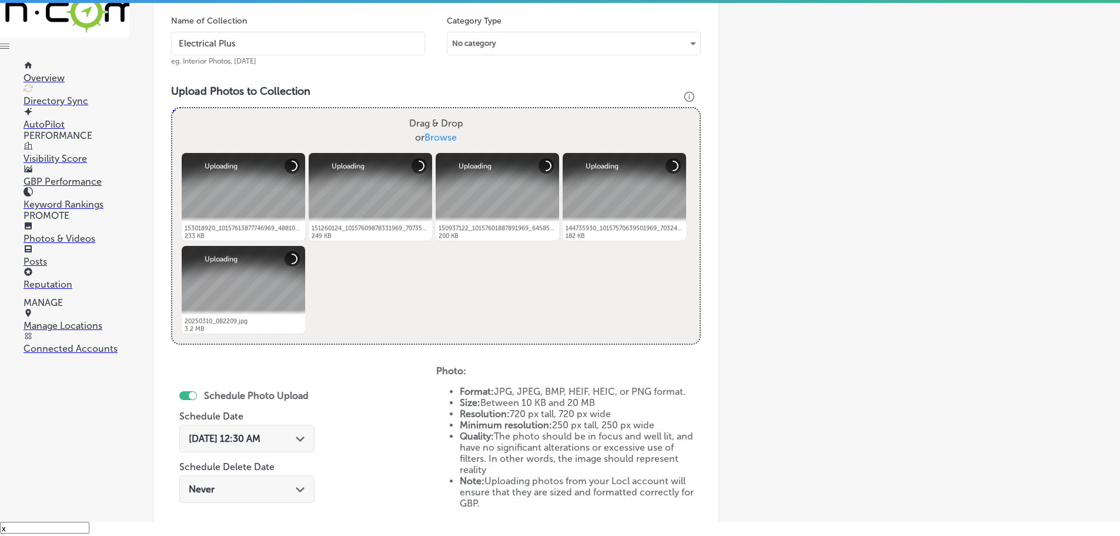
scroll to position [356, 0]
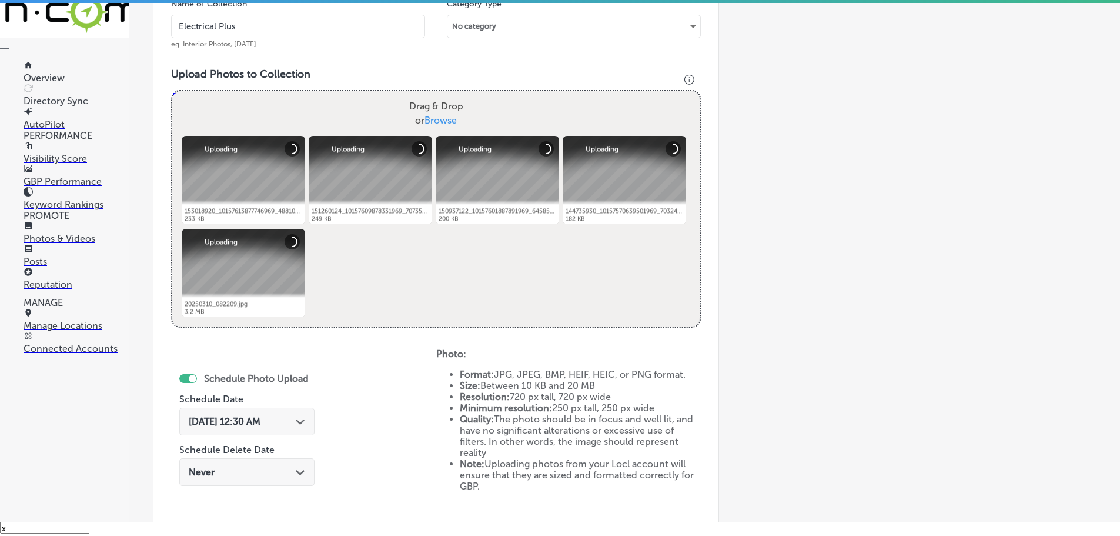
click at [299, 420] on polygon at bounding box center [300, 421] width 9 height 5
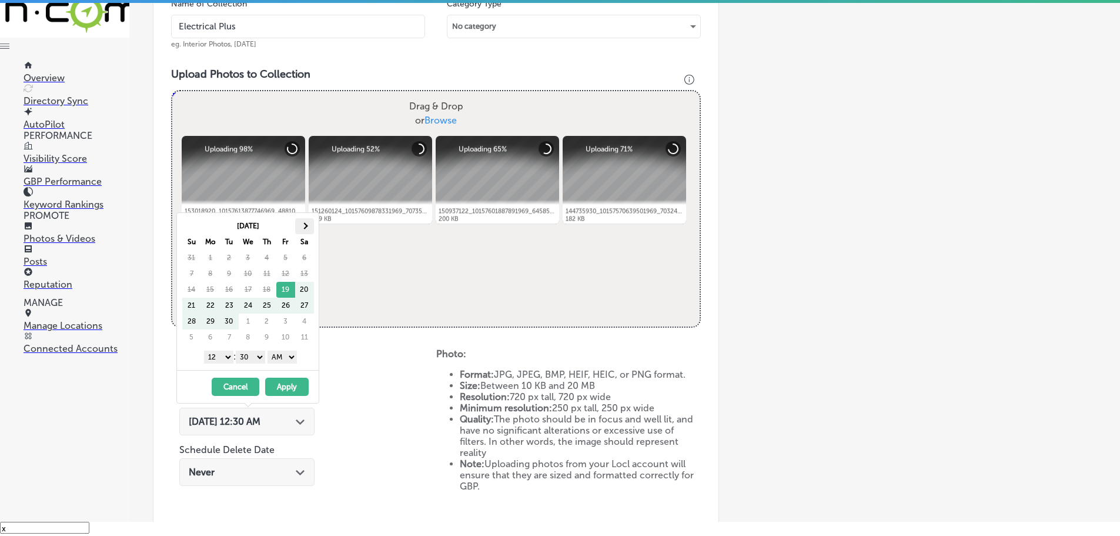
click at [307, 219] on th at bounding box center [304, 226] width 19 height 16
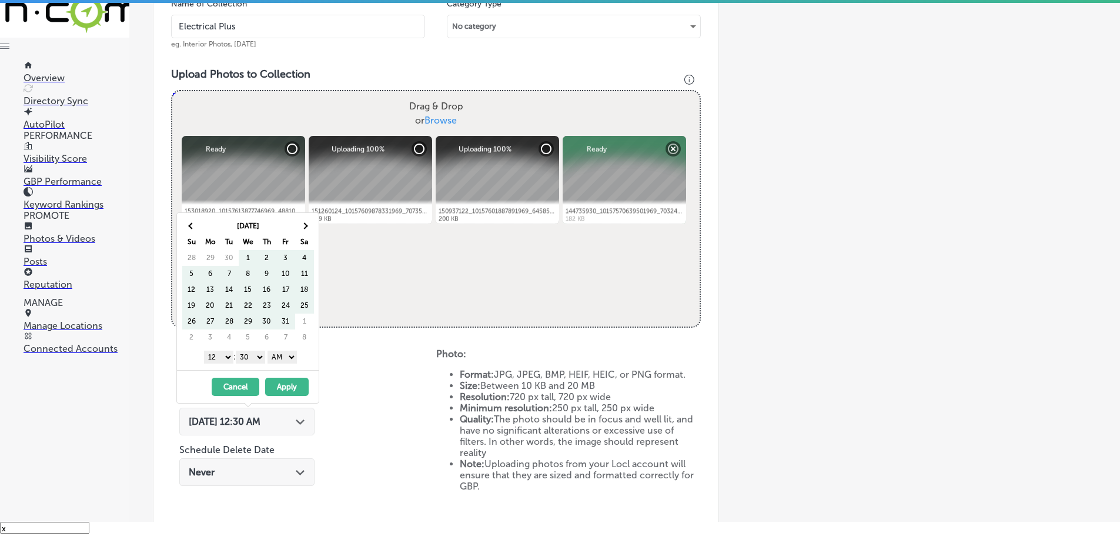
click at [307, 219] on th at bounding box center [304, 226] width 19 height 16
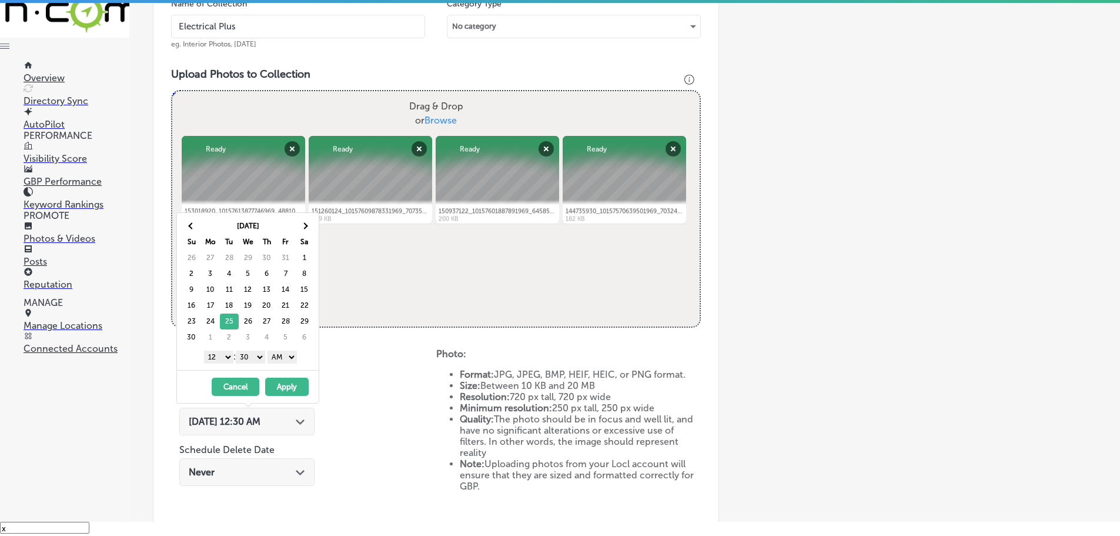
click at [216, 357] on select "1 2 3 4 5 6 7 8 9 10 11 12" at bounding box center [218, 356] width 29 height 13
click at [255, 353] on select "00 10 20 30 40 50" at bounding box center [250, 356] width 29 height 13
click at [278, 359] on select "AM PM" at bounding box center [282, 356] width 29 height 13
click at [288, 386] on button "Apply" at bounding box center [287, 386] width 44 height 18
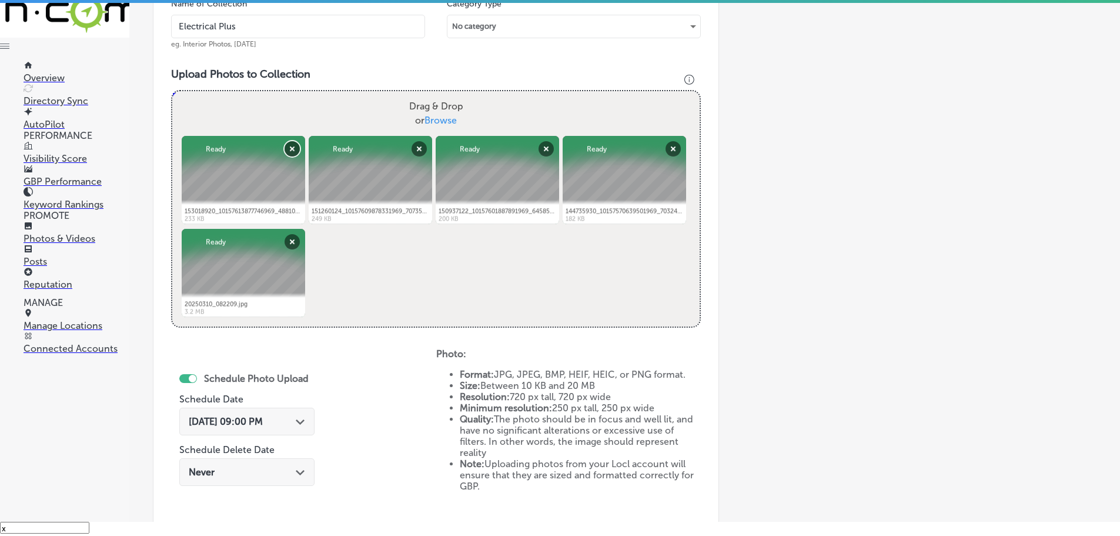
click at [292, 154] on button "Remove" at bounding box center [292, 148] width 15 height 15
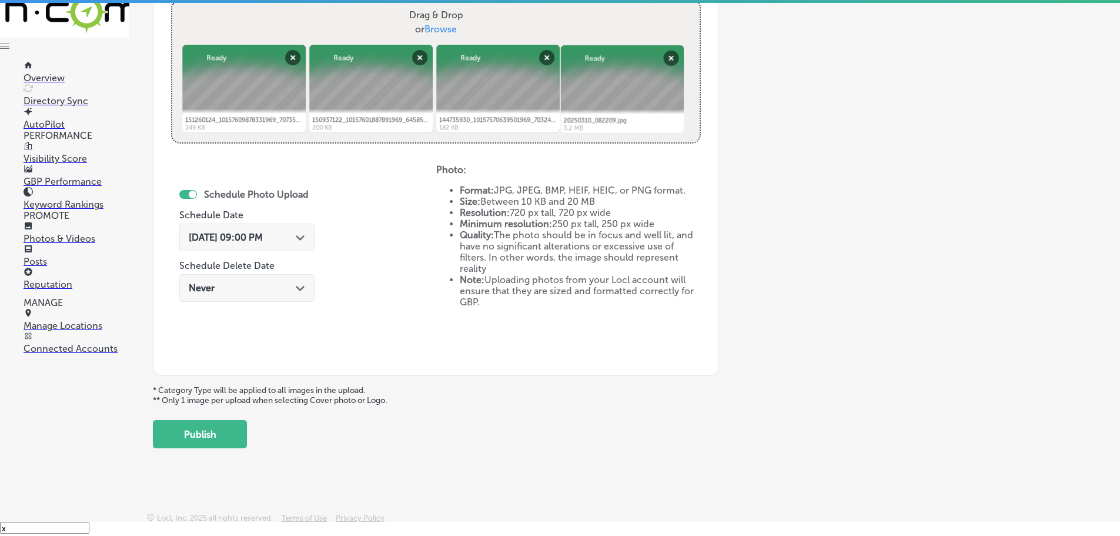
scroll to position [453, 0]
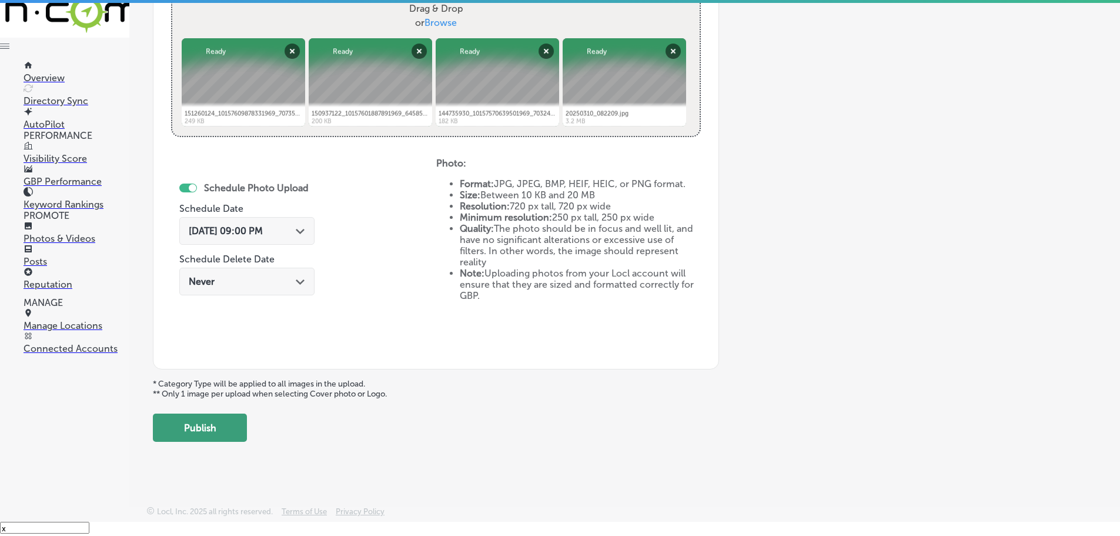
click at [227, 430] on button "Publish" at bounding box center [200, 427] width 94 height 28
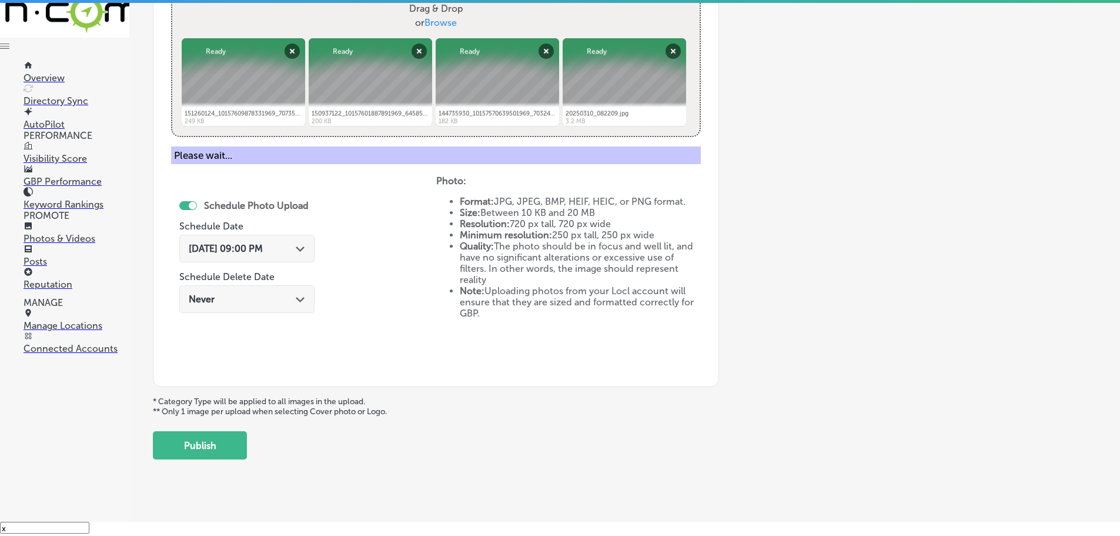
scroll to position [356, 0]
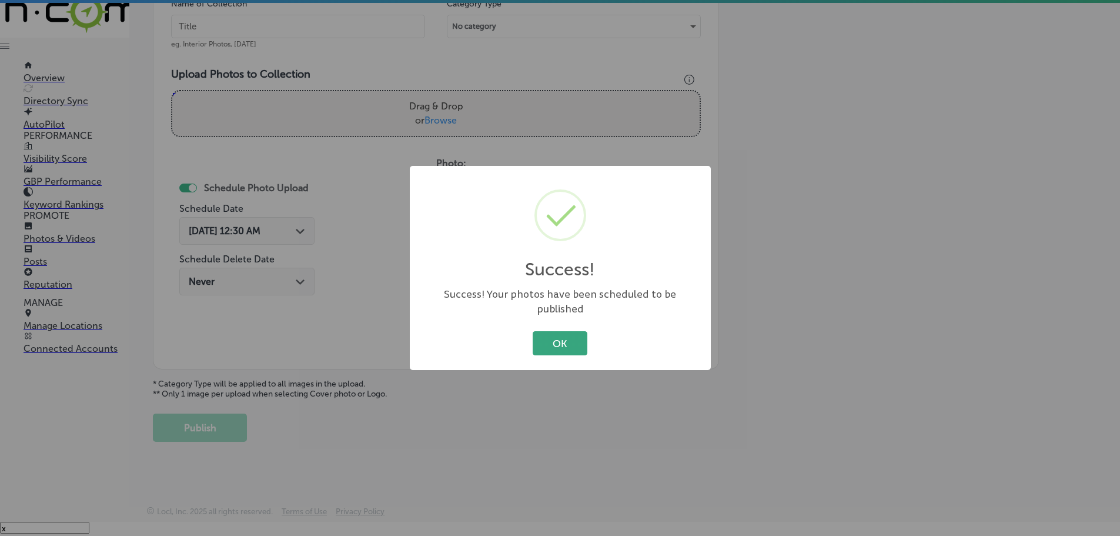
click at [583, 343] on button "OK" at bounding box center [560, 343] width 55 height 24
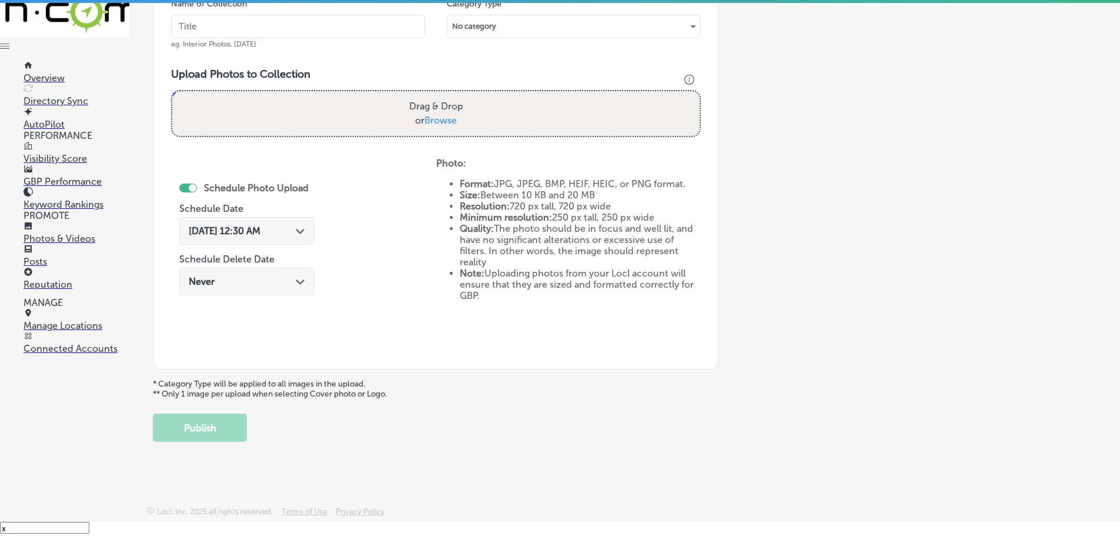
click at [442, 121] on span "Browse" at bounding box center [441, 120] width 32 height 11
click at [442, 95] on input "Drag & Drop or Browse" at bounding box center [435, 93] width 527 height 4
type input "C:\fakepath\287650357_10158414972546969_5953963260242851041_n.png"
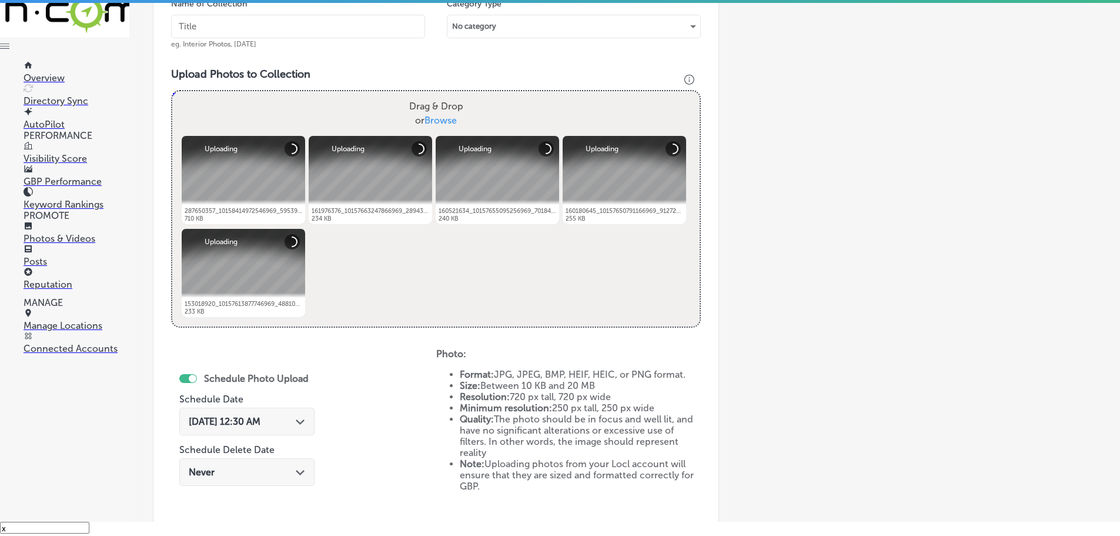
click at [304, 24] on input "text" at bounding box center [298, 27] width 254 height 24
type input "Electrical Plus"
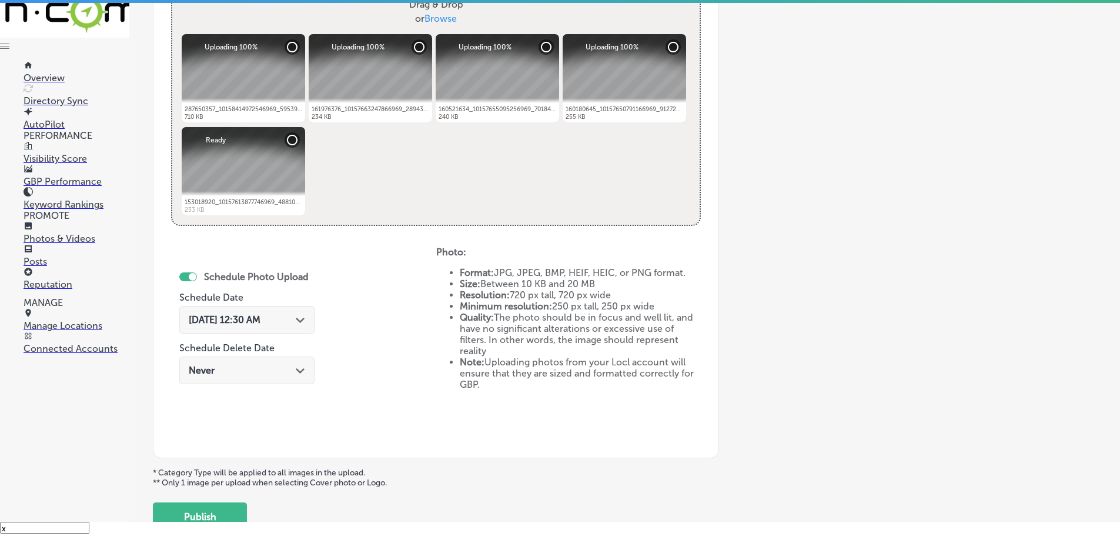
scroll to position [473, 0]
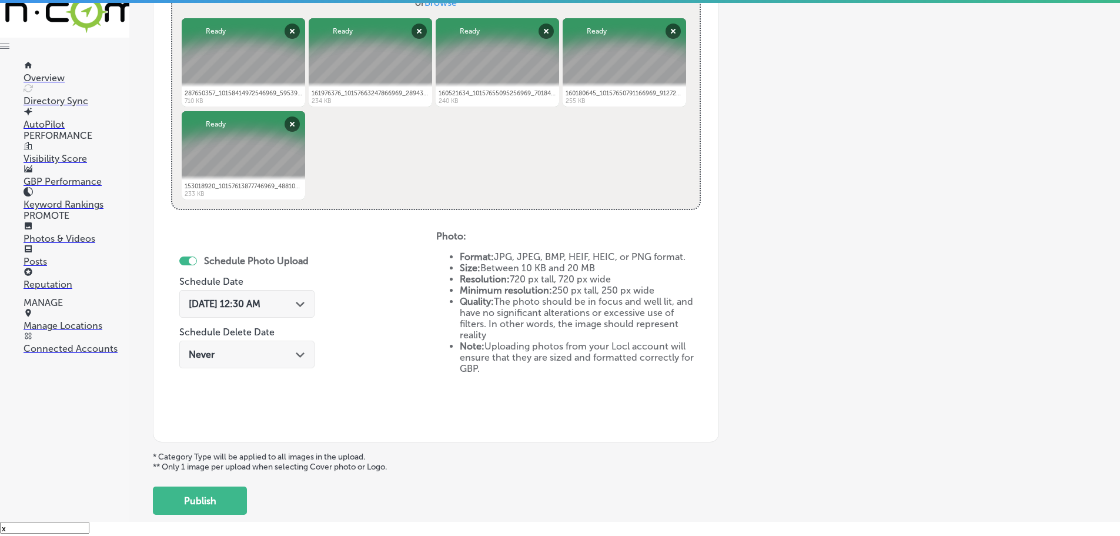
click at [300, 303] on polygon at bounding box center [300, 304] width 9 height 5
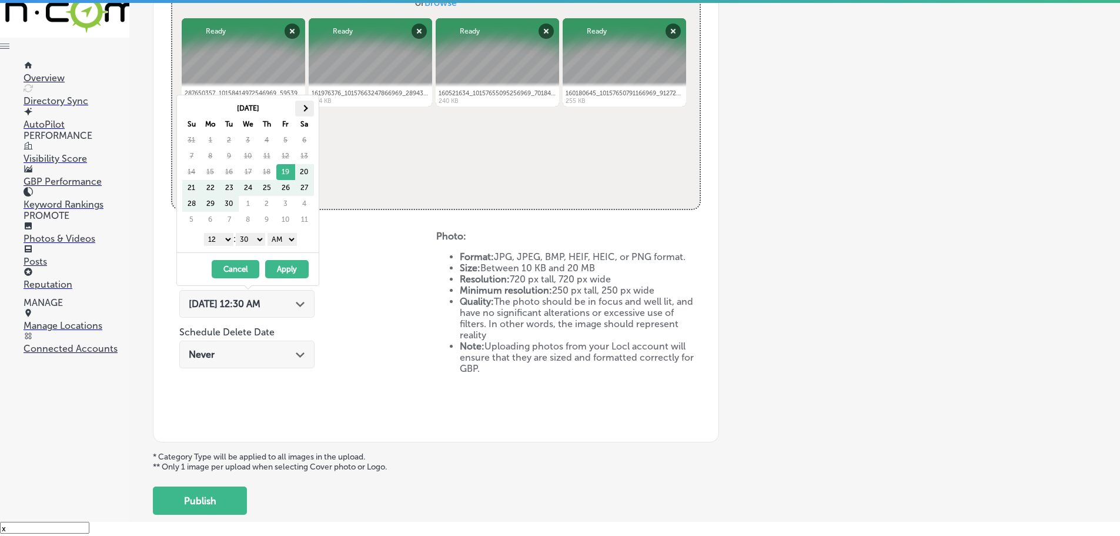
click at [310, 106] on th at bounding box center [304, 109] width 19 height 16
click at [305, 107] on span at bounding box center [304, 108] width 6 height 6
click at [212, 240] on select "1 2 3 4 5 6 7 8 9 10 11 12" at bounding box center [218, 239] width 29 height 13
click at [257, 240] on select "00 10 20 30 40 50" at bounding box center [250, 239] width 29 height 13
click at [279, 240] on select "AM PM" at bounding box center [282, 239] width 29 height 13
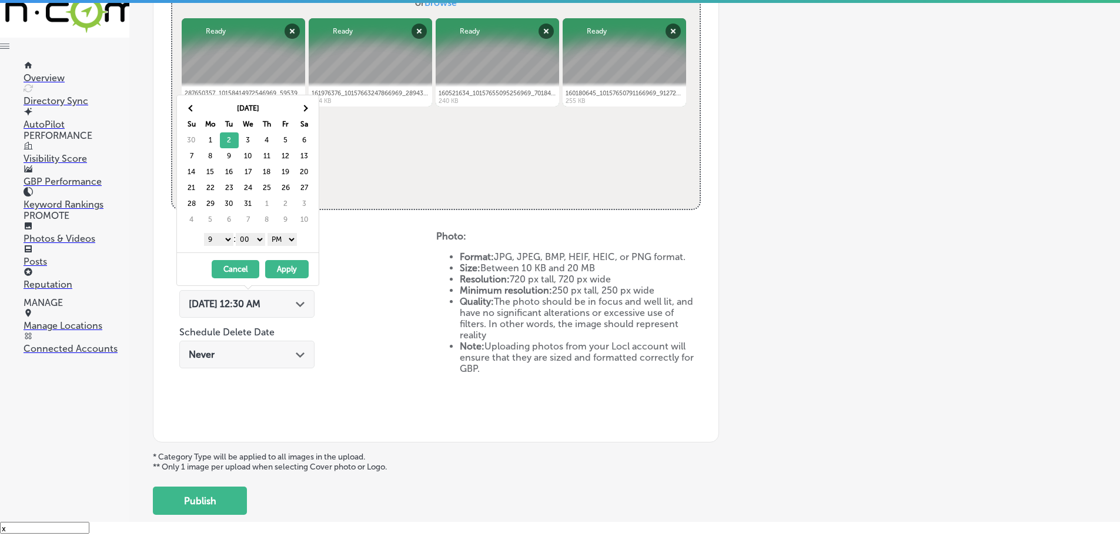
click at [287, 266] on button "Apply" at bounding box center [287, 269] width 44 height 18
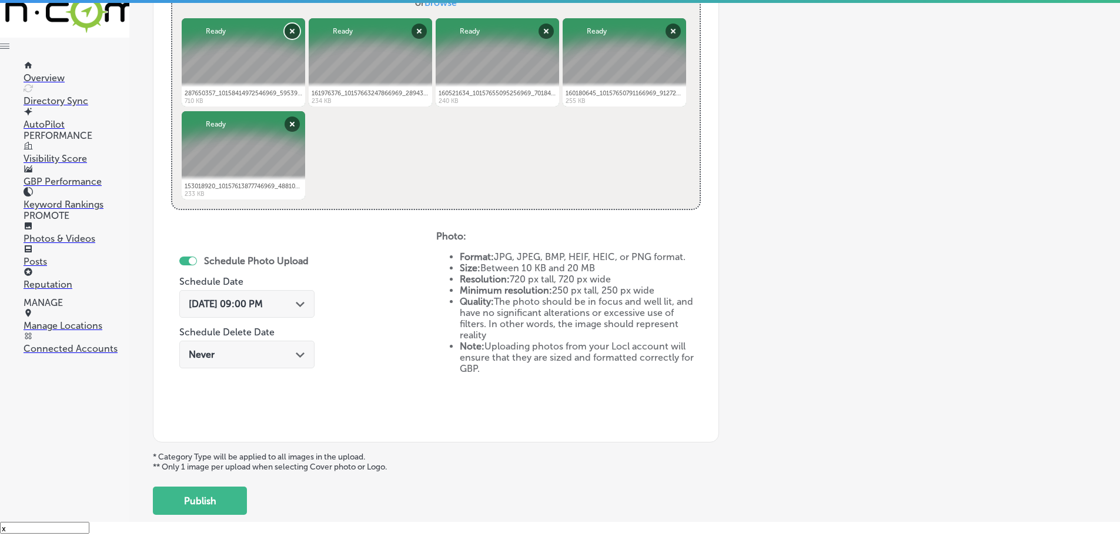
drag, startPoint x: 287, startPoint y: 33, endPoint x: 317, endPoint y: 98, distance: 71.5
click at [287, 34] on button "Remove" at bounding box center [292, 31] width 15 height 15
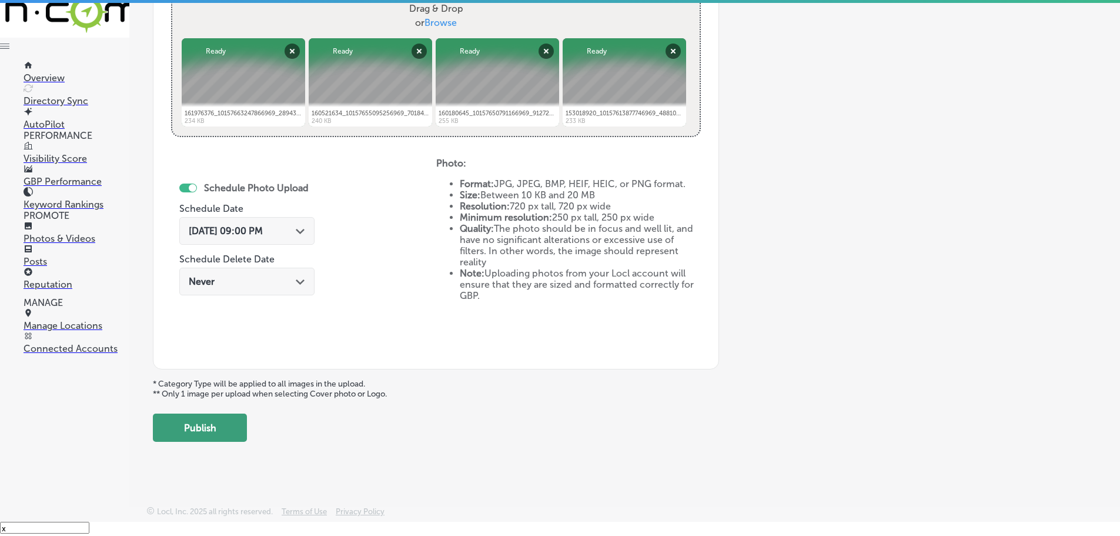
click at [213, 428] on button "Publish" at bounding box center [200, 427] width 94 height 28
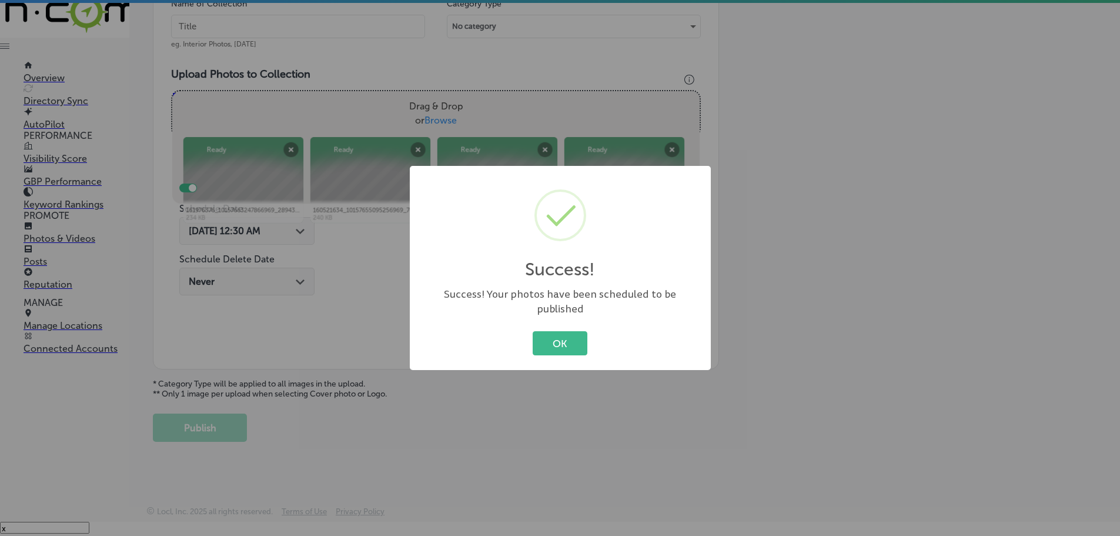
scroll to position [356, 0]
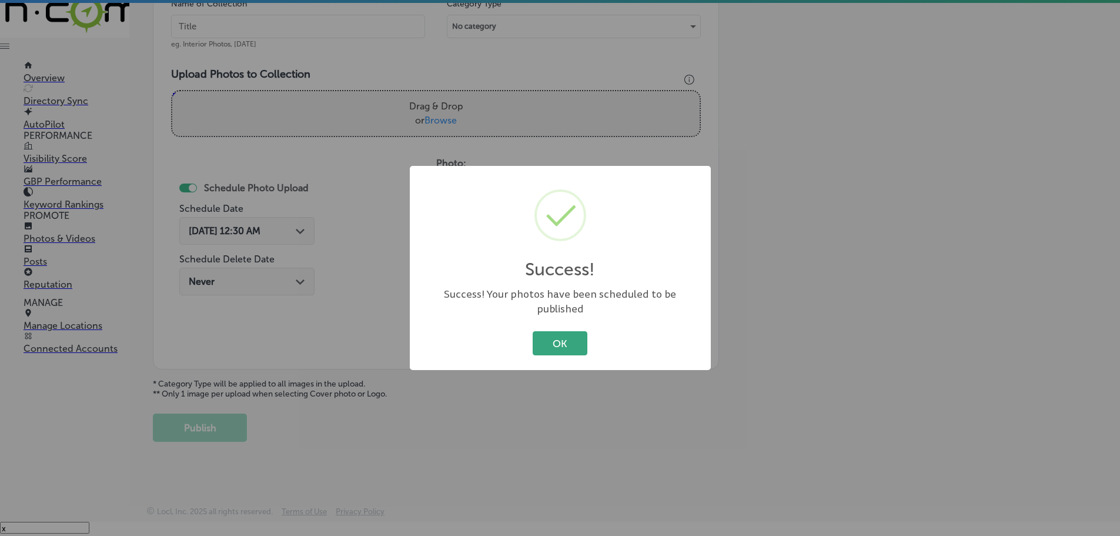
click at [559, 343] on button "OK" at bounding box center [560, 343] width 55 height 24
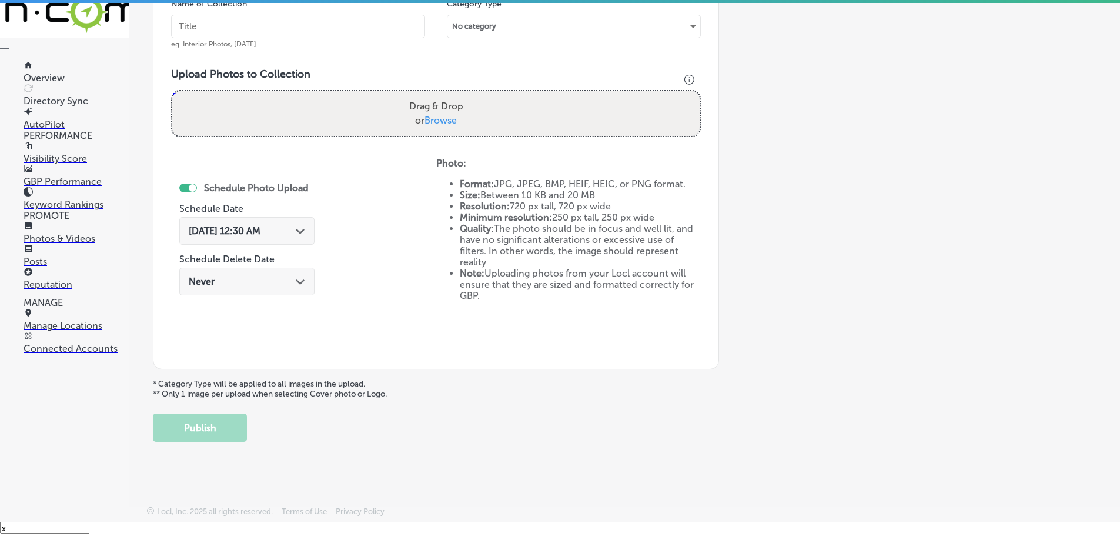
click at [447, 121] on span "Browse" at bounding box center [441, 120] width 32 height 11
click at [447, 95] on input "Drag & Drop or Browse" at bounding box center [435, 93] width 527 height 4
type input "C:\fakepath\218972292_10157908494841969_6771673371415874795_n.png"
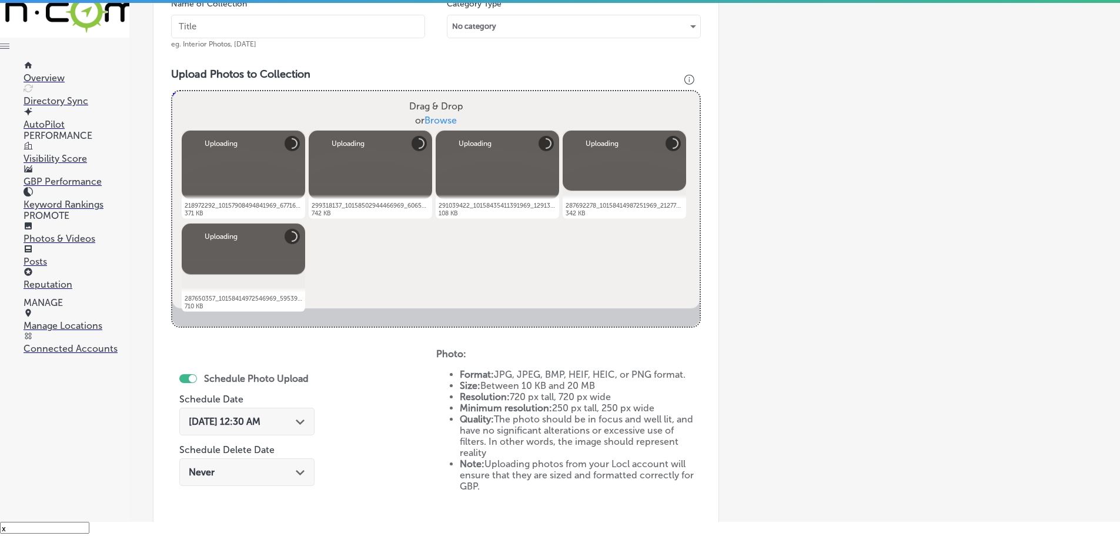
click at [349, 26] on input "text" at bounding box center [298, 27] width 254 height 24
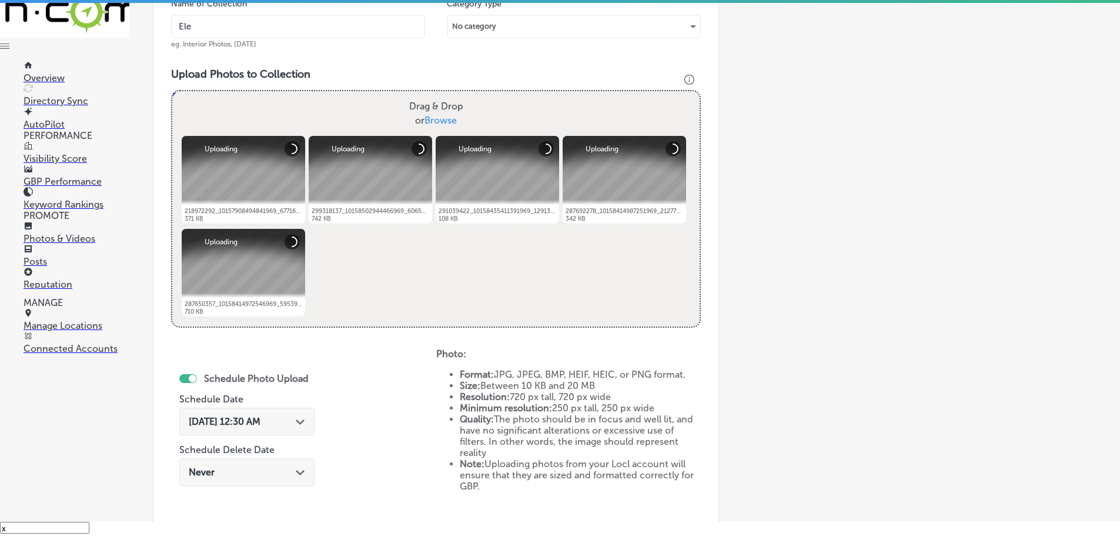
type input "Electrical Plus"
click at [303, 420] on icon "Path Created with Sketch." at bounding box center [300, 421] width 9 height 5
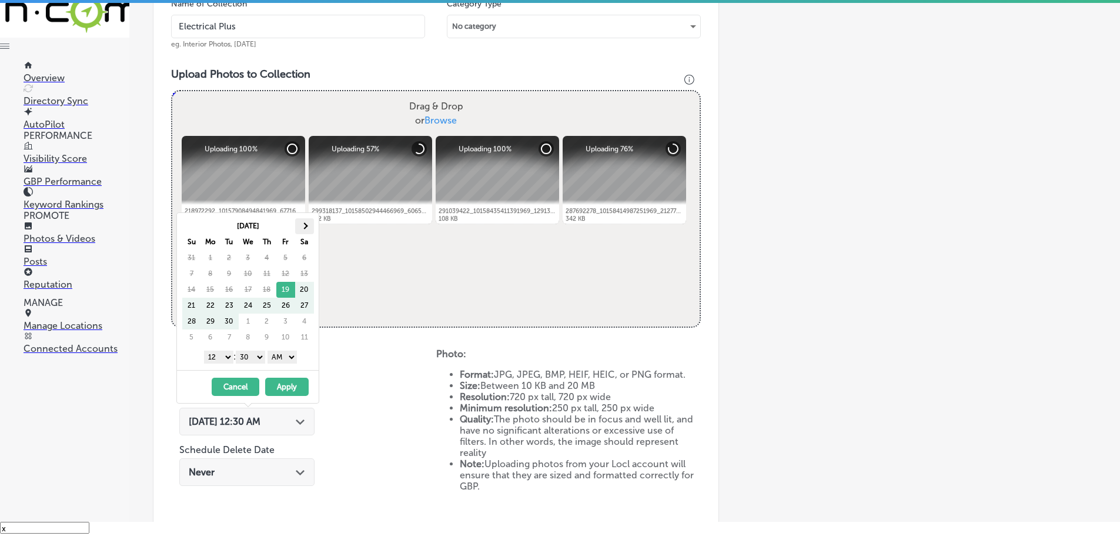
click at [298, 222] on th at bounding box center [304, 226] width 19 height 16
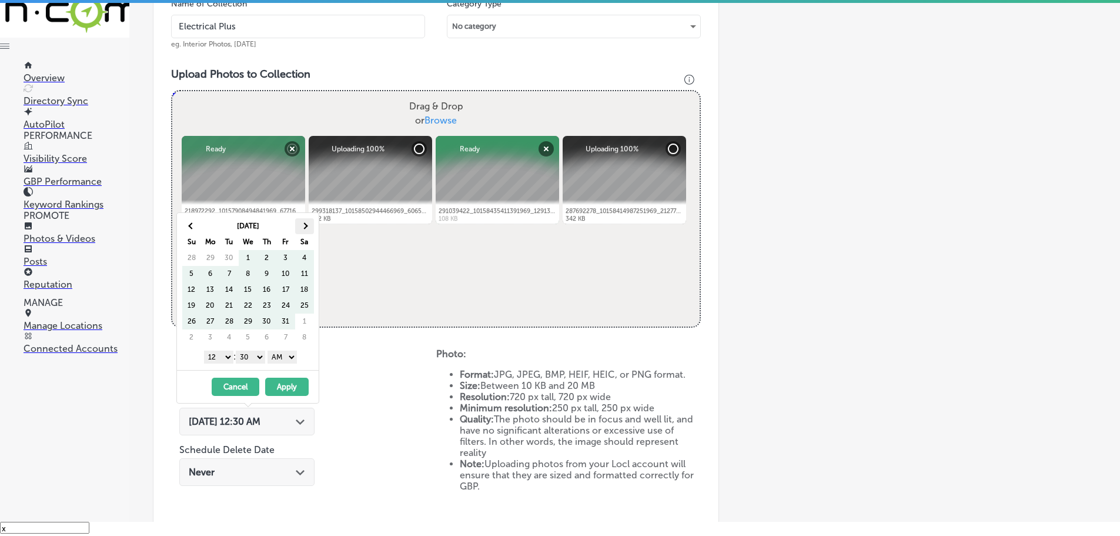
click at [311, 225] on th at bounding box center [304, 226] width 19 height 16
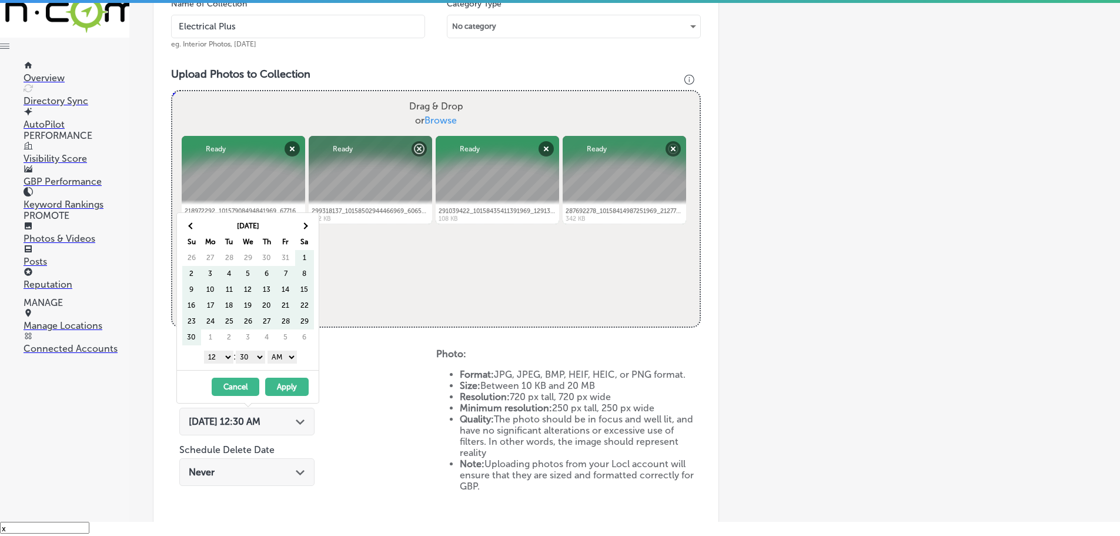
click at [311, 225] on th at bounding box center [304, 226] width 19 height 16
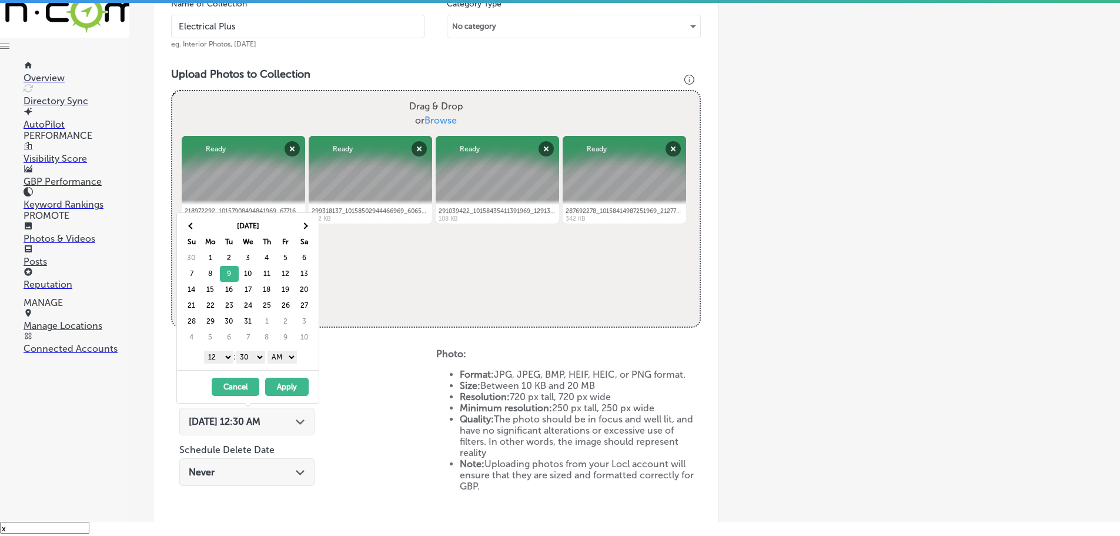
click at [214, 350] on select "1 2 3 4 5 6 7 8 9 10 11 12" at bounding box center [218, 356] width 29 height 13
click at [251, 359] on select "00 10 20 30 40 50" at bounding box center [250, 356] width 29 height 13
click at [279, 357] on select "AM PM" at bounding box center [282, 356] width 29 height 13
click at [289, 380] on button "Apply" at bounding box center [287, 386] width 44 height 18
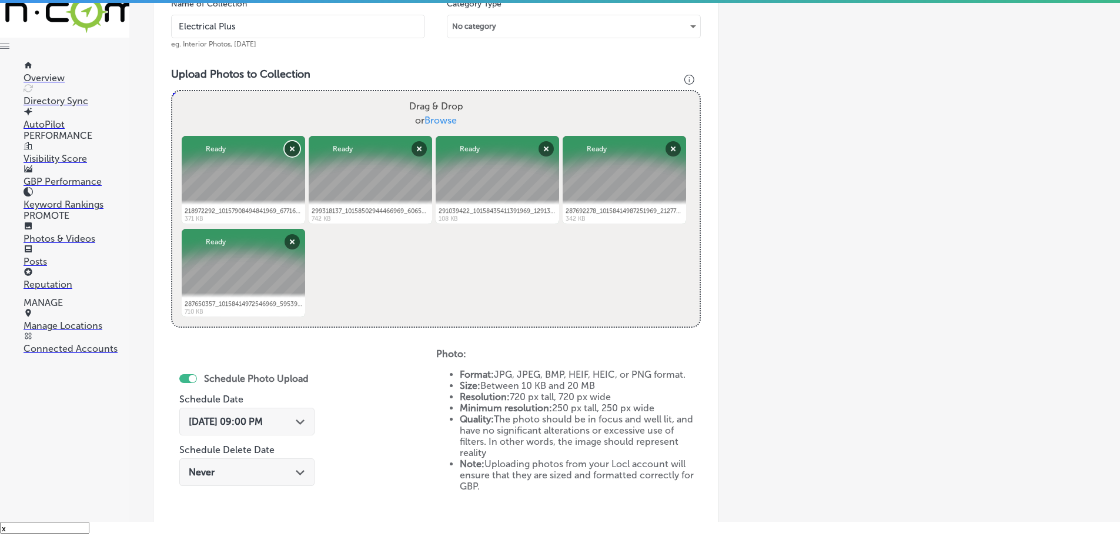
click at [295, 149] on button "Remove" at bounding box center [292, 148] width 15 height 15
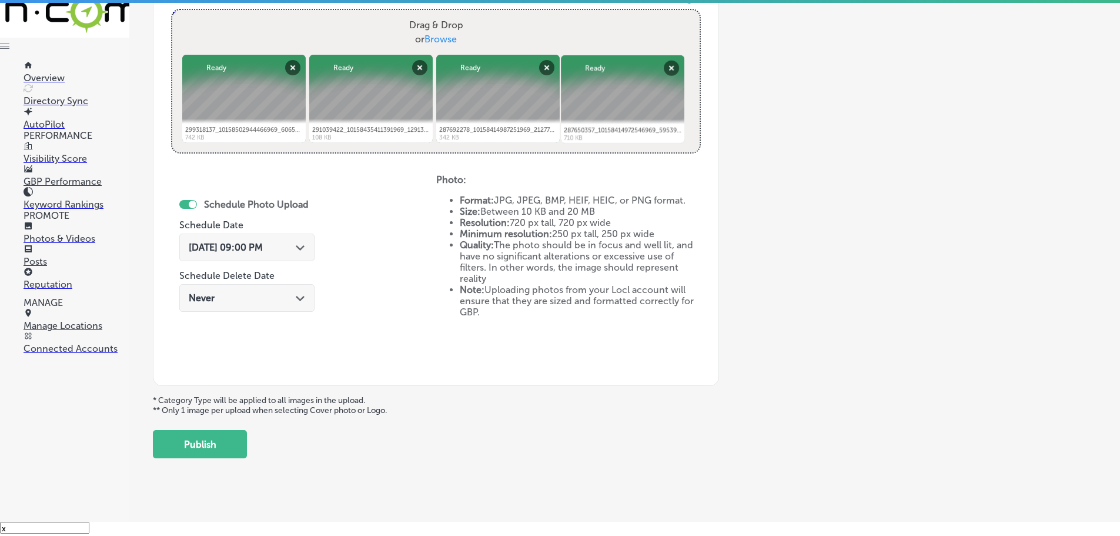
scroll to position [453, 0]
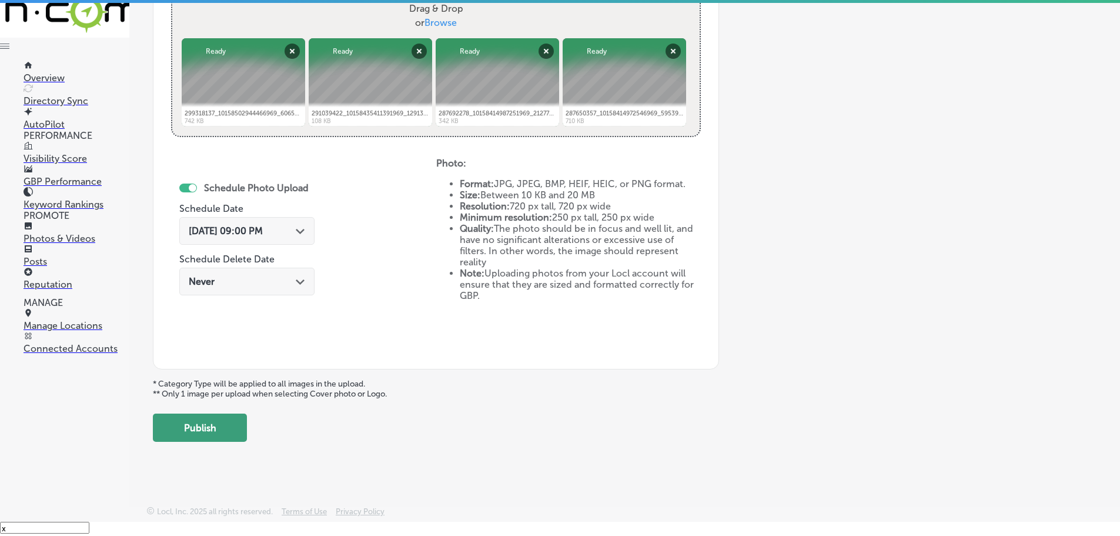
click at [236, 433] on button "Publish" at bounding box center [200, 427] width 94 height 28
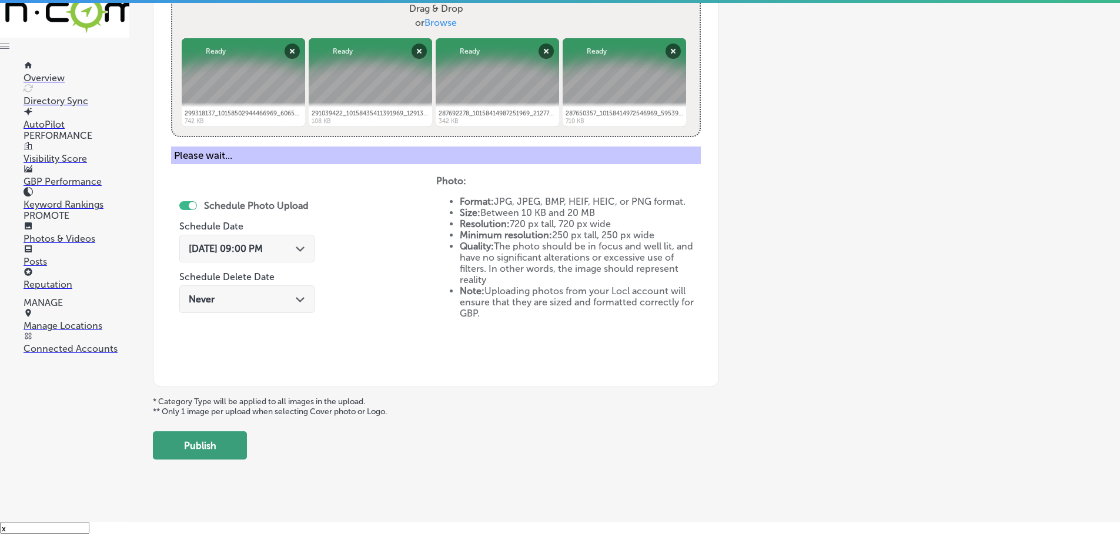
scroll to position [356, 0]
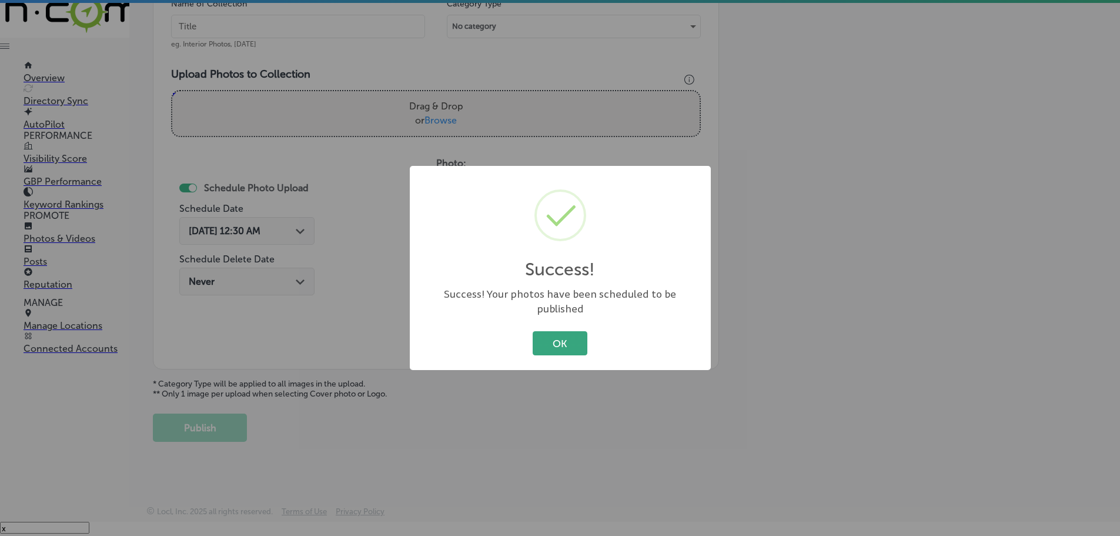
click at [564, 345] on button "OK" at bounding box center [560, 343] width 55 height 24
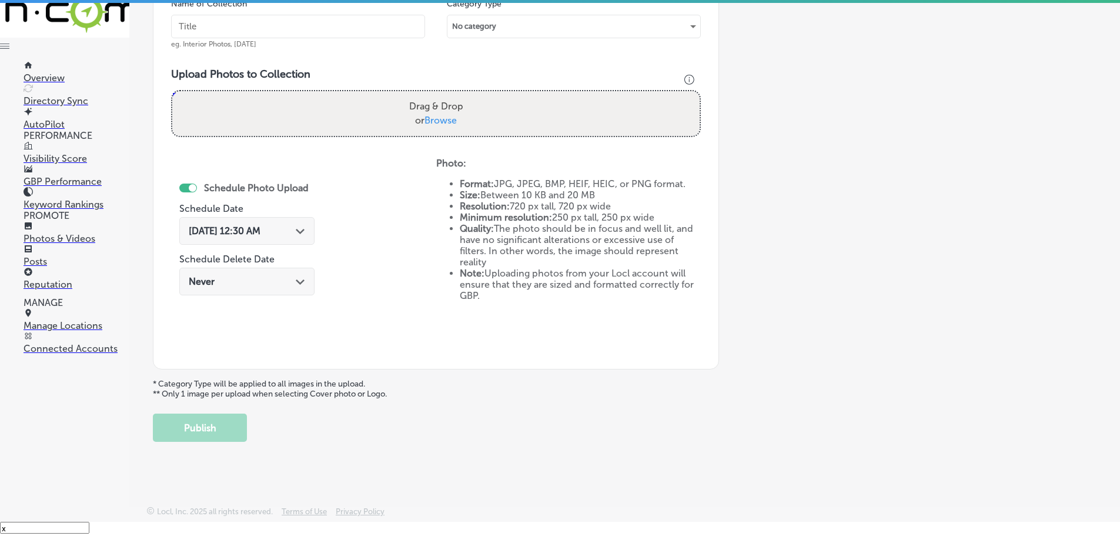
click at [442, 126] on label "Drag & Drop or Browse" at bounding box center [436, 114] width 63 height 38
click at [442, 95] on input "Drag & Drop or Browse" at bounding box center [435, 93] width 527 height 4
type input "C:\fakepath\179642129_10157748114581969_607558237178533213_n.jpg"
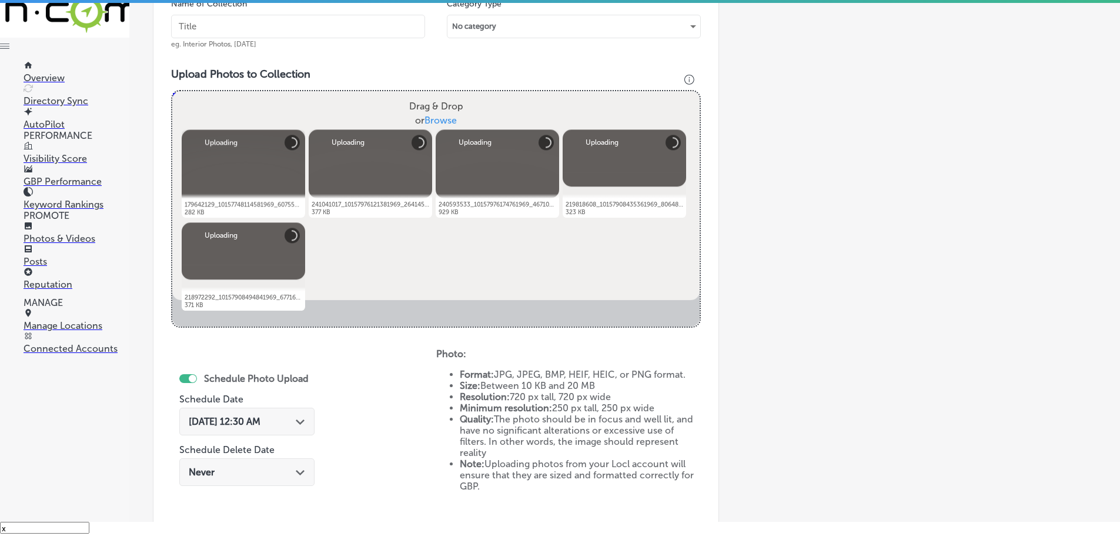
click at [288, 27] on input "text" at bounding box center [298, 27] width 254 height 24
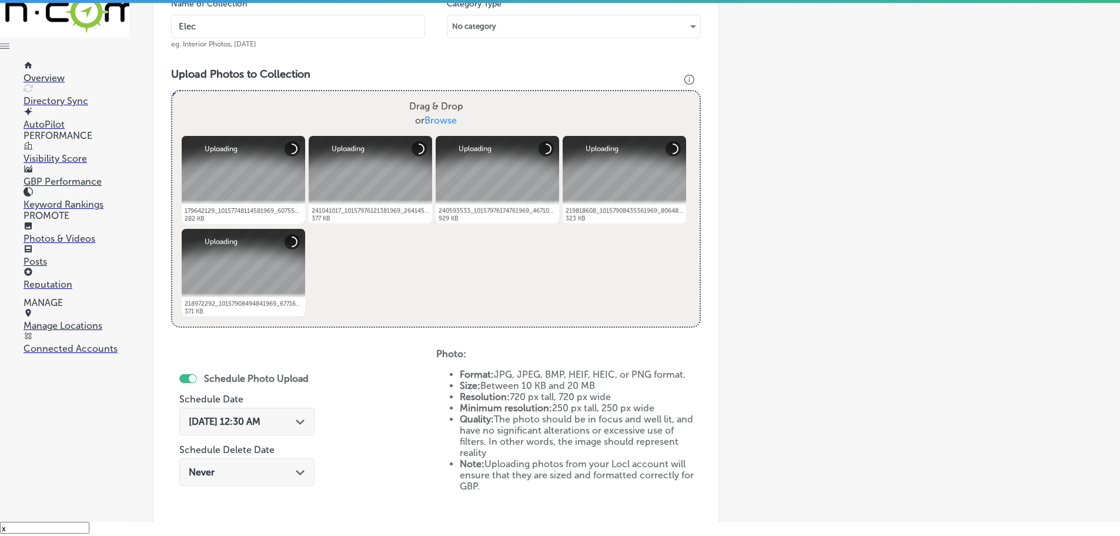
type input "Electrical Plus"
click at [303, 419] on icon "Path Created with Sketch." at bounding box center [300, 421] width 9 height 5
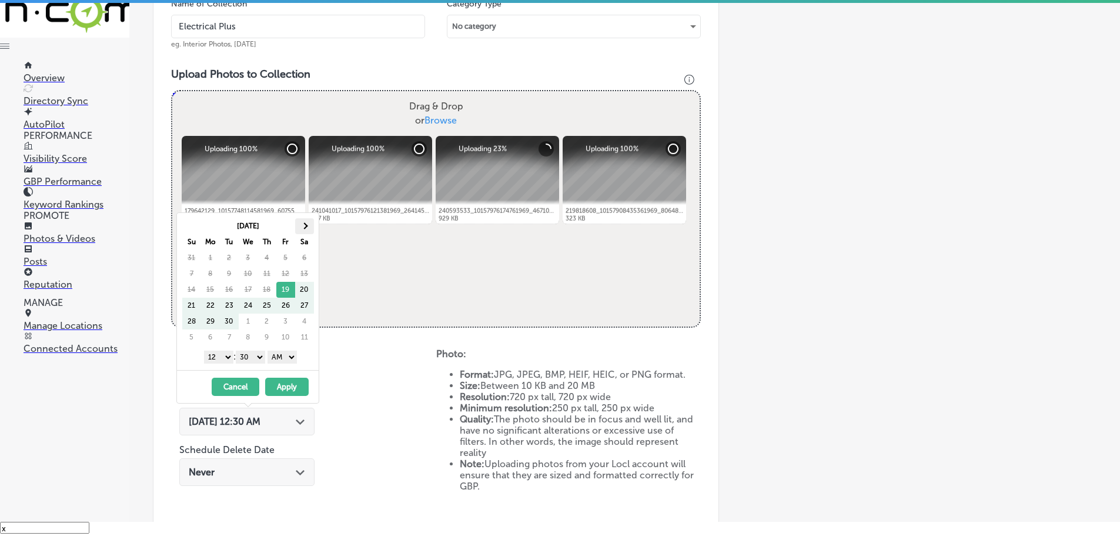
click at [306, 229] on th at bounding box center [304, 226] width 19 height 16
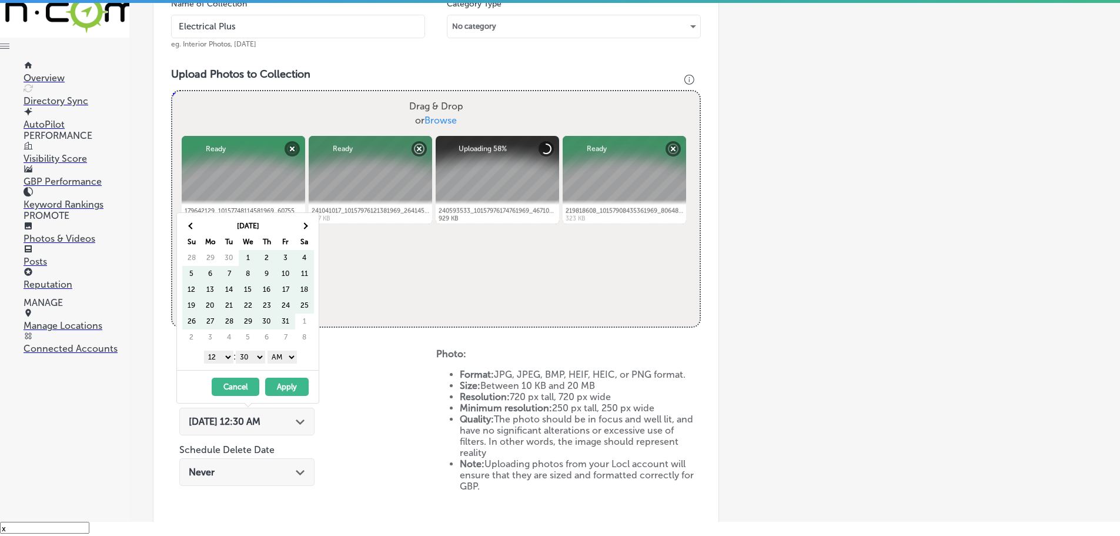
click at [306, 229] on th at bounding box center [304, 226] width 19 height 16
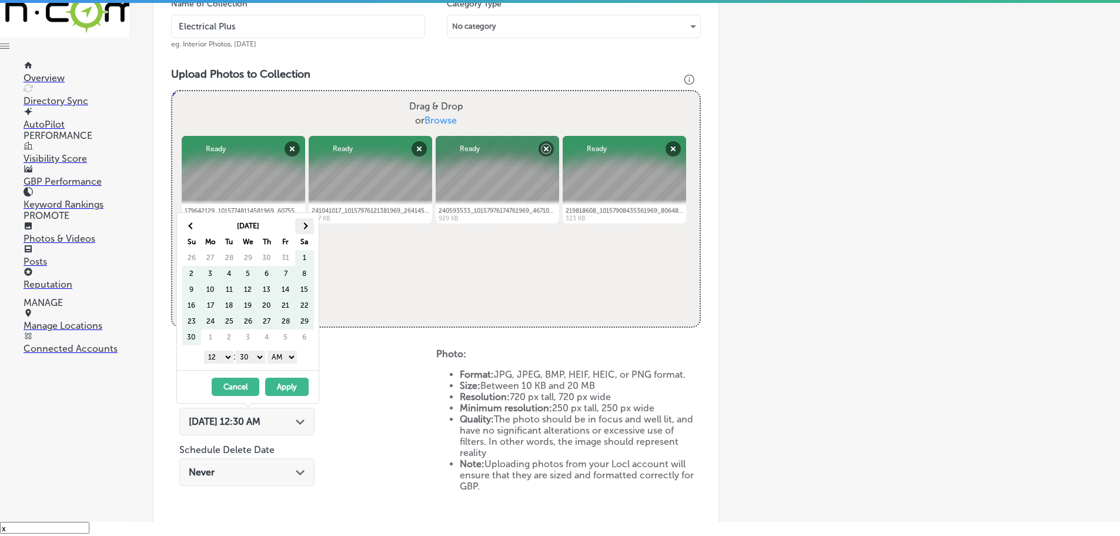
click at [311, 226] on th at bounding box center [304, 226] width 19 height 16
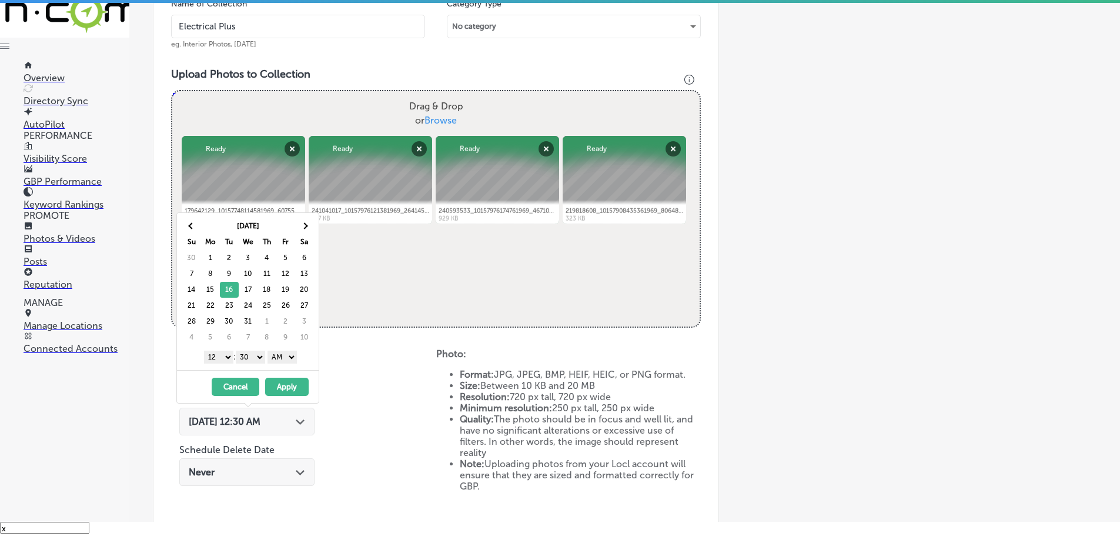
click at [217, 355] on select "1 2 3 4 5 6 7 8 9 10 11 12" at bounding box center [218, 356] width 29 height 13
click at [252, 355] on select "00 10 20 30 40 50" at bounding box center [250, 356] width 29 height 13
click at [279, 356] on select "AM PM" at bounding box center [282, 356] width 29 height 13
click at [290, 388] on button "Apply" at bounding box center [287, 386] width 44 height 18
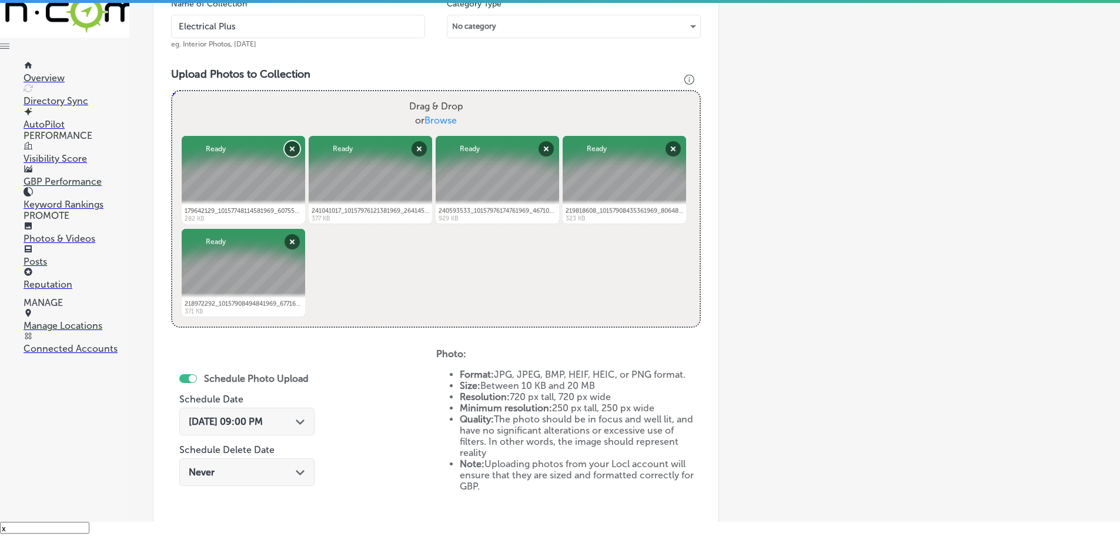
click at [290, 152] on button "Remove" at bounding box center [292, 148] width 15 height 15
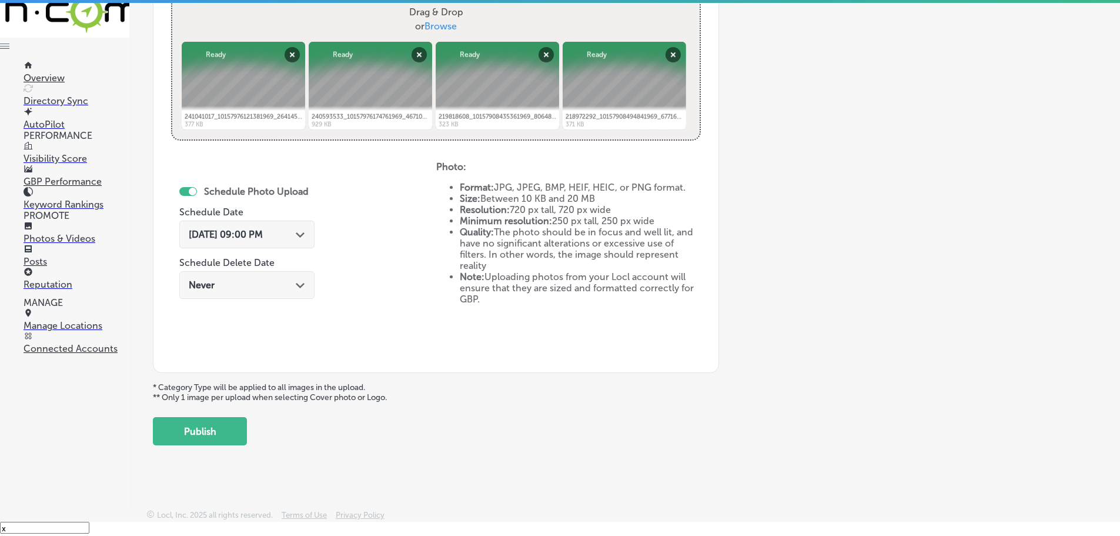
scroll to position [453, 0]
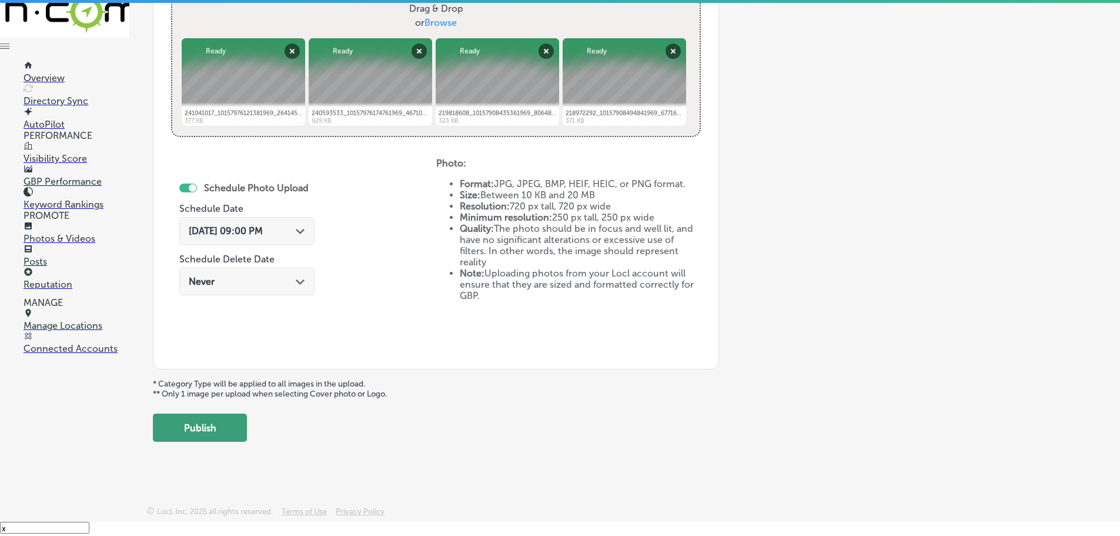
click at [205, 425] on button "Publish" at bounding box center [200, 427] width 94 height 28
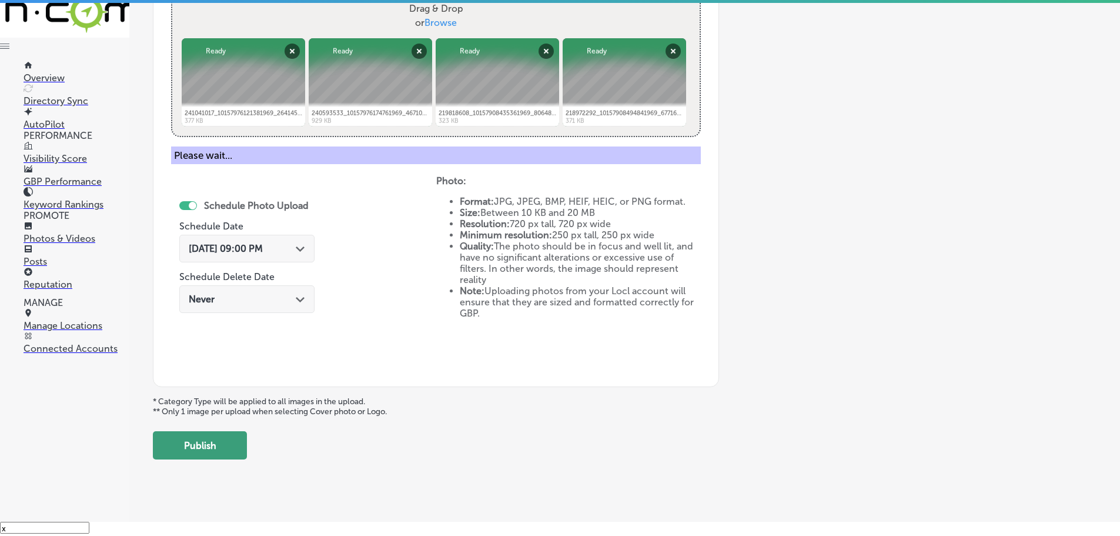
scroll to position [356, 0]
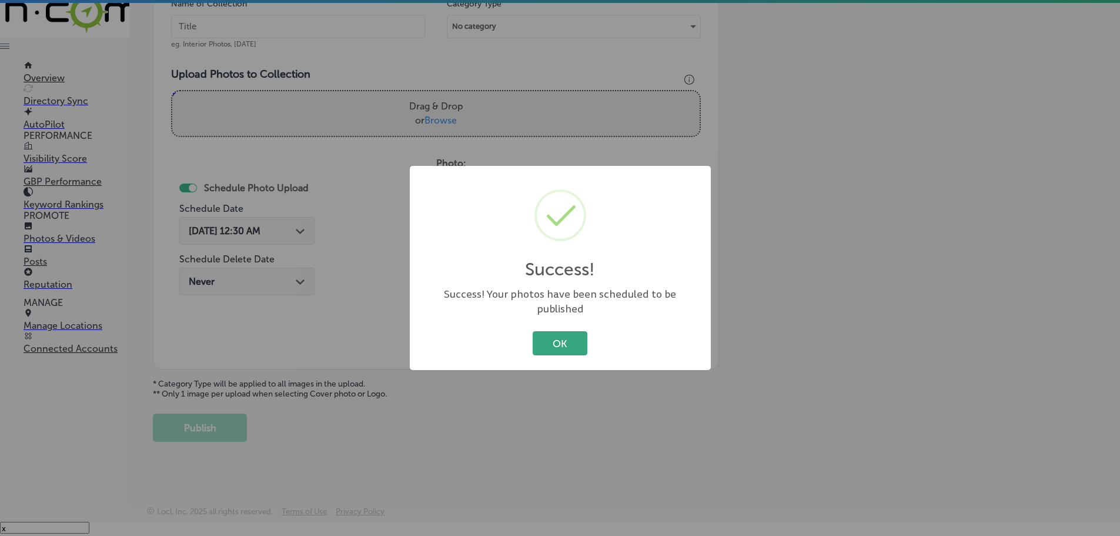
click at [556, 333] on button "OK" at bounding box center [560, 343] width 55 height 24
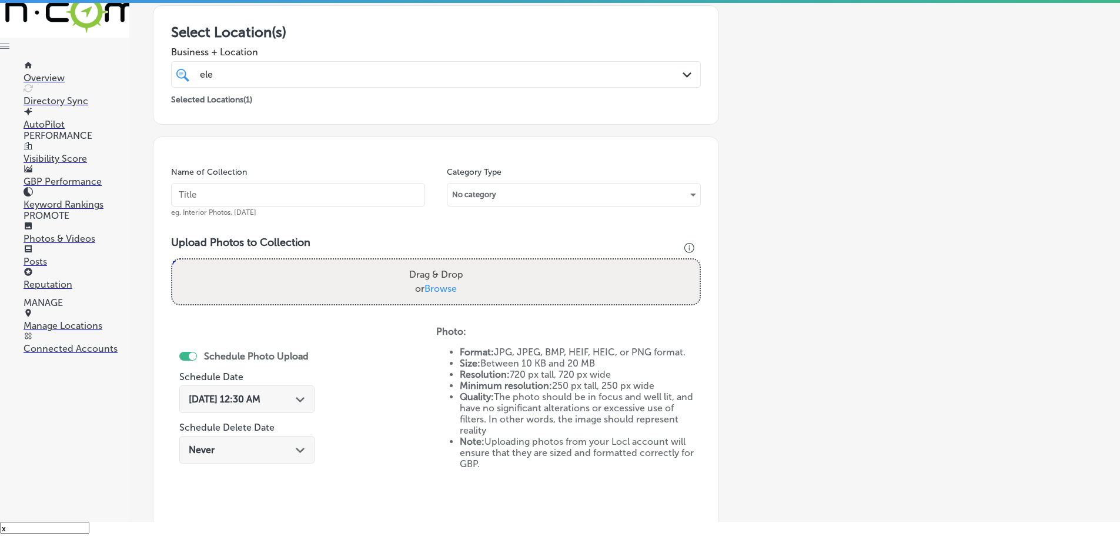
scroll to position [179, 0]
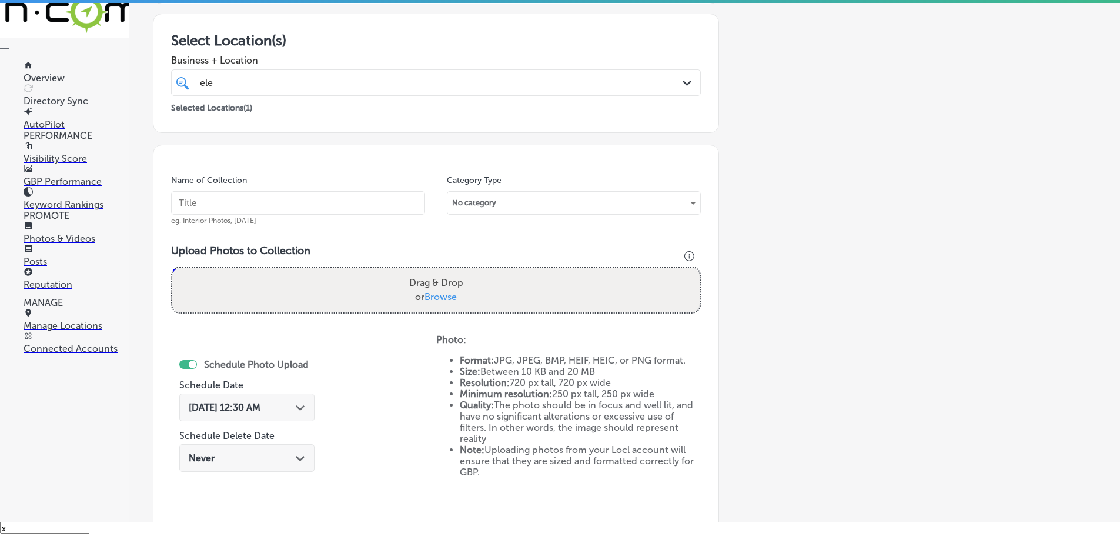
click at [437, 292] on span "Browse" at bounding box center [441, 296] width 32 height 11
click at [437, 271] on input "Drag & Drop or Browse" at bounding box center [435, 270] width 527 height 4
type input "C:\fakepath\170354964_10157703550226969_1692175245552861743_n.png"
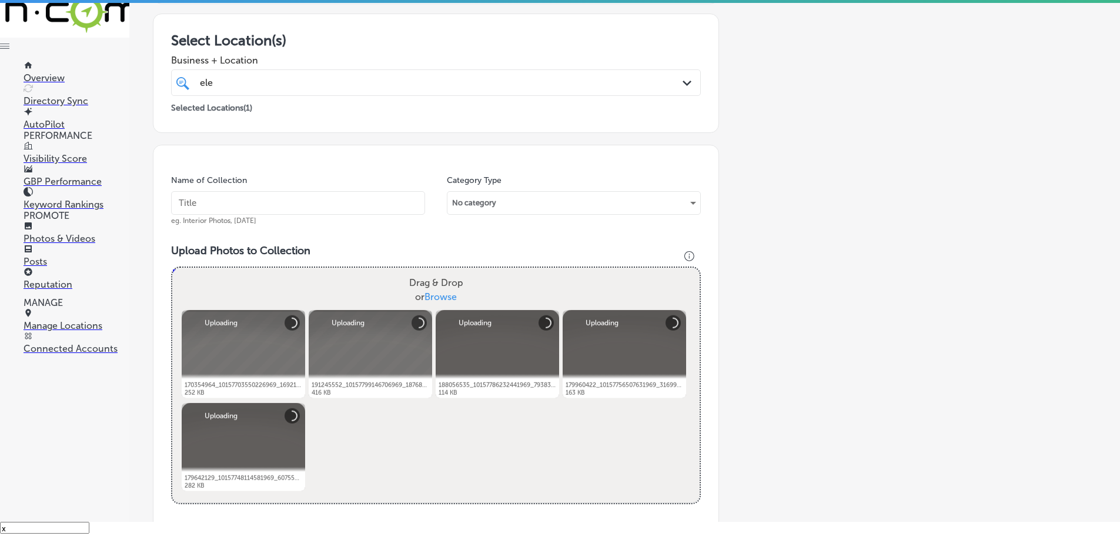
click at [355, 204] on input "text" at bounding box center [298, 203] width 254 height 24
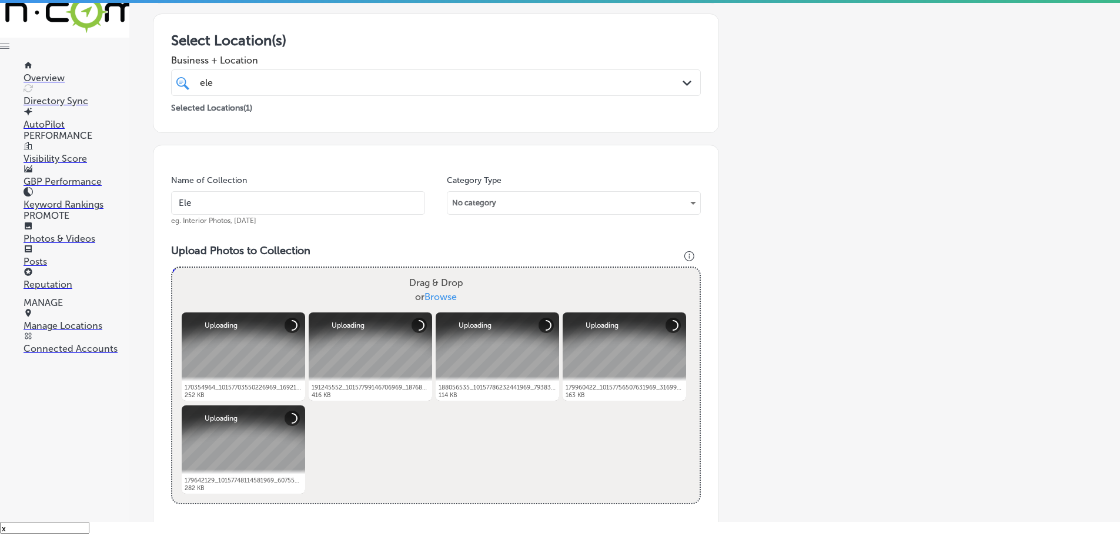
type input "Electrical Plus"
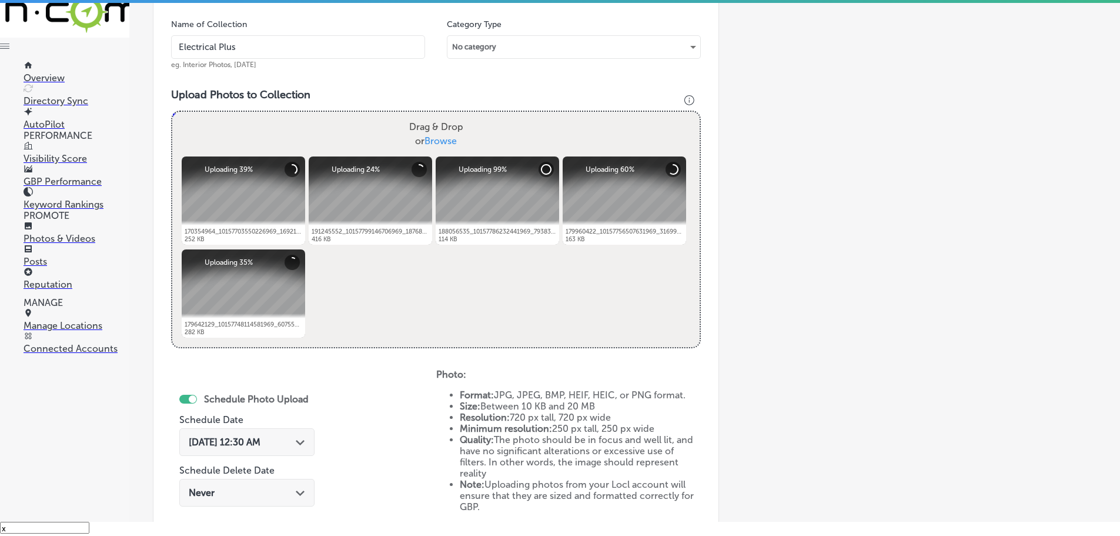
scroll to position [356, 0]
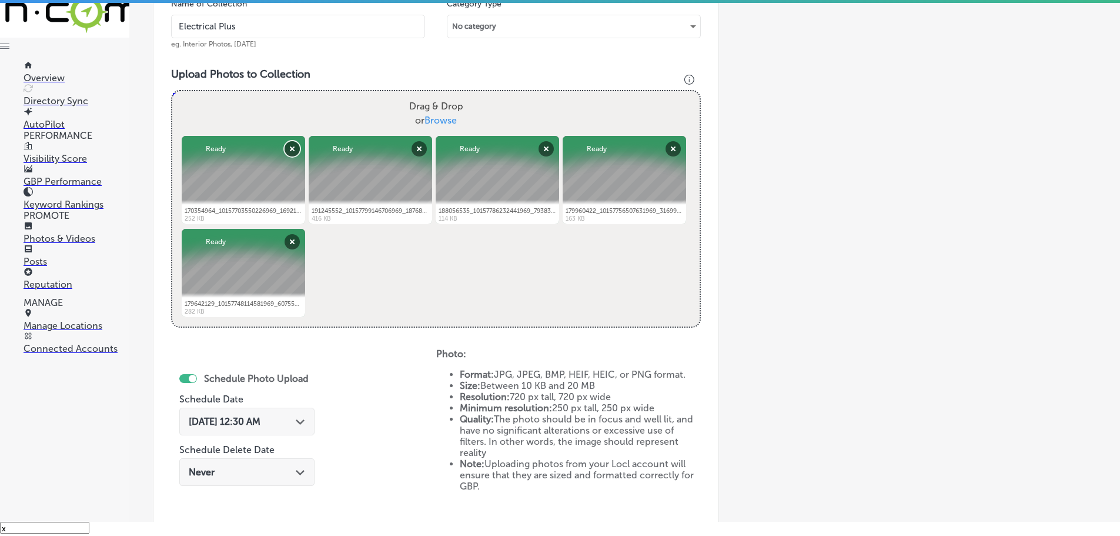
click at [289, 152] on button "Remove" at bounding box center [292, 148] width 15 height 15
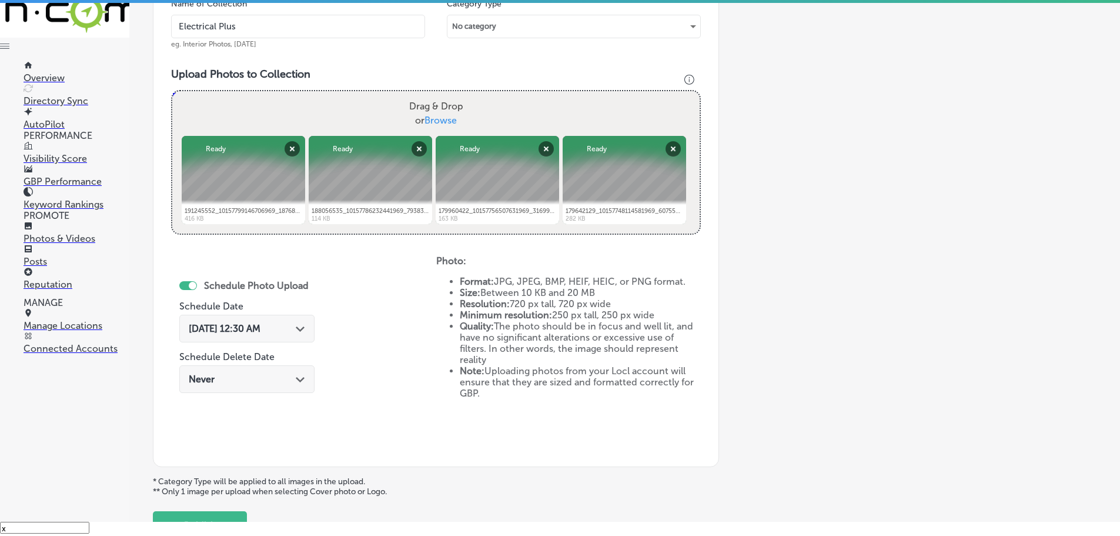
click at [303, 329] on icon "Path Created with Sketch." at bounding box center [300, 328] width 9 height 5
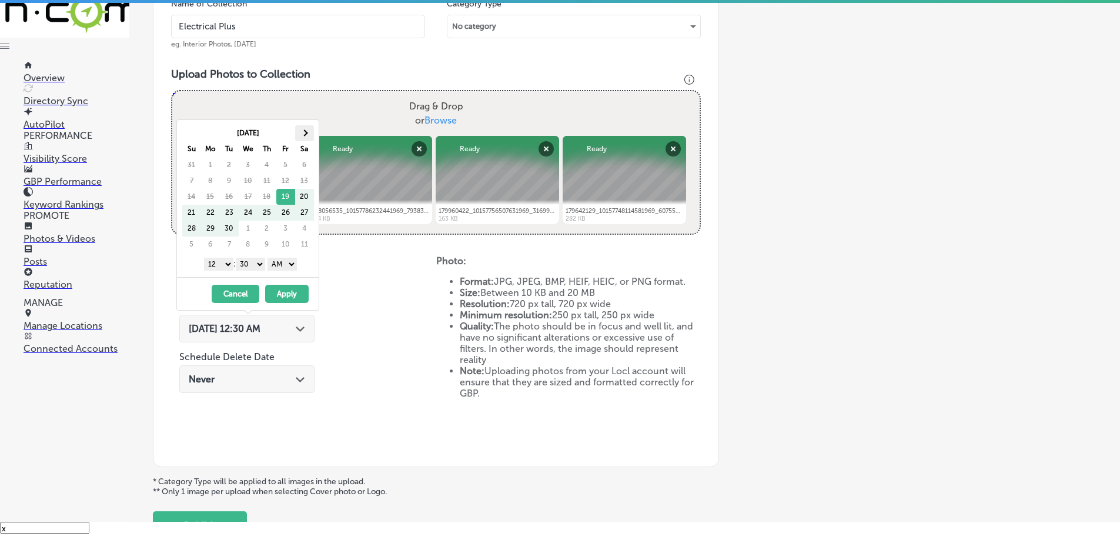
click at [304, 133] on span at bounding box center [304, 132] width 6 height 6
click at [309, 134] on th at bounding box center [304, 133] width 19 height 16
click at [304, 132] on span at bounding box center [304, 132] width 6 height 6
click at [217, 264] on select "1 2 3 4 5 6 7 8 9 10 11 12" at bounding box center [218, 264] width 29 height 13
click at [254, 259] on select "00 10 20 30 40 50" at bounding box center [250, 264] width 29 height 13
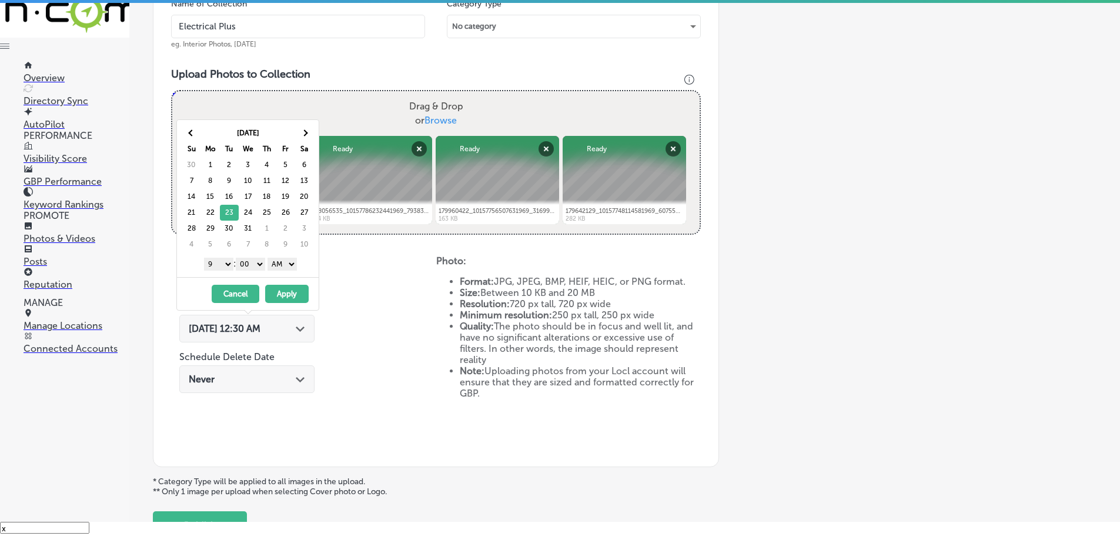
click at [290, 263] on select "AM PM" at bounding box center [282, 264] width 29 height 13
click at [286, 292] on button "Apply" at bounding box center [287, 294] width 44 height 18
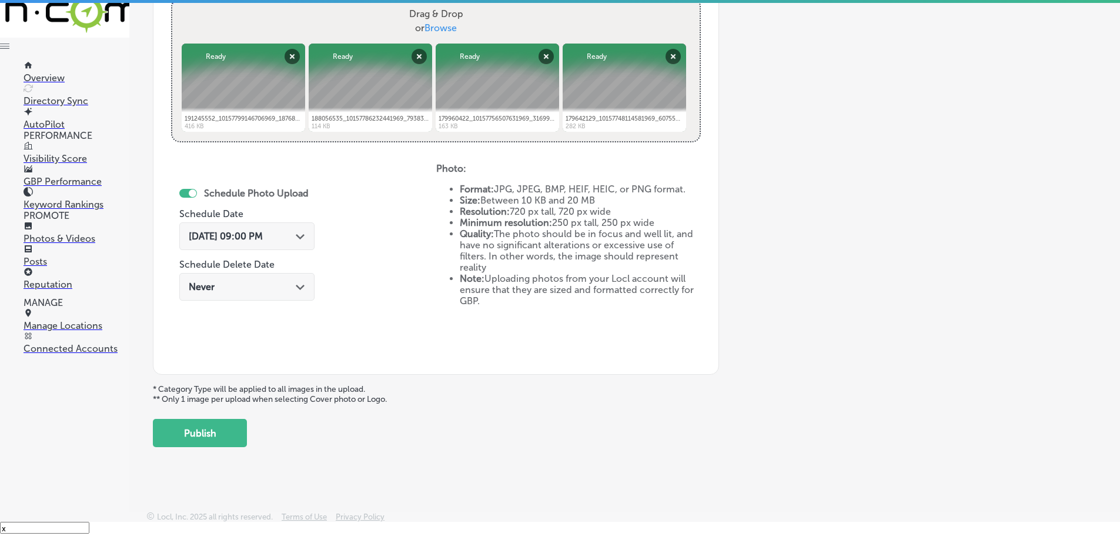
scroll to position [453, 0]
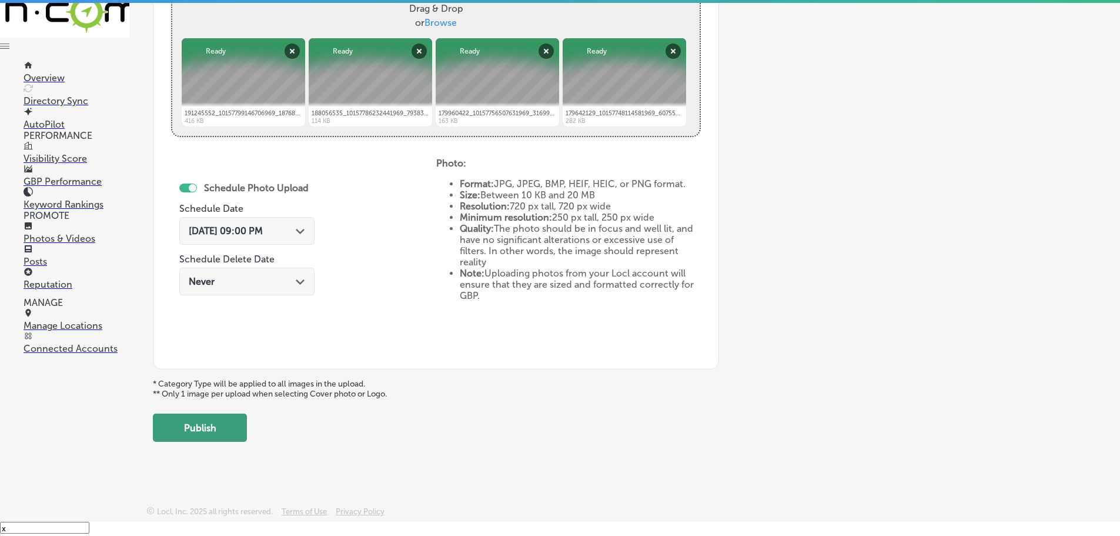
click at [196, 439] on button "Publish" at bounding box center [200, 427] width 94 height 28
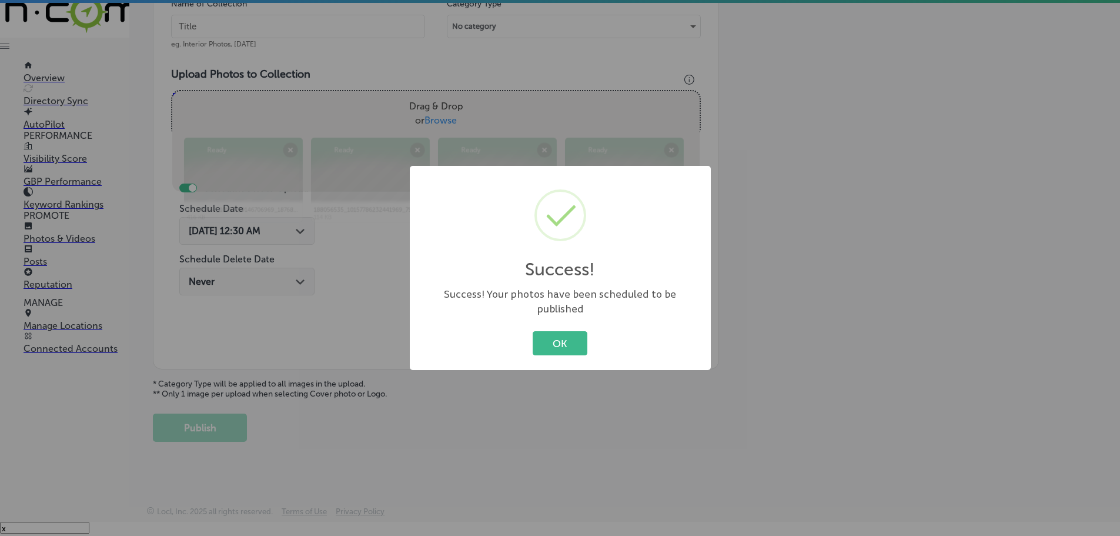
scroll to position [356, 0]
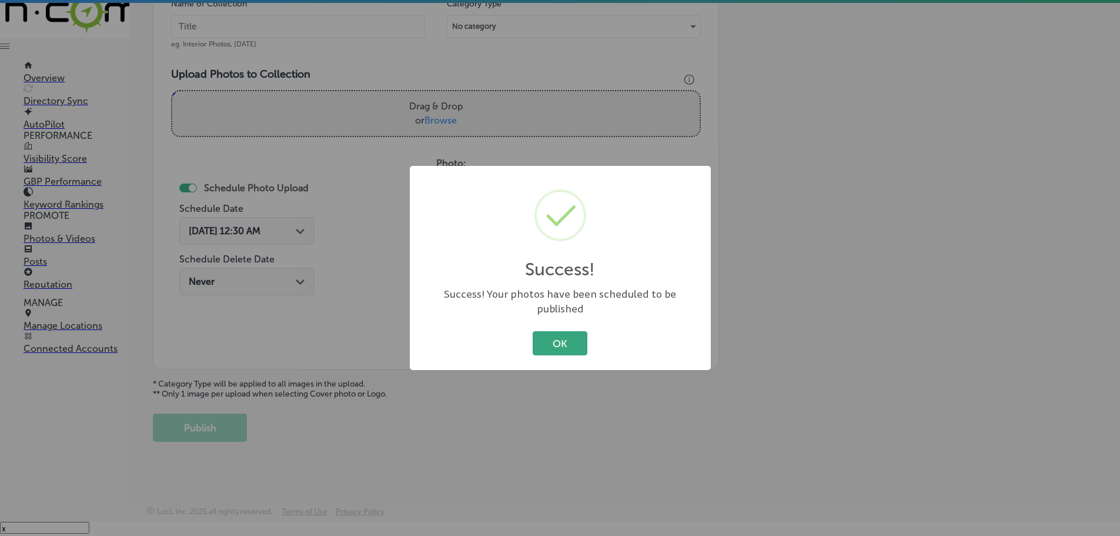
click at [550, 337] on button "OK" at bounding box center [560, 343] width 55 height 24
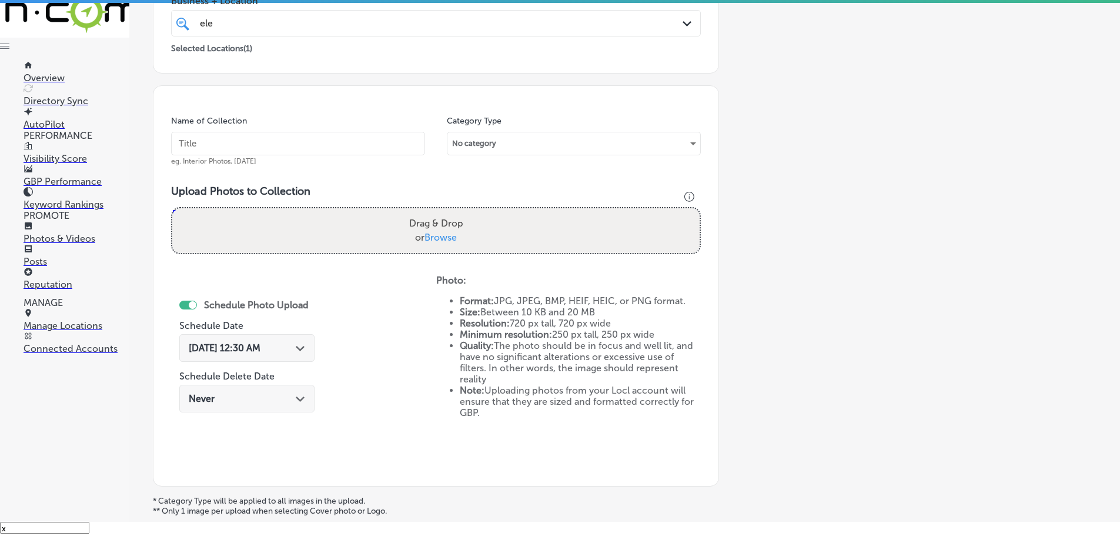
scroll to position [238, 0]
click at [443, 239] on span "Browse" at bounding box center [441, 237] width 32 height 11
click at [443, 212] on input "Drag & Drop or Browse" at bounding box center [435, 211] width 527 height 4
type input "C:\fakepath\221599415_10157908450616969_4330488834456350261_n.png"
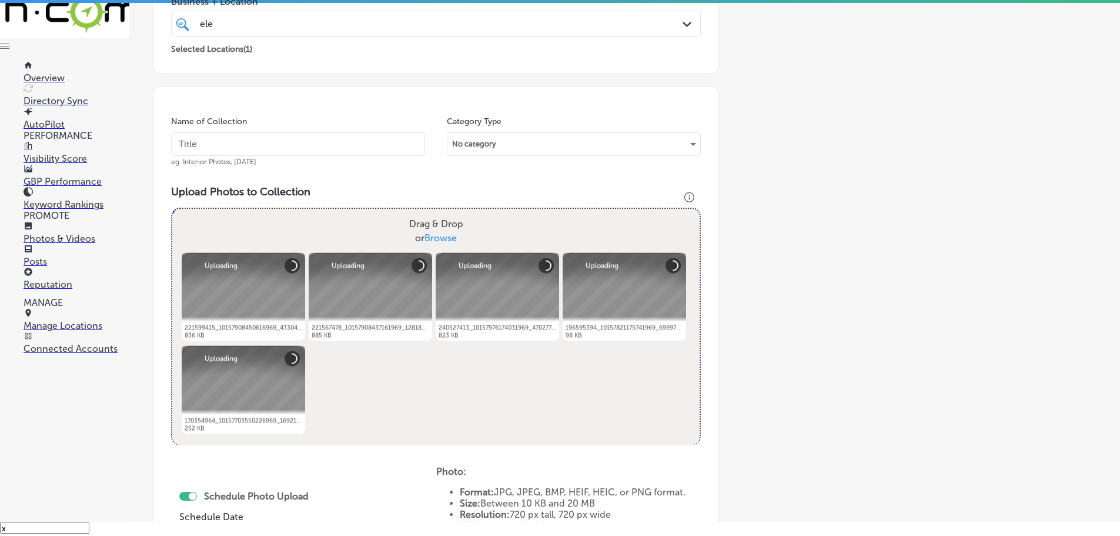
click at [285, 145] on input "text" at bounding box center [298, 144] width 254 height 24
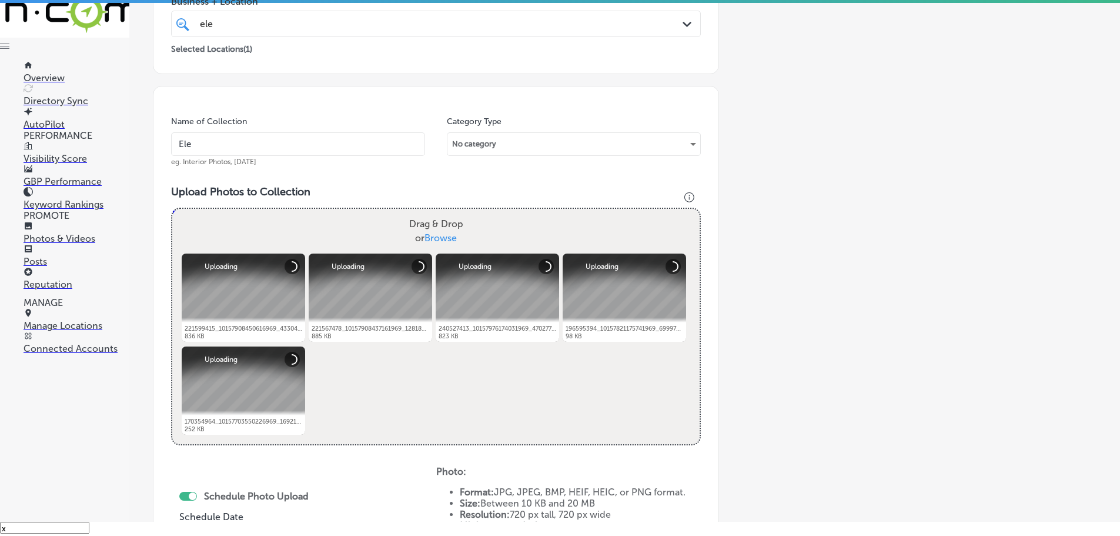
type input "Electrical Plus"
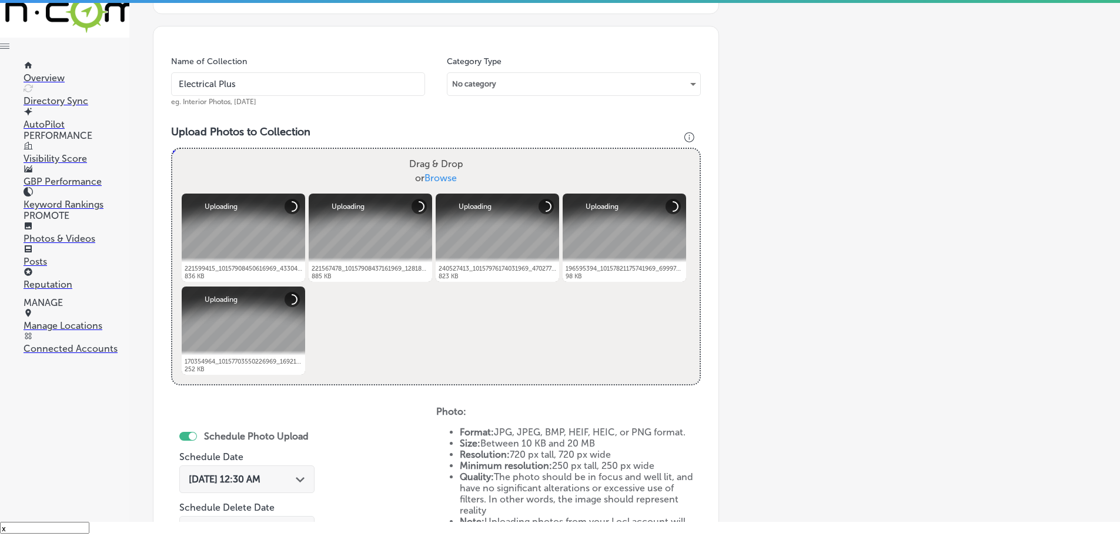
scroll to position [356, 0]
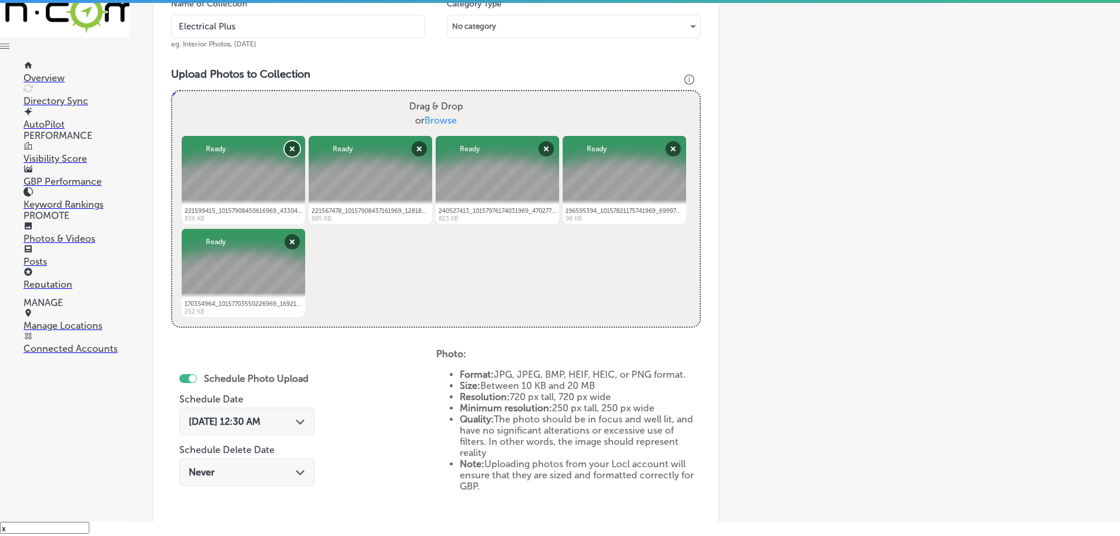
click at [288, 148] on button "Remove" at bounding box center [292, 148] width 15 height 15
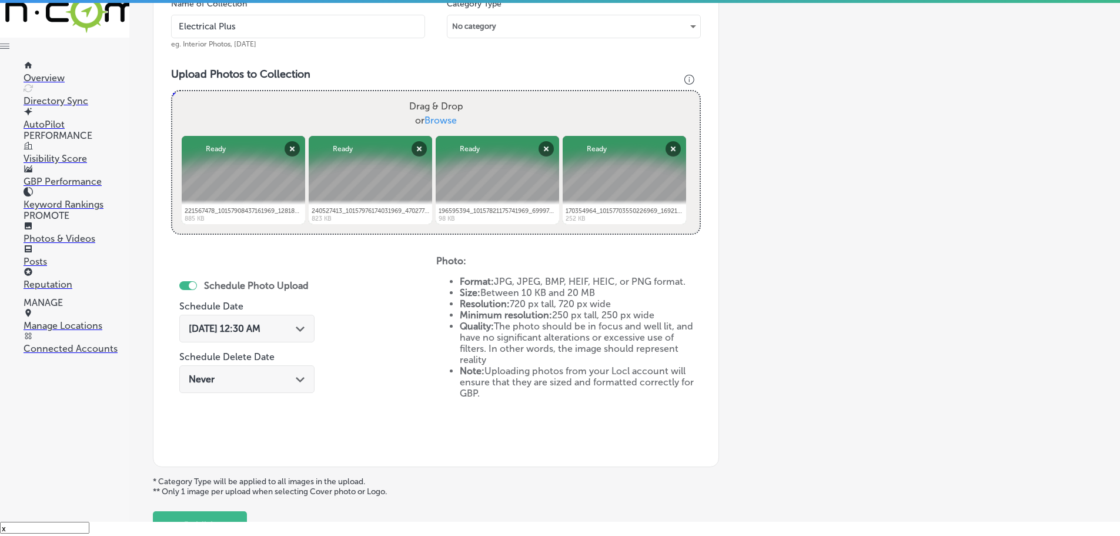
click at [296, 325] on div "Sep 19, 2025 12:30 AM Path Created with Sketch." at bounding box center [247, 328] width 116 height 11
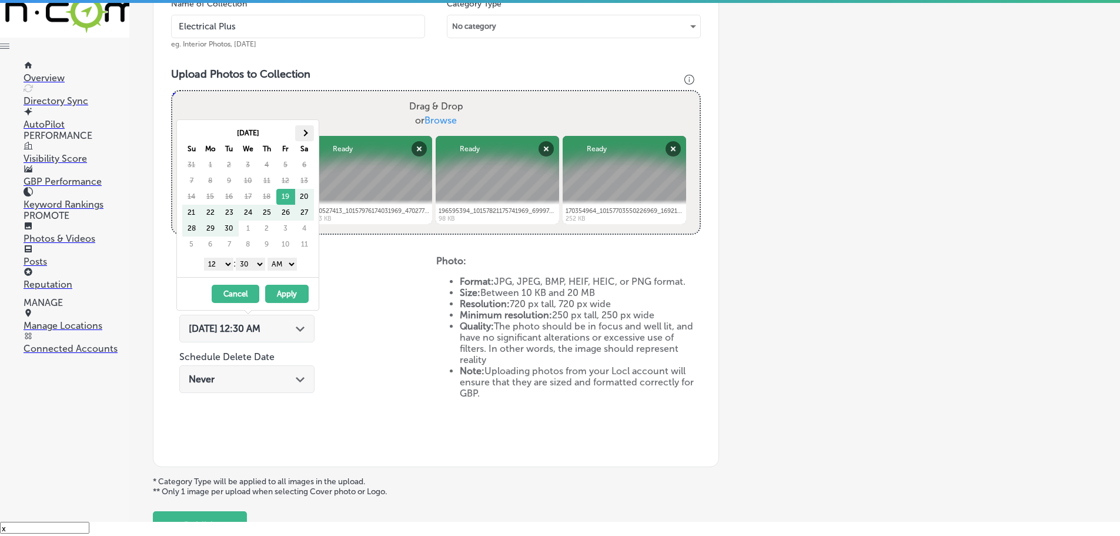
click at [305, 134] on span at bounding box center [304, 132] width 6 height 6
click at [304, 134] on span at bounding box center [304, 132] width 6 height 6
click at [222, 263] on select "1 2 3 4 5 6 7 8 9 10 11 12" at bounding box center [218, 264] width 29 height 13
click at [255, 258] on select "00 10 20 30 40 50" at bounding box center [250, 264] width 29 height 13
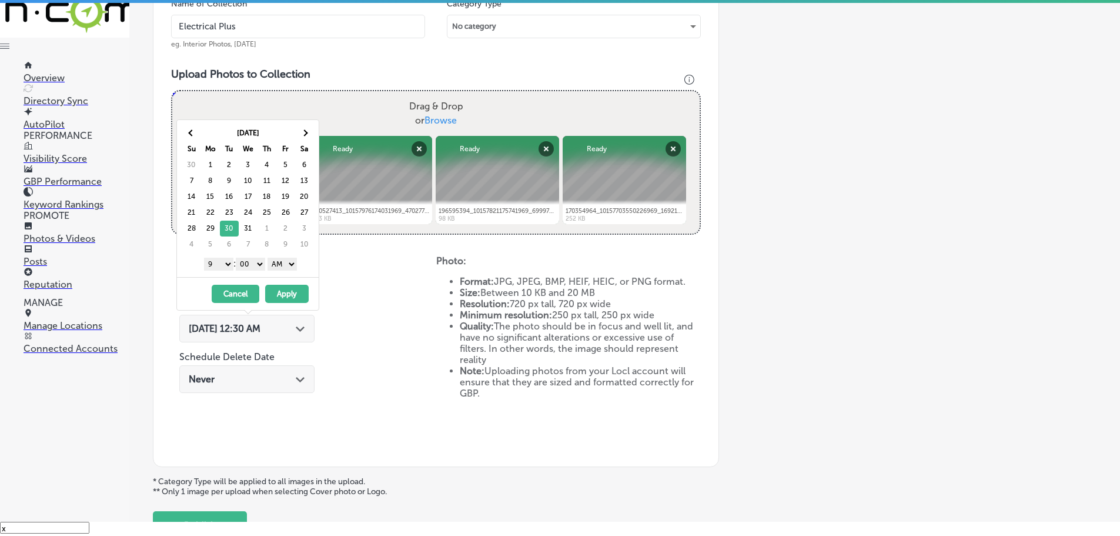
click at [280, 265] on select "AM PM" at bounding box center [282, 264] width 29 height 13
click at [283, 293] on button "Apply" at bounding box center [287, 294] width 44 height 18
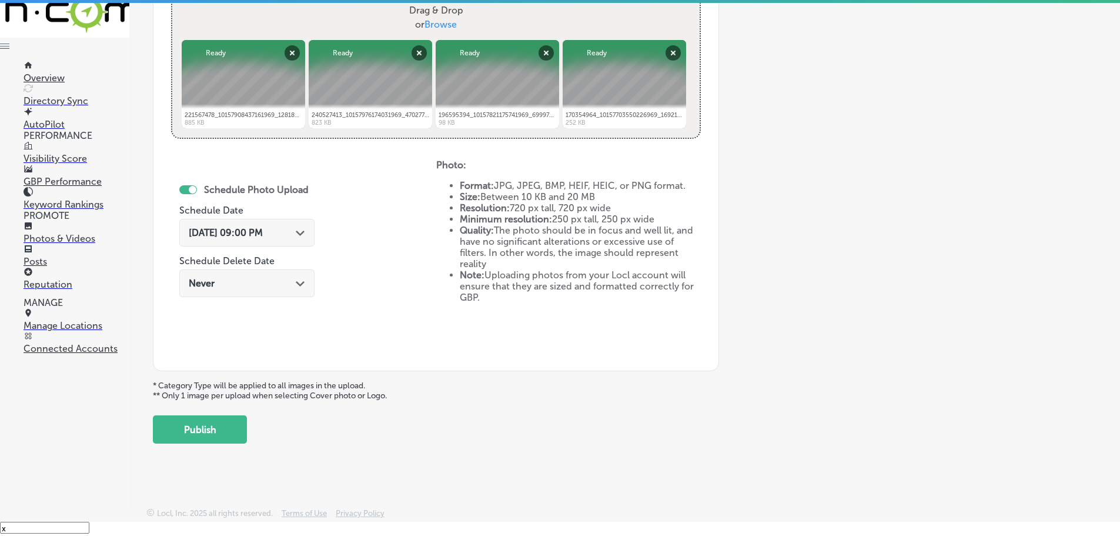
scroll to position [453, 0]
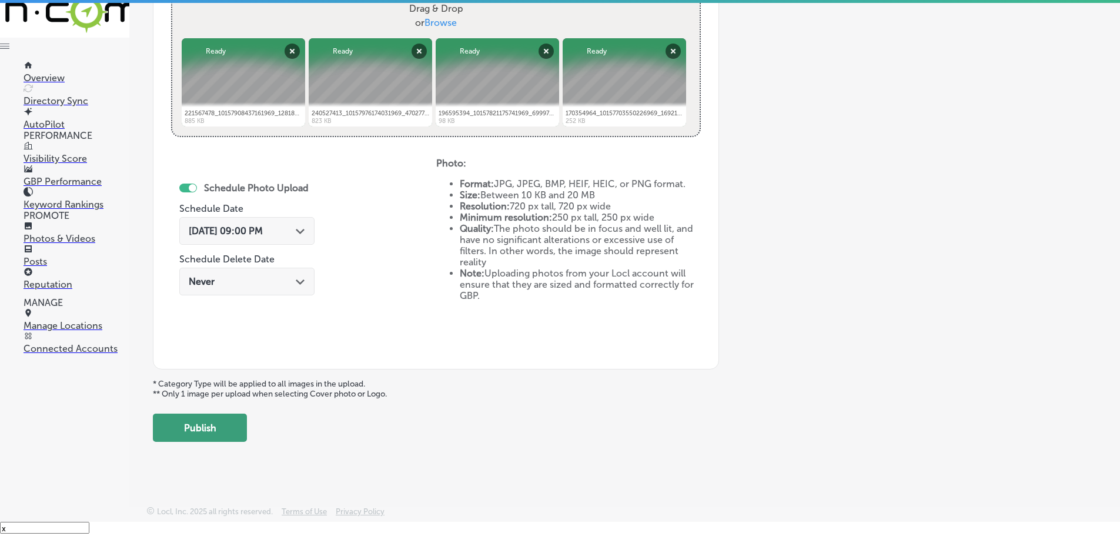
click at [220, 422] on button "Publish" at bounding box center [200, 427] width 94 height 28
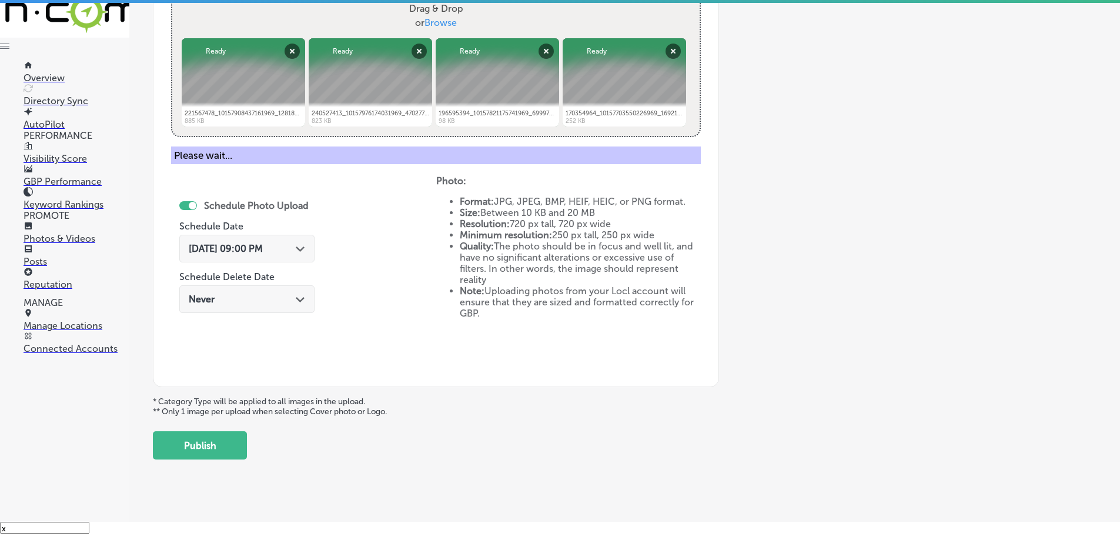
scroll to position [356, 0]
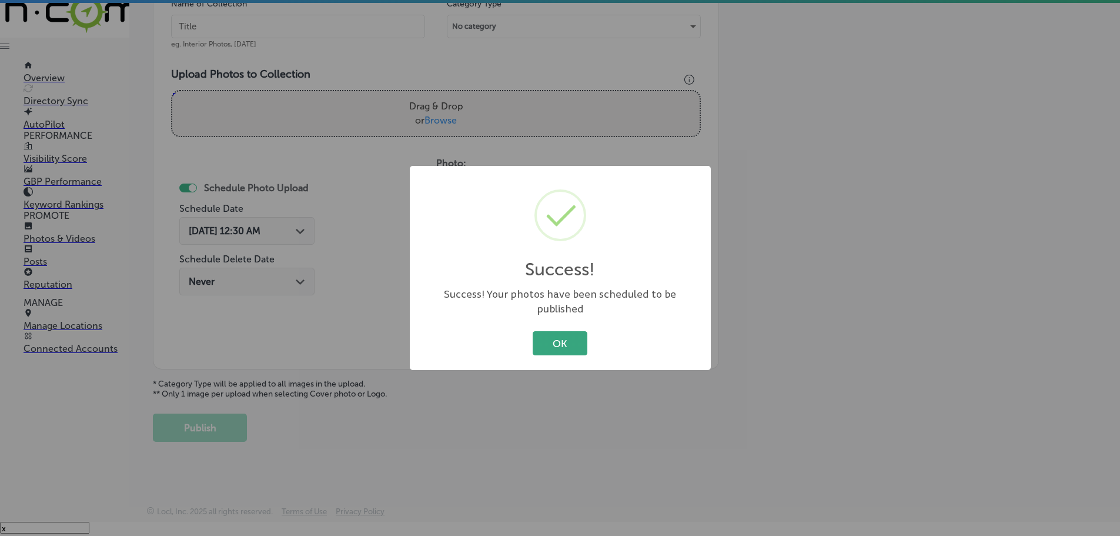
click at [546, 335] on button "OK" at bounding box center [560, 343] width 55 height 24
